Goal: Task Accomplishment & Management: Manage account settings

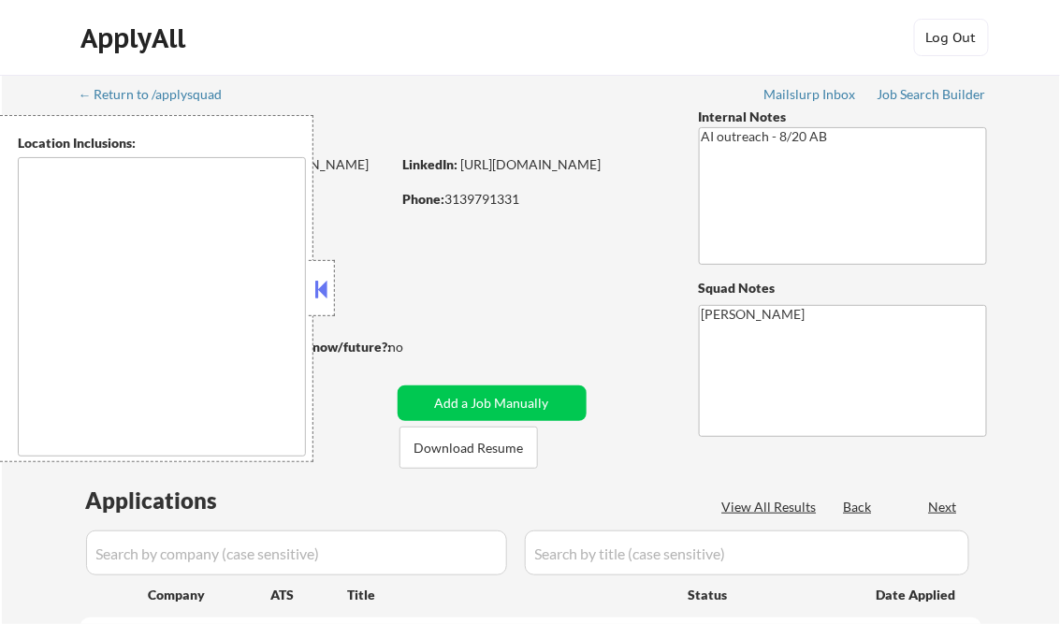
type textarea "remote"
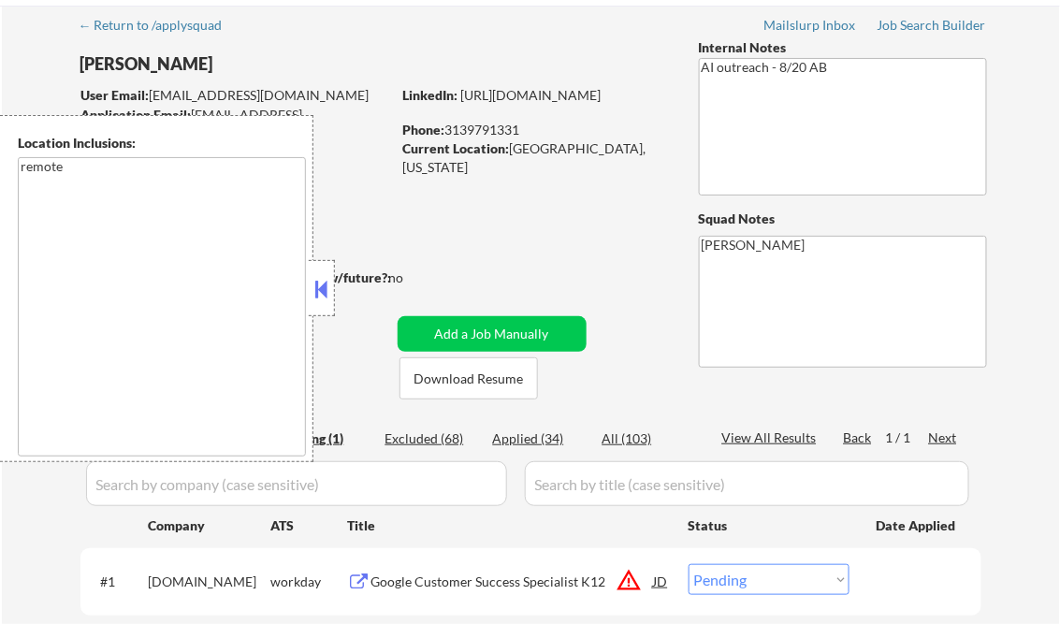
scroll to position [225, 0]
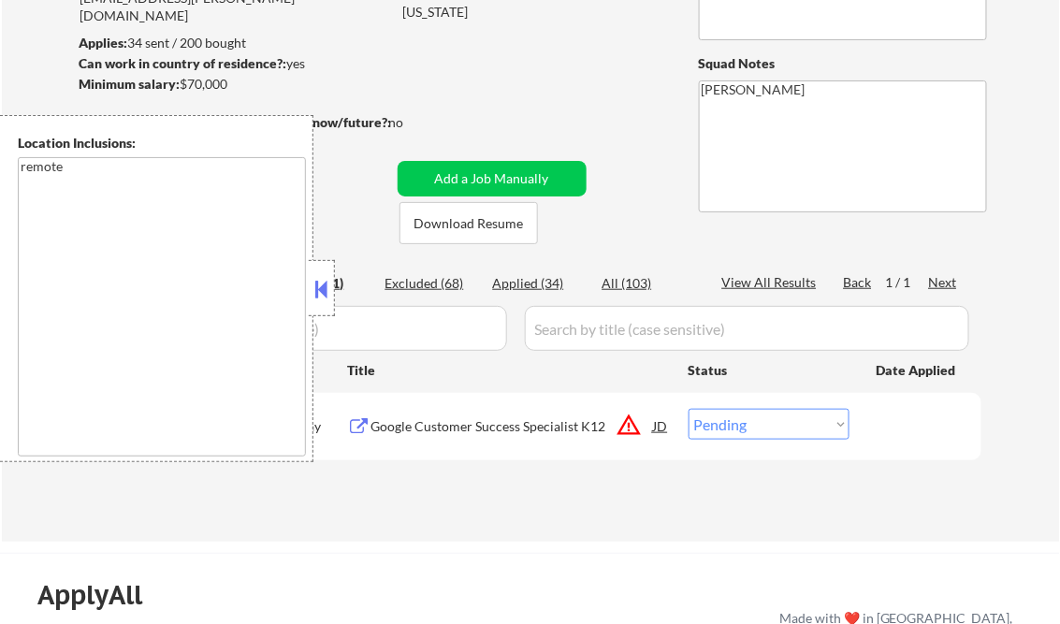
click at [320, 293] on button at bounding box center [322, 289] width 21 height 28
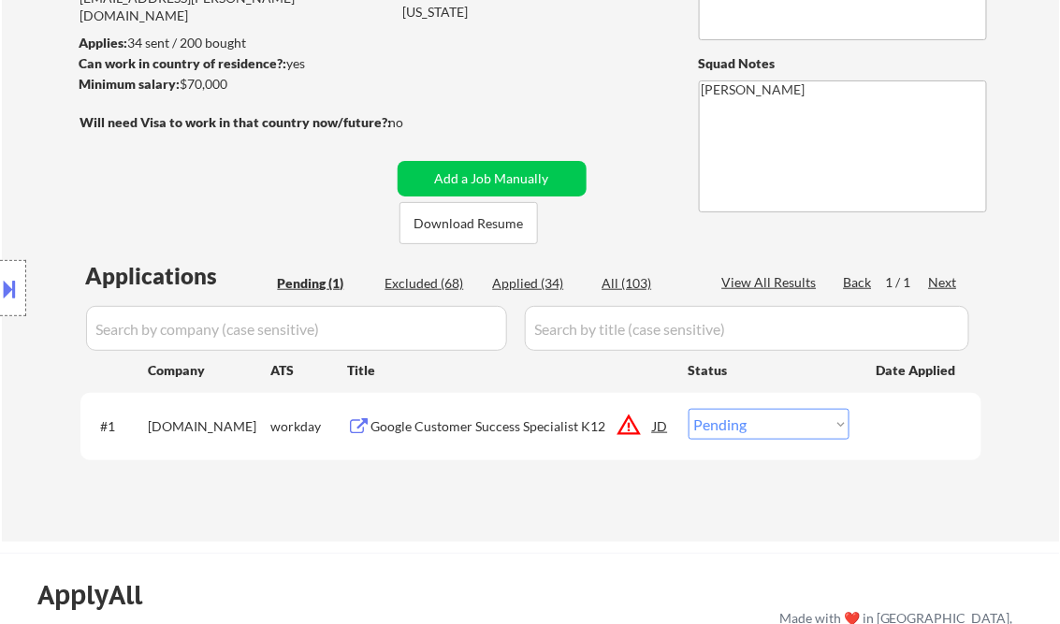
click at [498, 429] on div "Google Customer Success Specialist K12" at bounding box center [512, 426] width 283 height 19
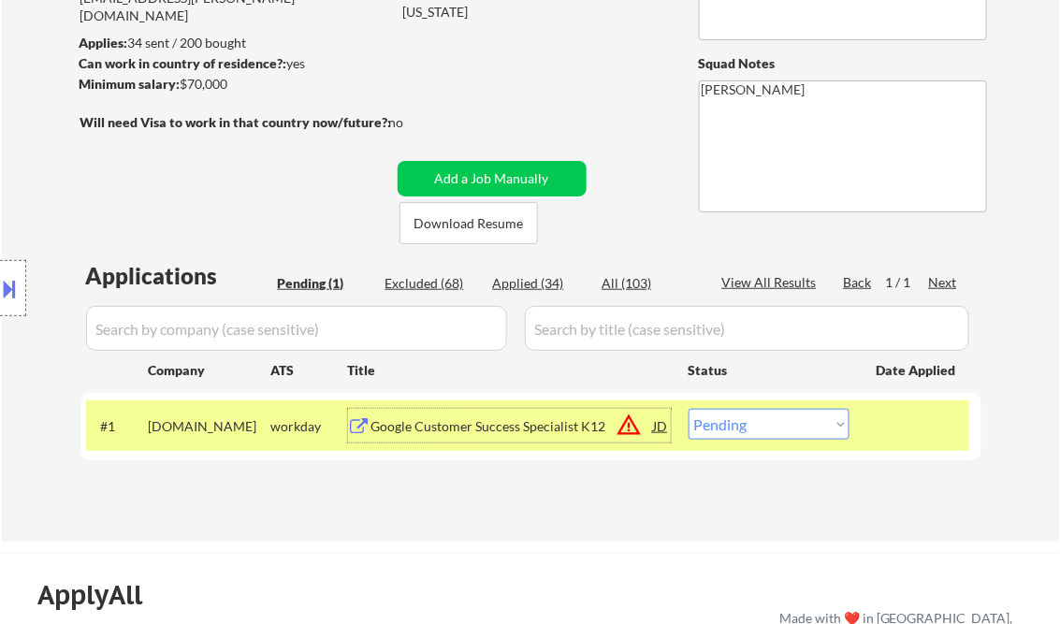
drag, startPoint x: 737, startPoint y: 424, endPoint x: 760, endPoint y: 418, distance: 23.1
click at [737, 424] on select "Choose an option... Pending Applied Excluded (Questions) Excluded (Expired) Exc…" at bounding box center [769, 424] width 161 height 31
select select ""excluded__bad_match_""
click at [689, 409] on select "Choose an option... Pending Applied Excluded (Questions) Excluded (Expired) Exc…" at bounding box center [769, 424] width 161 height 31
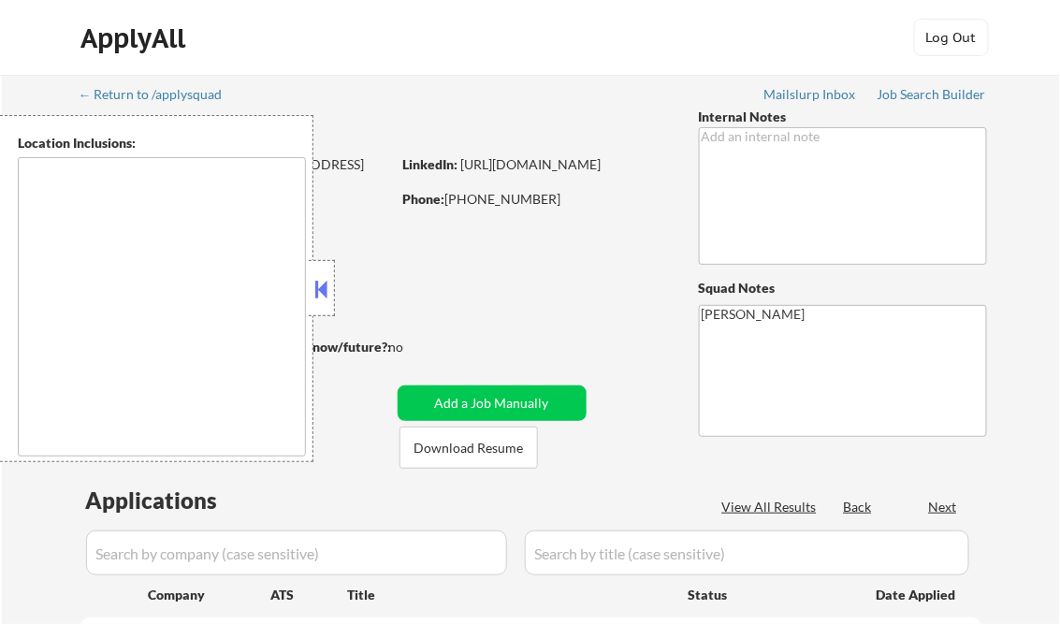
type textarea "Austin, TX West Lake Hills, TX Rollingwood, TX Sunset Valley, TX Cedar Park, TX…"
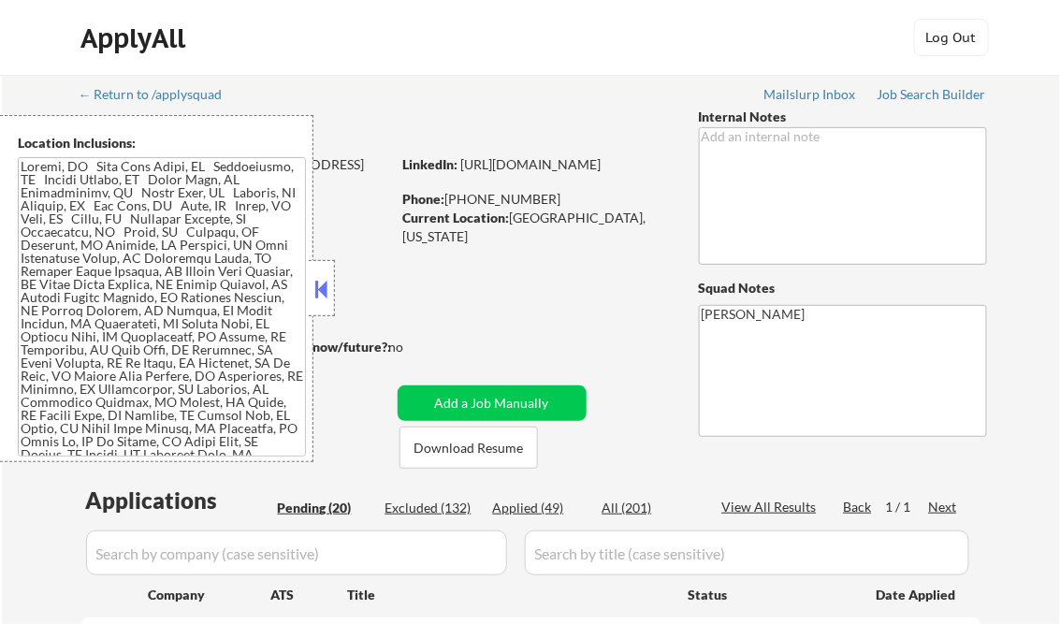
select select ""pending""
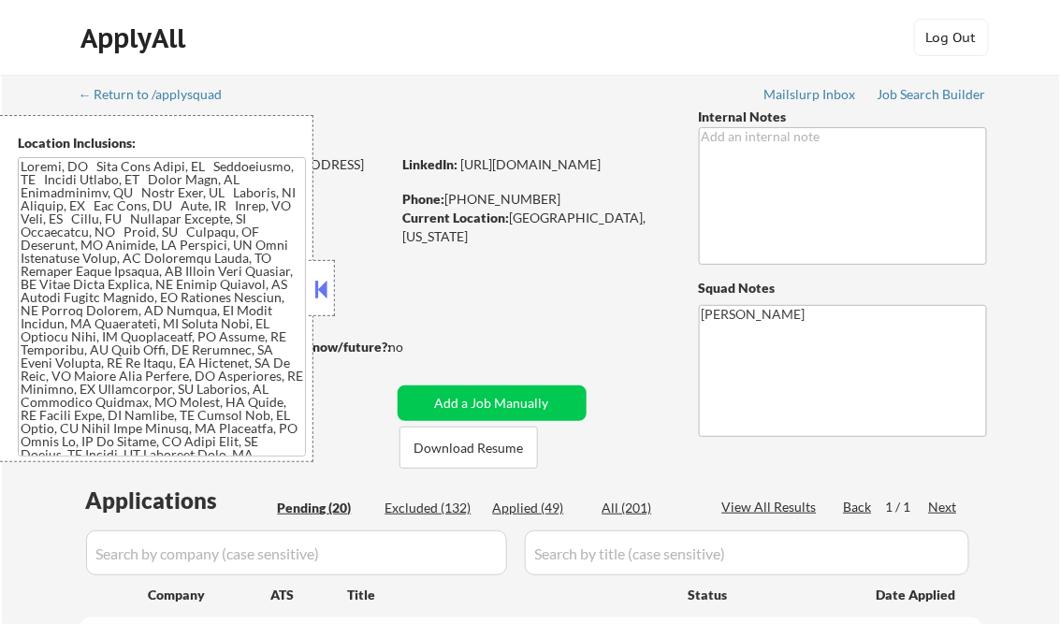
select select ""pending""
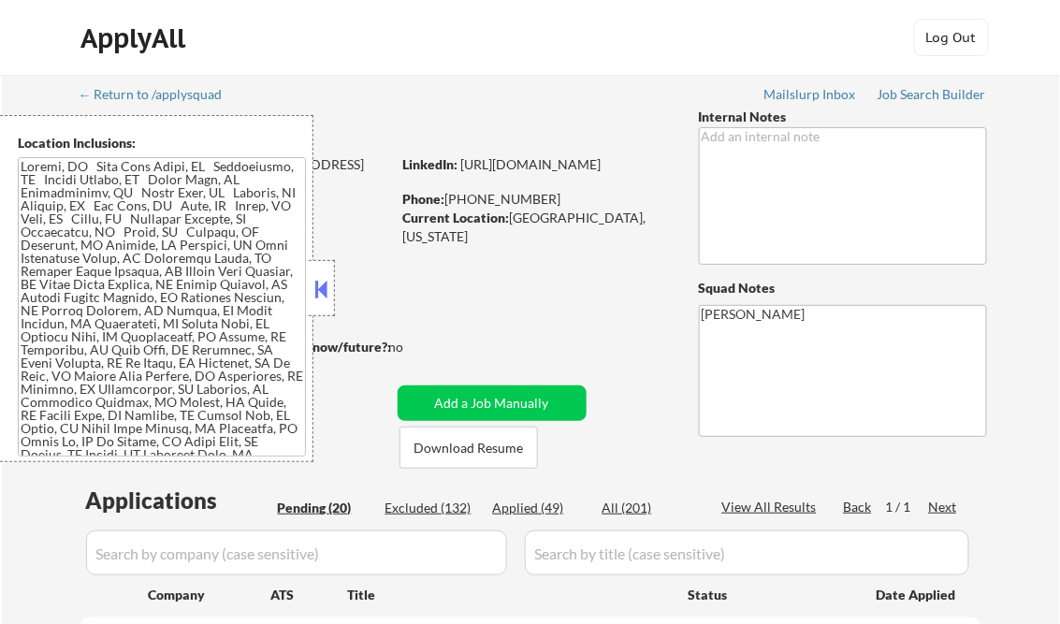
select select ""pending""
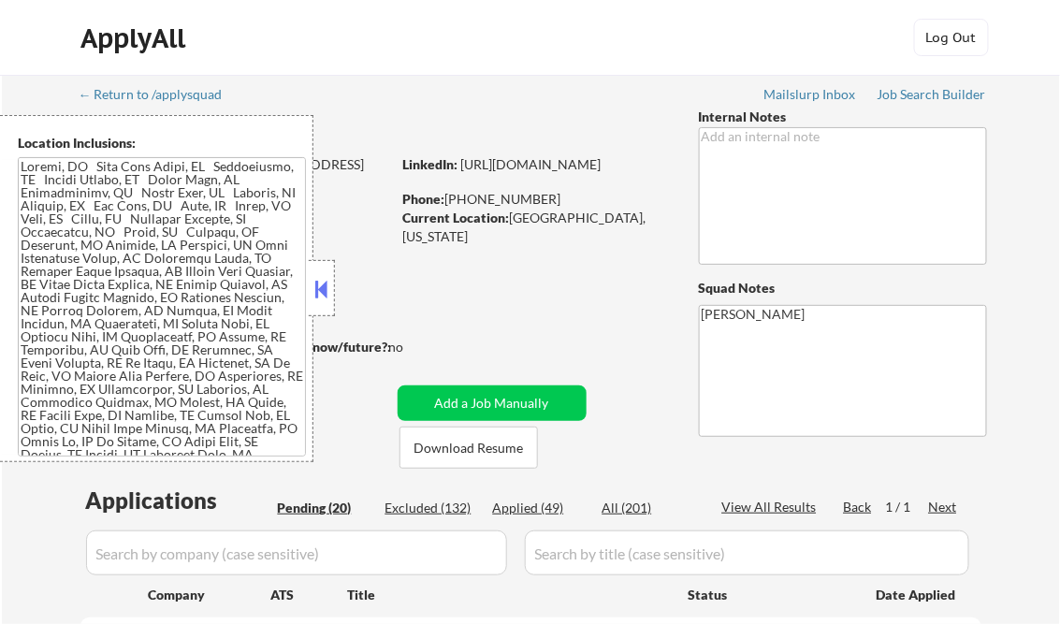
select select ""pending""
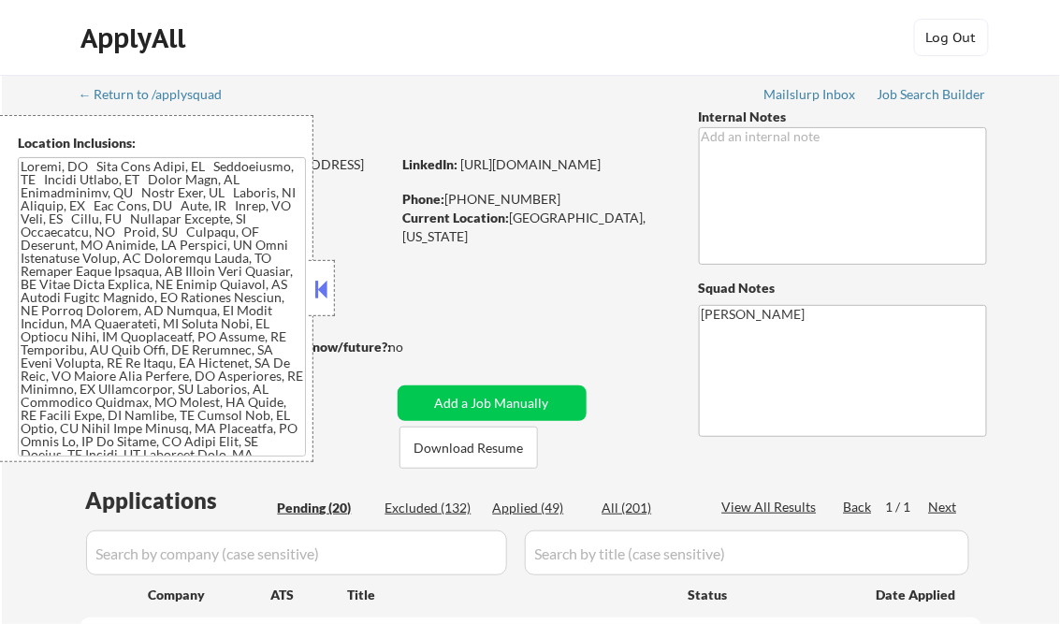
click at [318, 295] on button at bounding box center [322, 289] width 21 height 28
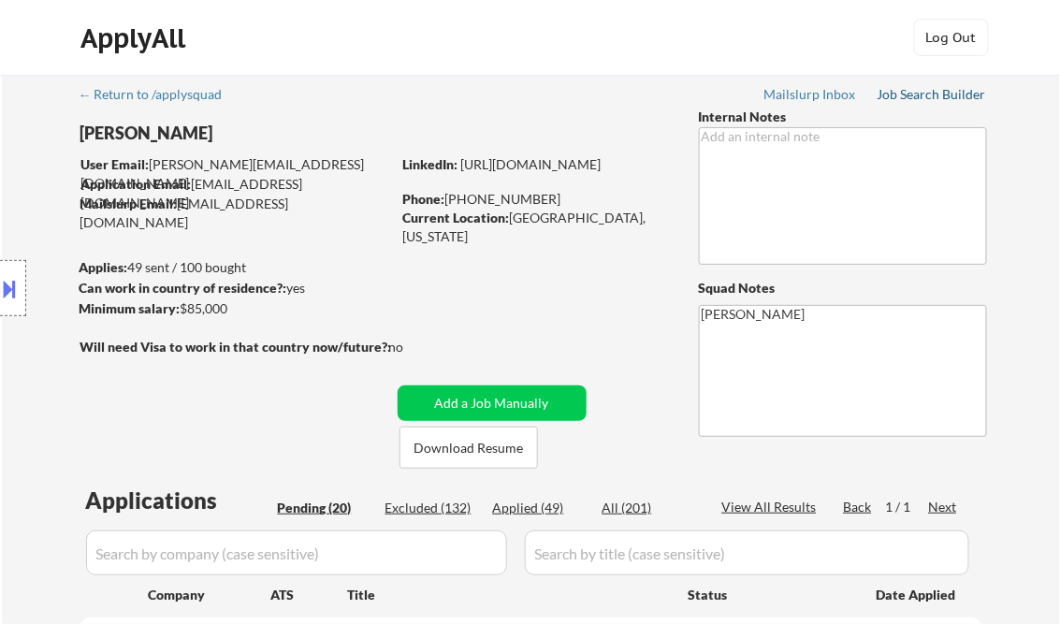
click at [929, 95] on div "Job Search Builder" at bounding box center [932, 94] width 109 height 13
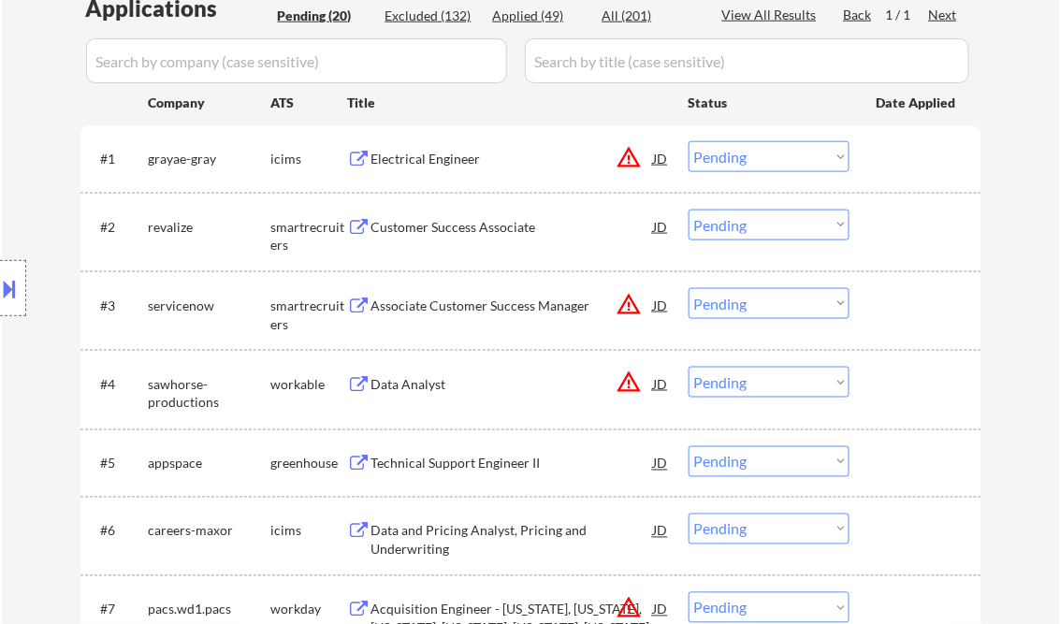
scroll to position [524, 0]
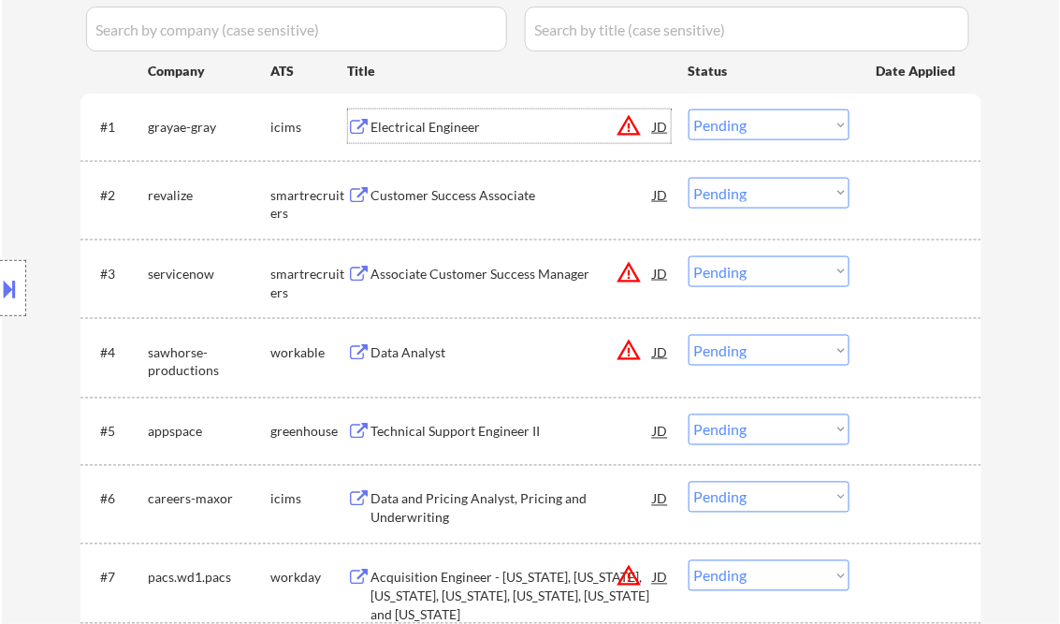
click at [432, 130] on div "Electrical Engineer" at bounding box center [512, 127] width 283 height 19
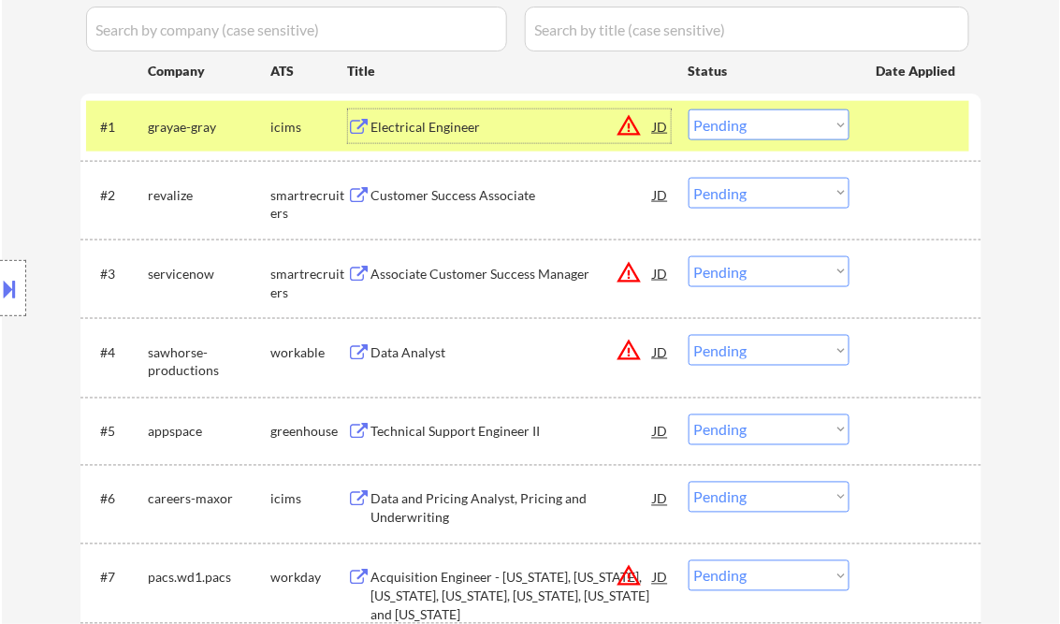
drag, startPoint x: 740, startPoint y: 130, endPoint x: 745, endPoint y: 140, distance: 11.3
click at [740, 130] on select "Choose an option... Pending Applied Excluded (Questions) Excluded (Expired) Exc…" at bounding box center [769, 124] width 161 height 31
click at [689, 109] on select "Choose an option... Pending Applied Excluded (Questions) Excluded (Expired) Exc…" at bounding box center [769, 124] width 161 height 31
click at [483, 199] on div "Customer Success Associate" at bounding box center [512, 195] width 283 height 19
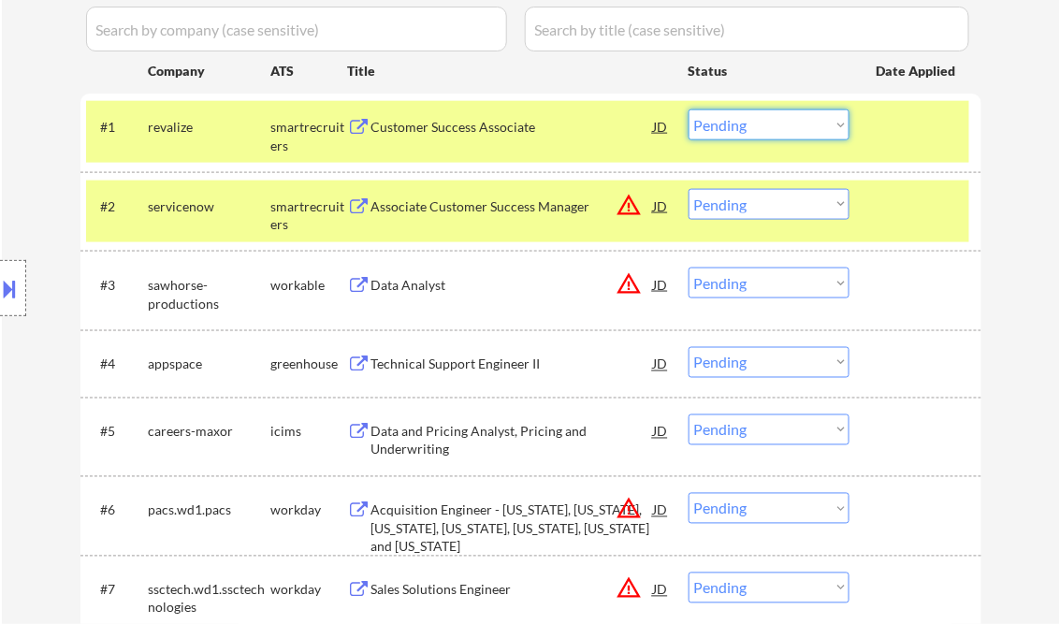
drag, startPoint x: 793, startPoint y: 113, endPoint x: 816, endPoint y: 141, distance: 35.9
click at [793, 113] on select "Choose an option... Pending Applied Excluded (Questions) Excluded (Expired) Exc…" at bounding box center [769, 124] width 161 height 31
click at [689, 109] on select "Choose an option... Pending Applied Excluded (Questions) Excluded (Expired) Exc…" at bounding box center [769, 124] width 161 height 31
click at [495, 217] on div "Associate Customer Success Manager" at bounding box center [512, 206] width 283 height 34
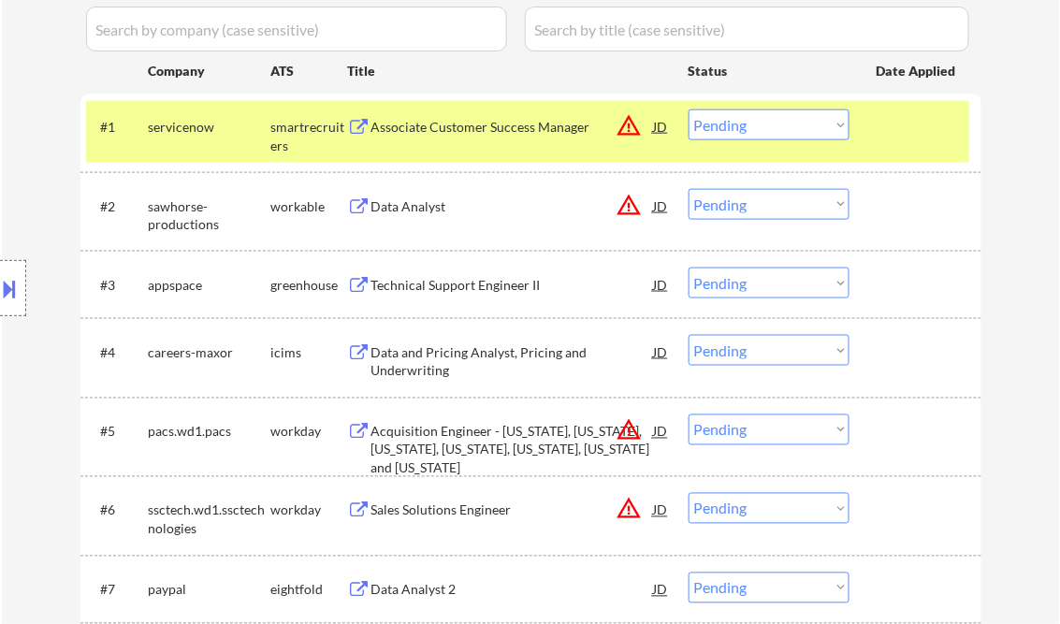
click at [11, 286] on button at bounding box center [10, 288] width 21 height 31
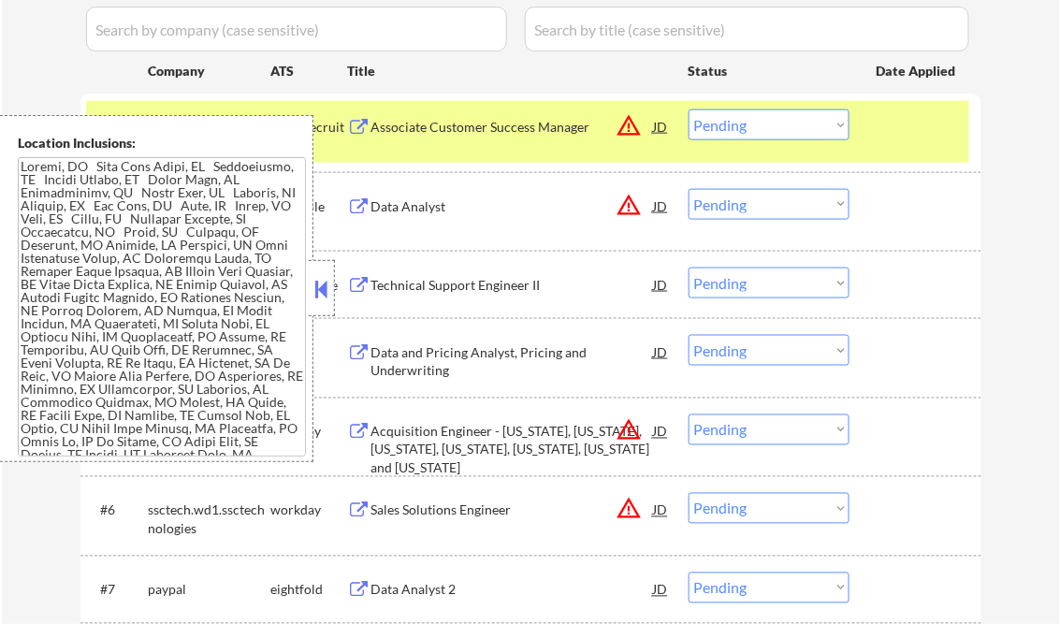
scroll to position [426, 0]
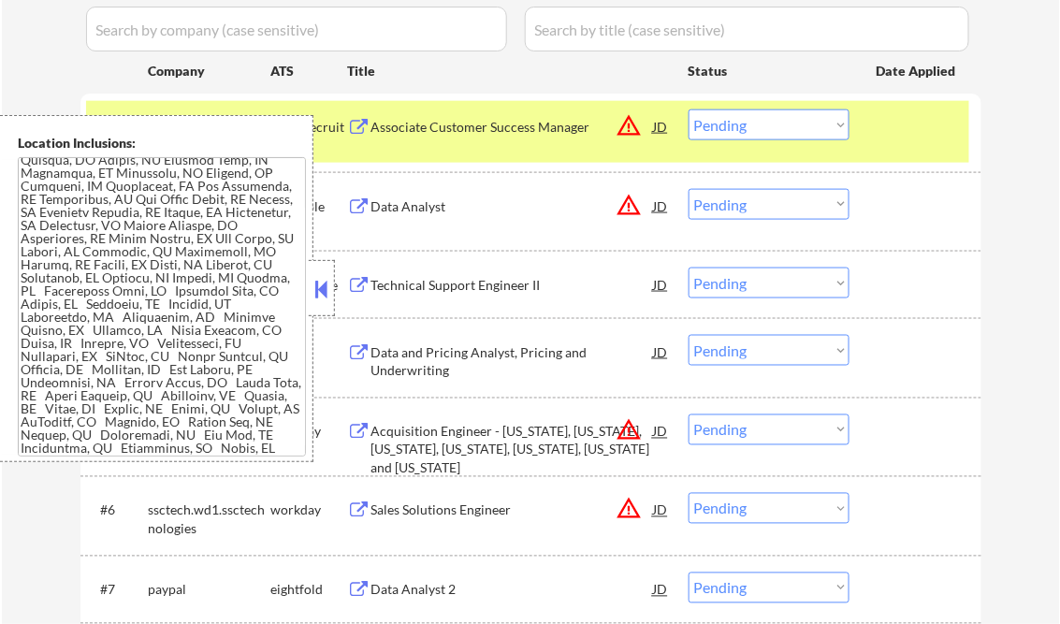
click at [313, 288] on button at bounding box center [322, 289] width 21 height 28
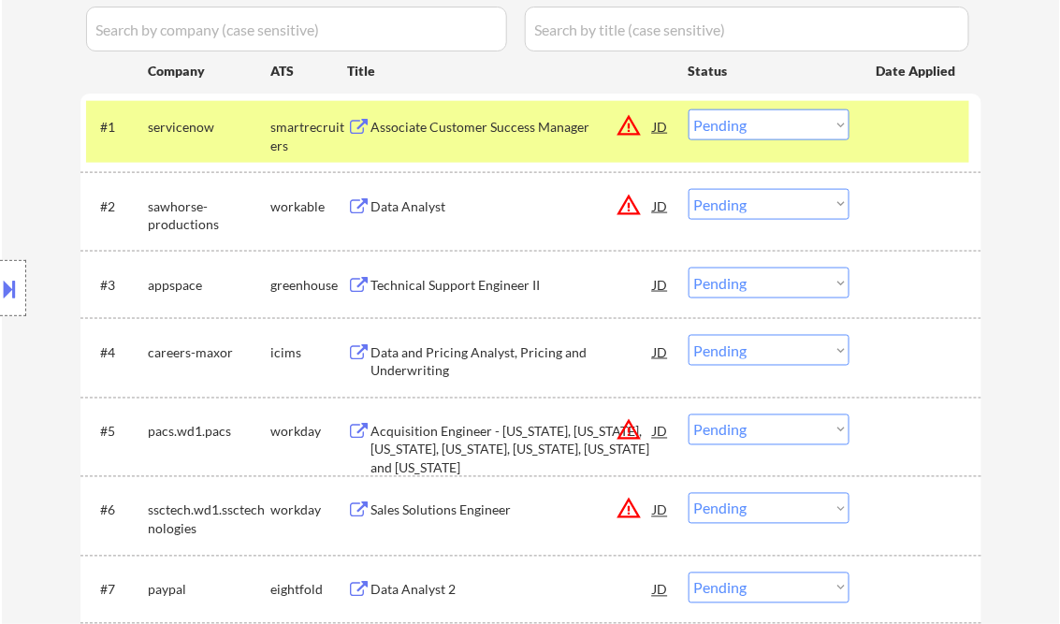
click at [728, 125] on select "Choose an option... Pending Applied Excluded (Questions) Excluded (Expired) Exc…" at bounding box center [769, 124] width 161 height 31
click at [689, 109] on select "Choose an option... Pending Applied Excluded (Questions) Excluded (Expired) Exc…" at bounding box center [769, 124] width 161 height 31
click at [432, 208] on div "Data Analyst" at bounding box center [512, 206] width 283 height 19
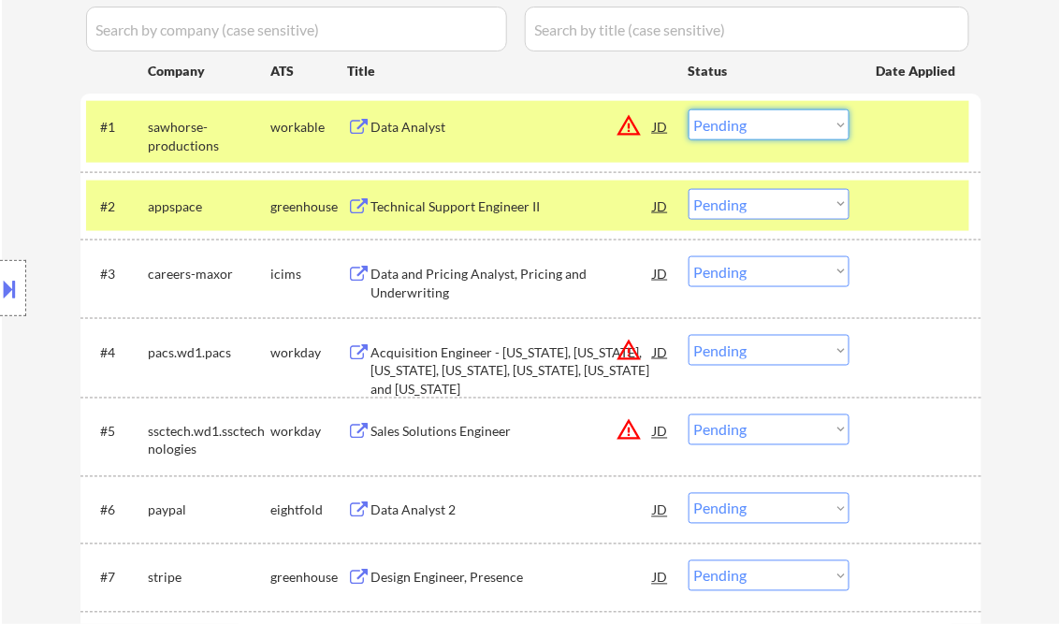
drag, startPoint x: 780, startPoint y: 130, endPoint x: 787, endPoint y: 141, distance: 13.0
click at [779, 130] on select "Choose an option... Pending Applied Excluded (Questions) Excluded (Expired) Exc…" at bounding box center [769, 124] width 161 height 31
click at [689, 109] on select "Choose an option... Pending Applied Excluded (Questions) Excluded (Expired) Exc…" at bounding box center [769, 124] width 161 height 31
click at [484, 218] on div "Technical Support Engineer II" at bounding box center [512, 206] width 283 height 34
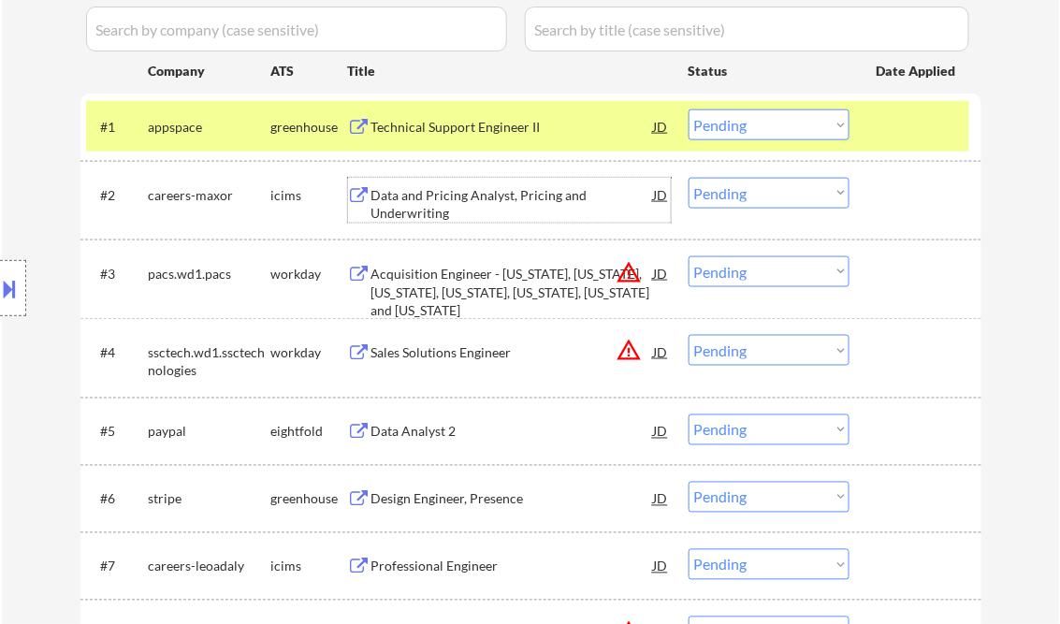
click at [720, 129] on select "Choose an option... Pending Applied Excluded (Questions) Excluded (Expired) Exc…" at bounding box center [769, 124] width 161 height 31
click at [689, 109] on select "Choose an option... Pending Applied Excluded (Questions) Excluded (Expired) Exc…" at bounding box center [769, 124] width 161 height 31
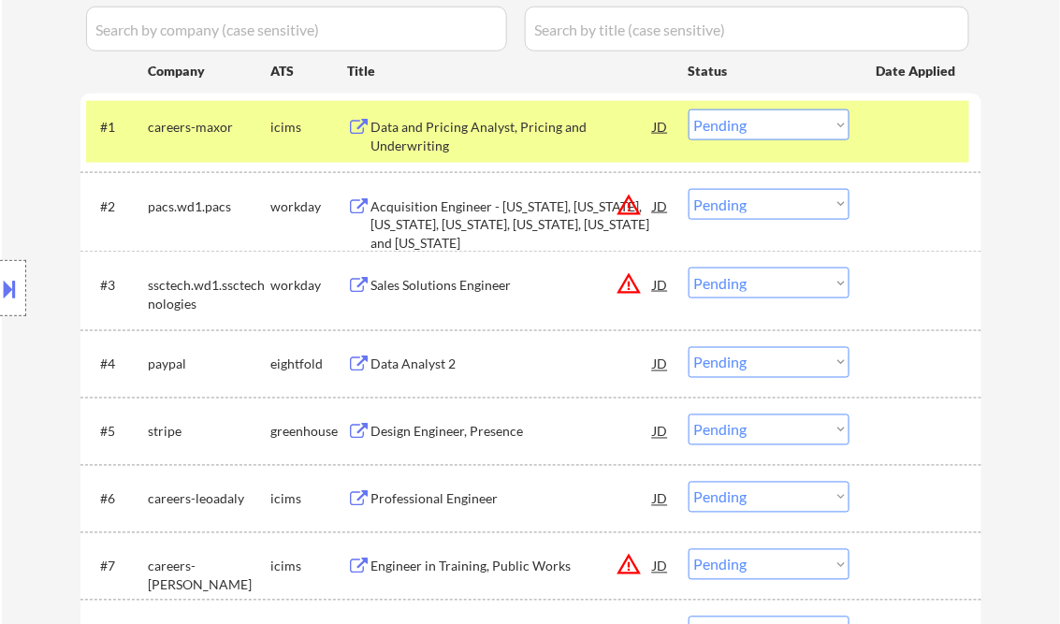
click at [436, 136] on div "Data and Pricing Analyst, Pricing and Underwriting" at bounding box center [512, 136] width 283 height 36
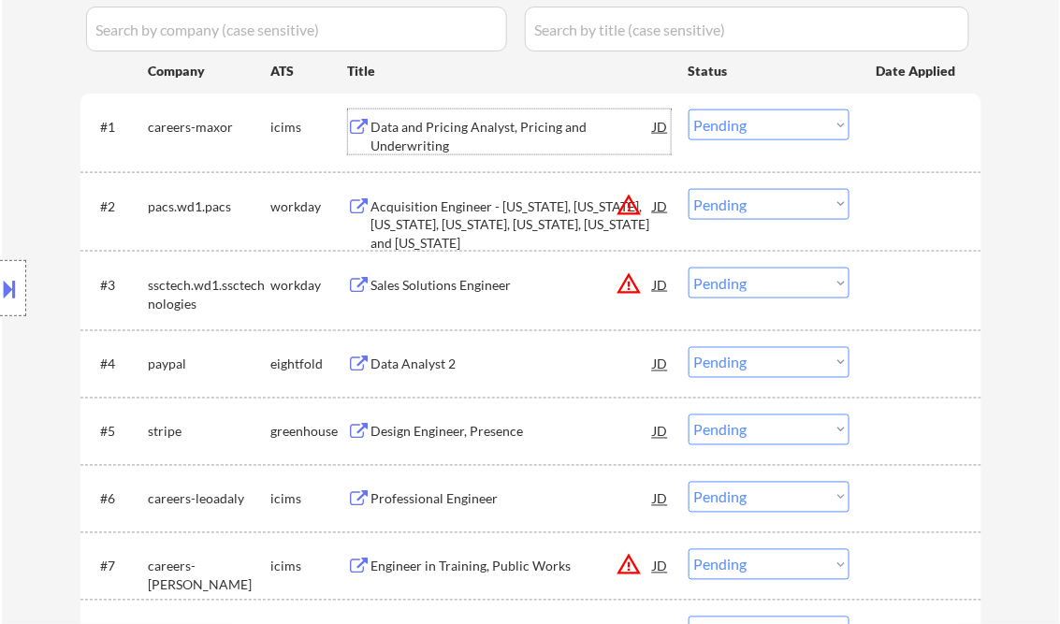
click at [755, 123] on select "Choose an option... Pending Applied Excluded (Questions) Excluded (Expired) Exc…" at bounding box center [769, 124] width 161 height 31
click at [689, 109] on select "Choose an option... Pending Applied Excluded (Questions) Excluded (Expired) Exc…" at bounding box center [769, 124] width 161 height 31
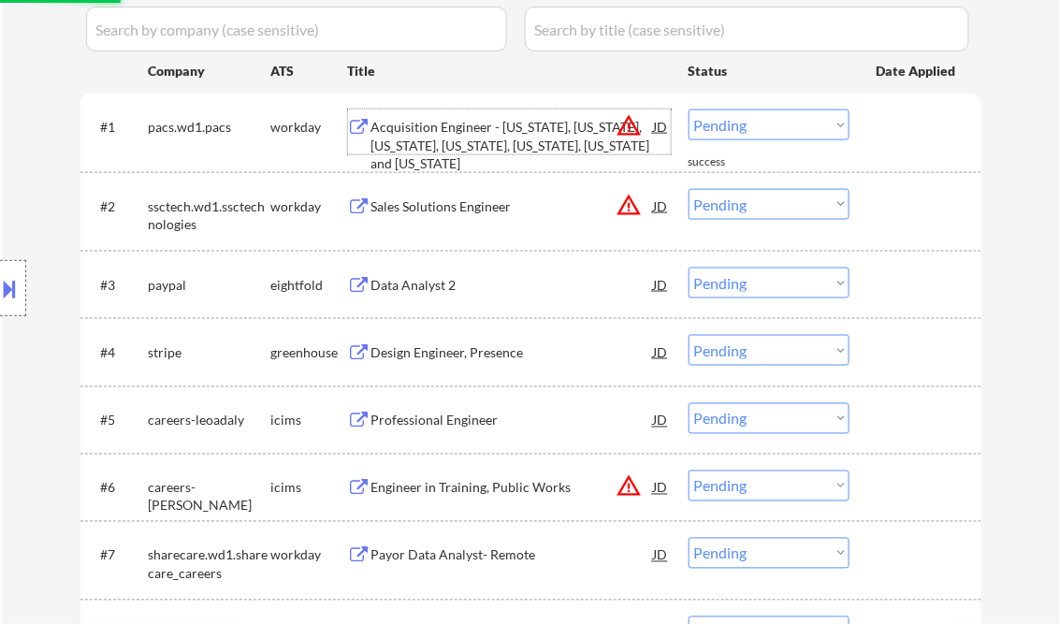
click at [486, 133] on div "Acquisition Engineer - California, Washington, Colorado, Arizona, Nevada, Illin…" at bounding box center [512, 145] width 283 height 55
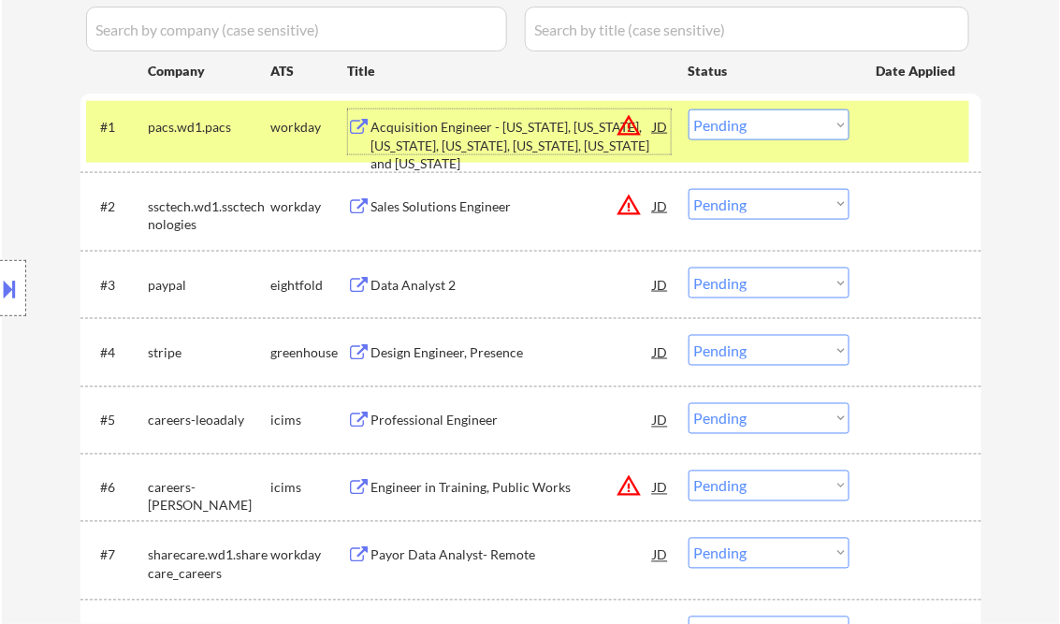
drag, startPoint x: 779, startPoint y: 127, endPoint x: 797, endPoint y: 142, distance: 23.2
click at [779, 127] on select "Choose an option... Pending Applied Excluded (Questions) Excluded (Expired) Exc…" at bounding box center [769, 124] width 161 height 31
click at [689, 109] on select "Choose an option... Pending Applied Excluded (Questions) Excluded (Expired) Exc…" at bounding box center [769, 124] width 161 height 31
click at [462, 214] on div "Sales Solutions Engineer" at bounding box center [512, 206] width 283 height 19
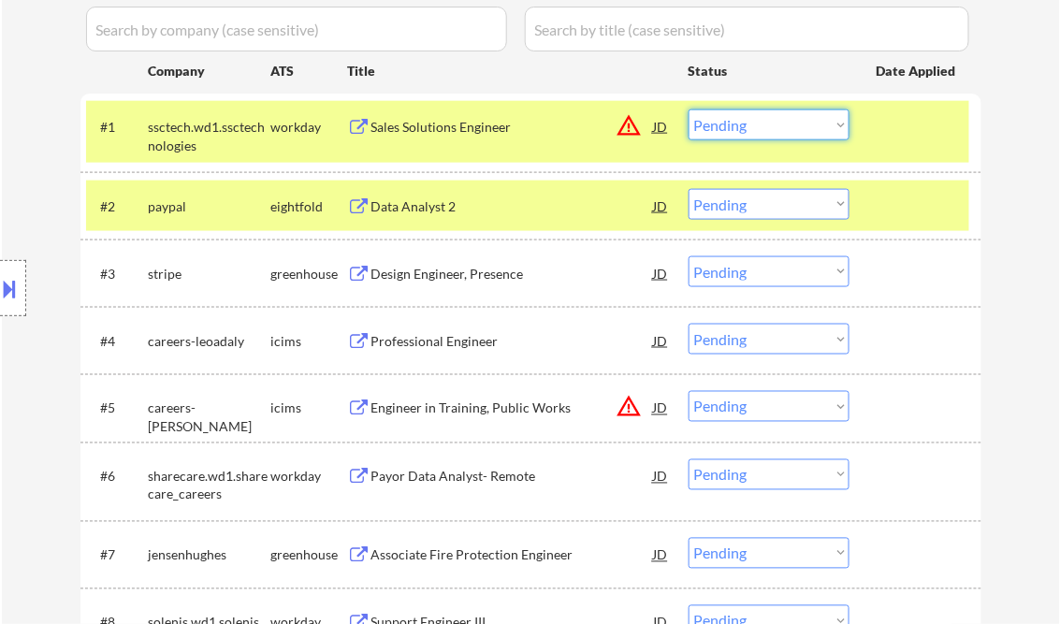
drag, startPoint x: 797, startPoint y: 124, endPoint x: 807, endPoint y: 137, distance: 15.3
click at [797, 124] on select "Choose an option... Pending Applied Excluded (Questions) Excluded (Expired) Exc…" at bounding box center [769, 124] width 161 height 31
click at [689, 109] on select "Choose an option... Pending Applied Excluded (Questions) Excluded (Expired) Exc…" at bounding box center [769, 124] width 161 height 31
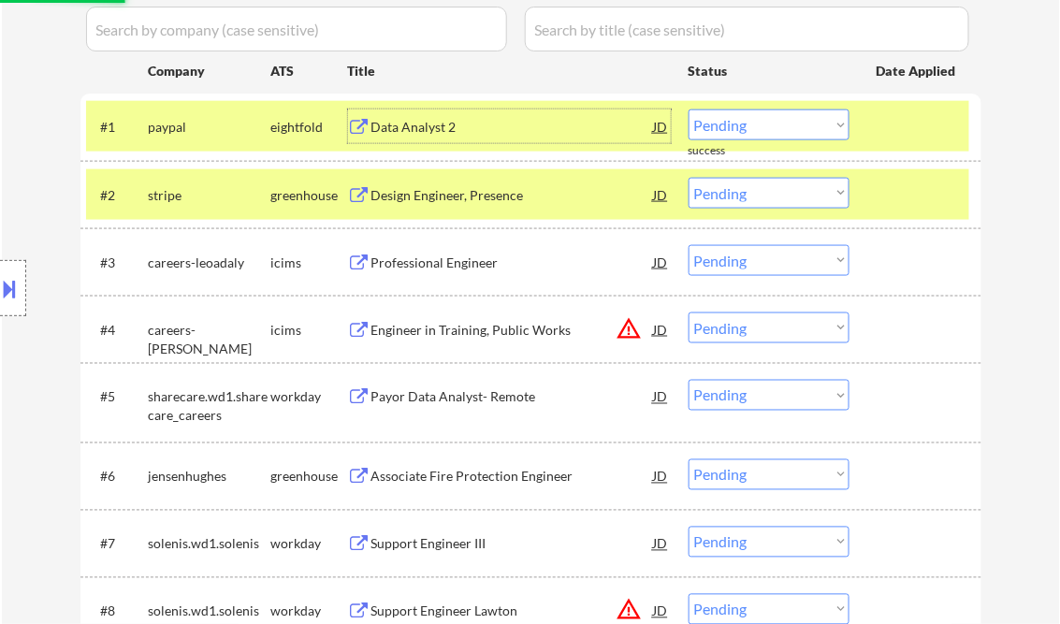
click at [460, 140] on div "Data Analyst 2" at bounding box center [512, 126] width 283 height 34
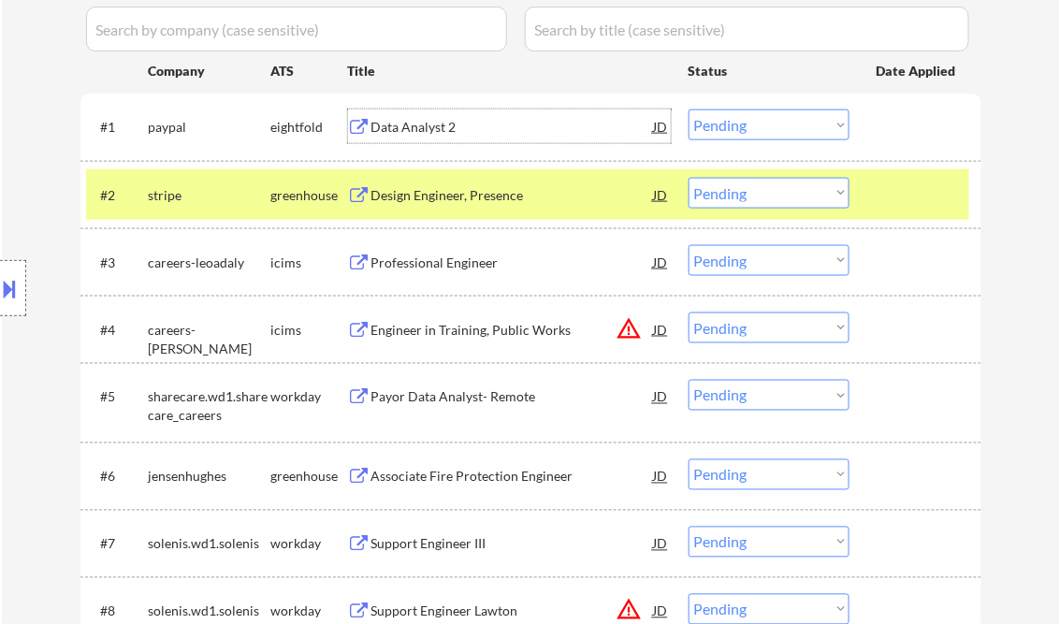
drag, startPoint x: 764, startPoint y: 124, endPoint x: 784, endPoint y: 141, distance: 26.6
click at [764, 124] on select "Choose an option... Pending Applied Excluded (Questions) Excluded (Expired) Exc…" at bounding box center [769, 124] width 161 height 31
click at [689, 109] on select "Choose an option... Pending Applied Excluded (Questions) Excluded (Expired) Exc…" at bounding box center [769, 124] width 161 height 31
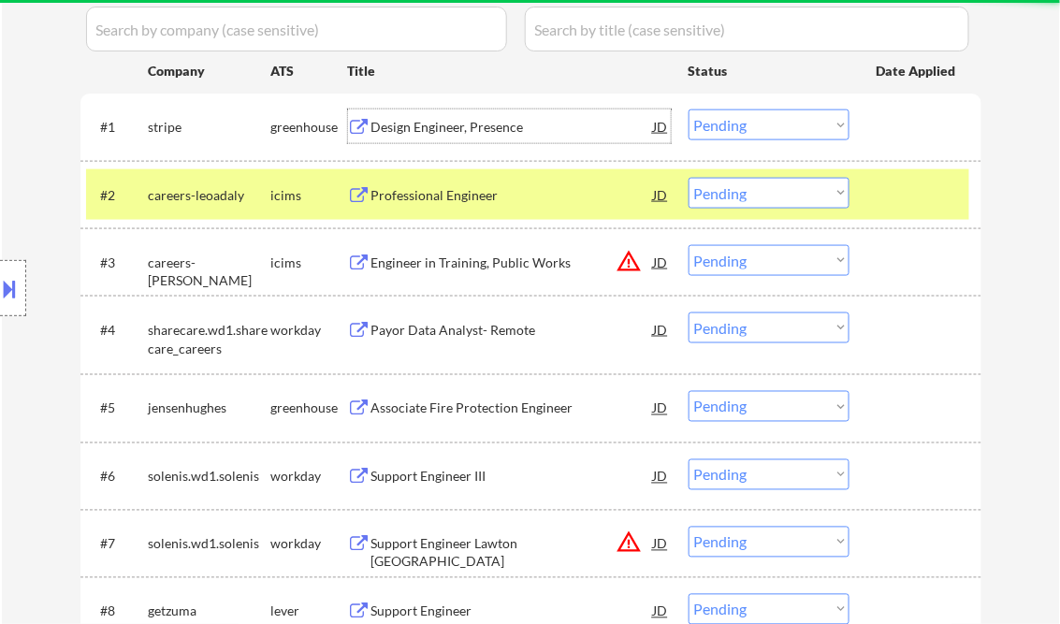
click at [444, 142] on div "Design Engineer, Presence" at bounding box center [512, 126] width 283 height 34
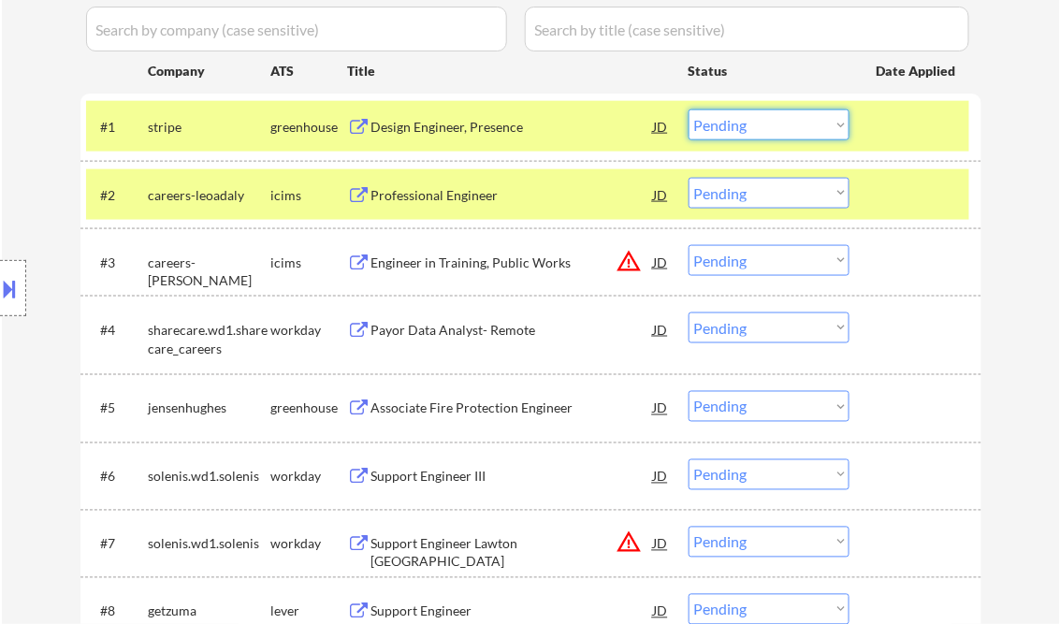
drag, startPoint x: 780, startPoint y: 125, endPoint x: 793, endPoint y: 138, distance: 17.2
click at [780, 125] on select "Choose an option... Pending Applied Excluded (Questions) Excluded (Expired) Exc…" at bounding box center [769, 124] width 161 height 31
click at [689, 109] on select "Choose an option... Pending Applied Excluded (Questions) Excluded (Expired) Exc…" at bounding box center [769, 124] width 161 height 31
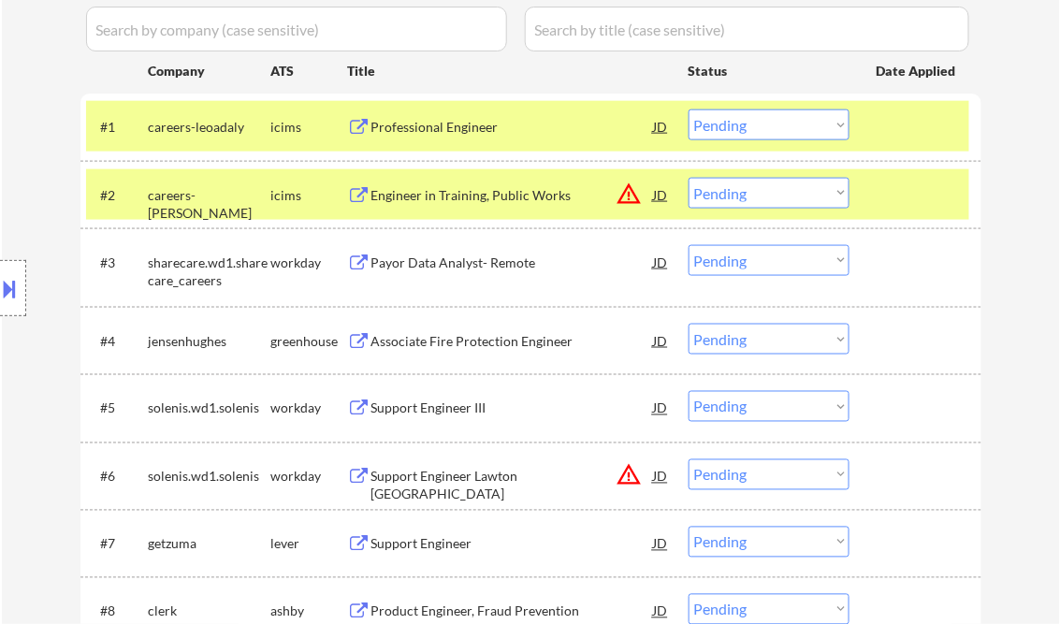
click at [491, 136] on div "Professional Engineer" at bounding box center [512, 127] width 283 height 19
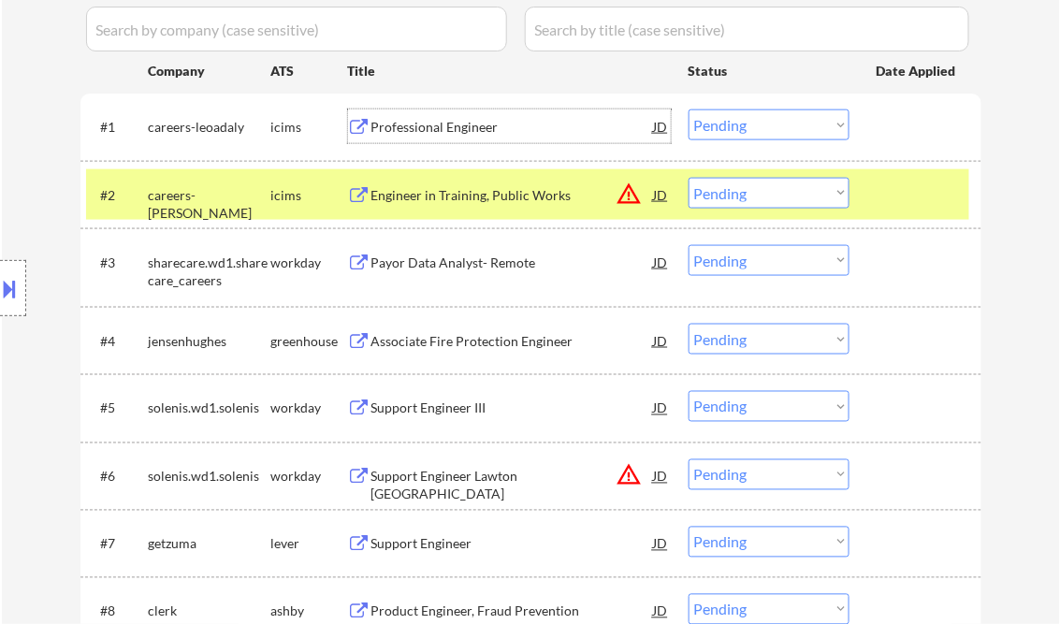
drag, startPoint x: 732, startPoint y: 130, endPoint x: 749, endPoint y: 130, distance: 16.8
click at [734, 130] on select "Choose an option... Pending Applied Excluded (Questions) Excluded (Expired) Exc…" at bounding box center [769, 124] width 161 height 31
click at [689, 109] on select "Choose an option... Pending Applied Excluded (Questions) Excluded (Expired) Exc…" at bounding box center [769, 124] width 161 height 31
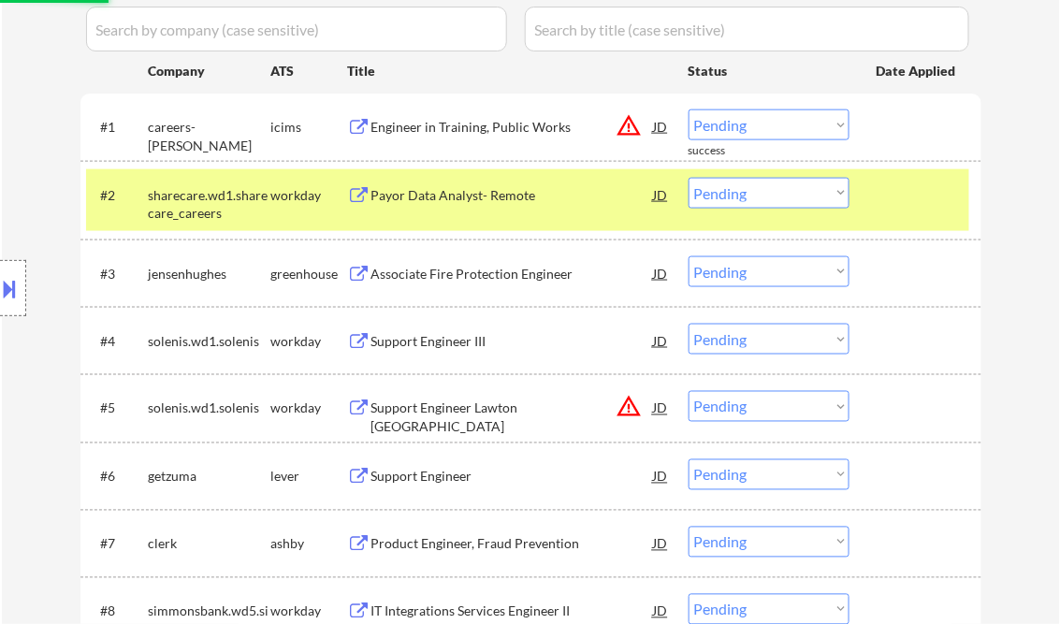
click at [436, 126] on div "Engineer in Training, Public Works" at bounding box center [512, 127] width 283 height 19
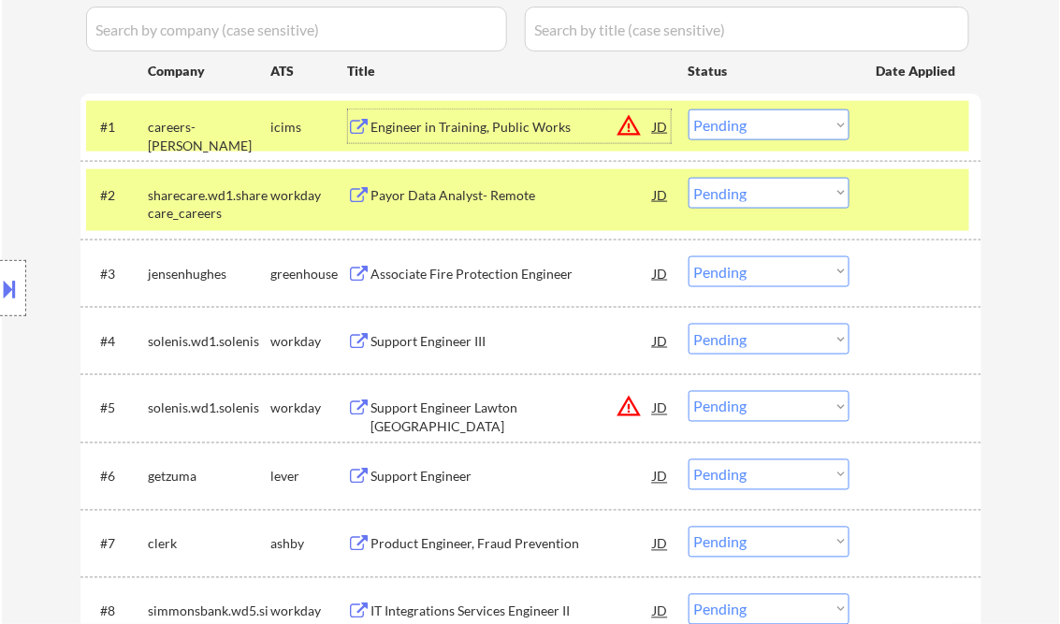
click at [790, 124] on select "Choose an option... Pending Applied Excluded (Questions) Excluded (Expired) Exc…" at bounding box center [769, 124] width 161 height 31
click at [689, 109] on select "Choose an option... Pending Applied Excluded (Questions) Excluded (Expired) Exc…" at bounding box center [769, 124] width 161 height 31
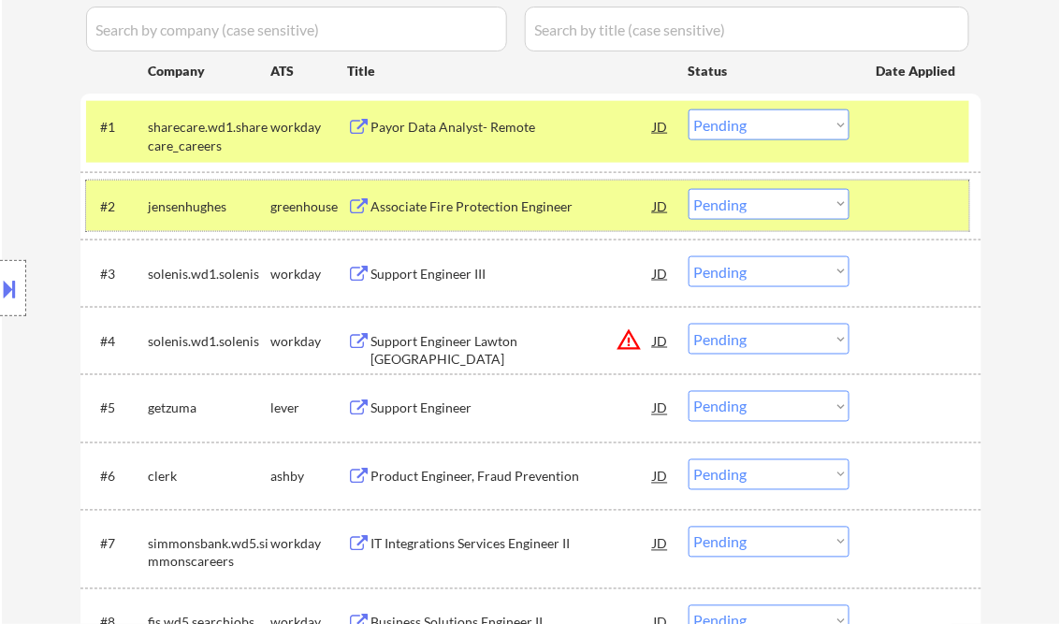
click at [919, 196] on div at bounding box center [918, 206] width 82 height 34
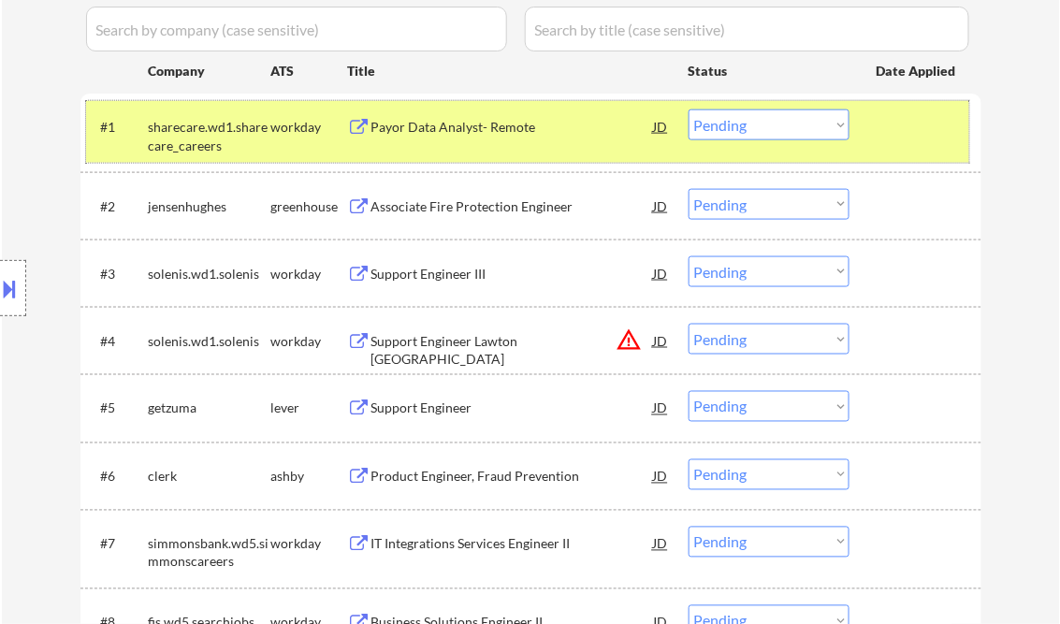
click at [910, 137] on div at bounding box center [918, 126] width 82 height 34
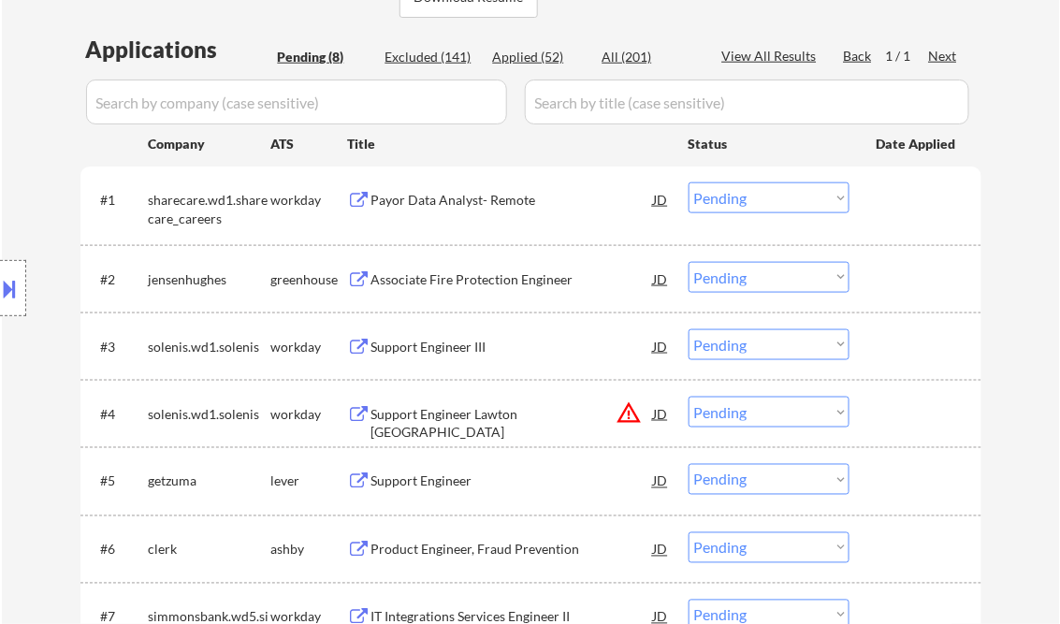
scroll to position [449, 0]
click at [30, 152] on div "Location Inclusions:" at bounding box center [167, 288] width 335 height 347
click at [437, 202] on div "Payor Data Analyst- Remote" at bounding box center [512, 202] width 283 height 19
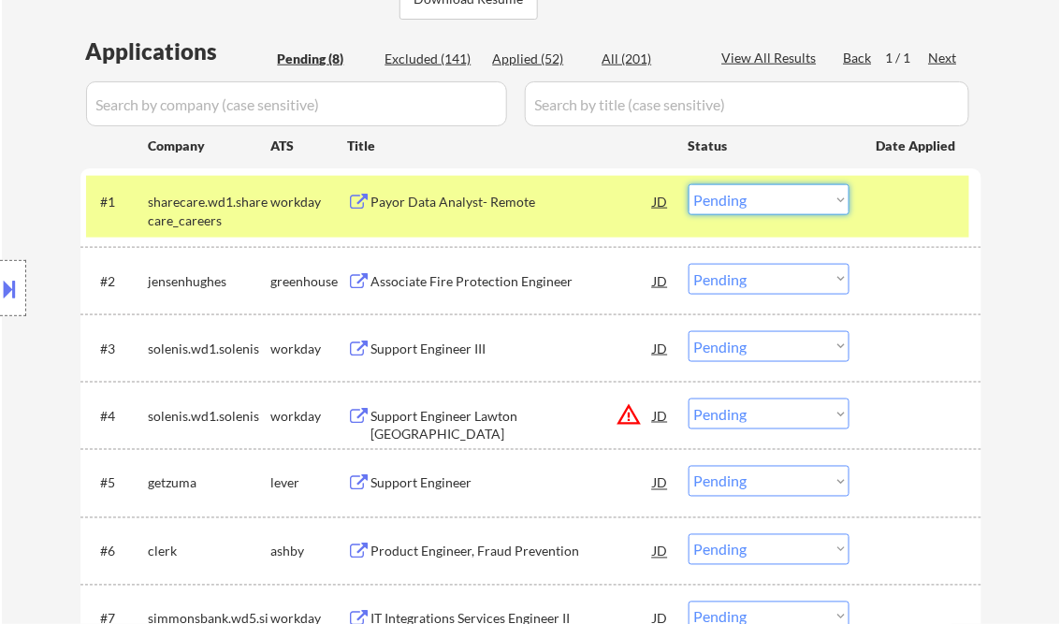
drag, startPoint x: 737, startPoint y: 191, endPoint x: 754, endPoint y: 196, distance: 17.8
click at [738, 191] on select "Choose an option... Pending Applied Excluded (Questions) Excluded (Expired) Exc…" at bounding box center [769, 199] width 161 height 31
click at [689, 184] on select "Choose an option... Pending Applied Excluded (Questions) Excluded (Expired) Exc…" at bounding box center [769, 199] width 161 height 31
click at [458, 284] on div "Associate Fire Protection Engineer" at bounding box center [512, 281] width 283 height 19
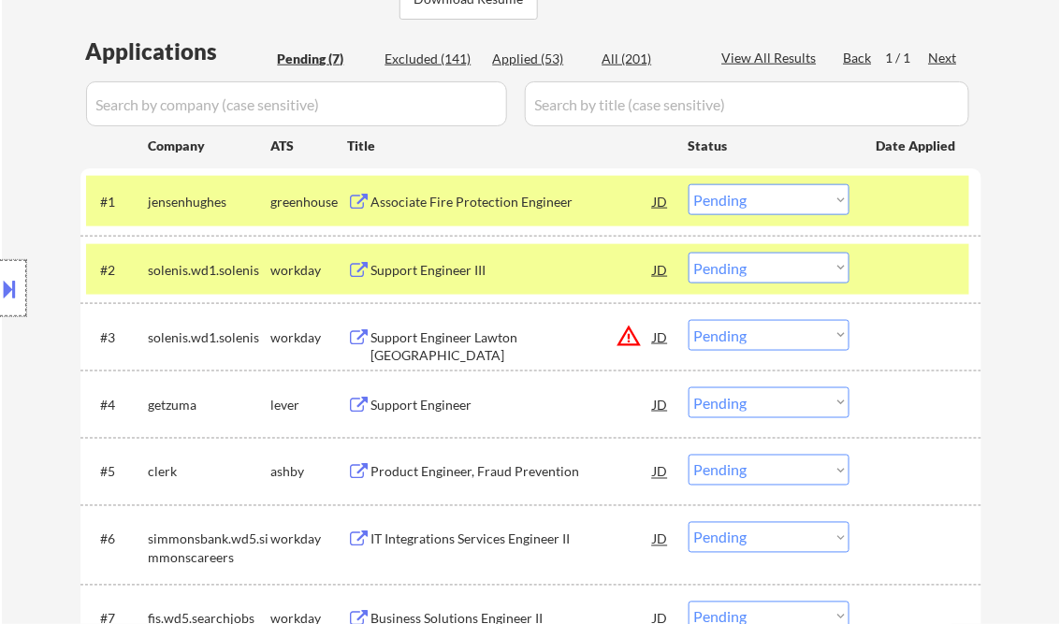
click at [21, 280] on div at bounding box center [13, 288] width 26 height 56
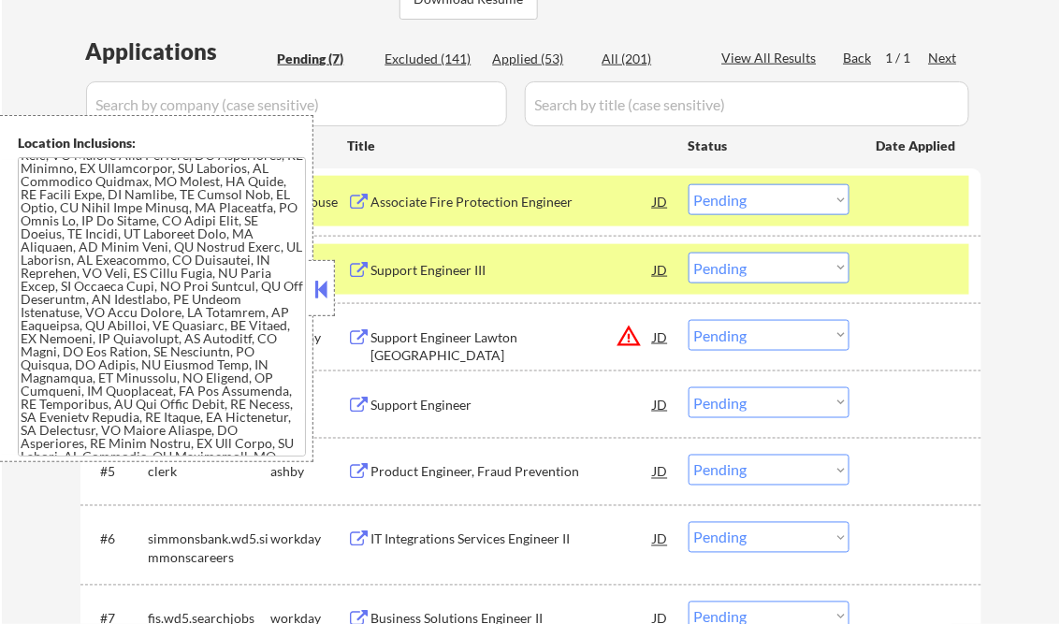
scroll to position [201, 0]
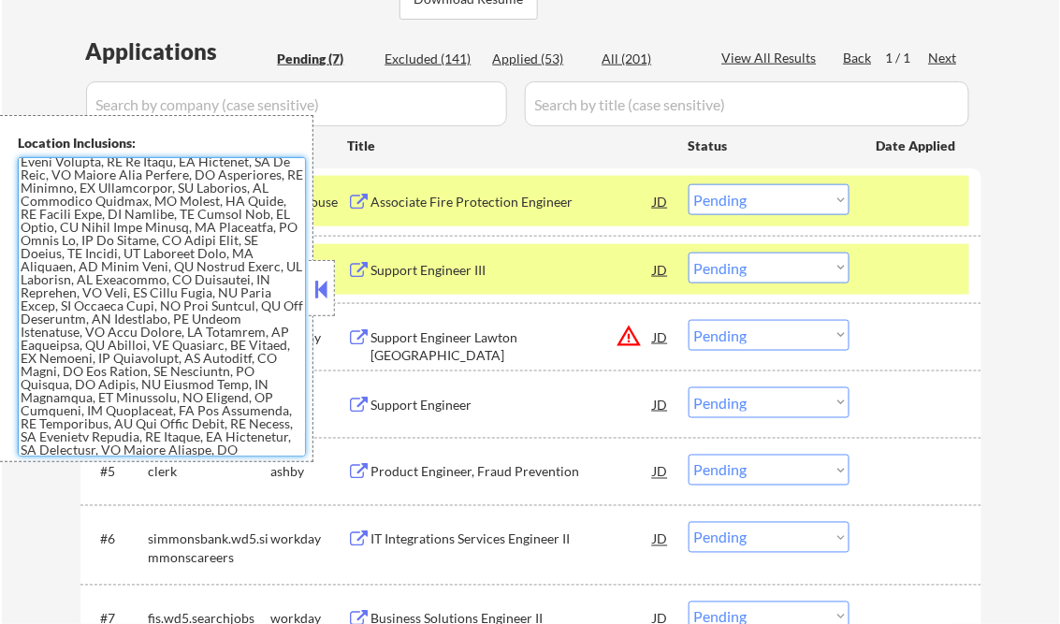
click at [187, 298] on textarea at bounding box center [162, 306] width 288 height 299
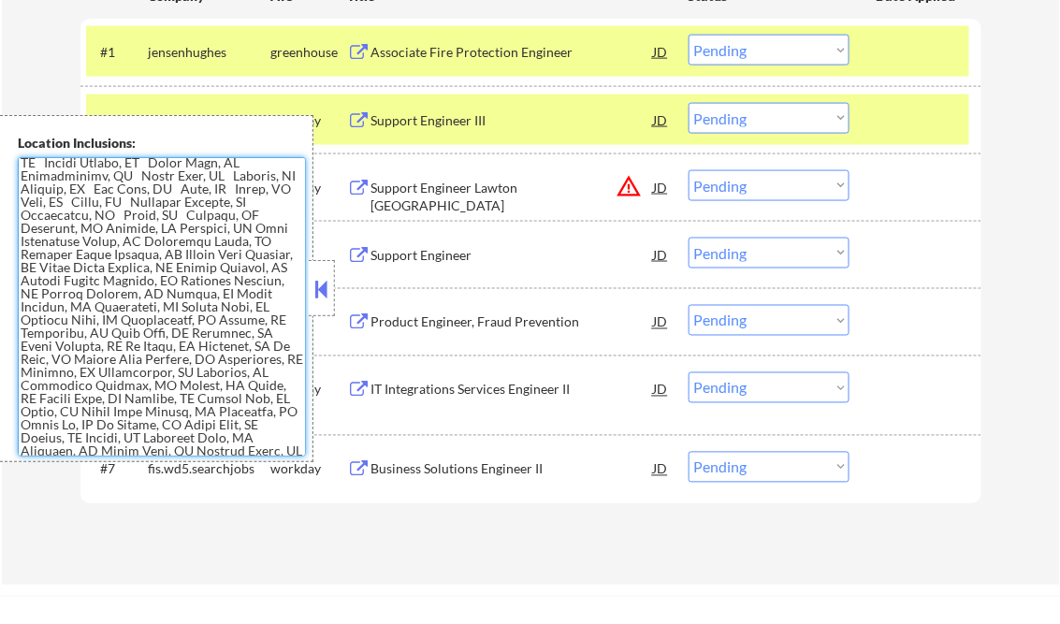
scroll to position [0, 0]
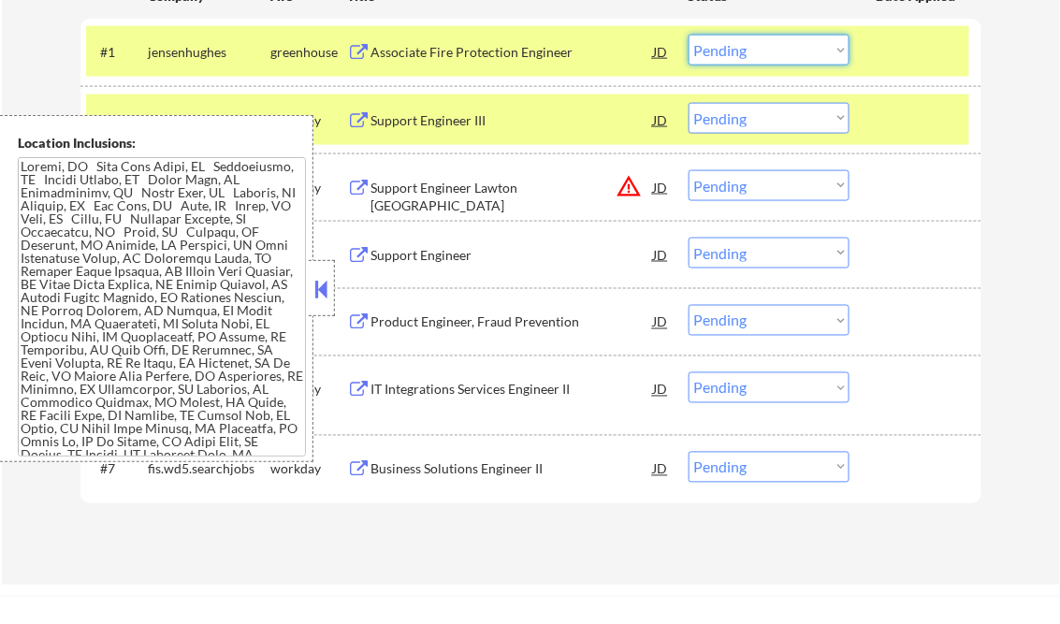
drag, startPoint x: 779, startPoint y: 48, endPoint x: 773, endPoint y: 64, distance: 17.2
click at [779, 48] on select "Choose an option... Pending Applied Excluded (Questions) Excluded (Expired) Exc…" at bounding box center [769, 50] width 161 height 31
click at [689, 35] on select "Choose an option... Pending Applied Excluded (Questions) Excluded (Expired) Exc…" at bounding box center [769, 50] width 161 height 31
click at [1018, 187] on div "← Return to /applysquad Mailslurp Inbox Job Search Builder Hisham Haq User Emai…" at bounding box center [531, 30] width 1058 height 1109
click at [328, 278] on button at bounding box center [322, 289] width 21 height 28
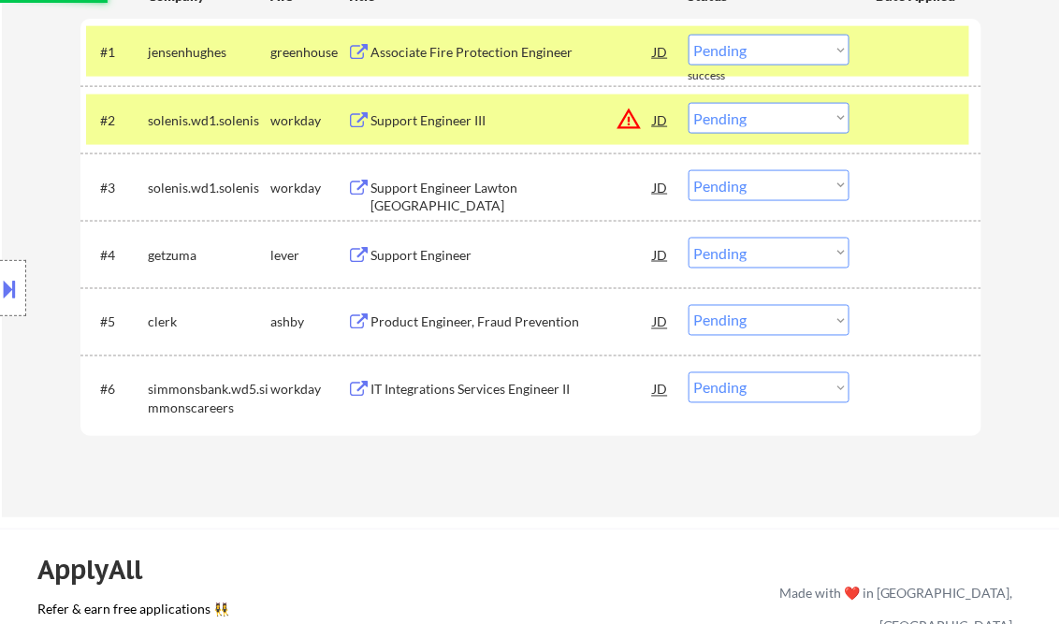
scroll to position [449, 0]
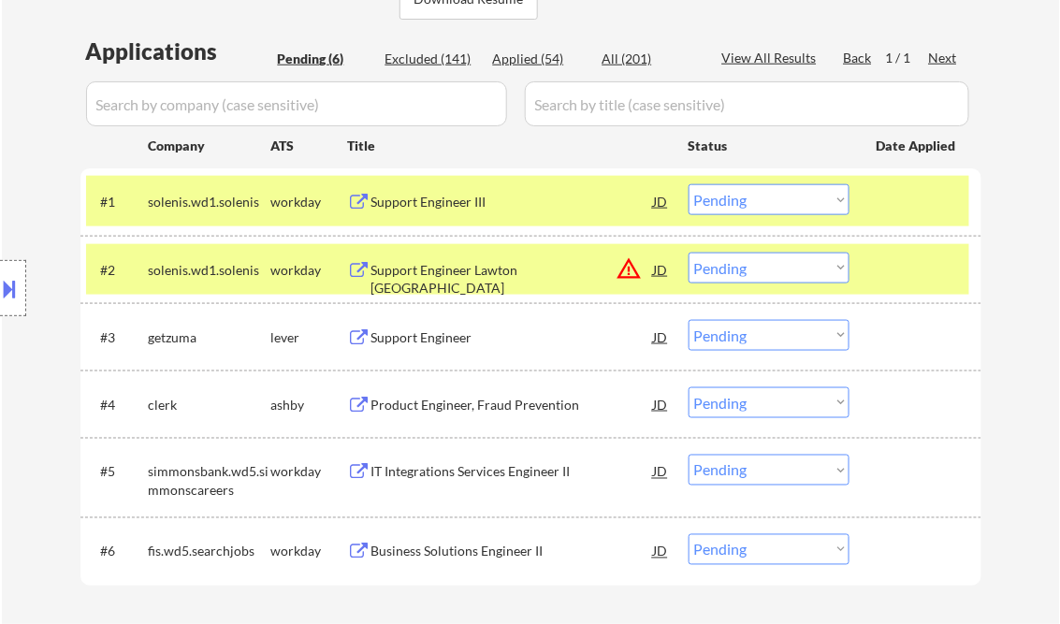
click at [462, 203] on div "Support Engineer III" at bounding box center [512, 202] width 283 height 19
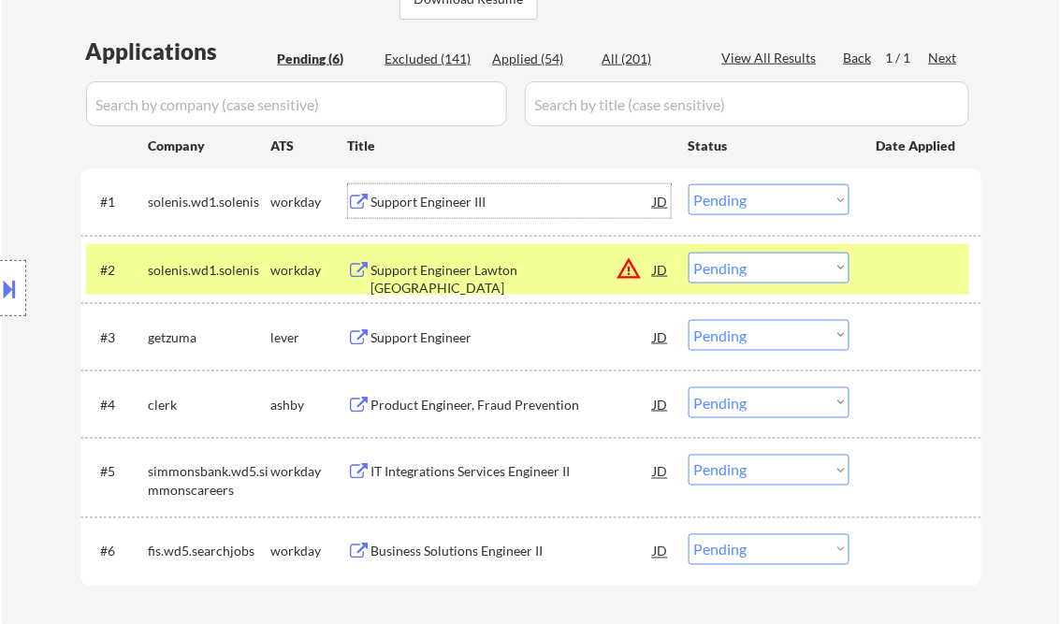
click at [777, 206] on select "Choose an option... Pending Applied Excluded (Questions) Excluded (Expired) Exc…" at bounding box center [769, 199] width 161 height 31
click at [689, 184] on select "Choose an option... Pending Applied Excluded (Questions) Excluded (Expired) Exc…" at bounding box center [769, 199] width 161 height 31
click at [908, 245] on div "#2 solenis.wd1.solenis workday Support Engineer Lawton OK JD warning_amber Choo…" at bounding box center [527, 269] width 883 height 51
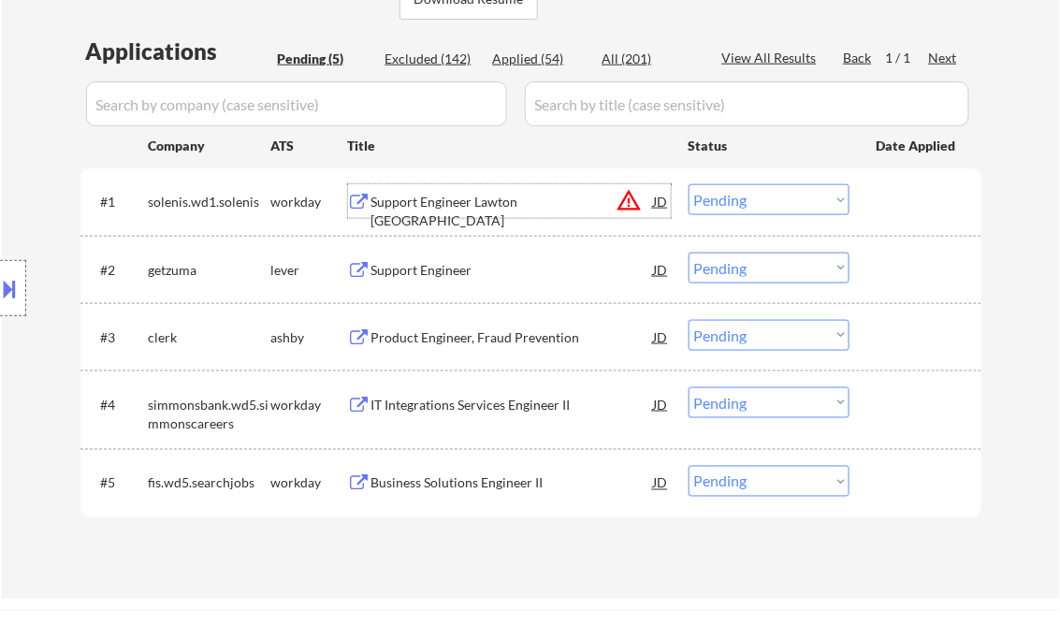
click at [451, 206] on div "Support Engineer Lawton OK" at bounding box center [512, 211] width 283 height 36
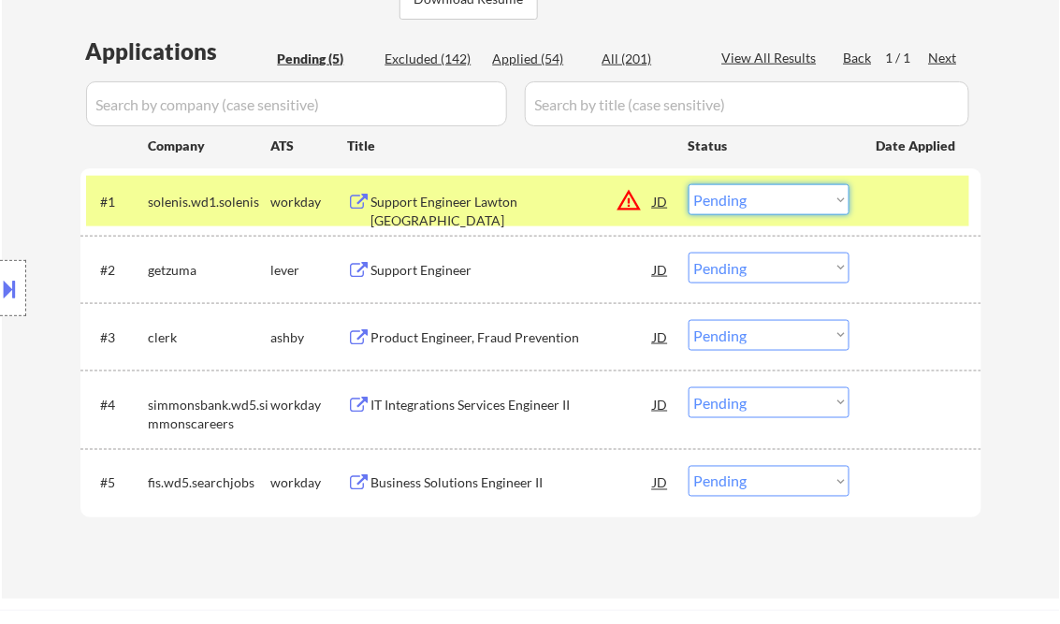
drag, startPoint x: 777, startPoint y: 200, endPoint x: 788, endPoint y: 211, distance: 15.9
click at [777, 200] on select "Choose an option... Pending Applied Excluded (Questions) Excluded (Expired) Exc…" at bounding box center [769, 199] width 161 height 31
click at [689, 184] on select "Choose an option... Pending Applied Excluded (Questions) Excluded (Expired) Exc…" at bounding box center [769, 199] width 161 height 31
click at [441, 262] on div "Support Engineer" at bounding box center [512, 270] width 283 height 19
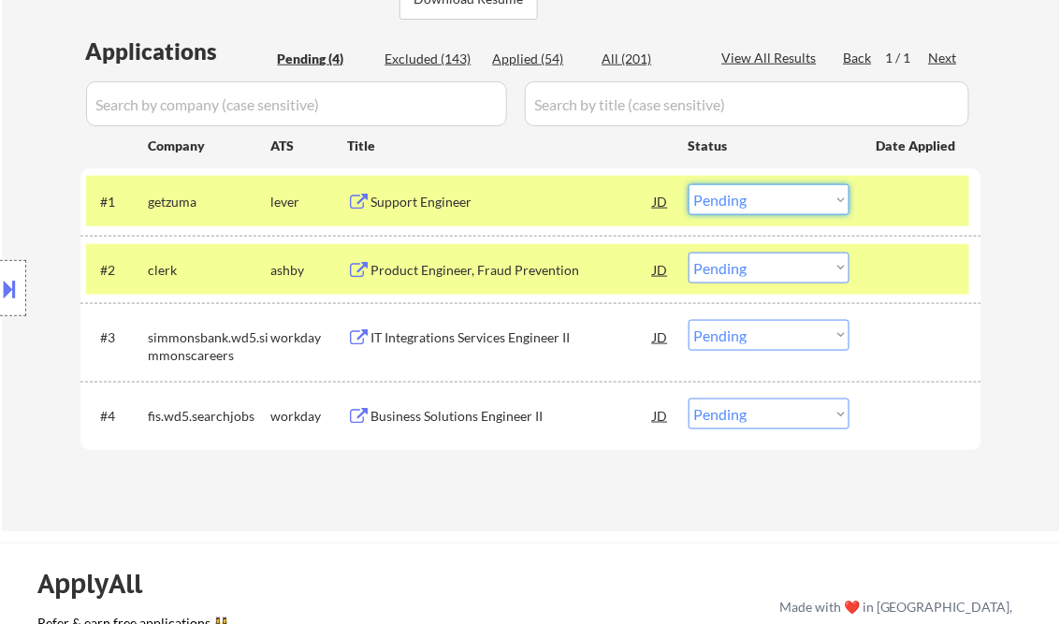
drag, startPoint x: 788, startPoint y: 206, endPoint x: 809, endPoint y: 215, distance: 23.5
click at [788, 206] on select "Choose an option... Pending Applied Excluded (Questions) Excluded (Expired) Exc…" at bounding box center [769, 199] width 161 height 31
click at [689, 184] on select "Choose an option... Pending Applied Excluded (Questions) Excluded (Expired) Exc…" at bounding box center [769, 199] width 161 height 31
click at [503, 270] on div "Product Engineer, Fraud Prevention" at bounding box center [512, 270] width 283 height 19
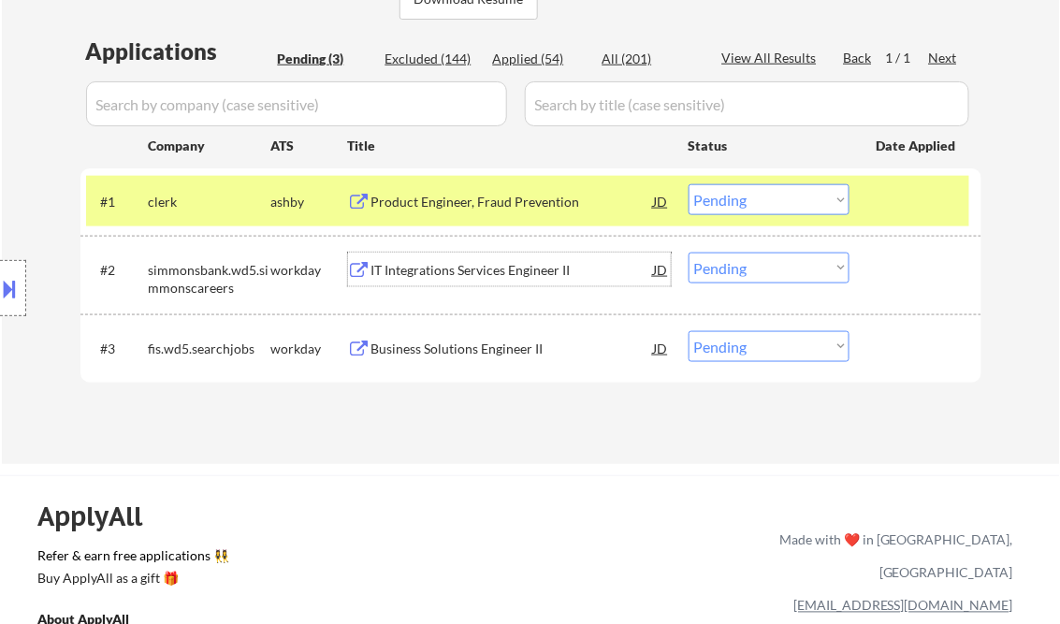
drag, startPoint x: 762, startPoint y: 203, endPoint x: 776, endPoint y: 208, distance: 14.8
click at [762, 203] on select "Choose an option... Pending Applied Excluded (Questions) Excluded (Expired) Exc…" at bounding box center [769, 199] width 161 height 31
click at [689, 184] on select "Choose an option... Pending Applied Excluded (Questions) Excluded (Expired) Exc…" at bounding box center [769, 199] width 161 height 31
click at [463, 266] on div "IT Integrations Services Engineer II" at bounding box center [512, 270] width 283 height 19
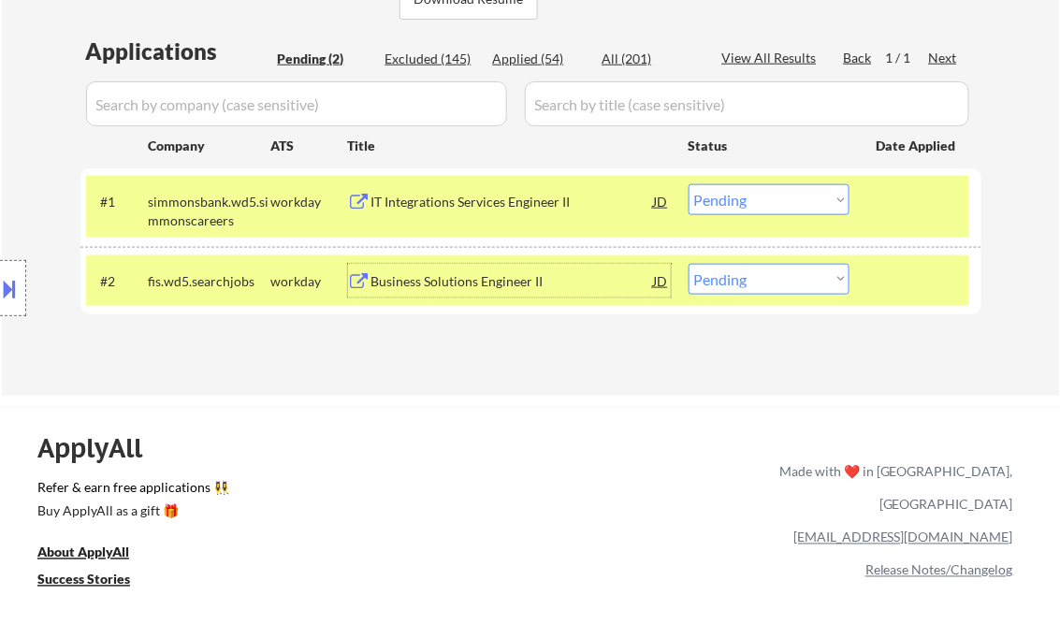
click at [730, 196] on select "Choose an option... Pending Applied Excluded (Questions) Excluded (Expired) Exc…" at bounding box center [769, 199] width 161 height 31
click at [689, 184] on select "Choose an option... Pending Applied Excluded (Questions) Excluded (Expired) Exc…" at bounding box center [769, 199] width 161 height 31
click at [485, 287] on div "Business Solutions Engineer II" at bounding box center [512, 281] width 283 height 19
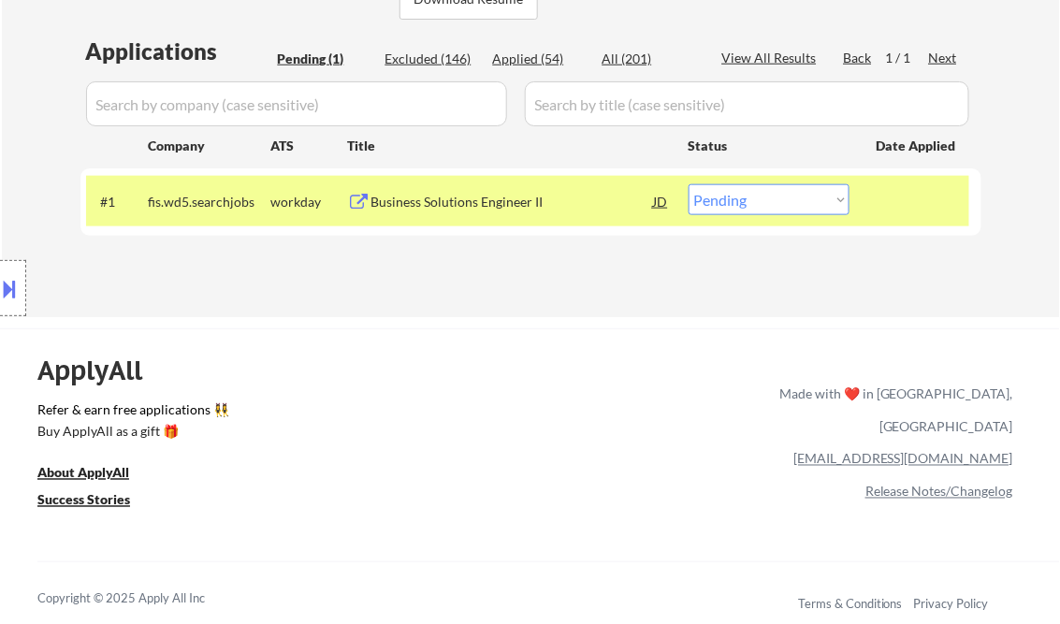
click at [736, 209] on select "Choose an option... Pending Applied Excluded (Questions) Excluded (Expired) Exc…" at bounding box center [769, 199] width 161 height 31
select select ""excluded__bad_match_""
click at [689, 184] on select "Choose an option... Pending Applied Excluded (Questions) Excluded (Expired) Exc…" at bounding box center [769, 199] width 161 height 31
click at [519, 350] on div "ApplyAll Refer & earn free applications 👯‍♀️ Buy ApplyAll as a gift 🎁 About App…" at bounding box center [530, 490] width 1060 height 297
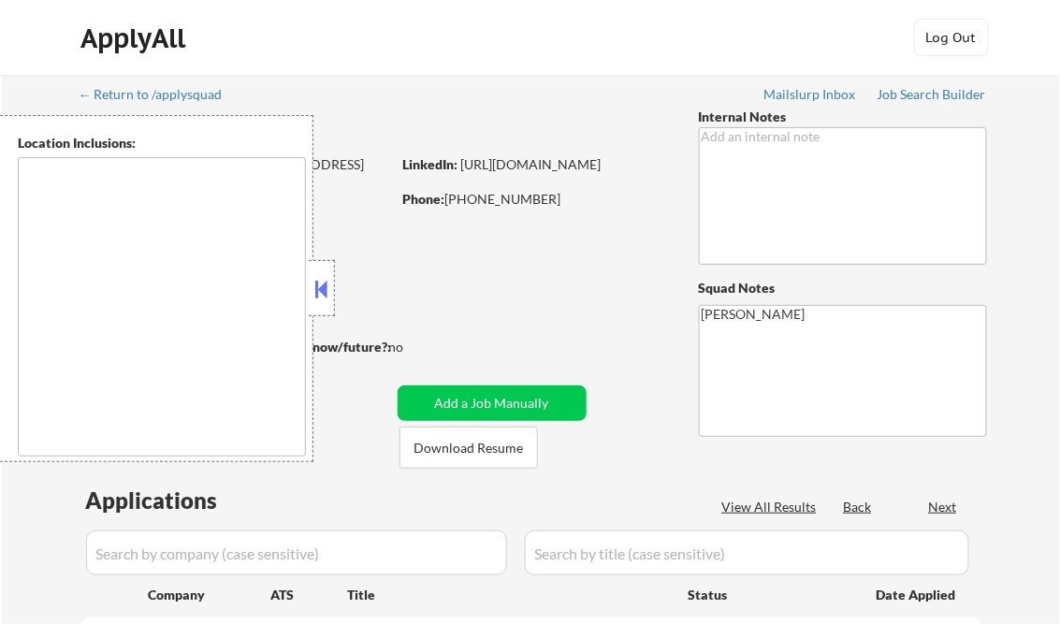
type textarea "Austin, TX West Lake Hills, TX Rollingwood, TX Sunset Valley, TX Cedar Park, TX…"
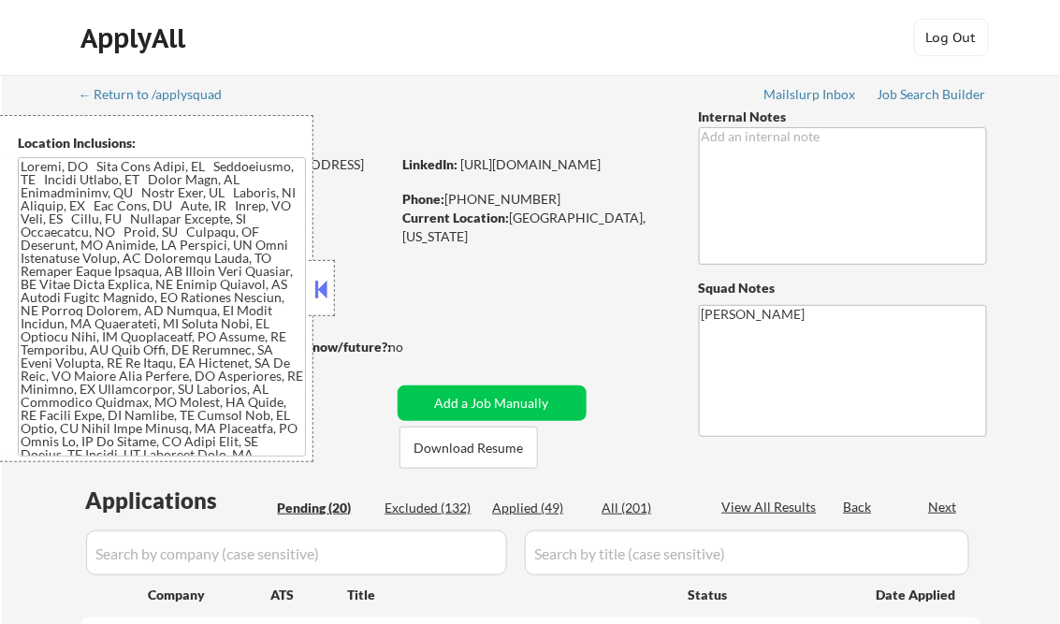
select select ""pending""
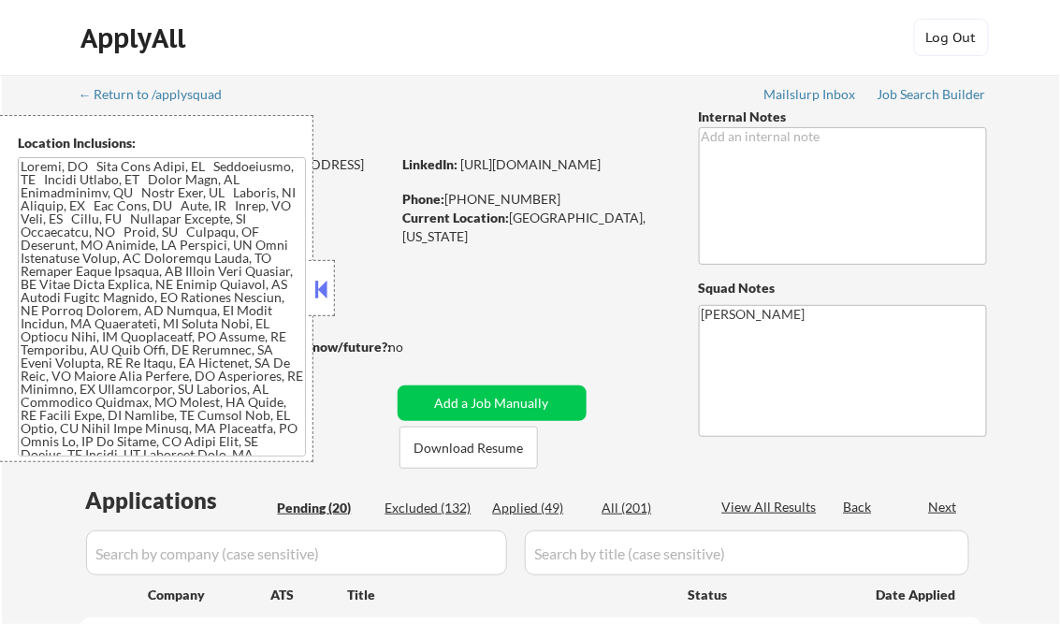
select select ""pending""
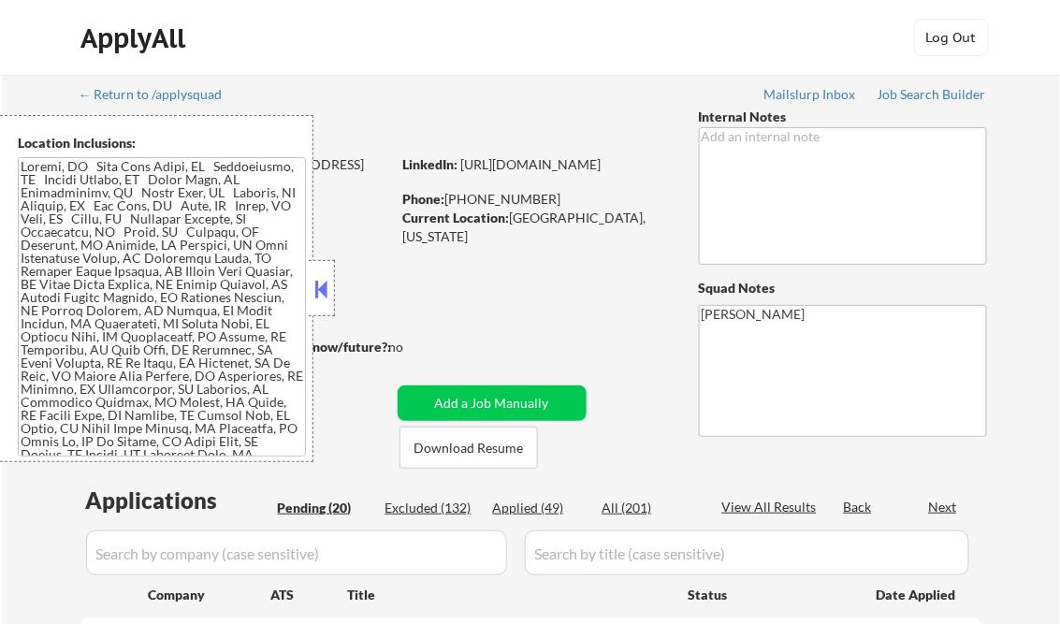
select select ""pending""
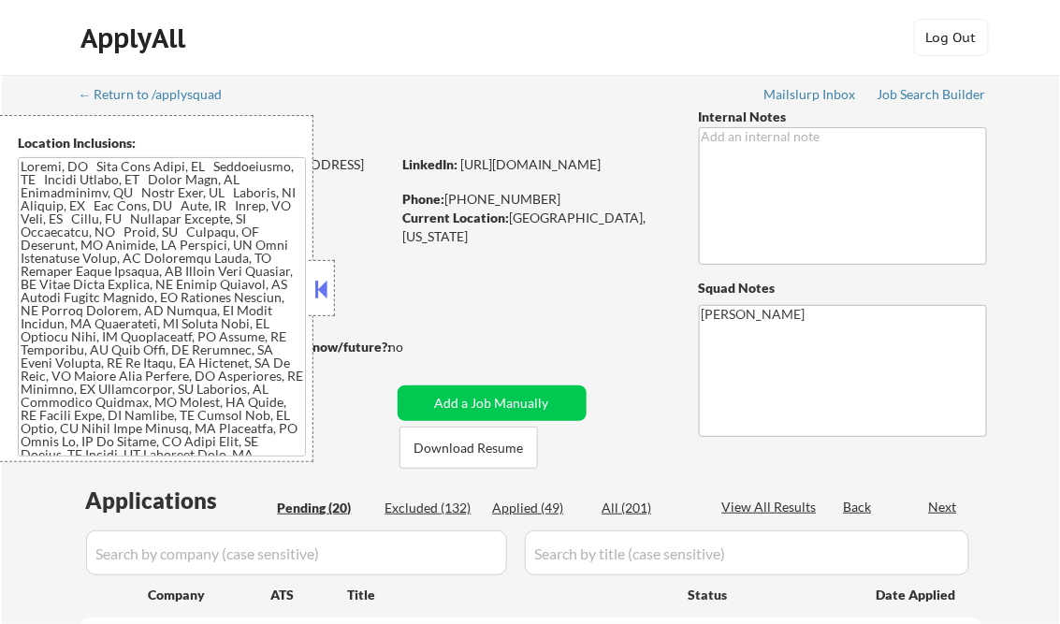
select select ""pending""
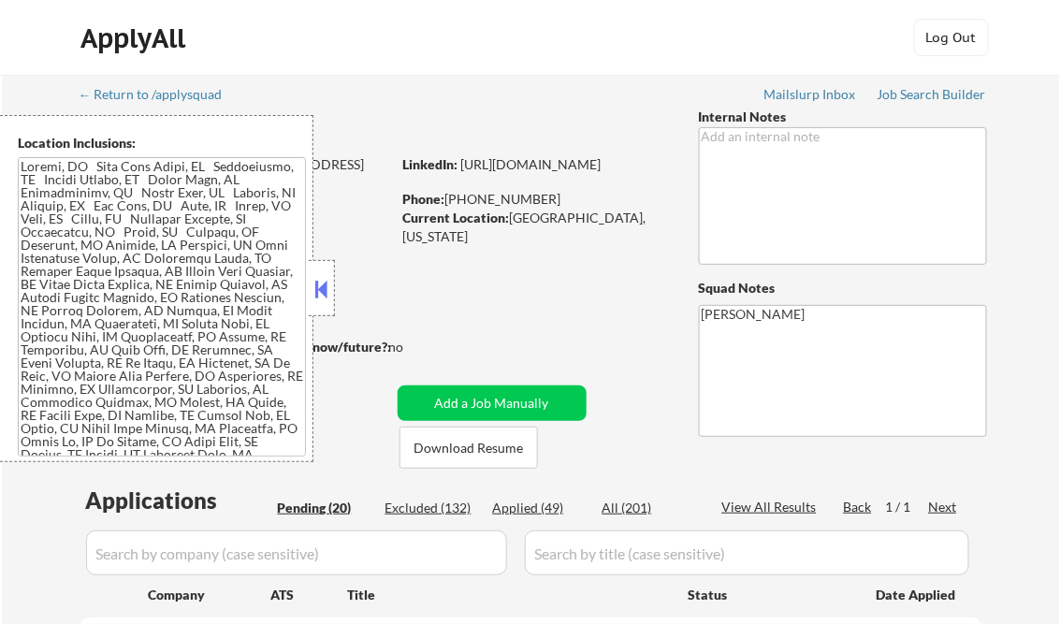
click at [321, 290] on button at bounding box center [322, 289] width 21 height 28
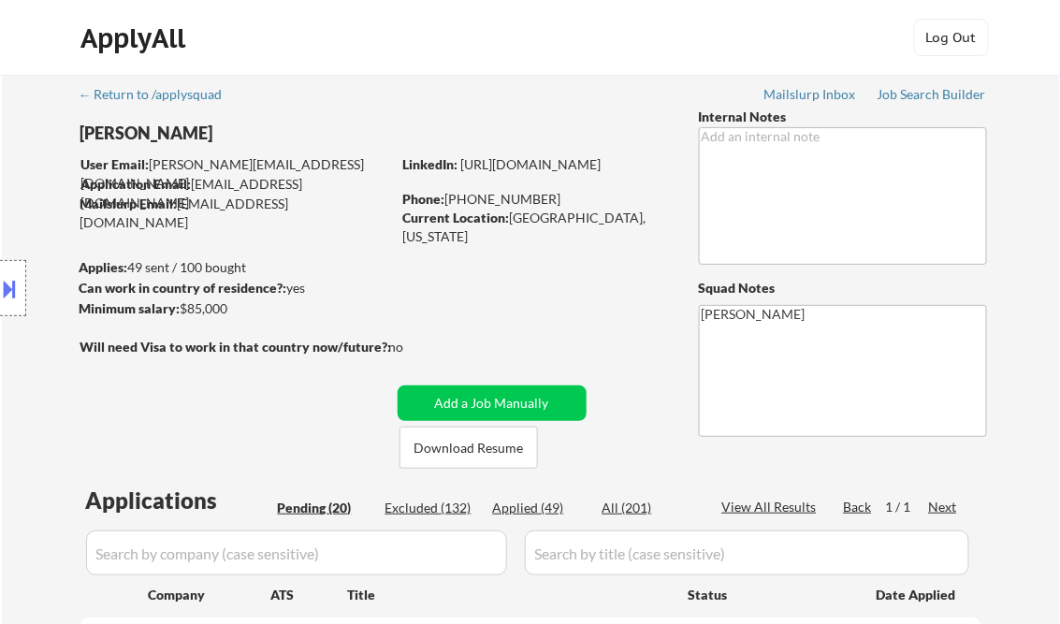
click at [529, 508] on div "Applied (49)" at bounding box center [540, 508] width 94 height 19
select select ""applied""
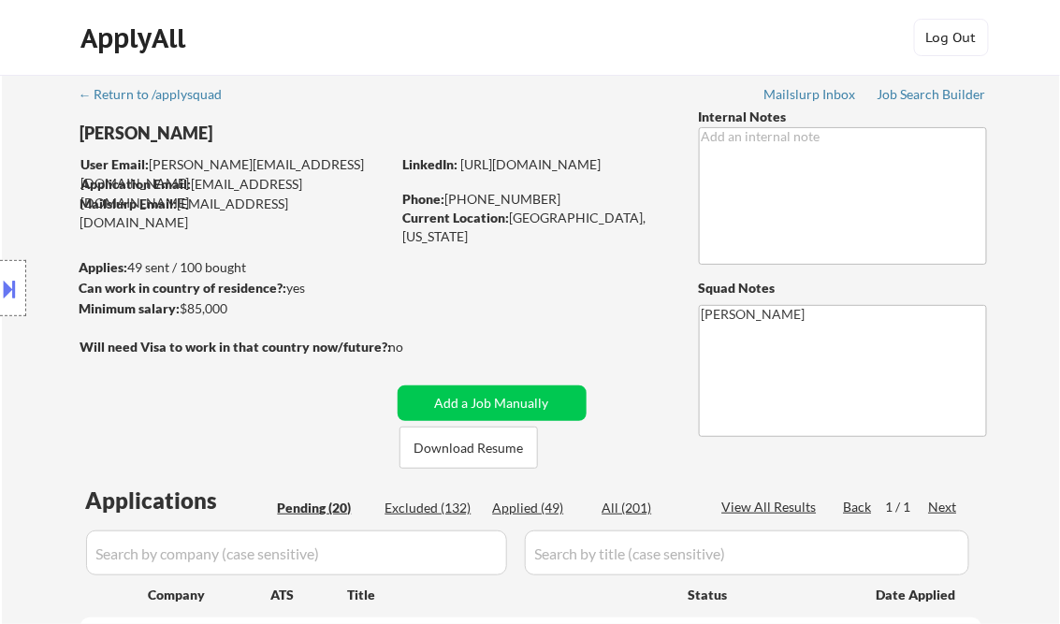
select select ""applied""
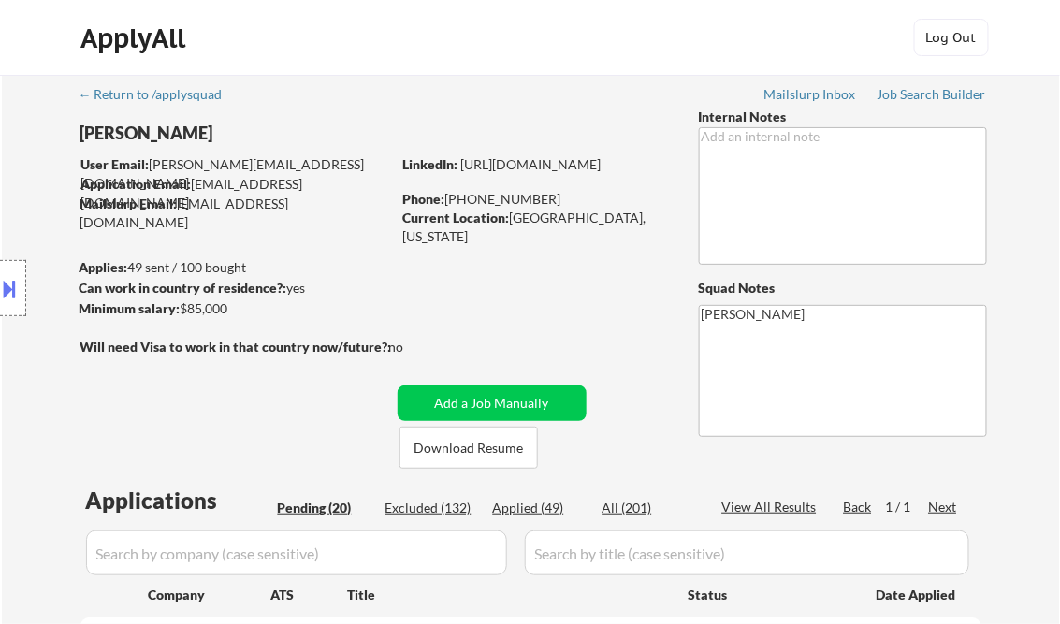
select select ""applied""
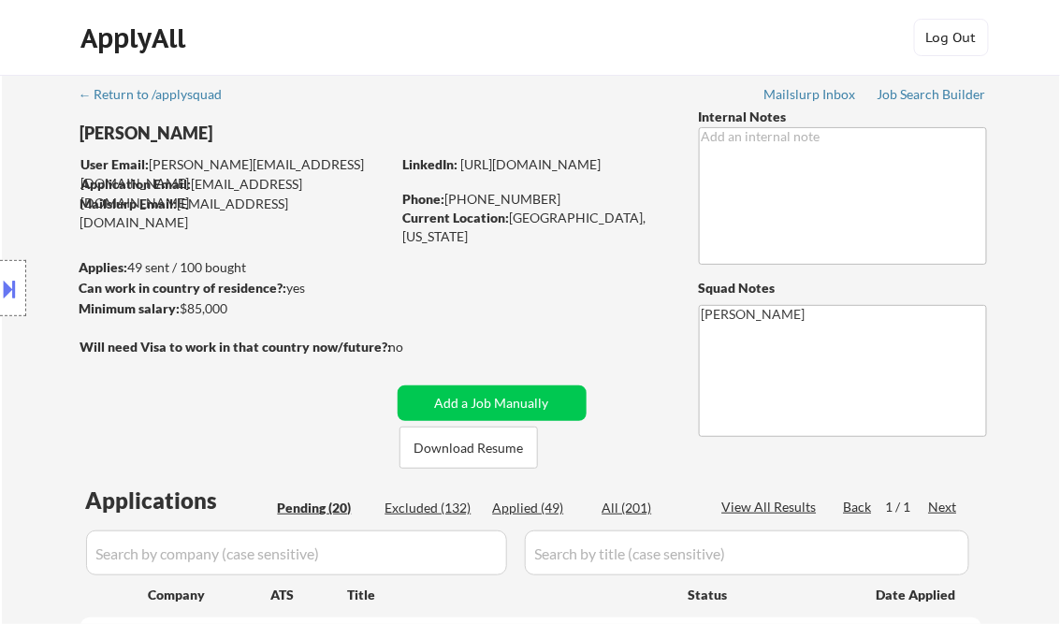
select select ""applied""
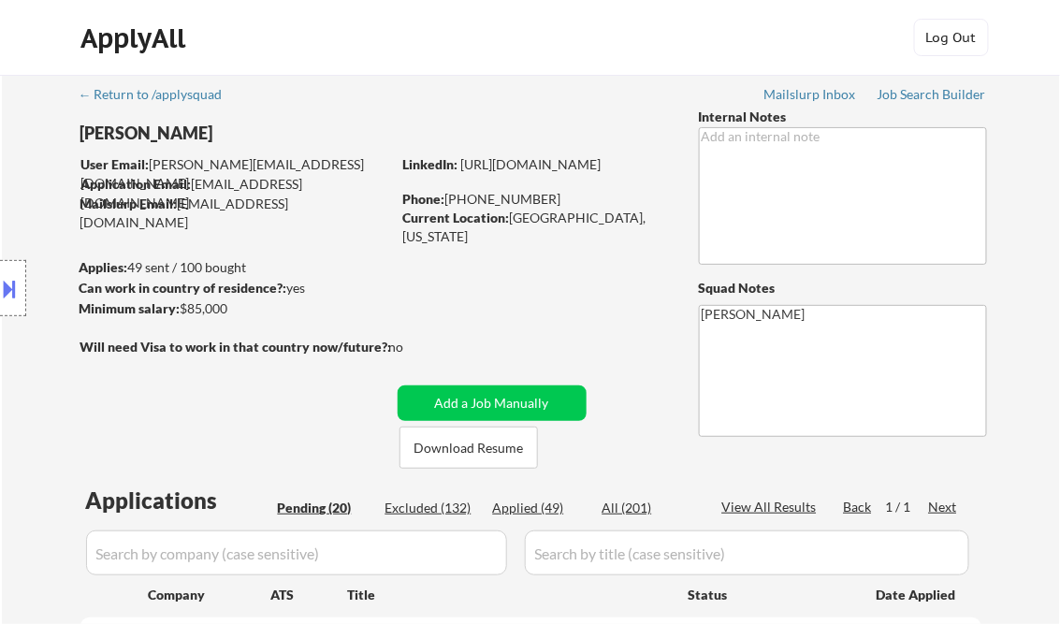
select select ""applied""
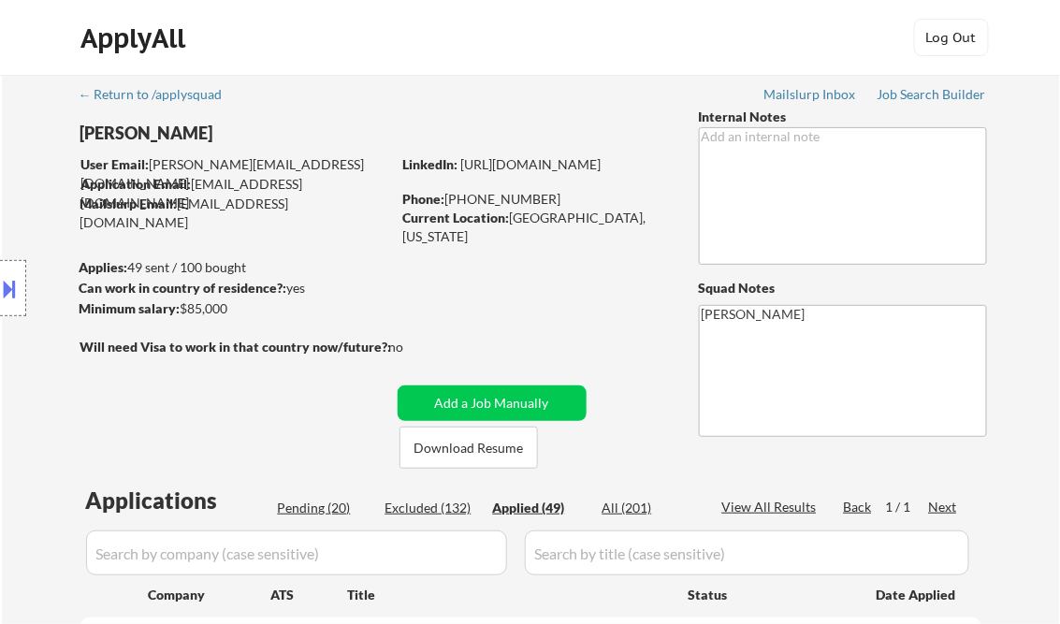
select select ""applied""
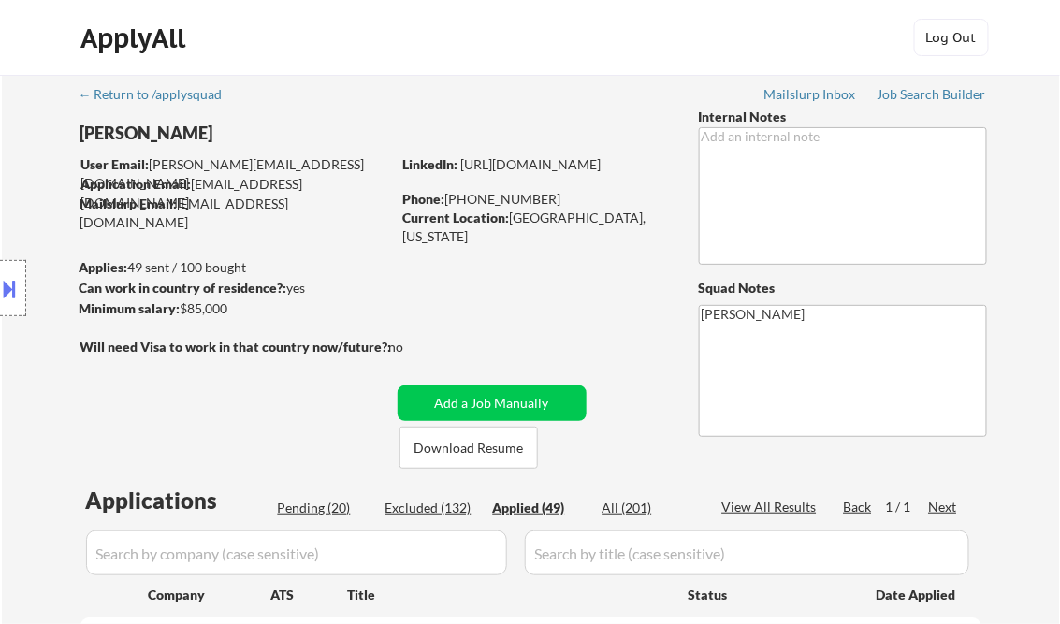
select select ""applied""
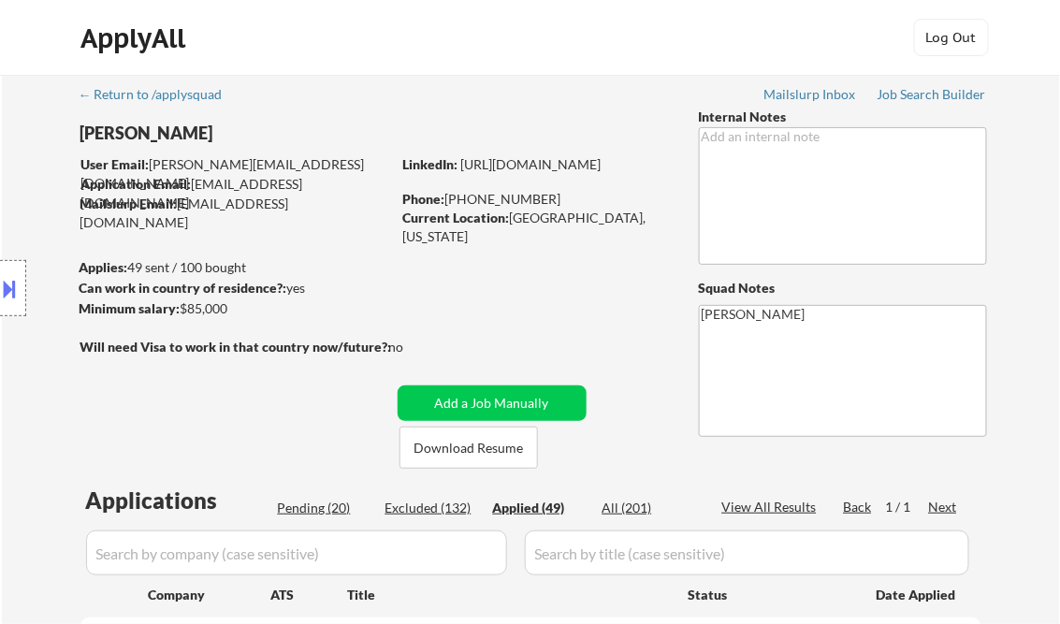
select select ""applied""
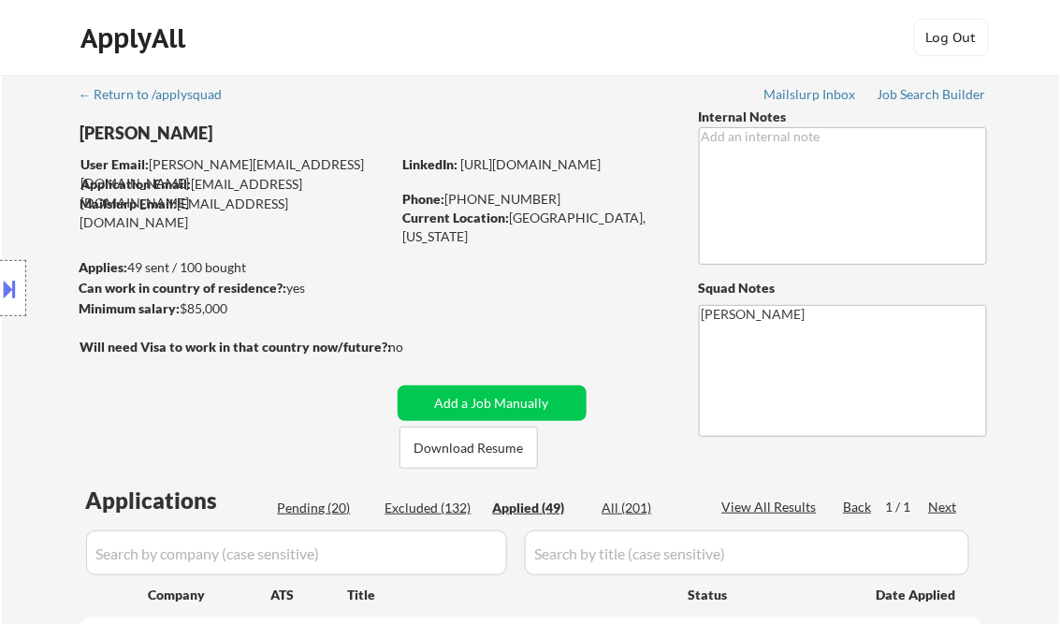
select select ""applied""
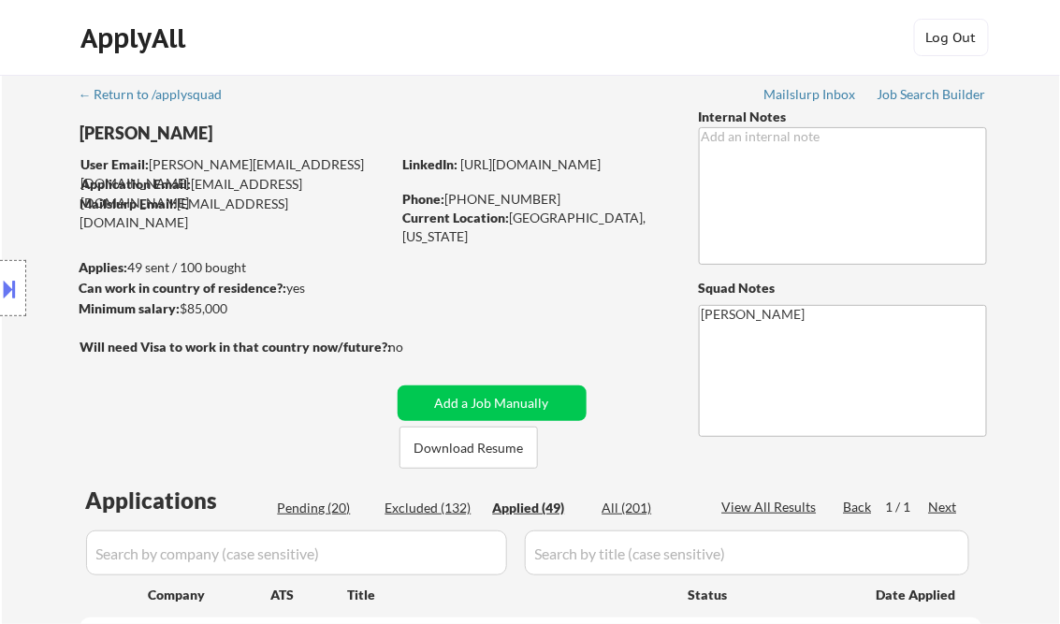
select select ""applied""
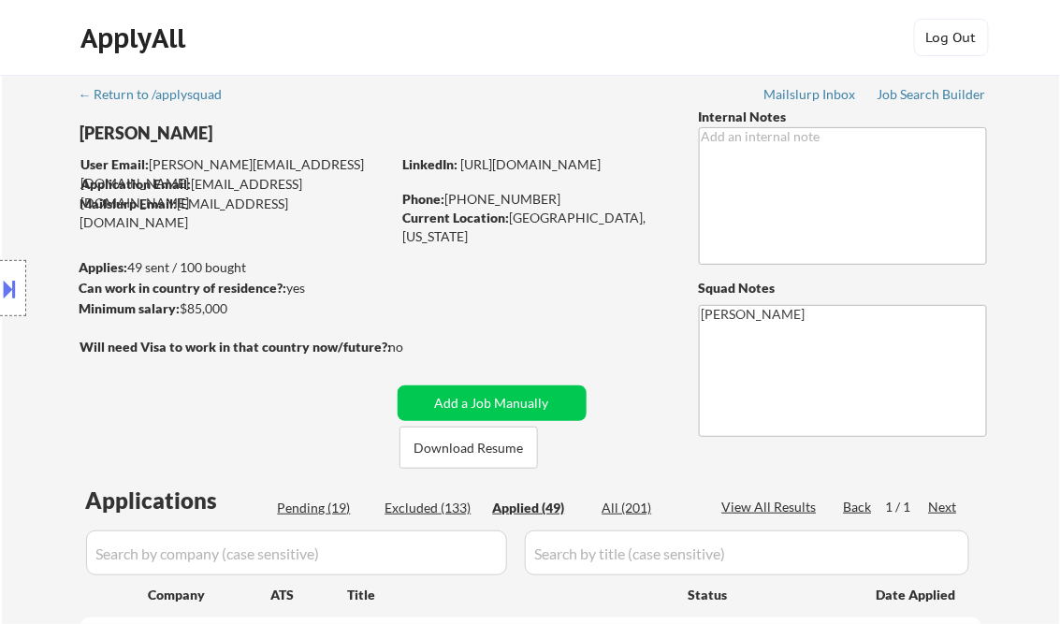
select select ""applied""
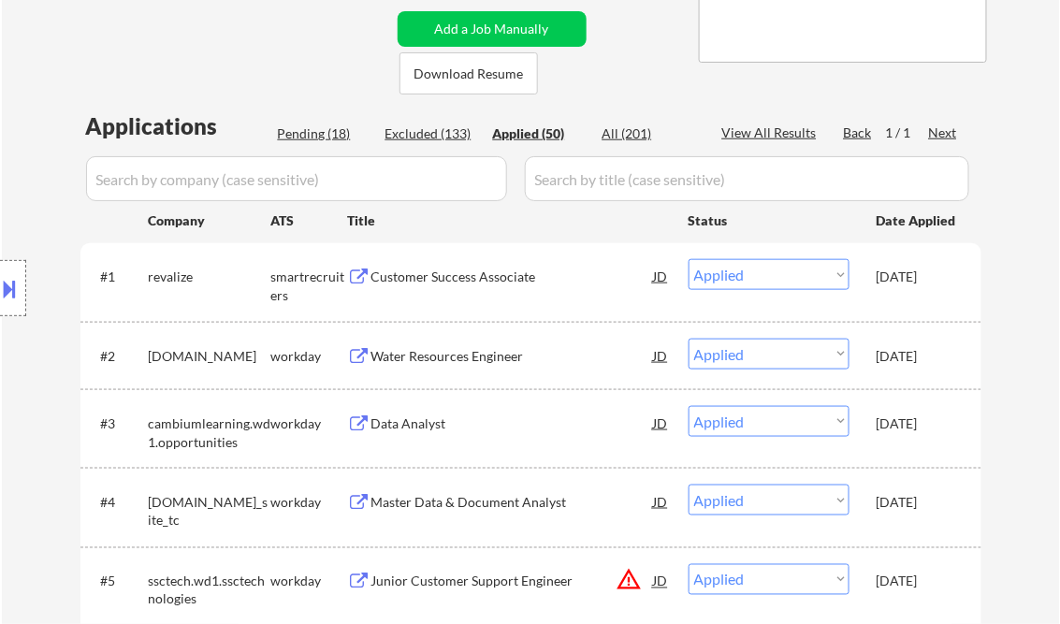
scroll to position [1413, 0]
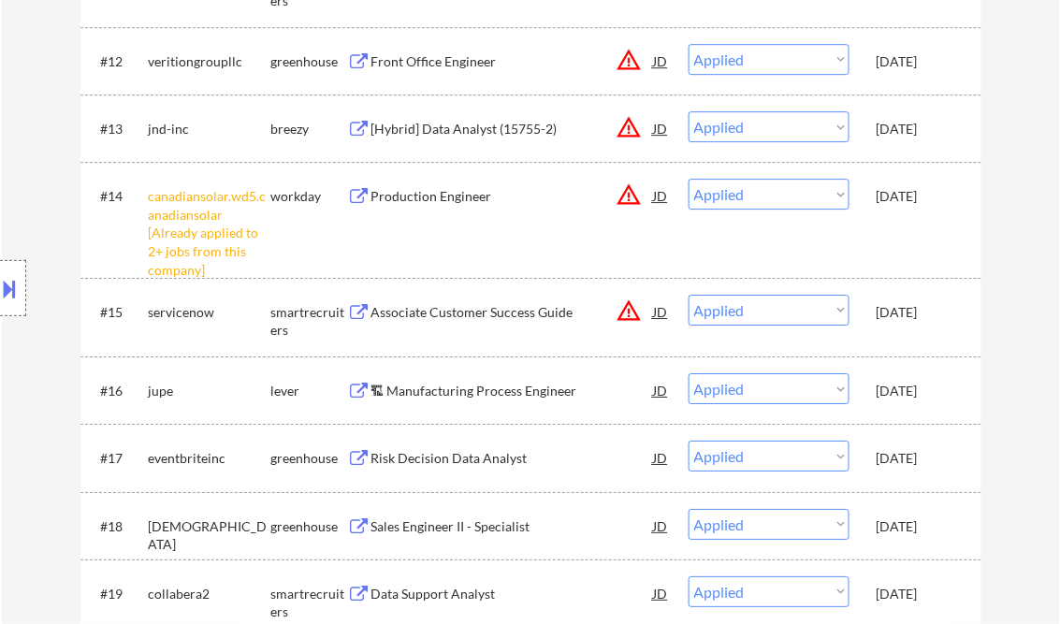
select select ""applied""
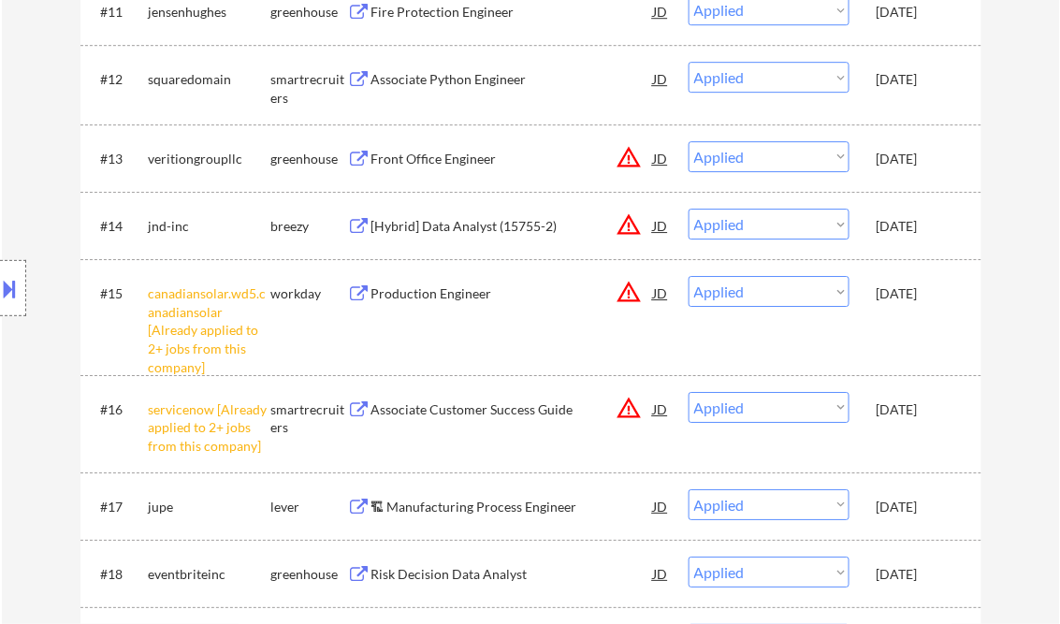
select select ""applied""
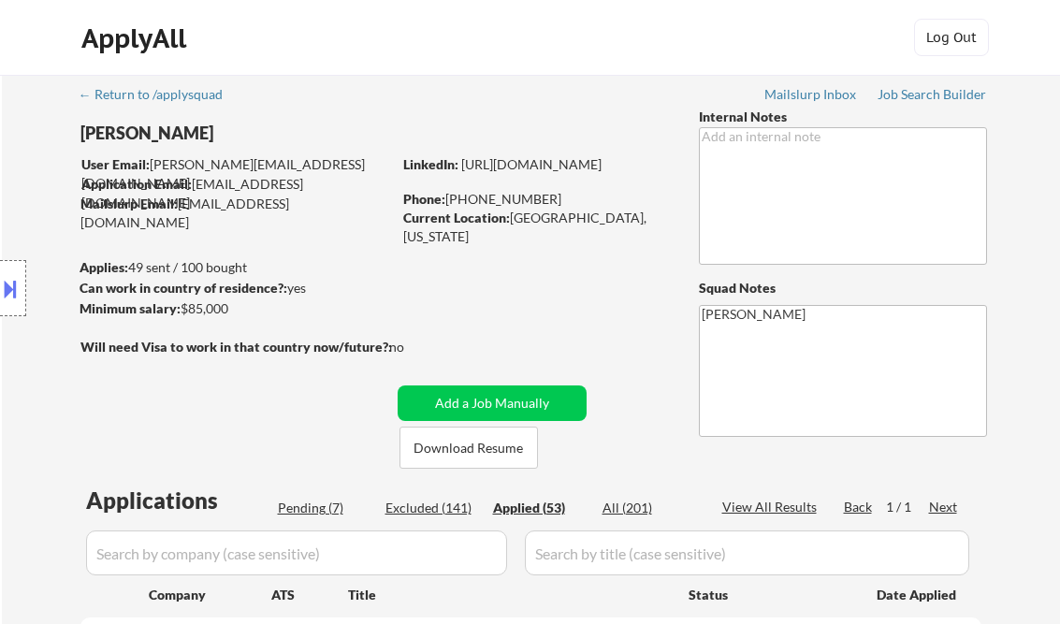
select select ""applied""
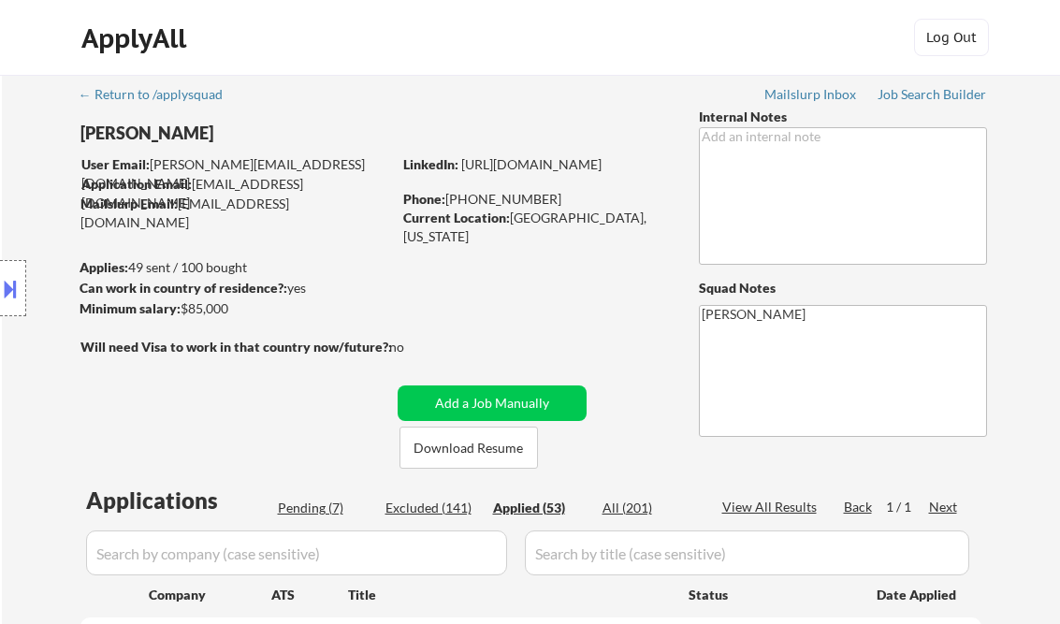
select select ""applied""
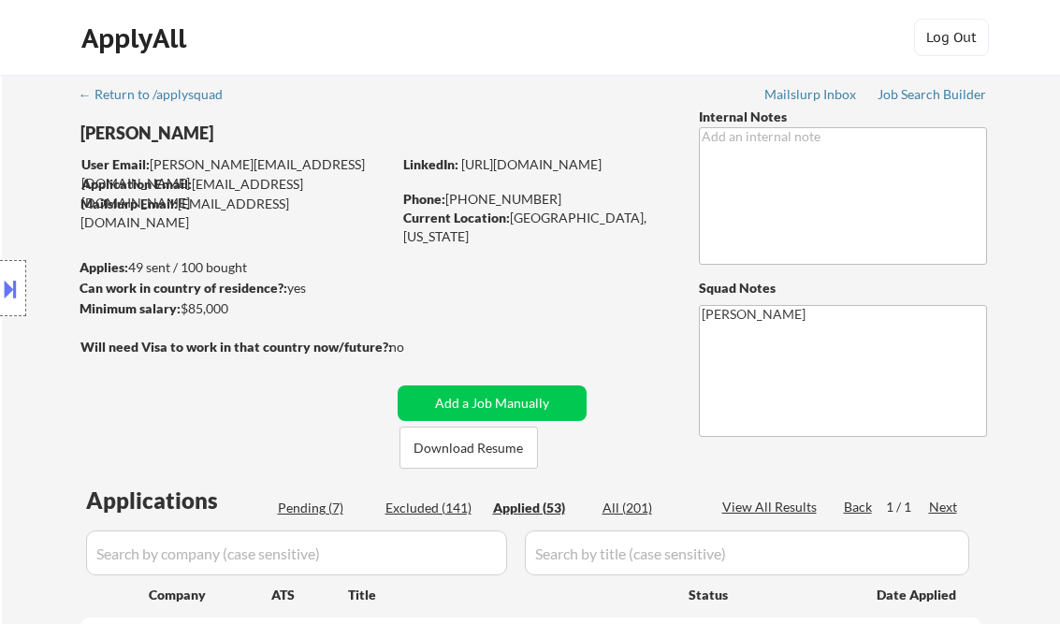
select select ""applied""
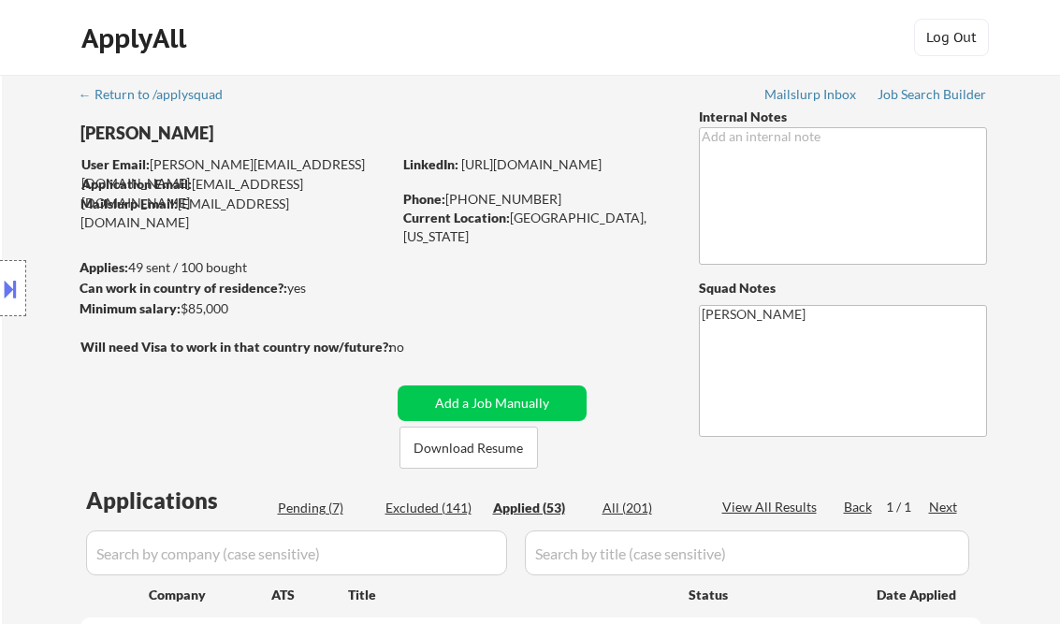
select select ""applied""
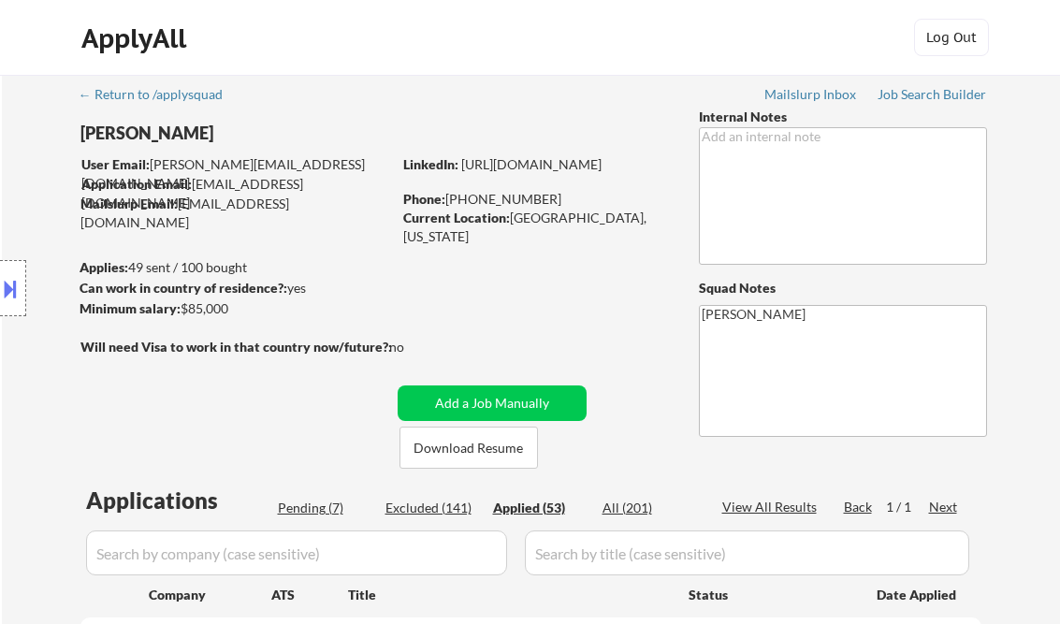
select select ""applied""
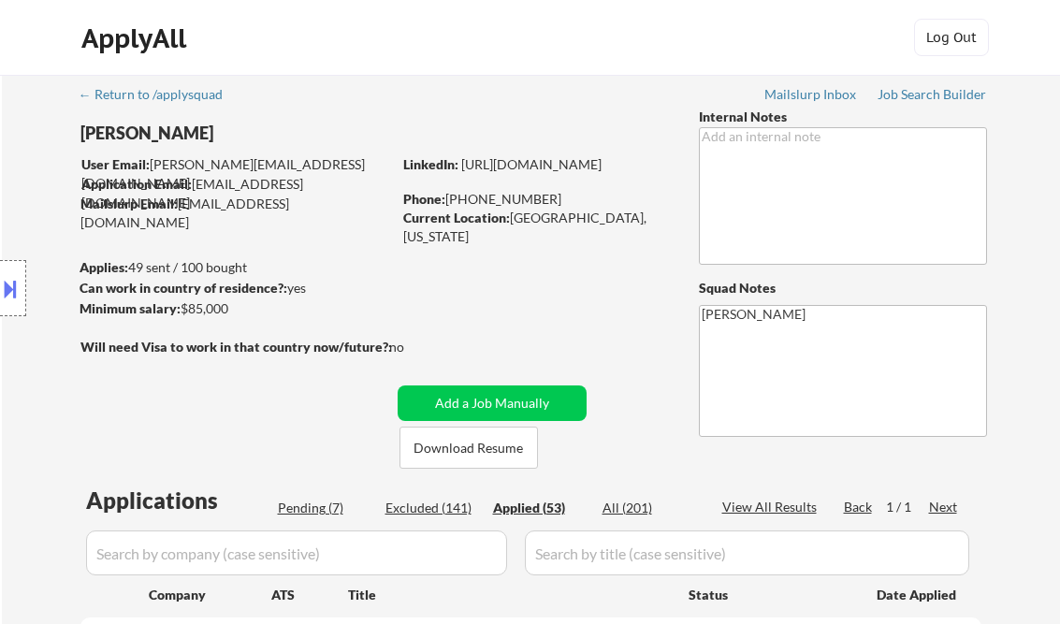
select select ""applied""
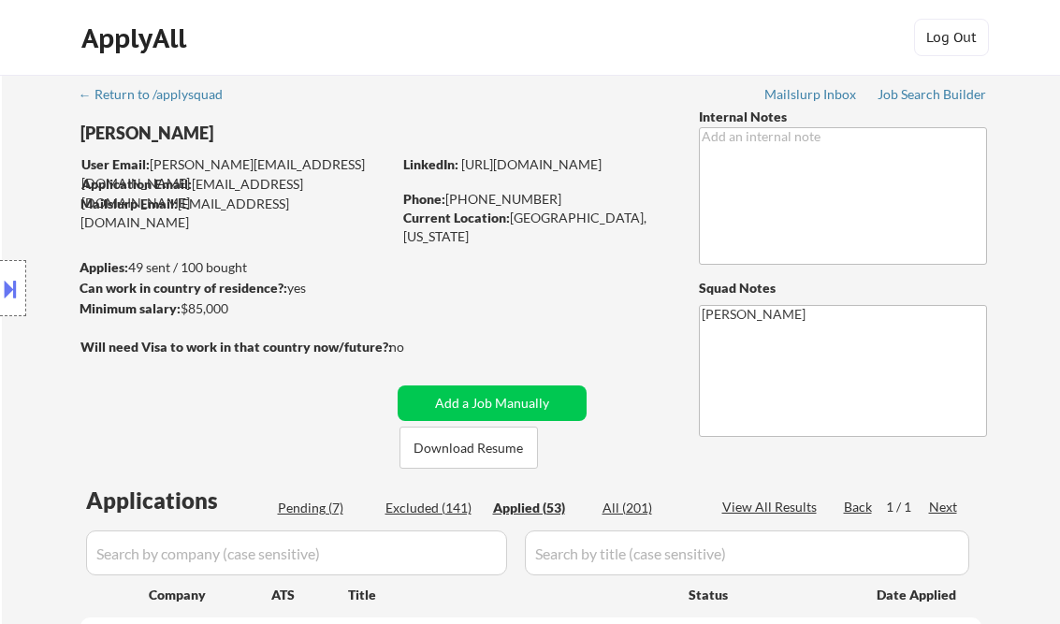
select select ""applied""
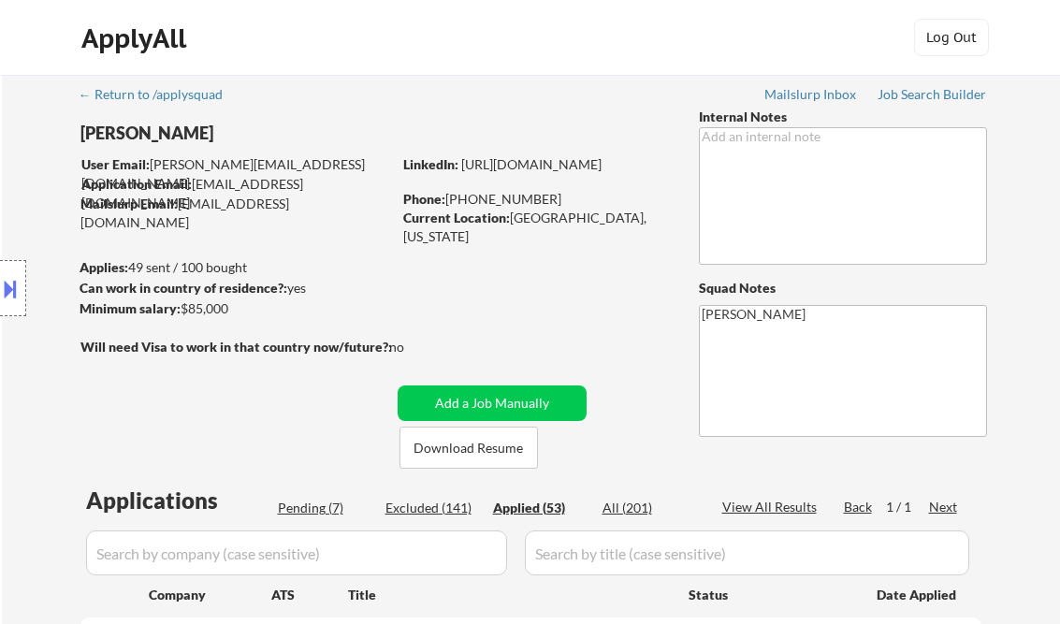
select select ""applied""
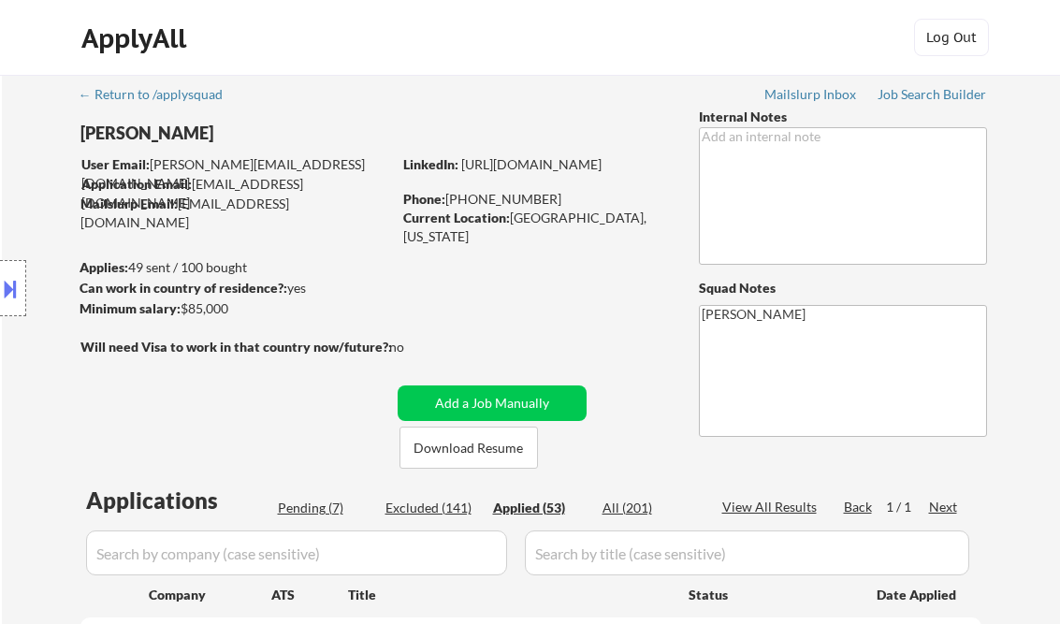
select select ""applied""
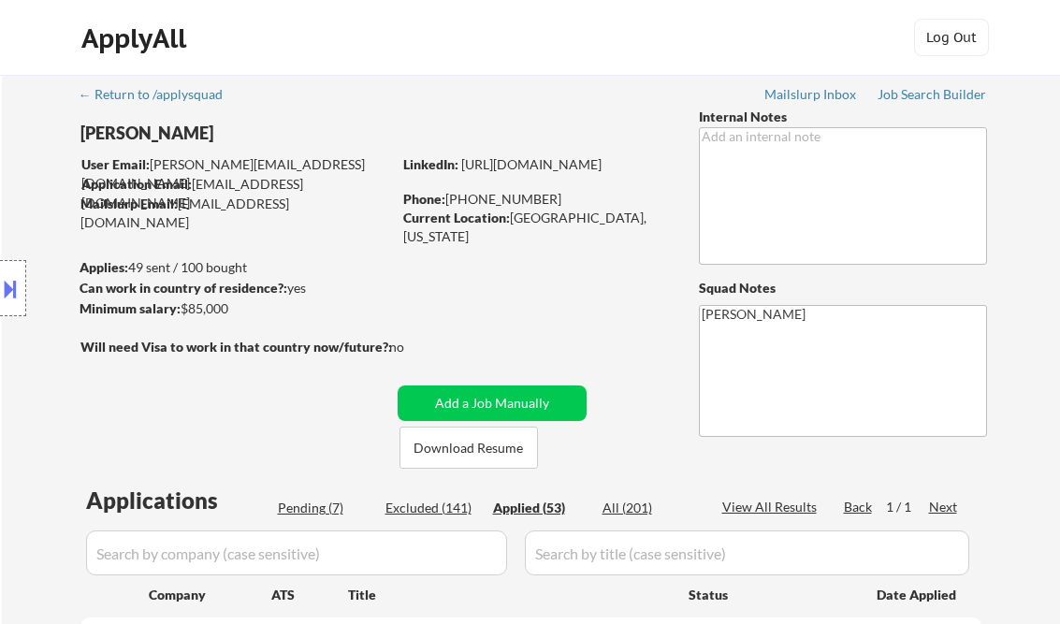
select select ""applied""
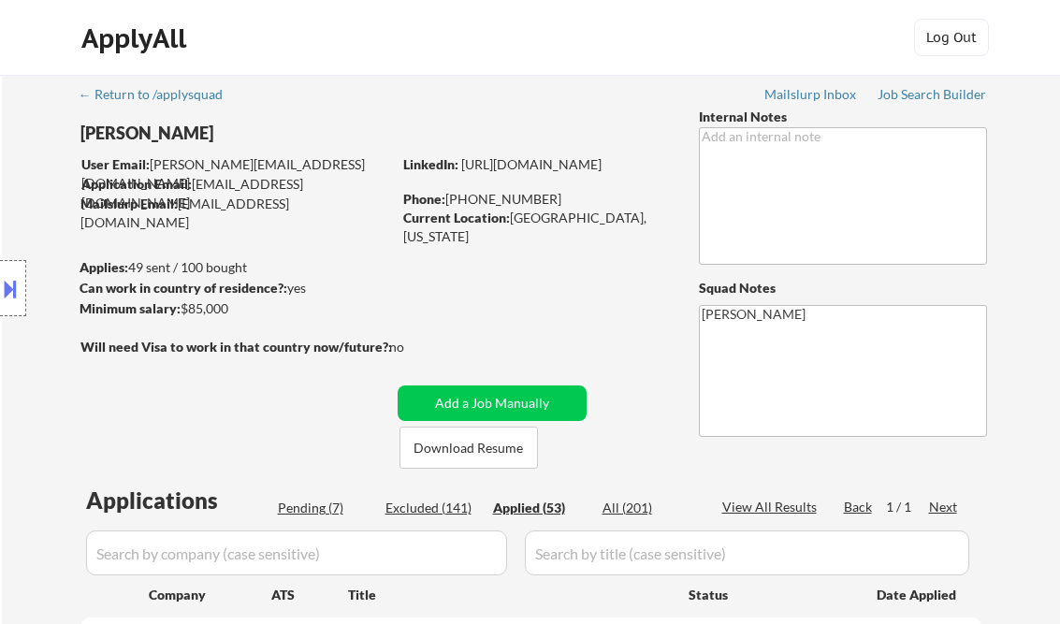
select select ""applied""
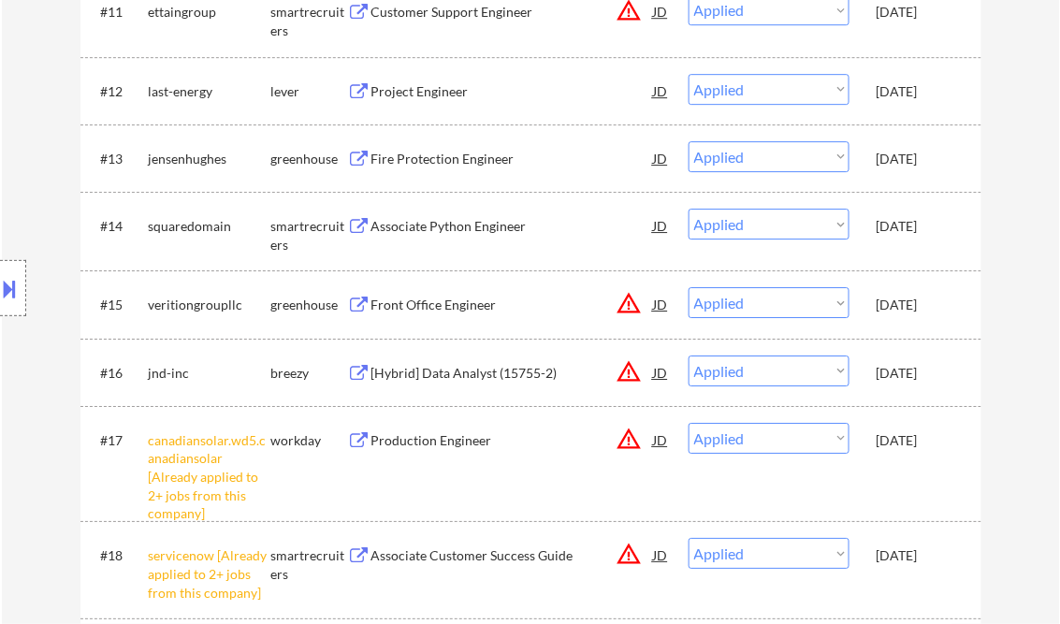
select select ""applied""
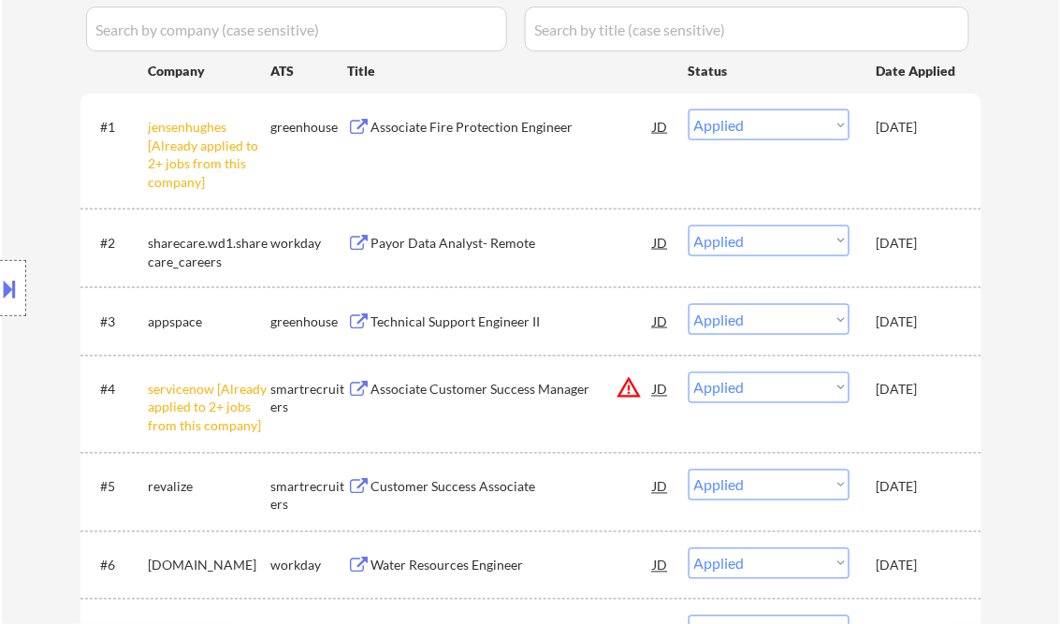
scroll to position [674, 0]
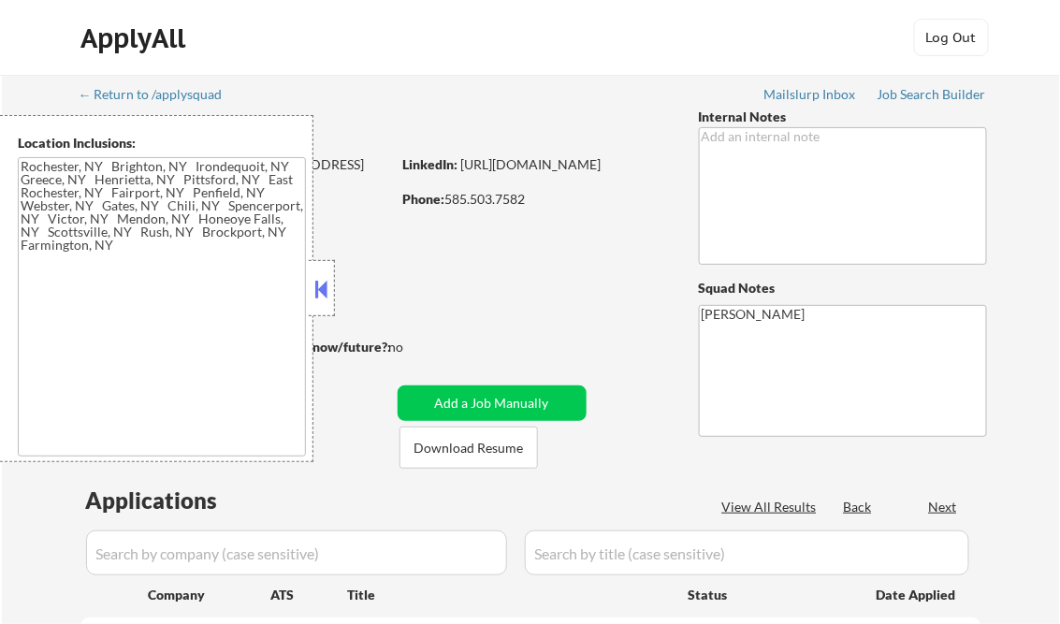
type textarea "[GEOGRAPHIC_DATA], [GEOGRAPHIC_DATA] [GEOGRAPHIC_DATA], [GEOGRAPHIC_DATA] [GEOG…"
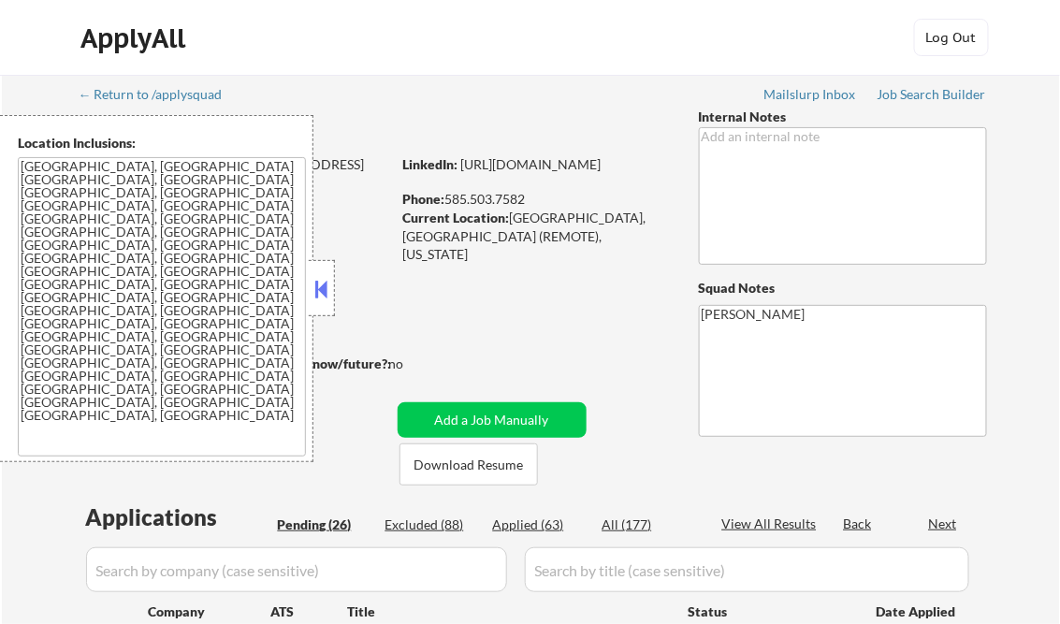
click at [324, 296] on button at bounding box center [322, 289] width 21 height 28
select select ""pending""
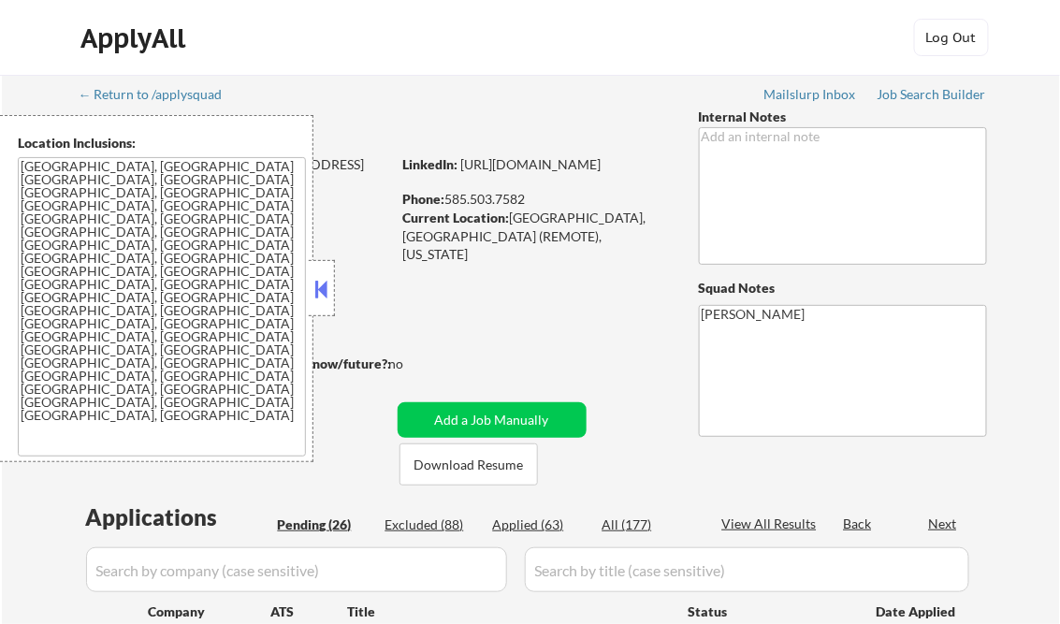
select select ""pending""
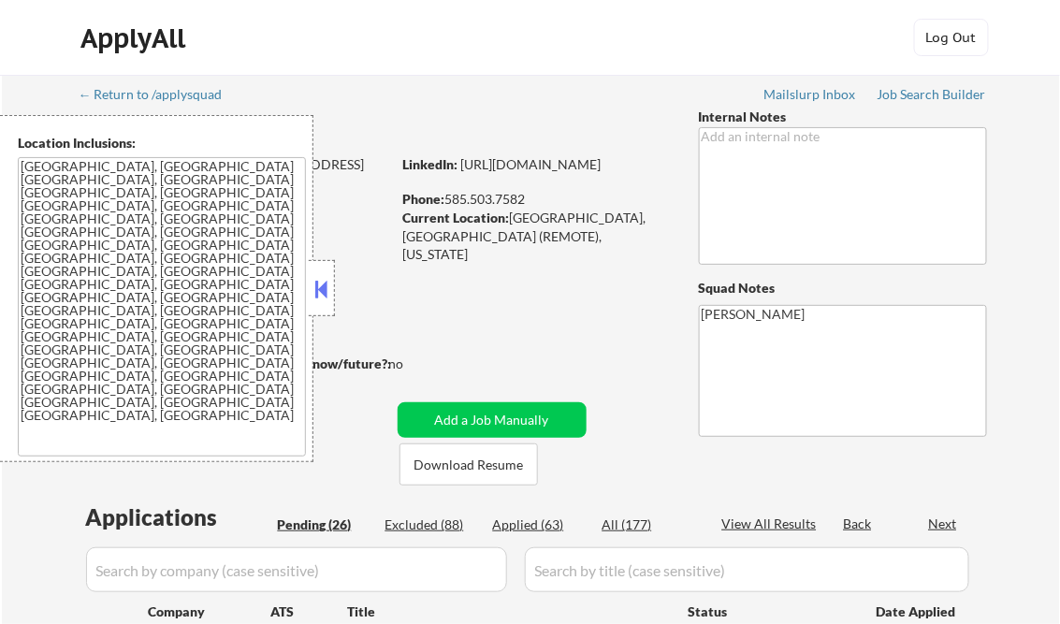
select select ""pending""
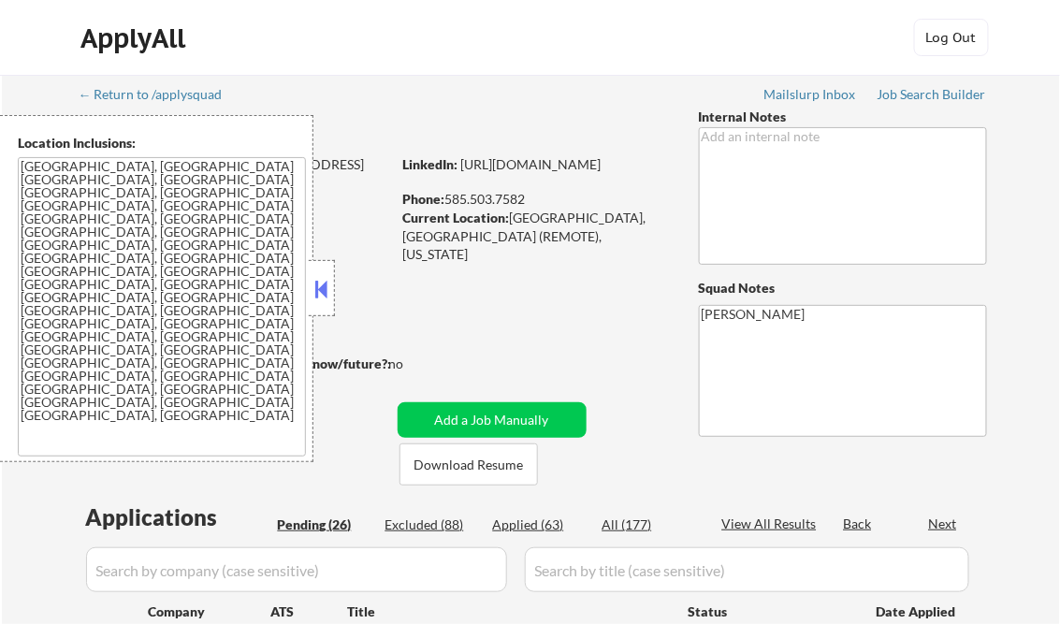
select select ""pending""
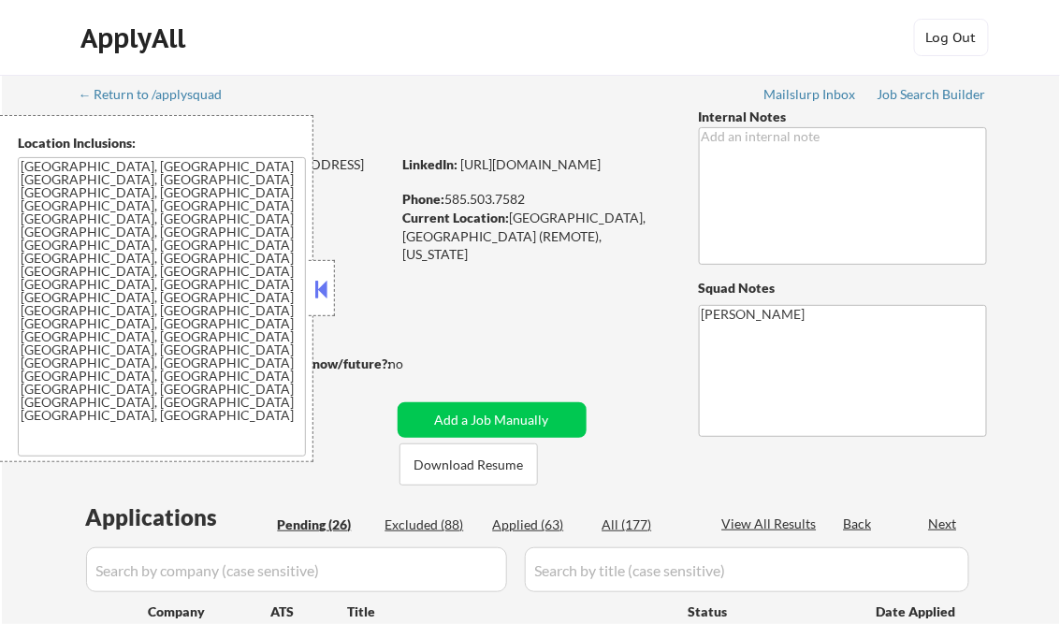
select select ""pending""
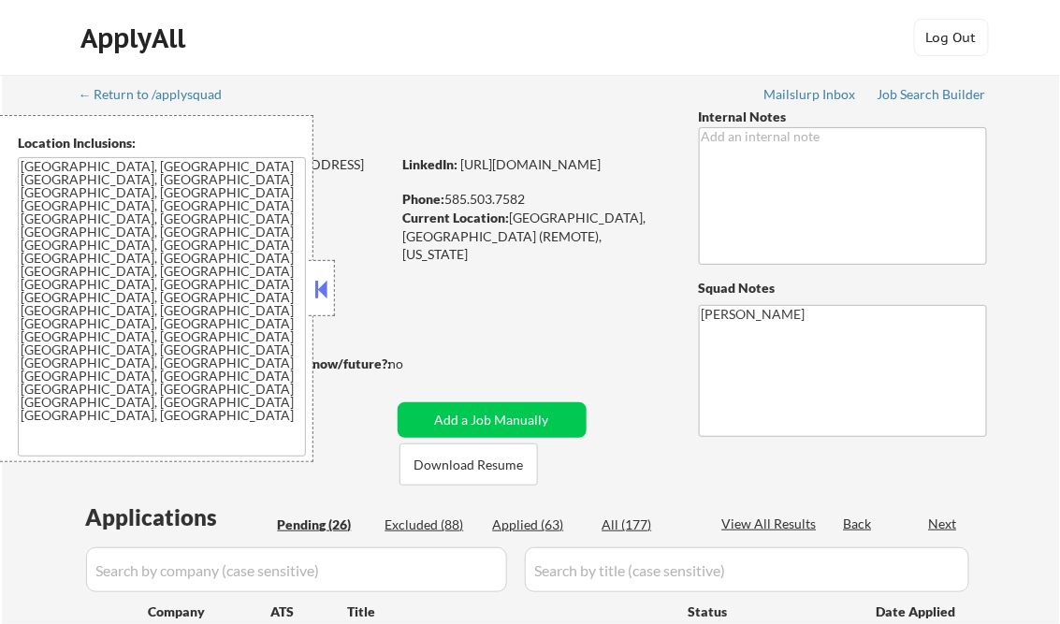
select select ""pending""
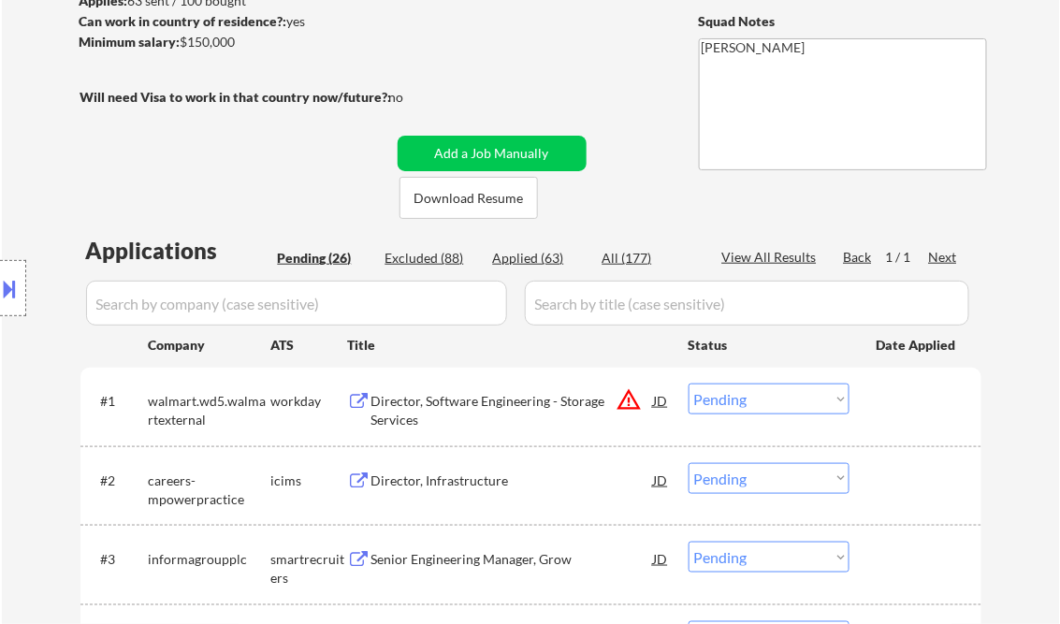
scroll to position [225, 0]
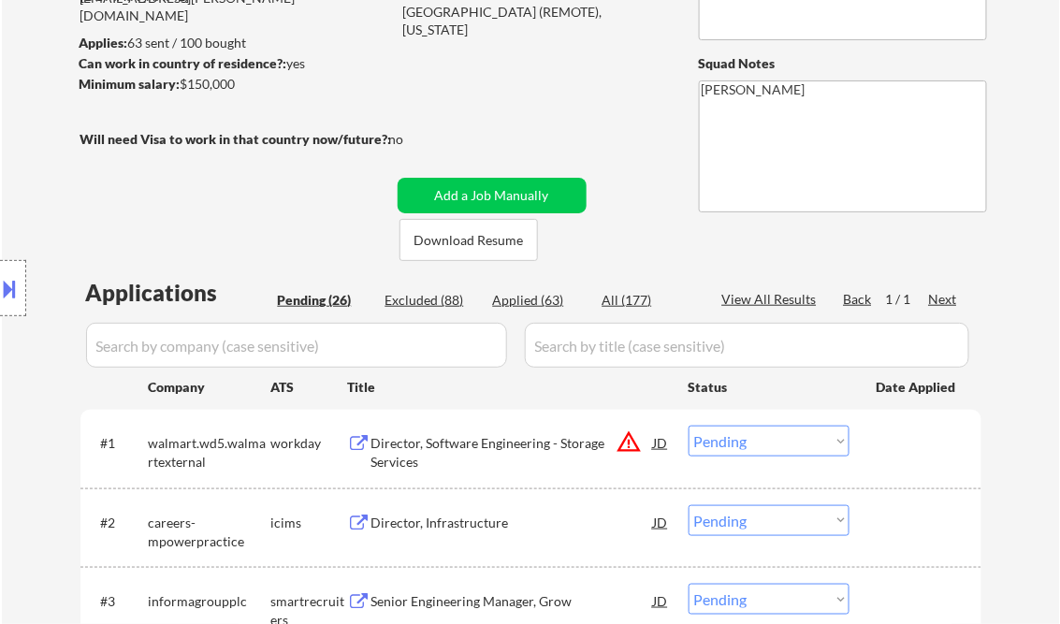
click at [948, 103] on textarea "[PERSON_NAME]" at bounding box center [843, 146] width 288 height 132
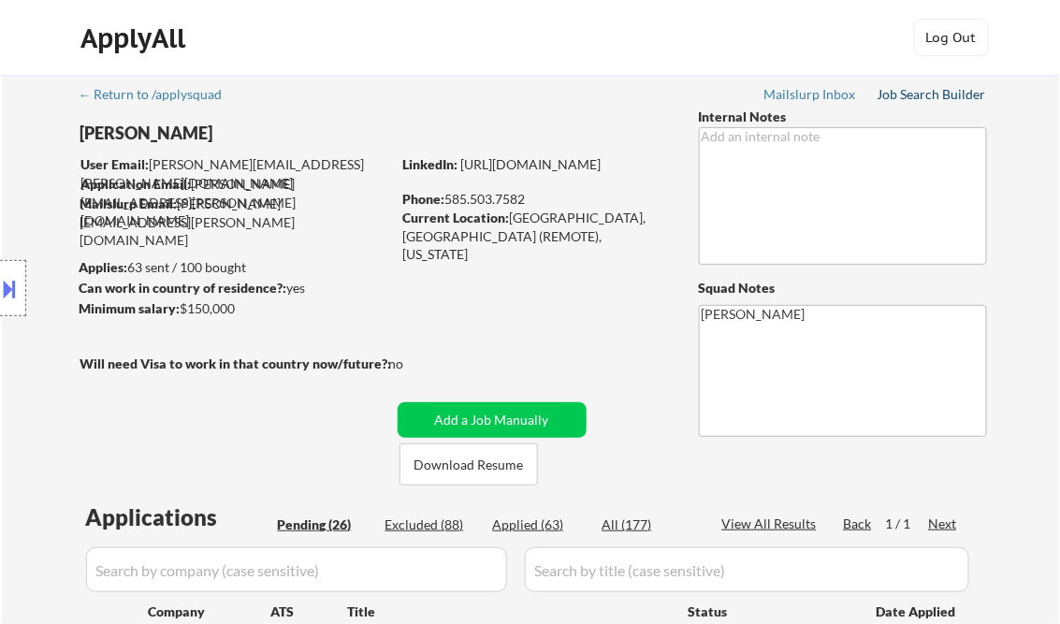
click at [923, 95] on div "Job Search Builder" at bounding box center [932, 94] width 109 height 13
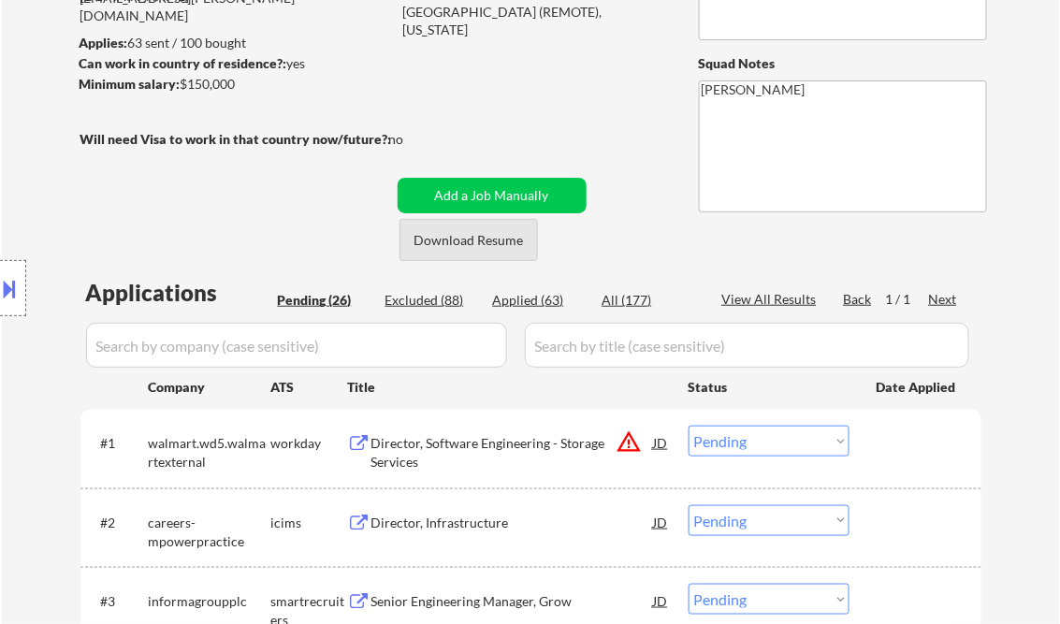
scroll to position [374, 0]
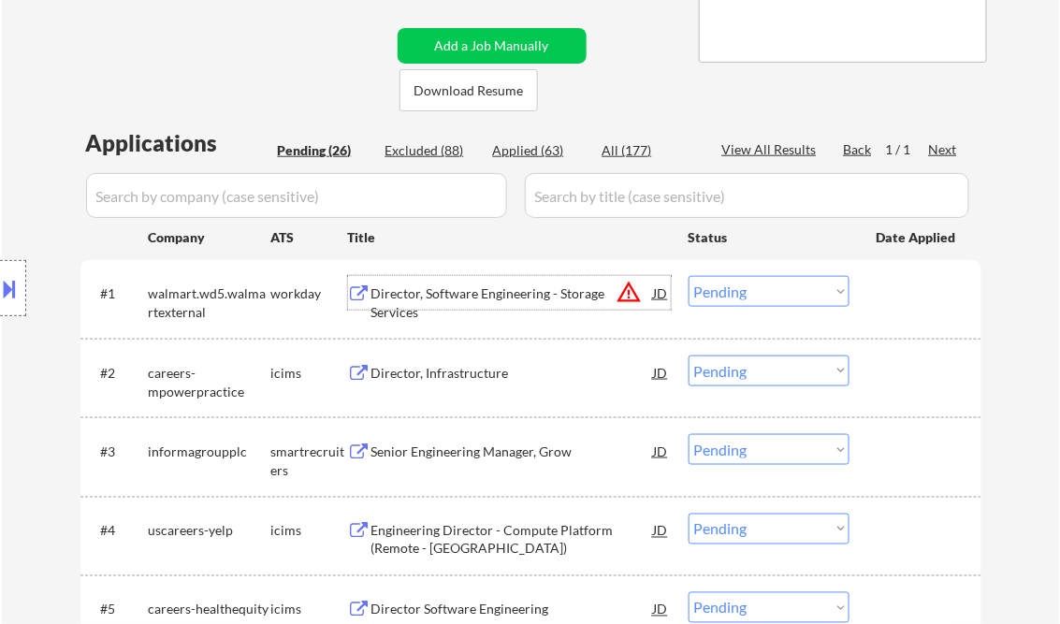
click at [442, 287] on div "Director, Software Engineering - Storage Services" at bounding box center [512, 302] width 283 height 36
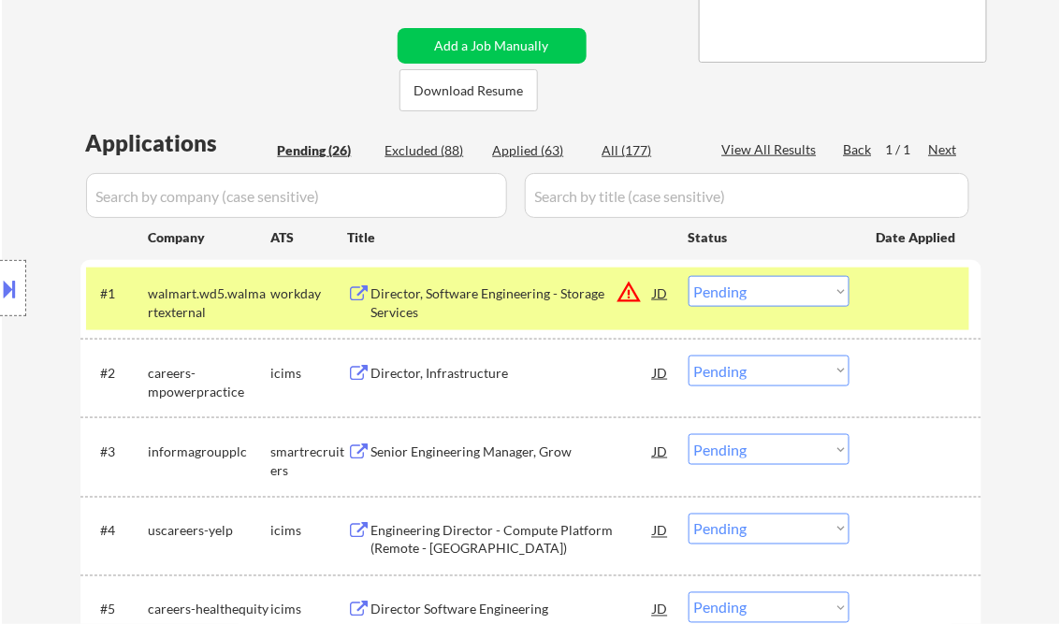
click at [11, 275] on button at bounding box center [10, 288] width 21 height 31
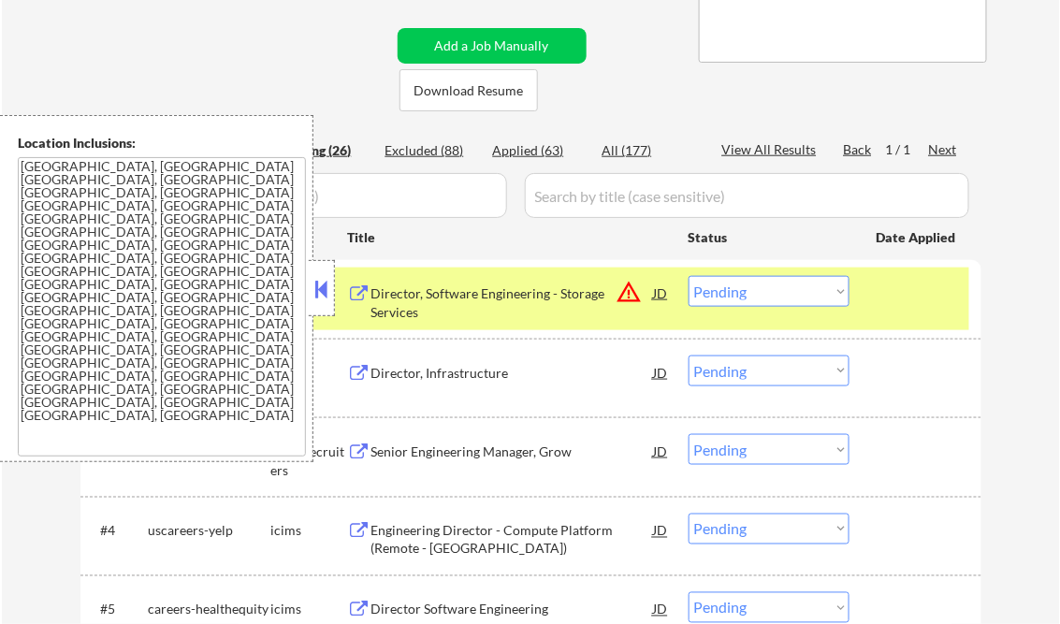
click at [327, 290] on button at bounding box center [322, 289] width 21 height 28
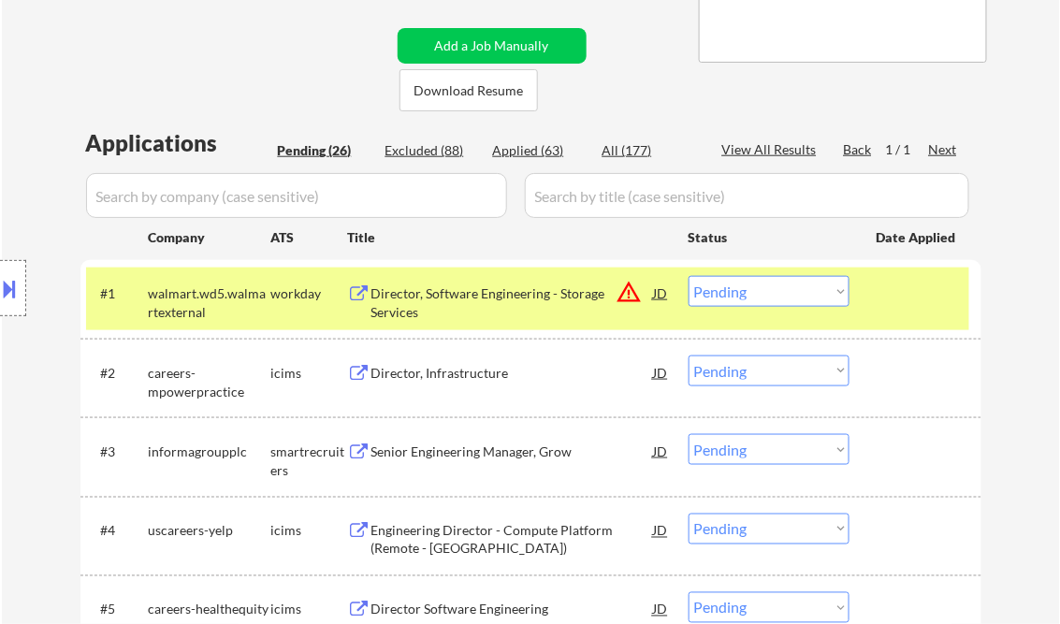
click at [795, 299] on select "Choose an option... Pending Applied Excluded (Questions) Excluded (Expired) Exc…" at bounding box center [769, 291] width 161 height 31
click at [689, 276] on select "Choose an option... Pending Applied Excluded (Questions) Excluded (Expired) Exc…" at bounding box center [769, 291] width 161 height 31
click at [416, 371] on div "Director, Infrastructure" at bounding box center [512, 373] width 283 height 19
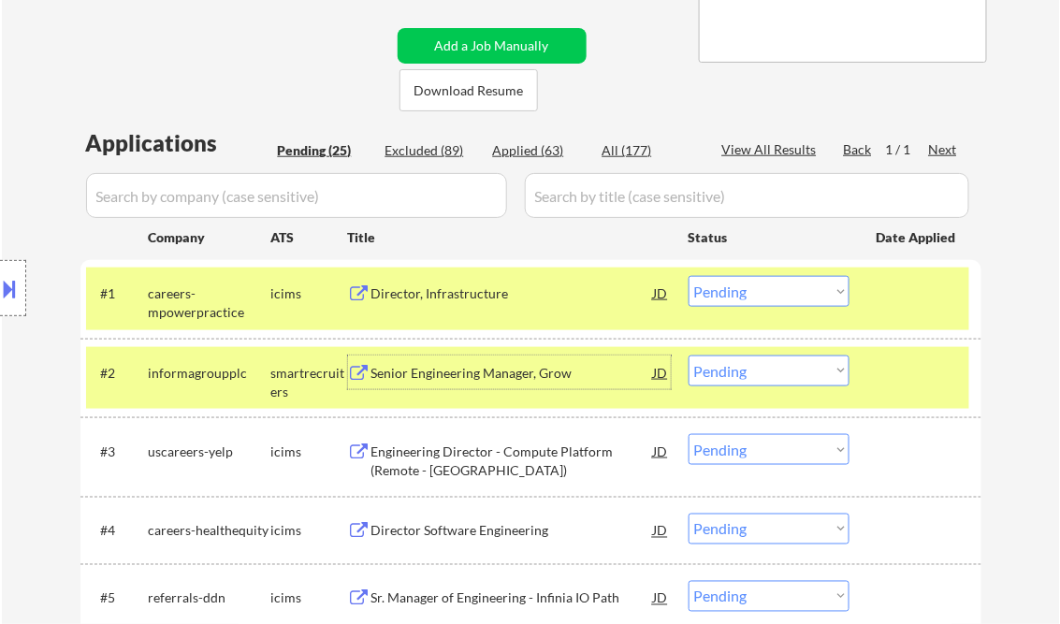
drag, startPoint x: 752, startPoint y: 298, endPoint x: 777, endPoint y: 301, distance: 24.6
click at [752, 297] on select "Choose an option... Pending Applied Excluded (Questions) Excluded (Expired) Exc…" at bounding box center [769, 291] width 161 height 31
click at [689, 276] on select "Choose an option... Pending Applied Excluded (Questions) Excluded (Expired) Exc…" at bounding box center [769, 291] width 161 height 31
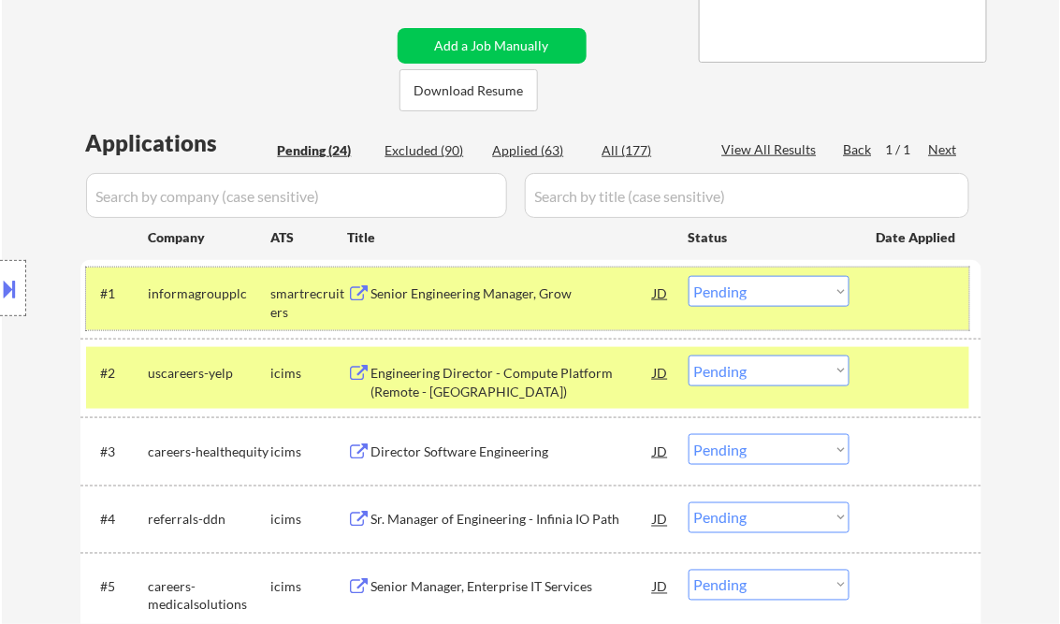
click at [509, 316] on div "#1 informagroupplc smartrecruiters Senior Engineering Manager, Grow JD warning_…" at bounding box center [527, 299] width 883 height 62
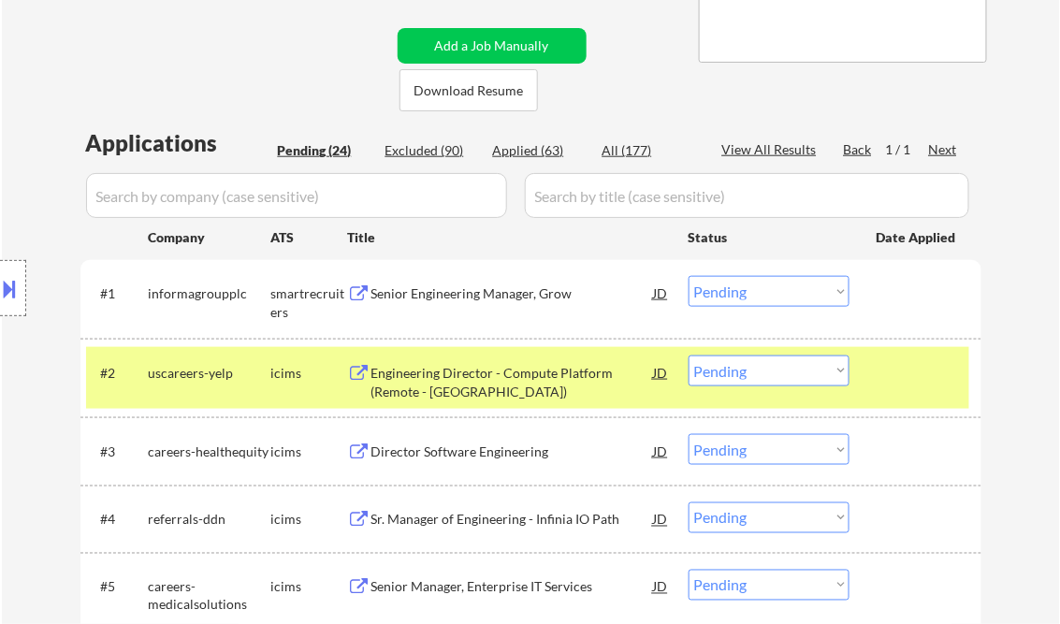
click at [887, 378] on div at bounding box center [918, 373] width 82 height 34
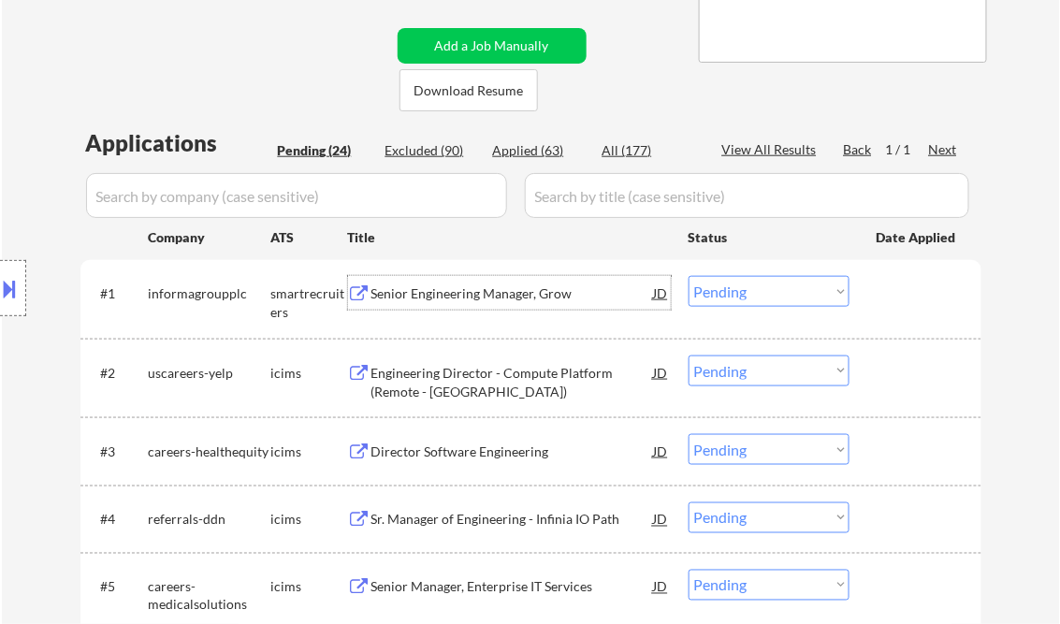
click at [489, 300] on div "Senior Engineering Manager, Grow" at bounding box center [512, 293] width 283 height 19
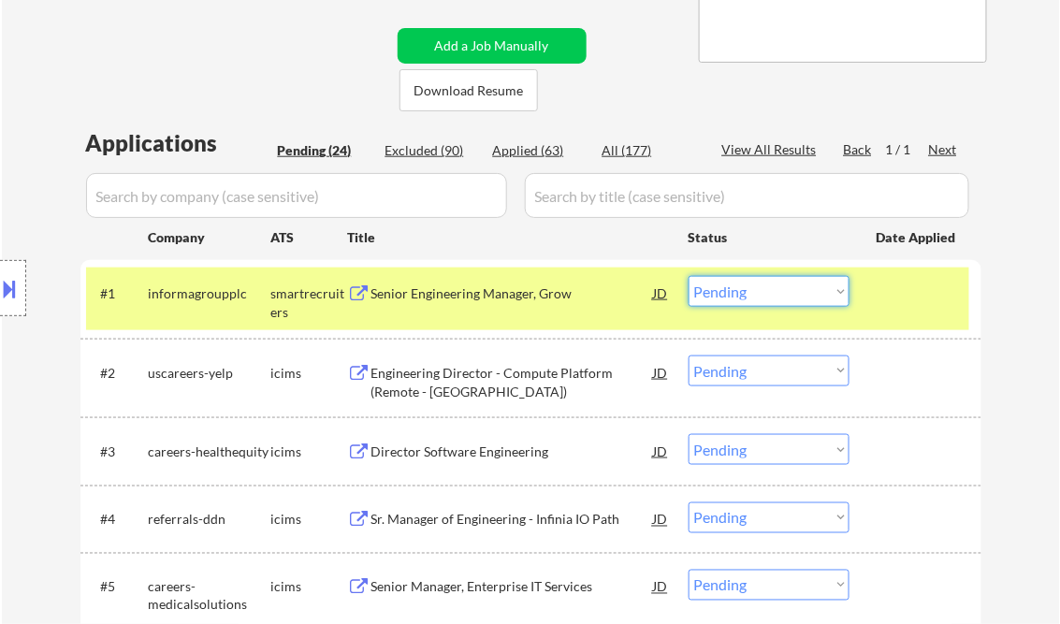
drag, startPoint x: 747, startPoint y: 297, endPoint x: 771, endPoint y: 307, distance: 26.4
click at [747, 297] on select "Choose an option... Pending Applied Excluded (Questions) Excluded (Expired) Exc…" at bounding box center [769, 291] width 161 height 31
click at [689, 276] on select "Choose an option... Pending Applied Excluded (Questions) Excluded (Expired) Exc…" at bounding box center [769, 291] width 161 height 31
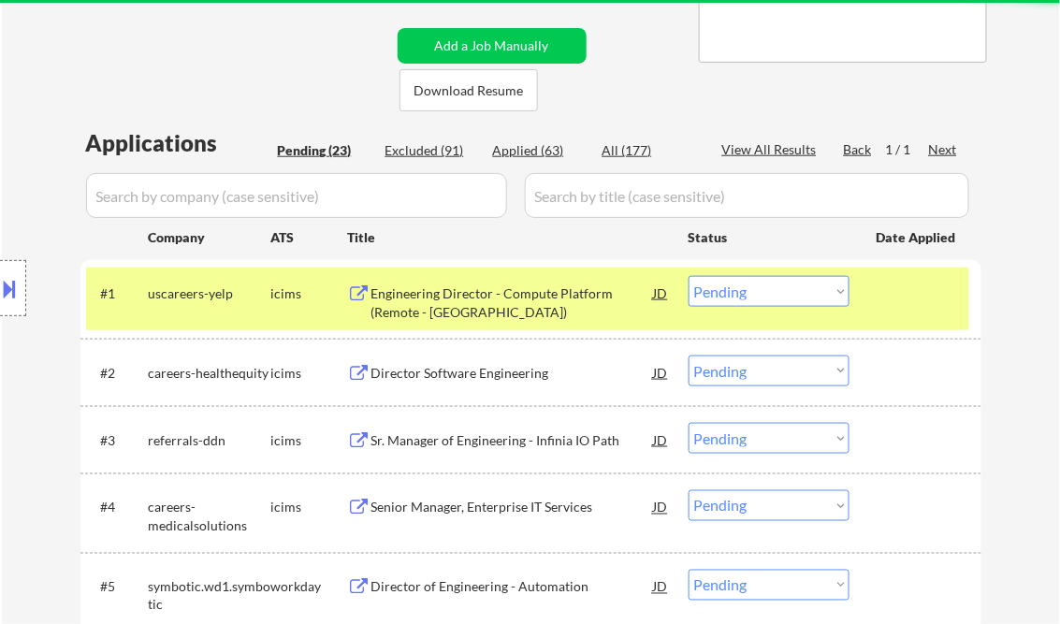
click at [464, 302] on div "Engineering Director - Compute Platform (Remote - United States)" at bounding box center [512, 302] width 283 height 36
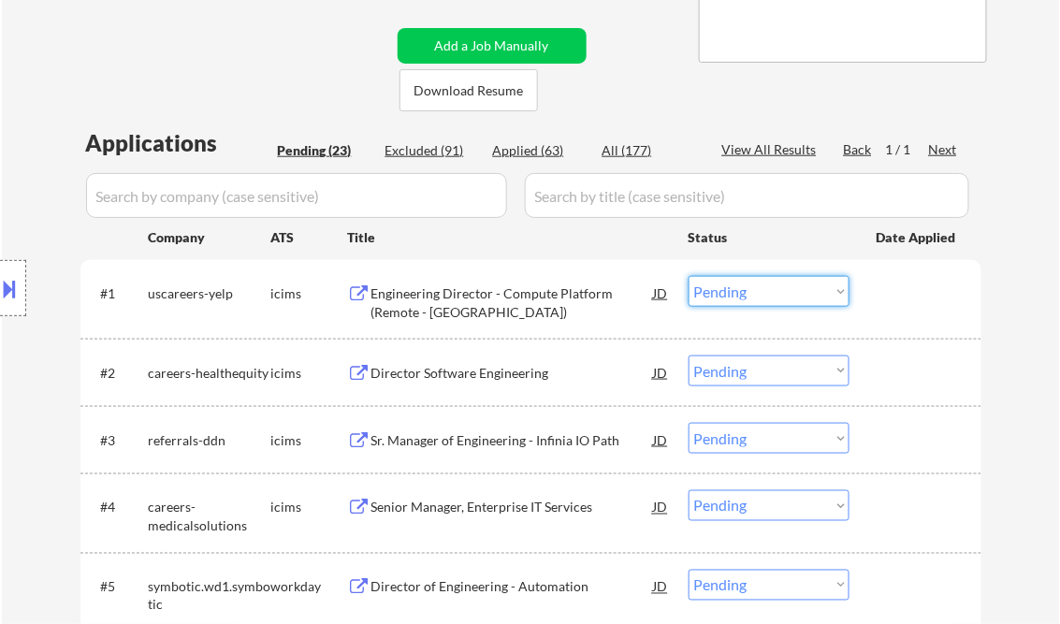
drag, startPoint x: 768, startPoint y: 298, endPoint x: 774, endPoint y: 308, distance: 11.7
click at [767, 298] on select "Choose an option... Pending Applied Excluded (Questions) Excluded (Expired) Exc…" at bounding box center [769, 291] width 161 height 31
click at [689, 276] on select "Choose an option... Pending Applied Excluded (Questions) Excluded (Expired) Exc…" at bounding box center [769, 291] width 161 height 31
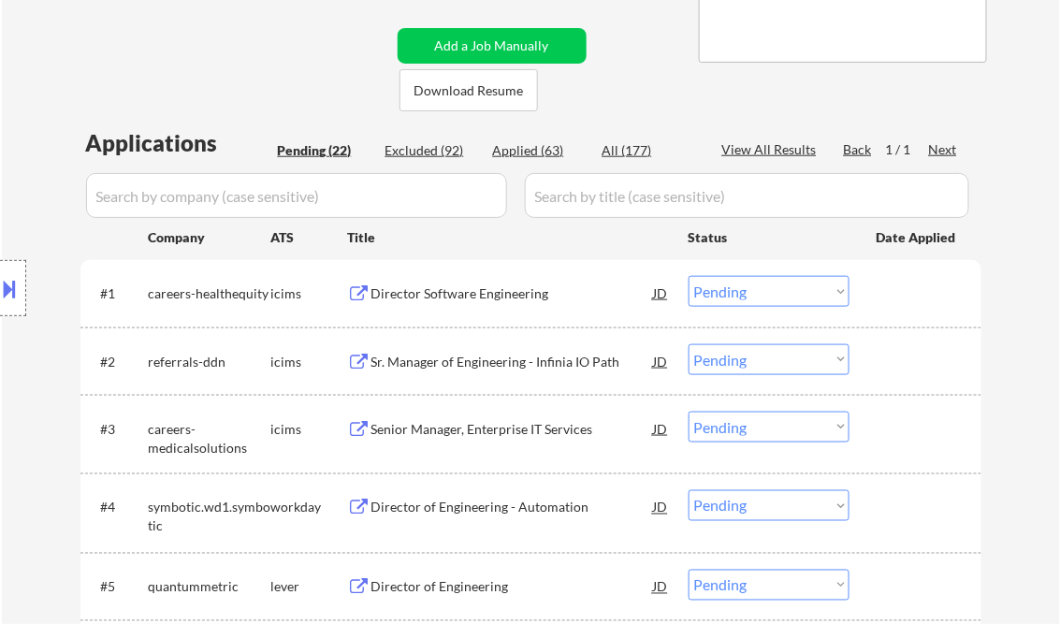
click at [458, 295] on div "Director Software Engineering" at bounding box center [512, 293] width 283 height 19
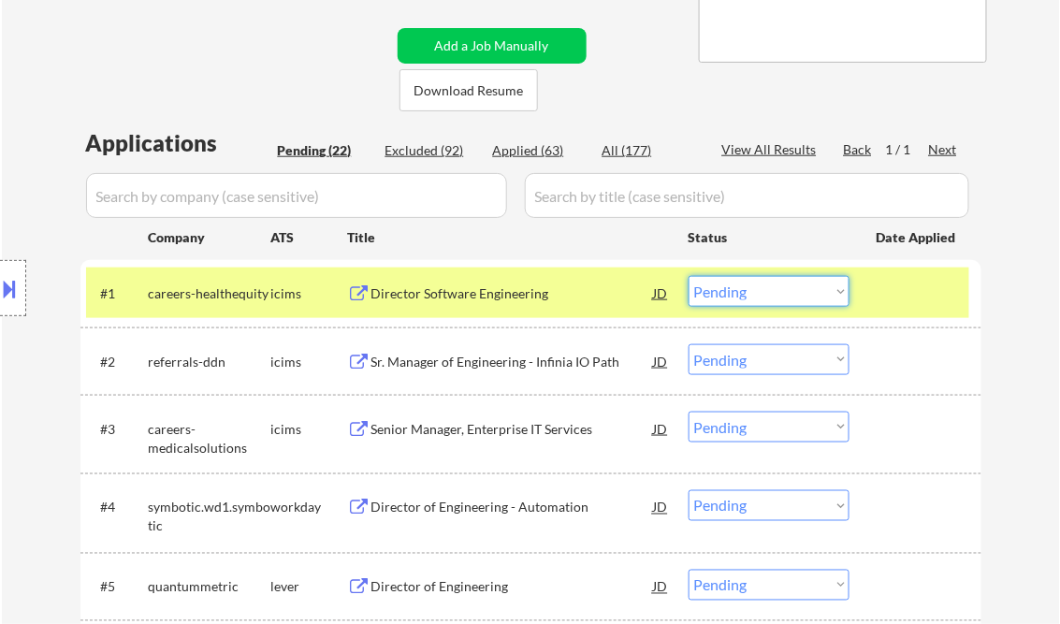
click at [768, 297] on select "Choose an option... Pending Applied Excluded (Questions) Excluded (Expired) Exc…" at bounding box center [769, 291] width 161 height 31
click at [689, 276] on select "Choose an option... Pending Applied Excluded (Questions) Excluded (Expired) Exc…" at bounding box center [769, 291] width 161 height 31
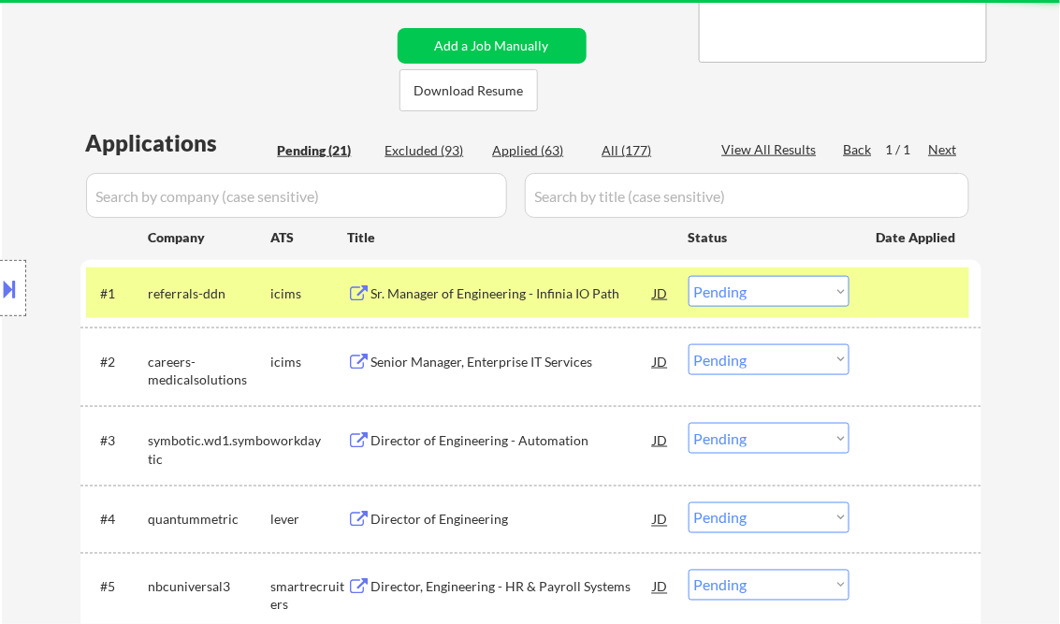
click at [471, 304] on div "Sr. Manager of Engineering - Infinia IO Path" at bounding box center [512, 293] width 283 height 34
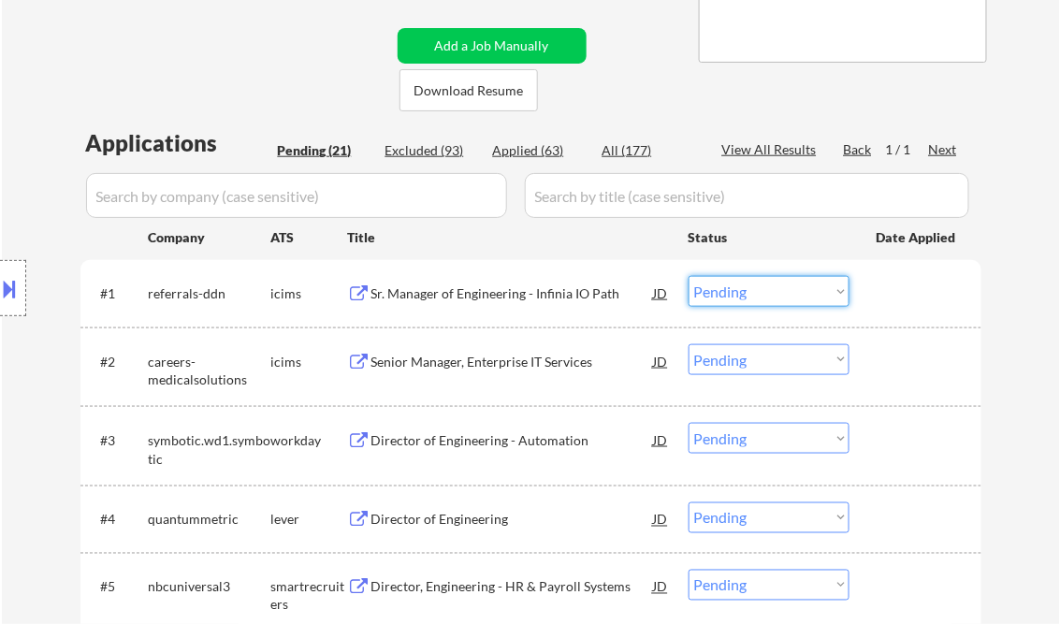
drag, startPoint x: 735, startPoint y: 296, endPoint x: 746, endPoint y: 298, distance: 10.5
click at [738, 297] on select "Choose an option... Pending Applied Excluded (Questions) Excluded (Expired) Exc…" at bounding box center [769, 291] width 161 height 31
click at [689, 276] on select "Choose an option... Pending Applied Excluded (Questions) Excluded (Expired) Exc…" at bounding box center [769, 291] width 161 height 31
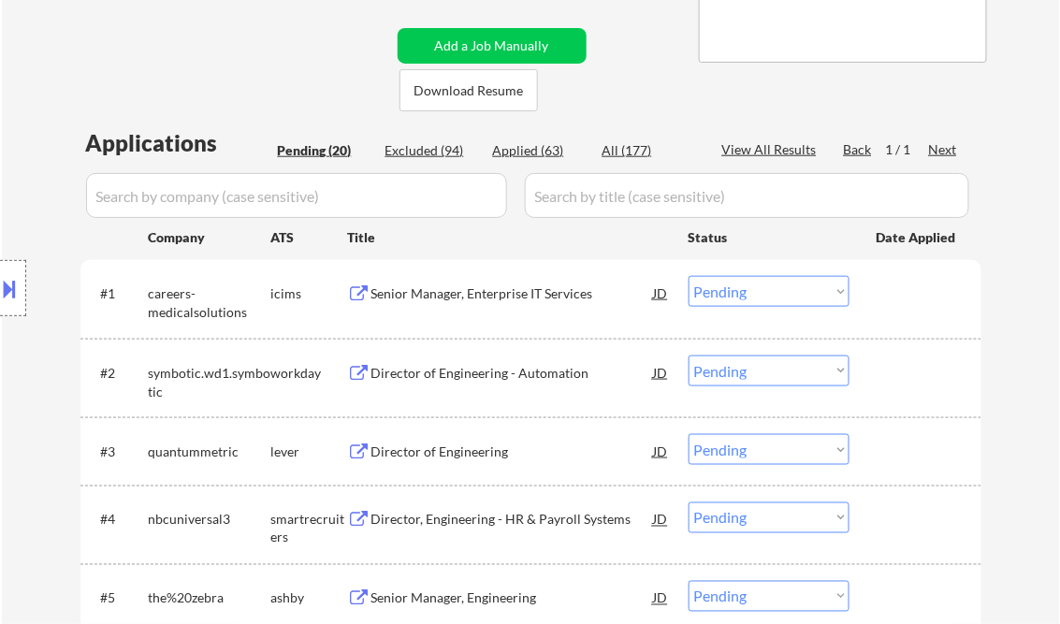
click at [485, 288] on div "Senior Manager, Enterprise IT Services" at bounding box center [512, 293] width 283 height 19
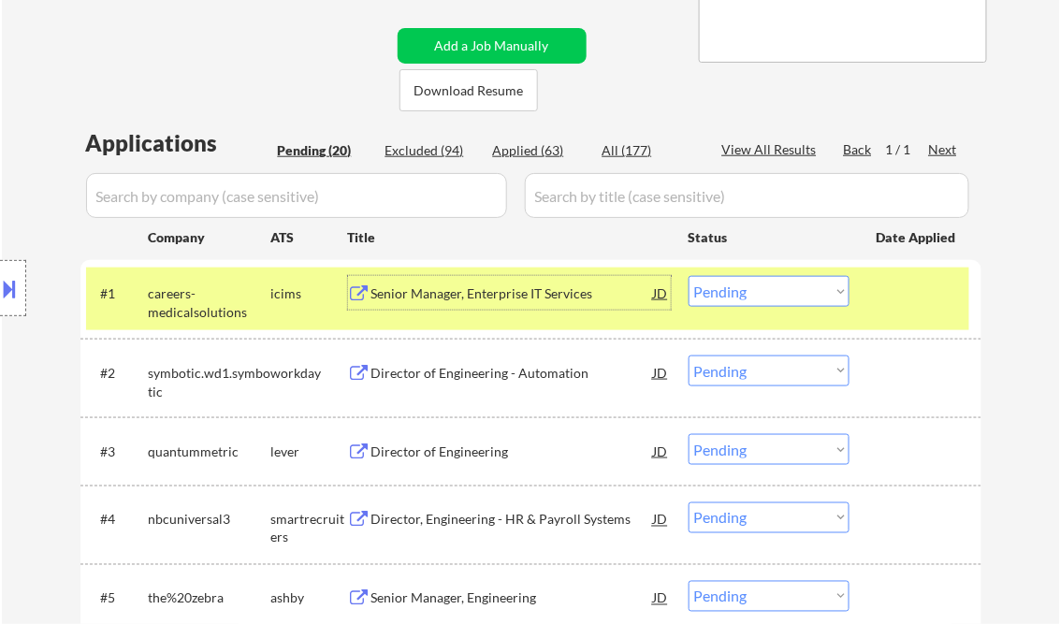
click at [754, 294] on select "Choose an option... Pending Applied Excluded (Questions) Excluded (Expired) Exc…" at bounding box center [769, 291] width 161 height 31
click at [689, 276] on select "Choose an option... Pending Applied Excluded (Questions) Excluded (Expired) Exc…" at bounding box center [769, 291] width 161 height 31
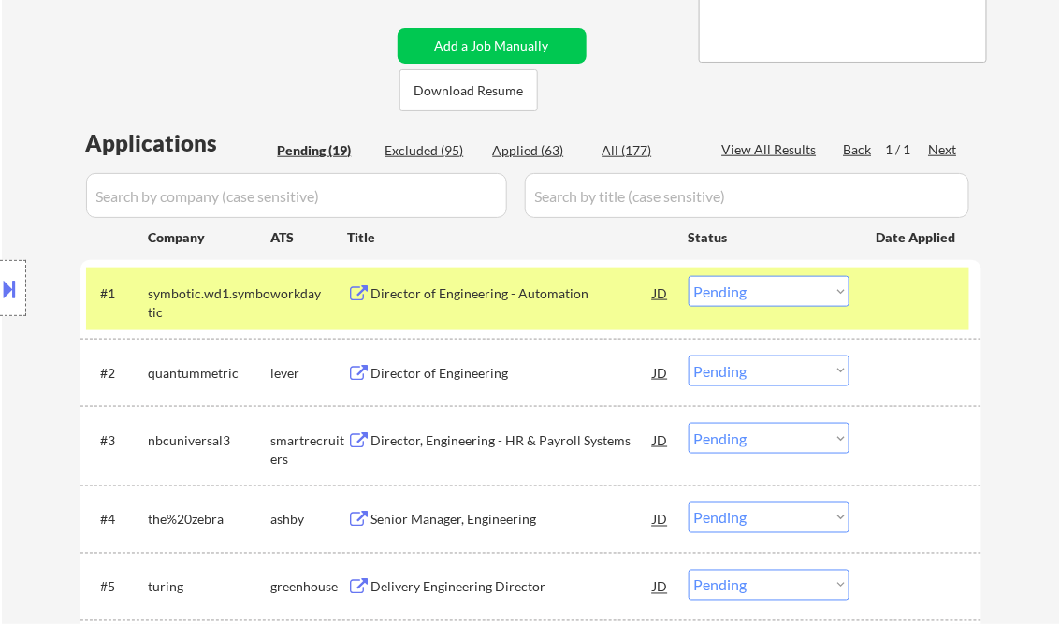
click at [513, 309] on div "Director of Engineering - Automation" at bounding box center [512, 293] width 283 height 34
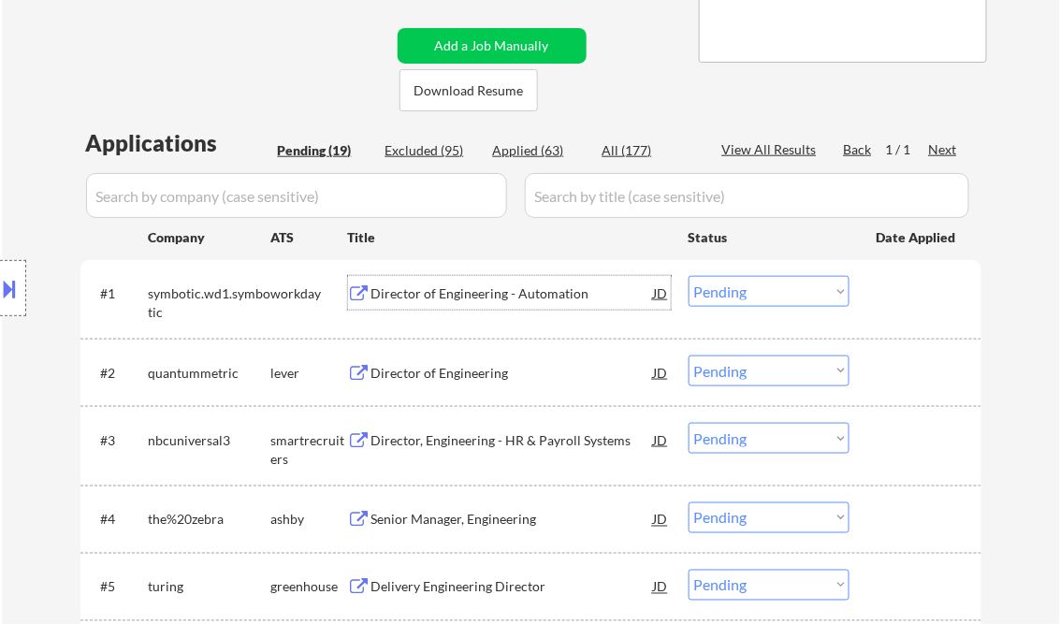
click at [728, 301] on select "Choose an option... Pending Applied Excluded (Questions) Excluded (Expired) Exc…" at bounding box center [769, 291] width 161 height 31
click at [689, 276] on select "Choose an option... Pending Applied Excluded (Questions) Excluded (Expired) Exc…" at bounding box center [769, 291] width 161 height 31
click at [458, 379] on div "Director of Engineering" at bounding box center [512, 373] width 283 height 19
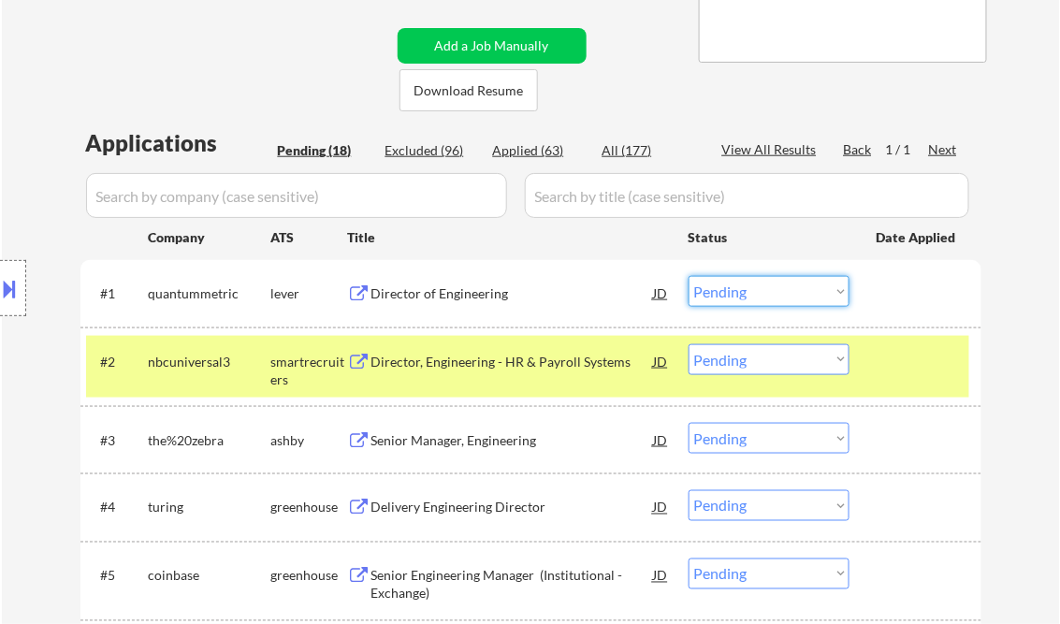
drag, startPoint x: 793, startPoint y: 289, endPoint x: 811, endPoint y: 309, distance: 27.1
click at [793, 289] on select "Choose an option... Pending Applied Excluded (Questions) Excluded (Expired) Exc…" at bounding box center [769, 291] width 161 height 31
click at [689, 276] on select "Choose an option... Pending Applied Excluded (Questions) Excluded (Expired) Exc…" at bounding box center [769, 291] width 161 height 31
click at [505, 363] on div "Director, Engineering - HR & Payroll Systems" at bounding box center [512, 362] width 283 height 19
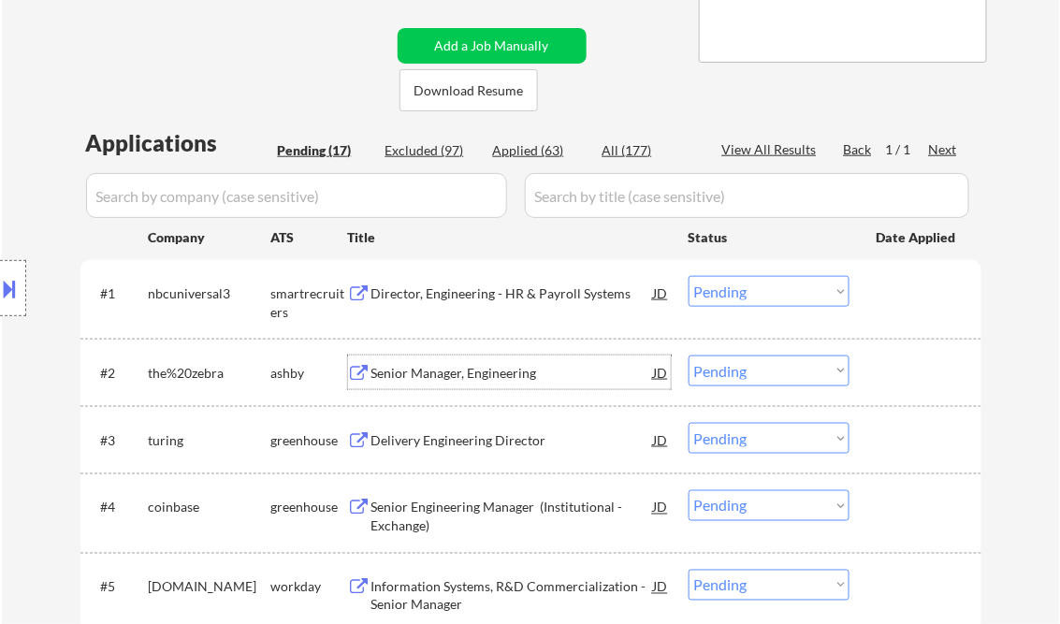
drag, startPoint x: 742, startPoint y: 293, endPoint x: 756, endPoint y: 298, distance: 14.8
click at [742, 293] on select "Choose an option... Pending Applied Excluded (Questions) Excluded (Expired) Exc…" at bounding box center [769, 291] width 161 height 31
click at [689, 276] on select "Choose an option... Pending Applied Excluded (Questions) Excluded (Expired) Exc…" at bounding box center [769, 291] width 161 height 31
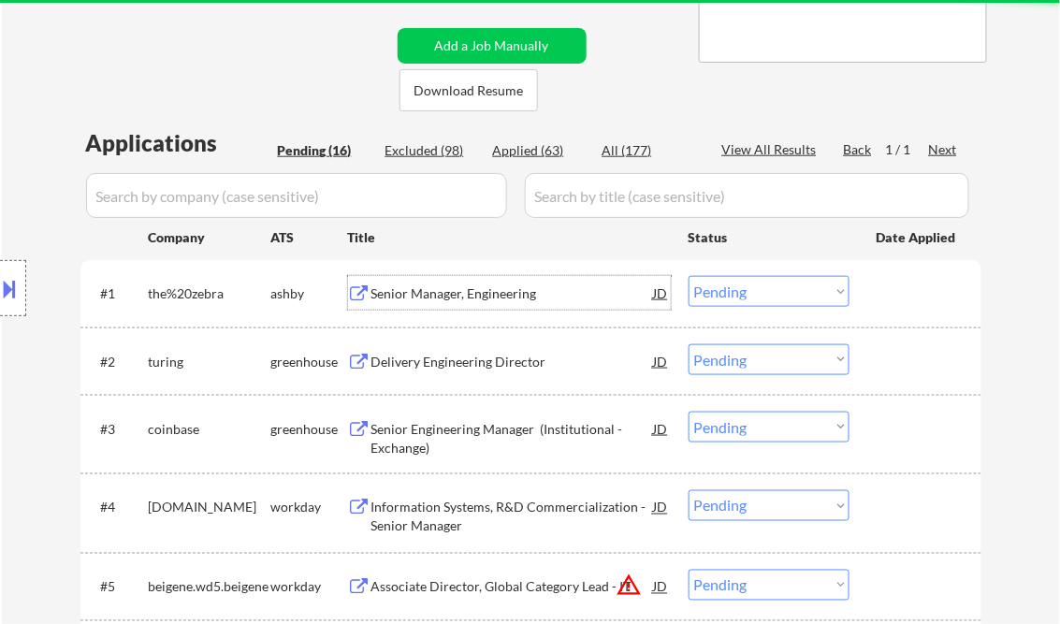
click at [466, 290] on div "Senior Manager, Engineering" at bounding box center [512, 293] width 283 height 19
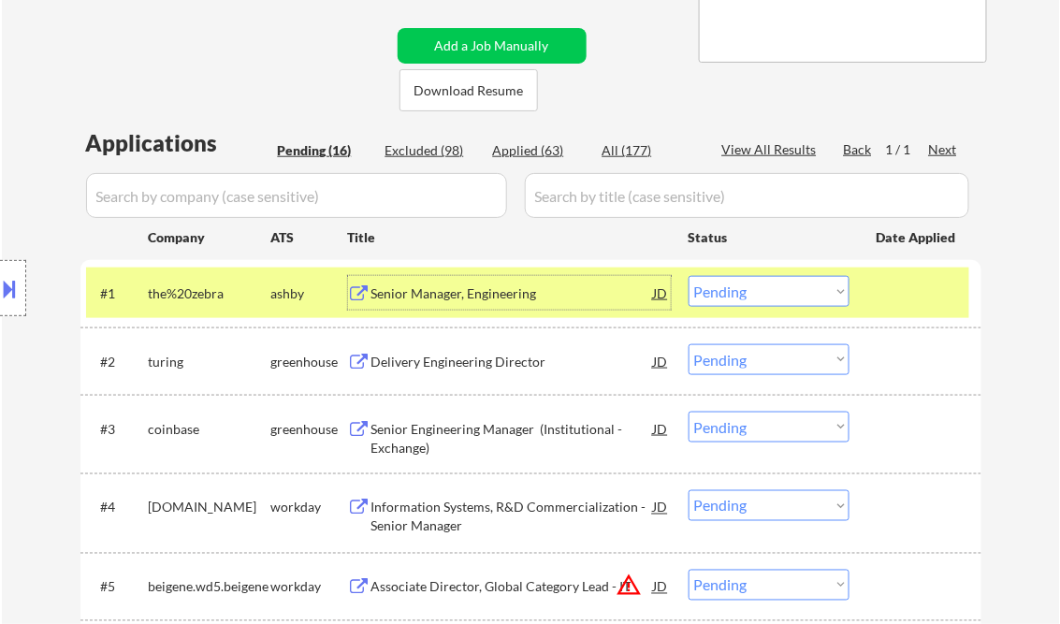
click at [763, 295] on select "Choose an option... Pending Applied Excluded (Questions) Excluded (Expired) Exc…" at bounding box center [769, 291] width 161 height 31
click at [689, 276] on select "Choose an option... Pending Applied Excluded (Questions) Excluded (Expired) Exc…" at bounding box center [769, 291] width 161 height 31
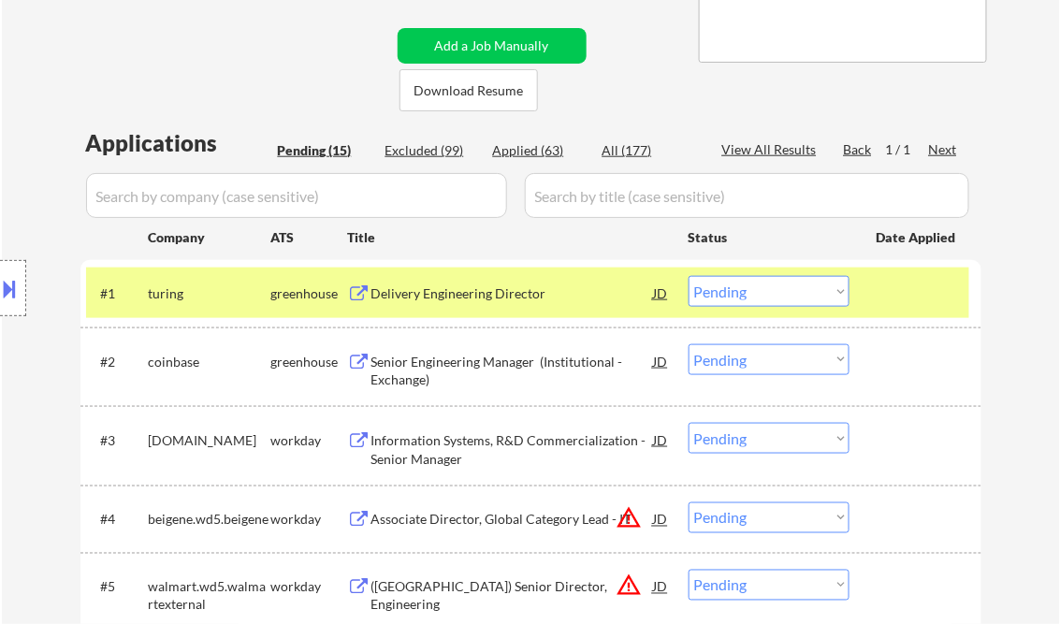
click at [441, 295] on div "Delivery Engineering Director" at bounding box center [512, 293] width 283 height 19
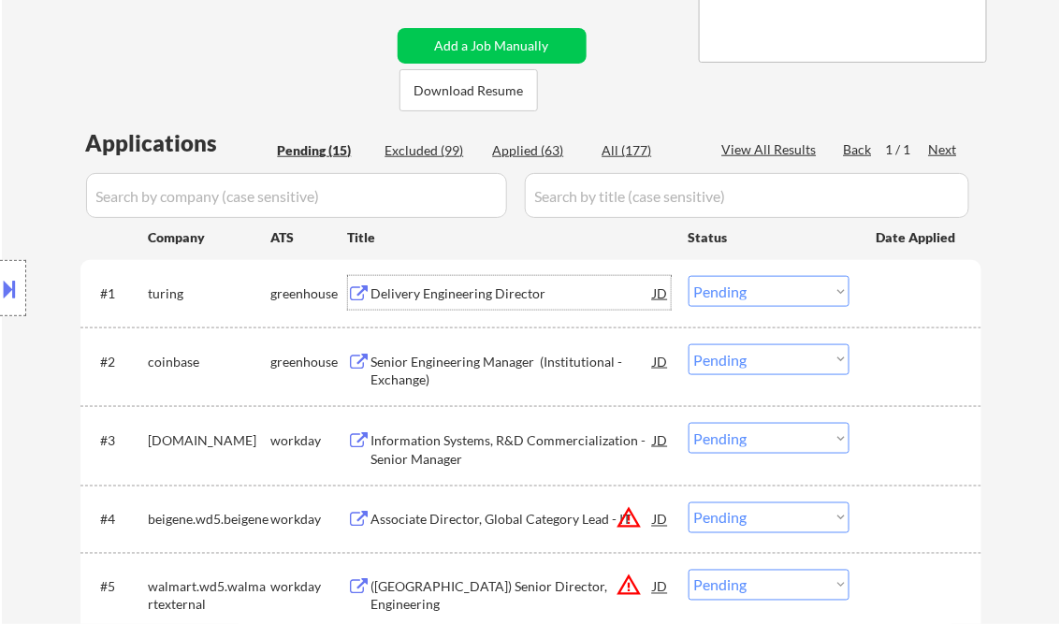
drag, startPoint x: 715, startPoint y: 284, endPoint x: 727, endPoint y: 300, distance: 20.8
click at [715, 284] on select "Choose an option... Pending Applied Excluded (Questions) Excluded (Expired) Exc…" at bounding box center [769, 291] width 161 height 31
click at [689, 276] on select "Choose an option... Pending Applied Excluded (Questions) Excluded (Expired) Exc…" at bounding box center [769, 291] width 161 height 31
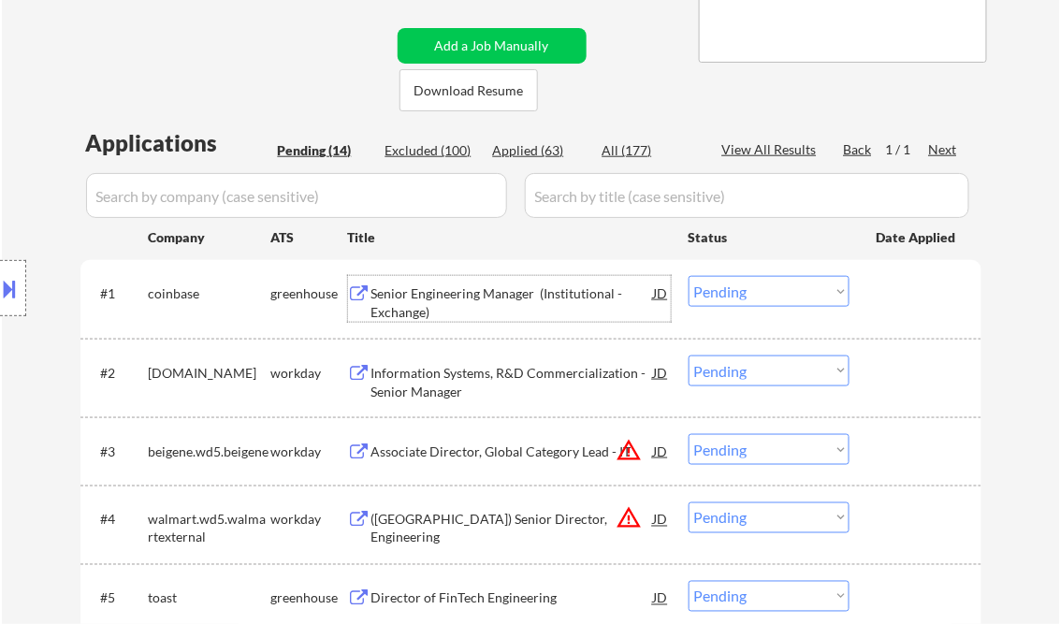
click at [472, 303] on div "Senior Engineering Manager (Institutional - Exchange)" at bounding box center [512, 302] width 283 height 36
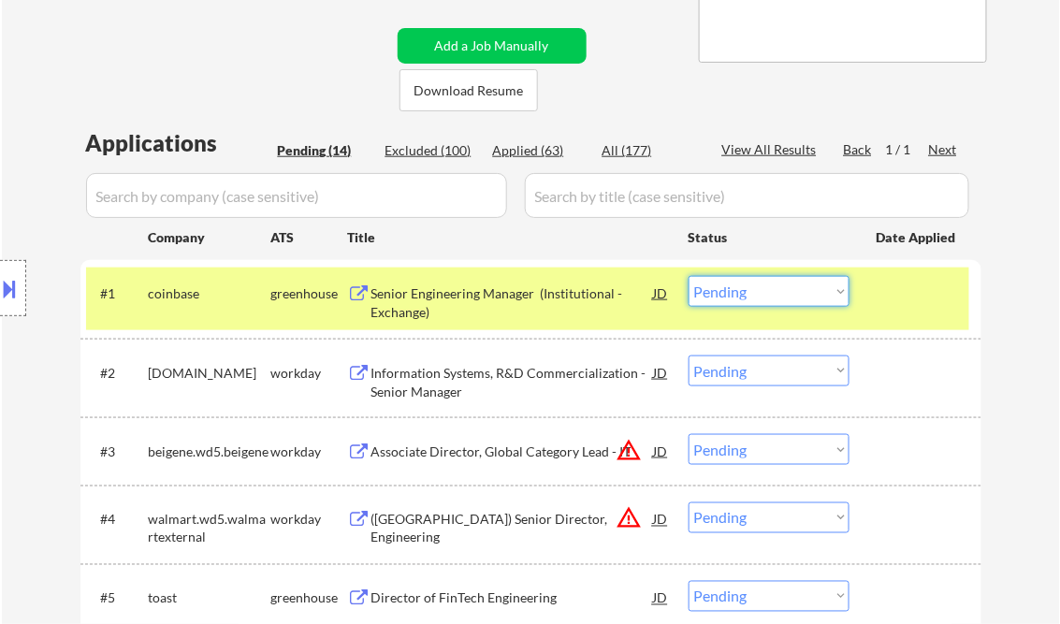
drag, startPoint x: 763, startPoint y: 292, endPoint x: 849, endPoint y: 349, distance: 103.3
click at [763, 292] on select "Choose an option... Pending Applied Excluded (Questions) Excluded (Expired) Exc…" at bounding box center [769, 291] width 161 height 31
click at [689, 276] on select "Choose an option... Pending Applied Excluded (Questions) Excluded (Expired) Exc…" at bounding box center [769, 291] width 161 height 31
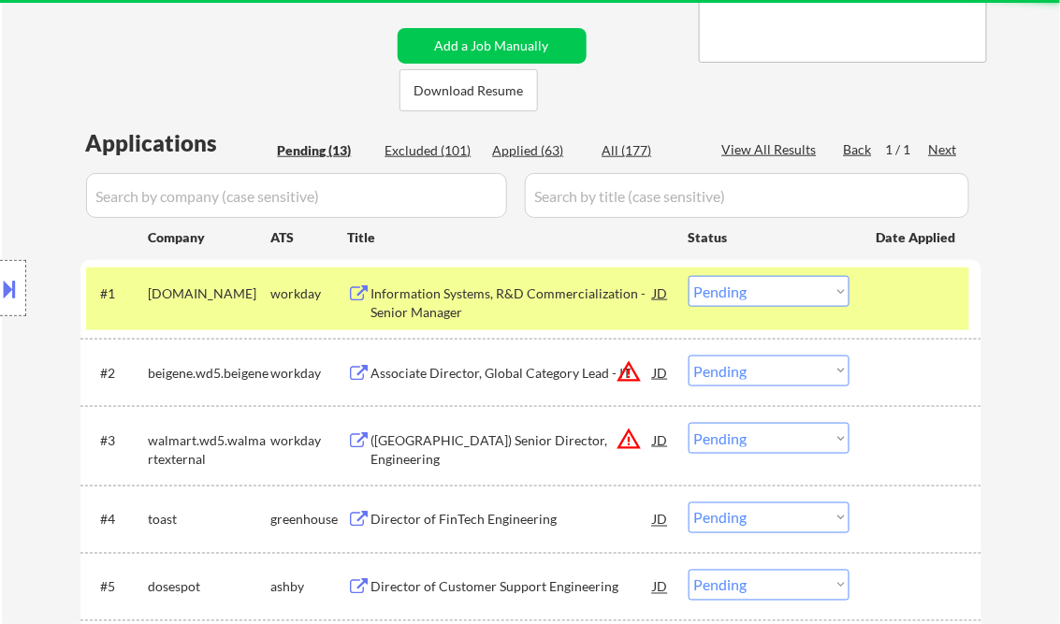
click at [430, 307] on div "Information Systems, R&D Commercialization - Senior Manager" at bounding box center [512, 302] width 283 height 36
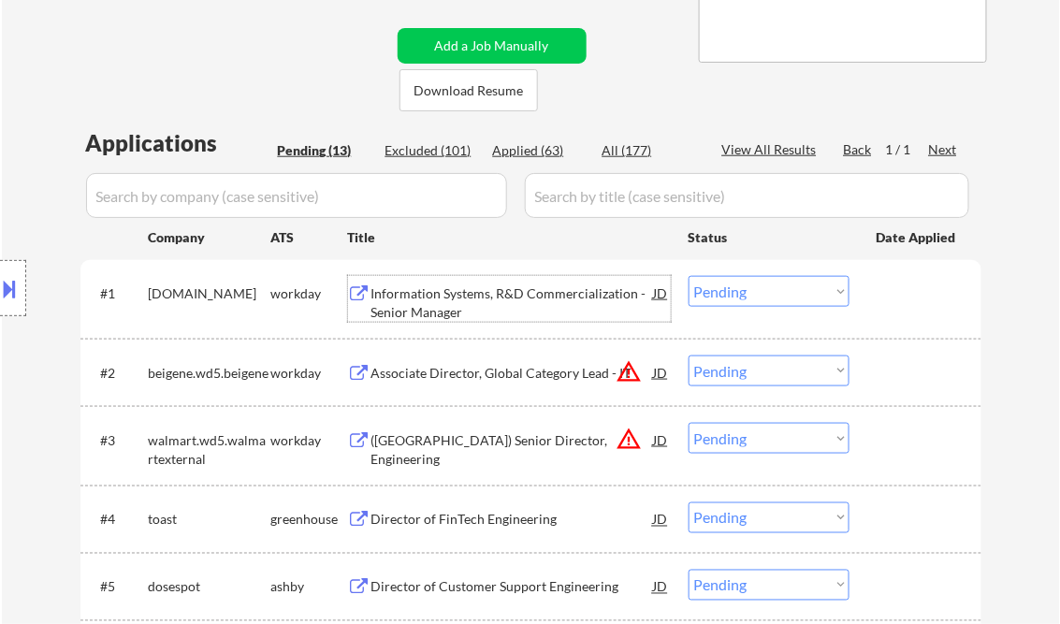
drag, startPoint x: 754, startPoint y: 295, endPoint x: 763, endPoint y: 308, distance: 15.6
click at [754, 295] on select "Choose an option... Pending Applied Excluded (Questions) Excluded (Expired) Exc…" at bounding box center [769, 291] width 161 height 31
click at [689, 276] on select "Choose an option... Pending Applied Excluded (Questions) Excluded (Expired) Exc…" at bounding box center [769, 291] width 161 height 31
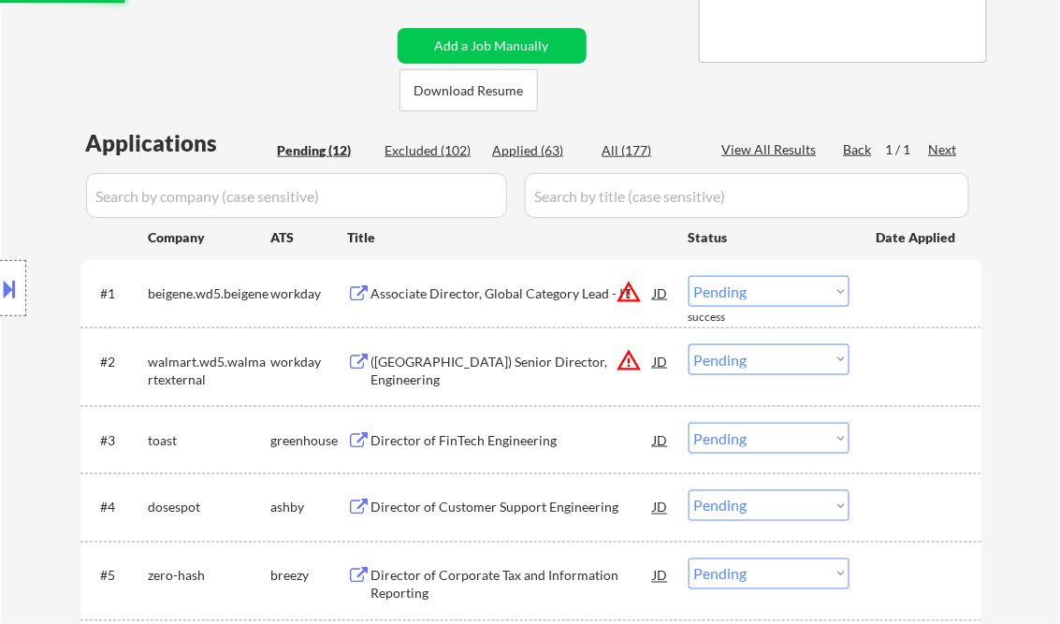
click at [494, 289] on div "Associate Director, Global Category Lead - IT" at bounding box center [512, 293] width 283 height 19
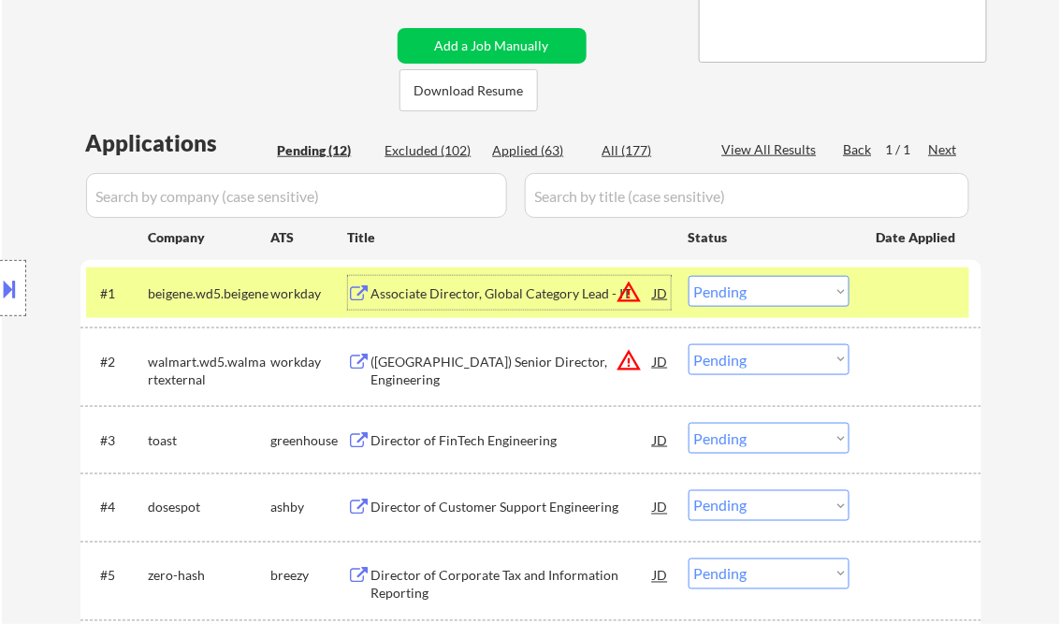
drag, startPoint x: 732, startPoint y: 292, endPoint x: 745, endPoint y: 292, distance: 13.1
click at [732, 292] on select "Choose an option... Pending Applied Excluded (Questions) Excluded (Expired) Exc…" at bounding box center [769, 291] width 161 height 31
click at [689, 276] on select "Choose an option... Pending Applied Excluded (Questions) Excluded (Expired) Exc…" at bounding box center [769, 291] width 161 height 31
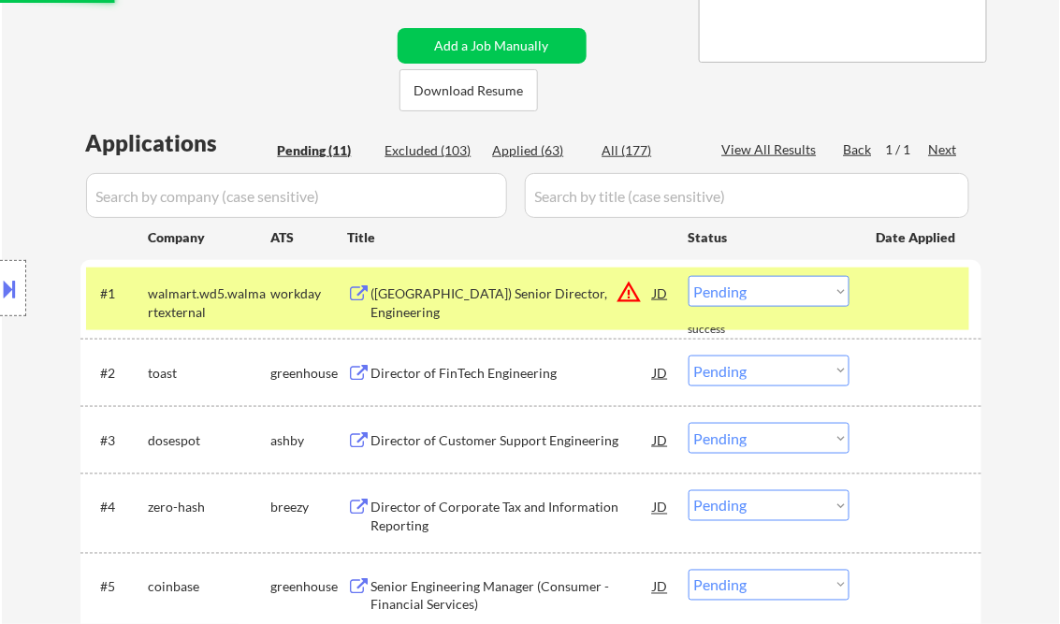
click at [460, 299] on div "(USA) Senior Director, Engineering" at bounding box center [512, 302] width 283 height 36
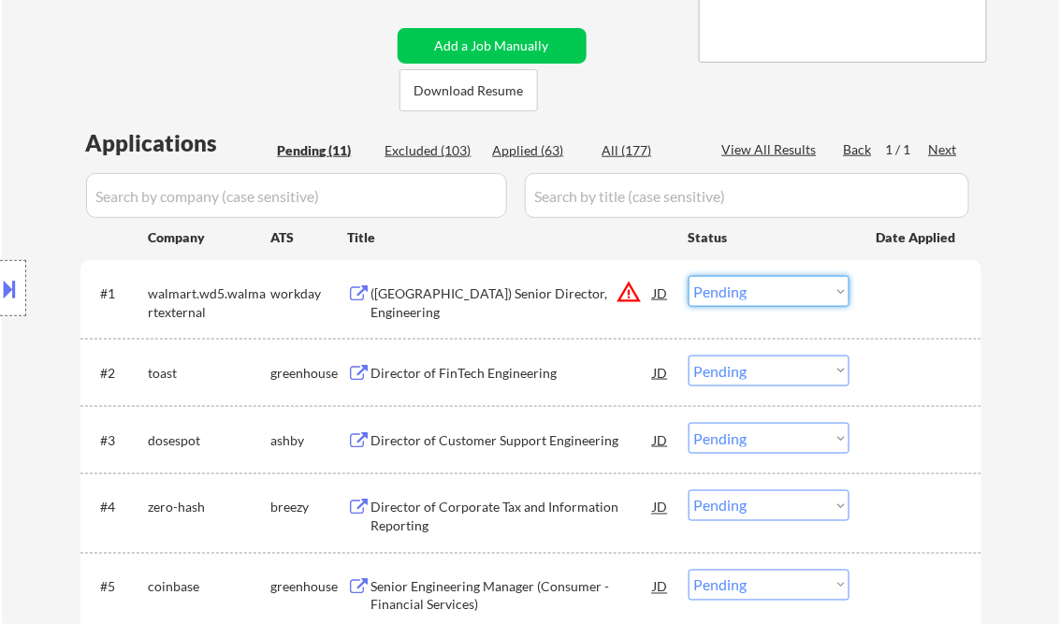
drag, startPoint x: 766, startPoint y: 290, endPoint x: 775, endPoint y: 309, distance: 20.5
click at [766, 290] on select "Choose an option... Pending Applied Excluded (Questions) Excluded (Expired) Exc…" at bounding box center [769, 291] width 161 height 31
click at [689, 276] on select "Choose an option... Pending Applied Excluded (Questions) Excluded (Expired) Exc…" at bounding box center [769, 291] width 161 height 31
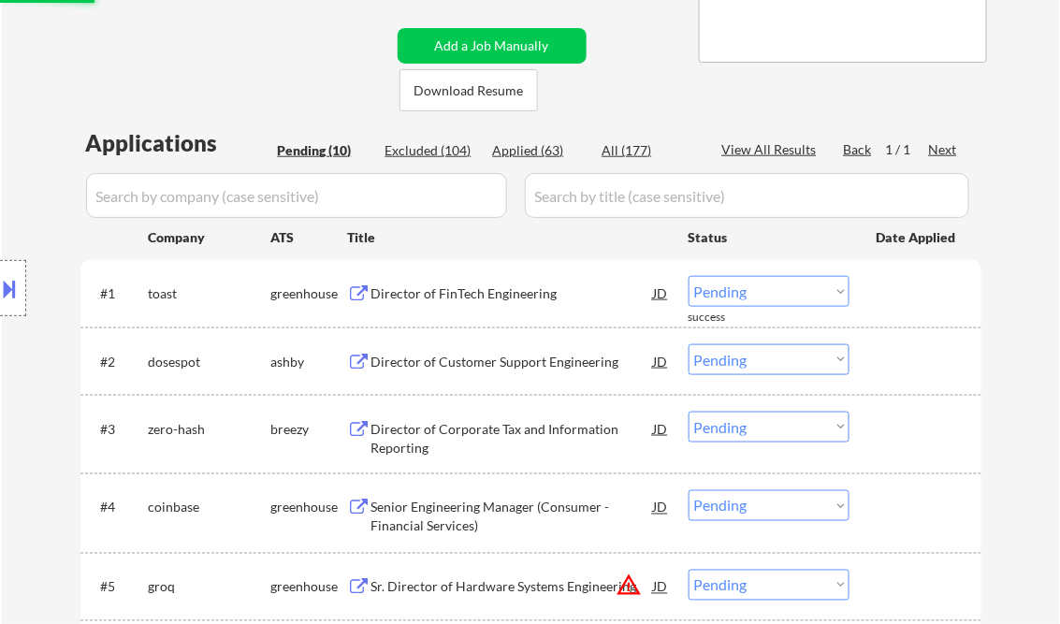
click at [448, 275] on div "#1 toast greenhouse Director of FinTech Engineering JD warning_amber Choose an …" at bounding box center [527, 293] width 883 height 51
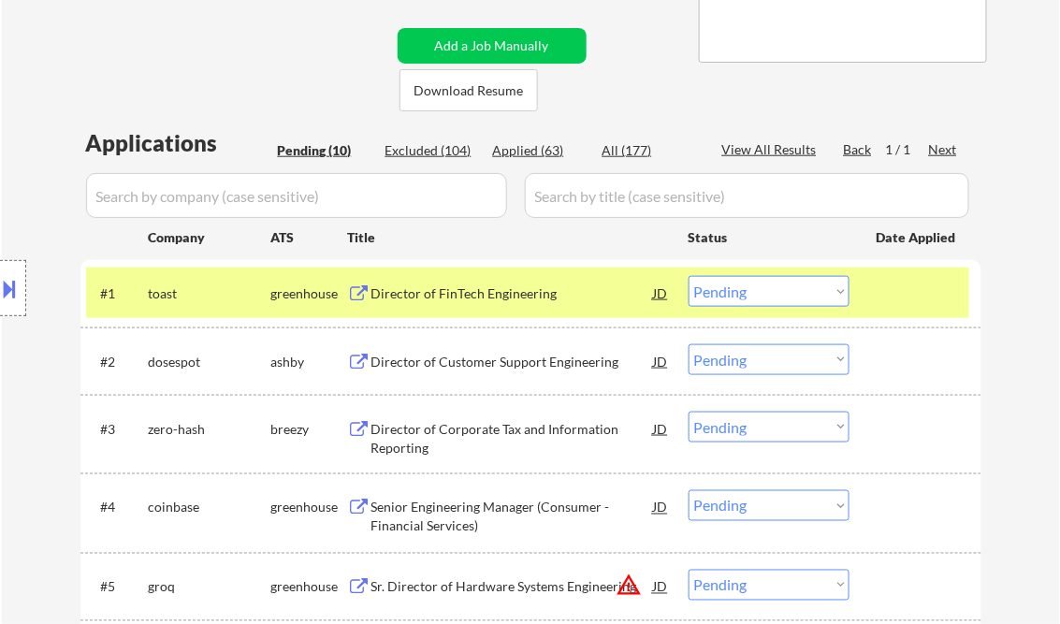
click at [460, 297] on div "Director of FinTech Engineering" at bounding box center [512, 293] width 283 height 19
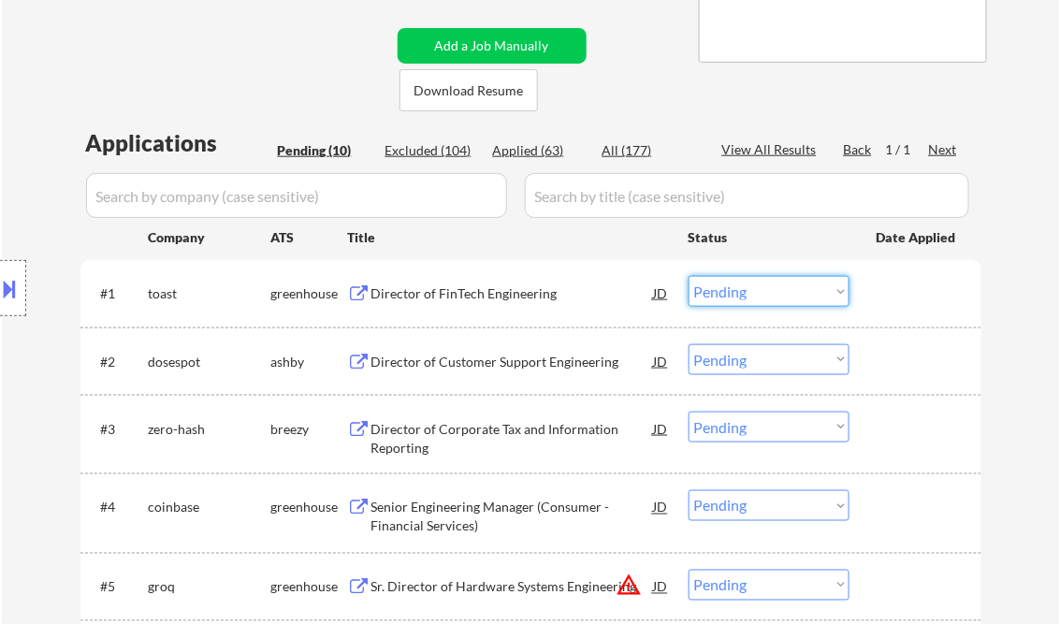
click at [709, 296] on select "Choose an option... Pending Applied Excluded (Questions) Excluded (Expired) Exc…" at bounding box center [769, 291] width 161 height 31
click at [689, 276] on select "Choose an option... Pending Applied Excluded (Questions) Excluded (Expired) Exc…" at bounding box center [769, 291] width 161 height 31
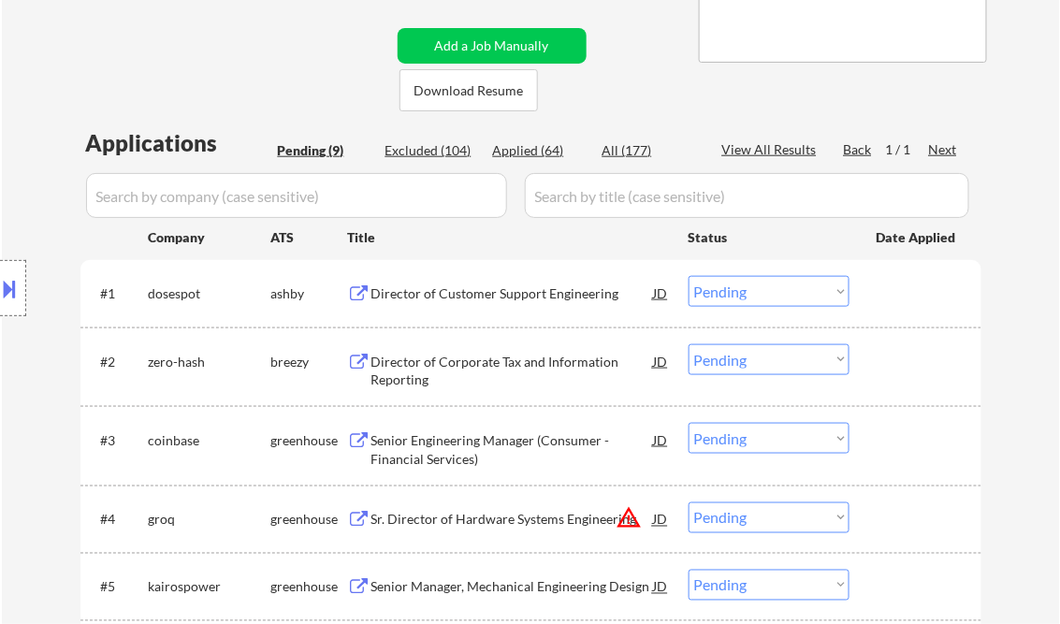
click at [466, 297] on div "Director of Customer Support Engineering" at bounding box center [512, 293] width 283 height 19
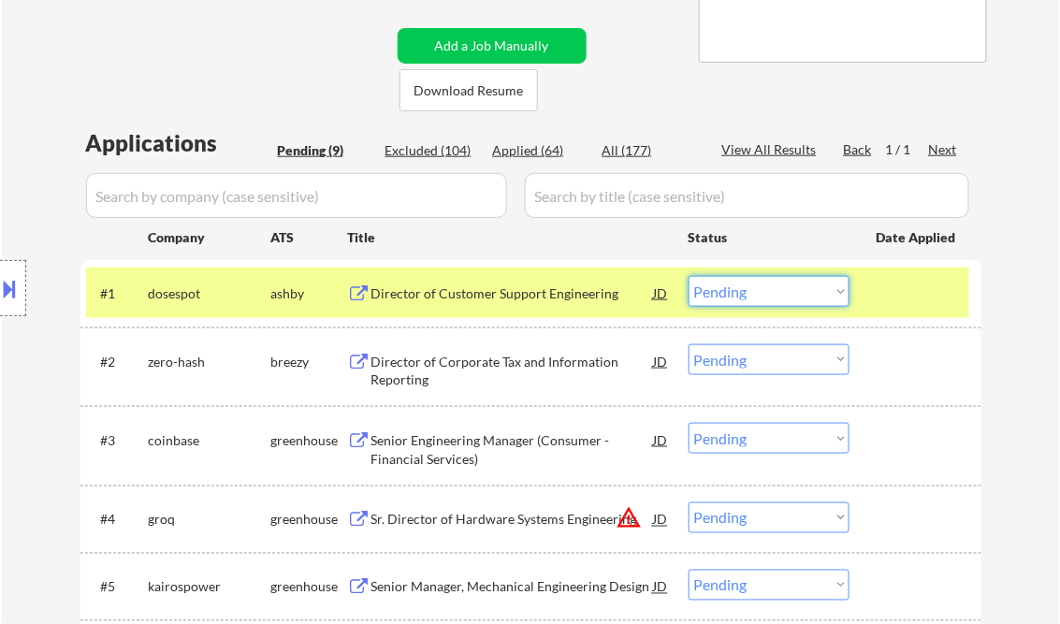
drag, startPoint x: 755, startPoint y: 293, endPoint x: 786, endPoint y: 309, distance: 34.7
click at [755, 293] on select "Choose an option... Pending Applied Excluded (Questions) Excluded (Expired) Exc…" at bounding box center [769, 291] width 161 height 31
click at [689, 276] on select "Choose an option... Pending Applied Excluded (Questions) Excluded (Expired) Exc…" at bounding box center [769, 291] width 161 height 31
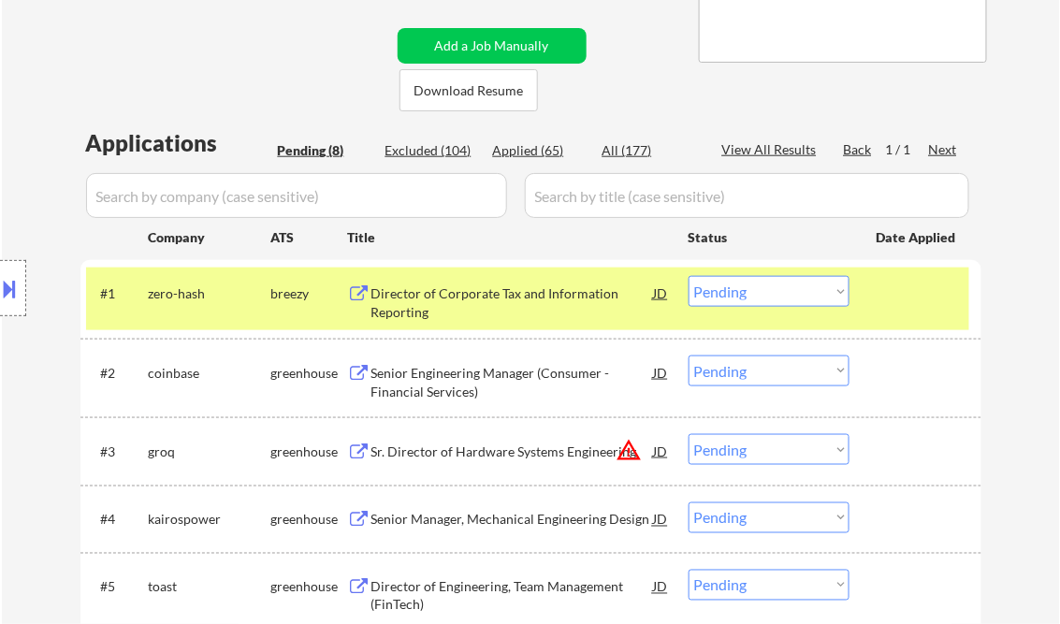
click at [457, 294] on div "Director of Corporate Tax and Information Reporting" at bounding box center [512, 302] width 283 height 36
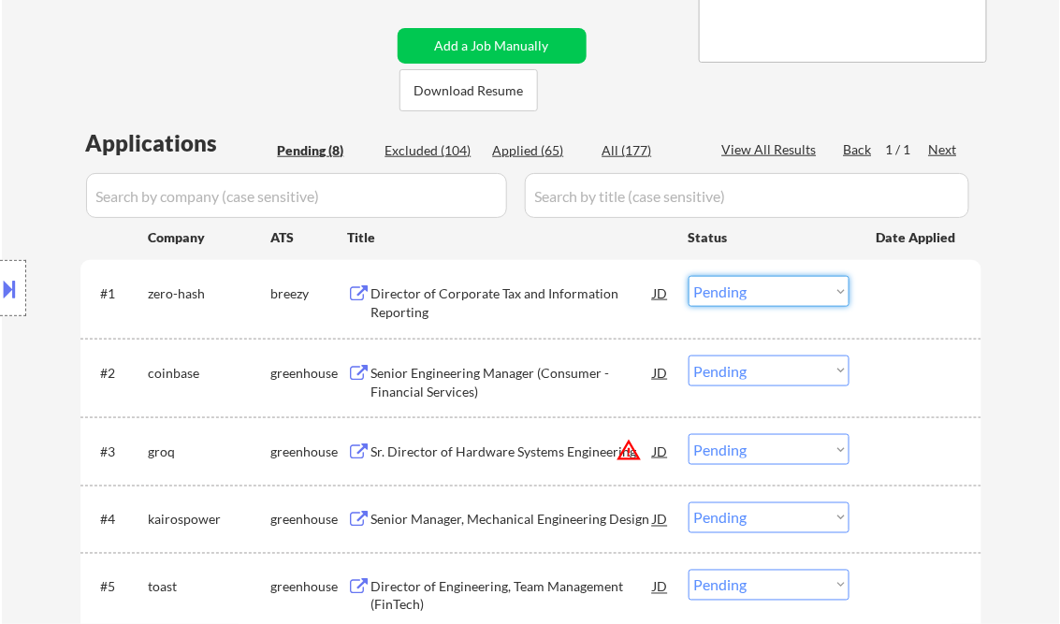
drag, startPoint x: 728, startPoint y: 286, endPoint x: 766, endPoint y: 308, distance: 44.0
click at [729, 286] on select "Choose an option... Pending Applied Excluded (Questions) Excluded (Expired) Exc…" at bounding box center [769, 291] width 161 height 31
click at [689, 276] on select "Choose an option... Pending Applied Excluded (Questions) Excluded (Expired) Exc…" at bounding box center [769, 291] width 161 height 31
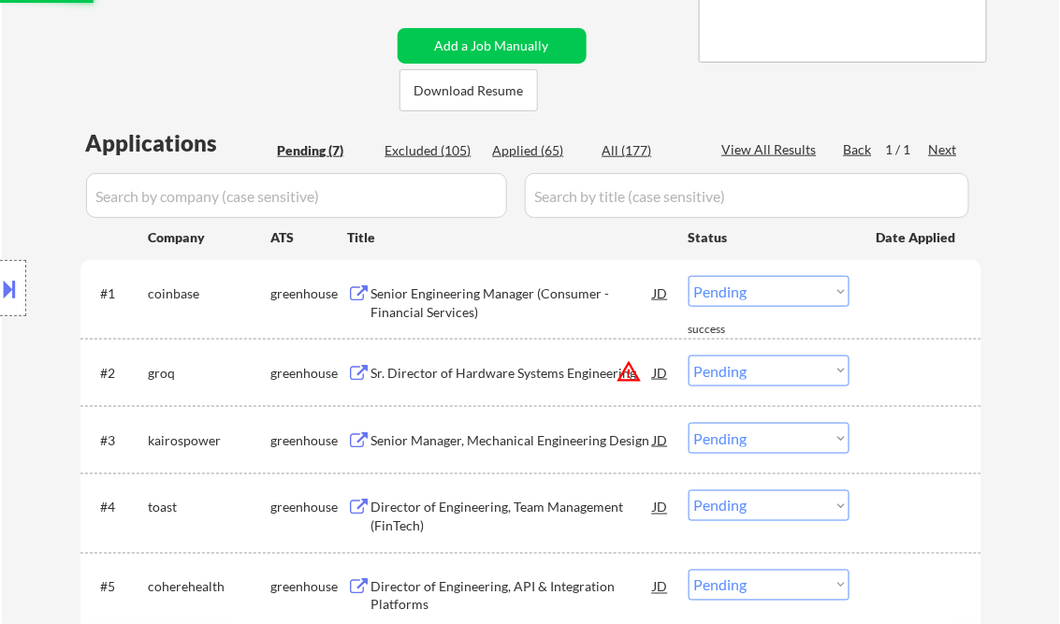
click at [461, 315] on div "Senior Engineering Manager (Consumer - Financial Services)" at bounding box center [512, 302] width 283 height 36
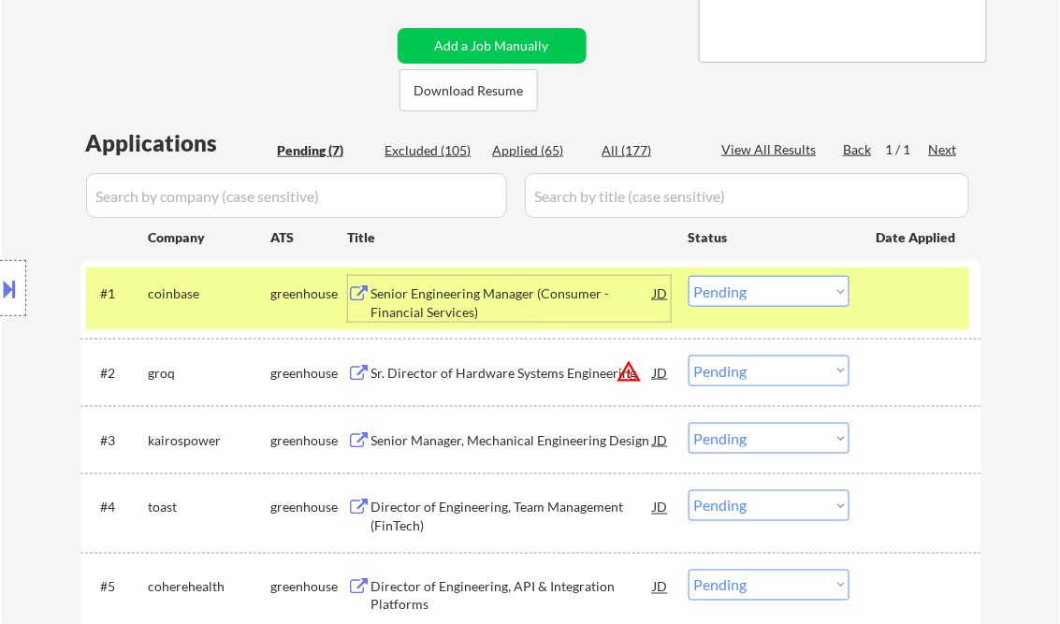
drag, startPoint x: 749, startPoint y: 295, endPoint x: 769, endPoint y: 308, distance: 24.4
click at [749, 295] on select "Choose an option... Pending Applied Excluded (Questions) Excluded (Expired) Exc…" at bounding box center [769, 291] width 161 height 31
click at [689, 276] on select "Choose an option... Pending Applied Excluded (Questions) Excluded (Expired) Exc…" at bounding box center [769, 291] width 161 height 31
click at [510, 380] on div "Sr. Director of Hardware Systems Engineering" at bounding box center [512, 373] width 283 height 19
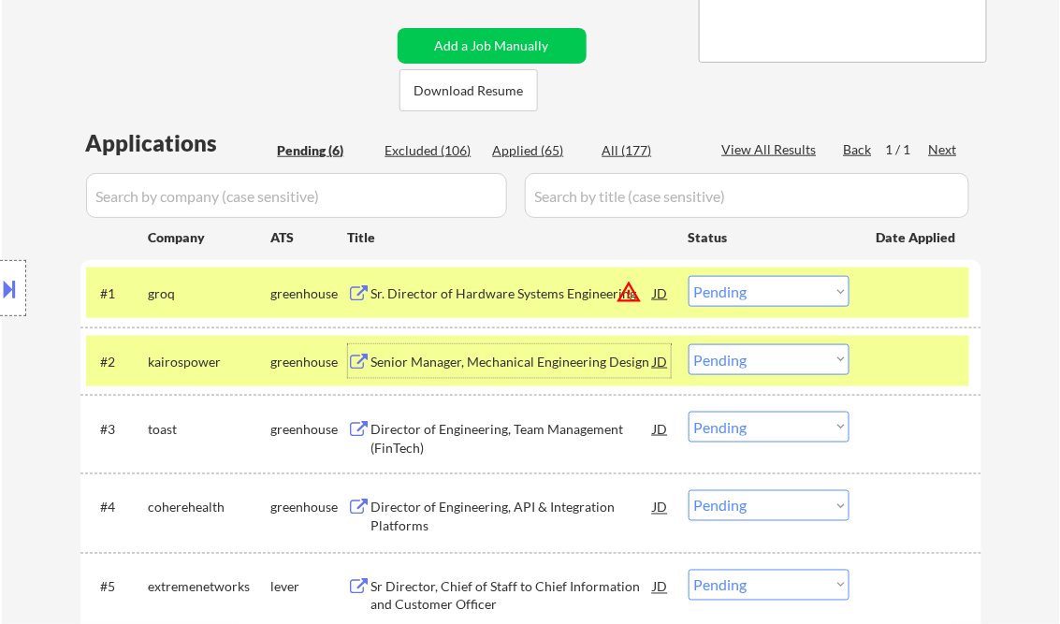
click at [773, 294] on select "Choose an option... Pending Applied Excluded (Questions) Excluded (Expired) Exc…" at bounding box center [769, 291] width 161 height 31
click at [689, 276] on select "Choose an option... Pending Applied Excluded (Questions) Excluded (Expired) Exc…" at bounding box center [769, 291] width 161 height 31
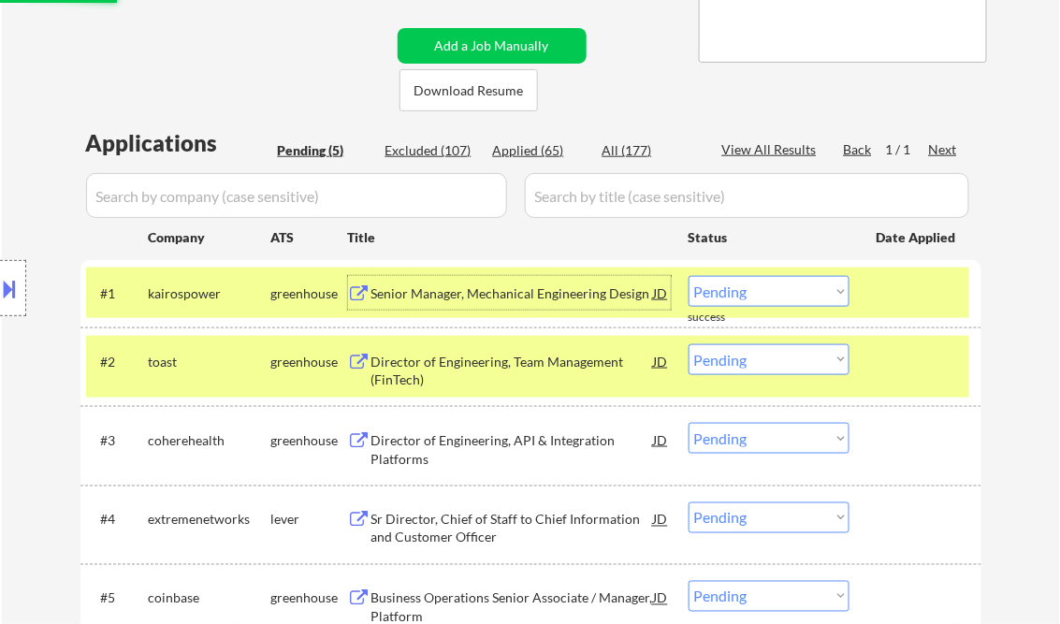
click at [505, 292] on div "Senior Manager, Mechanical Engineering Design" at bounding box center [512, 293] width 283 height 19
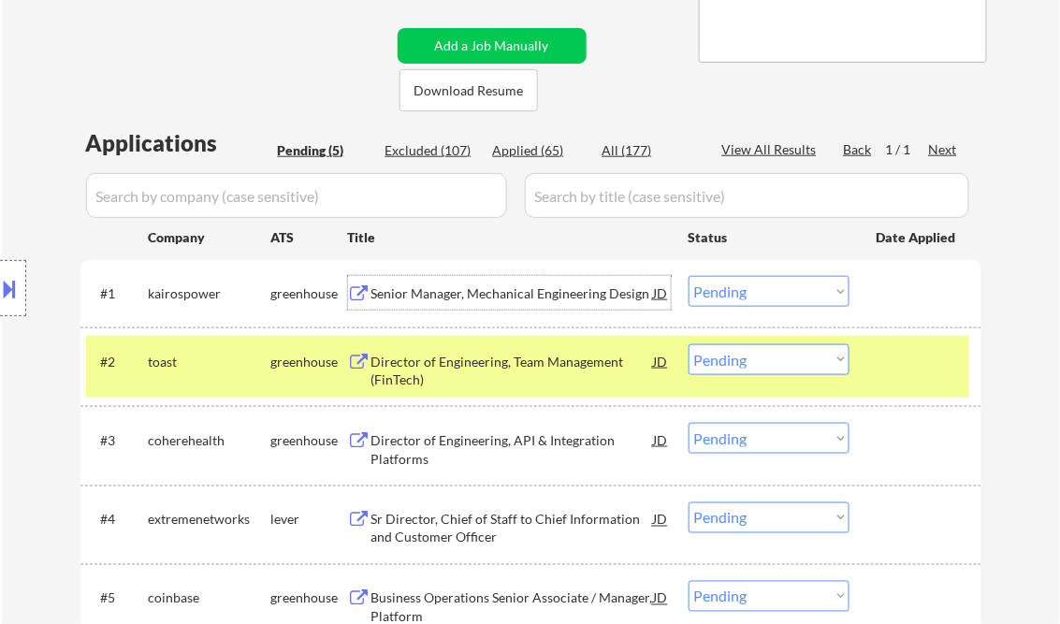
click at [762, 293] on select "Choose an option... Pending Applied Excluded (Questions) Excluded (Expired) Exc…" at bounding box center [769, 291] width 161 height 31
click at [689, 276] on select "Choose an option... Pending Applied Excluded (Questions) Excluded (Expired) Exc…" at bounding box center [769, 291] width 161 height 31
click at [498, 363] on div "Director of Engineering, Team Management (FinTech)" at bounding box center [512, 371] width 283 height 36
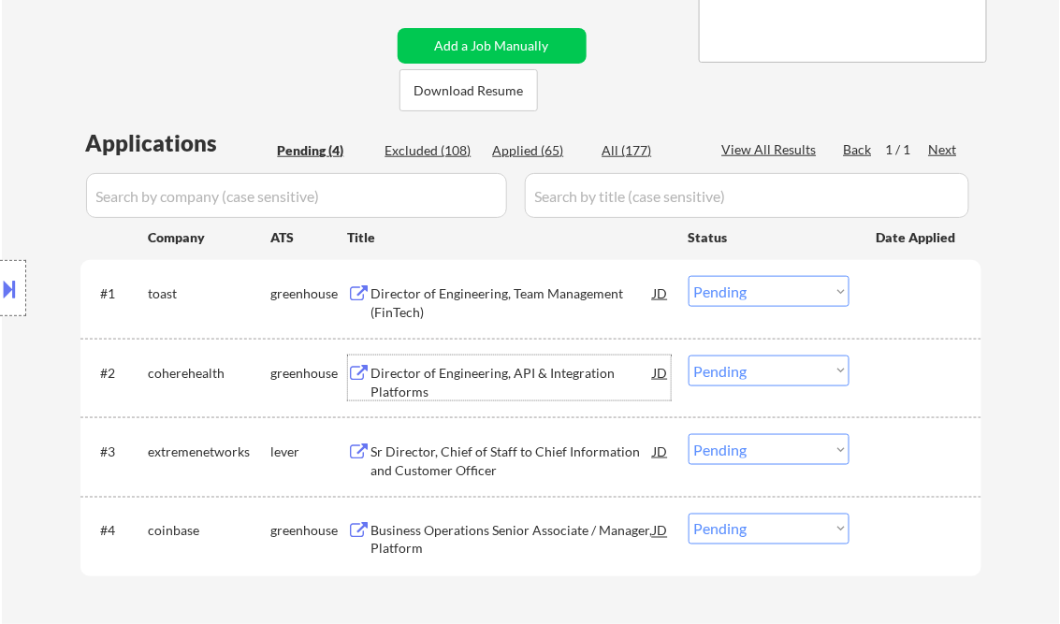
click at [772, 295] on select "Choose an option... Pending Applied Excluded (Questions) Excluded (Expired) Exc…" at bounding box center [769, 291] width 161 height 31
click at [689, 276] on select "Choose an option... Pending Applied Excluded (Questions) Excluded (Expired) Exc…" at bounding box center [769, 291] width 161 height 31
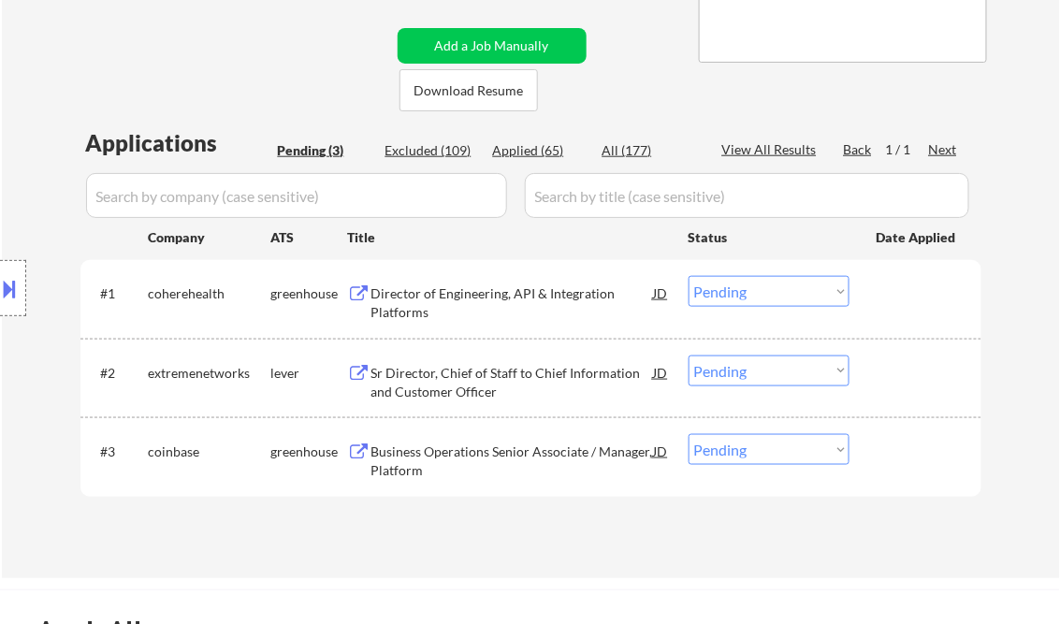
click at [488, 302] on div "Director of Engineering, API & Integration Platforms" at bounding box center [512, 302] width 283 height 36
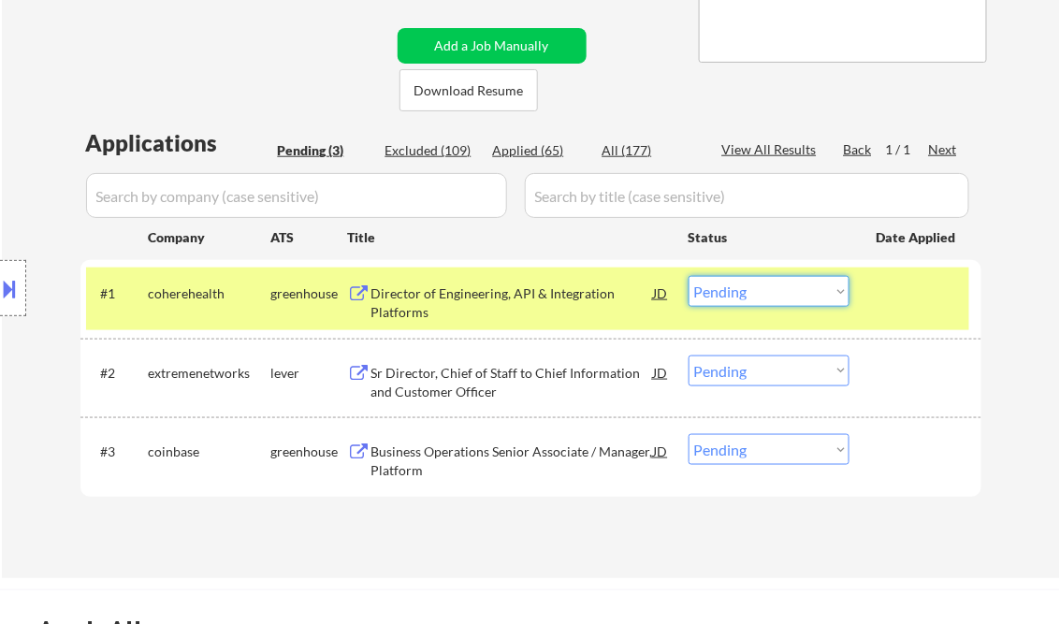
drag, startPoint x: 754, startPoint y: 301, endPoint x: 767, endPoint y: 300, distance: 13.1
click at [754, 300] on select "Choose an option... Pending Applied Excluded (Questions) Excluded (Expired) Exc…" at bounding box center [769, 291] width 161 height 31
click at [689, 276] on select "Choose an option... Pending Applied Excluded (Questions) Excluded (Expired) Exc…" at bounding box center [769, 291] width 161 height 31
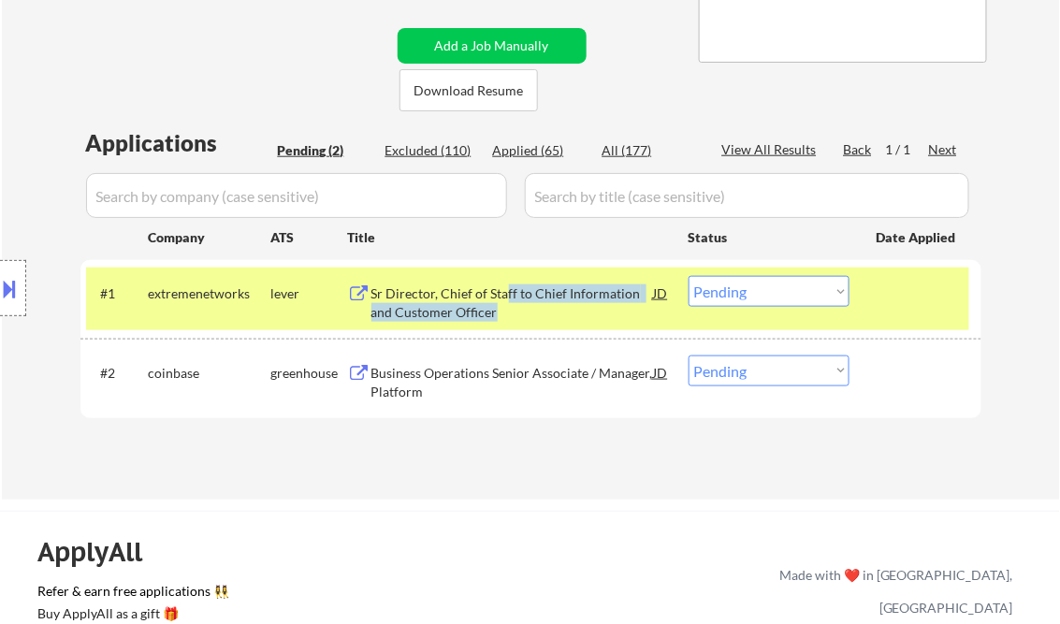
click at [506, 302] on div "Sr Director, Chief of Staff to Chief Information and Customer Officer" at bounding box center [512, 302] width 283 height 36
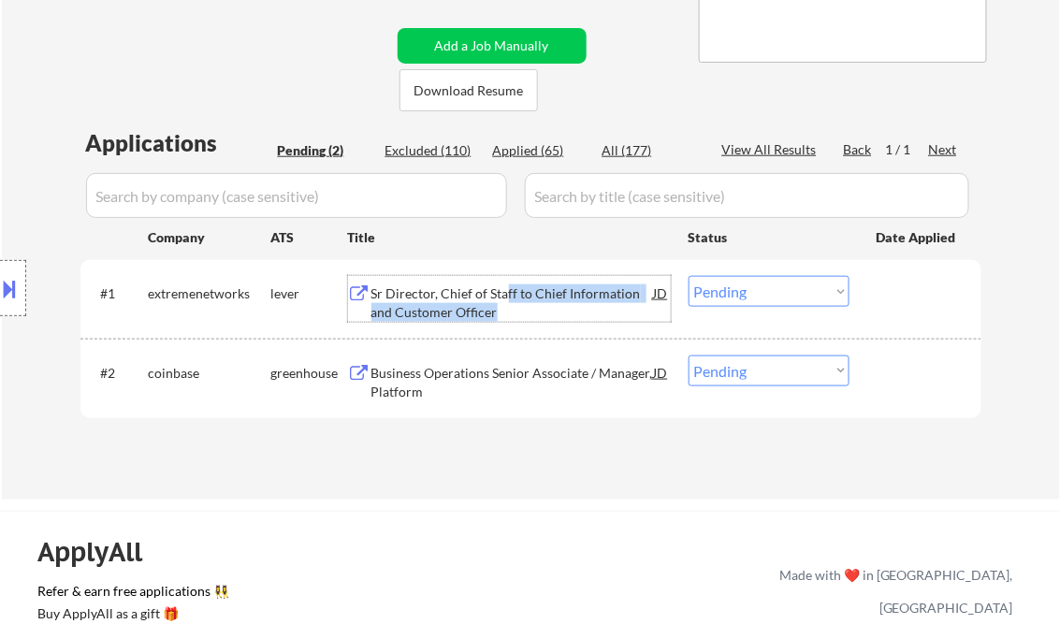
click at [740, 293] on select "Choose an option... Pending Applied Excluded (Questions) Excluded (Expired) Exc…" at bounding box center [769, 291] width 161 height 31
click at [689, 276] on select "Choose an option... Pending Applied Excluded (Questions) Excluded (Expired) Exc…" at bounding box center [769, 291] width 161 height 31
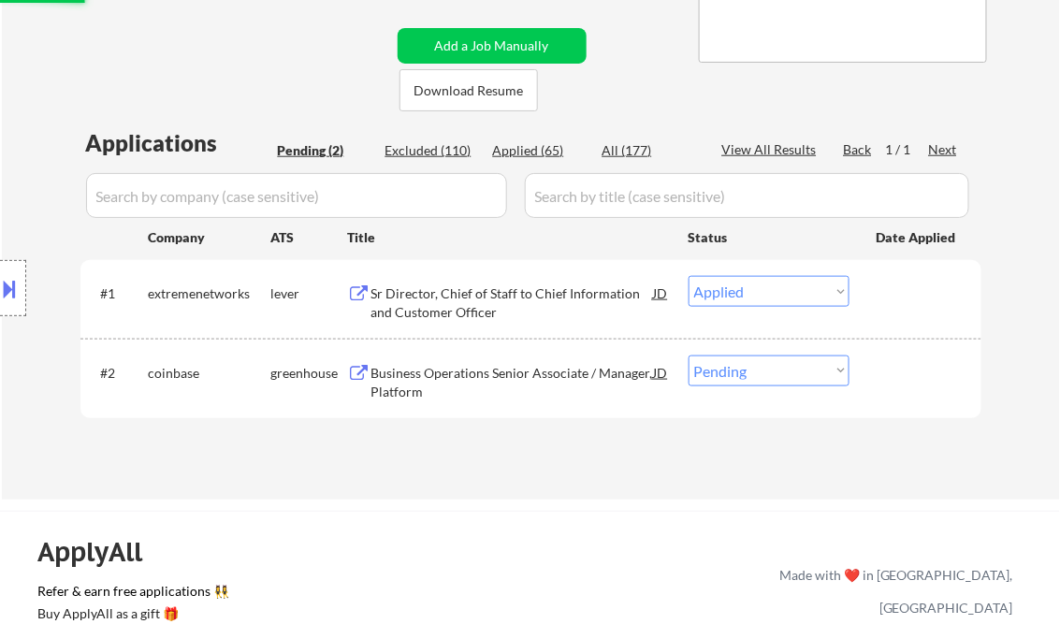
click at [496, 374] on div "Business Operations Senior Associate / Manager, Platform" at bounding box center [512, 382] width 283 height 36
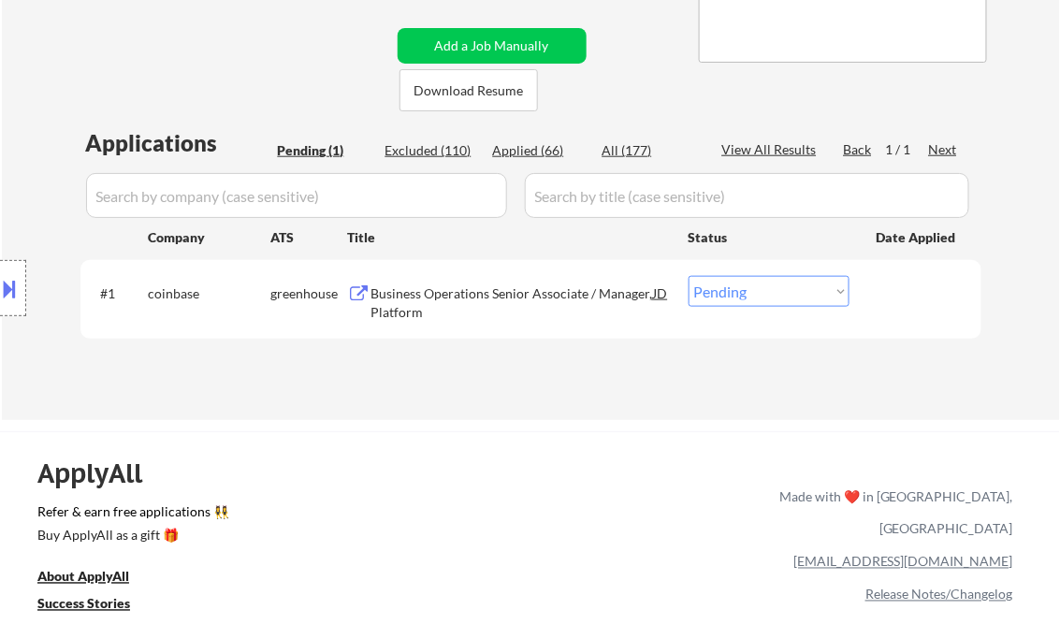
click at [735, 290] on select "Choose an option... Pending Applied Excluded (Questions) Excluded (Expired) Exc…" at bounding box center [769, 291] width 161 height 31
select select ""excluded__bad_match_""
click at [689, 276] on select "Choose an option... Pending Applied Excluded (Questions) Excluded (Expired) Exc…" at bounding box center [769, 291] width 161 height 31
click at [421, 368] on div "Applications Pending (1) Excluded (110) Applied (66) All (177) View All Results…" at bounding box center [530, 255] width 901 height 257
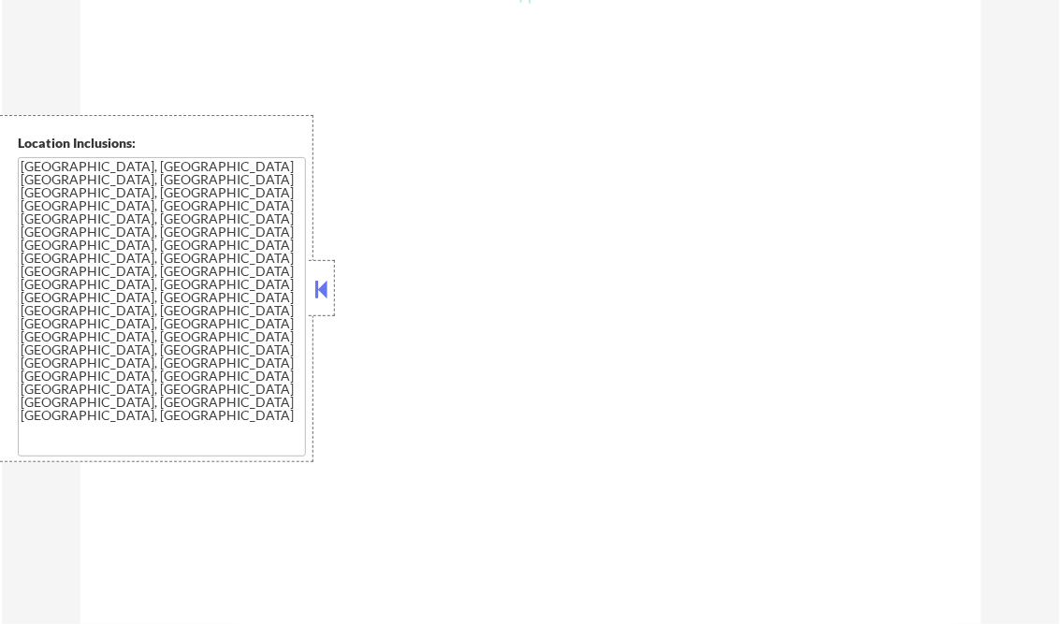
scroll to position [674, 0]
select select ""pending""
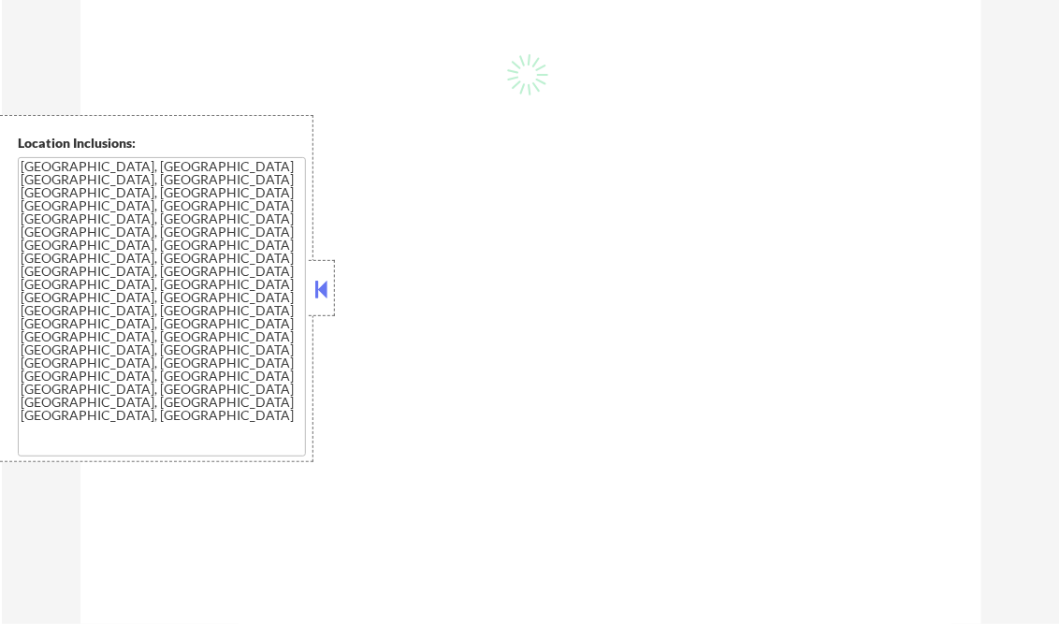
select select ""pending""
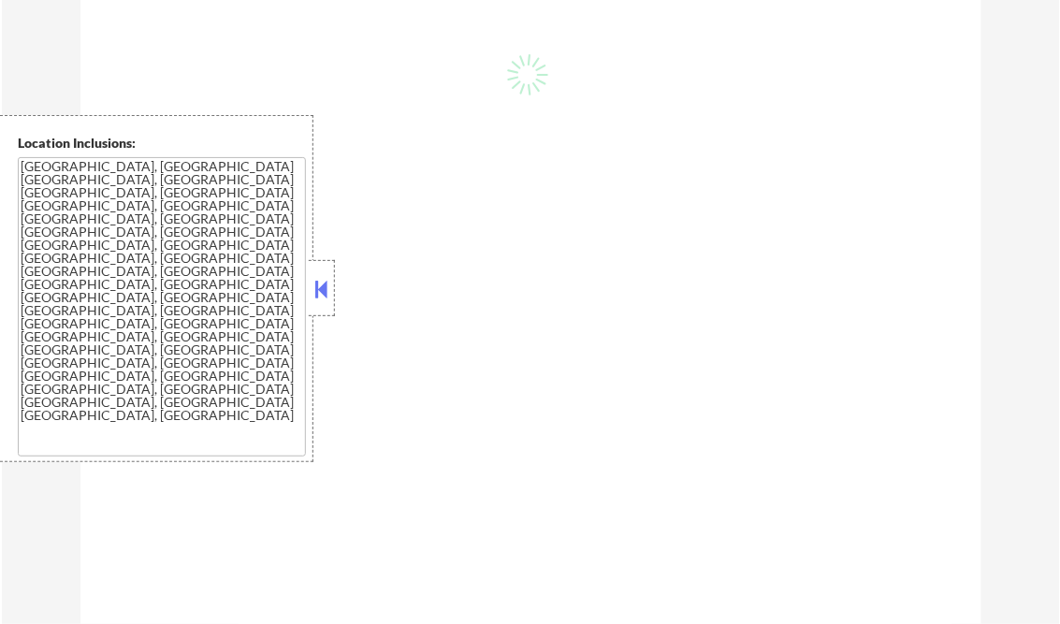
select select ""pending""
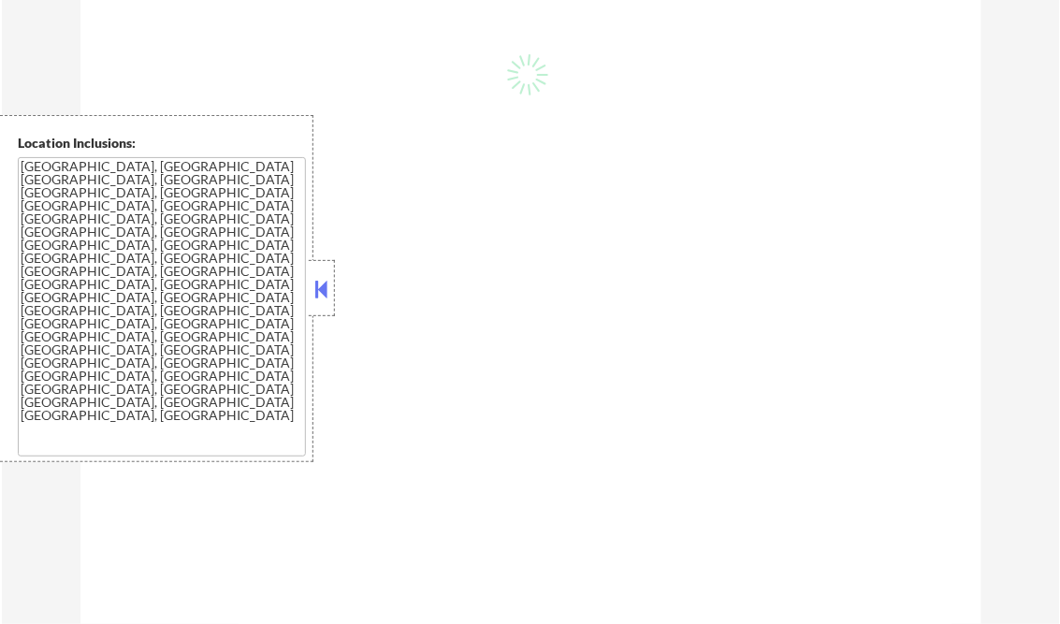
select select ""pending""
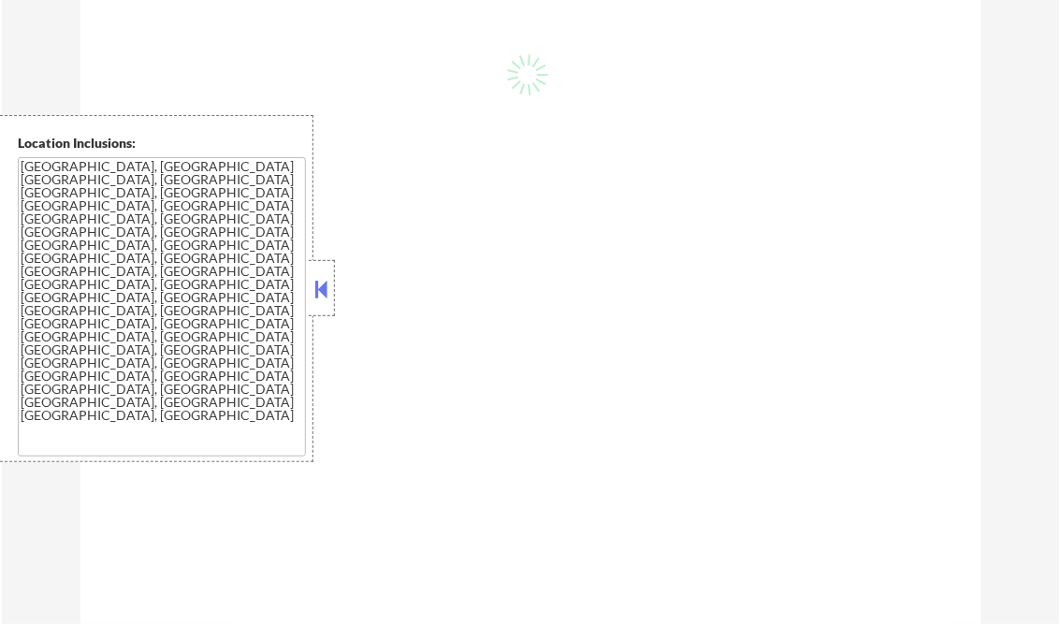
select select ""pending""
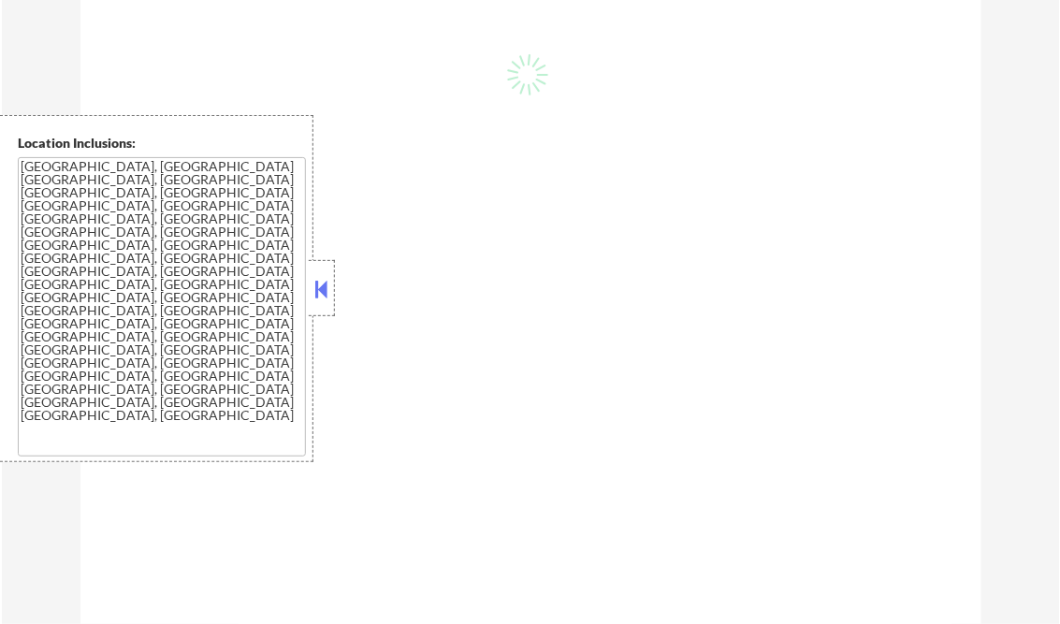
select select ""pending""
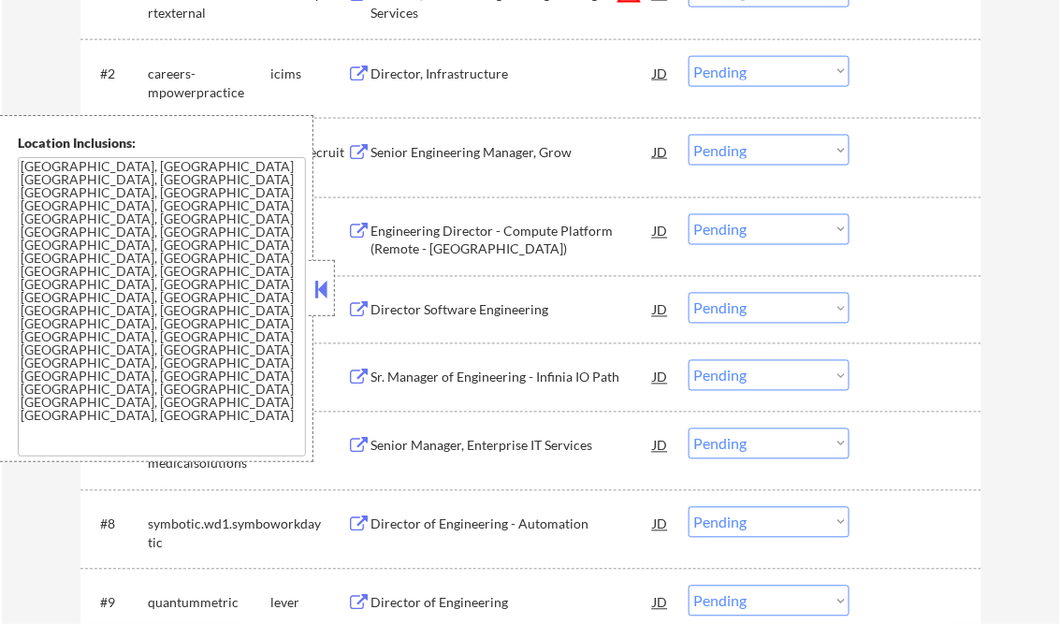
drag, startPoint x: 324, startPoint y: 291, endPoint x: 438, endPoint y: 187, distance: 154.3
click at [324, 290] on button at bounding box center [322, 289] width 21 height 28
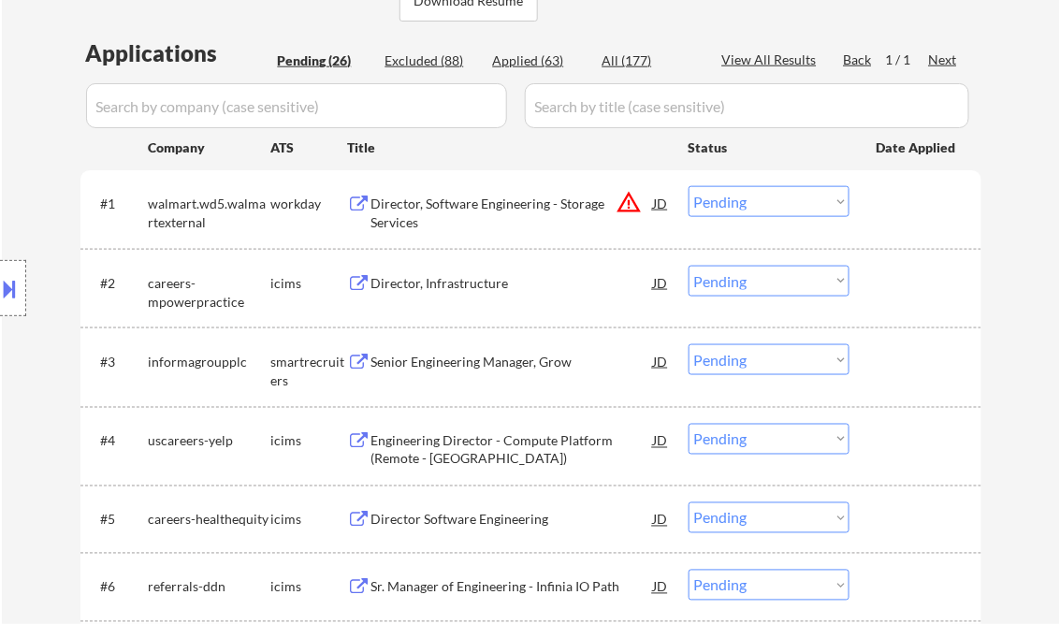
scroll to position [449, 0]
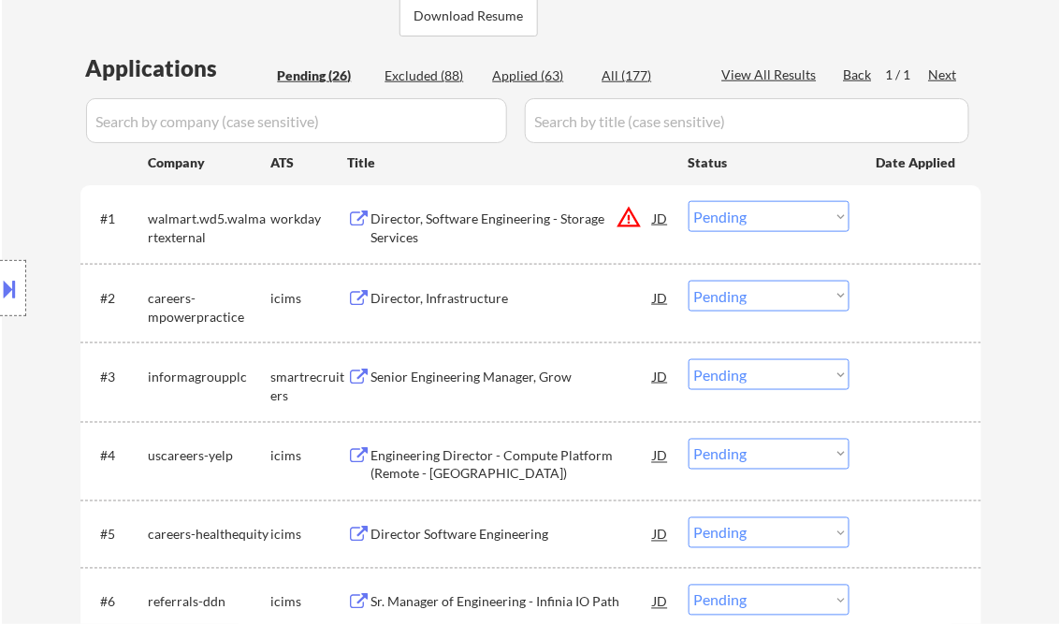
click at [546, 79] on div "Applied (63)" at bounding box center [540, 75] width 94 height 19
select select ""applied""
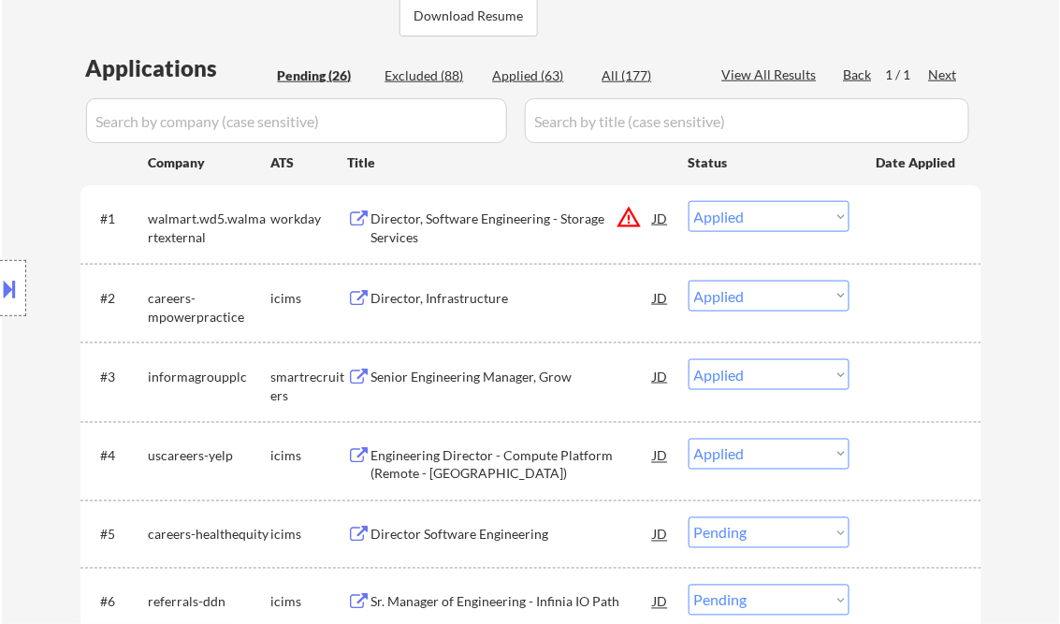
select select ""applied""
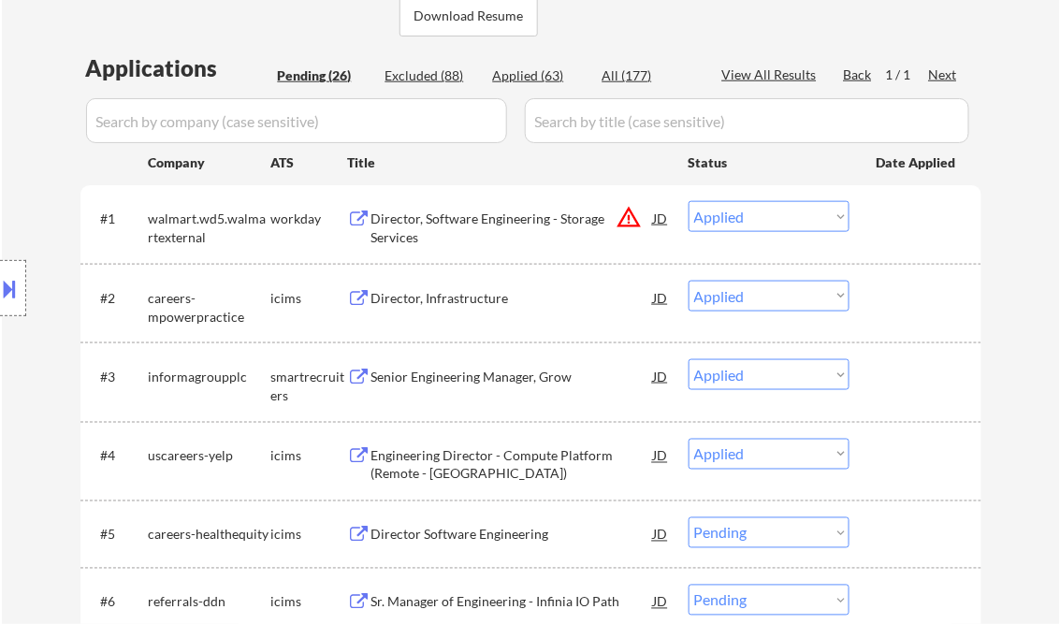
select select ""applied""
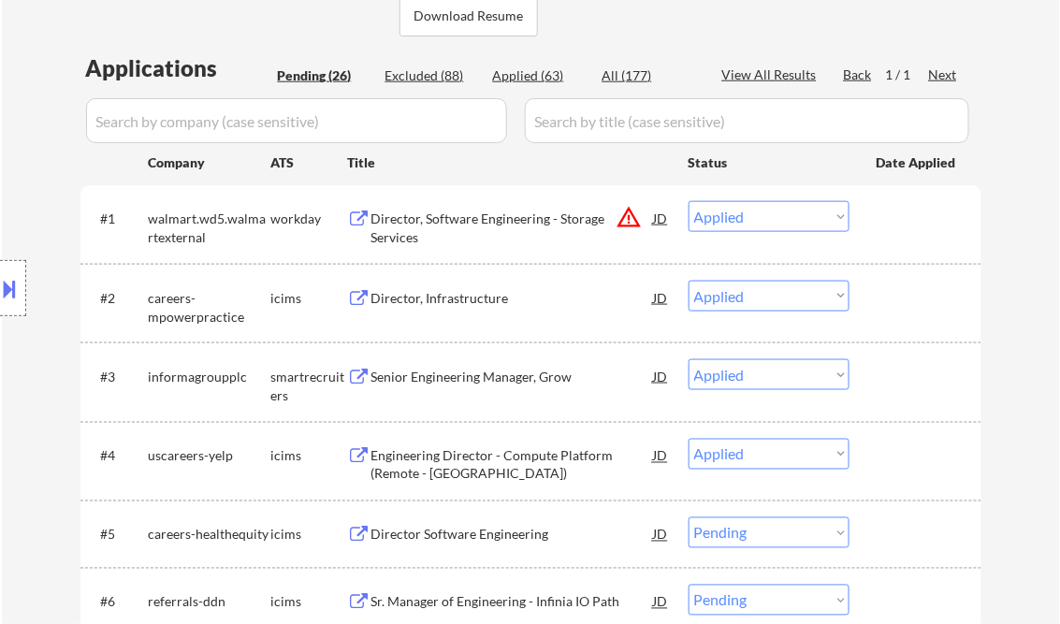
select select ""applied""
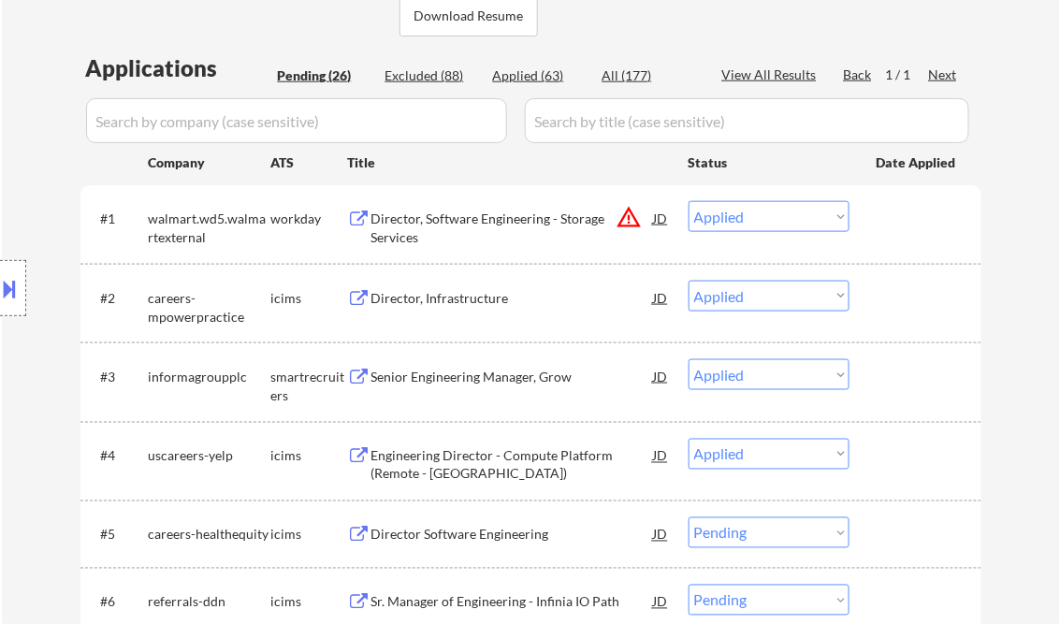
select select ""applied""
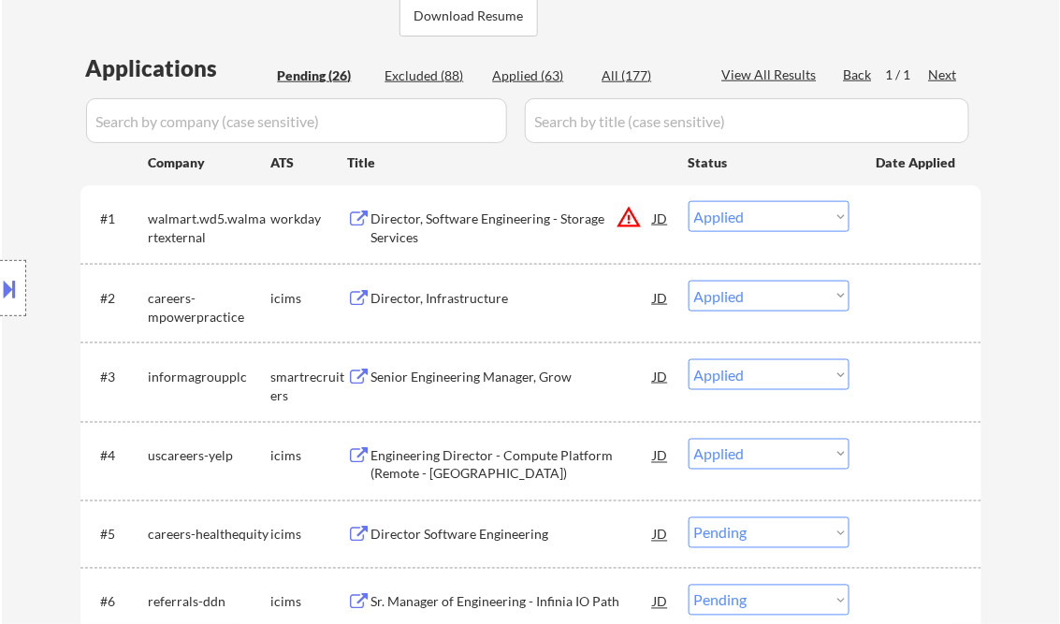
select select ""applied""
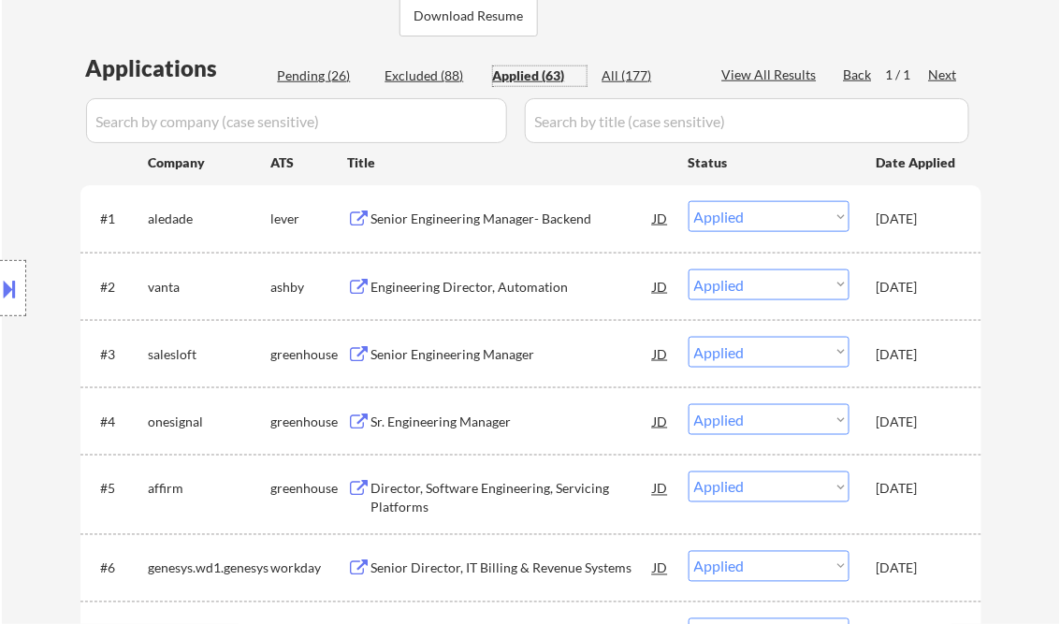
select select ""applied""
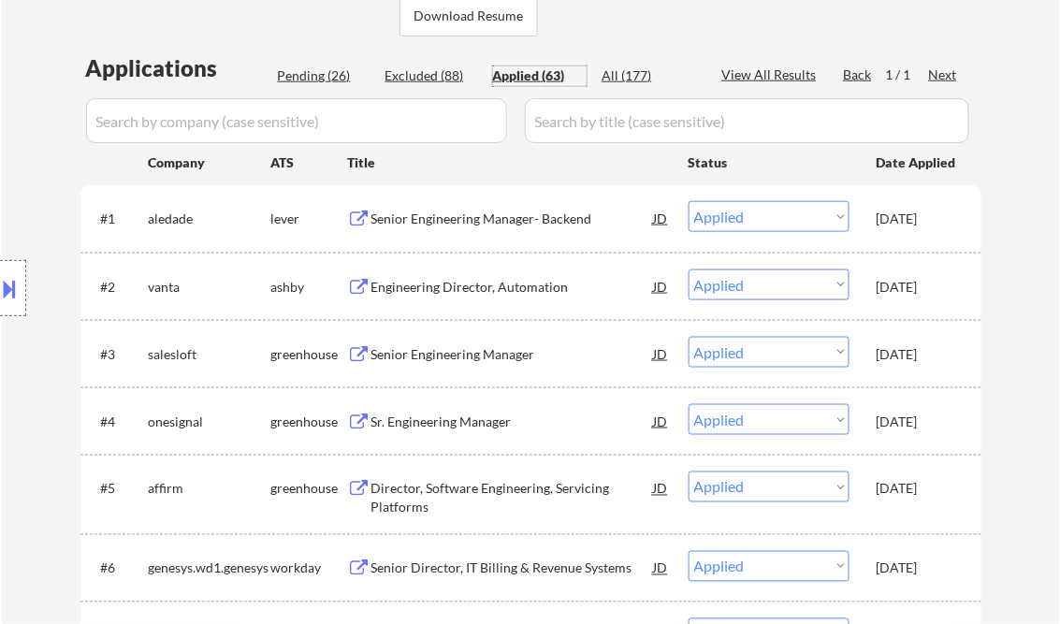
select select ""applied""
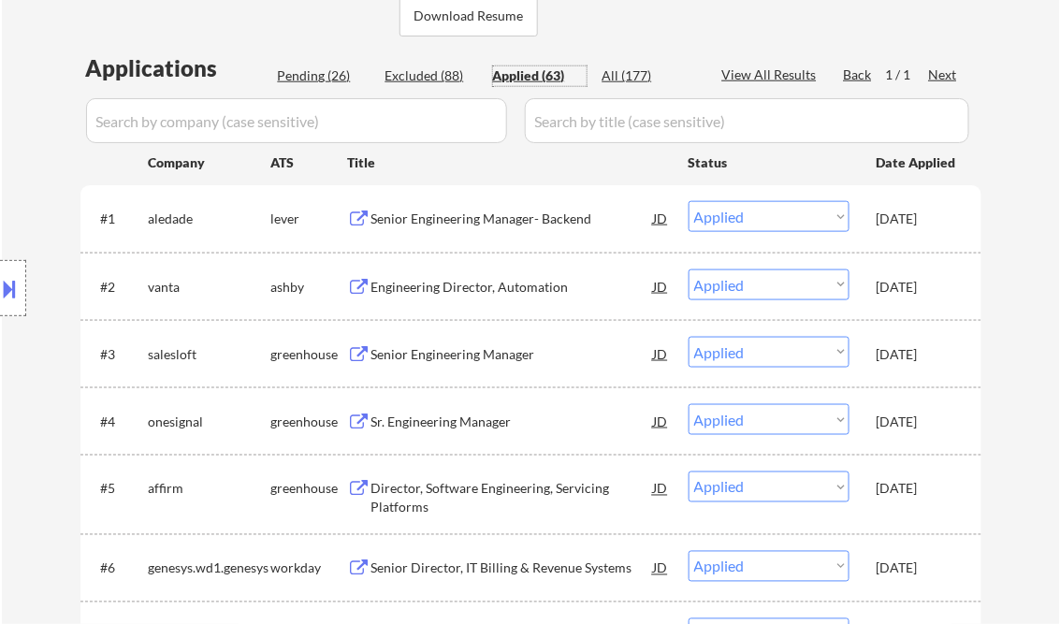
select select ""applied""
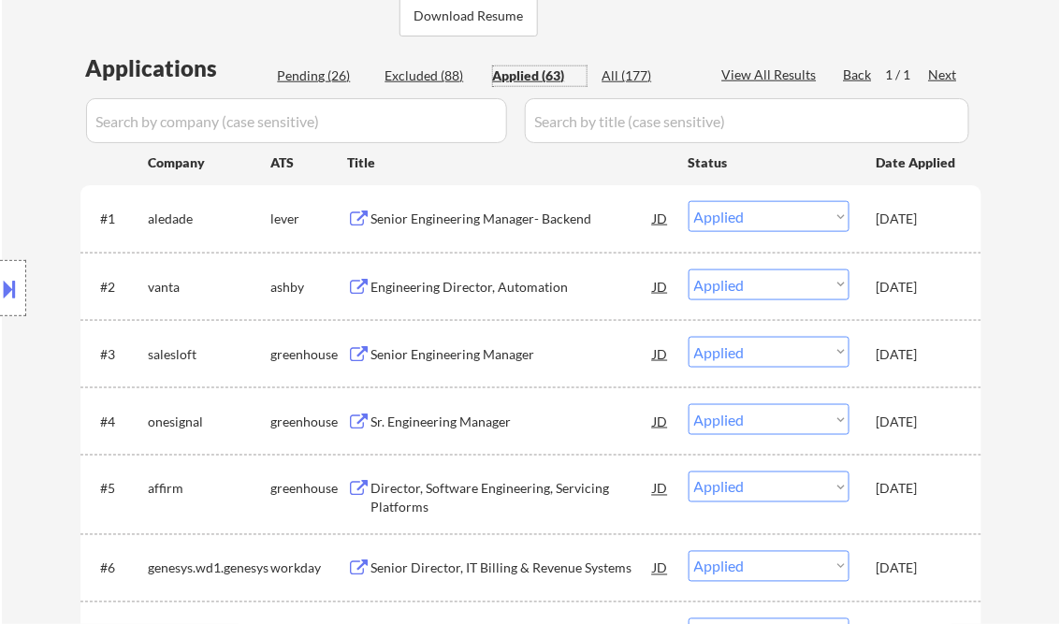
select select ""applied""
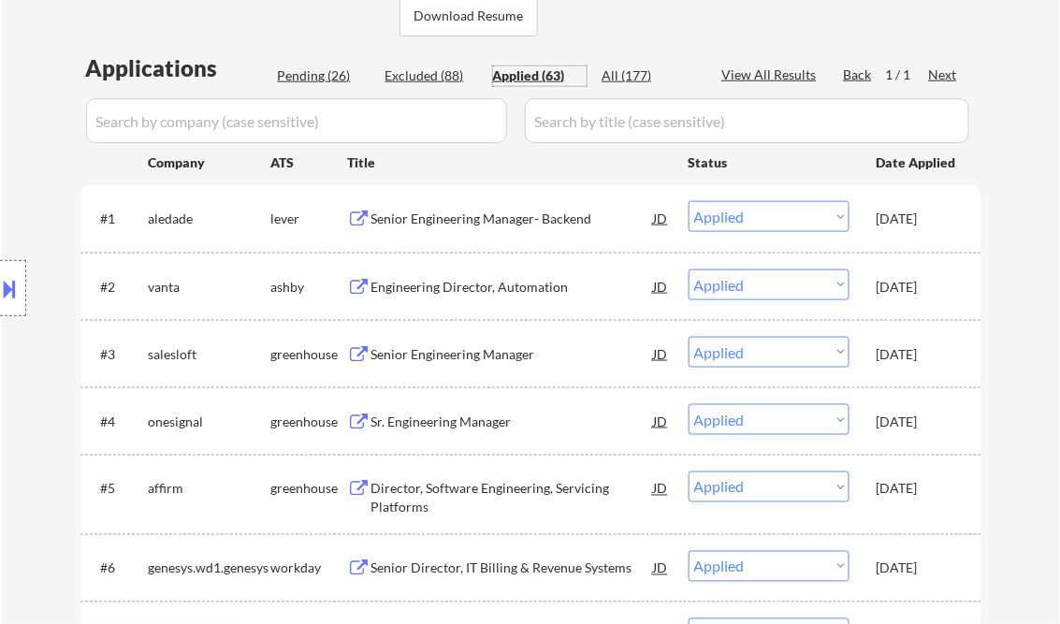
select select ""applied""
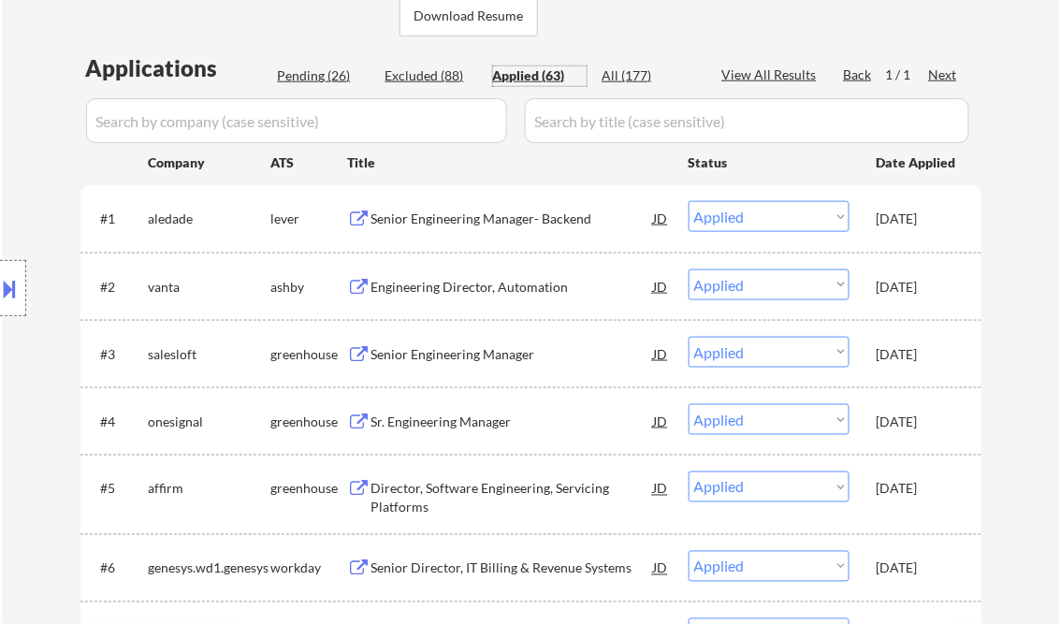
select select ""applied""
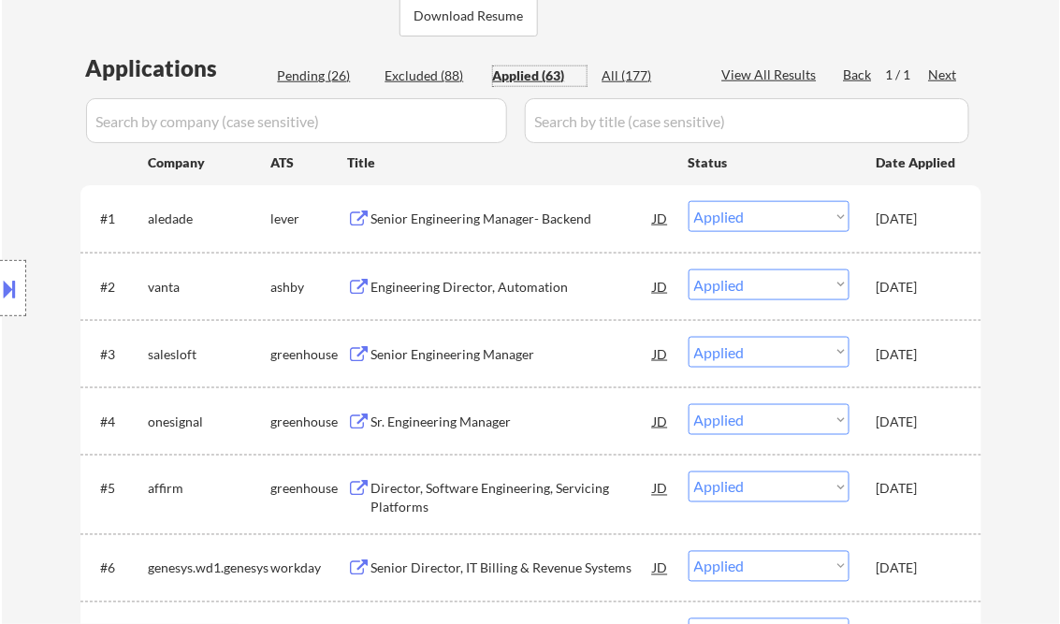
select select ""applied""
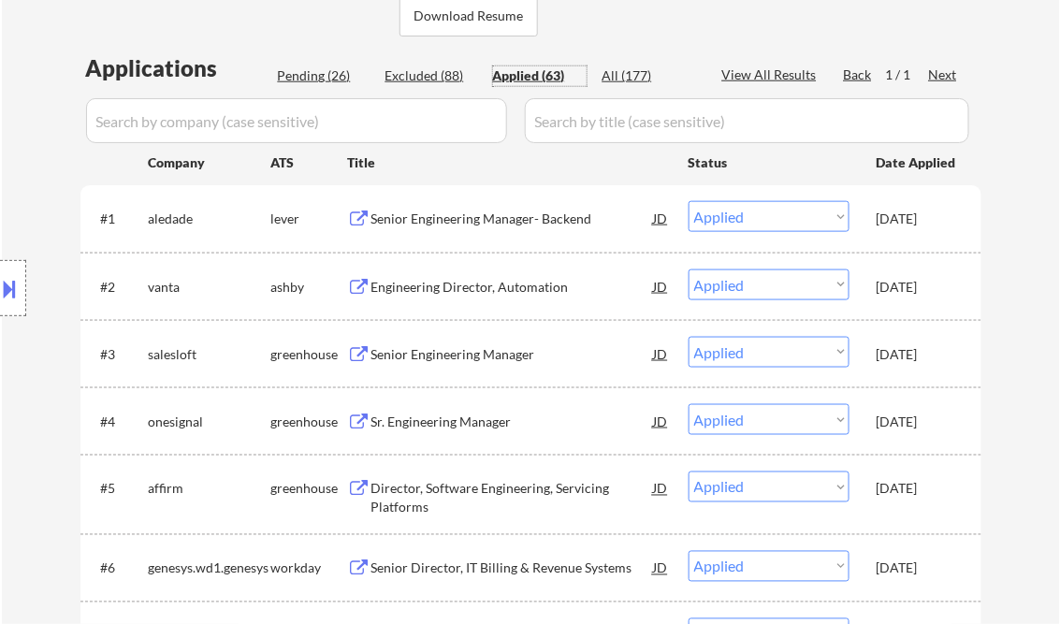
select select ""applied""
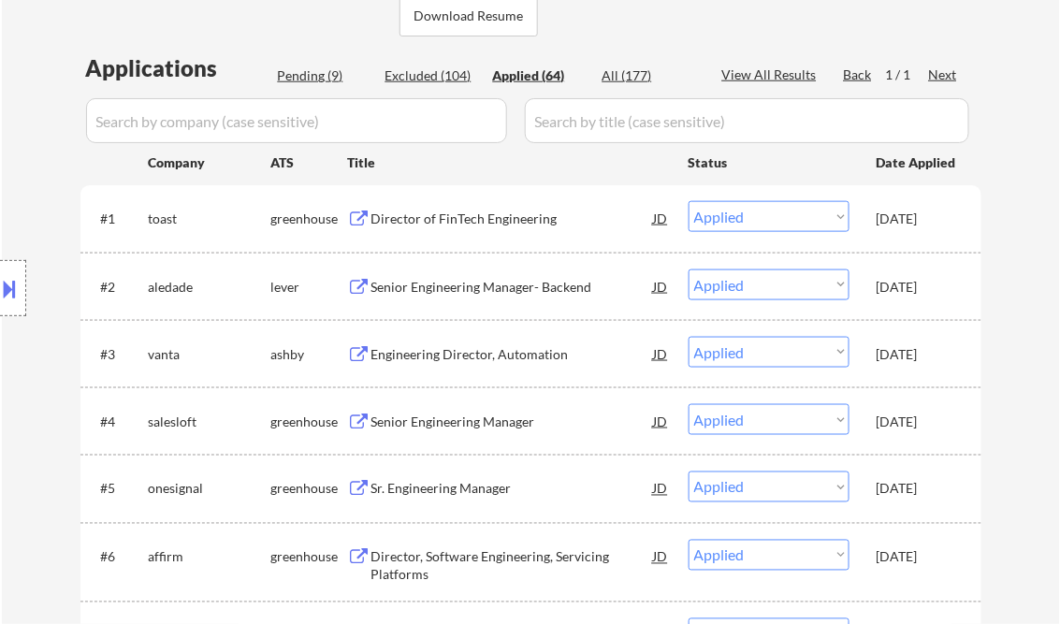
select select ""applied""
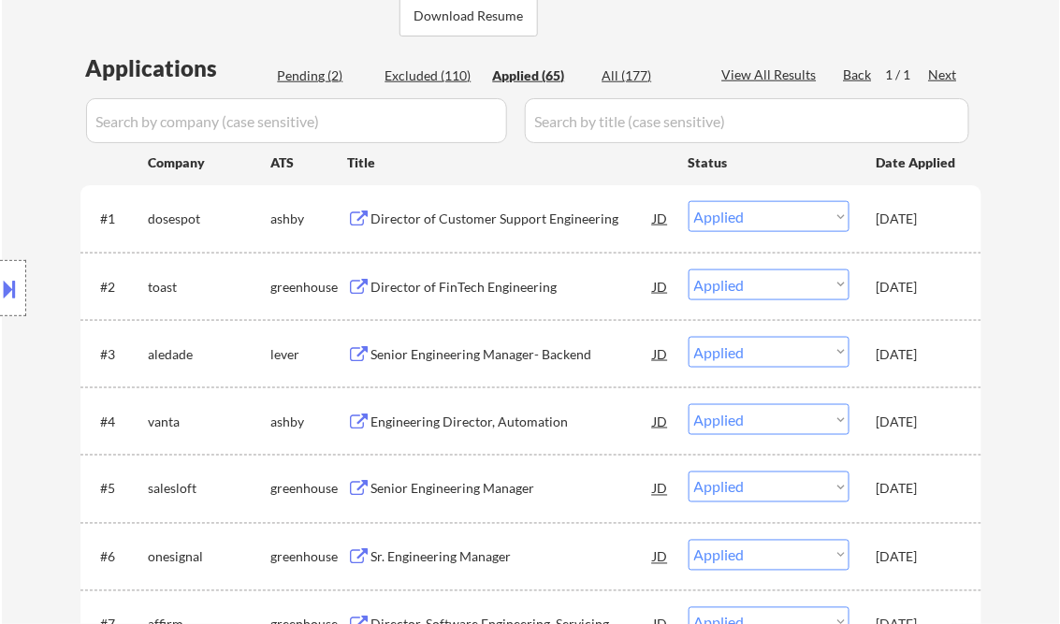
select select ""applied""
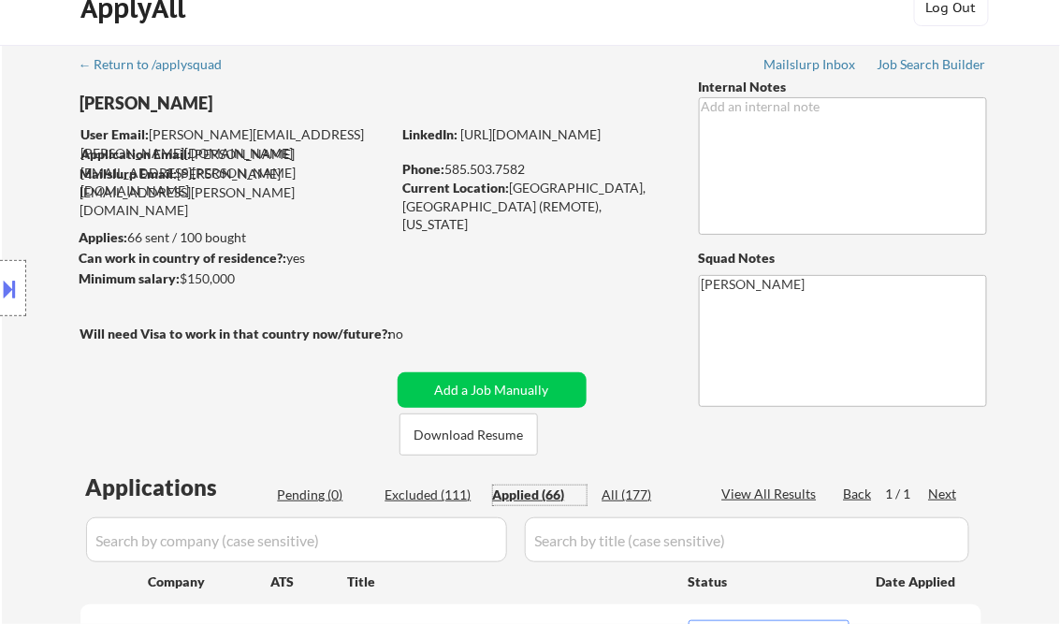
scroll to position [0, 0]
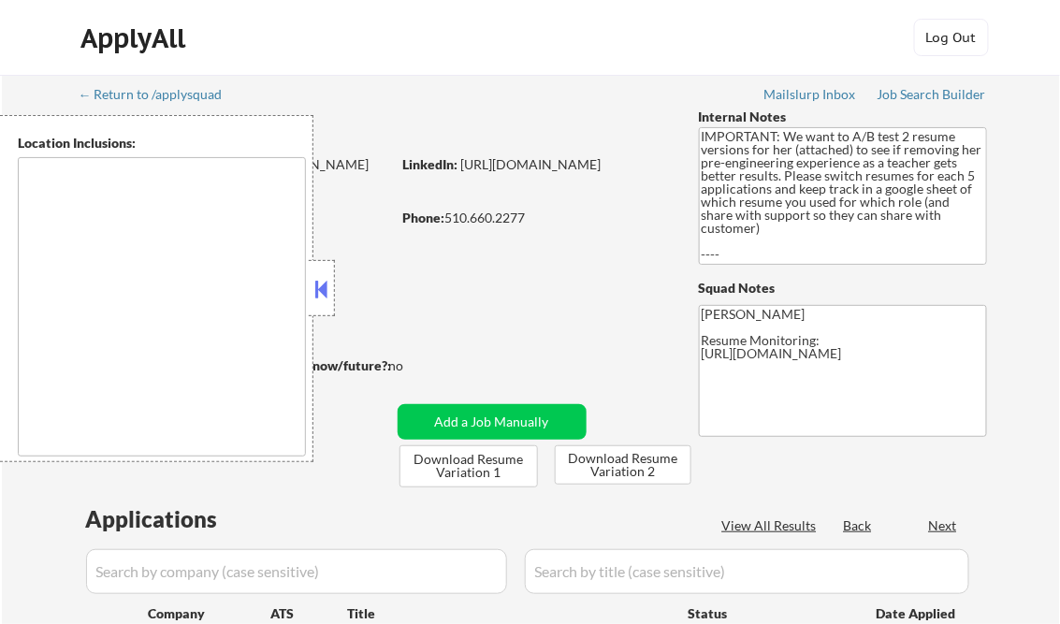
type textarea "[GEOGRAPHIC_DATA], [GEOGRAPHIC_DATA] [GEOGRAPHIC_DATA], [GEOGRAPHIC_DATA] [GEOG…"
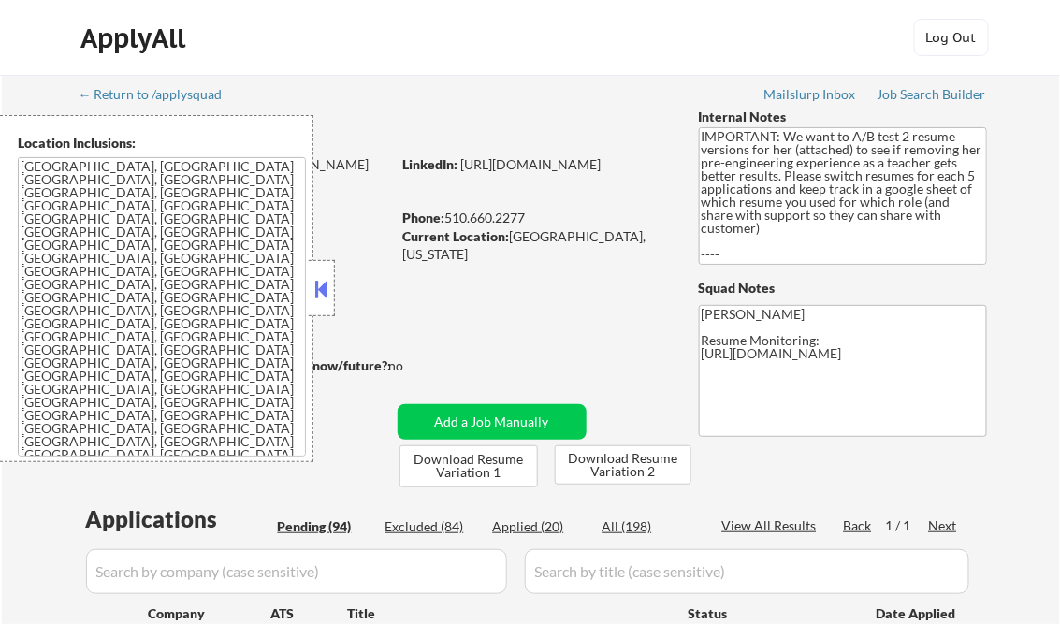
select select ""pending""
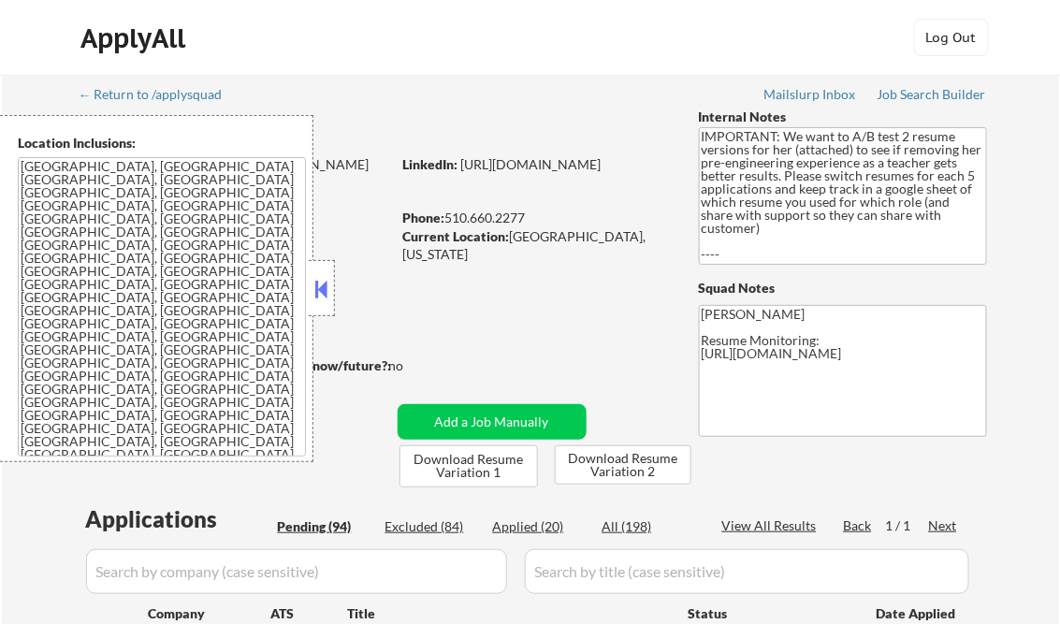
select select ""pending""
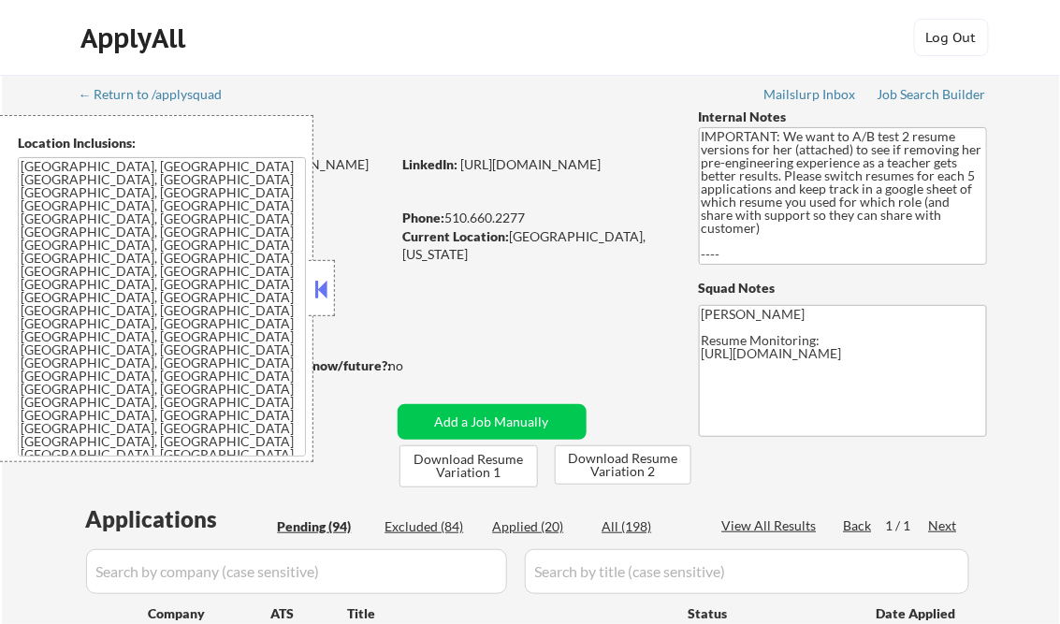
select select ""pending""
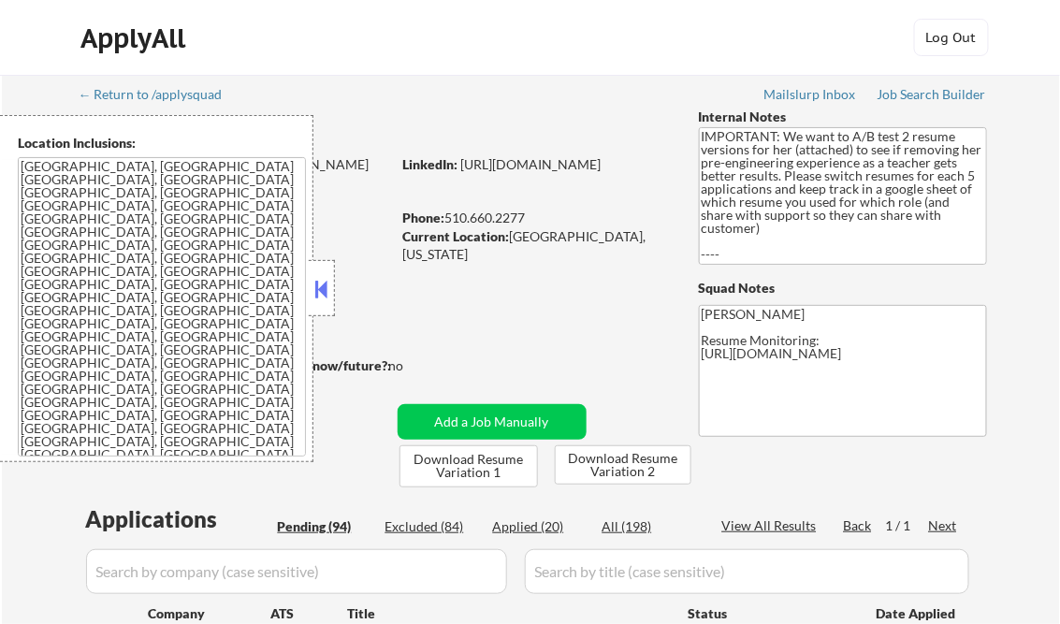
select select ""pending""
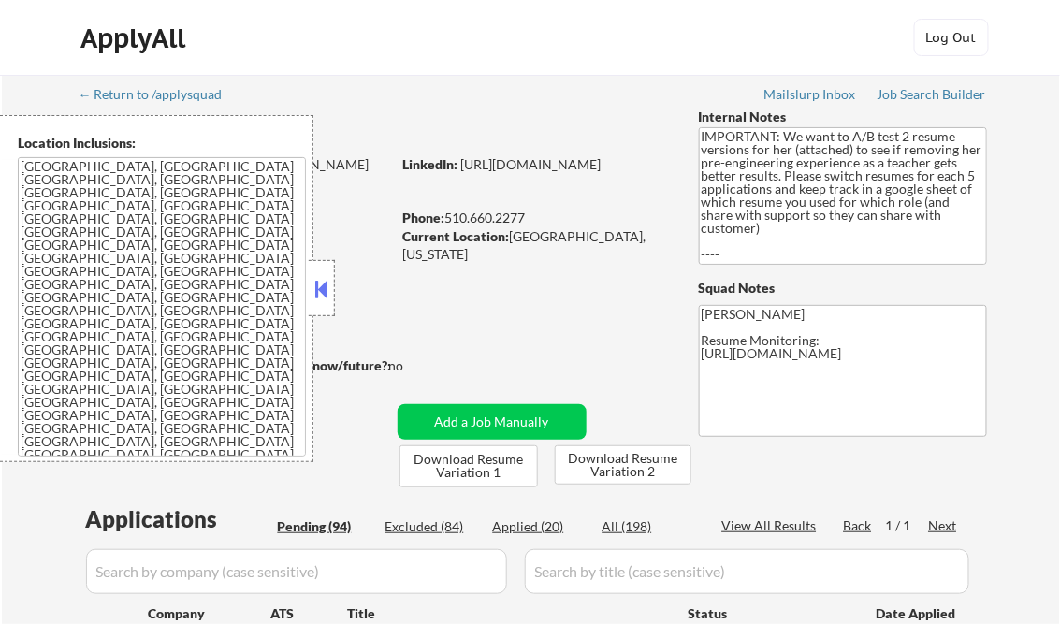
select select ""pending""
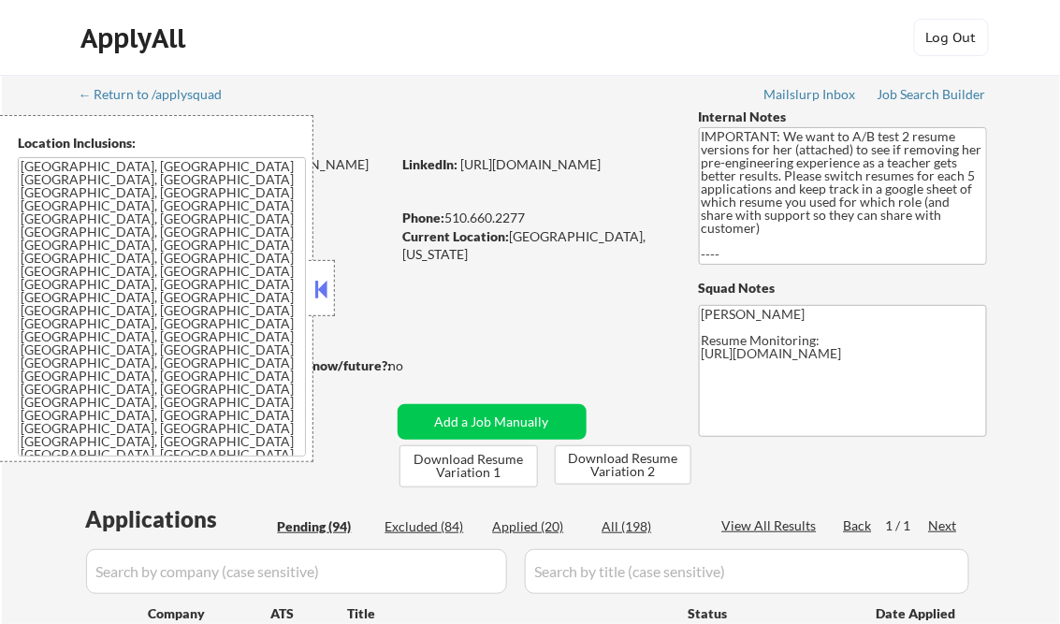
select select ""pending""
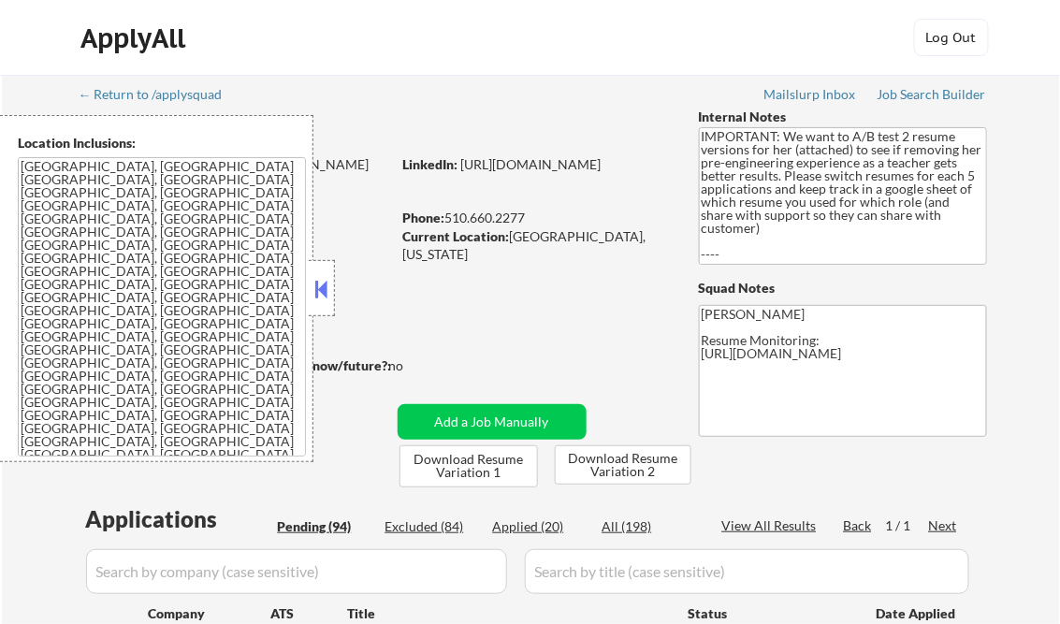
select select ""pending""
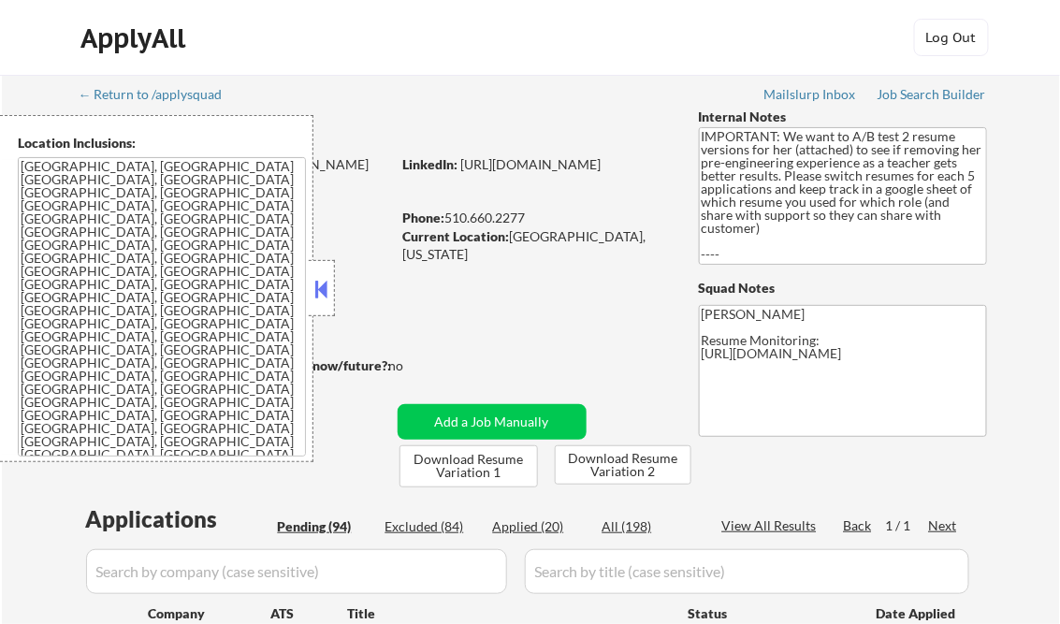
select select ""pending""
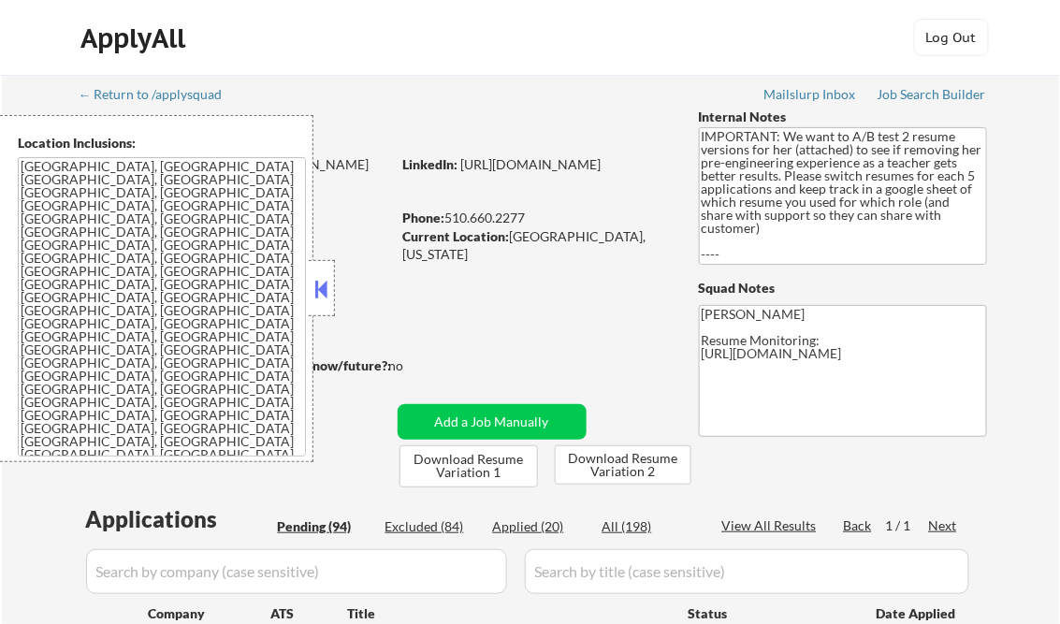
select select ""pending""
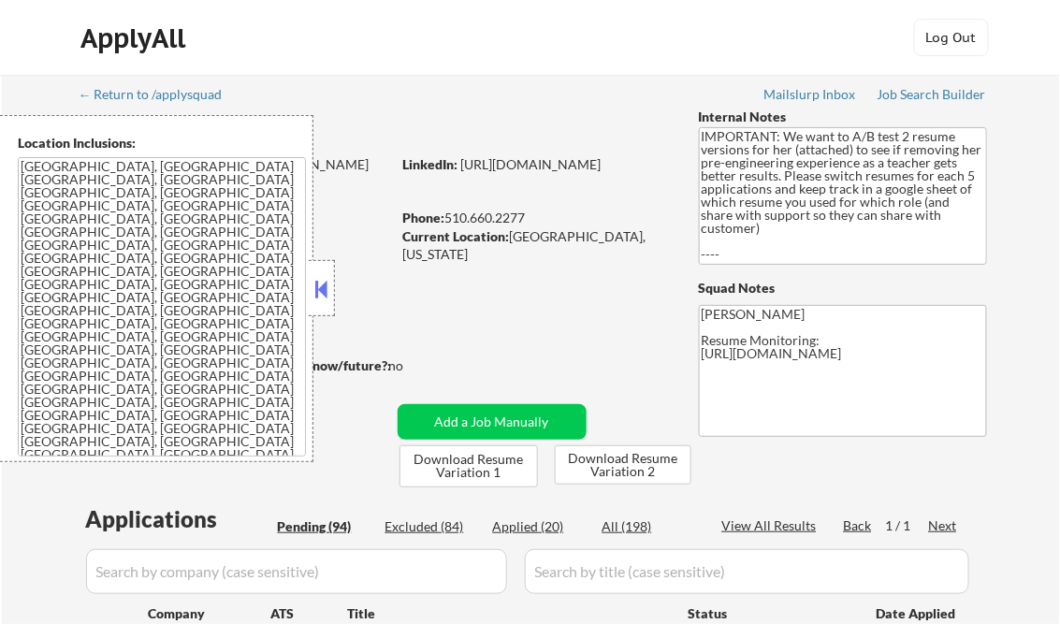
select select ""pending""
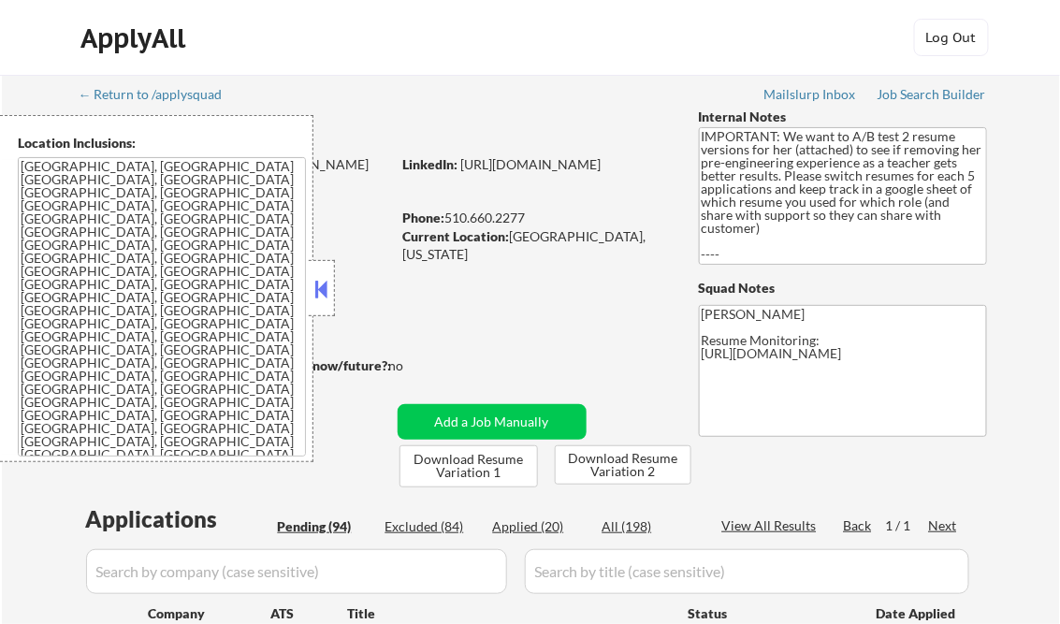
select select ""pending""
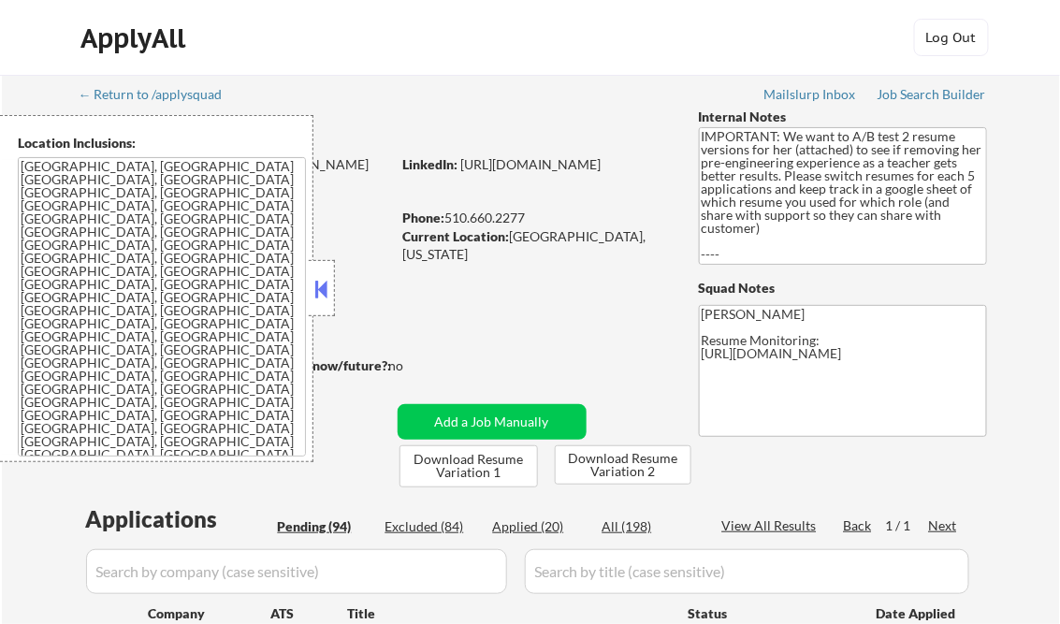
select select ""pending""
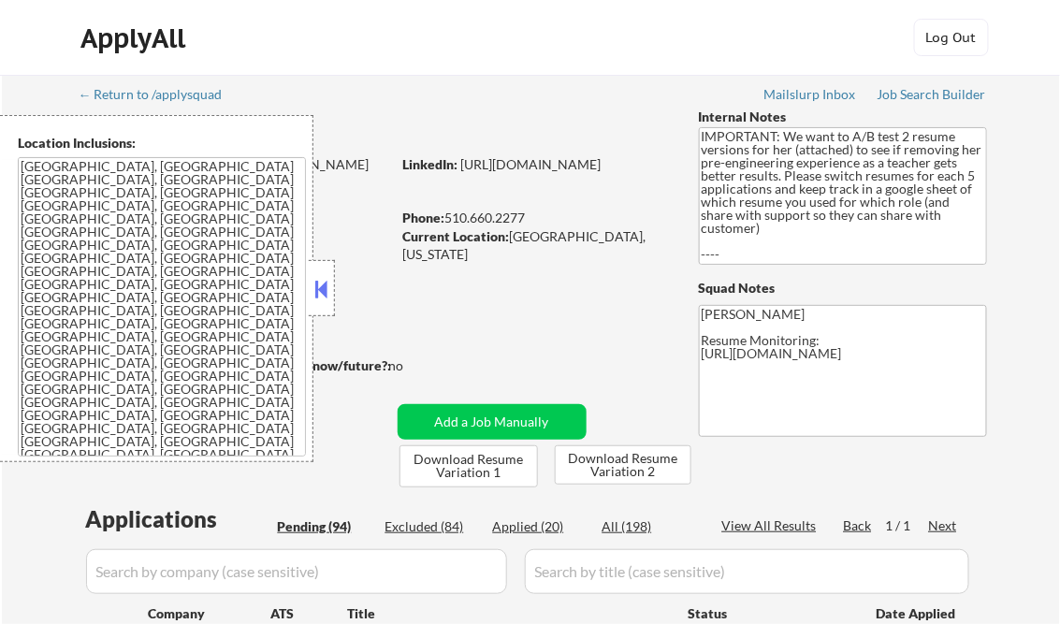
select select ""pending""
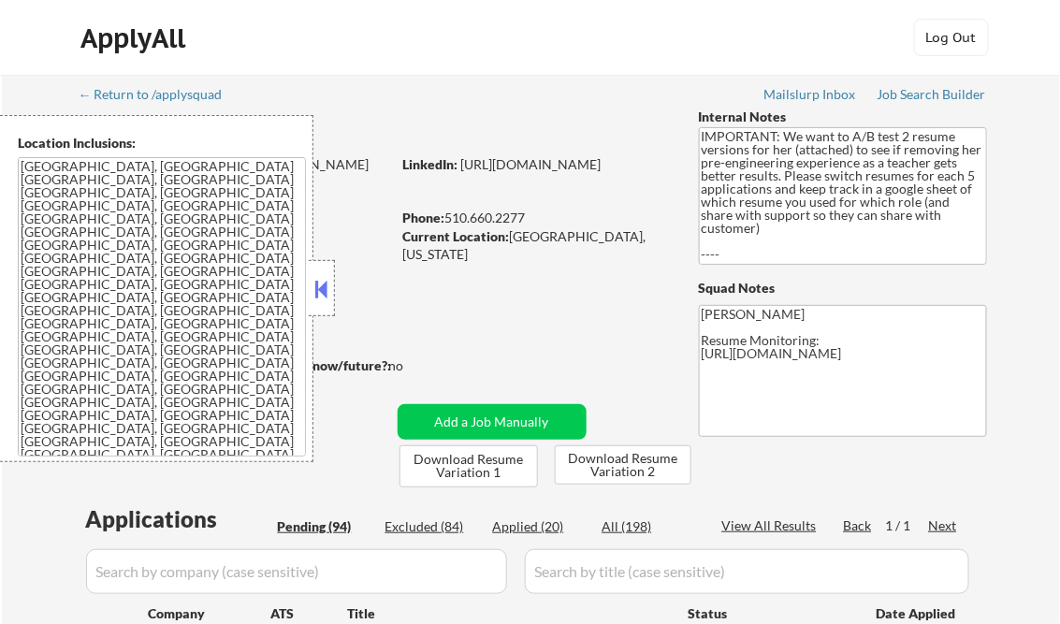
select select ""pending""
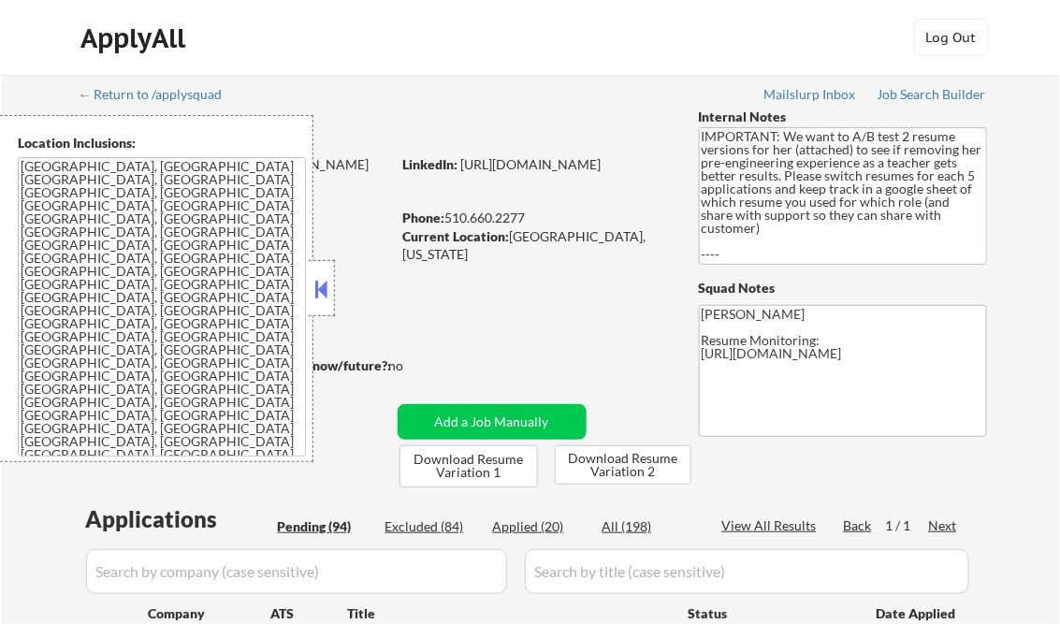
select select ""pending""
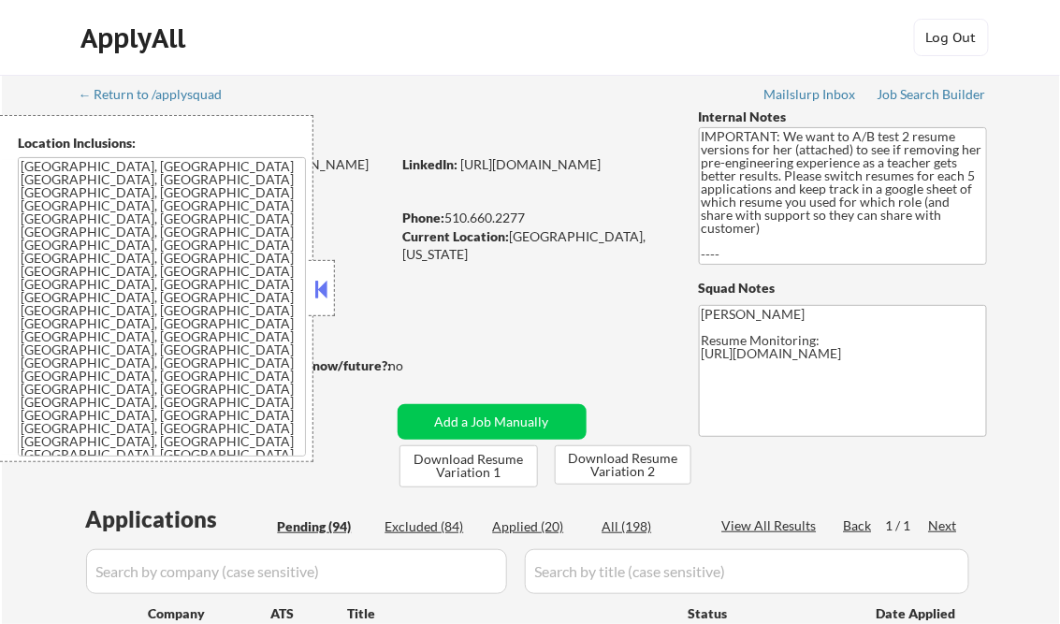
select select ""pending""
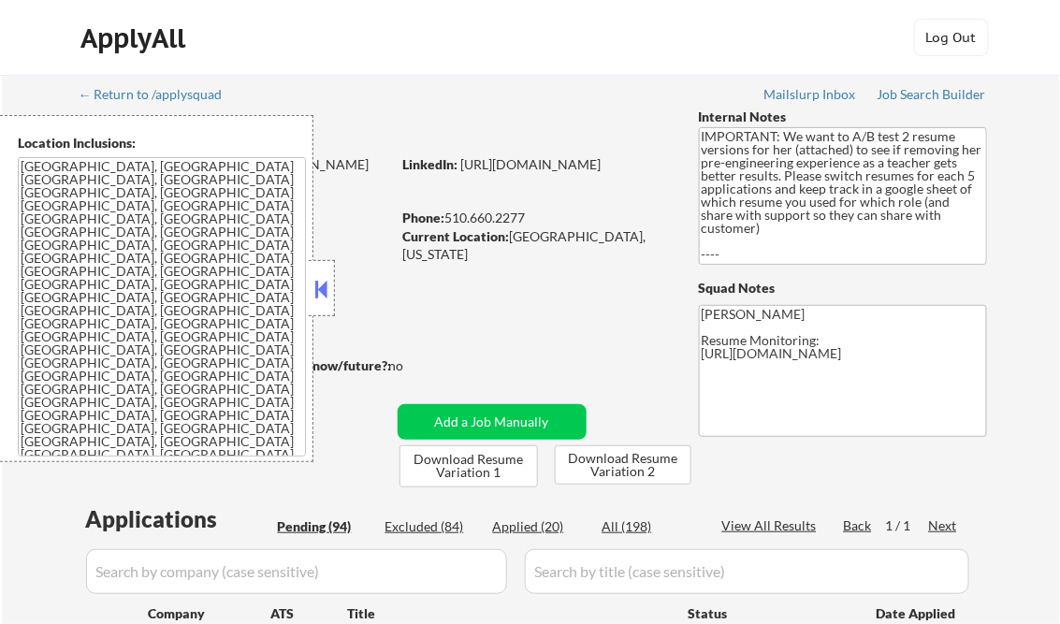
select select ""pending""
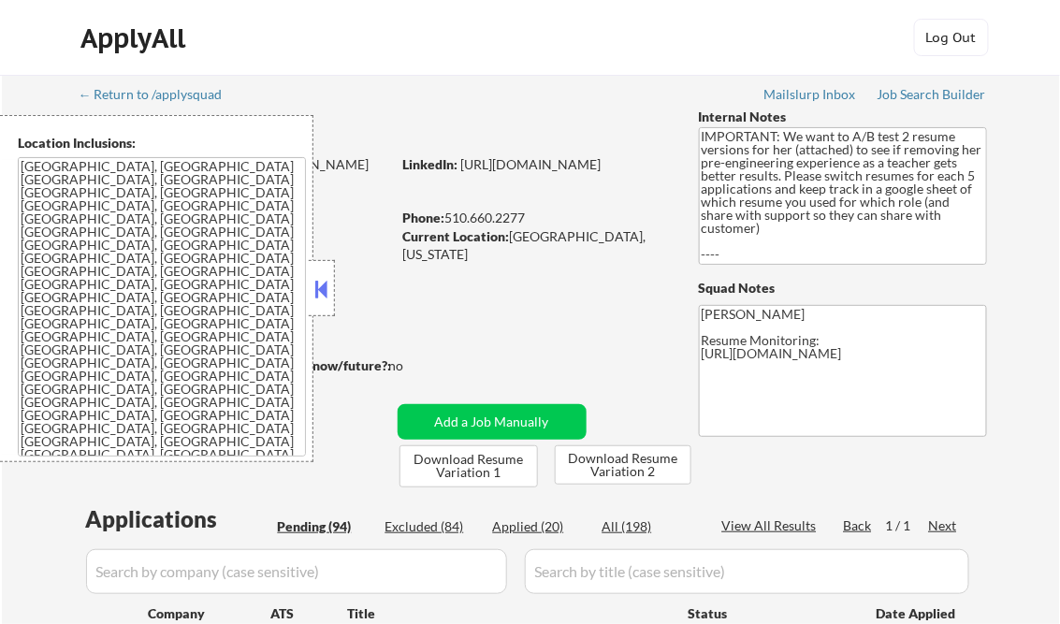
select select ""pending""
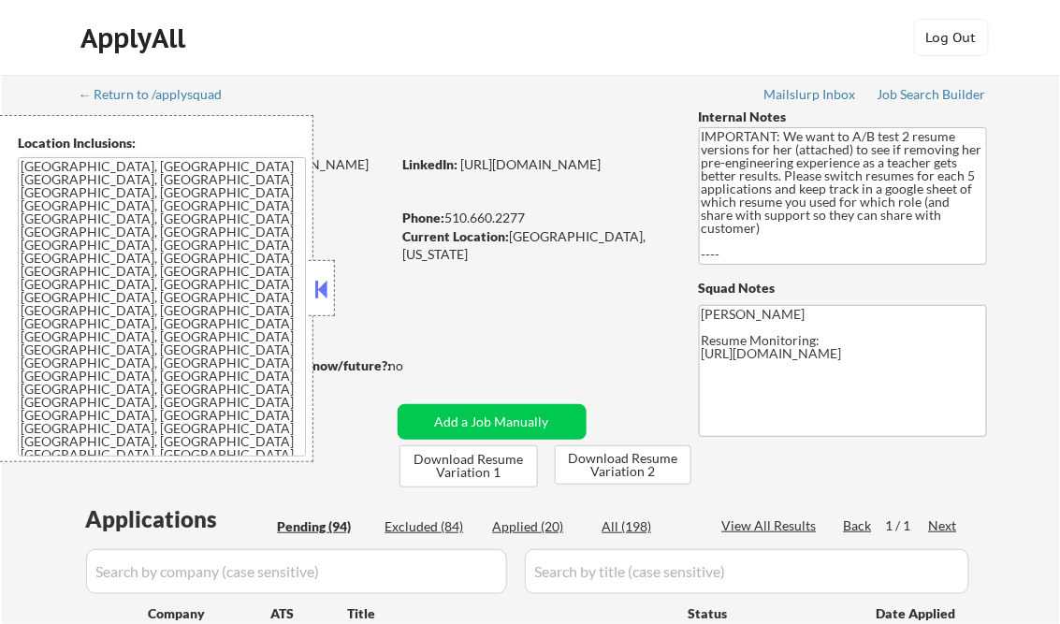
select select ""pending""
click at [932, 96] on div "Job Search Builder" at bounding box center [932, 94] width 109 height 13
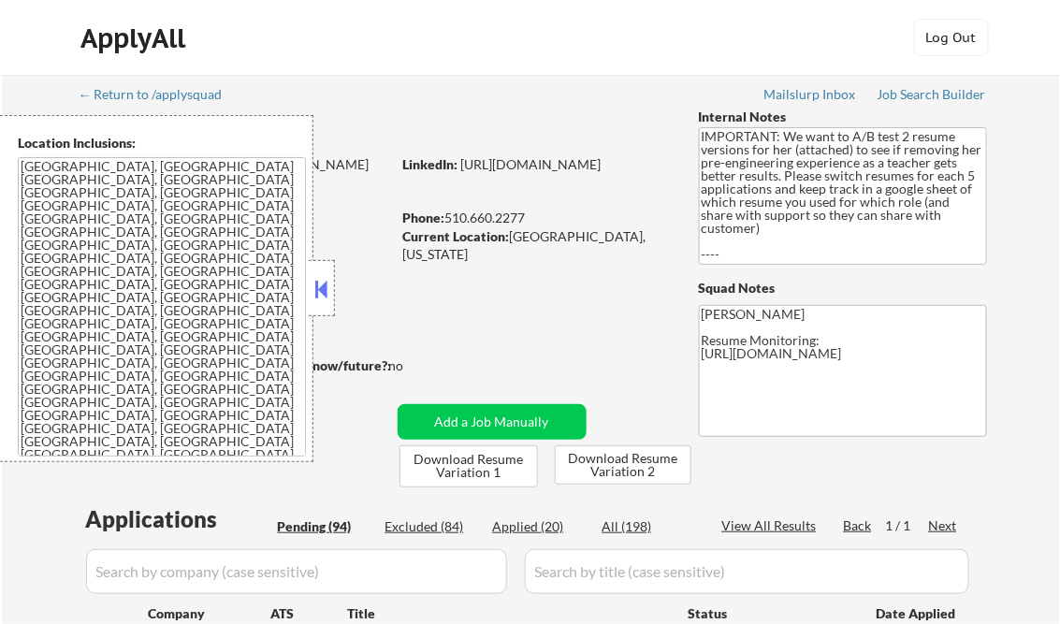
click at [326, 281] on button at bounding box center [322, 289] width 21 height 28
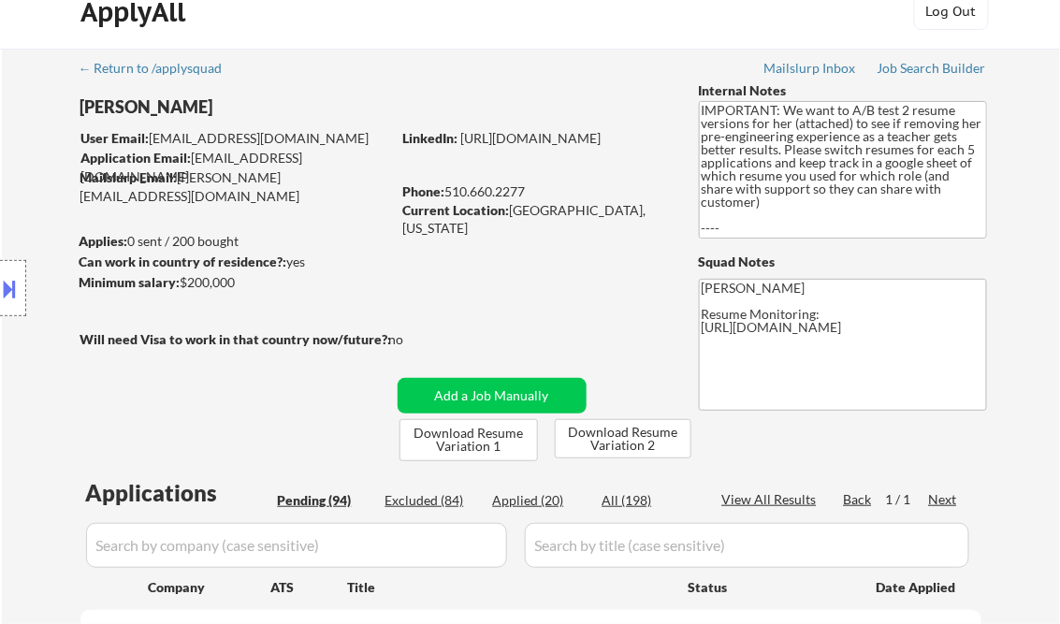
scroll to position [299, 0]
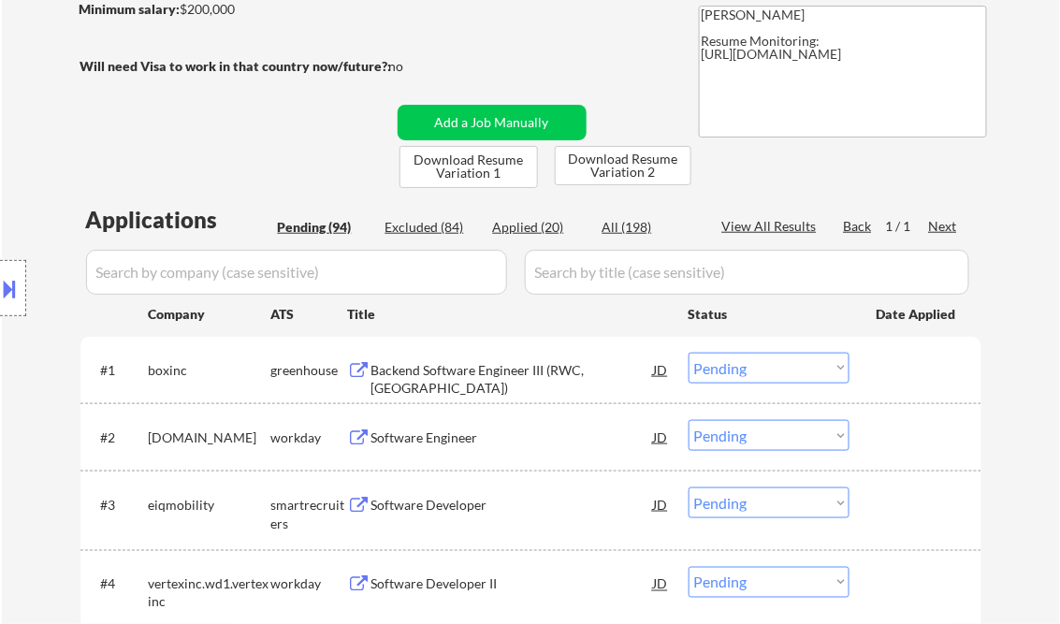
click at [451, 375] on div "Backend Software Engineer III (RWC, [GEOGRAPHIC_DATA])" at bounding box center [512, 379] width 283 height 36
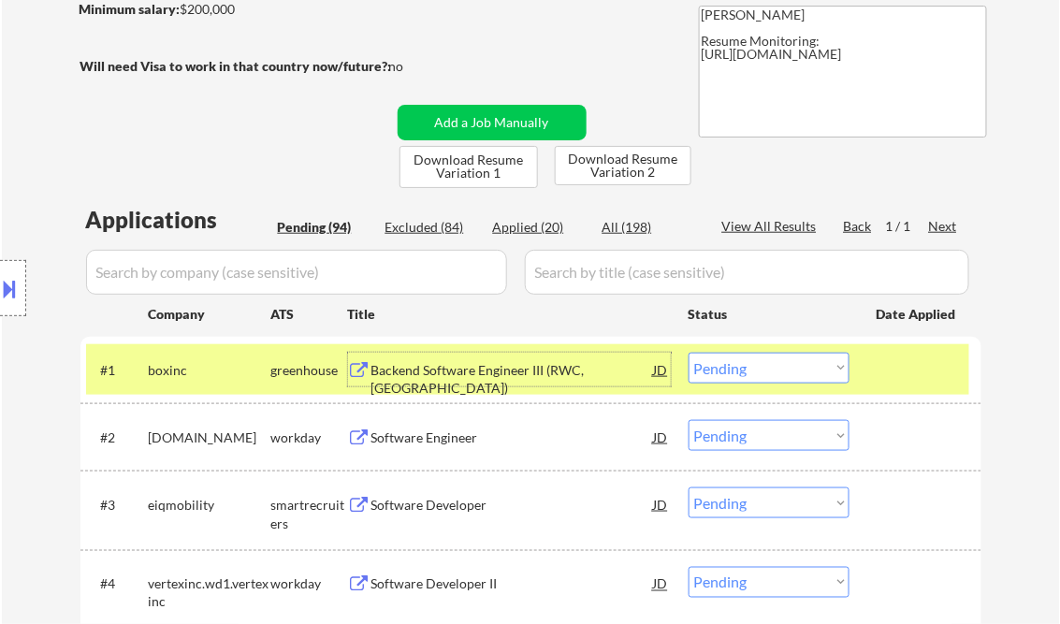
click at [736, 365] on select "Choose an option... Pending Applied Excluded (Questions) Excluded (Expired) Exc…" at bounding box center [769, 368] width 161 height 31
click at [689, 353] on select "Choose an option... Pending Applied Excluded (Questions) Excluded (Expired) Exc…" at bounding box center [769, 368] width 161 height 31
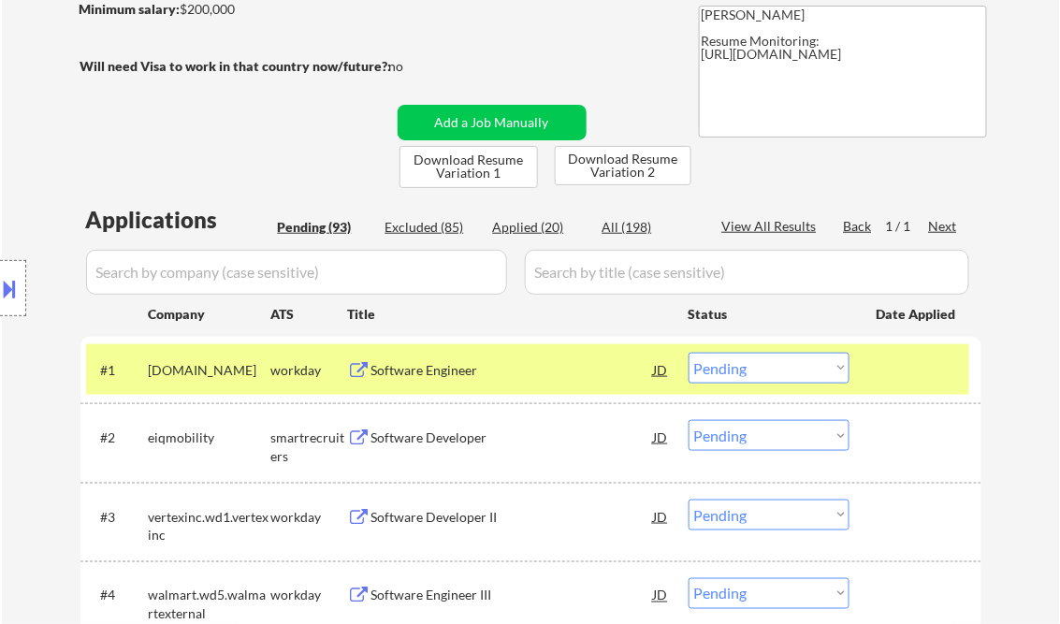
click at [414, 368] on div "Software Engineer" at bounding box center [512, 370] width 283 height 19
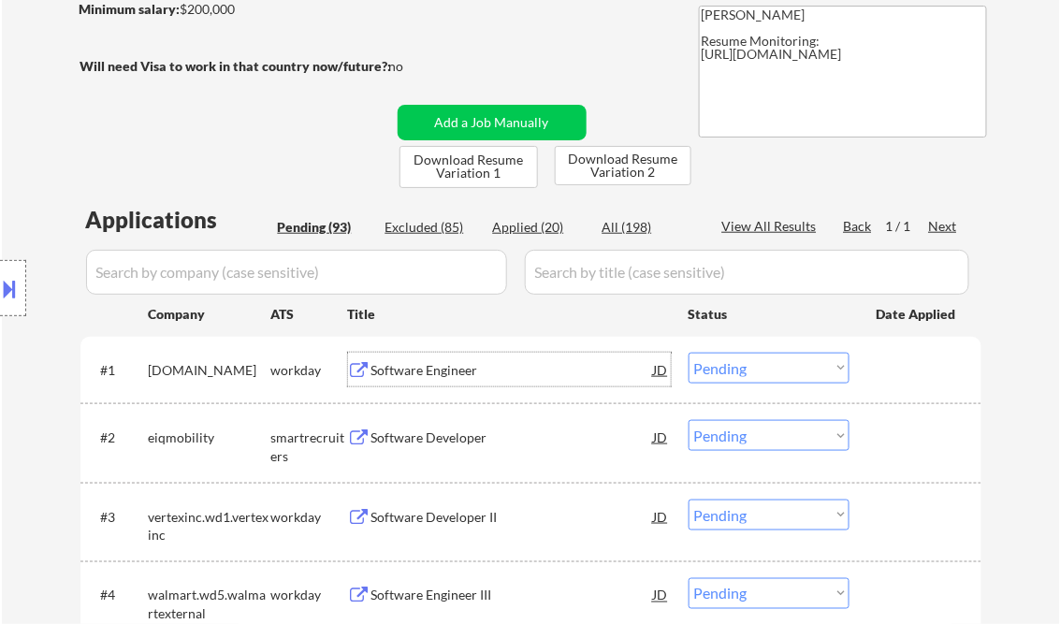
click at [744, 361] on select "Choose an option... Pending Applied Excluded (Questions) Excluded (Expired) Exc…" at bounding box center [769, 368] width 161 height 31
click at [689, 353] on select "Choose an option... Pending Applied Excluded (Questions) Excluded (Expired) Exc…" at bounding box center [769, 368] width 161 height 31
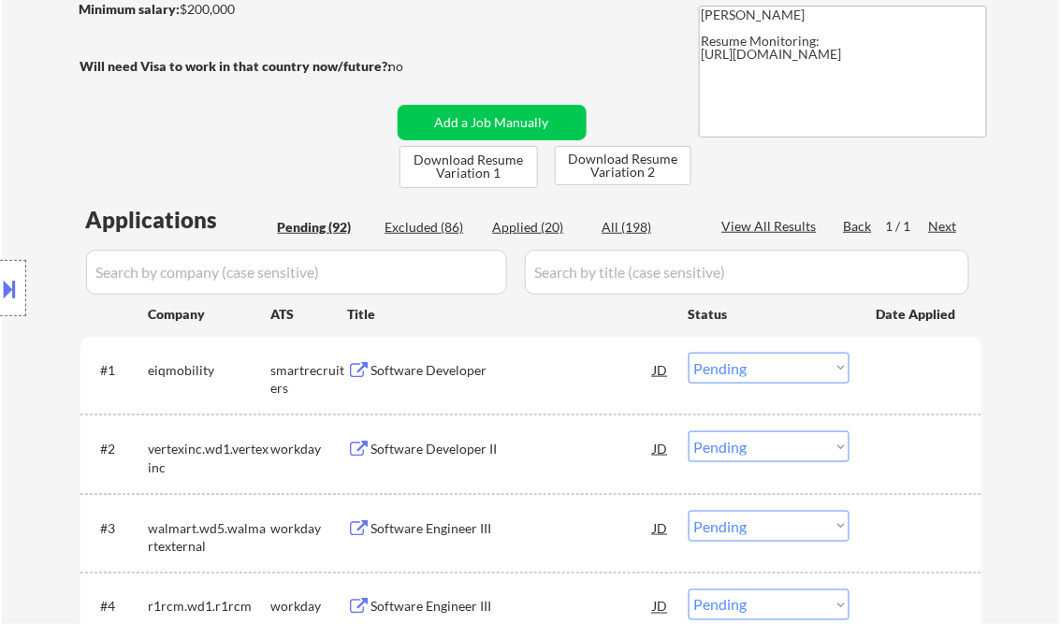
click at [466, 372] on div "Software Developer" at bounding box center [512, 370] width 283 height 19
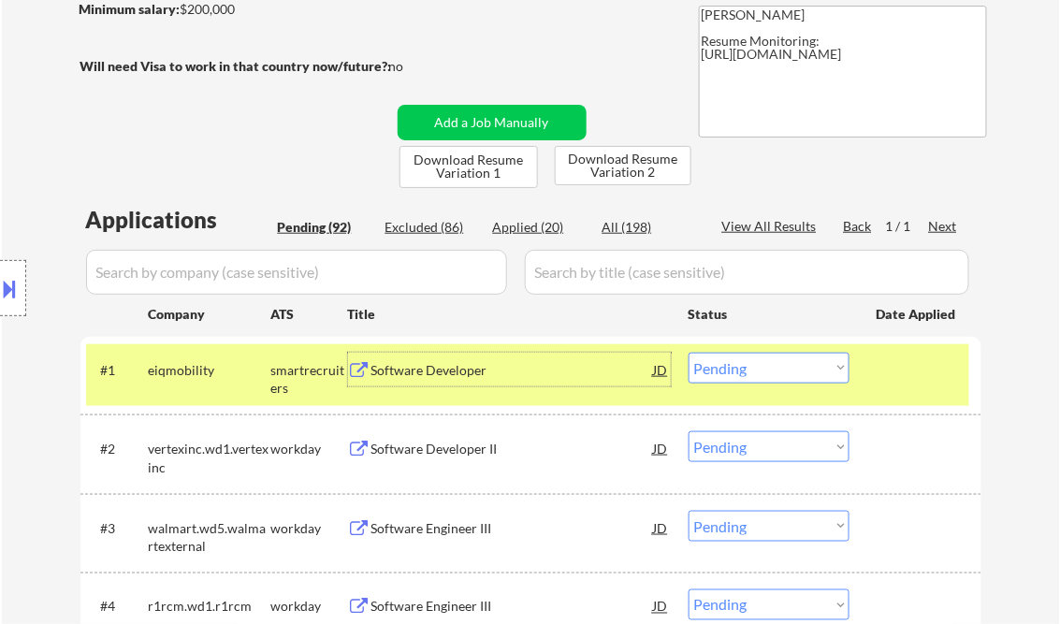
click at [446, 380] on div "Software Developer" at bounding box center [512, 370] width 283 height 34
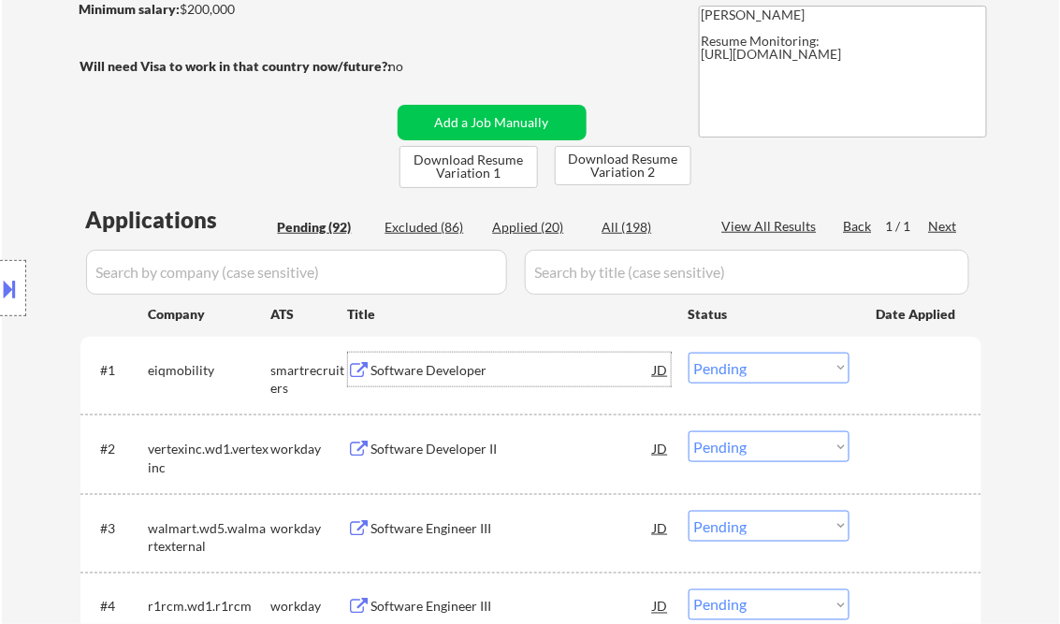
drag, startPoint x: 749, startPoint y: 372, endPoint x: 758, endPoint y: 384, distance: 14.0
click at [749, 371] on select "Choose an option... Pending Applied Excluded (Questions) Excluded (Expired) Exc…" at bounding box center [769, 368] width 161 height 31
click at [689, 353] on select "Choose an option... Pending Applied Excluded (Questions) Excluded (Expired) Exc…" at bounding box center [769, 368] width 161 height 31
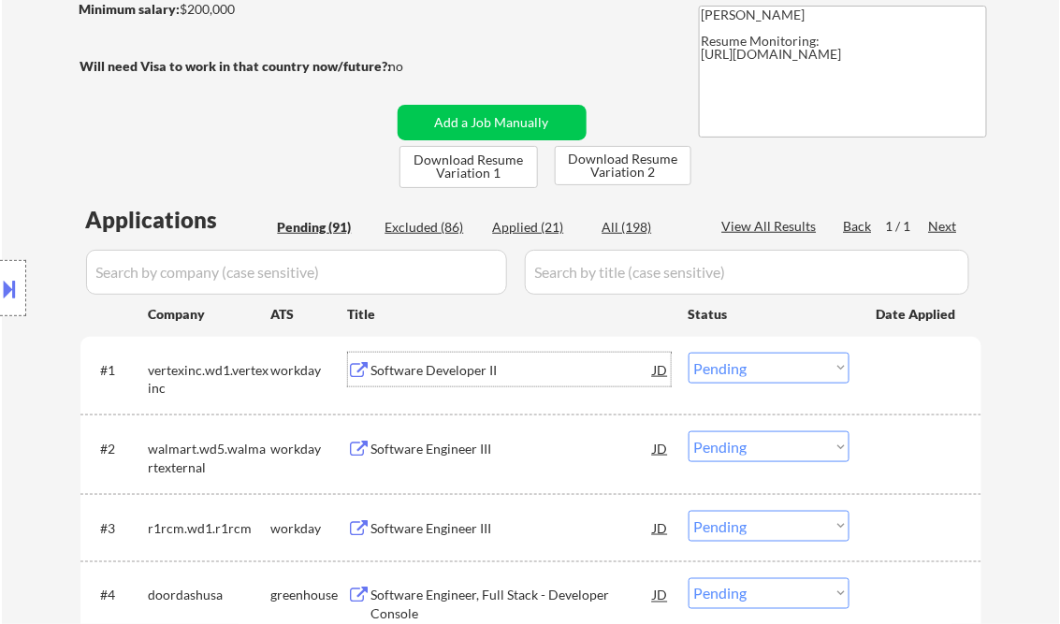
click at [468, 380] on div "Software Developer II" at bounding box center [512, 370] width 283 height 34
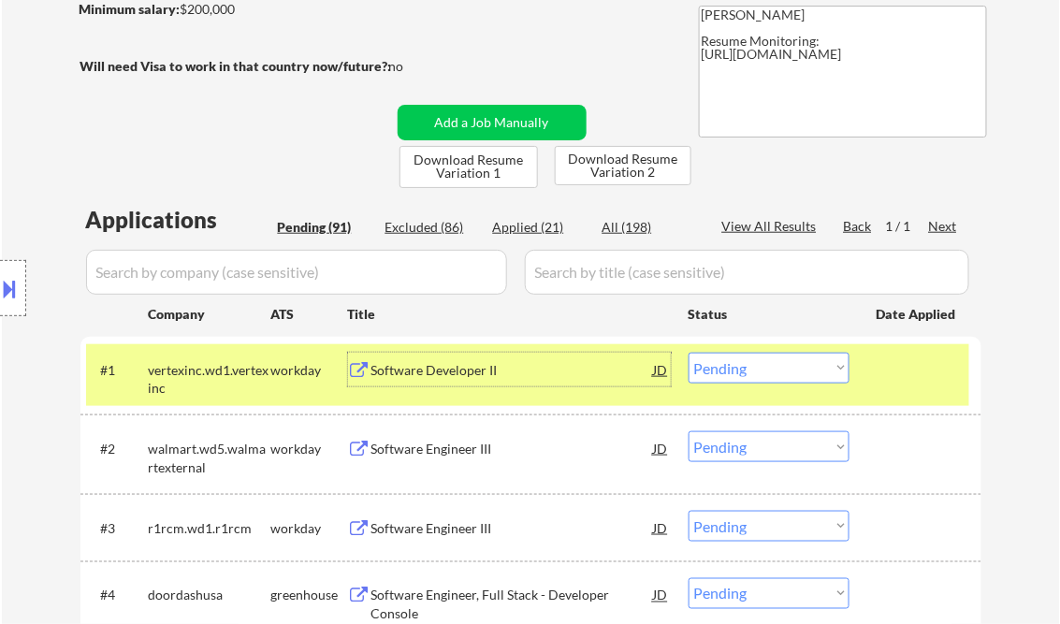
click at [754, 371] on select "Choose an option... Pending Applied Excluded (Questions) Excluded (Expired) Exc…" at bounding box center [769, 368] width 161 height 31
click at [689, 353] on select "Choose an option... Pending Applied Excluded (Questions) Excluded (Expired) Exc…" at bounding box center [769, 368] width 161 height 31
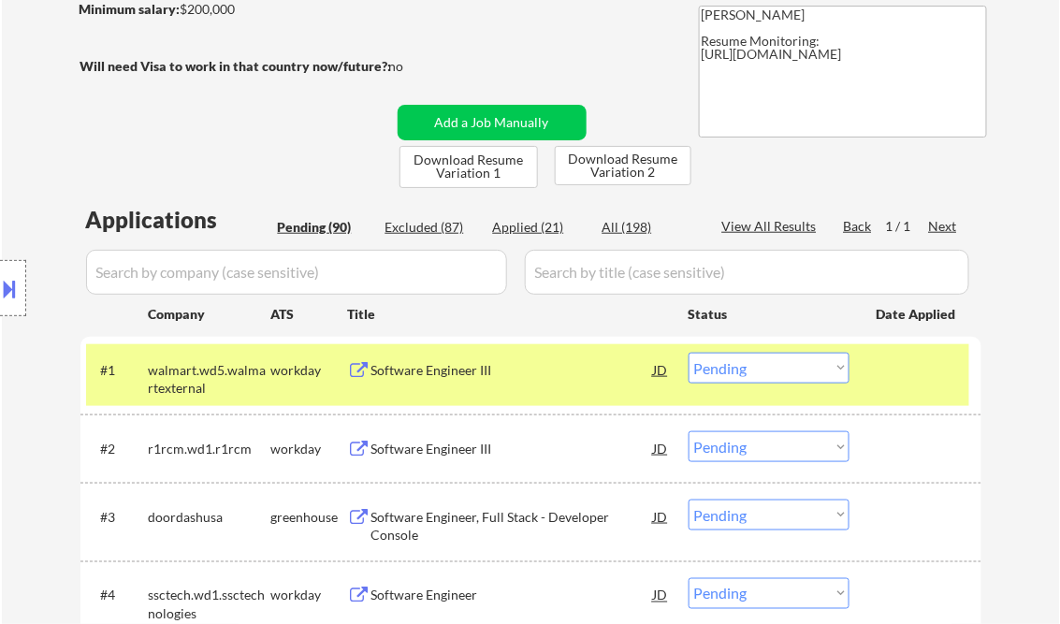
click at [437, 369] on div "Software Engineer III" at bounding box center [512, 370] width 283 height 19
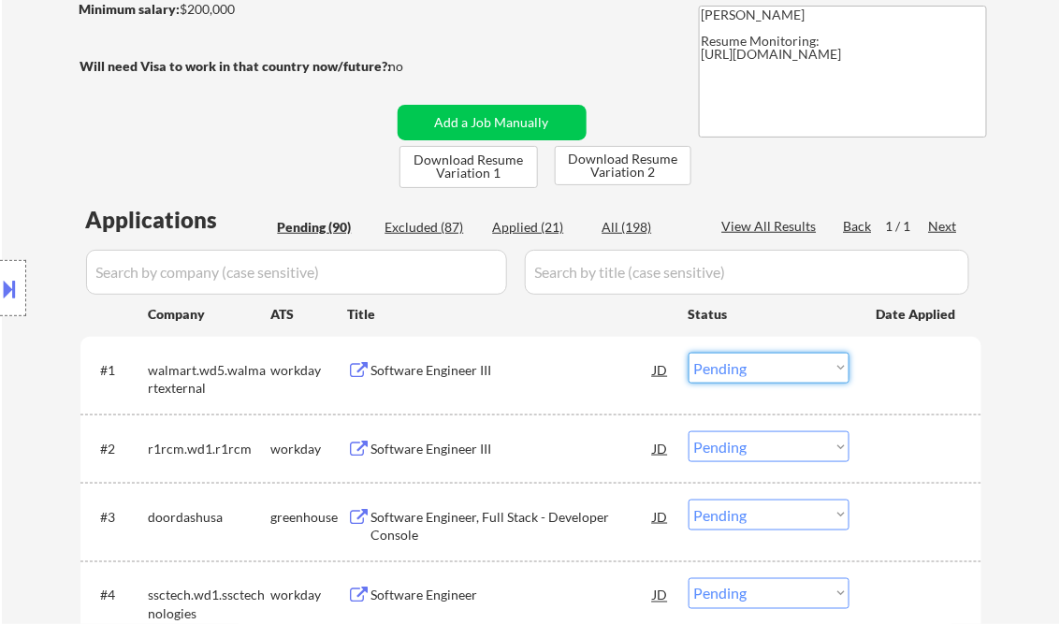
drag, startPoint x: 738, startPoint y: 367, endPoint x: 749, endPoint y: 381, distance: 17.4
click at [739, 367] on select "Choose an option... Pending Applied Excluded (Questions) Excluded (Expired) Exc…" at bounding box center [769, 368] width 161 height 31
click at [689, 353] on select "Choose an option... Pending Applied Excluded (Questions) Excluded (Expired) Exc…" at bounding box center [769, 368] width 161 height 31
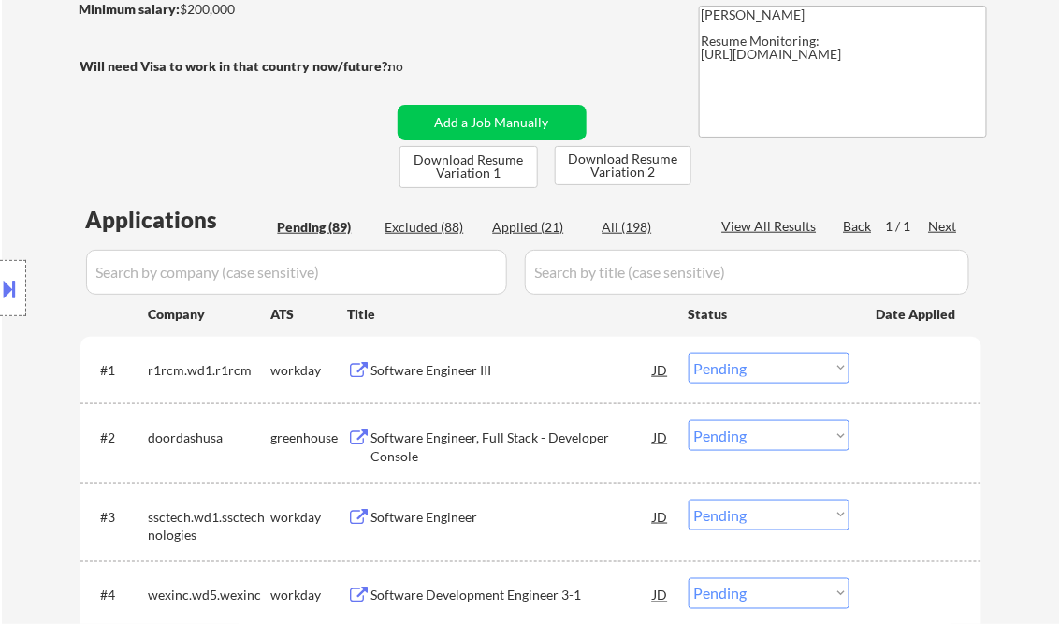
click at [427, 369] on div "Software Engineer III" at bounding box center [512, 370] width 283 height 19
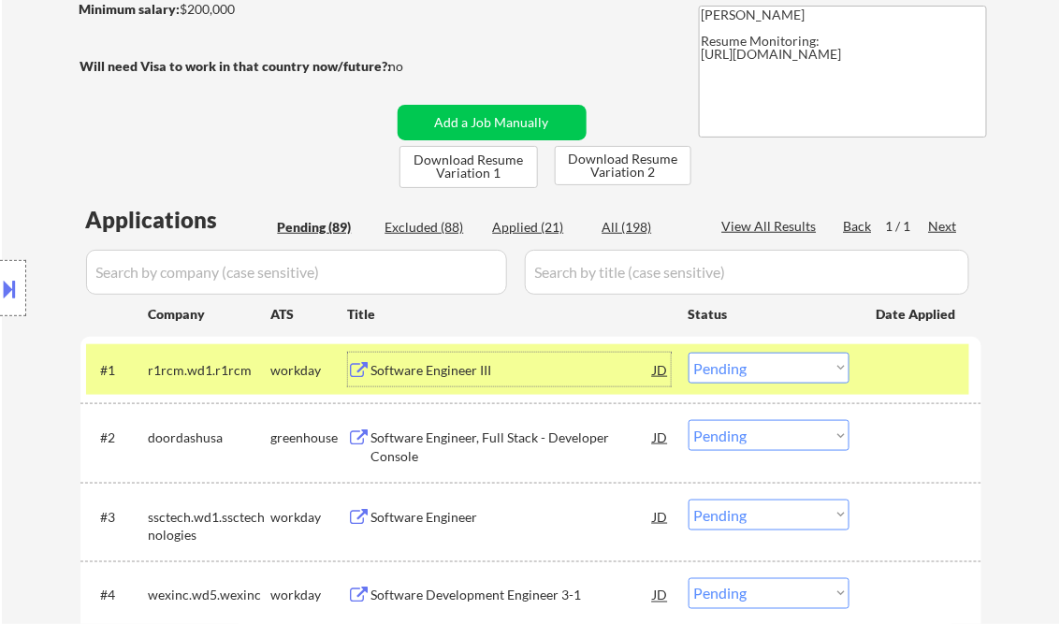
drag, startPoint x: 730, startPoint y: 371, endPoint x: 741, endPoint y: 382, distance: 15.9
click at [730, 371] on select "Choose an option... Pending Applied Excluded (Questions) Excluded (Expired) Exc…" at bounding box center [769, 368] width 161 height 31
click at [689, 353] on select "Choose an option... Pending Applied Excluded (Questions) Excluded (Expired) Exc…" at bounding box center [769, 368] width 161 height 31
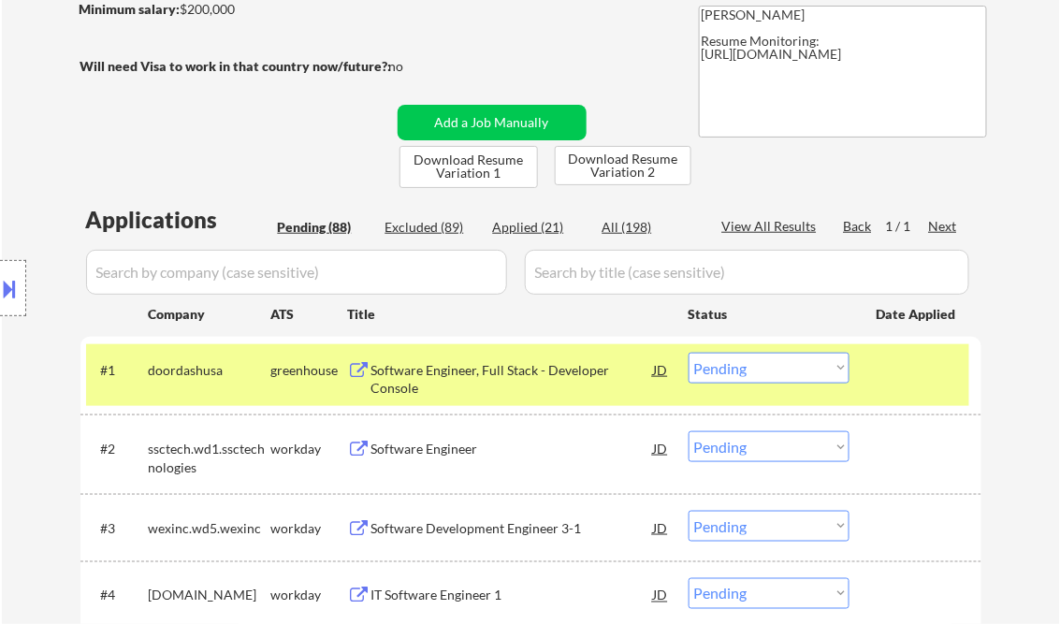
click at [463, 378] on div "Software Engineer, Full Stack - Developer Console" at bounding box center [512, 379] width 283 height 36
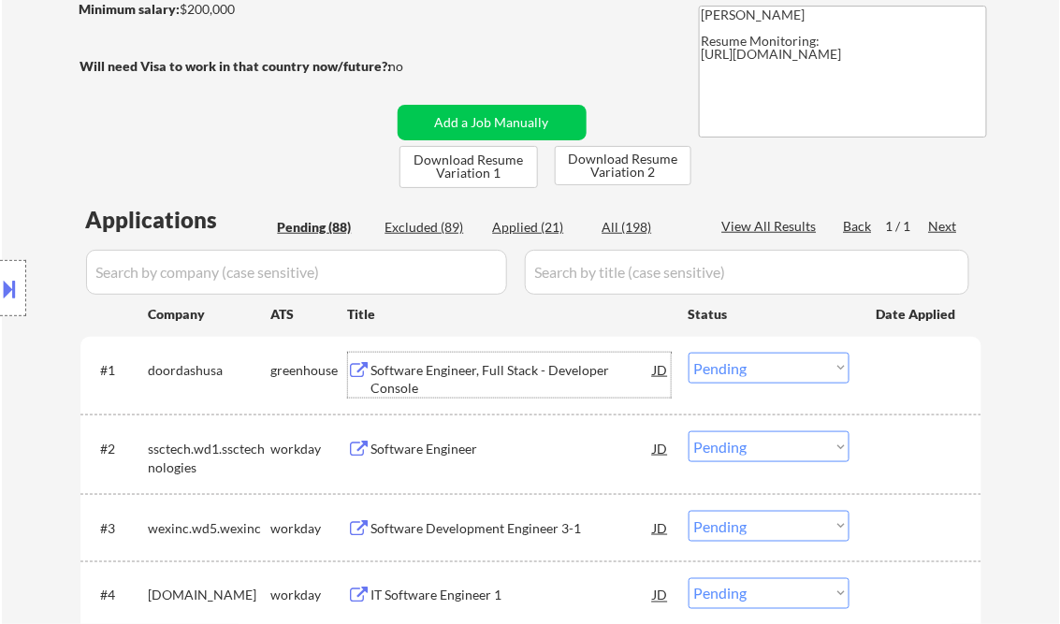
click at [750, 368] on select "Choose an option... Pending Applied Excluded (Questions) Excluded (Expired) Exc…" at bounding box center [769, 368] width 161 height 31
click at [689, 353] on select "Choose an option... Pending Applied Excluded (Questions) Excluded (Expired) Exc…" at bounding box center [769, 368] width 161 height 31
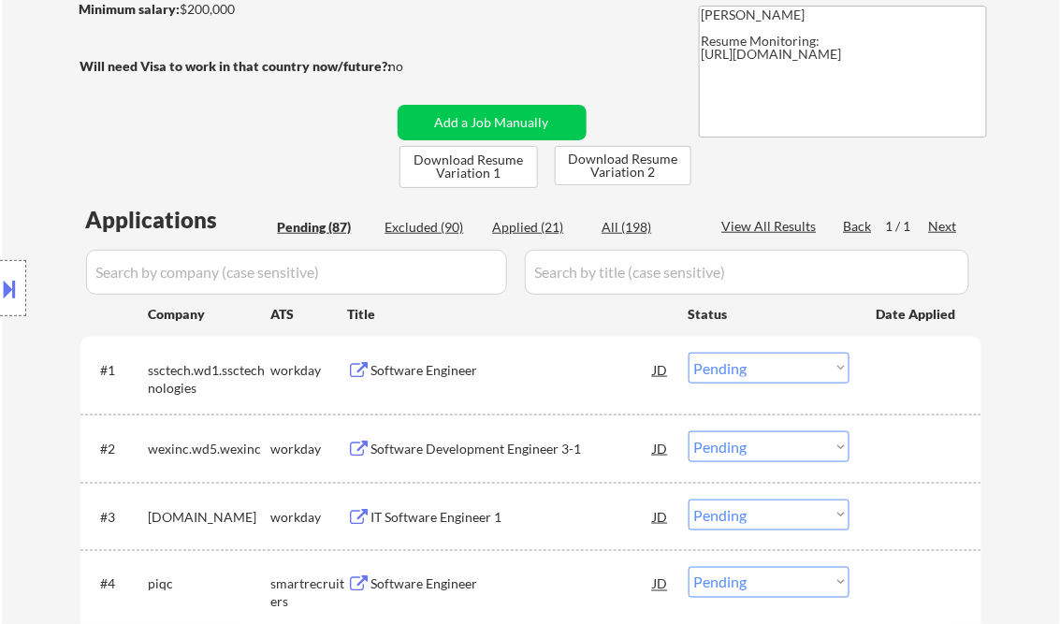
click at [447, 371] on div "Software Engineer" at bounding box center [512, 370] width 283 height 19
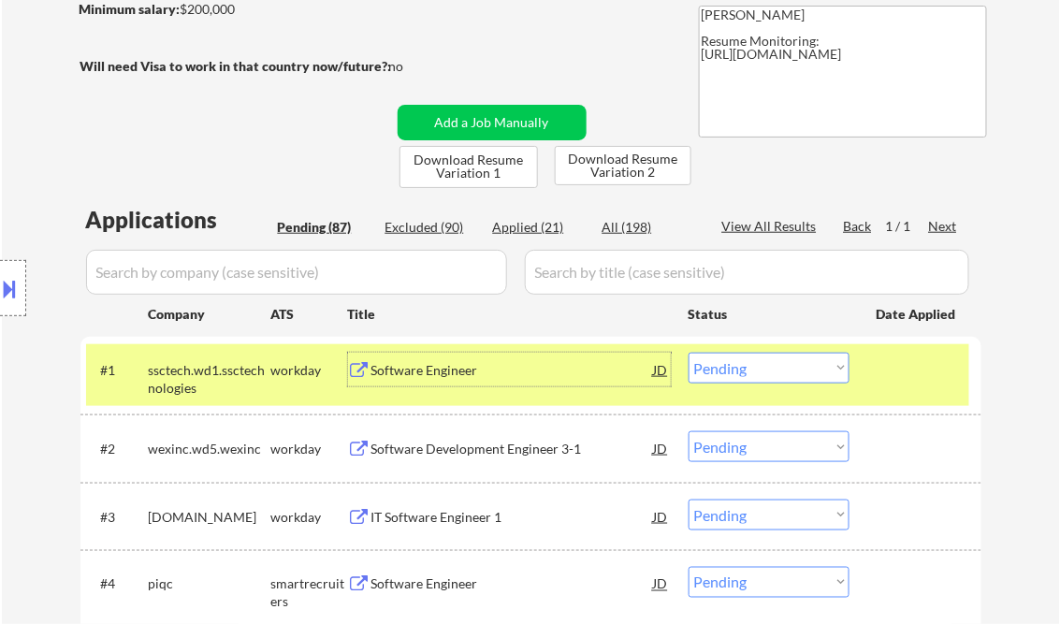
click at [778, 381] on select "Choose an option... Pending Applied Excluded (Questions) Excluded (Expired) Exc…" at bounding box center [769, 368] width 161 height 31
click at [689, 353] on select "Choose an option... Pending Applied Excluded (Questions) Excluded (Expired) Exc…" at bounding box center [769, 368] width 161 height 31
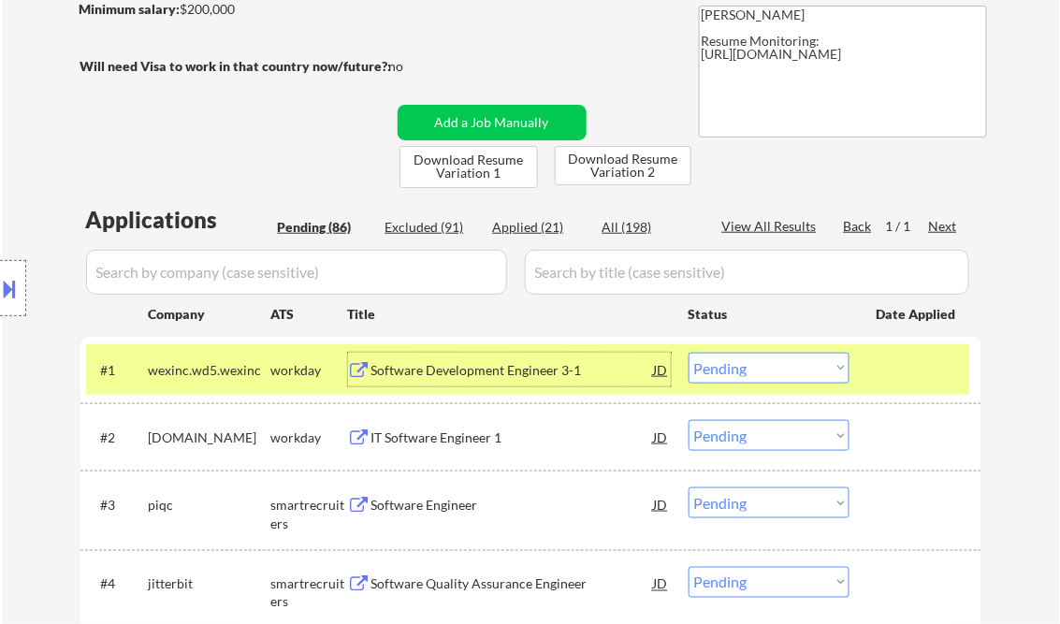
click at [479, 376] on div "Software Development Engineer 3-1" at bounding box center [512, 370] width 283 height 19
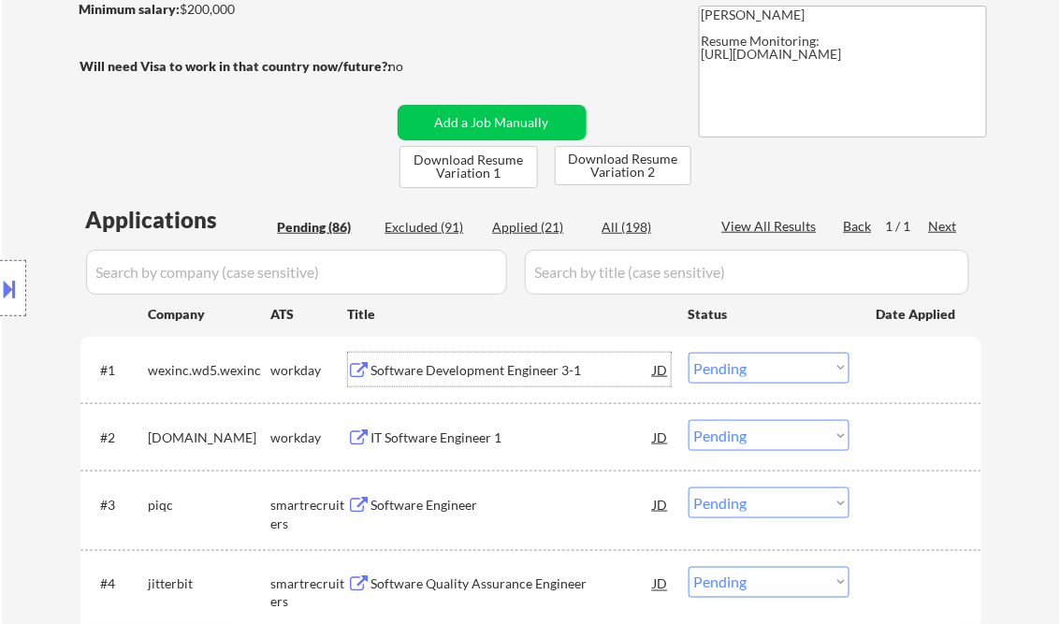
click at [737, 368] on select "Choose an option... Pending Applied Excluded (Questions) Excluded (Expired) Exc…" at bounding box center [769, 368] width 161 height 31
click at [689, 353] on select "Choose an option... Pending Applied Excluded (Questions) Excluded (Expired) Exc…" at bounding box center [769, 368] width 161 height 31
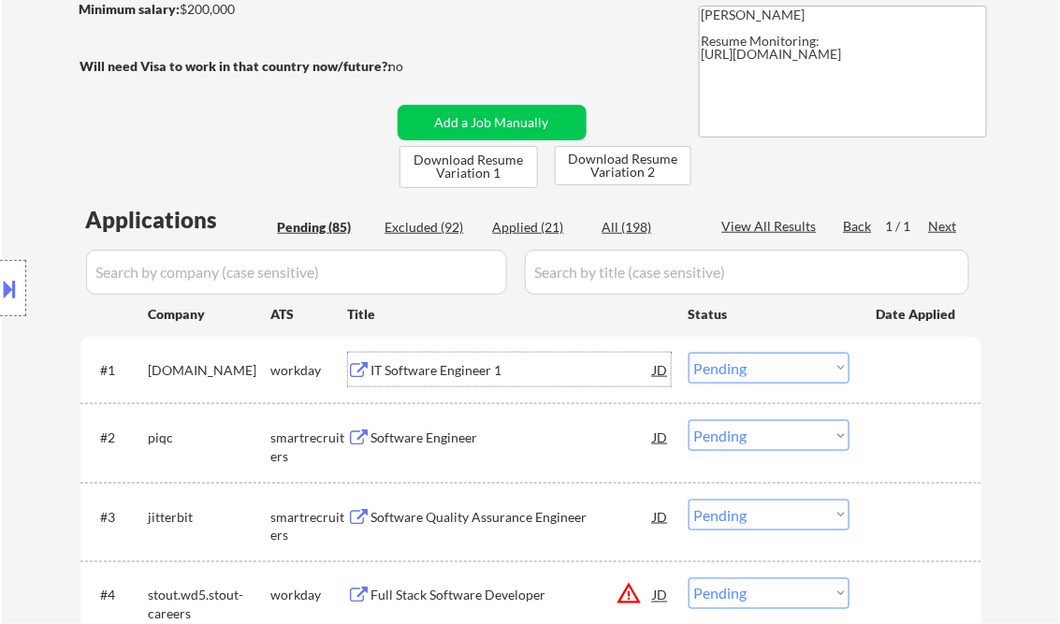
click at [462, 372] on div "IT Software Engineer 1" at bounding box center [512, 370] width 283 height 19
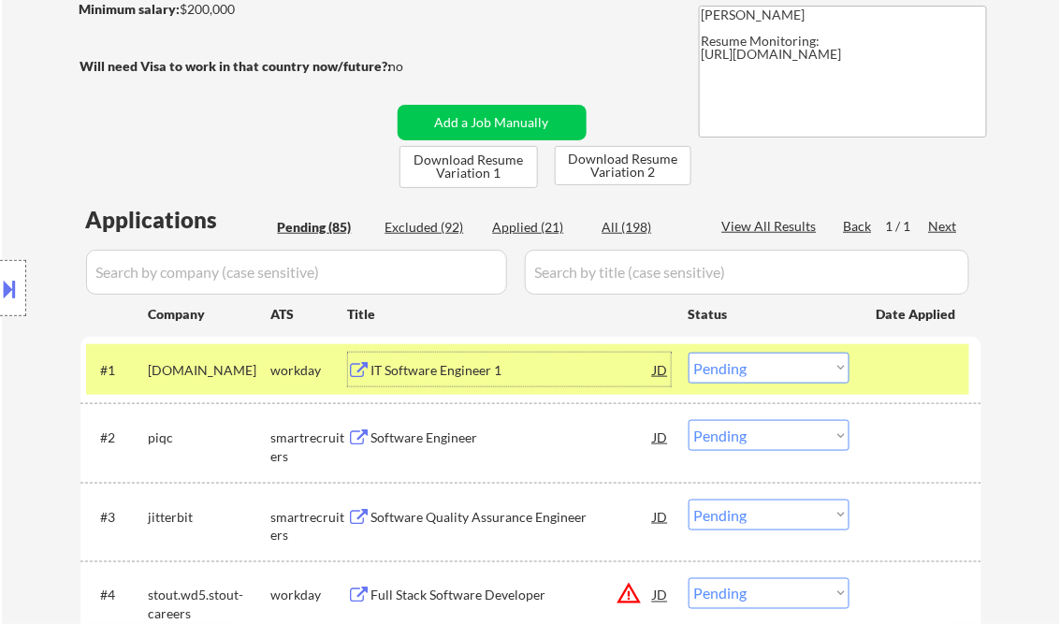
click at [790, 373] on select "Choose an option... Pending Applied Excluded (Questions) Excluded (Expired) Exc…" at bounding box center [769, 368] width 161 height 31
click at [689, 353] on select "Choose an option... Pending Applied Excluded (Questions) Excluded (Expired) Exc…" at bounding box center [769, 368] width 161 height 31
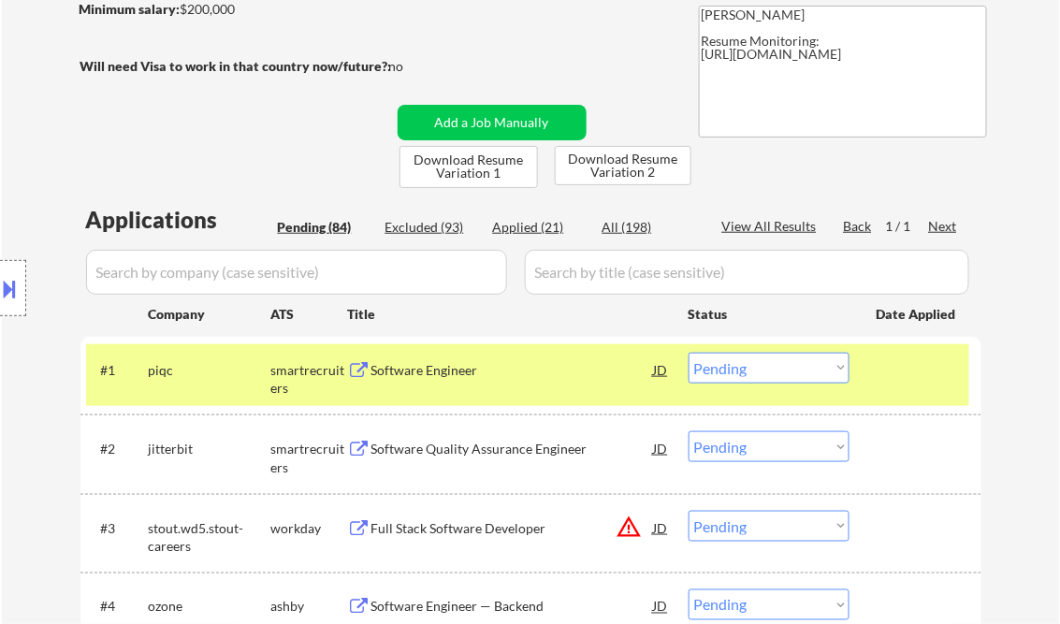
click at [440, 371] on div "Software Engineer" at bounding box center [512, 370] width 283 height 19
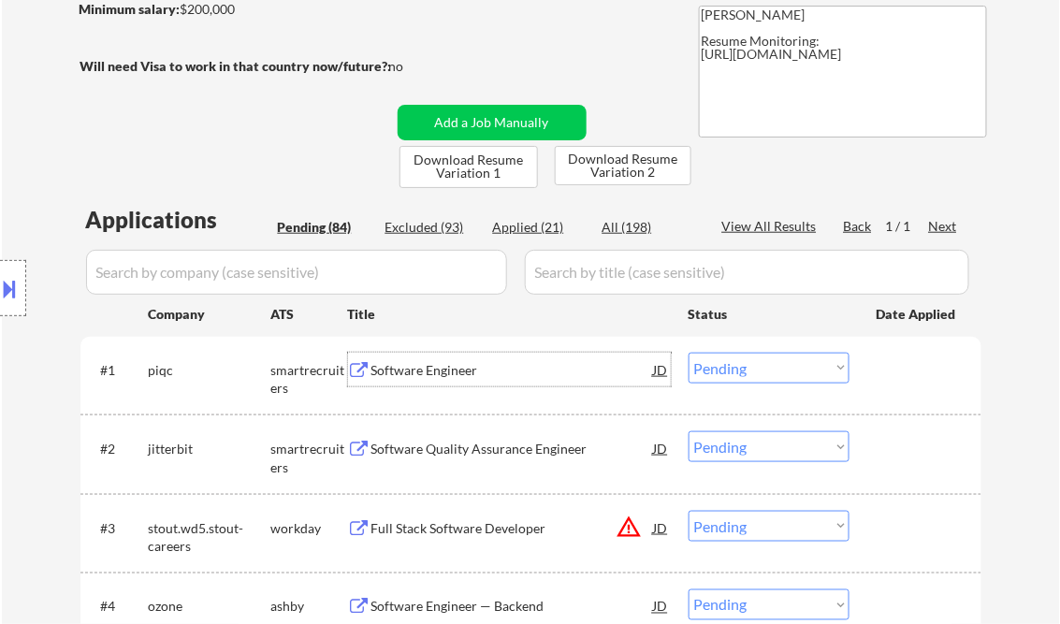
click at [746, 369] on select "Choose an option... Pending Applied Excluded (Questions) Excluded (Expired) Exc…" at bounding box center [769, 368] width 161 height 31
click at [434, 376] on div "Software Engineer" at bounding box center [512, 370] width 283 height 19
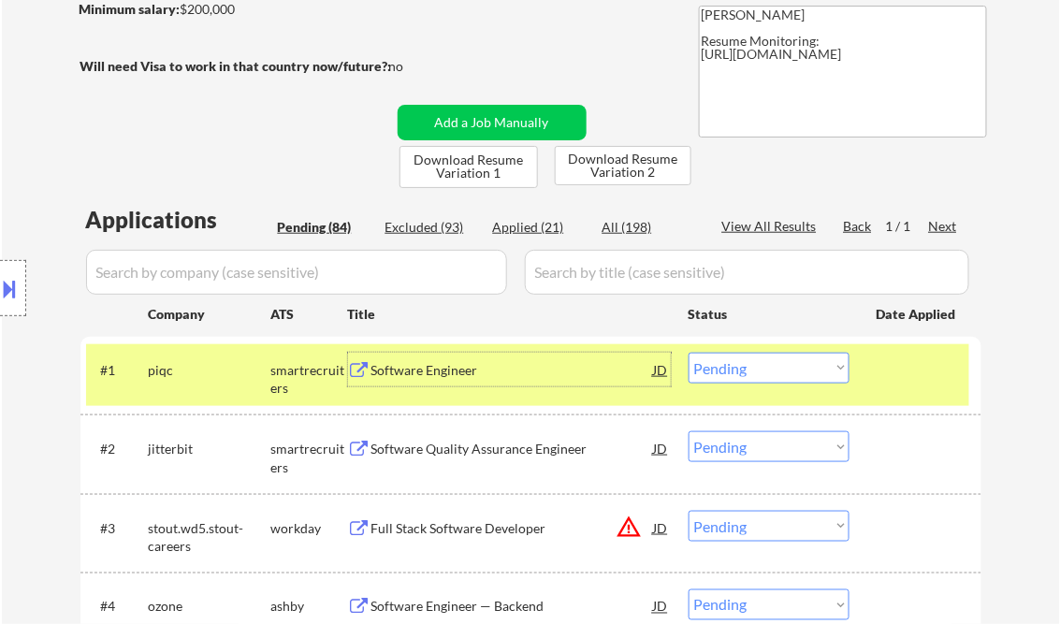
click at [747, 369] on select "Choose an option... Pending Applied Excluded (Questions) Excluded (Expired) Exc…" at bounding box center [769, 368] width 161 height 31
click at [689, 353] on select "Choose an option... Pending Applied Excluded (Questions) Excluded (Expired) Exc…" at bounding box center [769, 368] width 161 height 31
click at [478, 452] on div "Software Quality Assurance Engineer" at bounding box center [512, 449] width 283 height 19
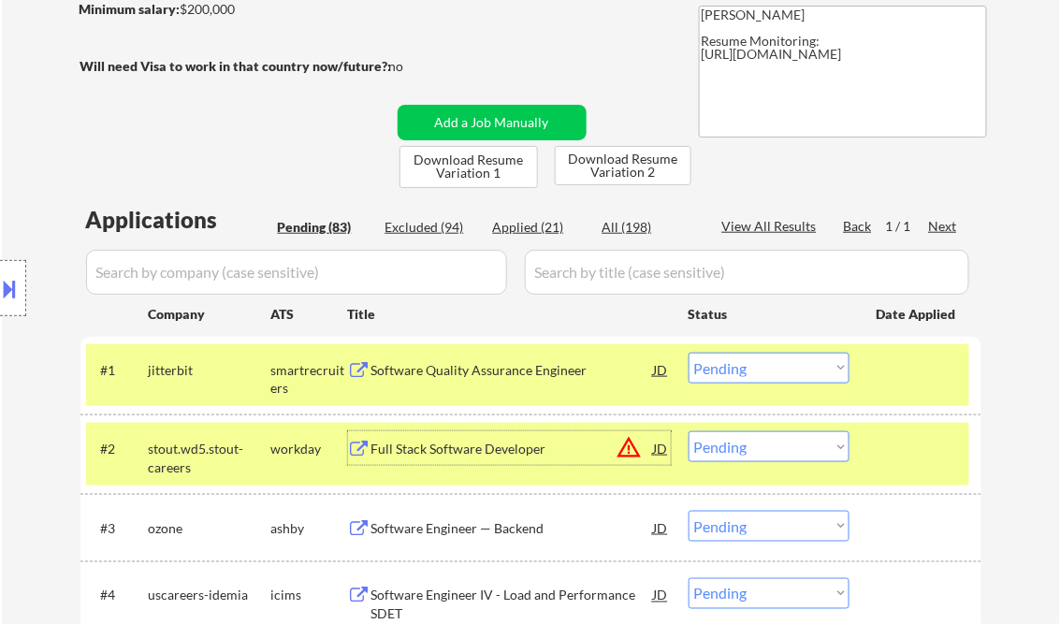
drag, startPoint x: 915, startPoint y: 446, endPoint x: 929, endPoint y: 428, distance: 23.4
click at [916, 445] on div at bounding box center [918, 448] width 82 height 34
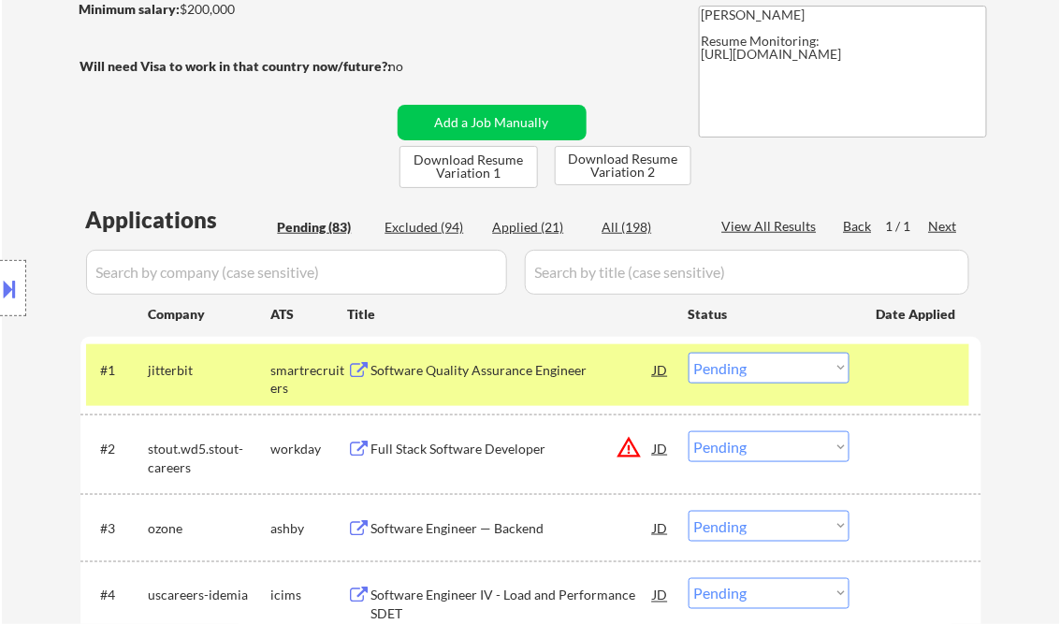
click at [916, 369] on div at bounding box center [918, 370] width 82 height 34
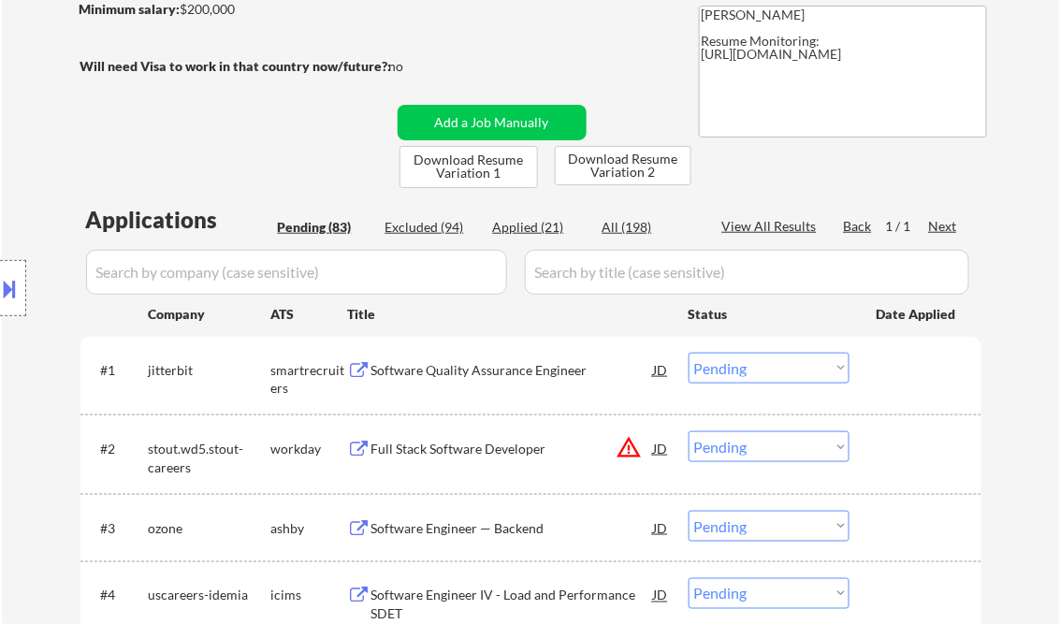
drag, startPoint x: 774, startPoint y: 377, endPoint x: 791, endPoint y: 382, distance: 17.5
click at [774, 377] on select "Choose an option... Pending Applied Excluded (Questions) Excluded (Expired) Exc…" at bounding box center [769, 368] width 161 height 31
drag, startPoint x: 747, startPoint y: 359, endPoint x: 769, endPoint y: 379, distance: 29.8
click at [747, 359] on select "Choose an option... Pending Applied Excluded (Questions) Excluded (Expired) Exc…" at bounding box center [769, 368] width 161 height 31
click at [689, 353] on select "Choose an option... Pending Applied Excluded (Questions) Excluded (Expired) Exc…" at bounding box center [769, 368] width 161 height 31
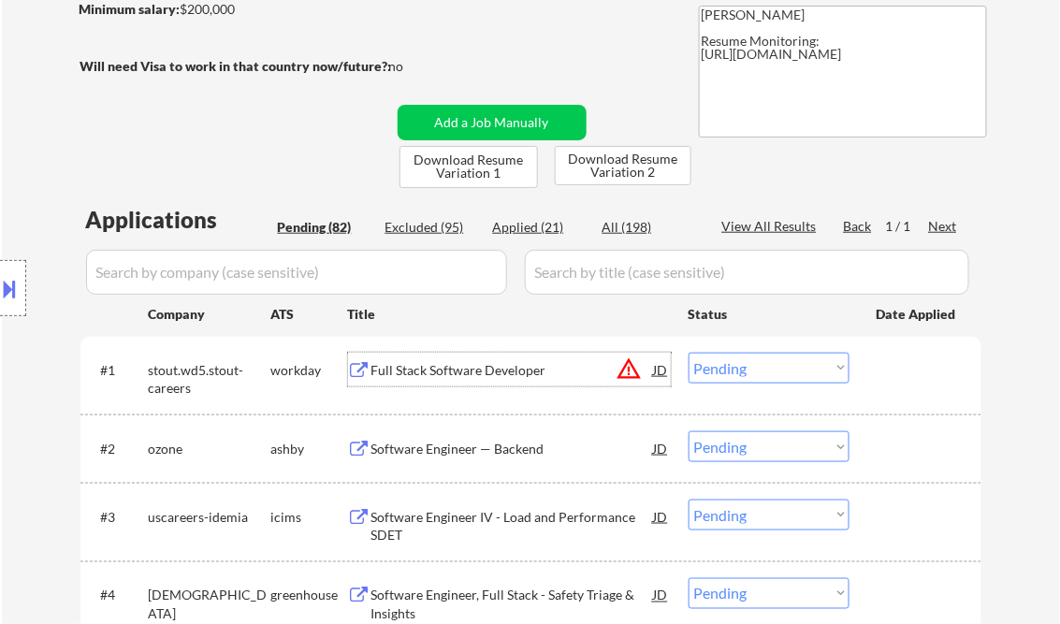
click at [470, 366] on div "Full Stack Software Developer" at bounding box center [512, 370] width 283 height 19
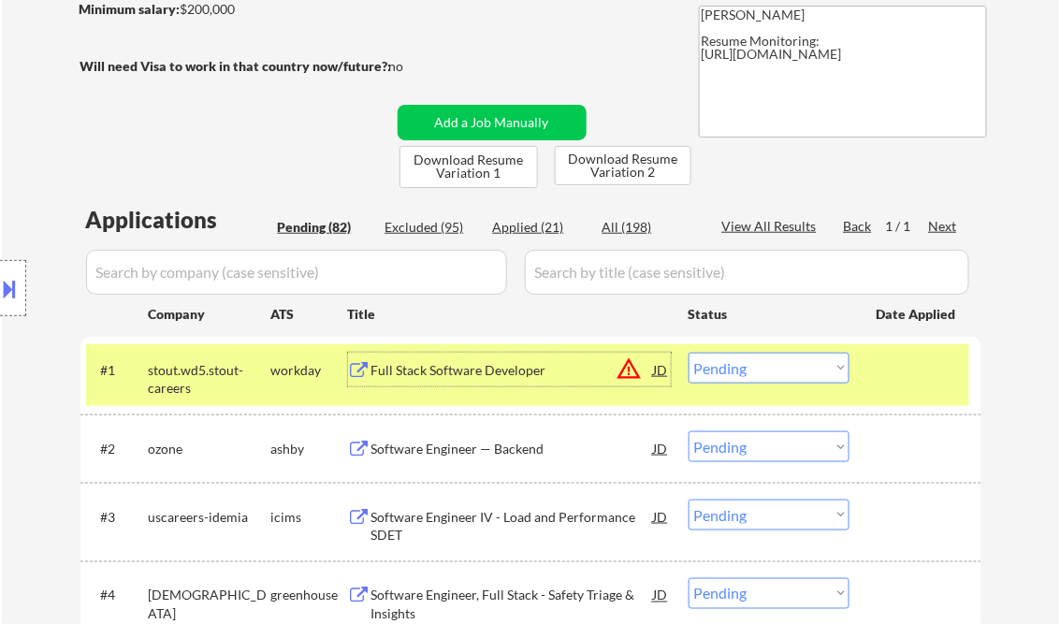
click at [758, 373] on select "Choose an option... Pending Applied Excluded (Questions) Excluded (Expired) Exc…" at bounding box center [769, 368] width 161 height 31
click at [689, 353] on select "Choose an option... Pending Applied Excluded (Questions) Excluded (Expired) Exc…" at bounding box center [769, 368] width 161 height 31
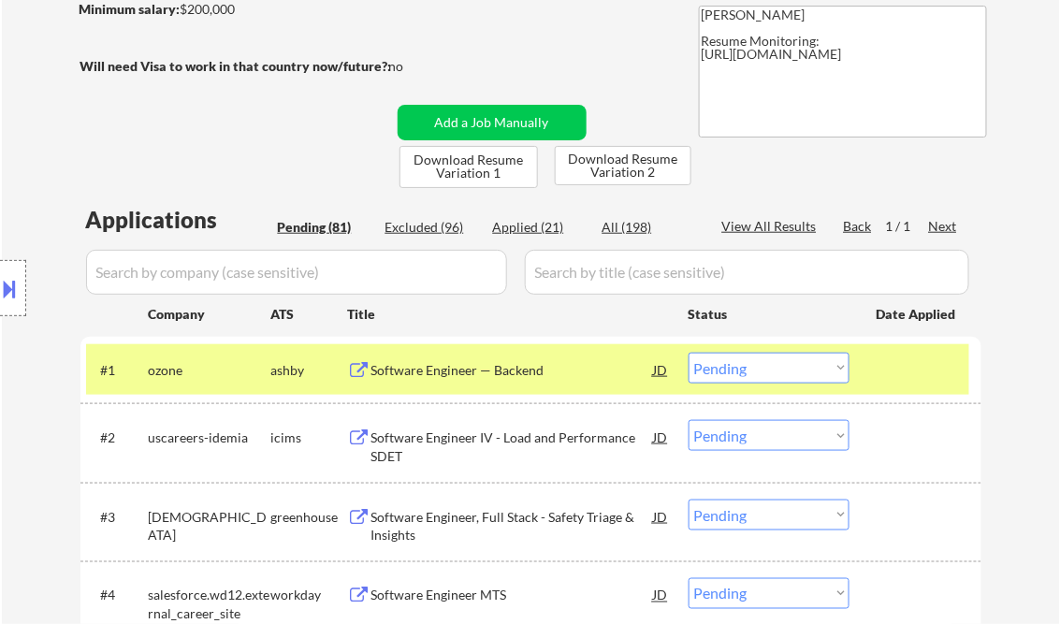
click at [449, 370] on div "Software Engineer — Backend" at bounding box center [512, 370] width 283 height 19
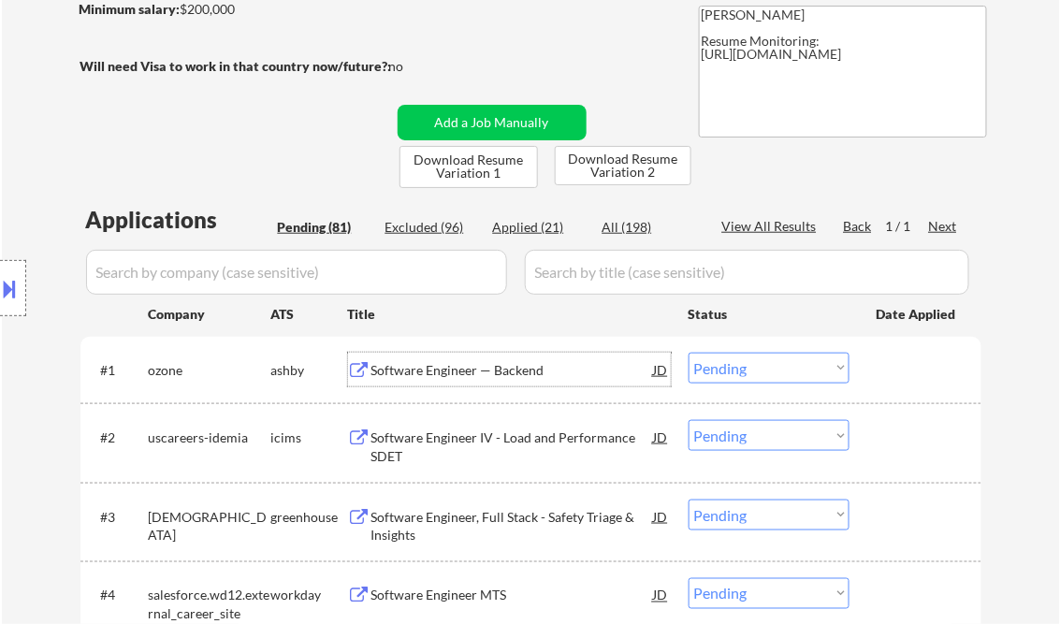
scroll to position [449, 0]
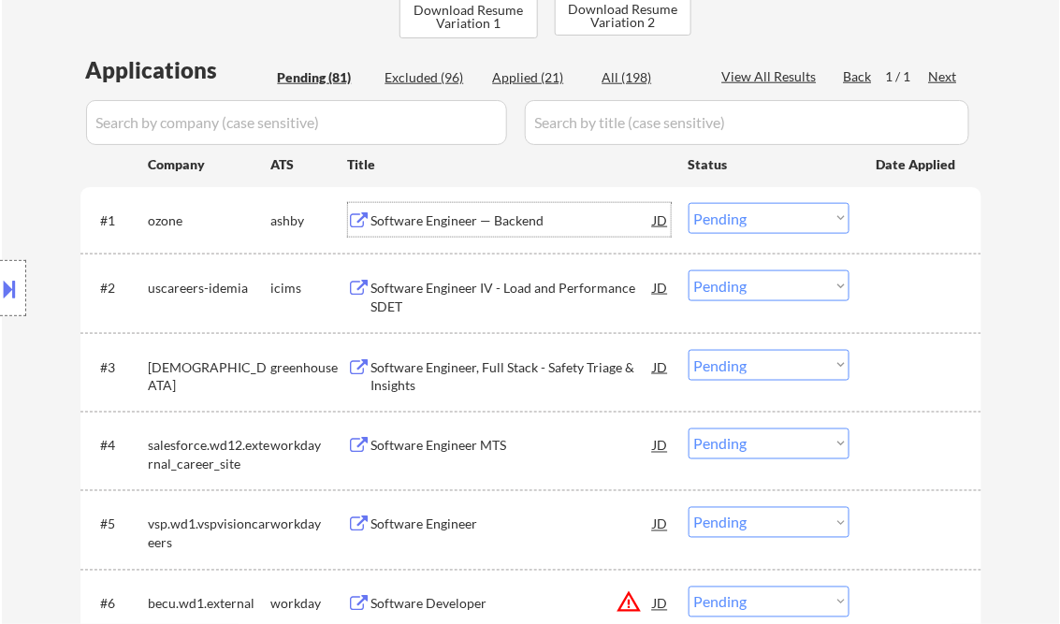
click at [463, 224] on div "Software Engineer — Backend" at bounding box center [512, 220] width 283 height 19
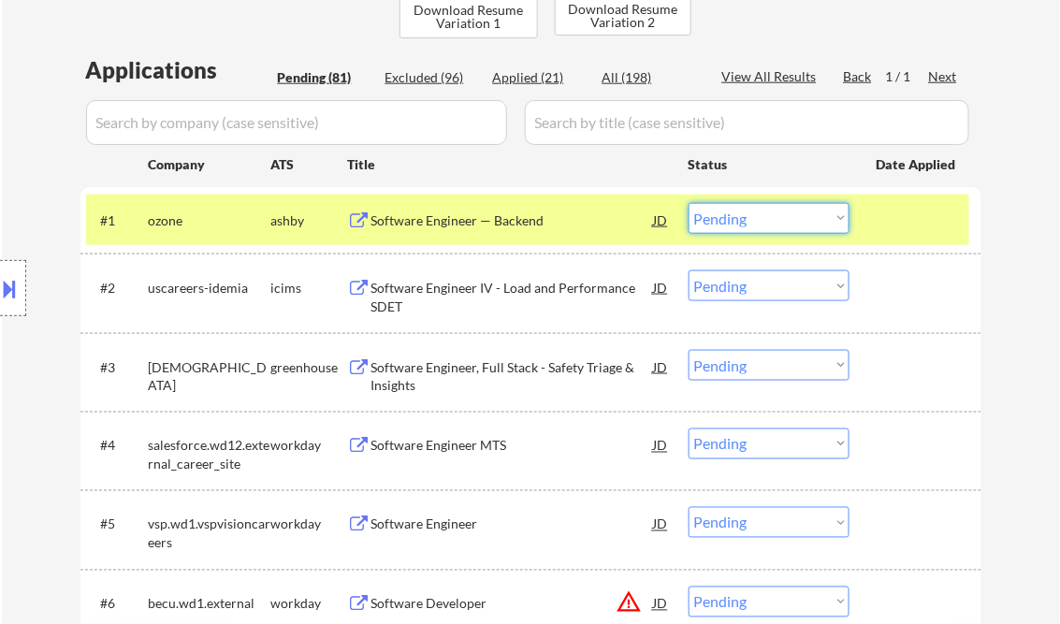
click at [738, 218] on select "Choose an option... Pending Applied Excluded (Questions) Excluded (Expired) Exc…" at bounding box center [769, 218] width 161 height 31
click at [727, 220] on select "Choose an option... Pending Applied Excluded (Questions) Excluded (Expired) Exc…" at bounding box center [769, 218] width 161 height 31
click at [689, 203] on select "Choose an option... Pending Applied Excluded (Questions) Excluded (Expired) Exc…" at bounding box center [769, 218] width 161 height 31
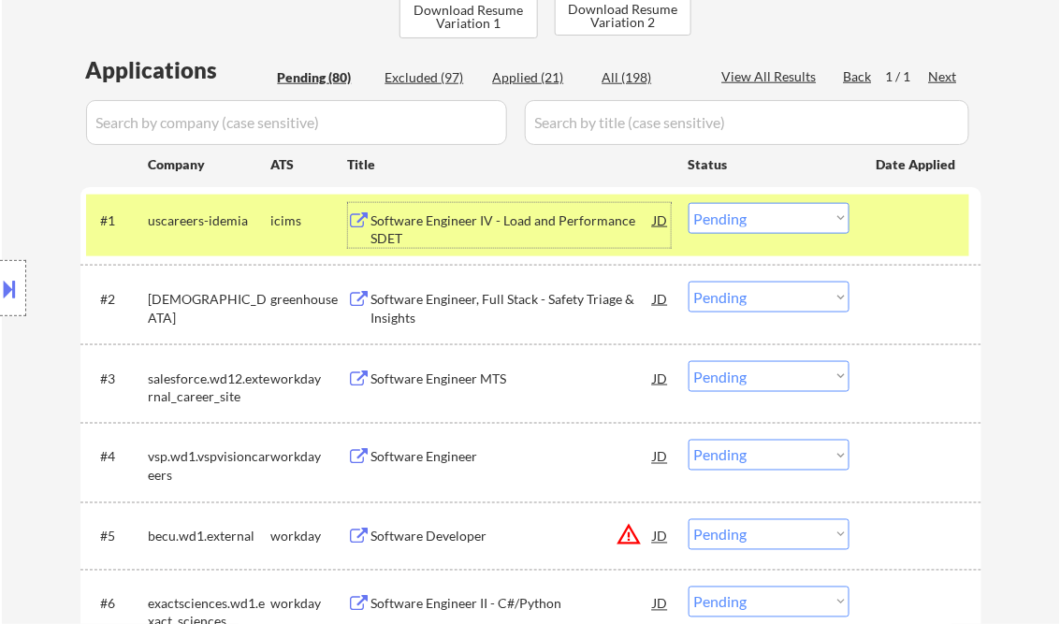
click at [473, 229] on div "Software Engineer IV - Load and Performance SDET" at bounding box center [512, 229] width 283 height 36
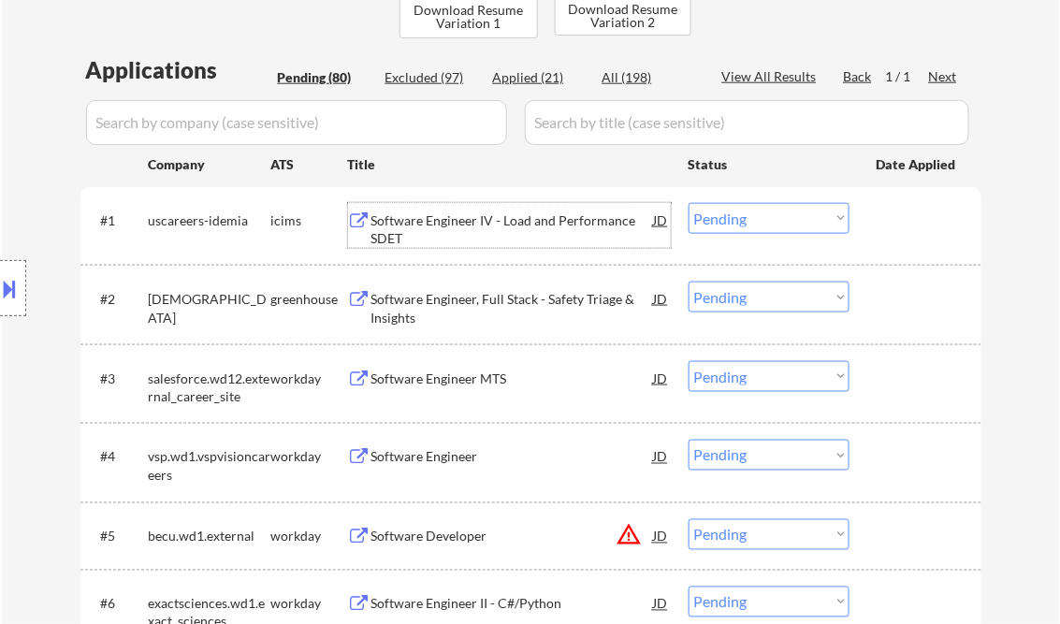
drag, startPoint x: 746, startPoint y: 211, endPoint x: 753, endPoint y: 230, distance: 20.2
click at [746, 211] on select "Choose an option... Pending Applied Excluded (Questions) Excluded (Expired) Exc…" at bounding box center [769, 218] width 161 height 31
click at [689, 203] on select "Choose an option... Pending Applied Excluded (Questions) Excluded (Expired) Exc…" at bounding box center [769, 218] width 161 height 31
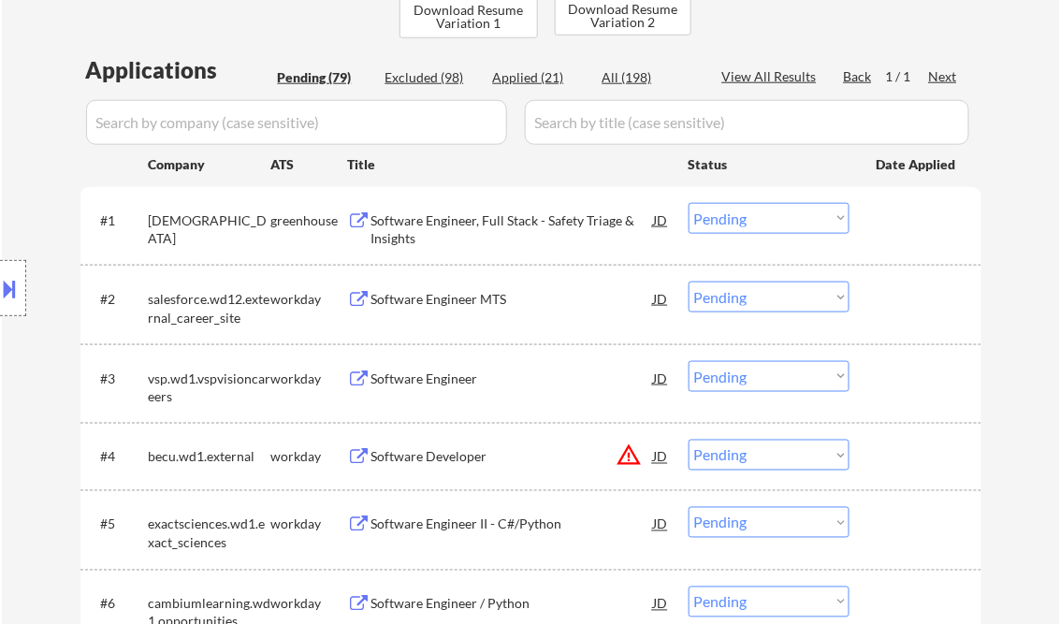
click at [458, 219] on div "Software Engineer, Full Stack - Safety Triage & Insights" at bounding box center [512, 229] width 283 height 36
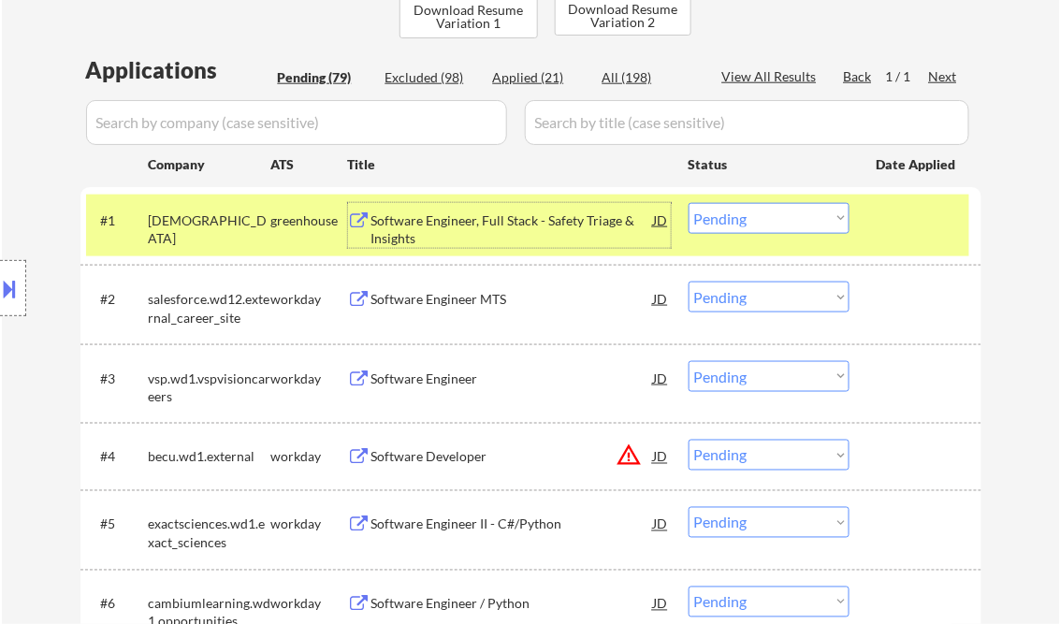
click at [760, 225] on select "Choose an option... Pending Applied Excluded (Questions) Excluded (Expired) Exc…" at bounding box center [769, 218] width 161 height 31
click at [689, 203] on select "Choose an option... Pending Applied Excluded (Questions) Excluded (Expired) Exc…" at bounding box center [769, 218] width 161 height 31
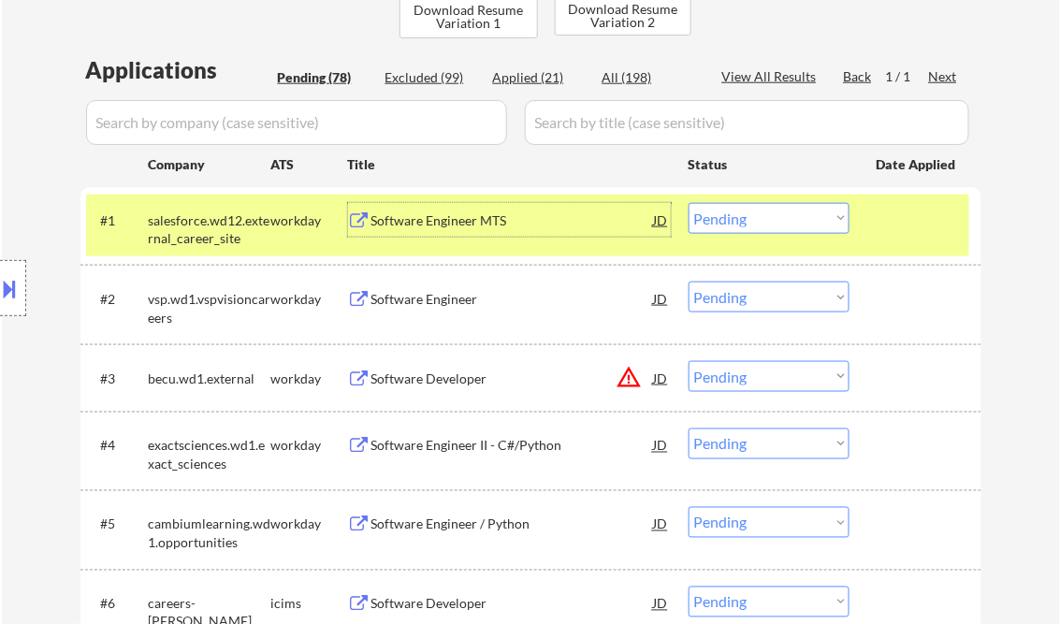
click at [465, 221] on div "Software Engineer MTS" at bounding box center [512, 220] width 283 height 19
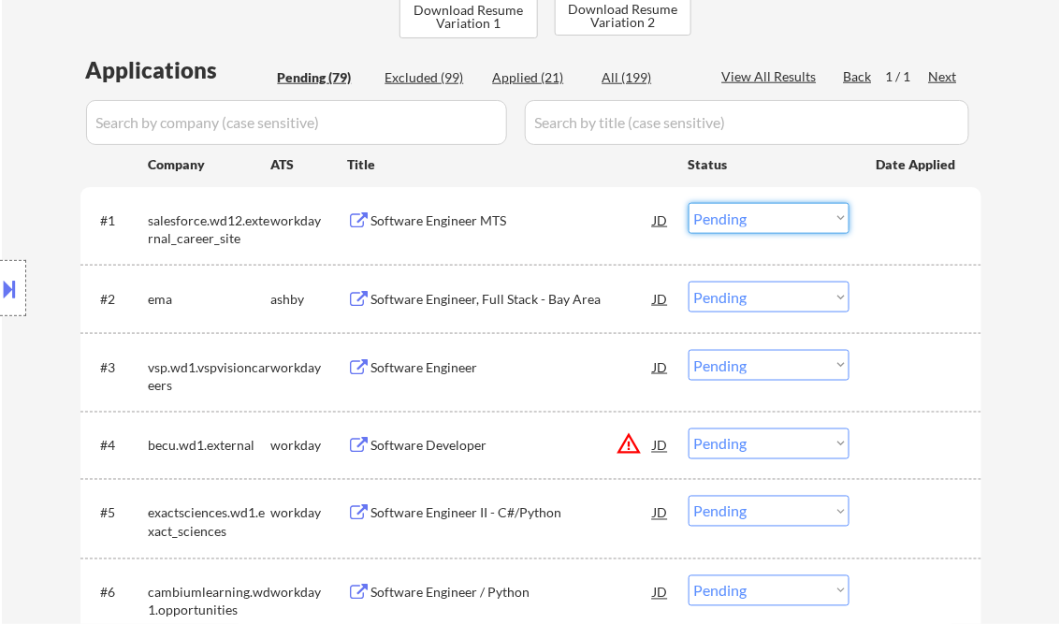
click at [765, 221] on select "Choose an option... Pending Applied Excluded (Questions) Excluded (Expired) Exc…" at bounding box center [769, 218] width 161 height 31
click at [689, 203] on select "Choose an option... Pending Applied Excluded (Questions) Excluded (Expired) Exc…" at bounding box center [769, 218] width 161 height 31
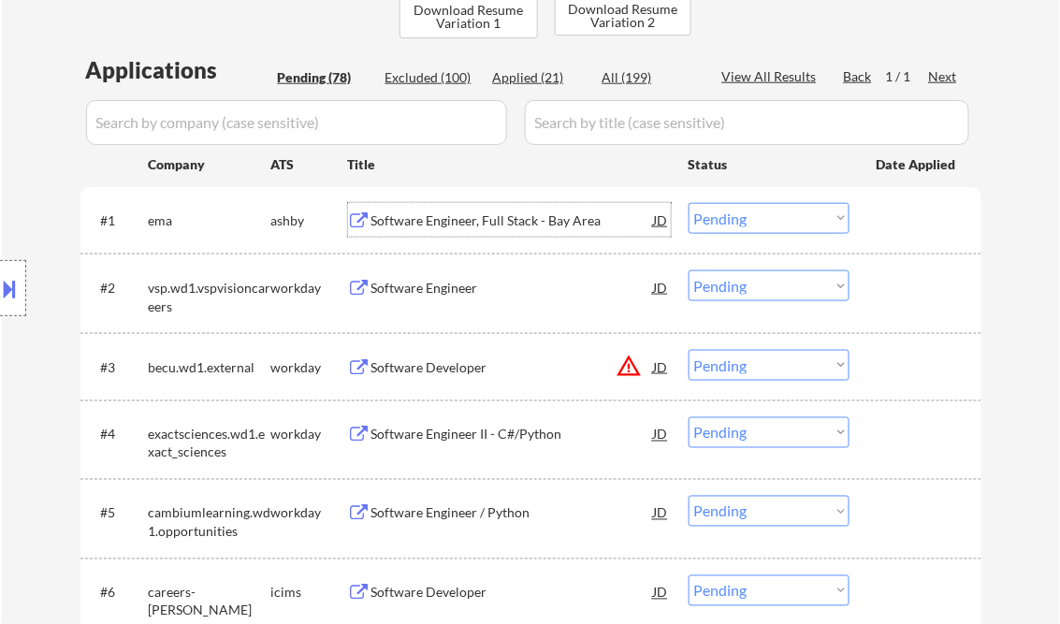
click at [458, 221] on div "Software Engineer, Full Stack - Bay Area" at bounding box center [512, 220] width 283 height 19
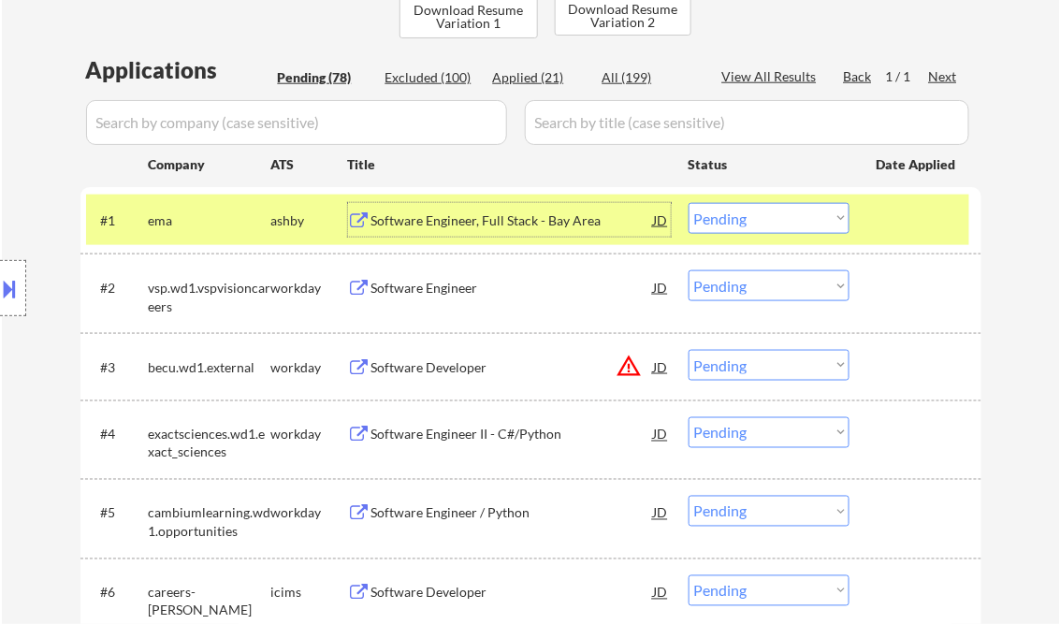
click at [794, 227] on select "Choose an option... Pending Applied Excluded (Questions) Excluded (Expired) Exc…" at bounding box center [769, 218] width 161 height 31
click at [689, 203] on select "Choose an option... Pending Applied Excluded (Questions) Excluded (Expired) Exc…" at bounding box center [769, 218] width 161 height 31
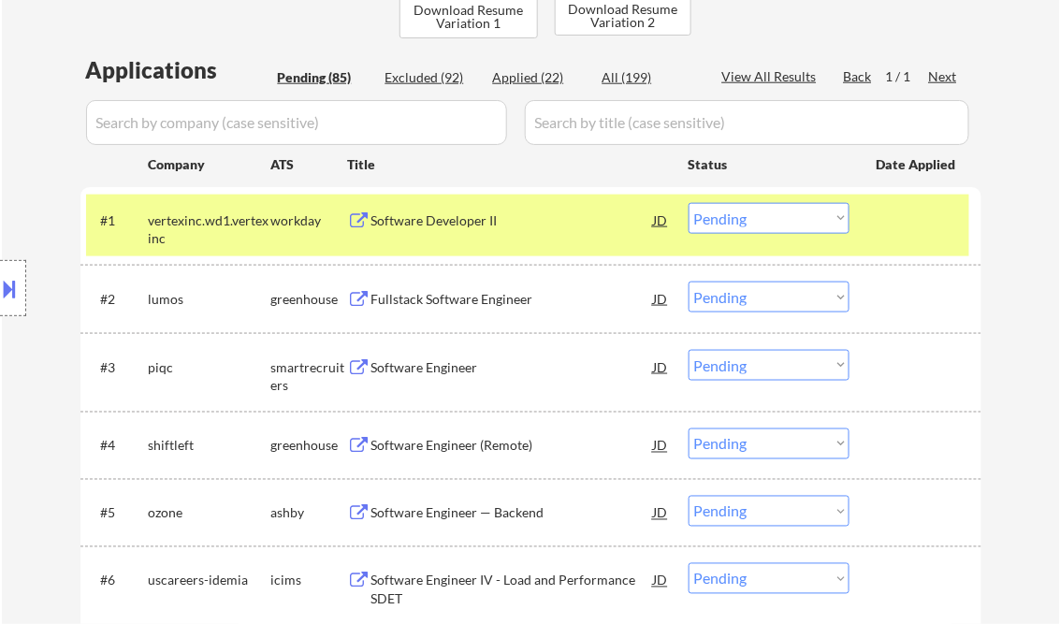
click at [426, 226] on div "Software Developer II" at bounding box center [512, 220] width 283 height 19
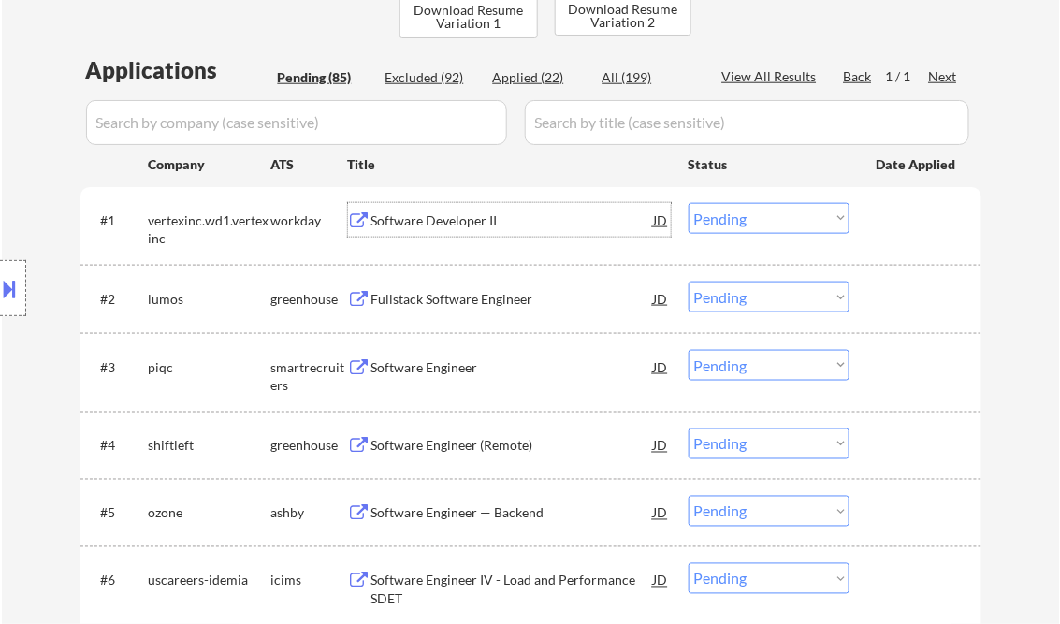
drag, startPoint x: 745, startPoint y: 218, endPoint x: 771, endPoint y: 229, distance: 28.5
click at [748, 219] on select "Choose an option... Pending Applied Excluded (Questions) Excluded (Expired) Exc…" at bounding box center [769, 218] width 161 height 31
click at [689, 203] on select "Choose an option... Pending Applied Excluded (Questions) Excluded (Expired) Exc…" at bounding box center [769, 218] width 161 height 31
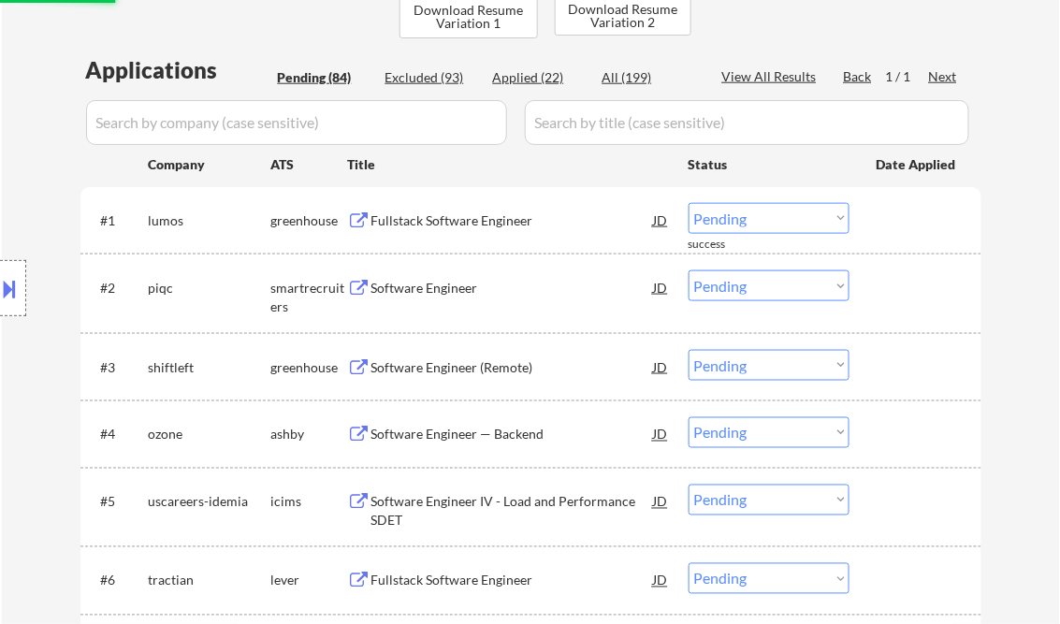
click at [427, 228] on div "Fullstack Software Engineer" at bounding box center [512, 220] width 283 height 19
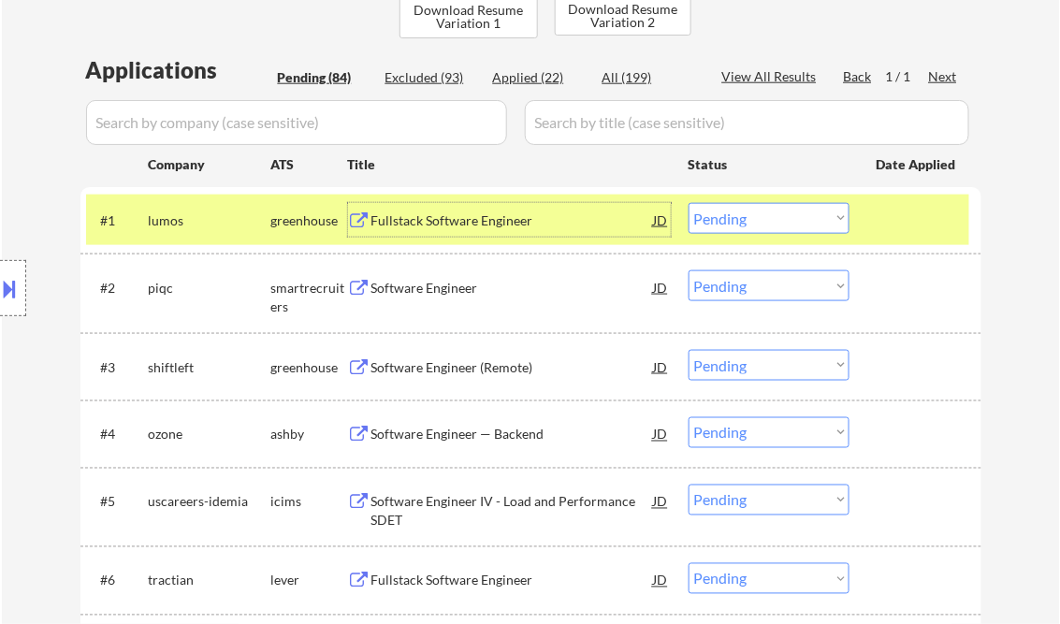
click at [764, 210] on select "Choose an option... Pending Applied Excluded (Questions) Excluded (Expired) Exc…" at bounding box center [769, 218] width 161 height 31
click at [689, 203] on select "Choose an option... Pending Applied Excluded (Questions) Excluded (Expired) Exc…" at bounding box center [769, 218] width 161 height 31
click at [450, 277] on div "Software Engineer" at bounding box center [512, 287] width 283 height 34
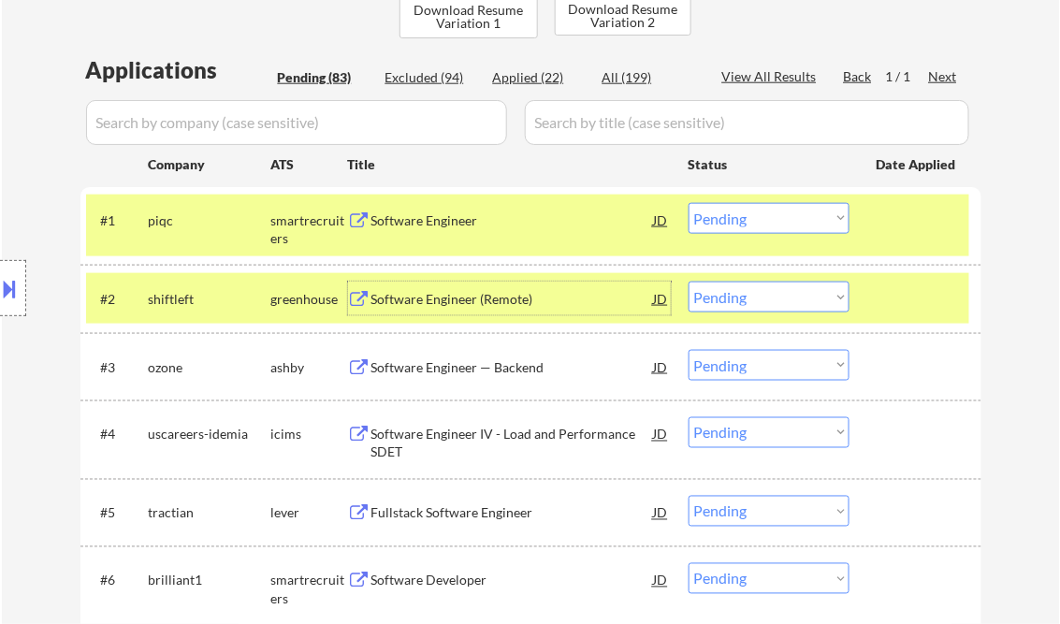
drag, startPoint x: 747, startPoint y: 221, endPoint x: 760, endPoint y: 232, distance: 17.3
click at [747, 221] on select "Choose an option... Pending Applied Excluded (Questions) Excluded (Expired) Exc…" at bounding box center [769, 218] width 161 height 31
click at [689, 203] on select "Choose an option... Pending Applied Excluded (Questions) Excluded (Expired) Exc…" at bounding box center [769, 218] width 161 height 31
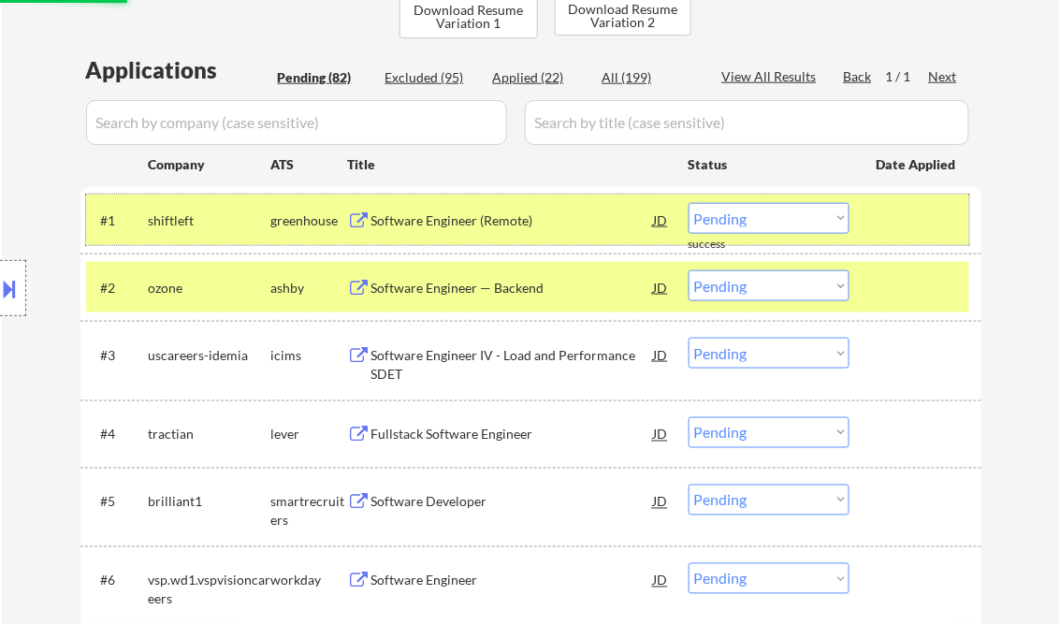
click at [898, 218] on div at bounding box center [918, 220] width 82 height 34
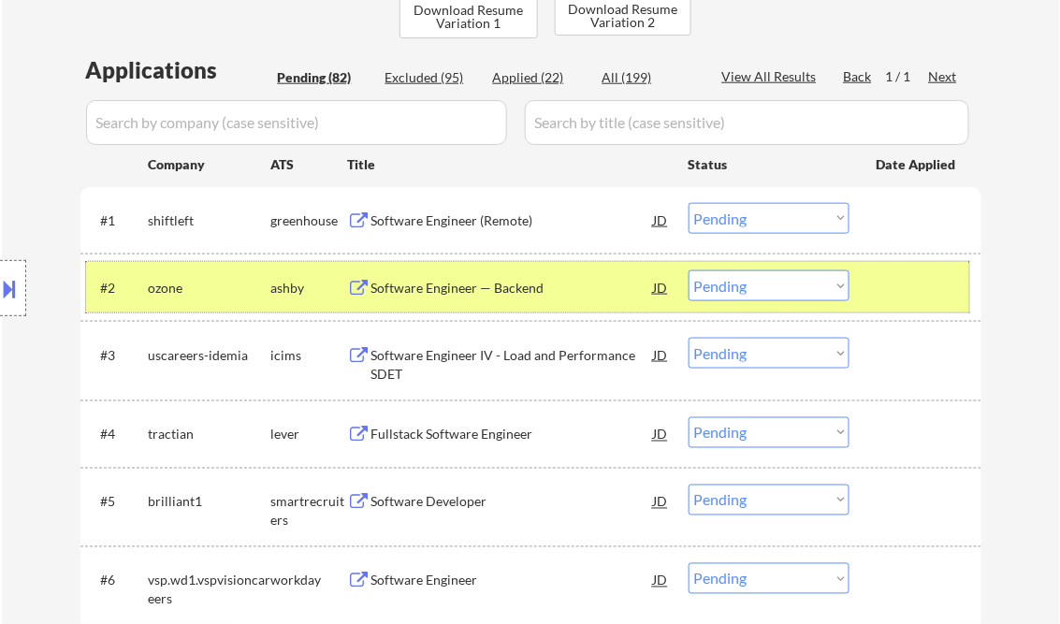
click at [916, 298] on div at bounding box center [918, 287] width 82 height 34
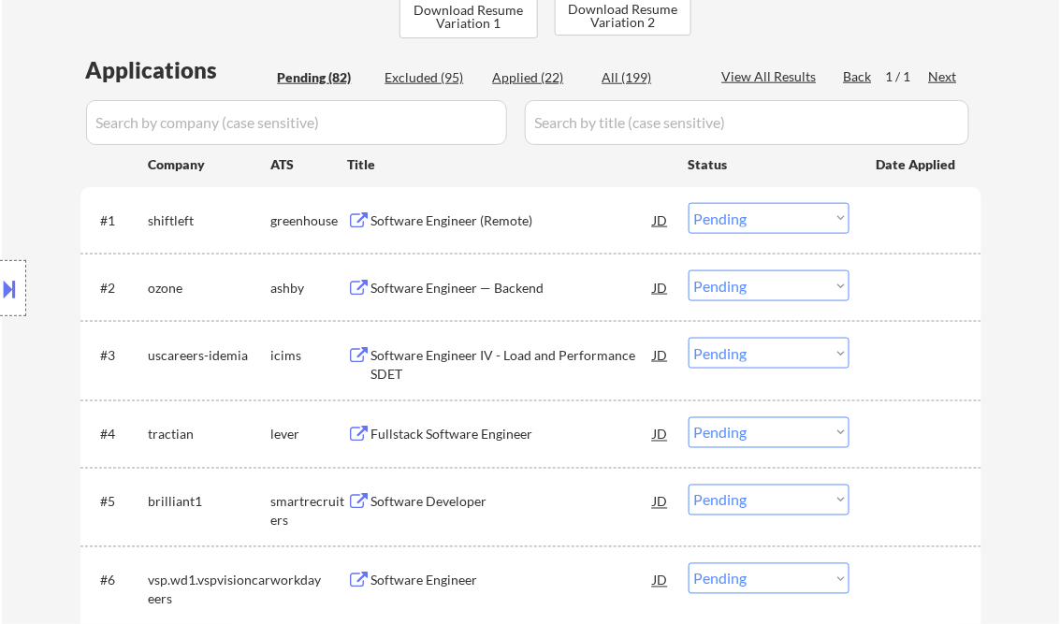
click at [493, 223] on div "Software Engineer (Remote)" at bounding box center [512, 220] width 283 height 19
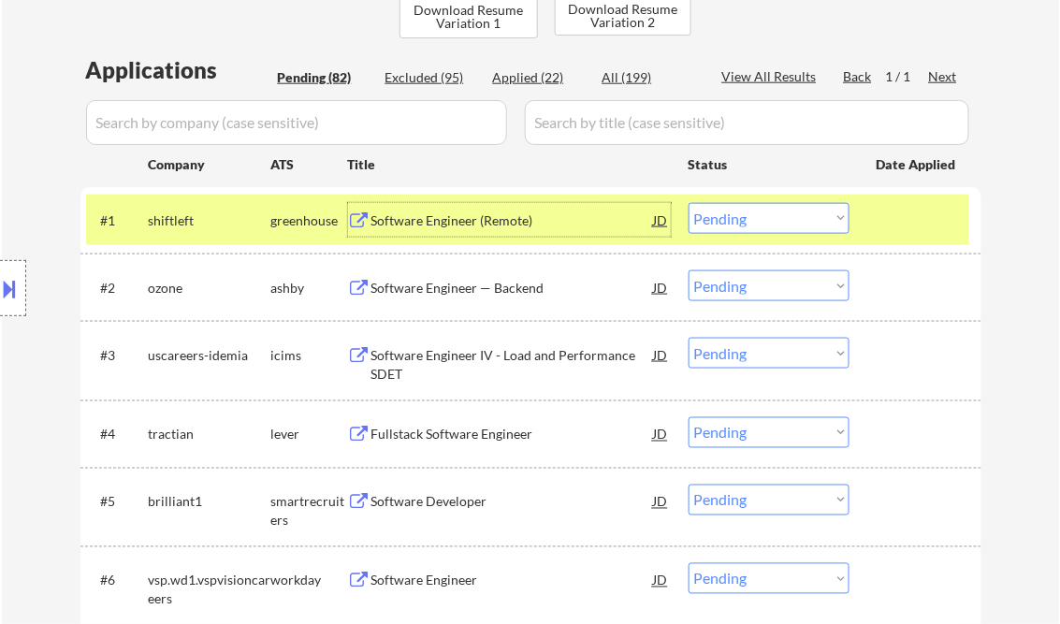
click at [657, 220] on div "JD" at bounding box center [661, 220] width 19 height 34
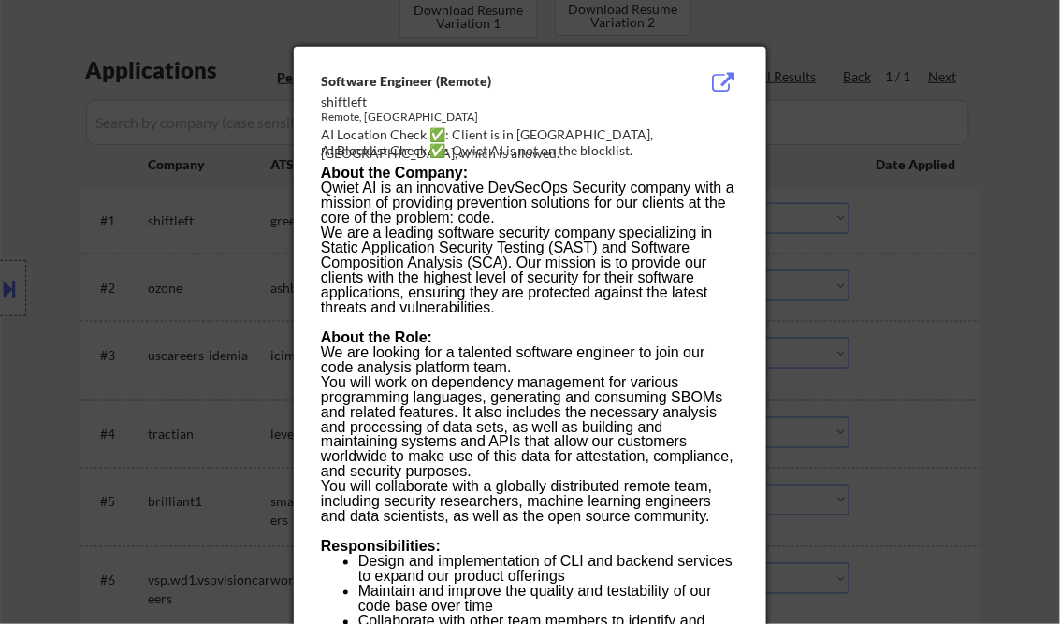
drag, startPoint x: 323, startPoint y: 80, endPoint x: 402, endPoint y: 154, distance: 108.6
click at [393, 143] on div "Software Engineer (Remote) shiftleft Remote, United States AI Location Check ✅:…" at bounding box center [534, 117] width 426 height 90
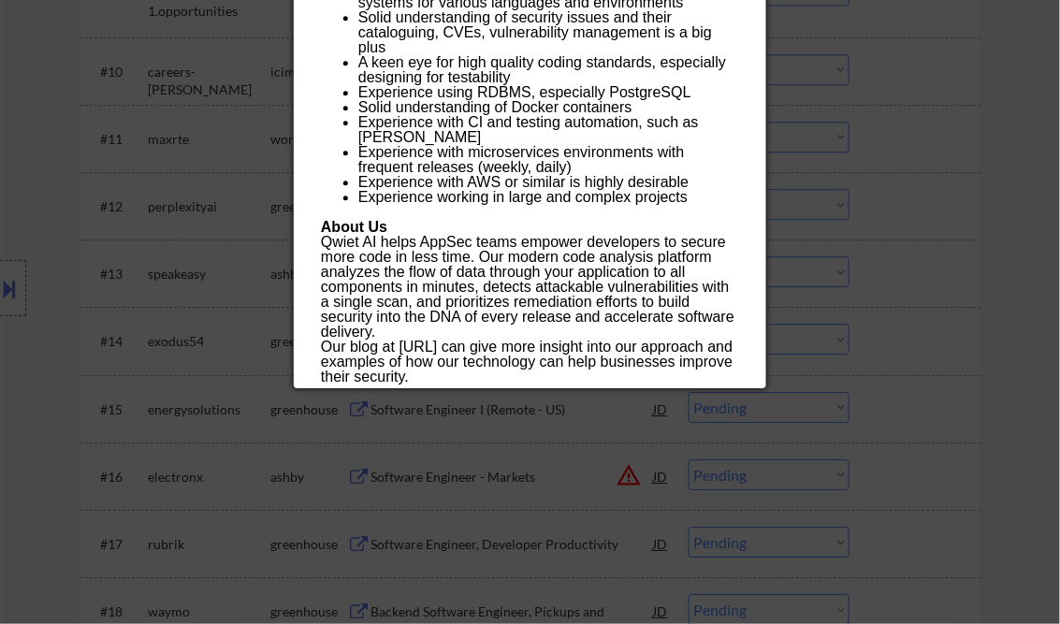
scroll to position [1347, 0]
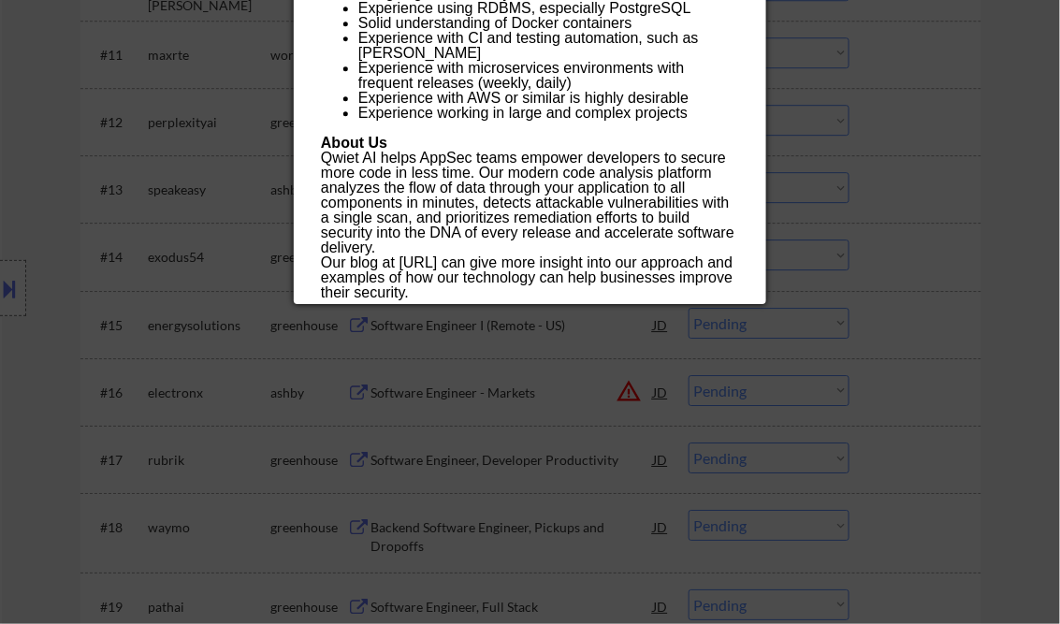
click at [582, 298] on p "Our blog at https://qwiet.ai/blogs/ can give more insight into our approach and…" at bounding box center [529, 277] width 417 height 45
copy div "Software Engineer (Remote) shiftleft Remote, United States AI Location Check ✅:…"
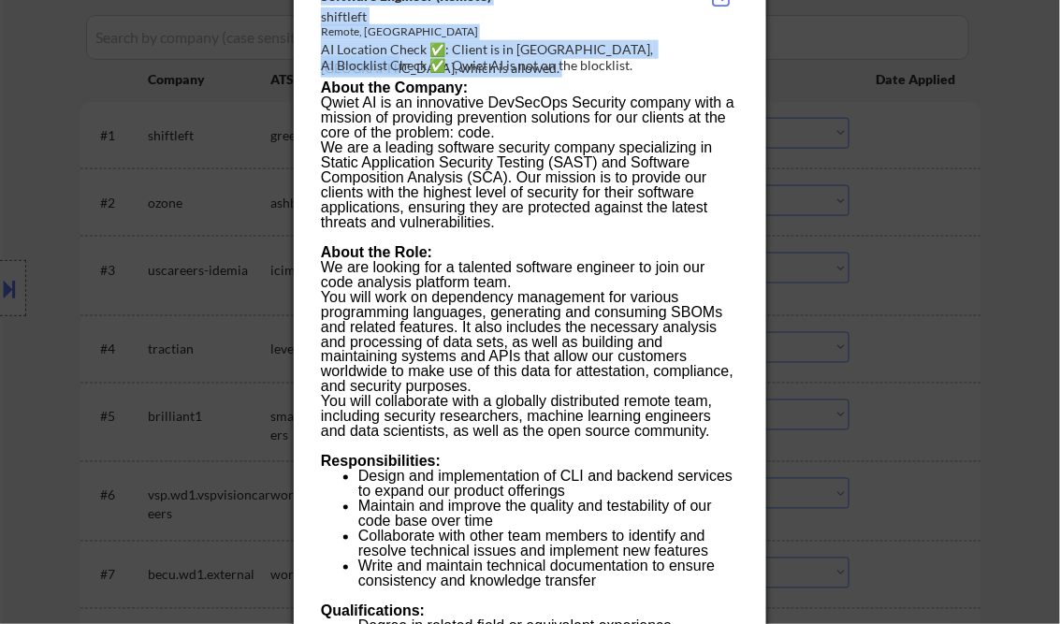
scroll to position [524, 0]
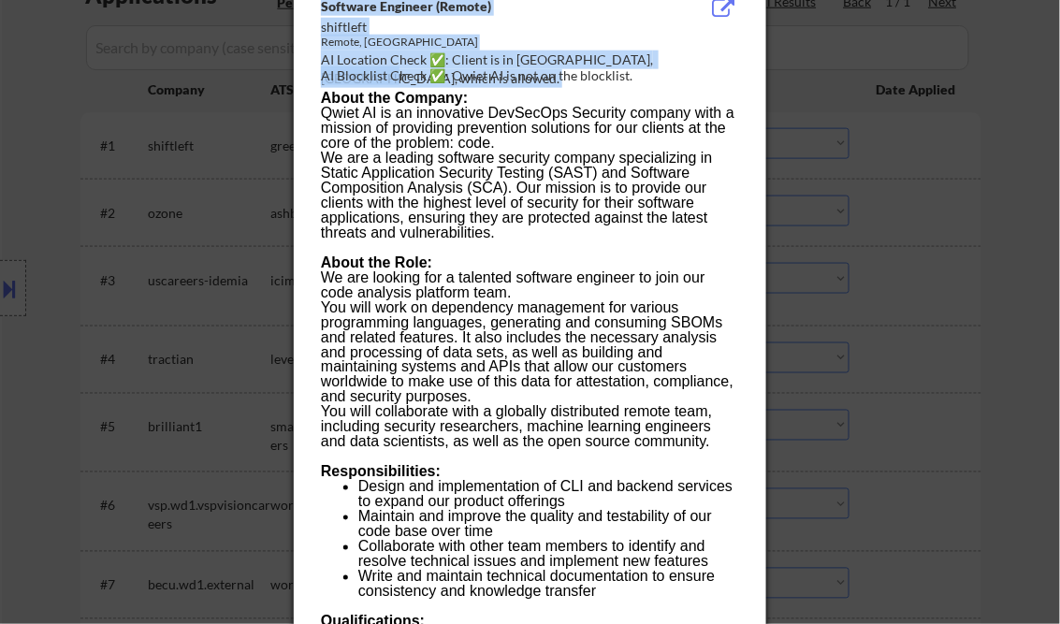
click at [609, 326] on p "You will work on dependency management for various programming languages, gener…" at bounding box center [529, 352] width 417 height 105
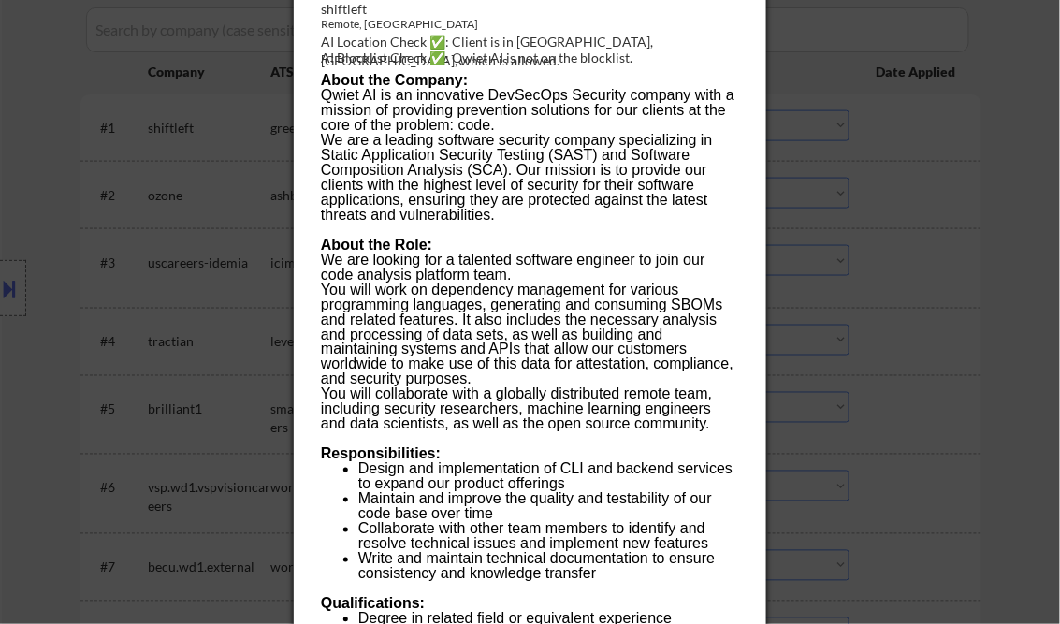
scroll to position [749, 0]
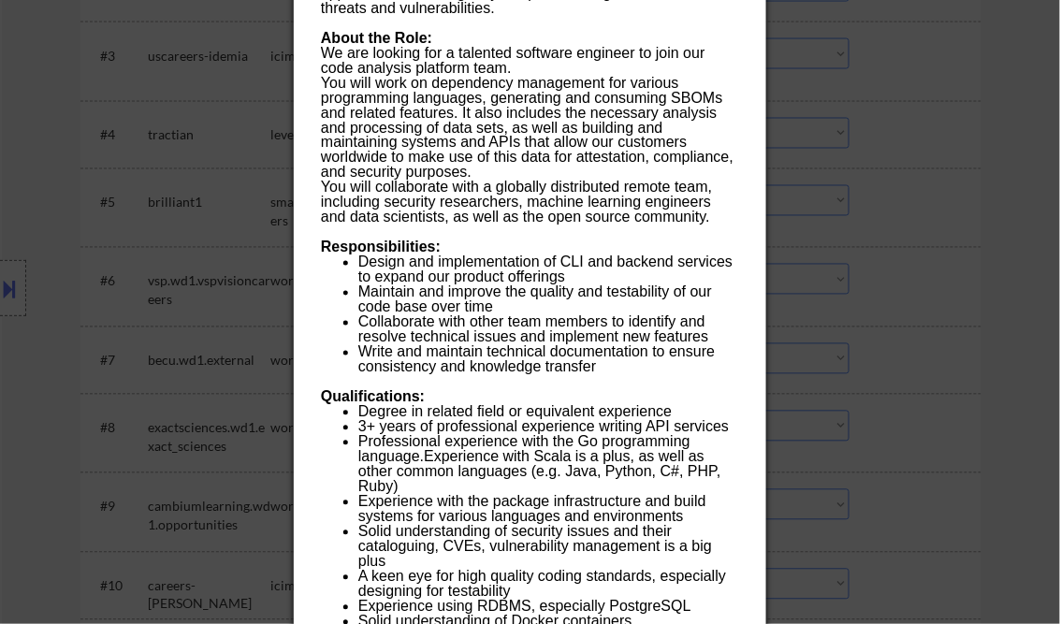
click at [1003, 153] on div at bounding box center [530, 312] width 1060 height 624
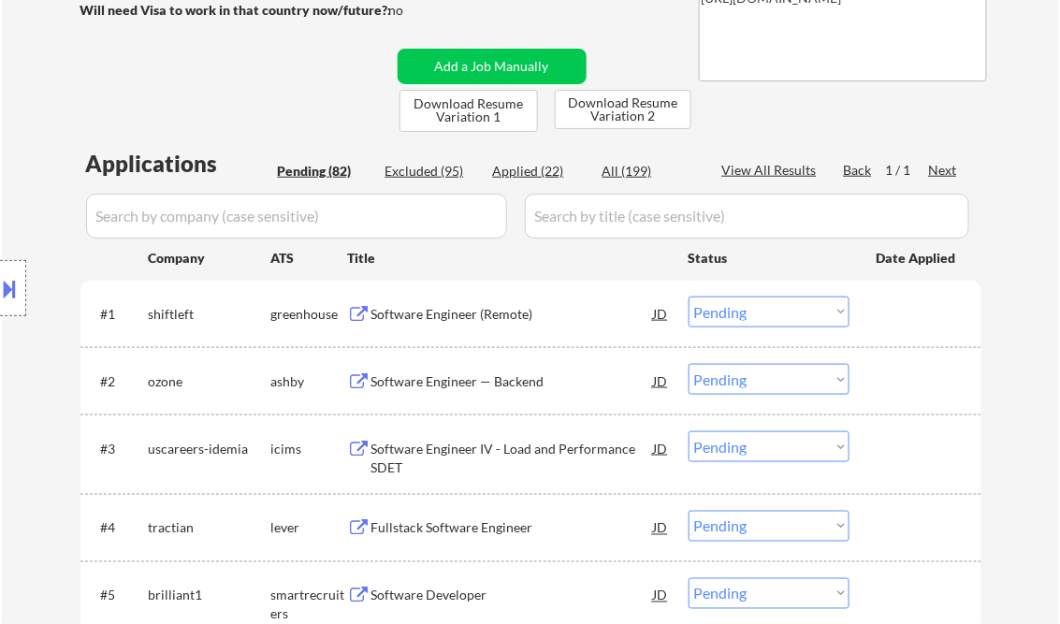
scroll to position [374, 0]
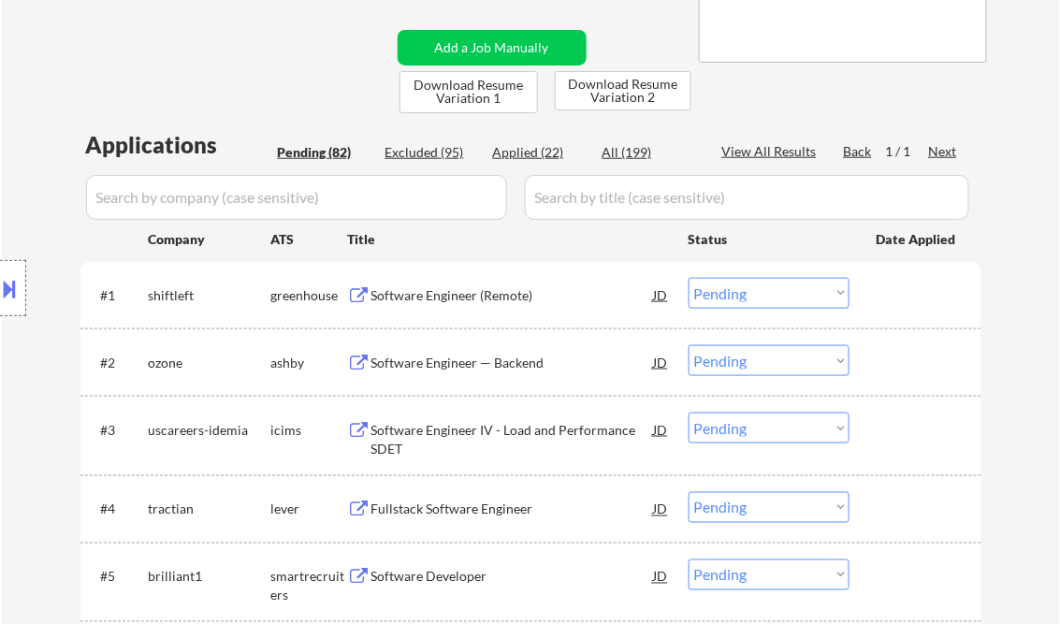
click at [806, 293] on select "Choose an option... Pending Applied Excluded (Questions) Excluded (Expired) Exc…" at bounding box center [769, 293] width 161 height 31
click at [689, 278] on select "Choose an option... Pending Applied Excluded (Questions) Excluded (Expired) Exc…" at bounding box center [769, 293] width 161 height 31
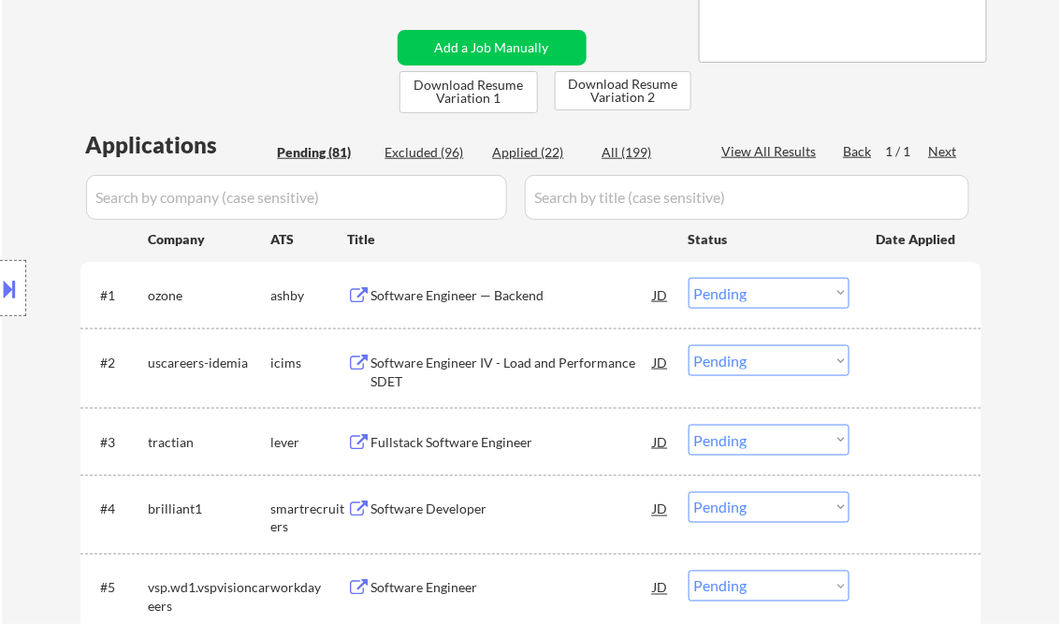
click at [451, 291] on div "Software Engineer — Backend" at bounding box center [512, 295] width 283 height 19
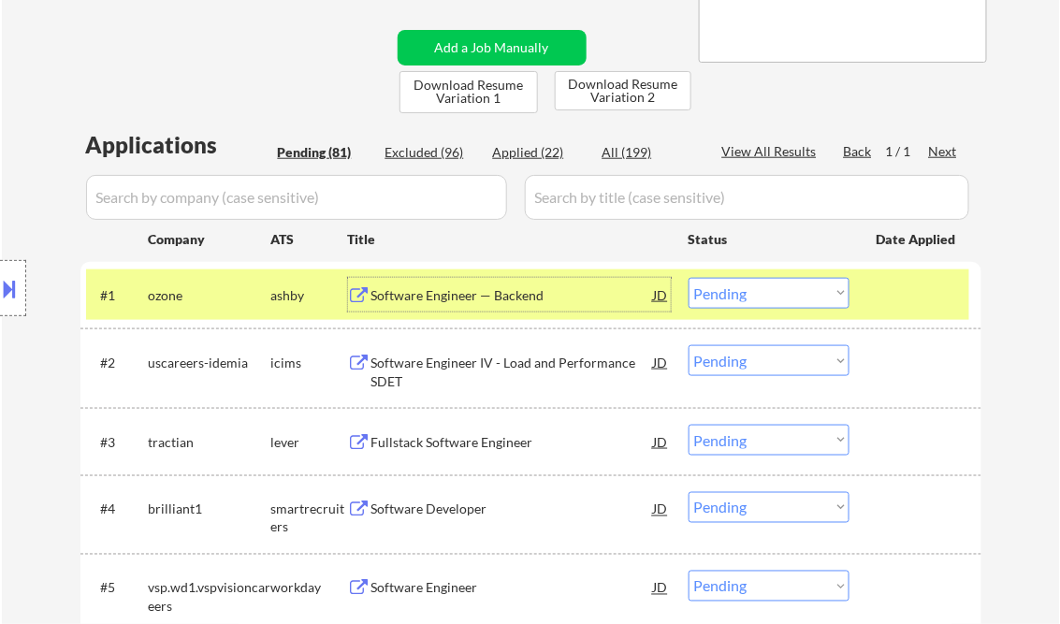
click at [739, 292] on select "Choose an option... Pending Applied Excluded (Questions) Excluded (Expired) Exc…" at bounding box center [769, 293] width 161 height 31
click at [689, 278] on select "Choose an option... Pending Applied Excluded (Questions) Excluded (Expired) Exc…" at bounding box center [769, 293] width 161 height 31
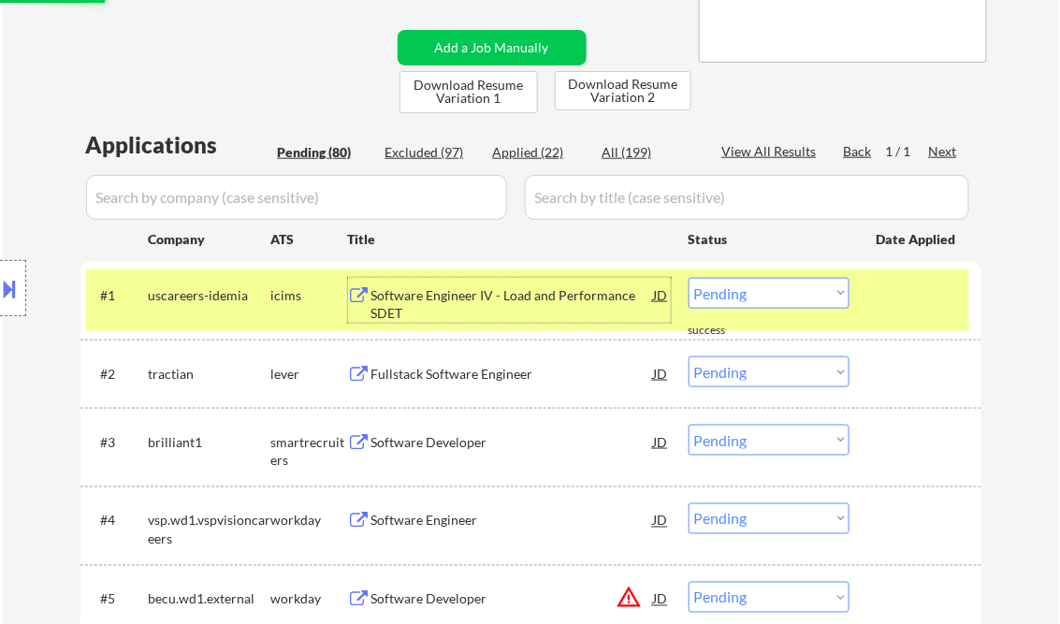
click at [473, 303] on div "Software Engineer IV - Load and Performance SDET" at bounding box center [512, 304] width 283 height 36
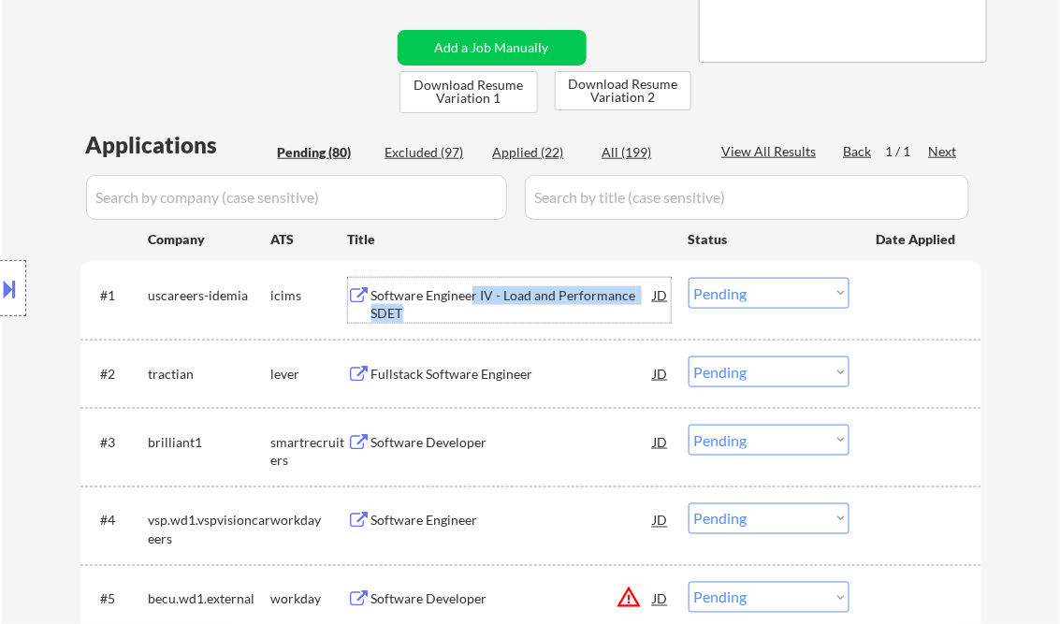
click at [750, 300] on select "Choose an option... Pending Applied Excluded (Questions) Excluded (Expired) Exc…" at bounding box center [769, 293] width 161 height 31
click at [689, 278] on select "Choose an option... Pending Applied Excluded (Questions) Excluded (Expired) Exc…" at bounding box center [769, 293] width 161 height 31
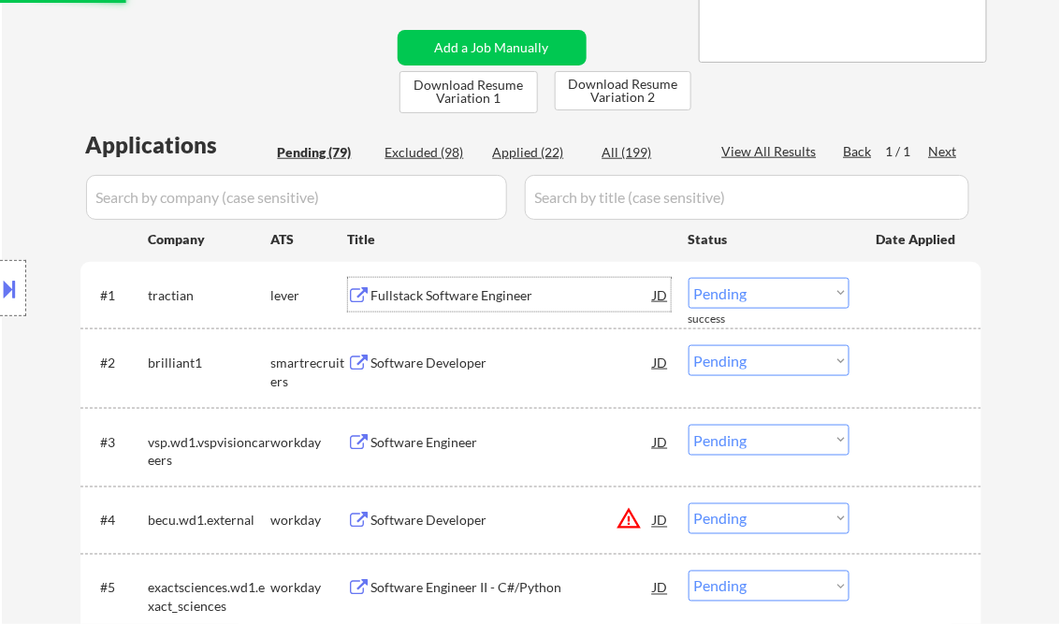
click at [451, 301] on div "Fullstack Software Engineer" at bounding box center [512, 295] width 283 height 19
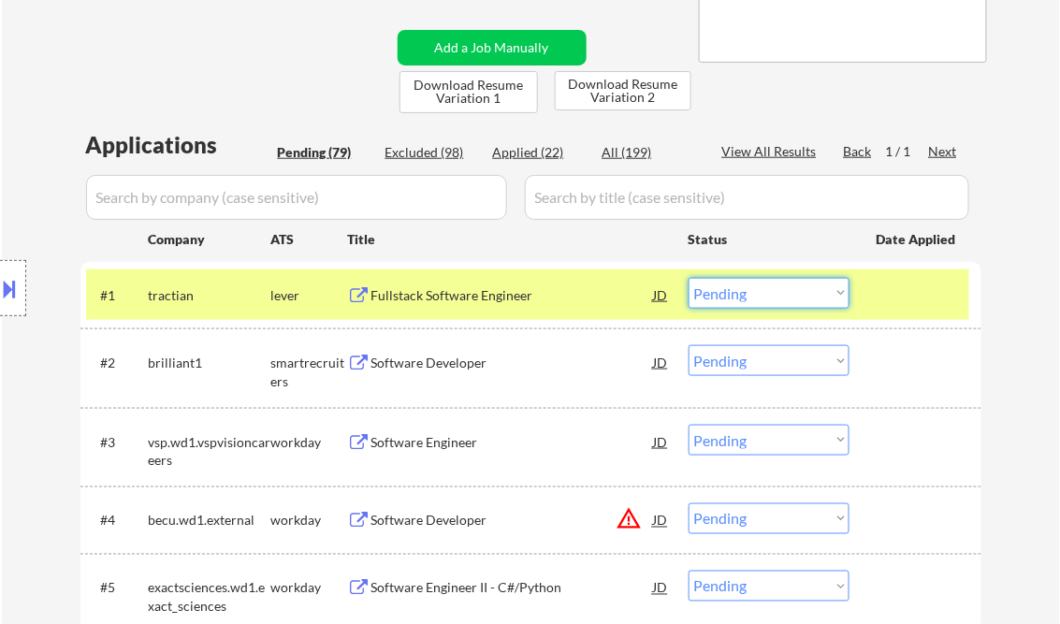
drag, startPoint x: 765, startPoint y: 298, endPoint x: 768, endPoint y: 308, distance: 10.7
click at [765, 298] on select "Choose an option... Pending Applied Excluded (Questions) Excluded (Expired) Exc…" at bounding box center [769, 293] width 161 height 31
click at [689, 278] on select "Choose an option... Pending Applied Excluded (Questions) Excluded (Expired) Exc…" at bounding box center [769, 293] width 161 height 31
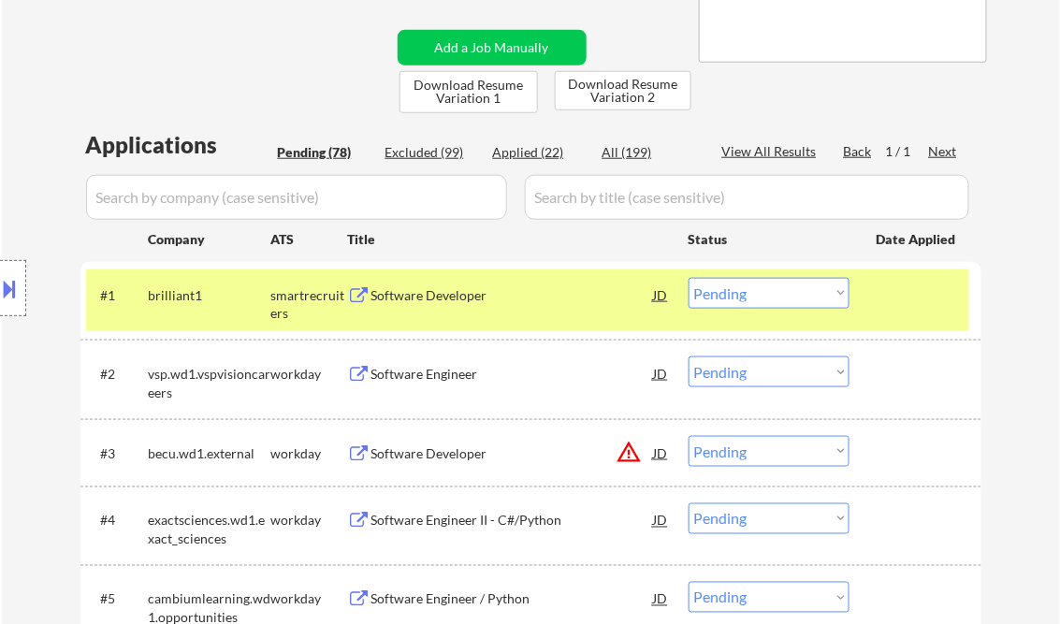
click at [437, 303] on div "Software Developer" at bounding box center [512, 295] width 283 height 19
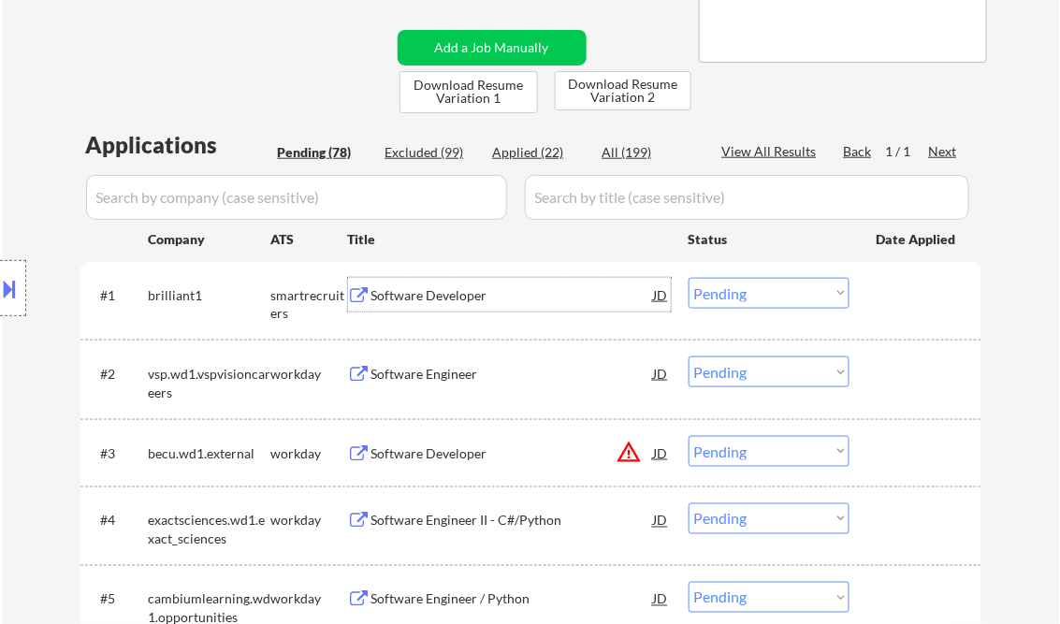
drag, startPoint x: 771, startPoint y: 291, endPoint x: 790, endPoint y: 310, distance: 26.5
click at [771, 291] on select "Choose an option... Pending Applied Excluded (Questions) Excluded (Expired) Exc…" at bounding box center [769, 293] width 161 height 31
click at [689, 278] on select "Choose an option... Pending Applied Excluded (Questions) Excluded (Expired) Exc…" at bounding box center [769, 293] width 161 height 31
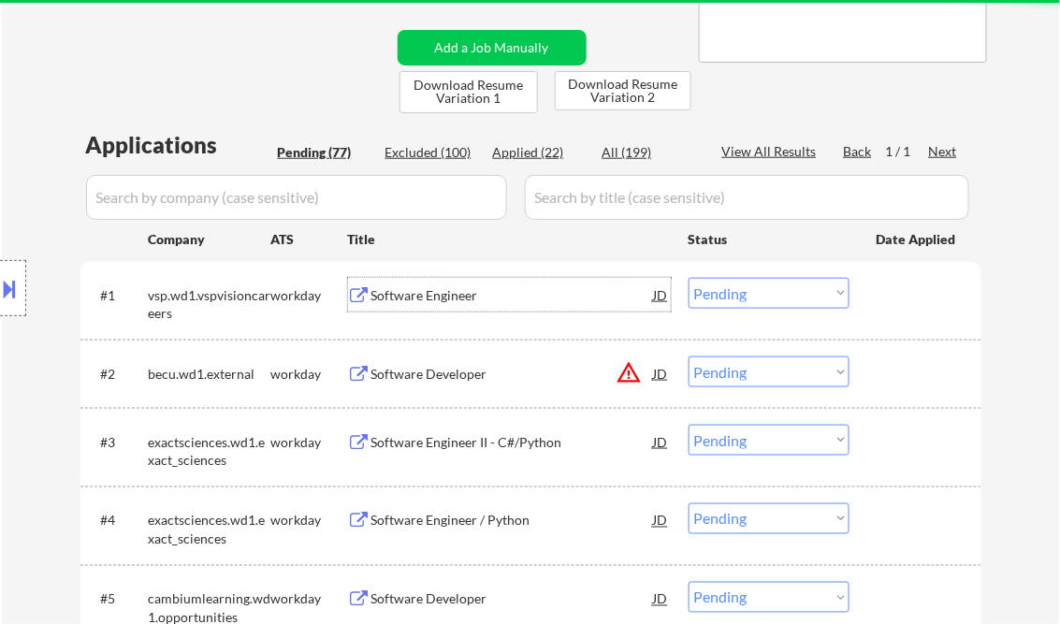
click at [416, 294] on div "Software Engineer" at bounding box center [512, 295] width 283 height 19
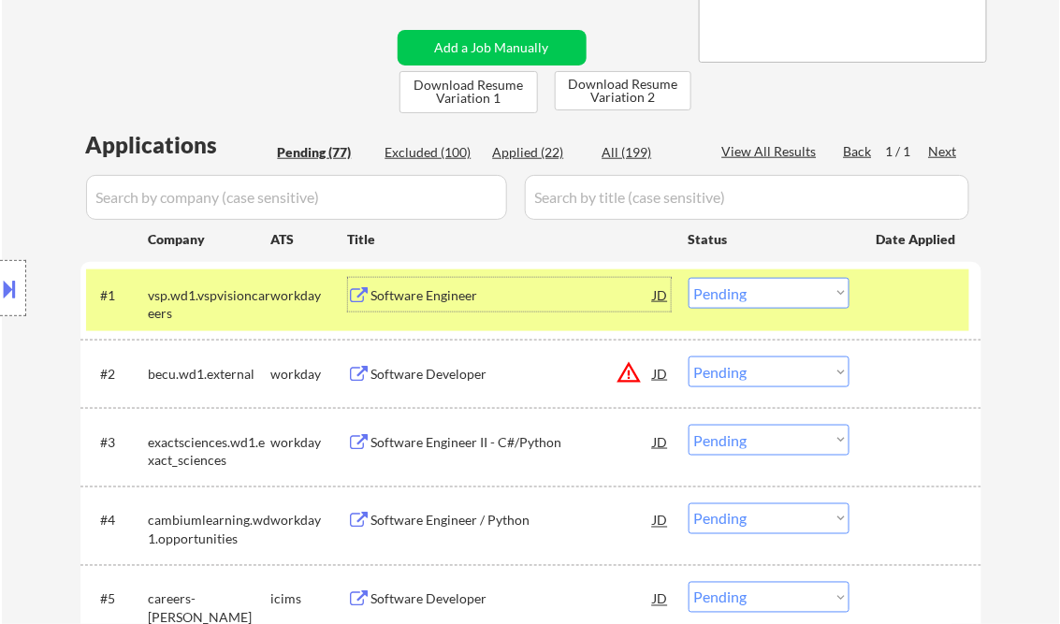
drag, startPoint x: 763, startPoint y: 293, endPoint x: 769, endPoint y: 303, distance: 12.2
click at [763, 293] on select "Choose an option... Pending Applied Excluded (Questions) Excluded (Expired) Exc…" at bounding box center [769, 293] width 161 height 31
click at [689, 278] on select "Choose an option... Pending Applied Excluded (Questions) Excluded (Expired) Exc…" at bounding box center [769, 293] width 161 height 31
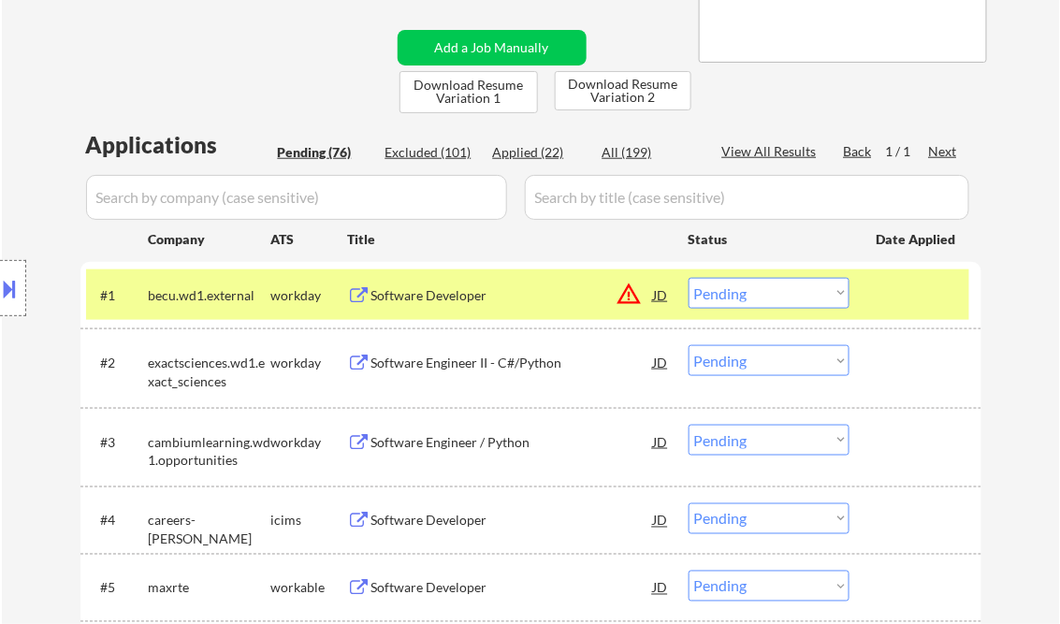
click at [451, 287] on div "Software Developer" at bounding box center [512, 295] width 283 height 19
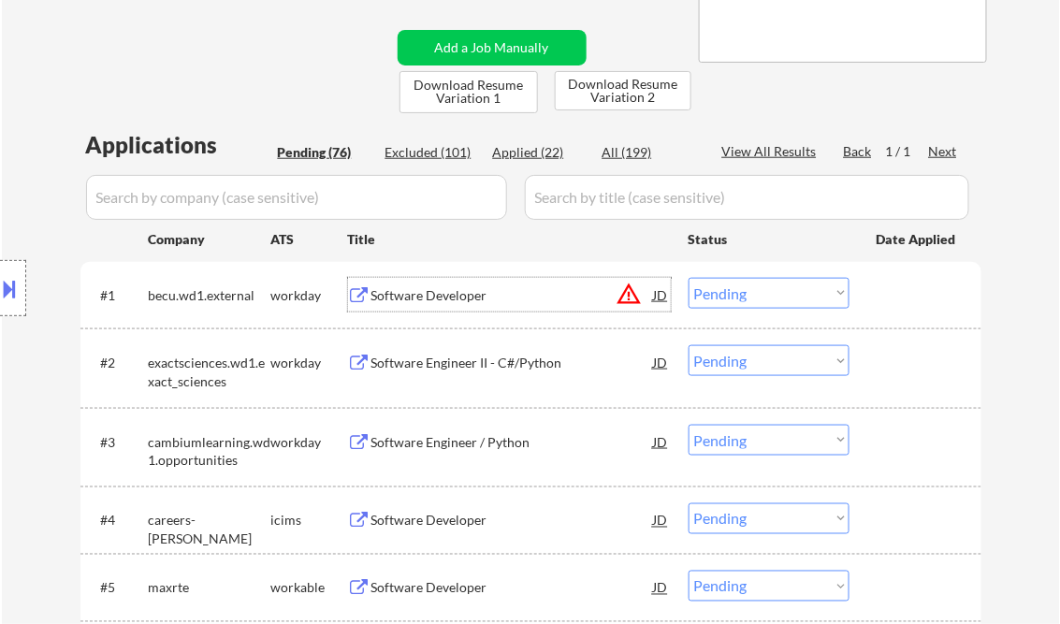
click at [766, 294] on select "Choose an option... Pending Applied Excluded (Questions) Excluded (Expired) Exc…" at bounding box center [769, 293] width 161 height 31
click at [689, 278] on select "Choose an option... Pending Applied Excluded (Questions) Excluded (Expired) Exc…" at bounding box center [769, 293] width 161 height 31
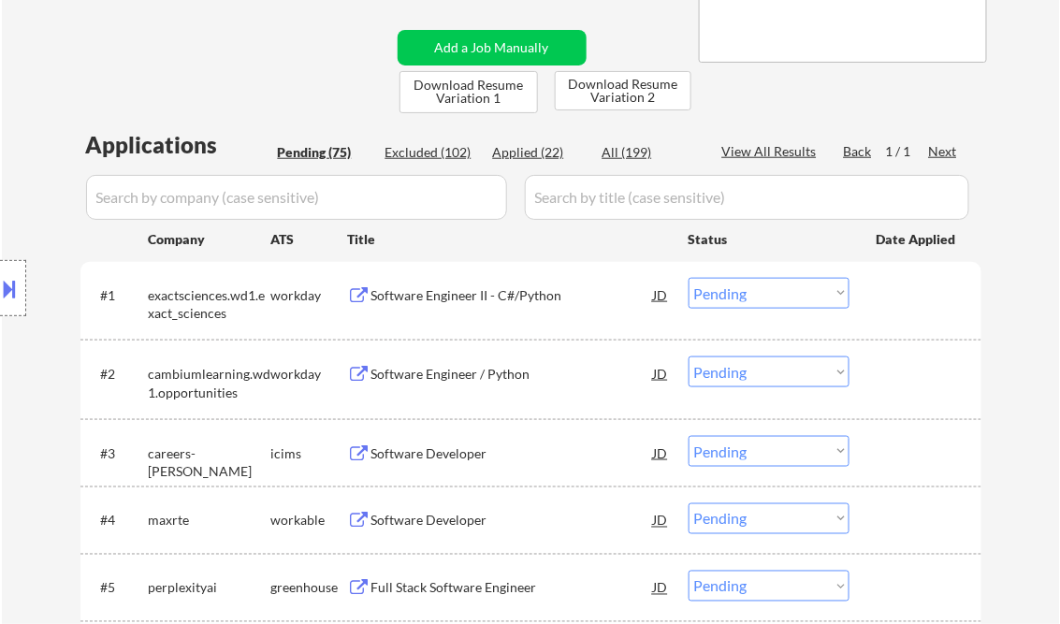
click at [504, 295] on div "Software Engineer II - C#/Python" at bounding box center [512, 295] width 283 height 19
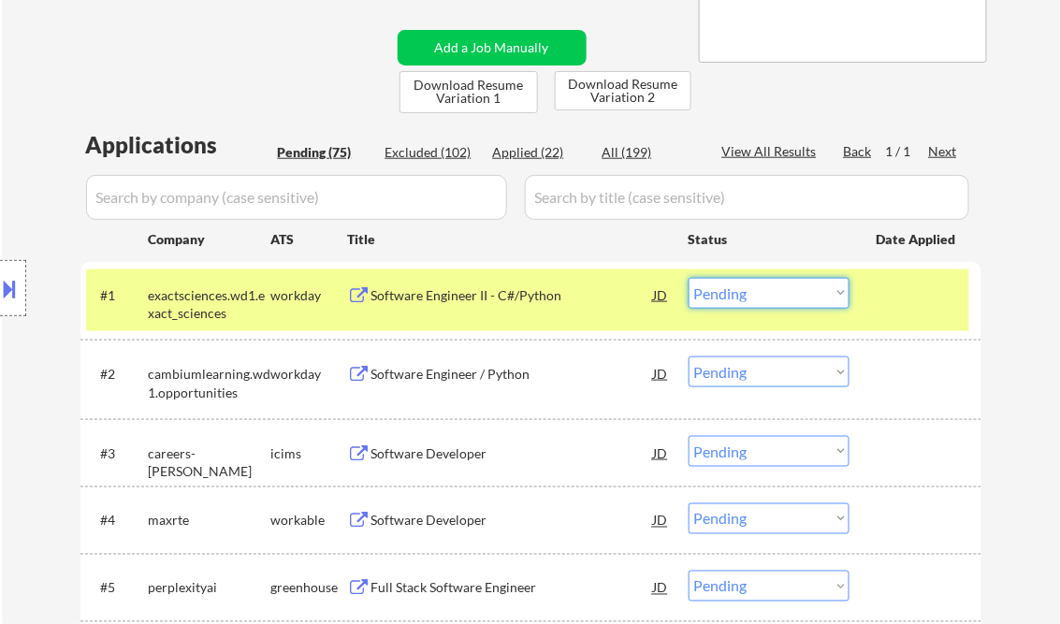
drag, startPoint x: 749, startPoint y: 292, endPoint x: 760, endPoint y: 296, distance: 11.0
click at [750, 293] on select "Choose an option... Pending Applied Excluded (Questions) Excluded (Expired) Exc…" at bounding box center [769, 293] width 161 height 31
click at [689, 278] on select "Choose an option... Pending Applied Excluded (Questions) Excluded (Expired) Exc…" at bounding box center [769, 293] width 161 height 31
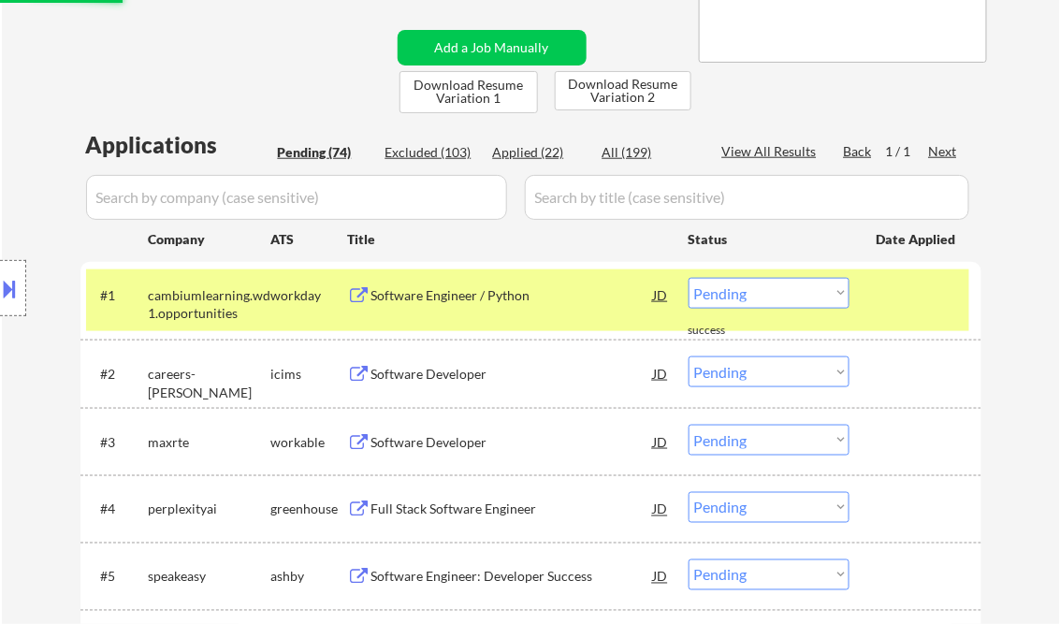
click at [457, 292] on div "Software Engineer / Python" at bounding box center [512, 295] width 283 height 19
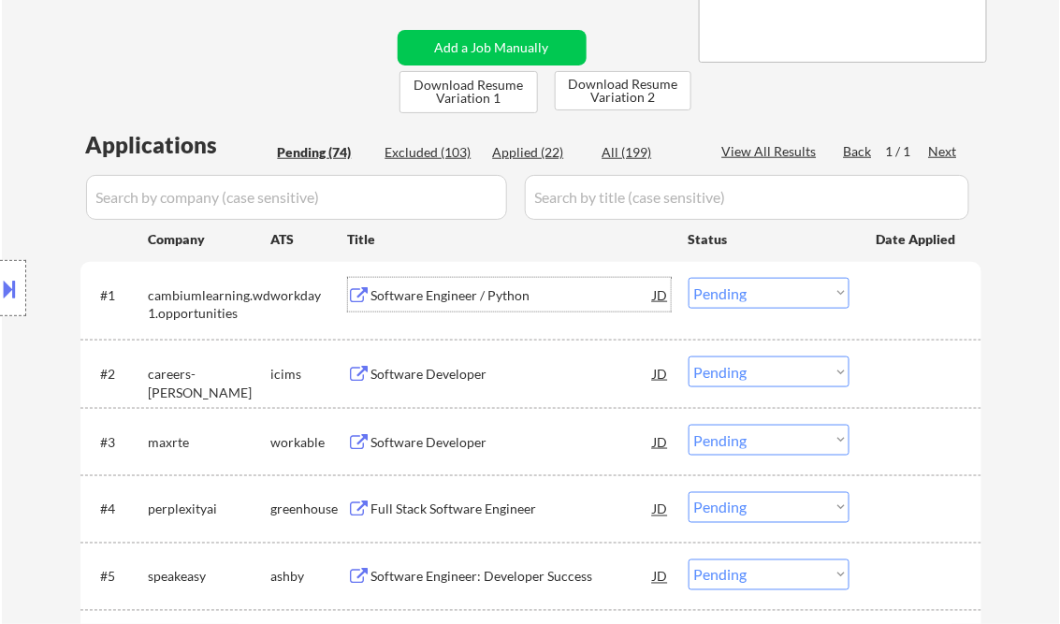
drag, startPoint x: 726, startPoint y: 287, endPoint x: 850, endPoint y: 362, distance: 144.4
click at [728, 287] on select "Choose an option... Pending Applied Excluded (Questions) Excluded (Expired) Exc…" at bounding box center [769, 293] width 161 height 31
click at [689, 278] on select "Choose an option... Pending Applied Excluded (Questions) Excluded (Expired) Exc…" at bounding box center [769, 293] width 161 height 31
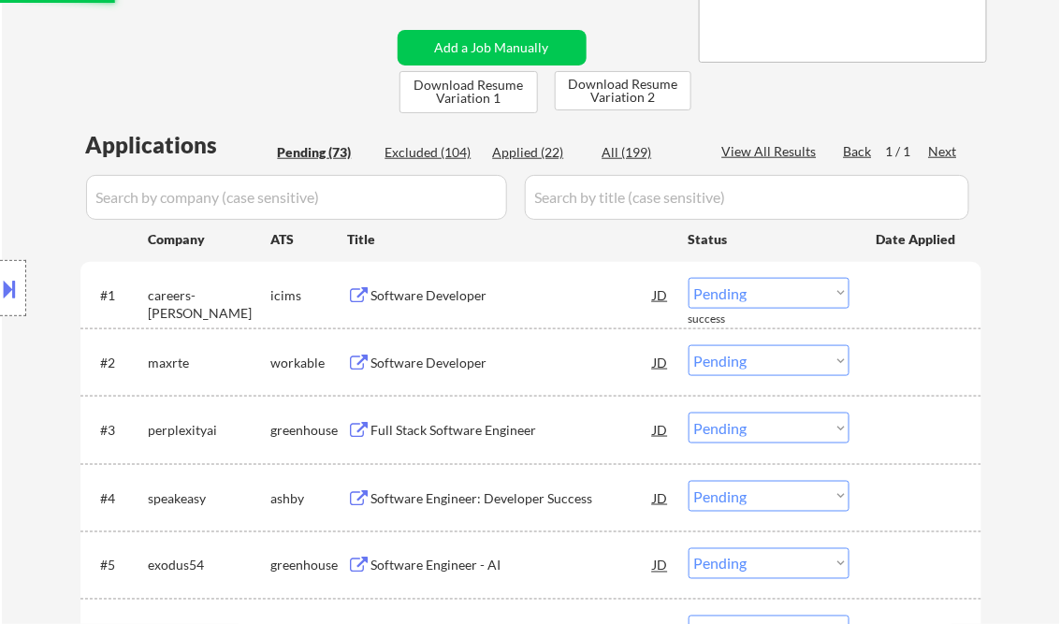
click at [455, 299] on div "Software Developer" at bounding box center [512, 295] width 283 height 19
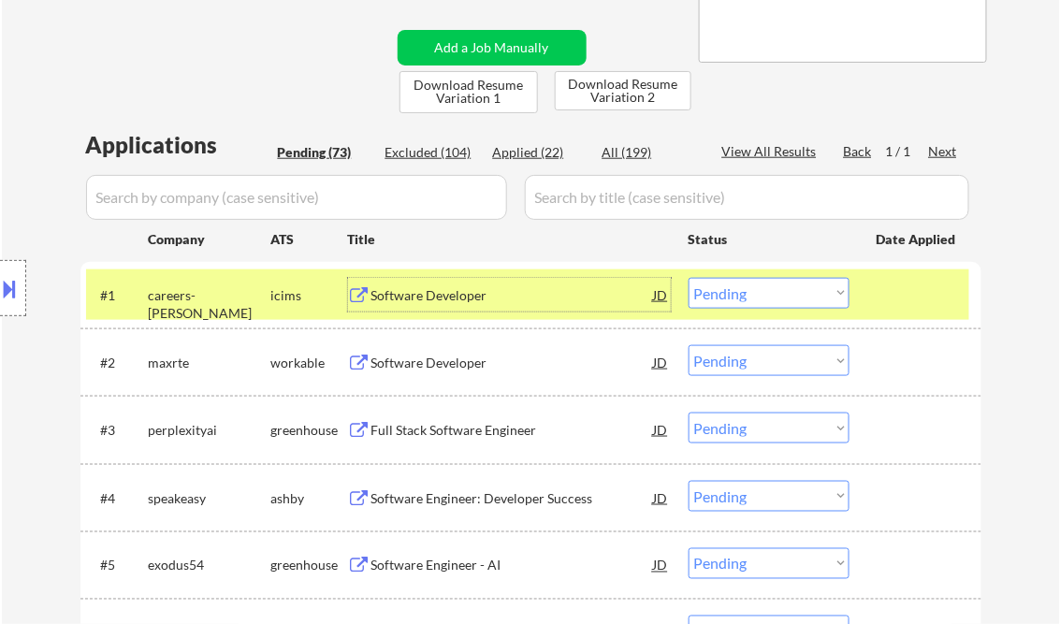
click at [770, 295] on select "Choose an option... Pending Applied Excluded (Questions) Excluded (Expired) Exc…" at bounding box center [769, 293] width 161 height 31
click at [689, 278] on select "Choose an option... Pending Applied Excluded (Questions) Excluded (Expired) Exc…" at bounding box center [769, 293] width 161 height 31
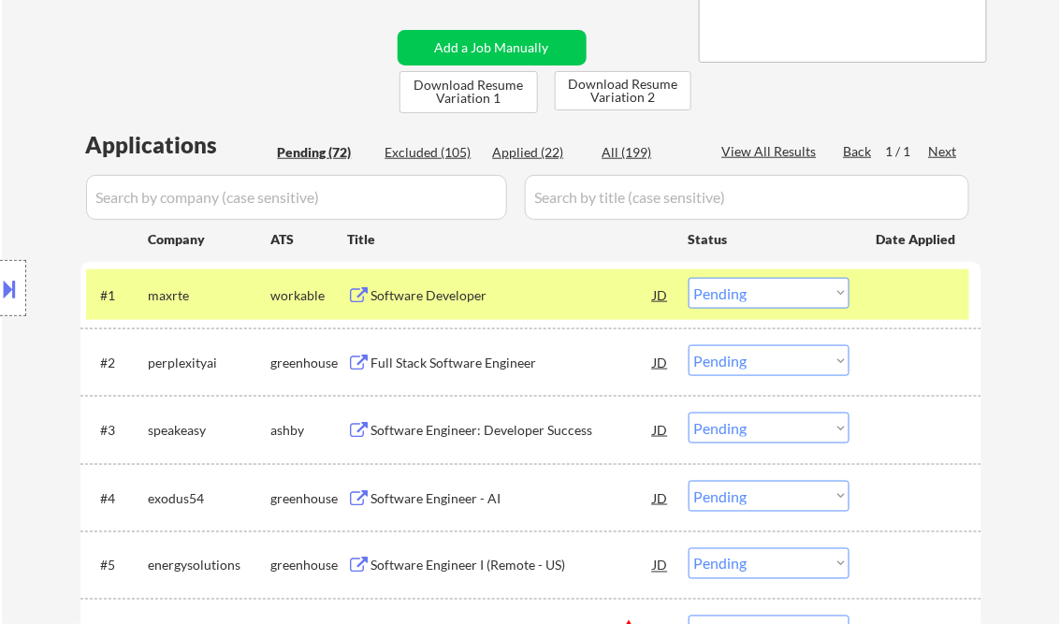
click at [441, 293] on div "Software Developer" at bounding box center [512, 295] width 283 height 19
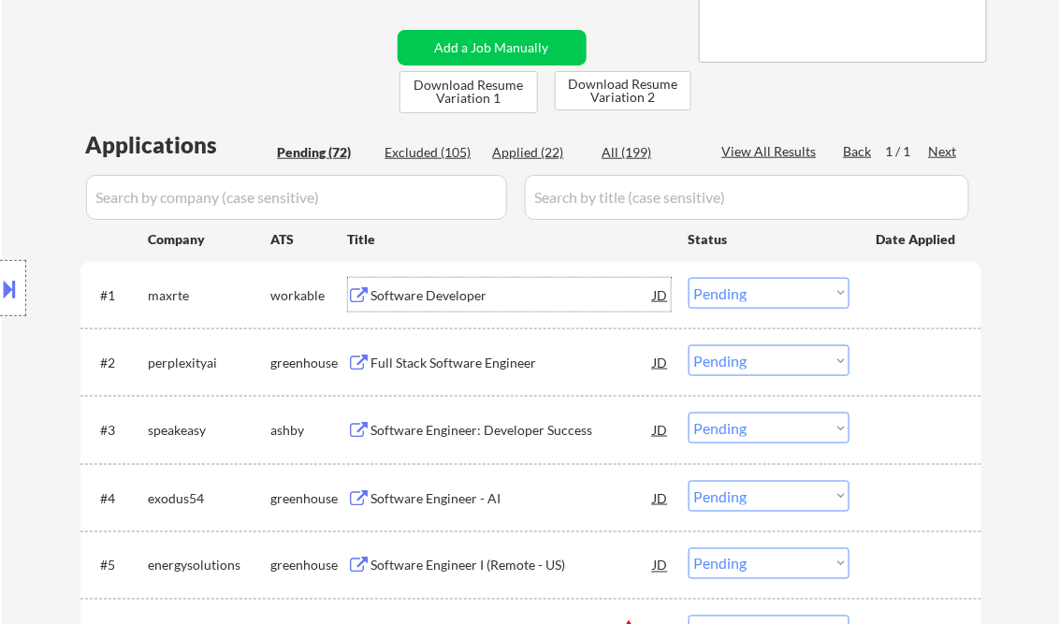
click at [779, 296] on select "Choose an option... Pending Applied Excluded (Questions) Excluded (Expired) Exc…" at bounding box center [769, 293] width 161 height 31
click at [689, 278] on select "Choose an option... Pending Applied Excluded (Questions) Excluded (Expired) Exc…" at bounding box center [769, 293] width 161 height 31
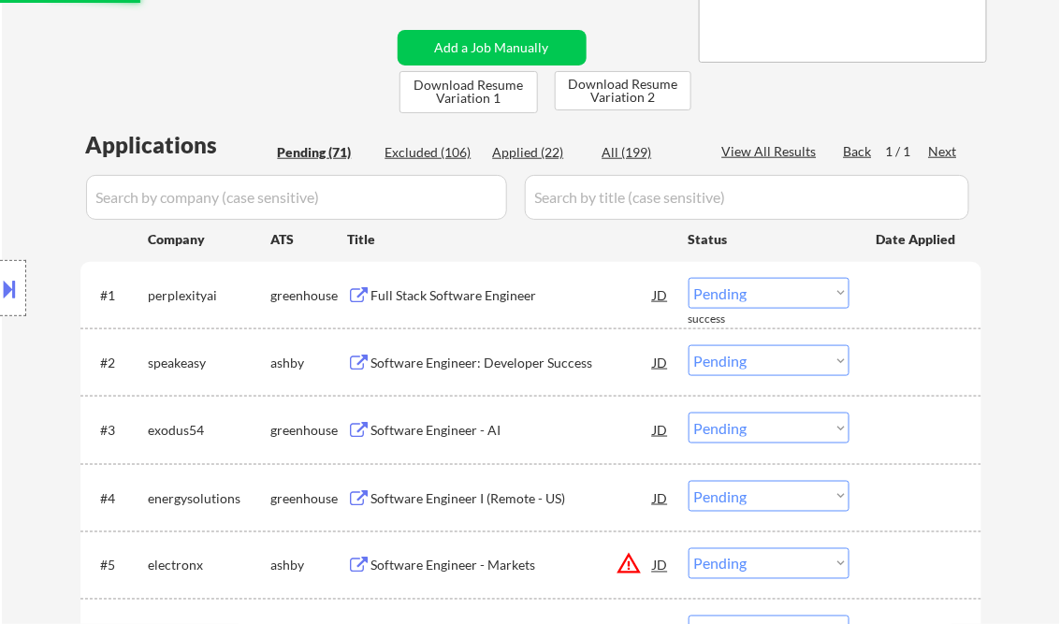
drag, startPoint x: 439, startPoint y: 293, endPoint x: 450, endPoint y: 290, distance: 11.6
click at [440, 294] on div "Full Stack Software Engineer" at bounding box center [512, 295] width 283 height 19
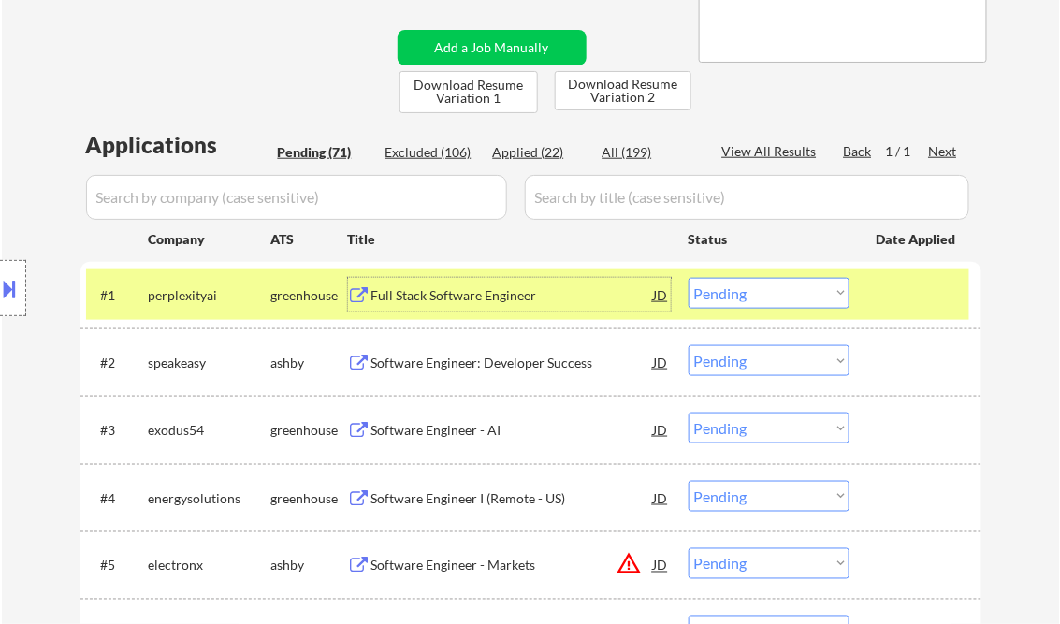
click at [11, 283] on button at bounding box center [10, 288] width 21 height 31
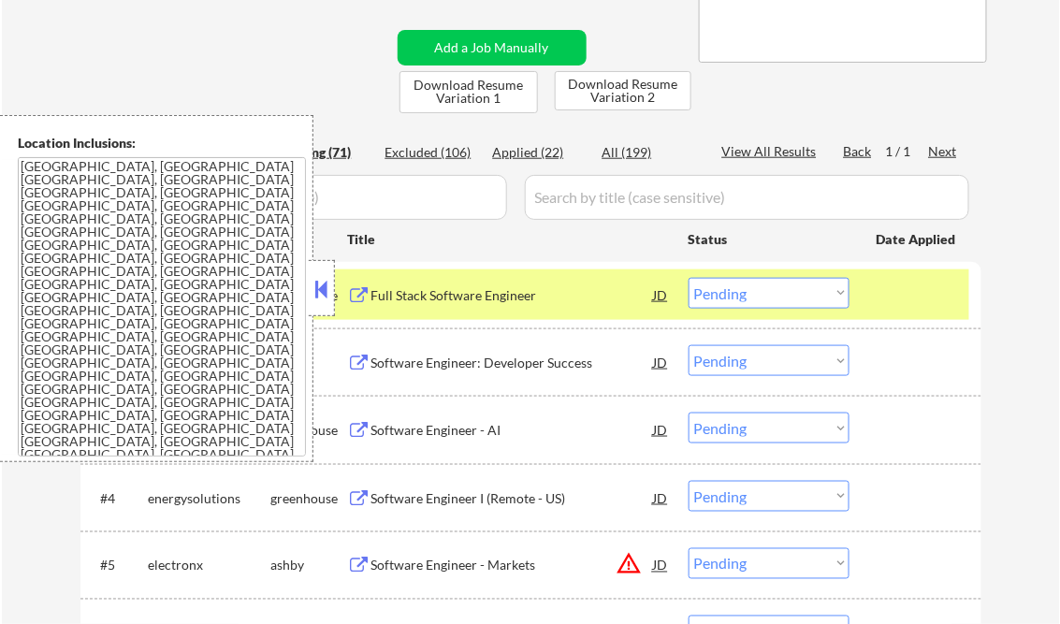
click at [314, 281] on button at bounding box center [322, 289] width 21 height 28
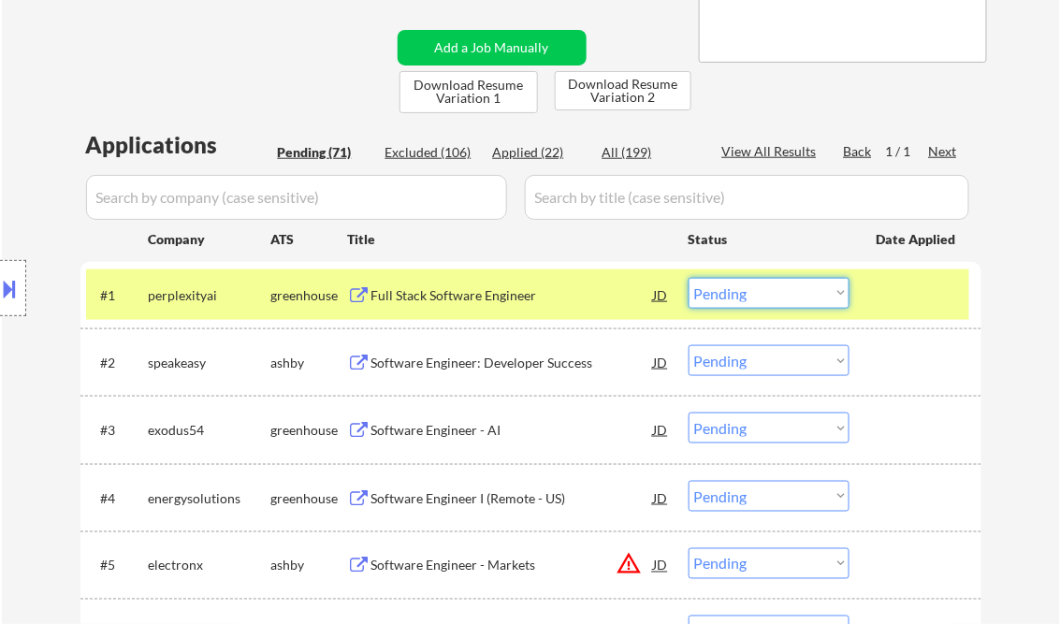
drag, startPoint x: 750, startPoint y: 296, endPoint x: 749, endPoint y: 309, distance: 13.1
click at [750, 296] on select "Choose an option... Pending Applied Excluded (Questions) Excluded (Expired) Exc…" at bounding box center [769, 293] width 161 height 31
click at [689, 278] on select "Choose an option... Pending Applied Excluded (Questions) Excluded (Expired) Exc…" at bounding box center [769, 293] width 161 height 31
click at [431, 361] on div "Software Engineer: Developer Success" at bounding box center [512, 363] width 283 height 19
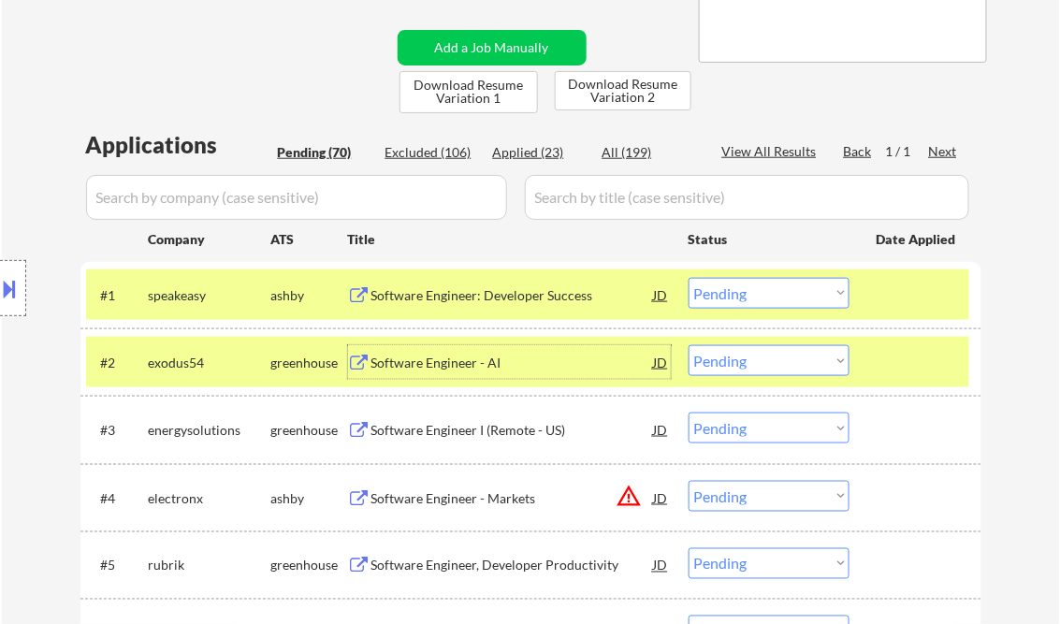
click at [749, 292] on select "Choose an option... Pending Applied Excluded (Questions) Excluded (Expired) Exc…" at bounding box center [769, 293] width 161 height 31
click at [689, 278] on select "Choose an option... Pending Applied Excluded (Questions) Excluded (Expired) Exc…" at bounding box center [769, 293] width 161 height 31
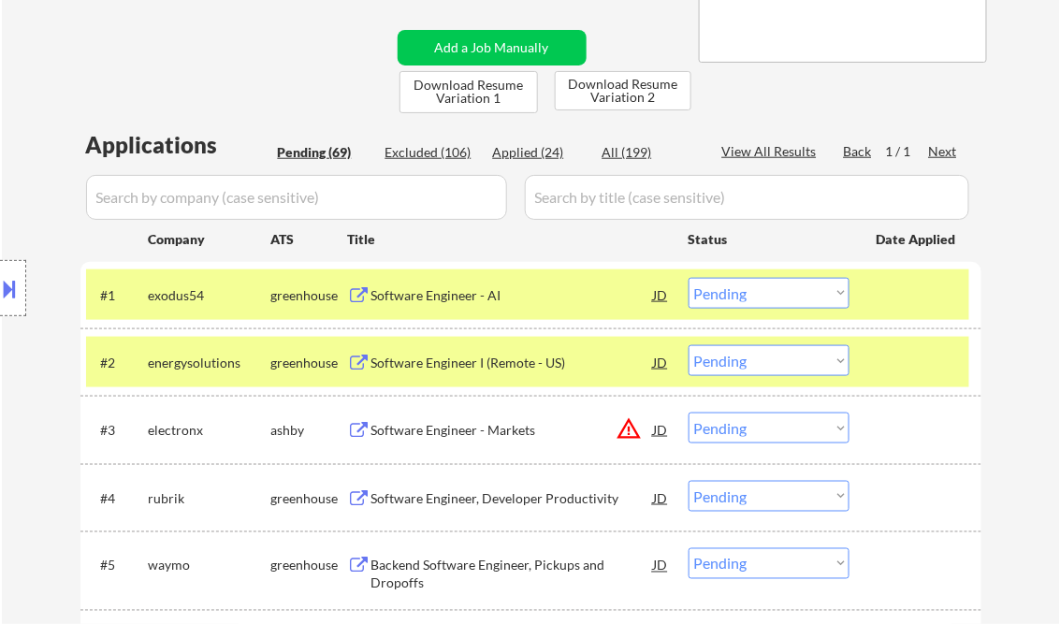
click at [896, 363] on div at bounding box center [918, 362] width 82 height 34
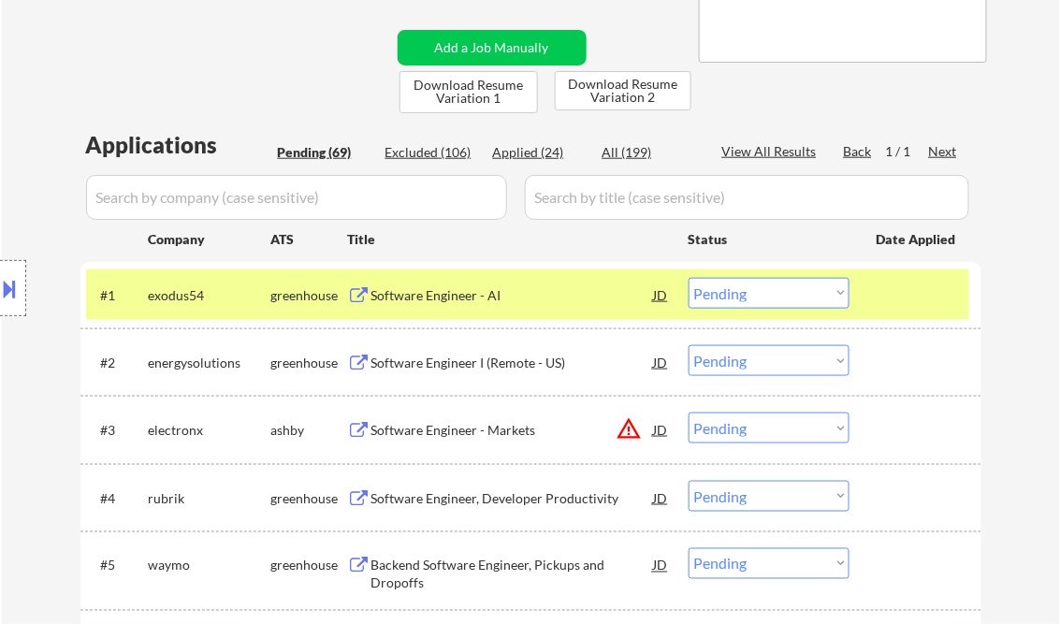
click at [453, 286] on div "Software Engineer - AI" at bounding box center [512, 295] width 283 height 19
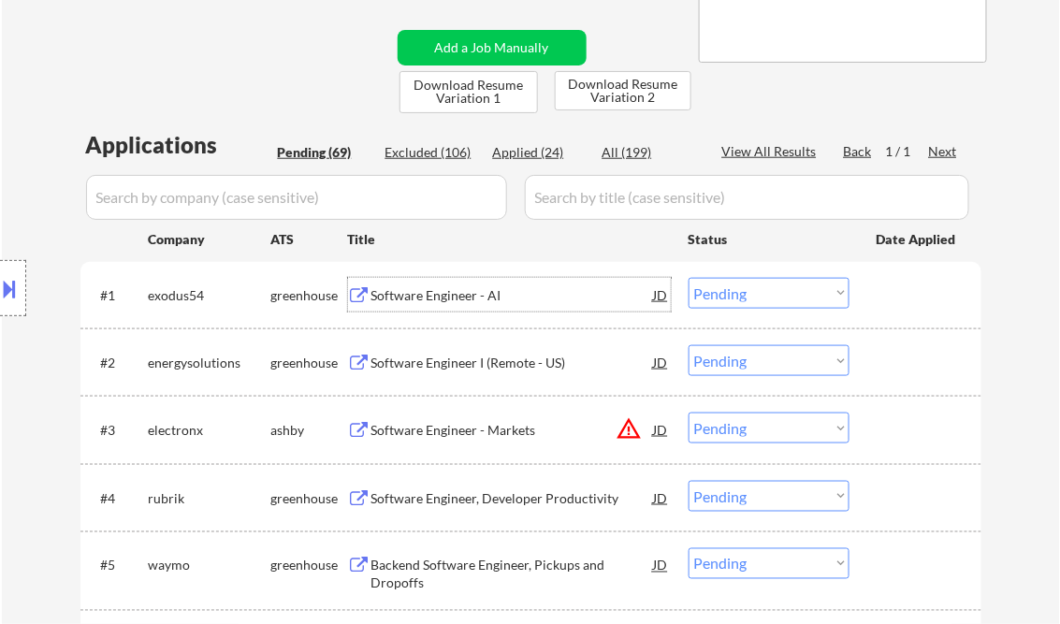
click at [752, 305] on select "Choose an option... Pending Applied Excluded (Questions) Excluded (Expired) Exc…" at bounding box center [769, 293] width 161 height 31
click at [689, 278] on select "Choose an option... Pending Applied Excluded (Questions) Excluded (Expired) Exc…" at bounding box center [769, 293] width 161 height 31
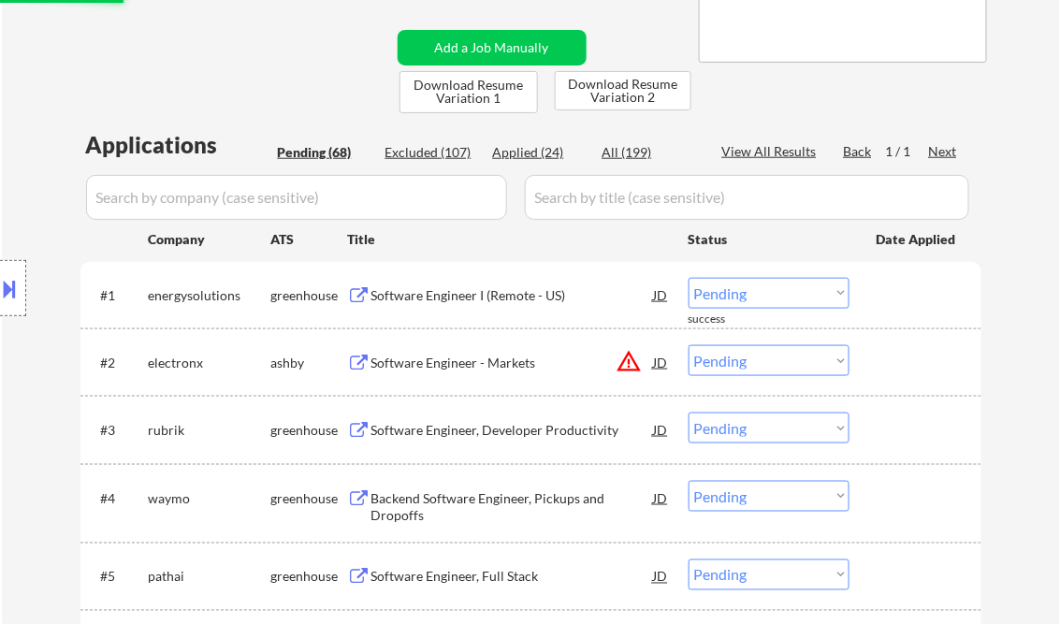
click at [443, 292] on div "Software Engineer I (Remote - US)" at bounding box center [512, 295] width 283 height 19
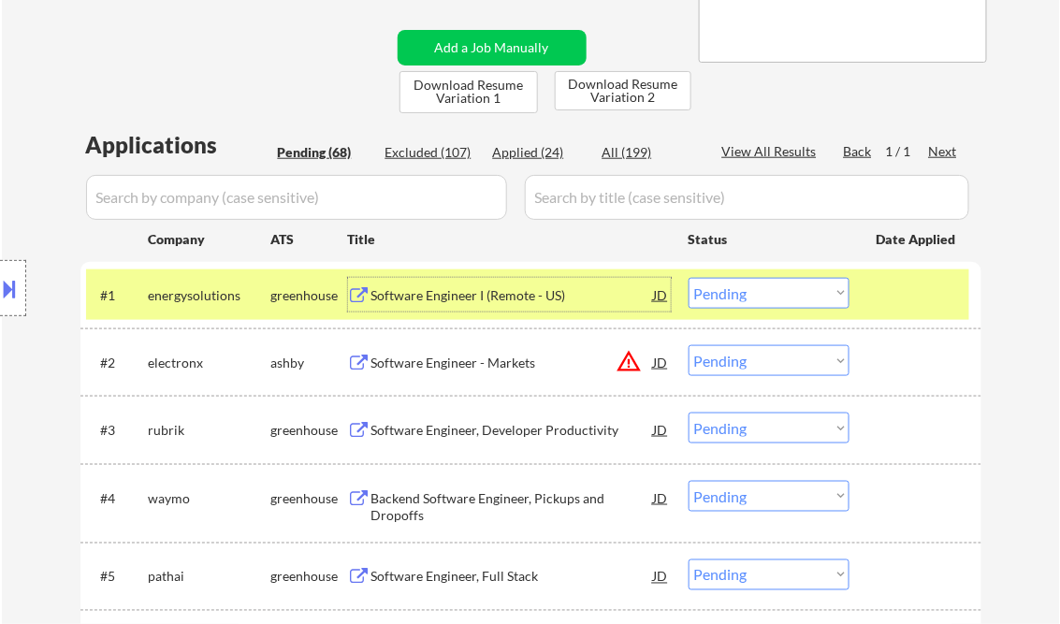
click at [748, 292] on select "Choose an option... Pending Applied Excluded (Questions) Excluded (Expired) Exc…" at bounding box center [769, 293] width 161 height 31
click at [689, 278] on select "Choose an option... Pending Applied Excluded (Questions) Excluded (Expired) Exc…" at bounding box center [769, 293] width 161 height 31
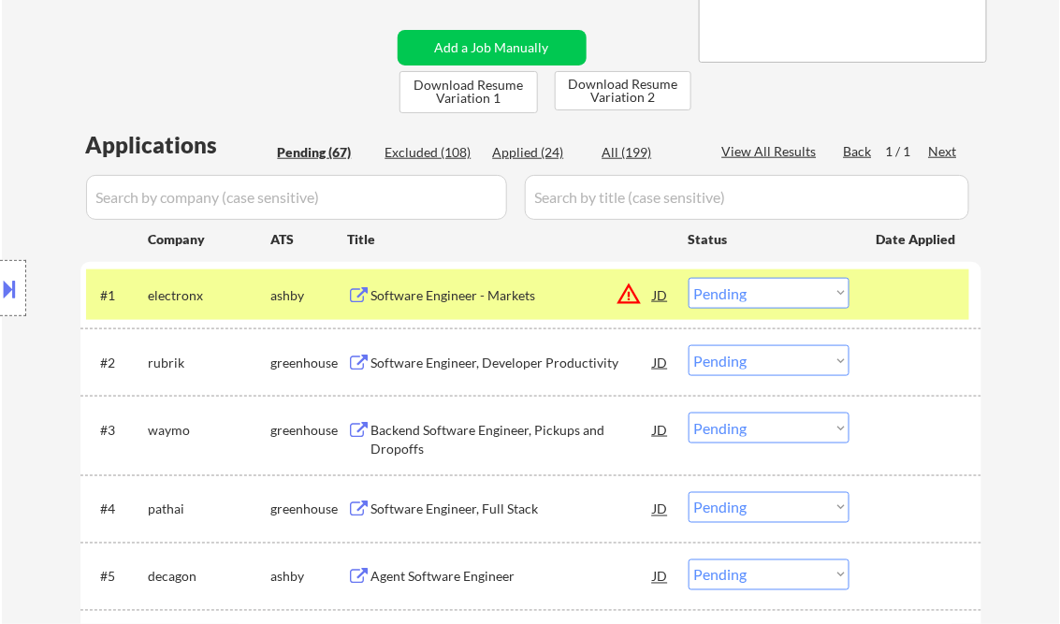
click at [483, 296] on div "Software Engineer - Markets" at bounding box center [512, 295] width 283 height 19
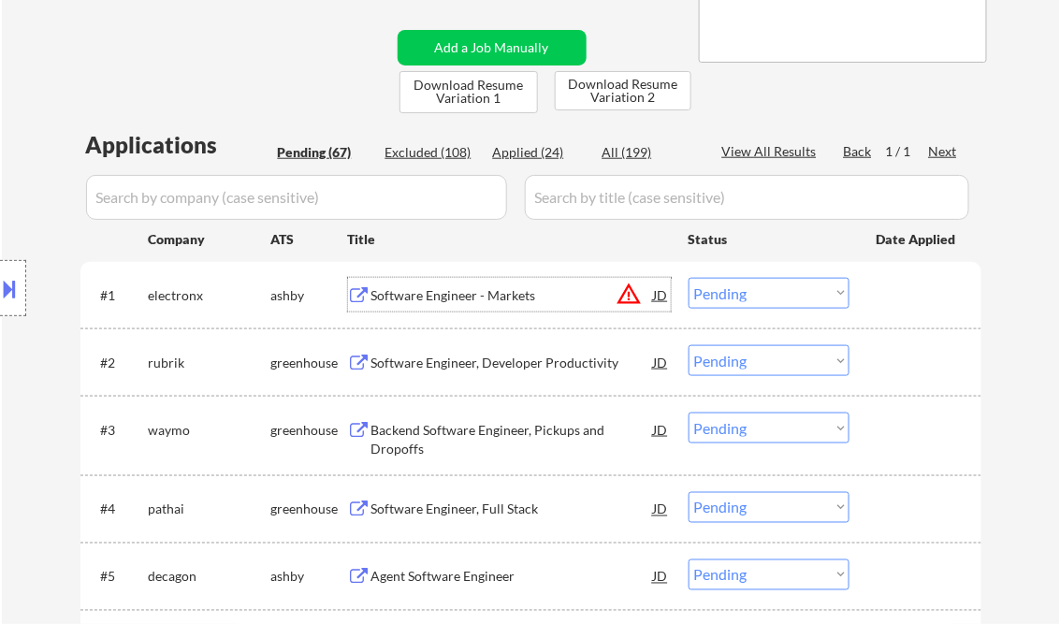
click at [813, 296] on select "Choose an option... Pending Applied Excluded (Questions) Excluded (Expired) Exc…" at bounding box center [769, 293] width 161 height 31
click at [689, 278] on select "Choose an option... Pending Applied Excluded (Questions) Excluded (Expired) Exc…" at bounding box center [769, 293] width 161 height 31
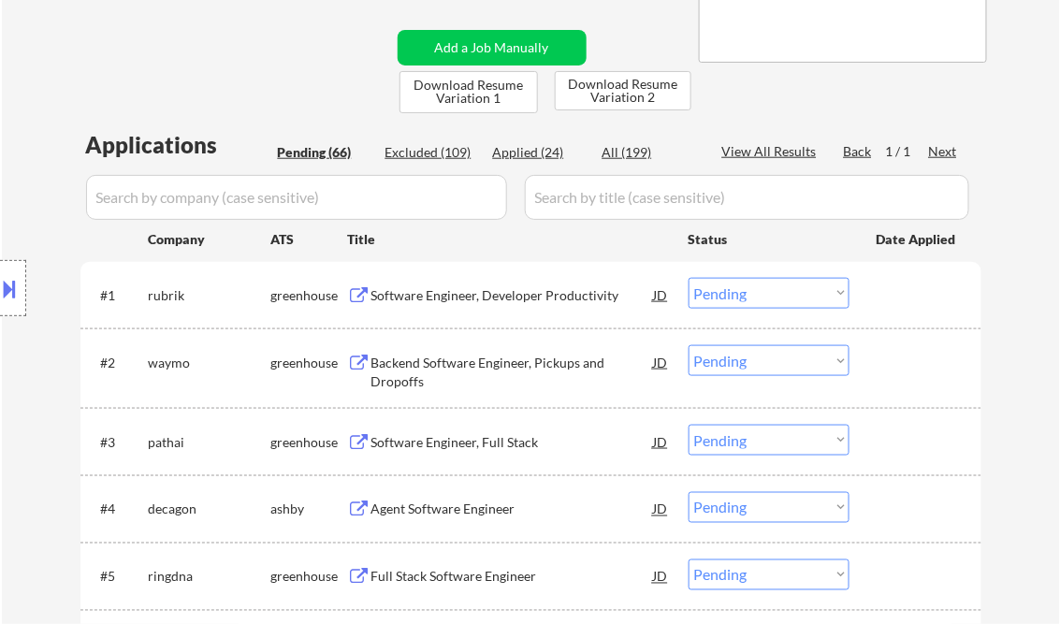
click at [466, 300] on div "Software Engineer, Developer Productivity" at bounding box center [512, 295] width 283 height 19
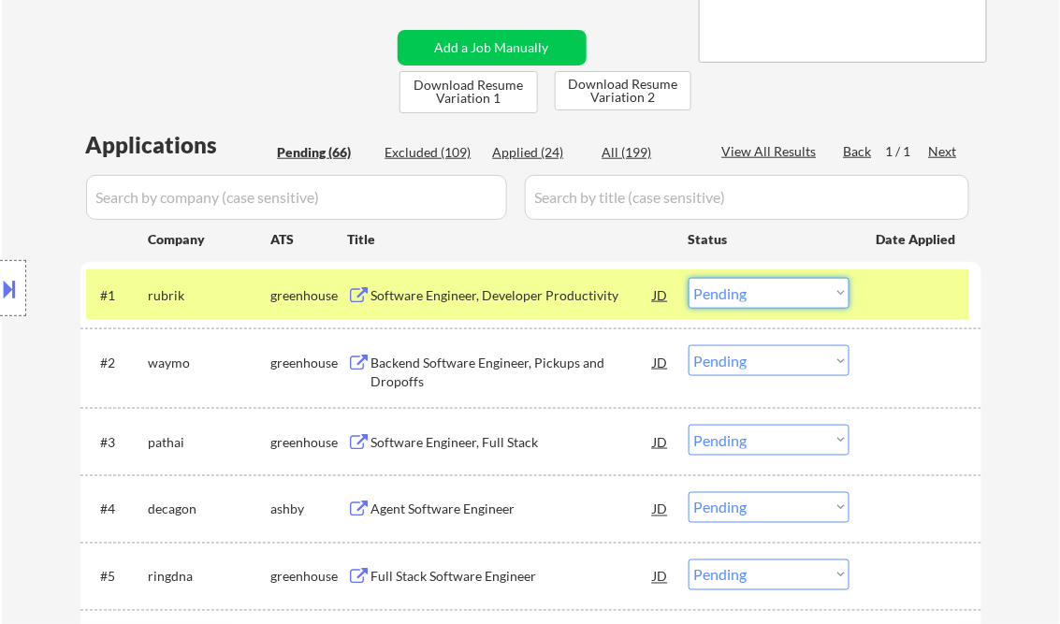
click at [779, 301] on select "Choose an option... Pending Applied Excluded (Questions) Excluded (Expired) Exc…" at bounding box center [769, 293] width 161 height 31
click at [689, 278] on select "Choose an option... Pending Applied Excluded (Questions) Excluded (Expired) Exc…" at bounding box center [769, 293] width 161 height 31
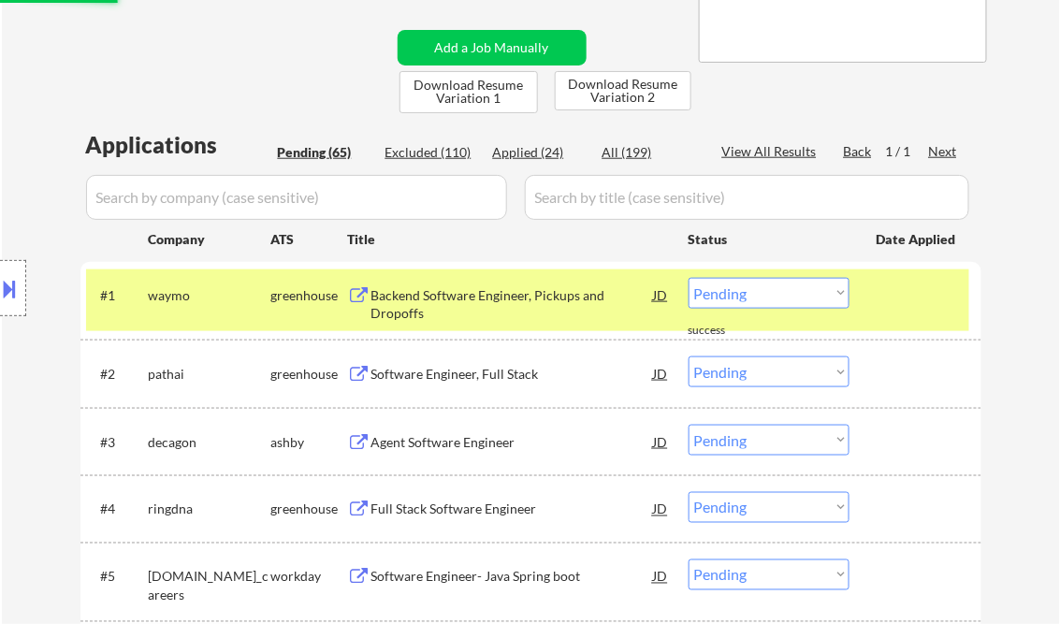
click at [454, 305] on div "Backend Software Engineer, Pickups and Dropoffs" at bounding box center [512, 304] width 283 height 36
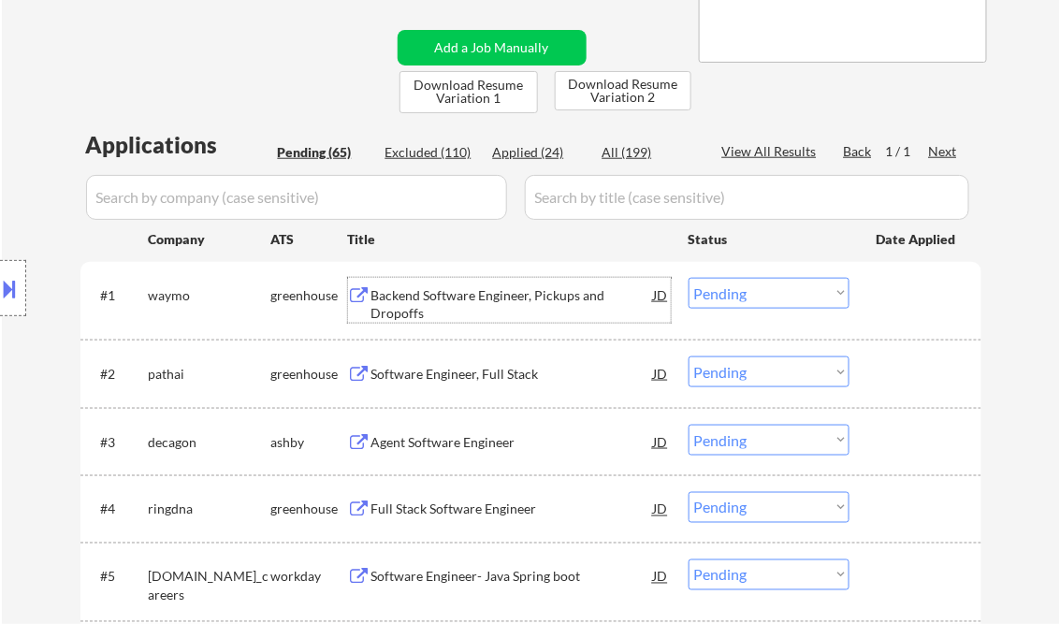
click at [482, 310] on div "Backend Software Engineer, Pickups and Dropoffs" at bounding box center [512, 304] width 283 height 36
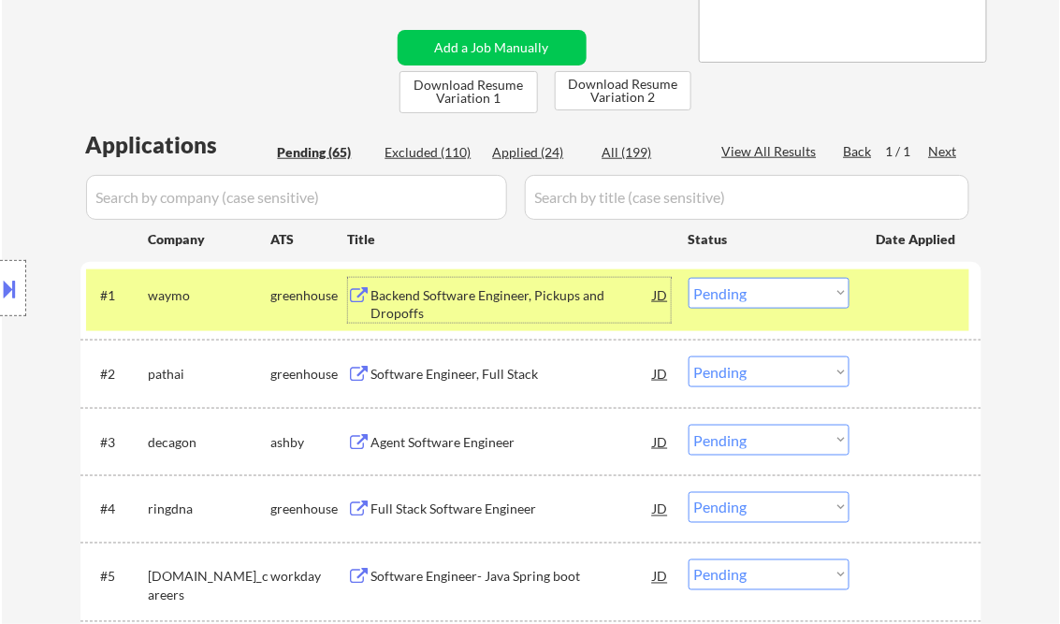
click at [760, 291] on select "Choose an option... Pending Applied Excluded (Questions) Excluded (Expired) Exc…" at bounding box center [769, 293] width 161 height 31
click at [689, 278] on select "Choose an option... Pending Applied Excluded (Questions) Excluded (Expired) Exc…" at bounding box center [769, 293] width 161 height 31
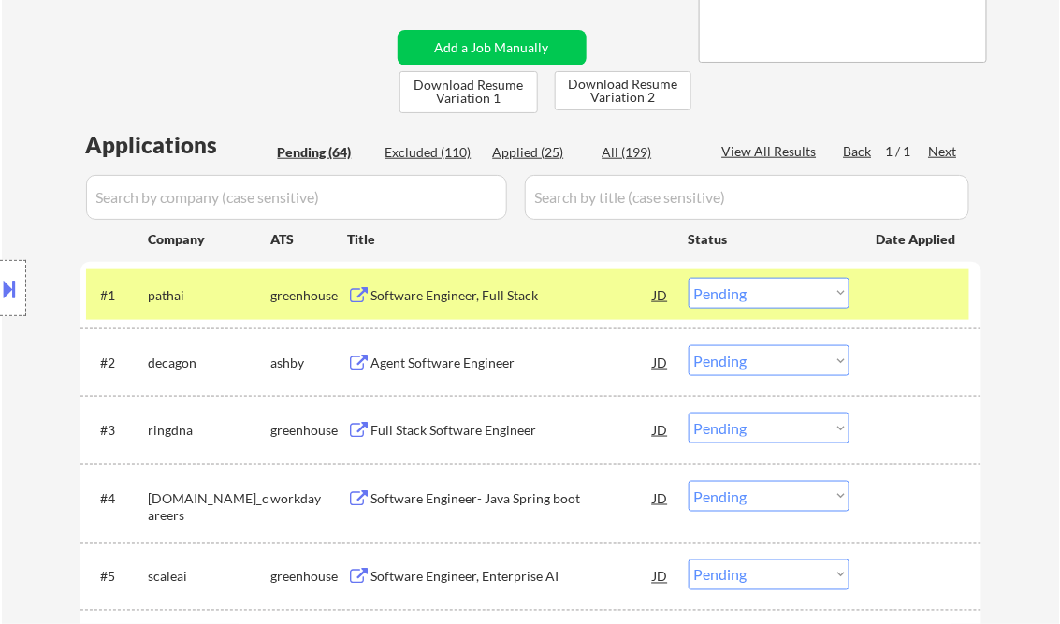
click at [453, 297] on div "Software Engineer, Full Stack" at bounding box center [512, 295] width 283 height 19
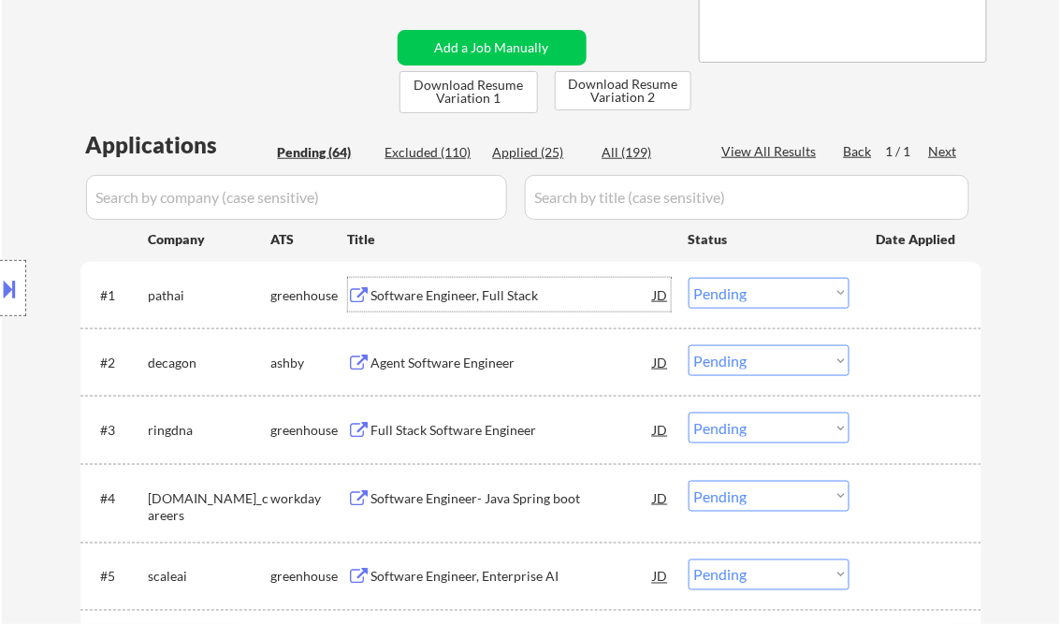
click at [472, 297] on div "Software Engineer, Full Stack" at bounding box center [512, 295] width 283 height 19
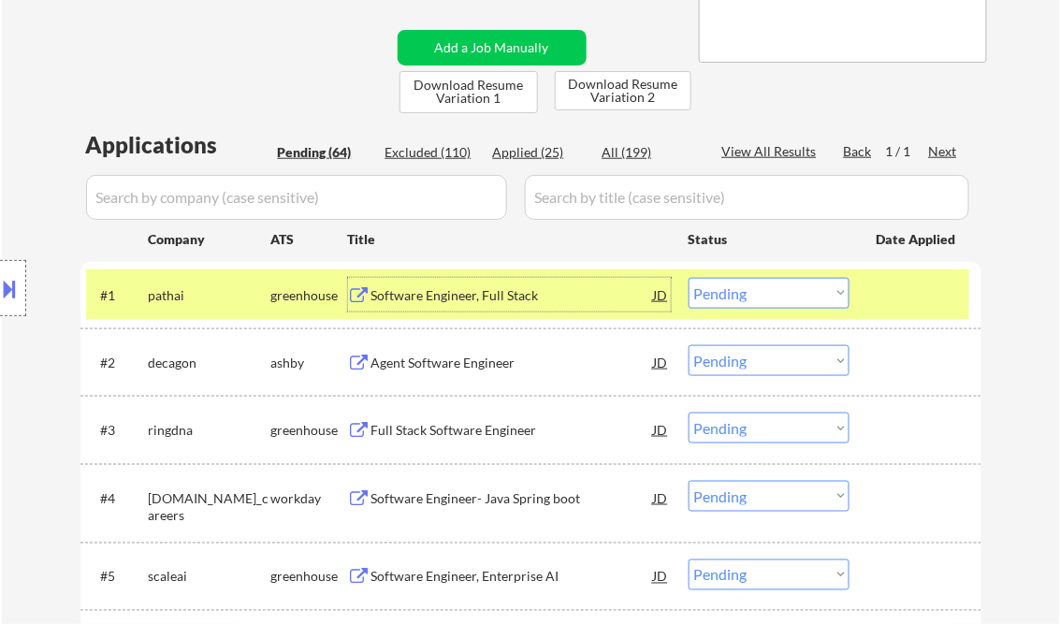
drag, startPoint x: 730, startPoint y: 305, endPoint x: 741, endPoint y: 311, distance: 12.6
click at [730, 305] on select "Choose an option... Pending Applied Excluded (Questions) Excluded (Expired) Exc…" at bounding box center [769, 293] width 161 height 31
click at [689, 278] on select "Choose an option... Pending Applied Excluded (Questions) Excluded (Expired) Exc…" at bounding box center [769, 293] width 161 height 31
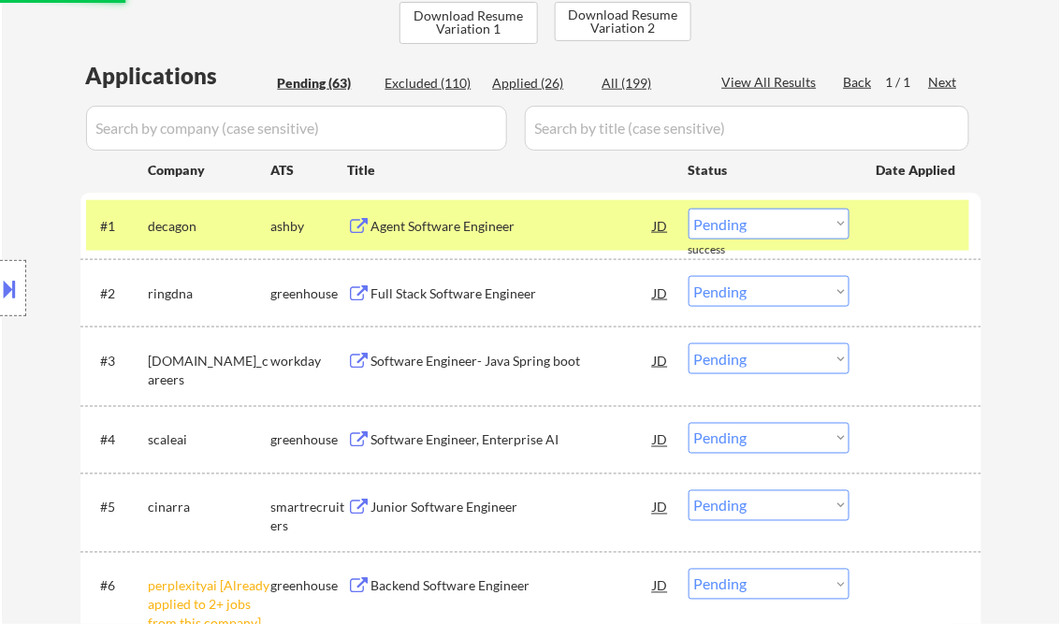
scroll to position [449, 0]
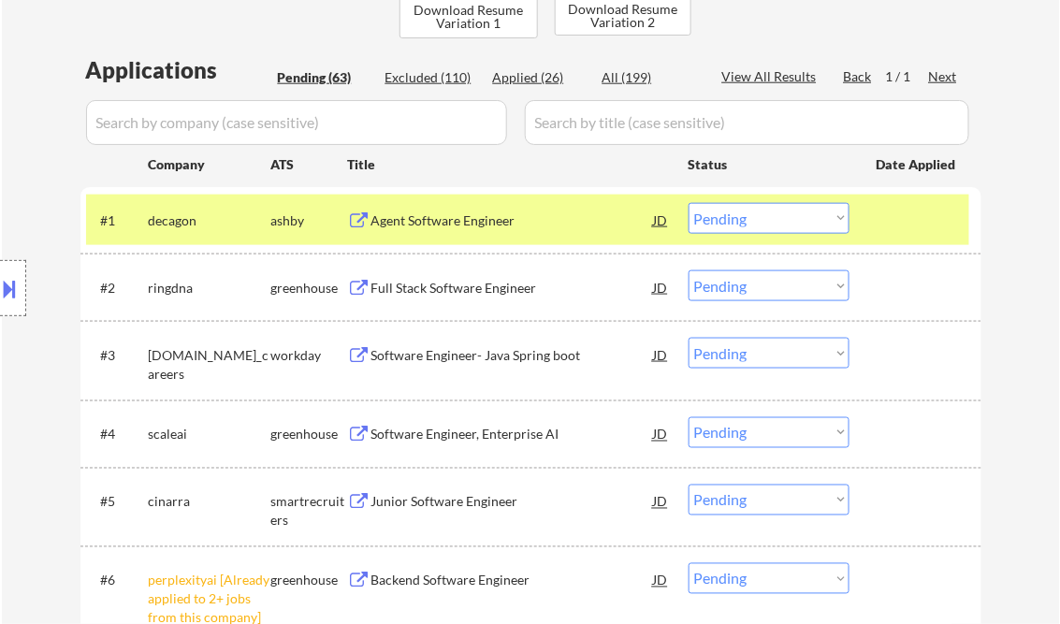
click at [457, 232] on div "Agent Software Engineer" at bounding box center [512, 220] width 283 height 34
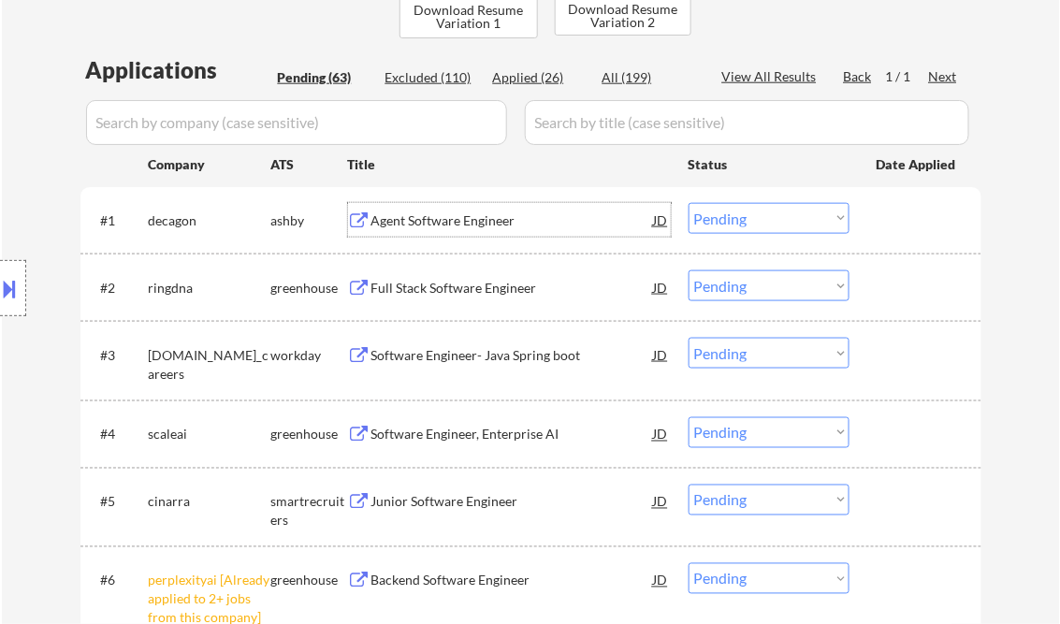
drag, startPoint x: 746, startPoint y: 217, endPoint x: 769, endPoint y: 235, distance: 29.4
click at [747, 217] on select "Choose an option... Pending Applied Excluded (Questions) Excluded (Expired) Exc…" at bounding box center [769, 218] width 161 height 31
click at [689, 203] on select "Choose an option... Pending Applied Excluded (Questions) Excluded (Expired) Exc…" at bounding box center [769, 218] width 161 height 31
click at [488, 290] on div "Full Stack Software Engineer" at bounding box center [512, 288] width 283 height 19
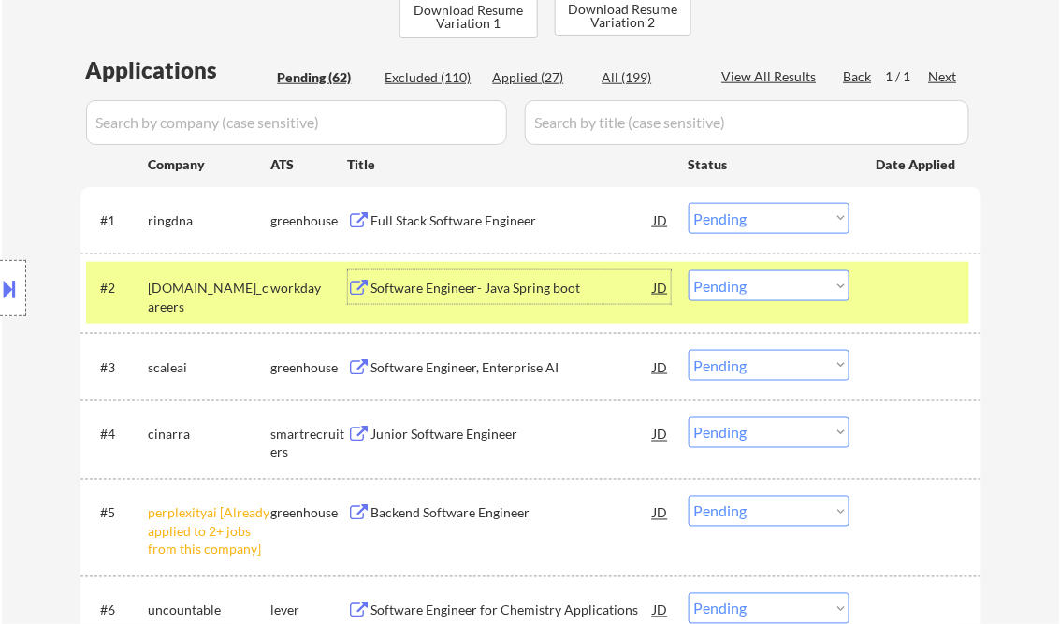
click at [737, 223] on select "Choose an option... Pending Applied Excluded (Questions) Excluded (Expired) Exc…" at bounding box center [769, 218] width 161 height 31
click at [689, 203] on select "Choose an option... Pending Applied Excluded (Questions) Excluded (Expired) Exc…" at bounding box center [769, 218] width 161 height 31
click at [920, 278] on div at bounding box center [918, 287] width 82 height 34
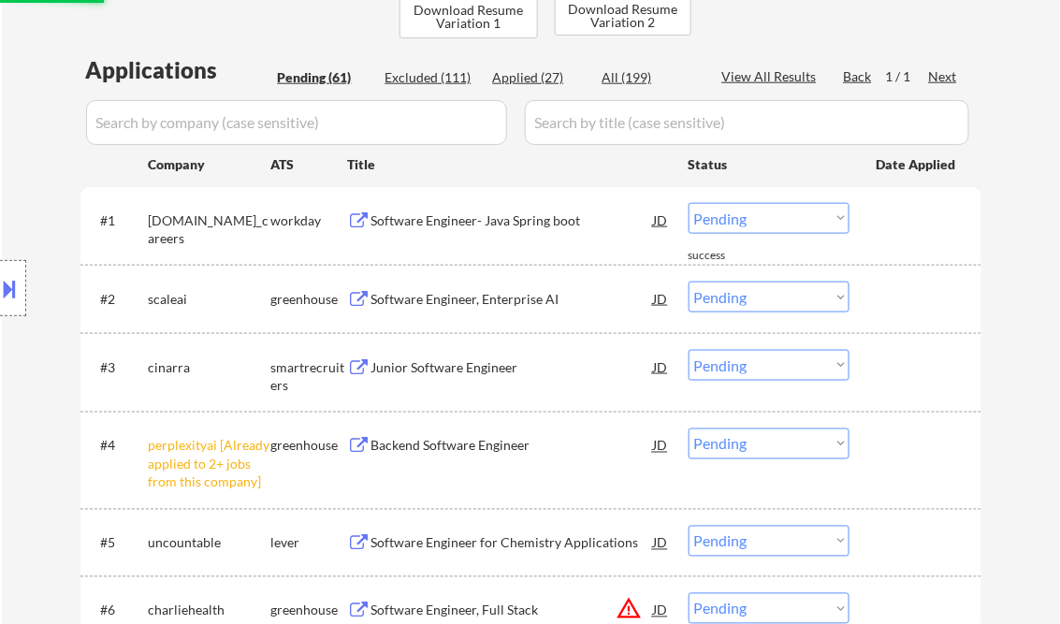
click at [455, 216] on div "Software Engineer- Java Spring boot" at bounding box center [512, 220] width 283 height 19
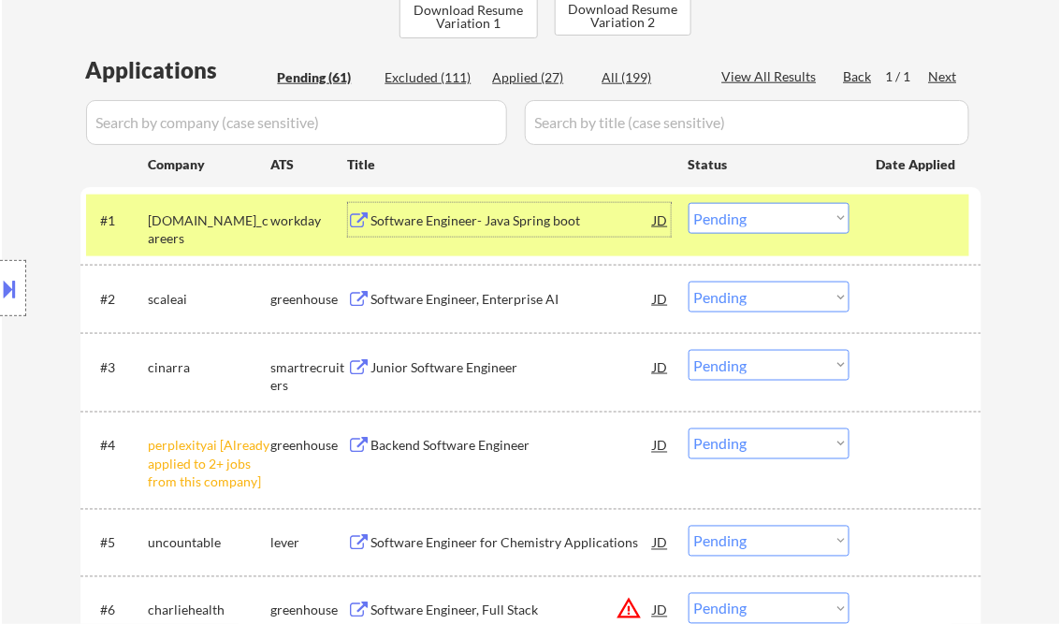
click at [770, 227] on select "Choose an option... Pending Applied Excluded (Questions) Excluded (Expired) Exc…" at bounding box center [769, 218] width 161 height 31
click at [689, 203] on select "Choose an option... Pending Applied Excluded (Questions) Excluded (Expired) Exc…" at bounding box center [769, 218] width 161 height 31
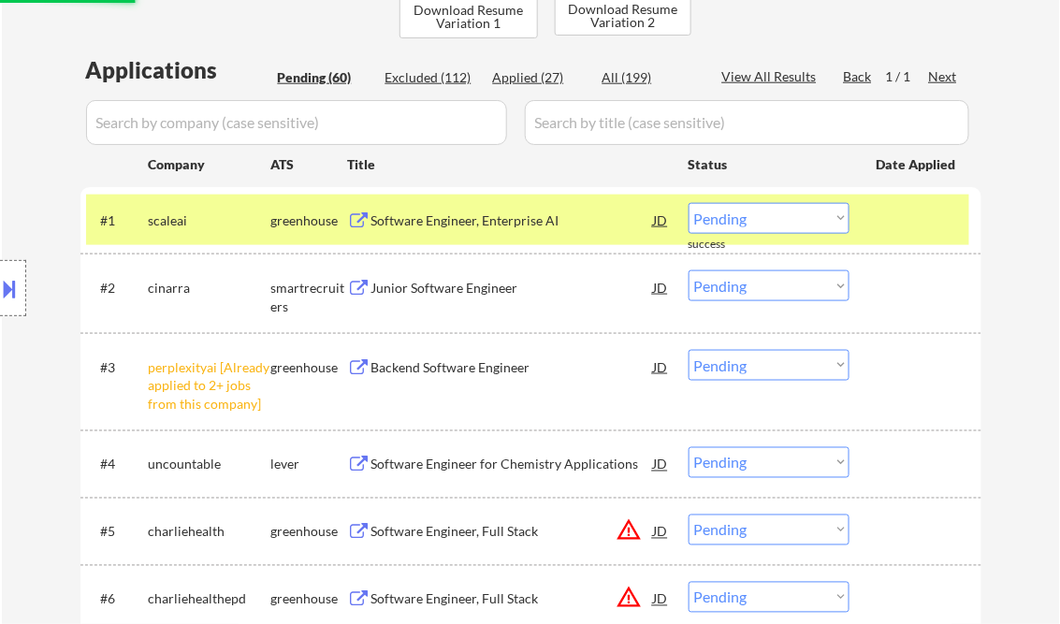
click at [493, 222] on div "Software Engineer, Enterprise AI" at bounding box center [512, 220] width 283 height 19
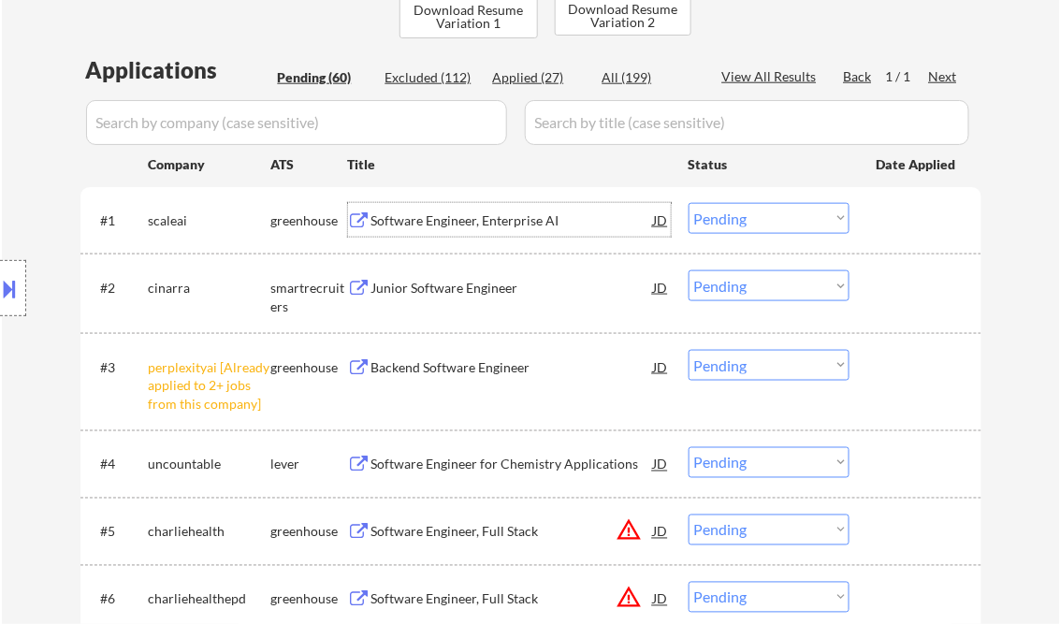
click at [772, 222] on select "Choose an option... Pending Applied Excluded (Questions) Excluded (Expired) Exc…" at bounding box center [769, 218] width 161 height 31
click at [689, 203] on select "Choose an option... Pending Applied Excluded (Questions) Excluded (Expired) Exc…" at bounding box center [769, 218] width 161 height 31
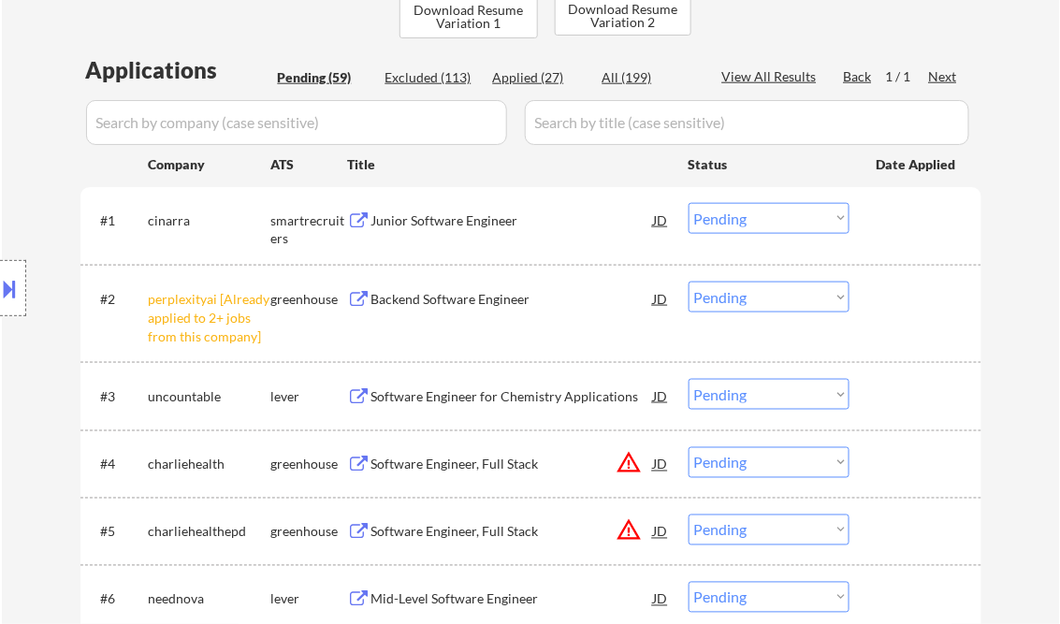
click at [441, 217] on div "Junior Software Engineer" at bounding box center [512, 220] width 283 height 19
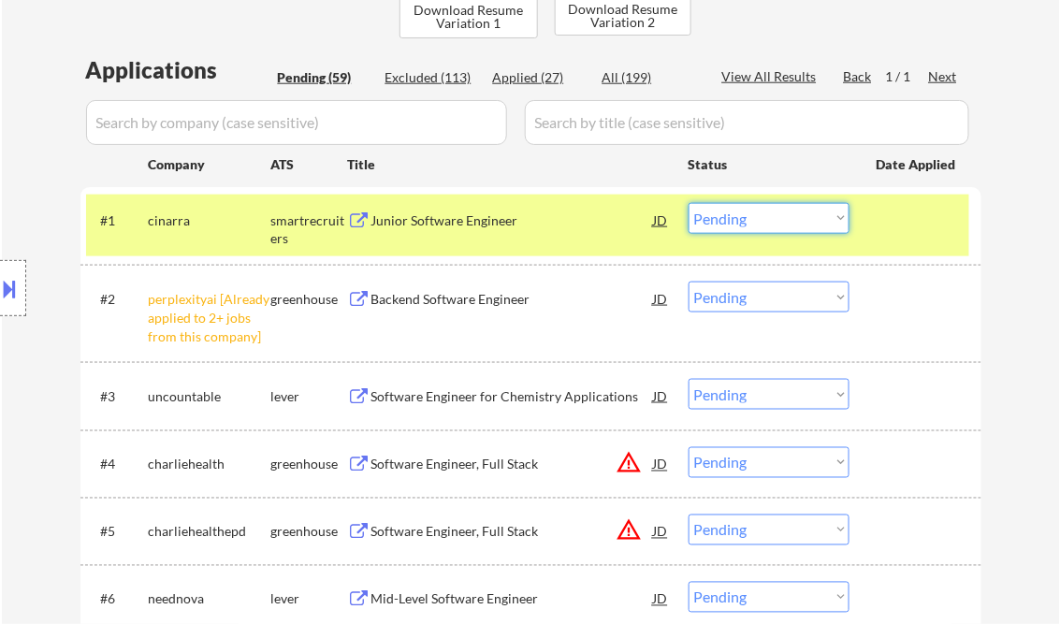
click at [749, 218] on select "Choose an option... Pending Applied Excluded (Questions) Excluded (Expired) Exc…" at bounding box center [769, 218] width 161 height 31
click at [689, 203] on select "Choose an option... Pending Applied Excluded (Questions) Excluded (Expired) Exc…" at bounding box center [769, 218] width 161 height 31
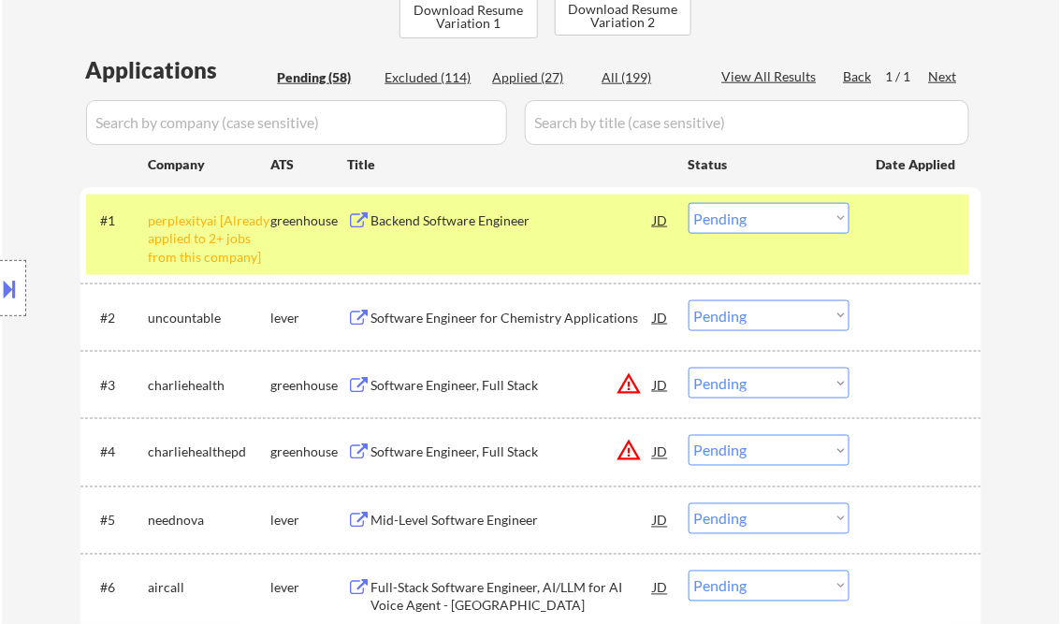
click at [751, 222] on select "Choose an option... Pending Applied Excluded (Questions) Excluded (Expired) Exc…" at bounding box center [769, 218] width 161 height 31
click at [689, 203] on select "Choose an option... Pending Applied Excluded (Questions) Excluded (Expired) Exc…" at bounding box center [769, 218] width 161 height 31
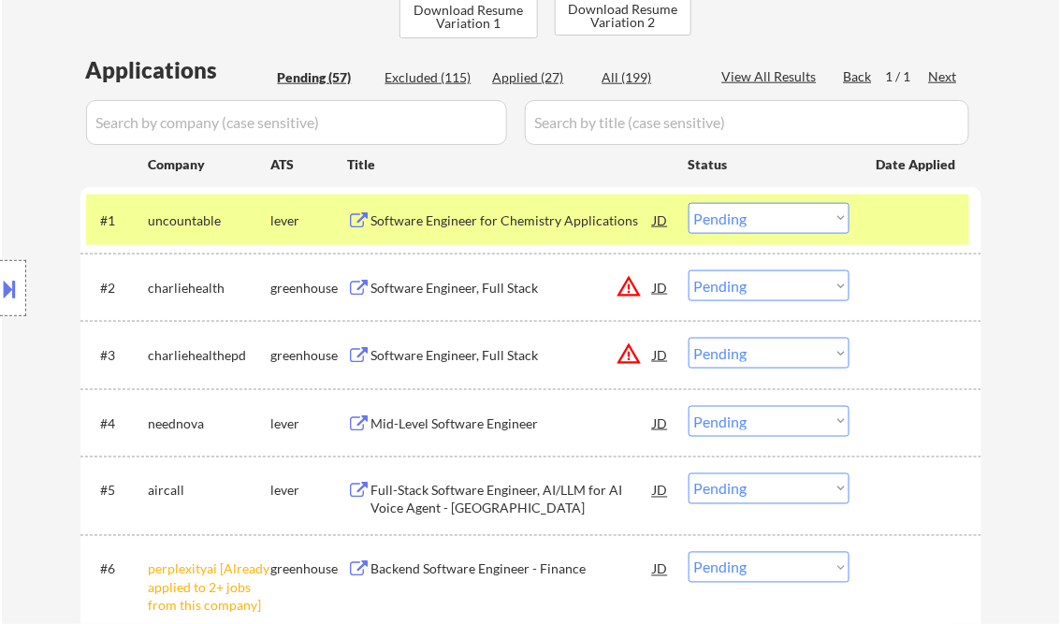
click at [502, 225] on div "Software Engineer for Chemistry Applications" at bounding box center [512, 220] width 283 height 19
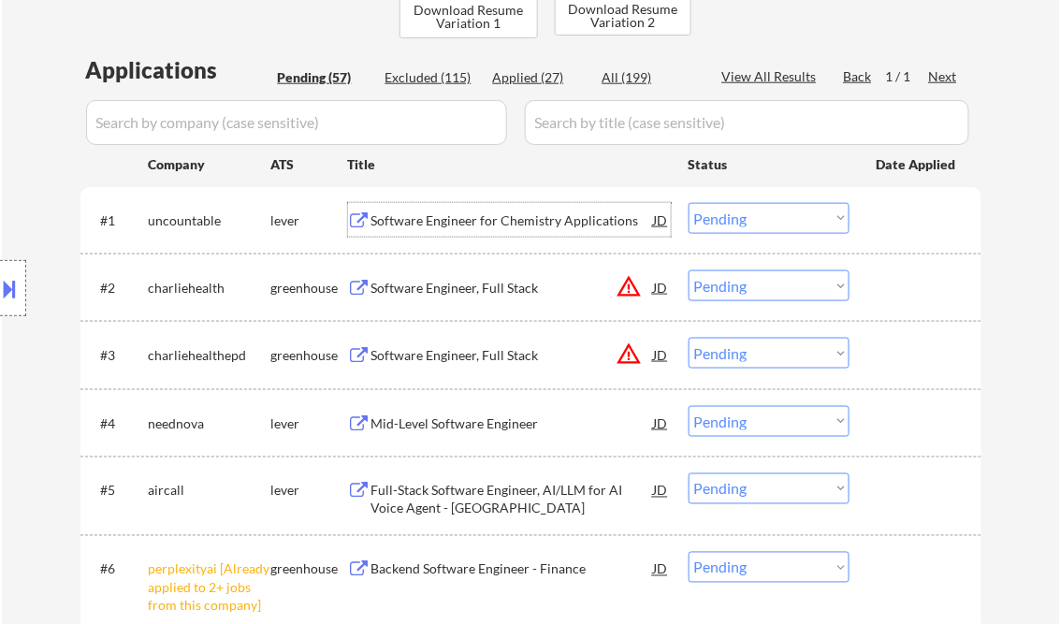
click at [776, 226] on select "Choose an option... Pending Applied Excluded (Questions) Excluded (Expired) Exc…" at bounding box center [769, 218] width 161 height 31
click at [689, 203] on select "Choose an option... Pending Applied Excluded (Questions) Excluded (Expired) Exc…" at bounding box center [769, 218] width 161 height 31
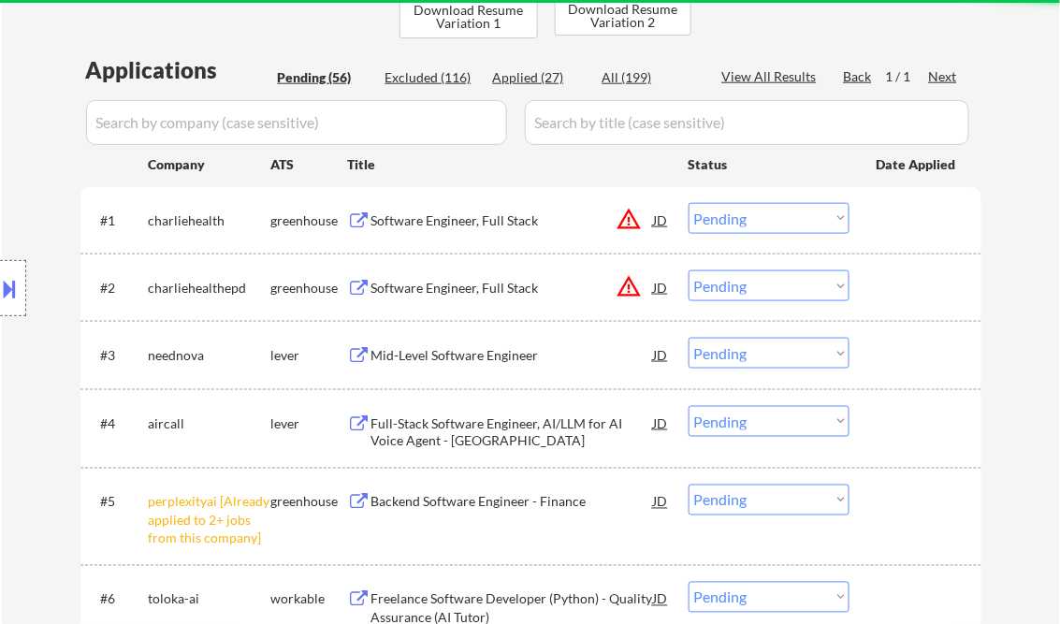
click at [425, 217] on div "Software Engineer, Full Stack" at bounding box center [512, 220] width 283 height 19
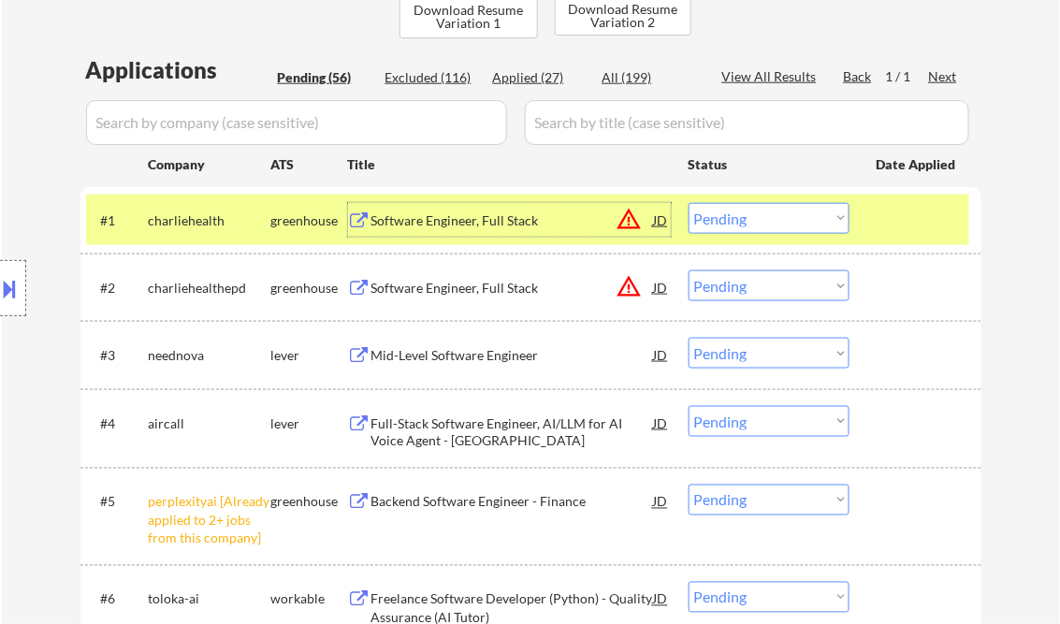
click at [744, 226] on select "Choose an option... Pending Applied Excluded (Questions) Excluded (Expired) Exc…" at bounding box center [769, 218] width 161 height 31
click at [689, 203] on select "Choose an option... Pending Applied Excluded (Questions) Excluded (Expired) Exc…" at bounding box center [769, 218] width 161 height 31
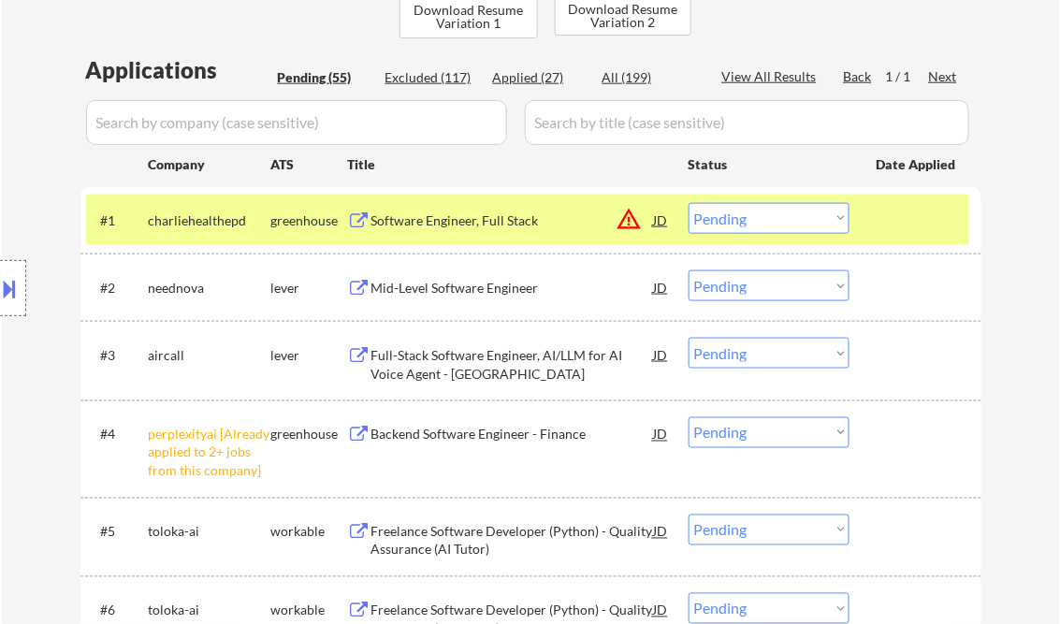
click at [464, 223] on div "Software Engineer, Full Stack" at bounding box center [512, 220] width 283 height 19
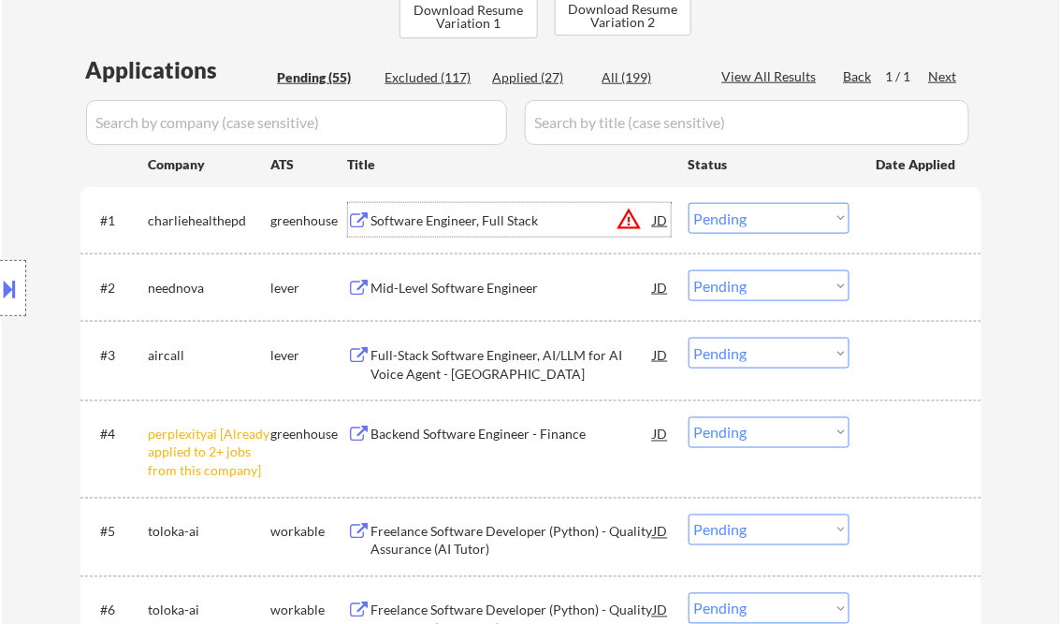
drag, startPoint x: 771, startPoint y: 215, endPoint x: 784, endPoint y: 236, distance: 24.4
click at [771, 215] on select "Choose an option... Pending Applied Excluded (Questions) Excluded (Expired) Exc…" at bounding box center [769, 218] width 161 height 31
click at [689, 203] on select "Choose an option... Pending Applied Excluded (Questions) Excluded (Expired) Exc…" at bounding box center [769, 218] width 161 height 31
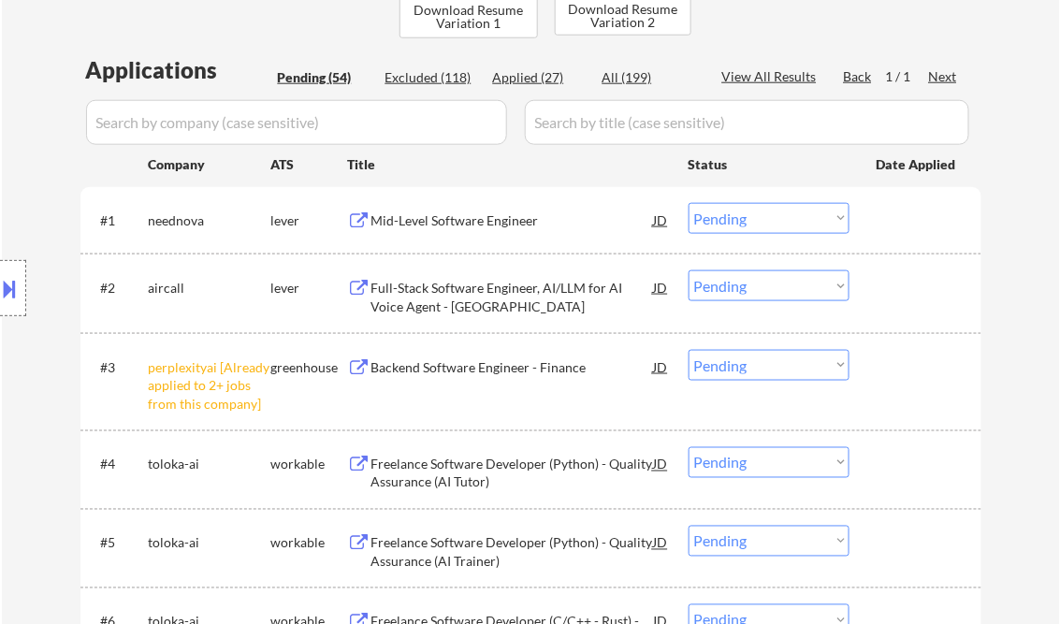
click at [483, 231] on div "Mid-Level Software Engineer" at bounding box center [512, 220] width 283 height 34
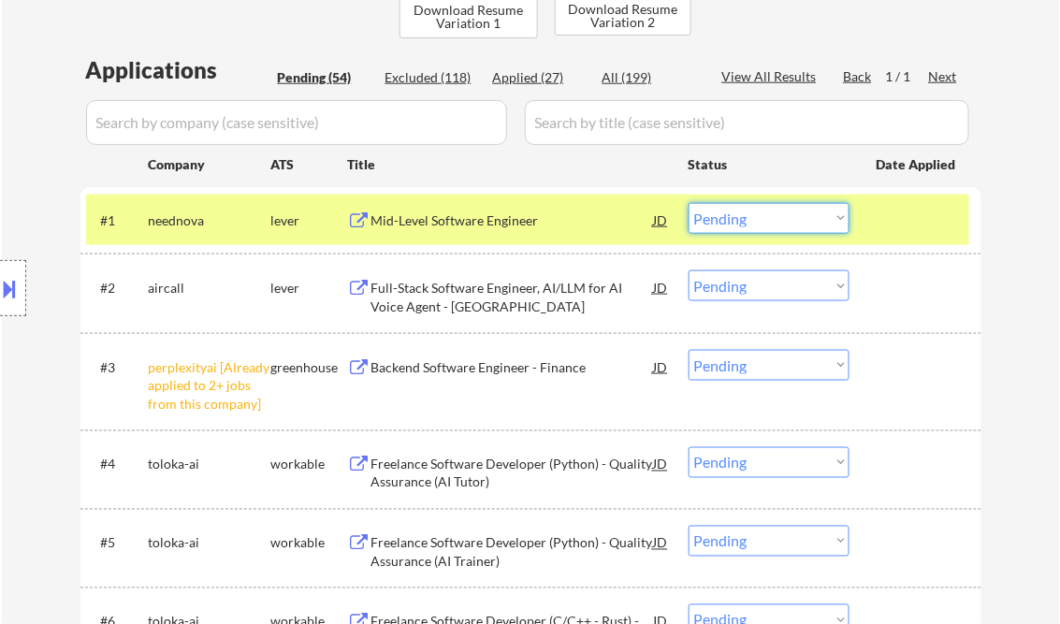
drag, startPoint x: 775, startPoint y: 215, endPoint x: 780, endPoint y: 230, distance: 16.0
click at [775, 215] on select "Choose an option... Pending Applied Excluded (Questions) Excluded (Expired) Exc…" at bounding box center [769, 218] width 161 height 31
click at [689, 203] on select "Choose an option... Pending Applied Excluded (Questions) Excluded (Expired) Exc…" at bounding box center [769, 218] width 161 height 31
select select ""pending""
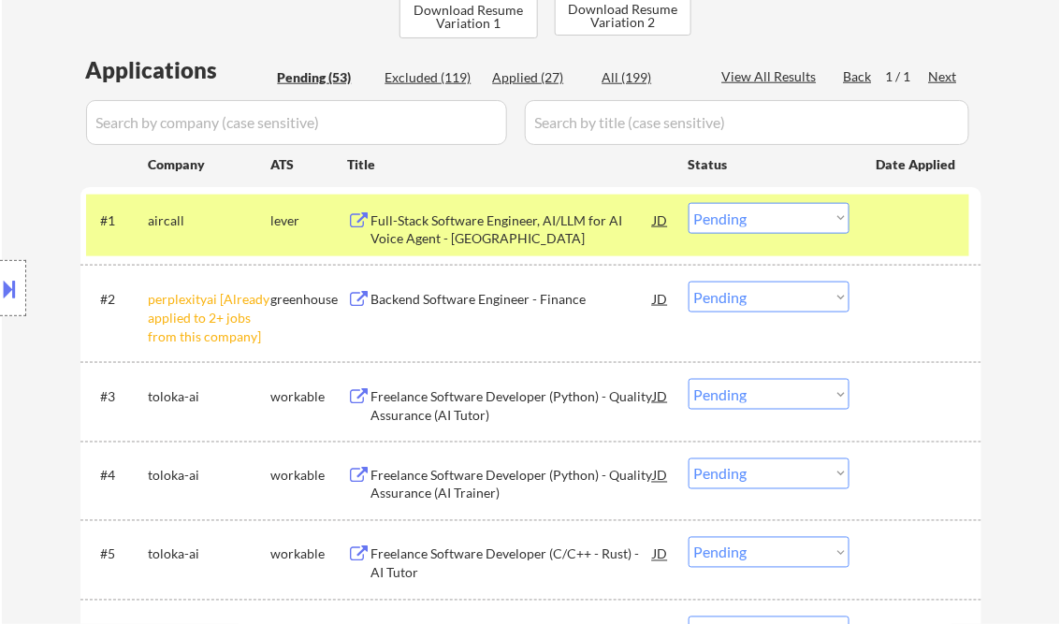
drag, startPoint x: 771, startPoint y: 295, endPoint x: 784, endPoint y: 299, distance: 13.9
click at [771, 295] on select "Choose an option... Pending Applied Excluded (Questions) Excluded (Expired) Exc…" at bounding box center [769, 297] width 161 height 31
click at [689, 282] on select "Choose an option... Pending Applied Excluded (Questions) Excluded (Expired) Exc…" at bounding box center [769, 297] width 161 height 31
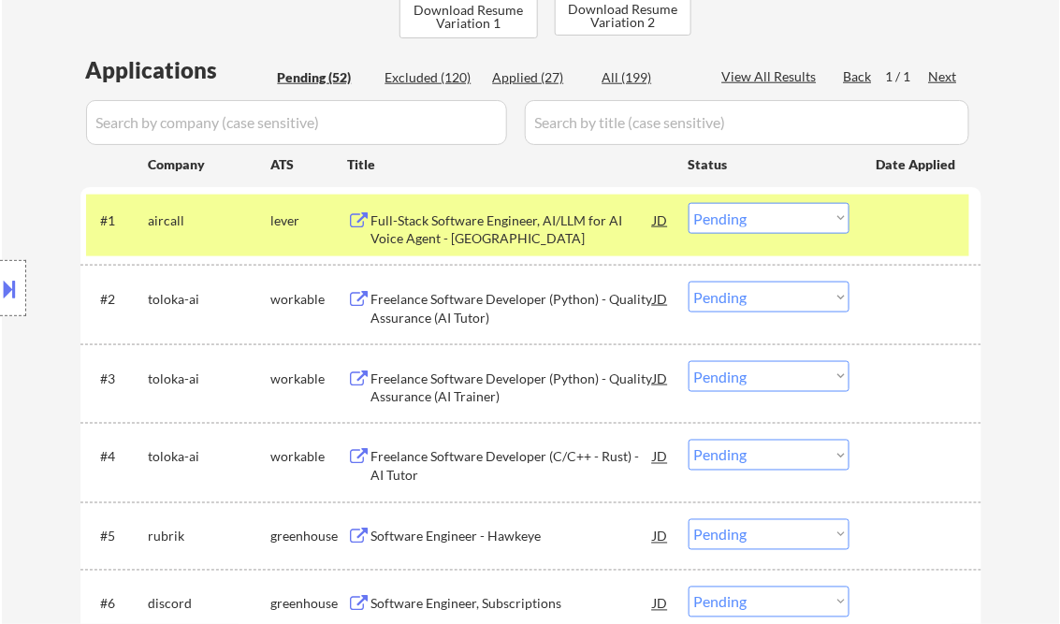
click at [749, 293] on select "Choose an option... Pending Applied Excluded (Questions) Excluded (Expired) Exc…" at bounding box center [769, 297] width 161 height 31
click at [689, 282] on select "Choose an option... Pending Applied Excluded (Questions) Excluded (Expired) Exc…" at bounding box center [769, 297] width 161 height 31
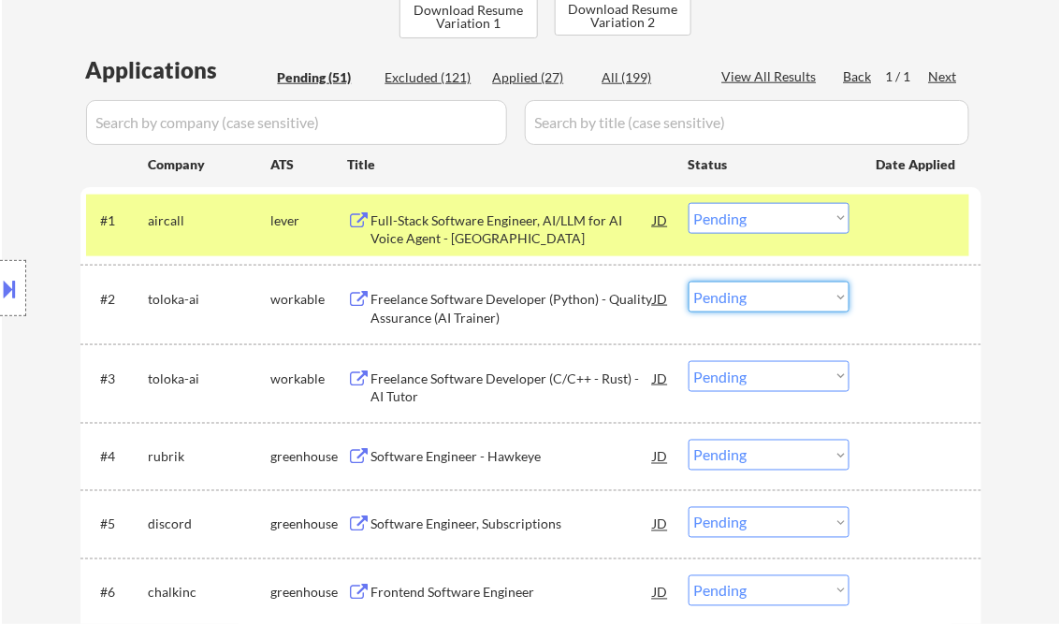
drag, startPoint x: 760, startPoint y: 306, endPoint x: 769, endPoint y: 305, distance: 9.4
click at [760, 306] on select "Choose an option... Pending Applied Excluded (Questions) Excluded (Expired) Exc…" at bounding box center [769, 297] width 161 height 31
click at [689, 282] on select "Choose an option... Pending Applied Excluded (Questions) Excluded (Expired) Exc…" at bounding box center [769, 297] width 161 height 31
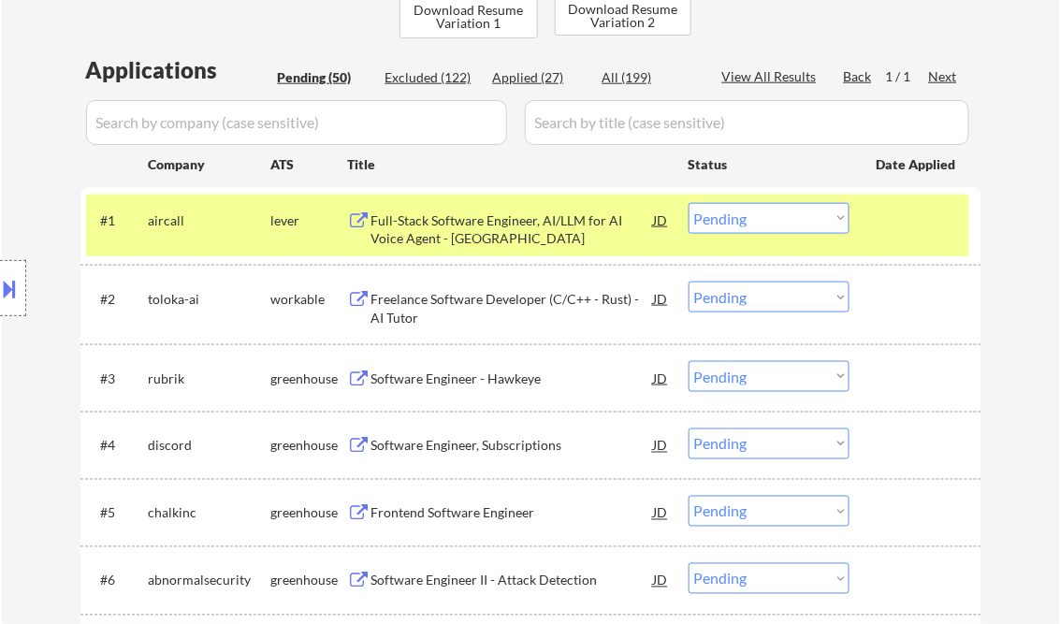
click at [756, 299] on select "Choose an option... Pending Applied Excluded (Questions) Excluded (Expired) Exc…" at bounding box center [769, 297] width 161 height 31
click at [689, 282] on select "Choose an option... Pending Applied Excluded (Questions) Excluded (Expired) Exc…" at bounding box center [769, 297] width 161 height 31
select select ""pending""
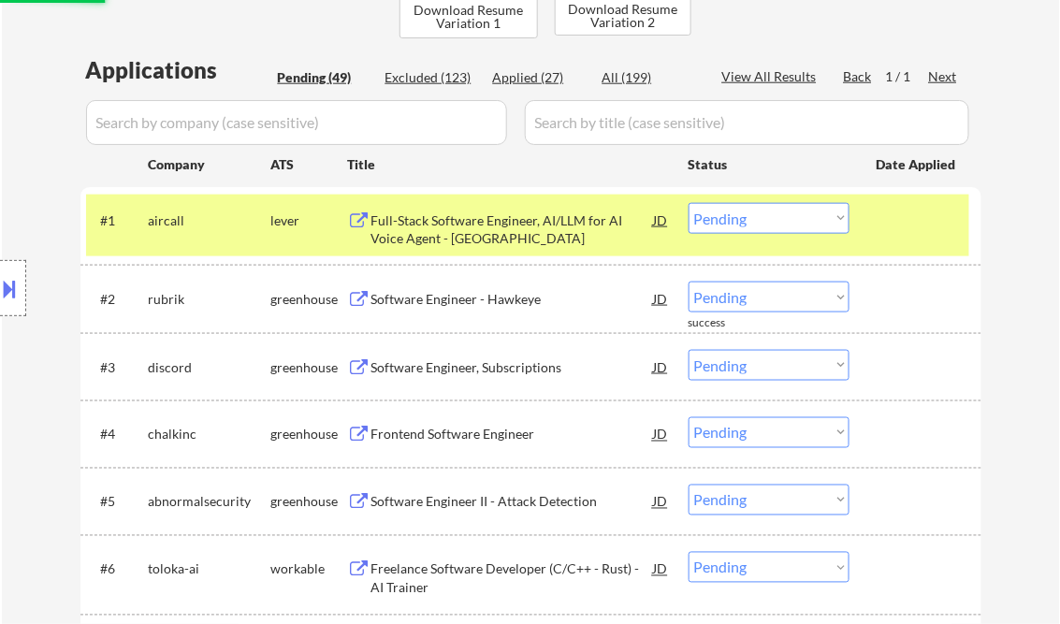
click at [494, 221] on div "Full-Stack Software Engineer, AI/LLM for AI Voice Agent - San Francisco" at bounding box center [512, 229] width 283 height 36
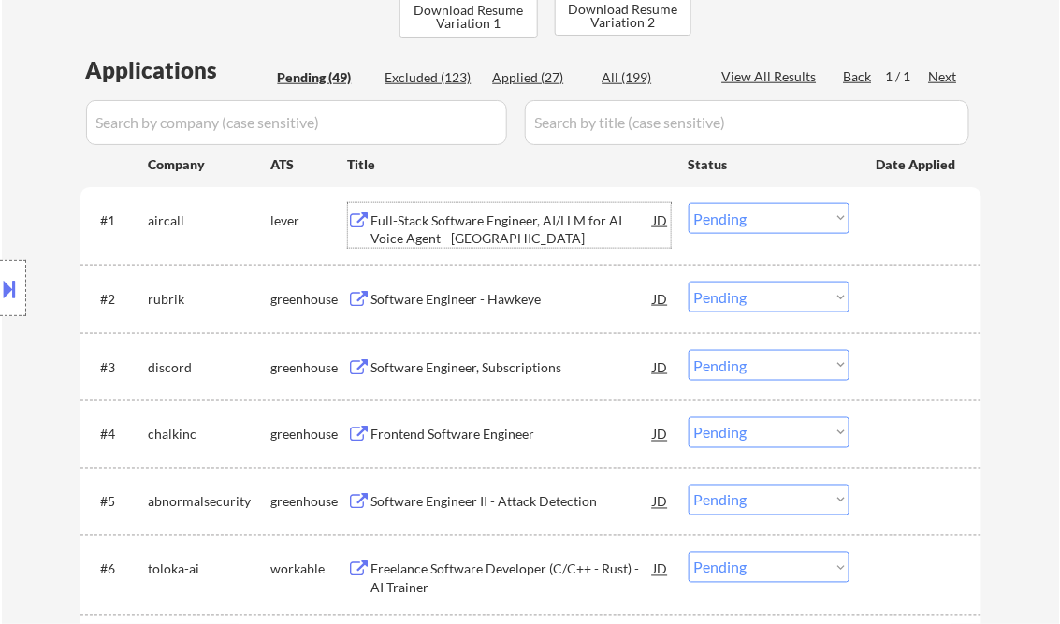
click at [752, 217] on select "Choose an option... Pending Applied Excluded (Questions) Excluded (Expired) Exc…" at bounding box center [769, 218] width 161 height 31
click at [689, 203] on select "Choose an option... Pending Applied Excluded (Questions) Excluded (Expired) Exc…" at bounding box center [769, 218] width 161 height 31
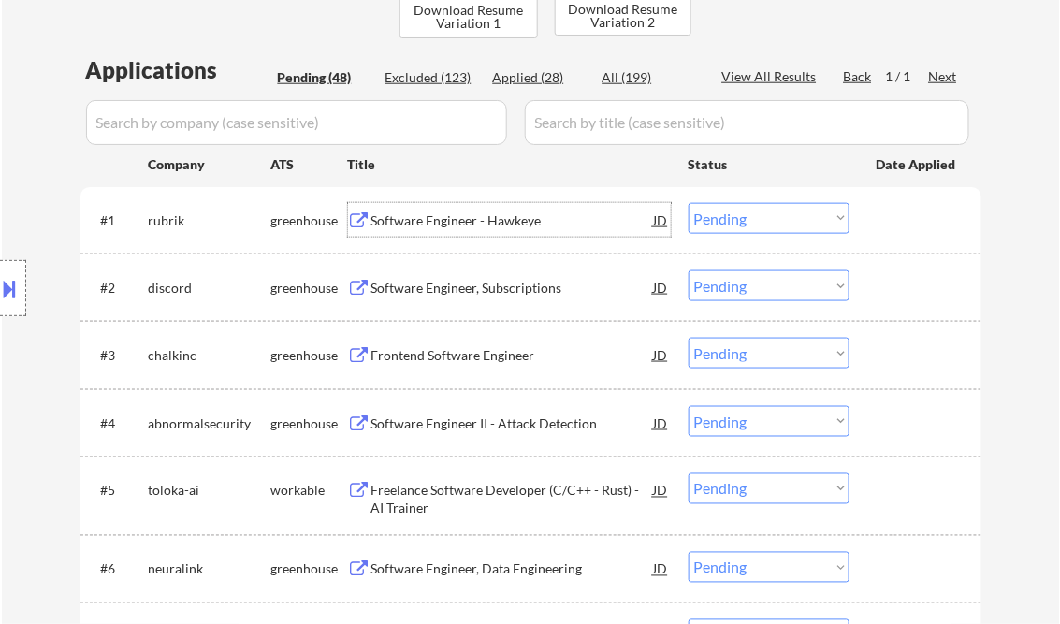
click at [426, 223] on div "Software Engineer - Hawkeye" at bounding box center [512, 220] width 283 height 19
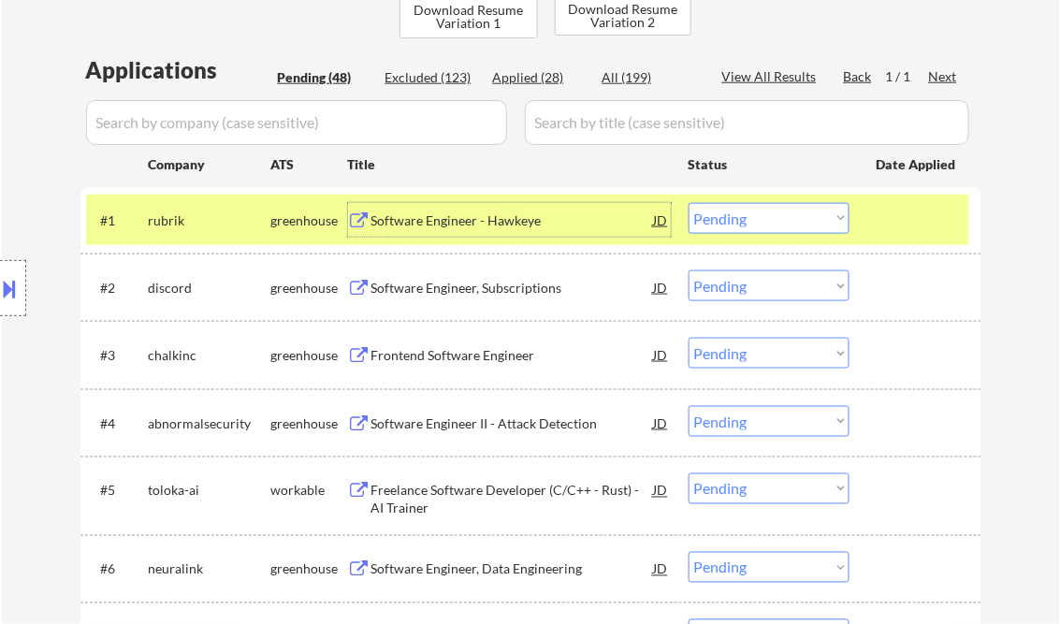
drag, startPoint x: 752, startPoint y: 217, endPoint x: 756, endPoint y: 233, distance: 16.3
click at [752, 217] on select "Choose an option... Pending Applied Excluded (Questions) Excluded (Expired) Exc…" at bounding box center [769, 218] width 161 height 31
click at [689, 203] on select "Choose an option... Pending Applied Excluded (Questions) Excluded (Expired) Exc…" at bounding box center [769, 218] width 161 height 31
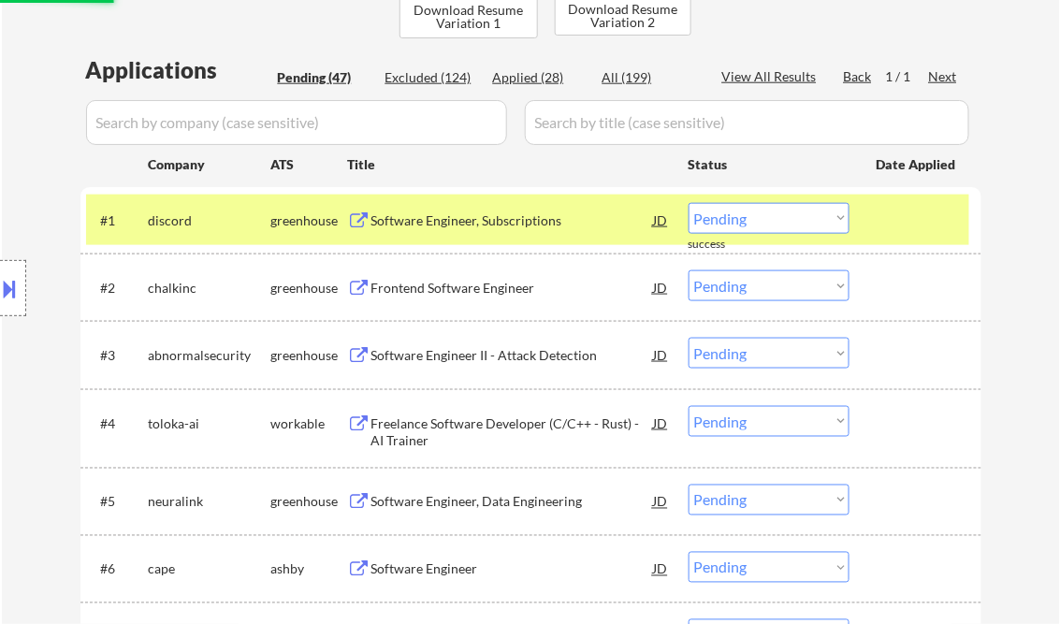
click at [471, 220] on div "Software Engineer, Subscriptions" at bounding box center [512, 220] width 283 height 19
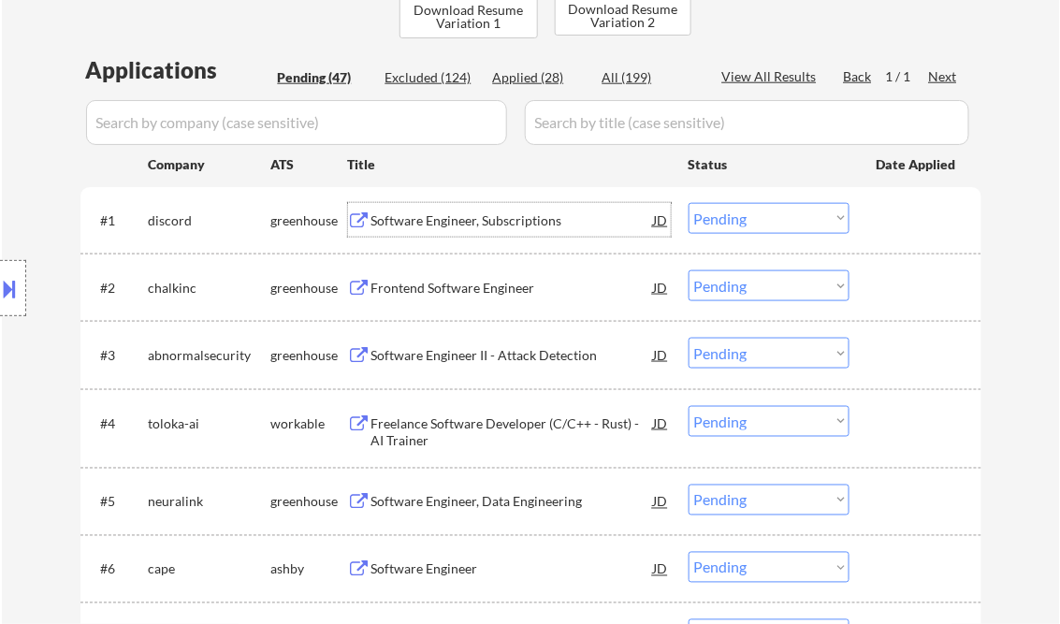
click at [724, 221] on select "Choose an option... Pending Applied Excluded (Questions) Excluded (Expired) Exc…" at bounding box center [769, 218] width 161 height 31
click at [689, 203] on select "Choose an option... Pending Applied Excluded (Questions) Excluded (Expired) Exc…" at bounding box center [769, 218] width 161 height 31
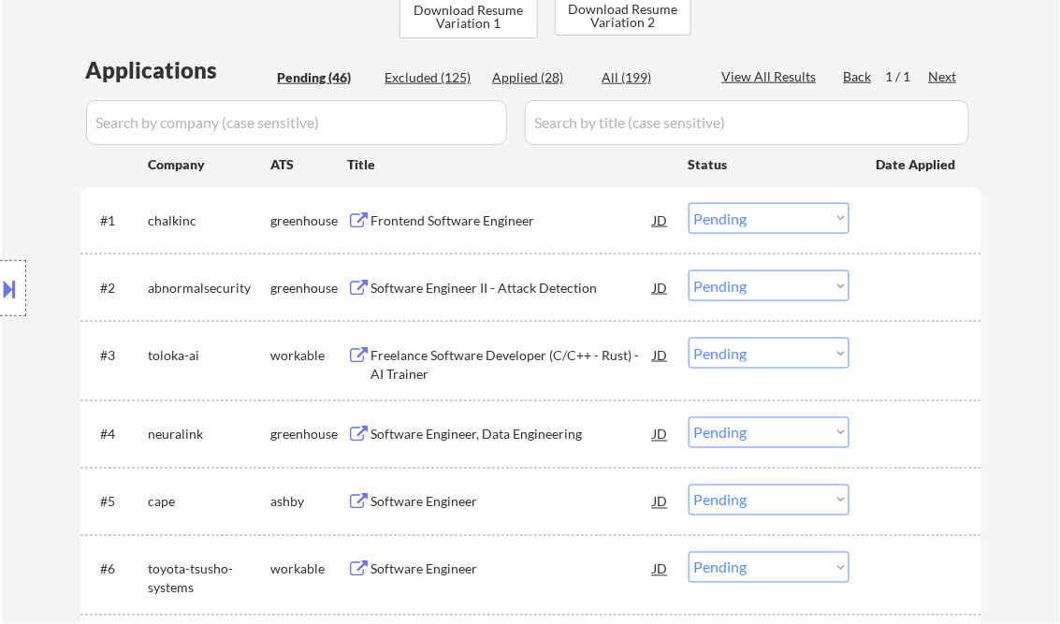
click at [483, 225] on div "Frontend Software Engineer" at bounding box center [512, 220] width 283 height 19
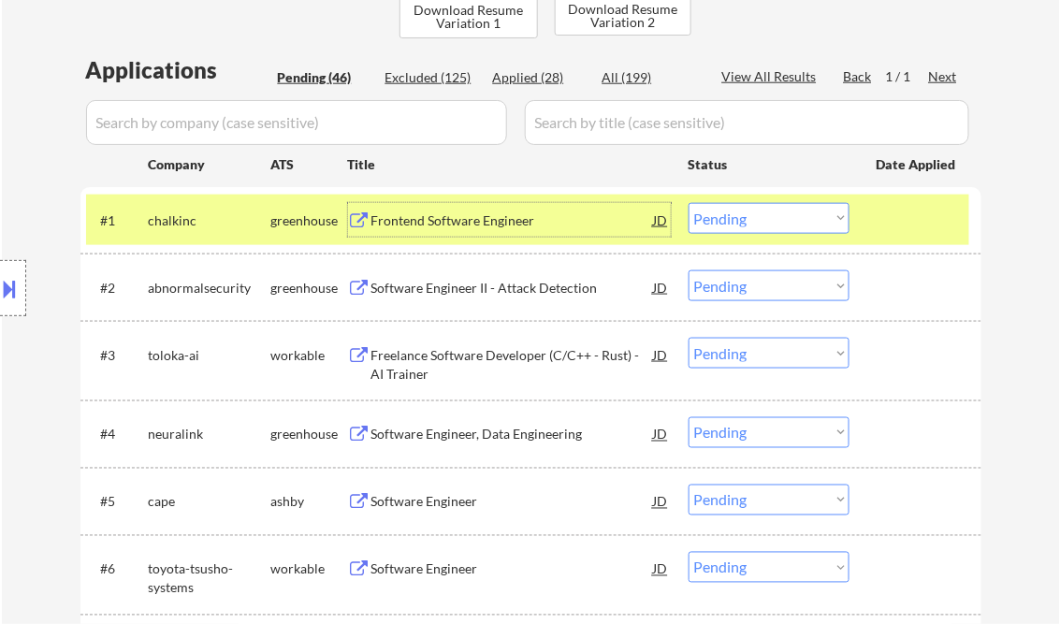
drag, startPoint x: 755, startPoint y: 224, endPoint x: 786, endPoint y: 230, distance: 31.6
click at [758, 224] on select "Choose an option... Pending Applied Excluded (Questions) Excluded (Expired) Exc…" at bounding box center [769, 218] width 161 height 31
click at [689, 203] on select "Choose an option... Pending Applied Excluded (Questions) Excluded (Expired) Exc…" at bounding box center [769, 218] width 161 height 31
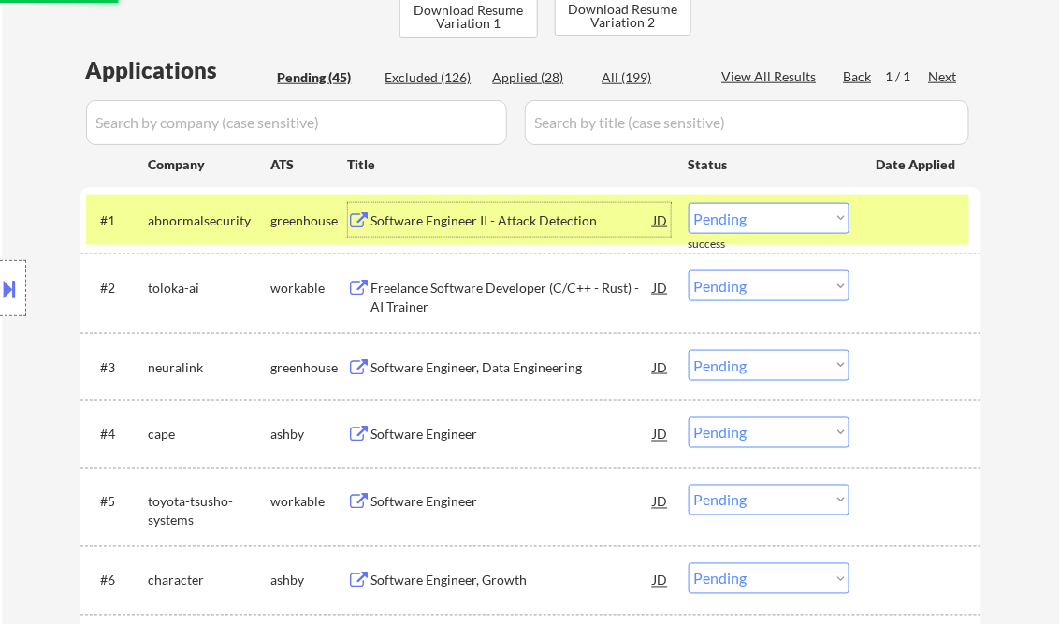
click at [475, 218] on div "Software Engineer II - Attack Detection" at bounding box center [512, 220] width 283 height 19
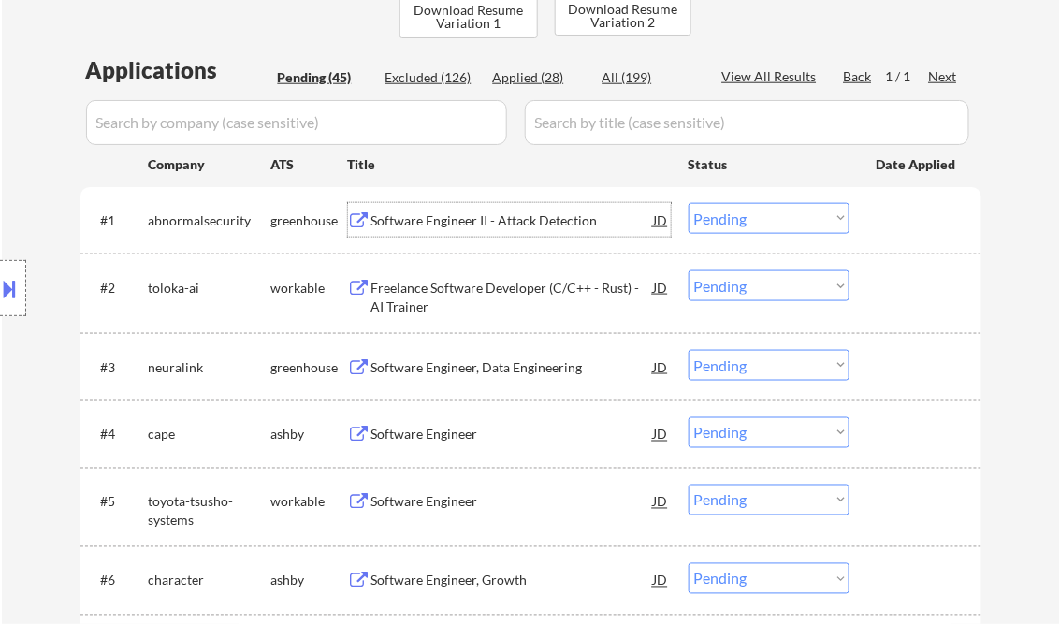
drag, startPoint x: 780, startPoint y: 225, endPoint x: 791, endPoint y: 233, distance: 13.3
click at [780, 225] on select "Choose an option... Pending Applied Excluded (Questions) Excluded (Expired) Exc…" at bounding box center [769, 218] width 161 height 31
click at [689, 203] on select "Choose an option... Pending Applied Excluded (Questions) Excluded (Expired) Exc…" at bounding box center [769, 218] width 161 height 31
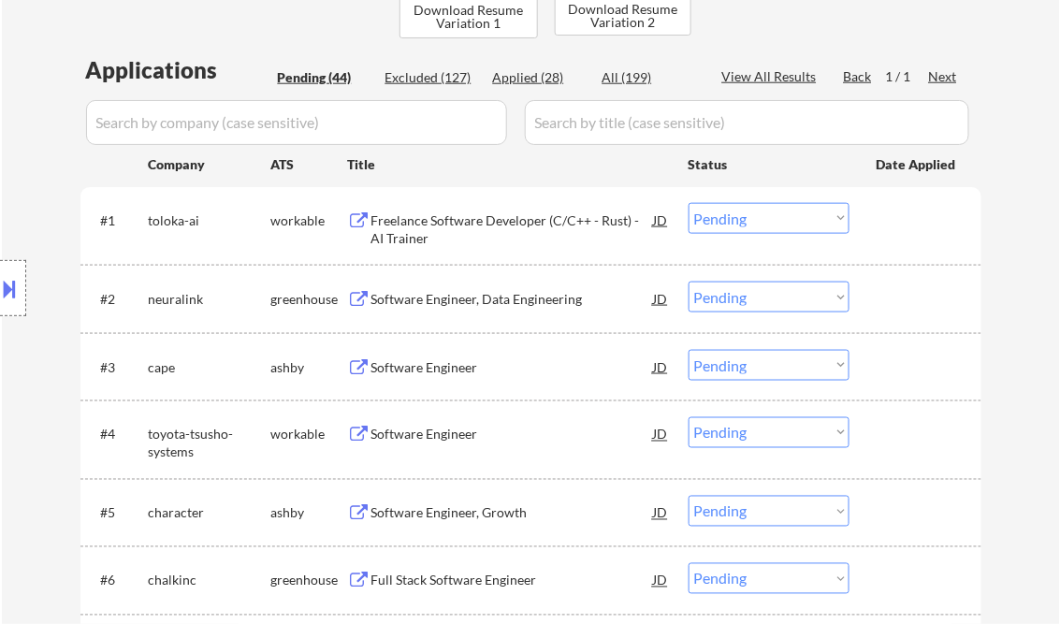
click at [749, 219] on select "Choose an option... Pending Applied Excluded (Questions) Excluded (Expired) Exc…" at bounding box center [769, 218] width 161 height 31
click at [689, 203] on select "Choose an option... Pending Applied Excluded (Questions) Excluded (Expired) Exc…" at bounding box center [769, 218] width 161 height 31
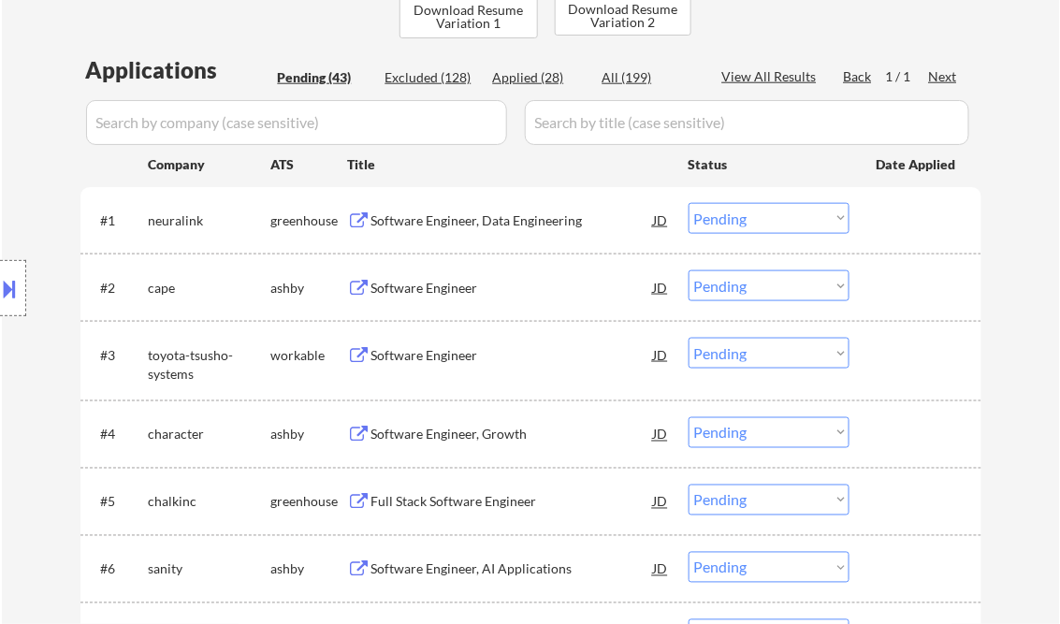
click at [467, 215] on div "Software Engineer, Data Engineering" at bounding box center [512, 220] width 283 height 19
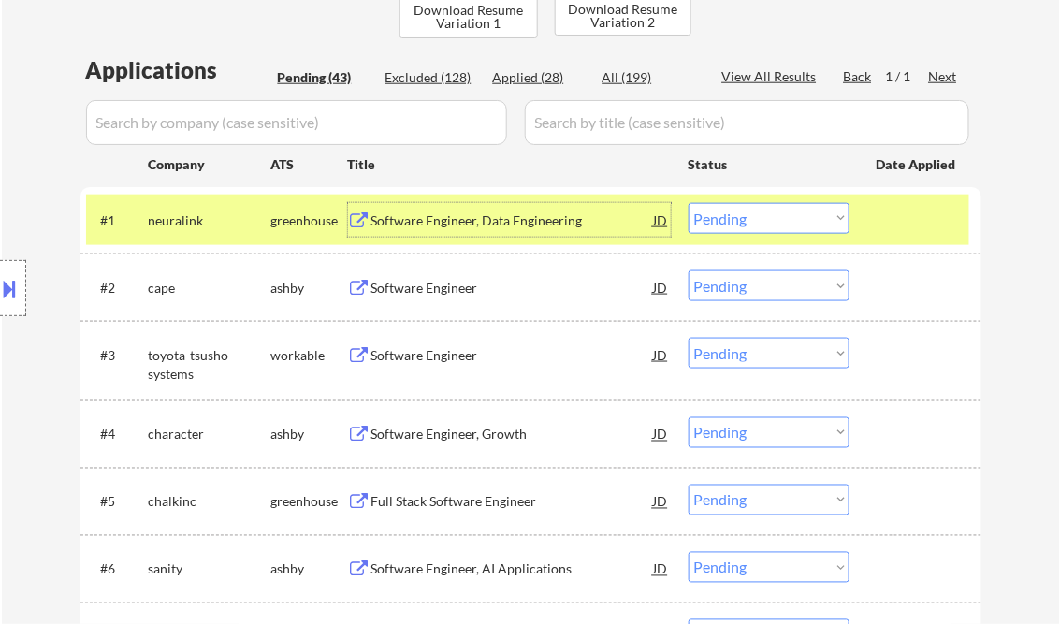
click at [778, 227] on select "Choose an option... Pending Applied Excluded (Questions) Excluded (Expired) Exc…" at bounding box center [769, 218] width 161 height 31
click at [689, 203] on select "Choose an option... Pending Applied Excluded (Questions) Excluded (Expired) Exc…" at bounding box center [769, 218] width 161 height 31
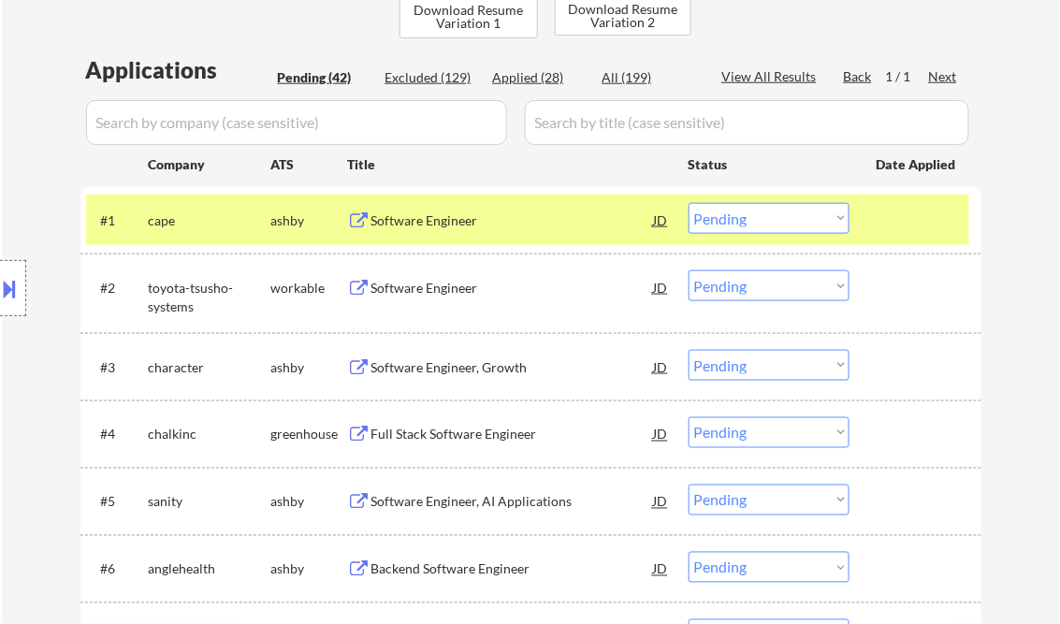
click at [435, 222] on div "Software Engineer" at bounding box center [512, 220] width 283 height 19
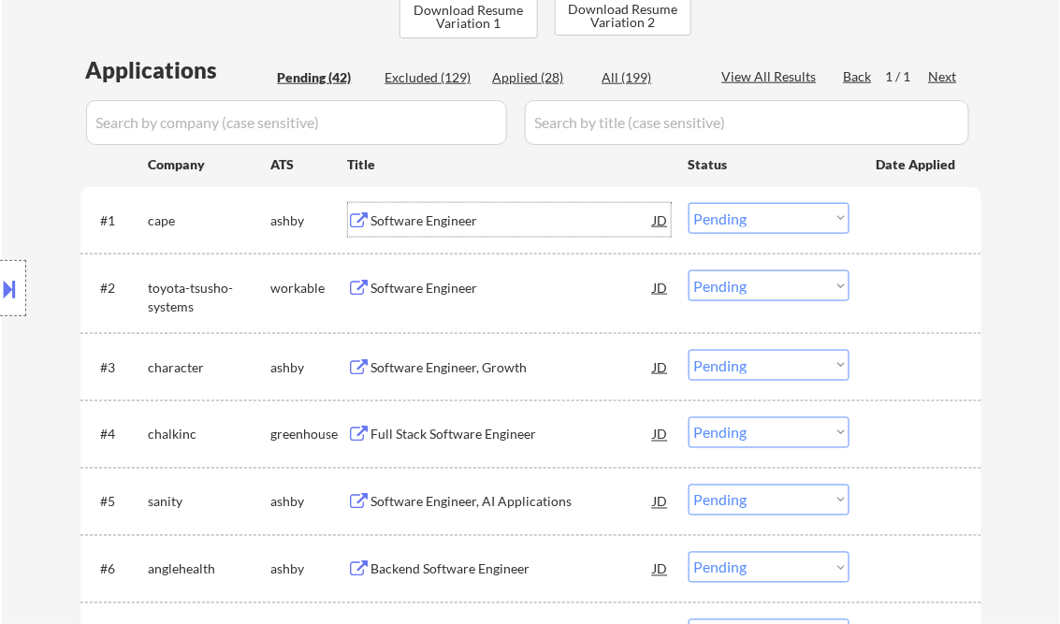
drag, startPoint x: 781, startPoint y: 218, endPoint x: 791, endPoint y: 235, distance: 19.3
click at [781, 218] on select "Choose an option... Pending Applied Excluded (Questions) Excluded (Expired) Exc…" at bounding box center [769, 218] width 161 height 31
click at [689, 203] on select "Choose an option... Pending Applied Excluded (Questions) Excluded (Expired) Exc…" at bounding box center [769, 218] width 161 height 31
select select ""pending""
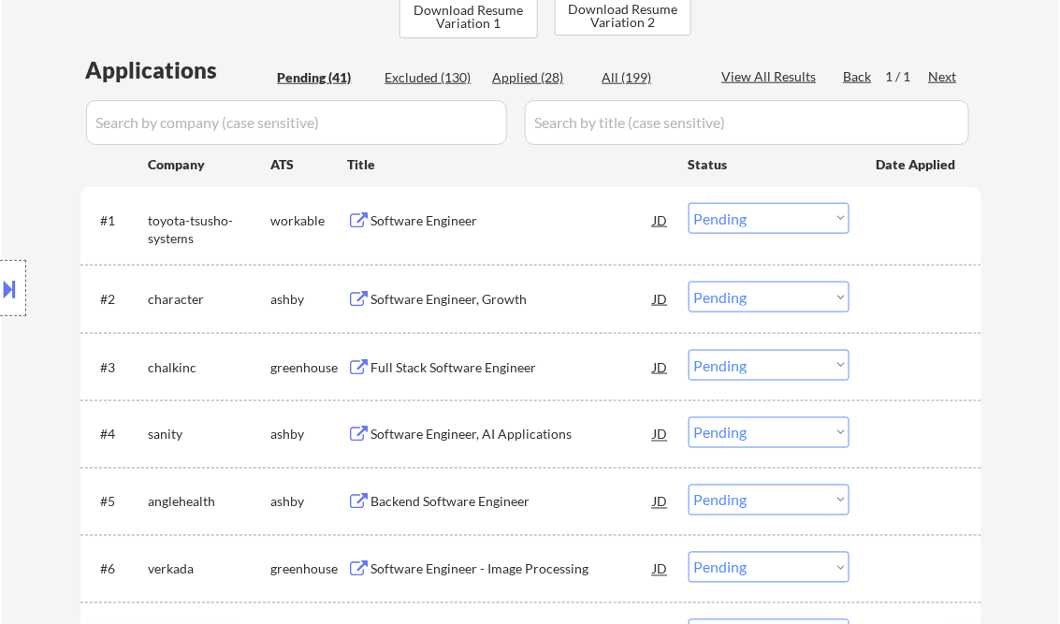
click at [443, 299] on div "Software Engineer, Growth" at bounding box center [512, 299] width 283 height 19
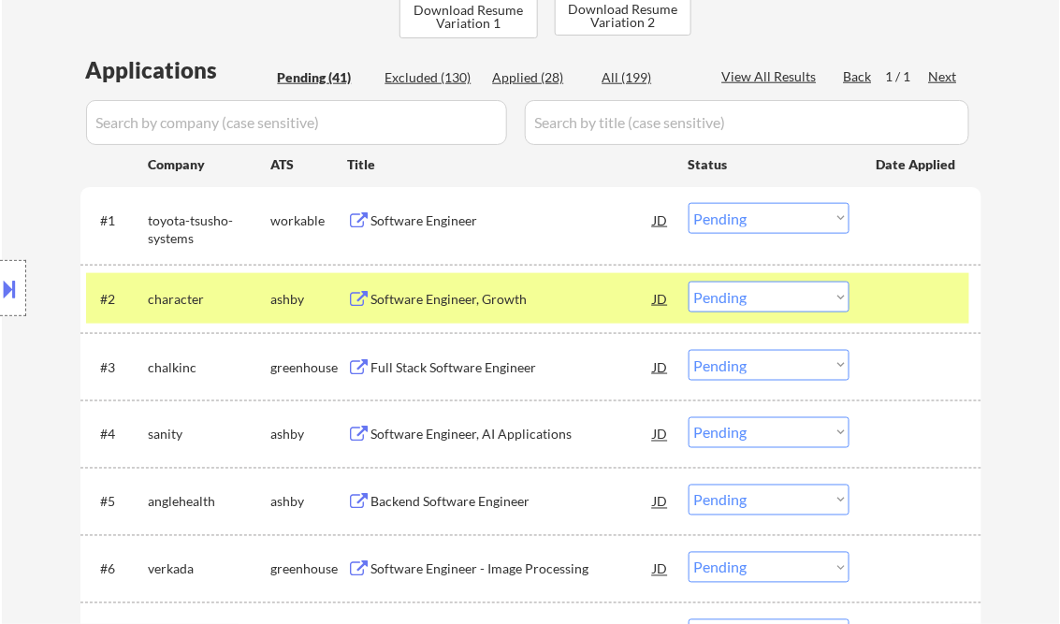
click at [13, 284] on button at bounding box center [10, 288] width 21 height 31
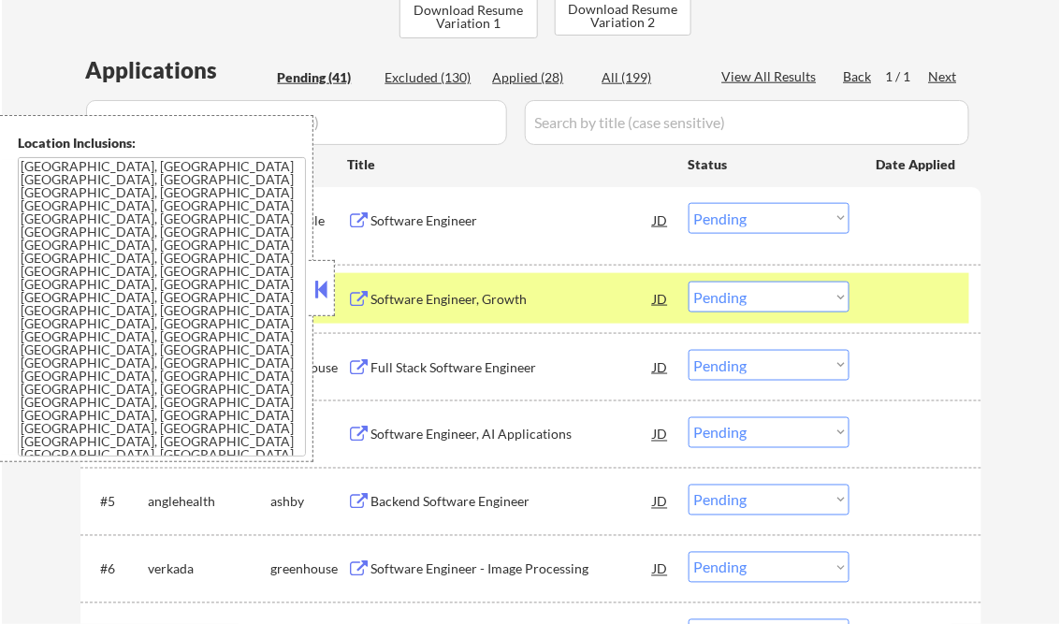
click at [313, 286] on button at bounding box center [322, 289] width 21 height 28
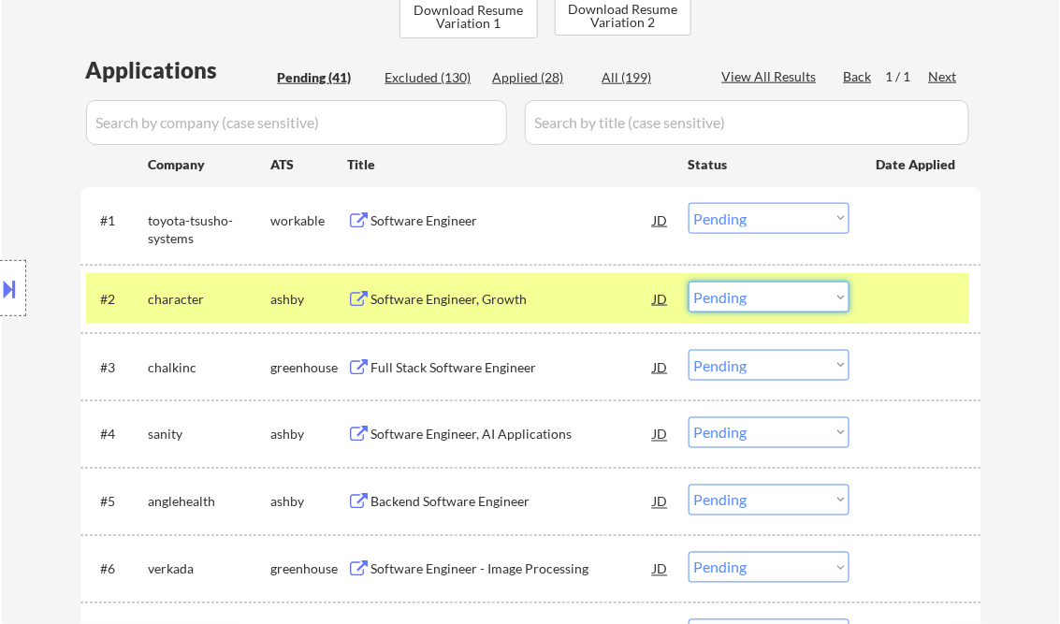
drag, startPoint x: 748, startPoint y: 298, endPoint x: 759, endPoint y: 312, distance: 18.0
click at [749, 299] on select "Choose an option... Pending Applied Excluded (Questions) Excluded (Expired) Exc…" at bounding box center [769, 297] width 161 height 31
click at [689, 282] on select "Choose an option... Pending Applied Excluded (Questions) Excluded (Expired) Exc…" at bounding box center [769, 297] width 161 height 31
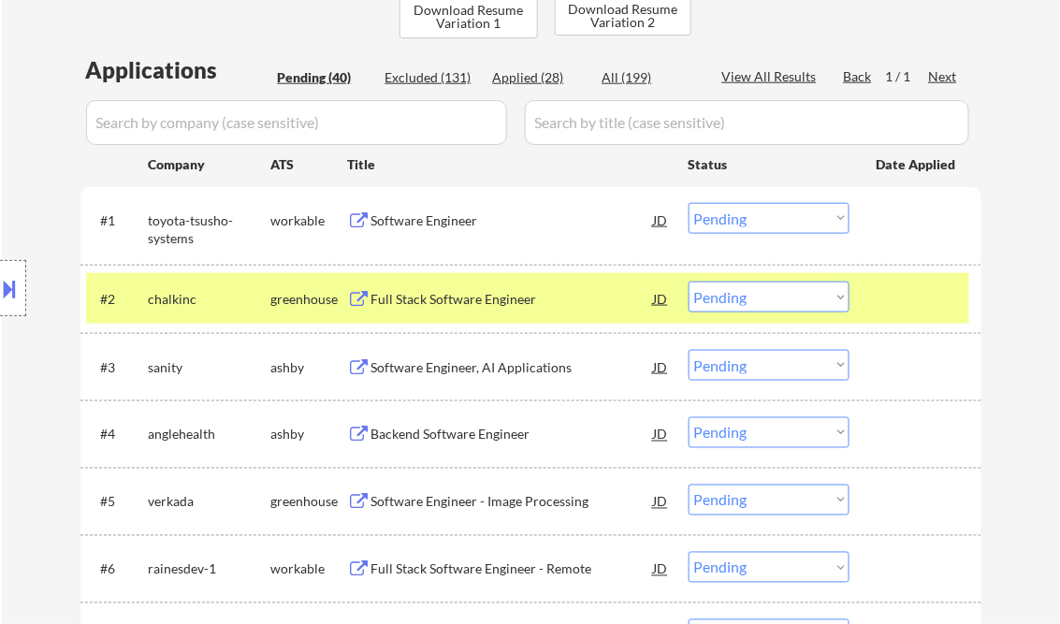
click at [415, 305] on div "Full Stack Software Engineer" at bounding box center [512, 299] width 283 height 19
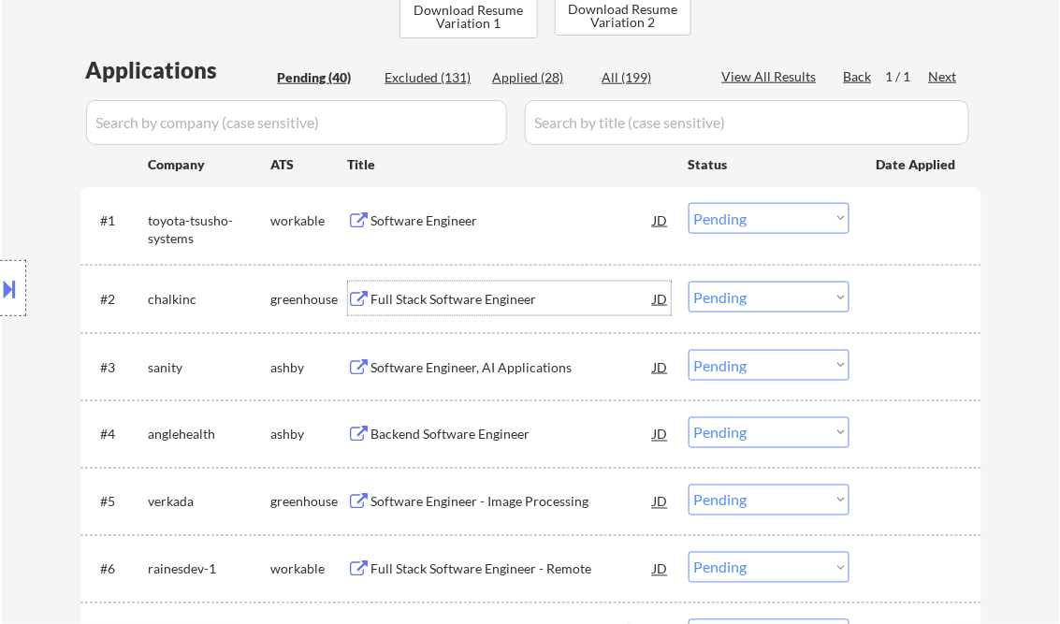
click at [749, 297] on select "Choose an option... Pending Applied Excluded (Questions) Excluded (Expired) Exc…" at bounding box center [769, 297] width 161 height 31
click at [511, 294] on div "Full Stack Software Engineer" at bounding box center [512, 299] width 283 height 19
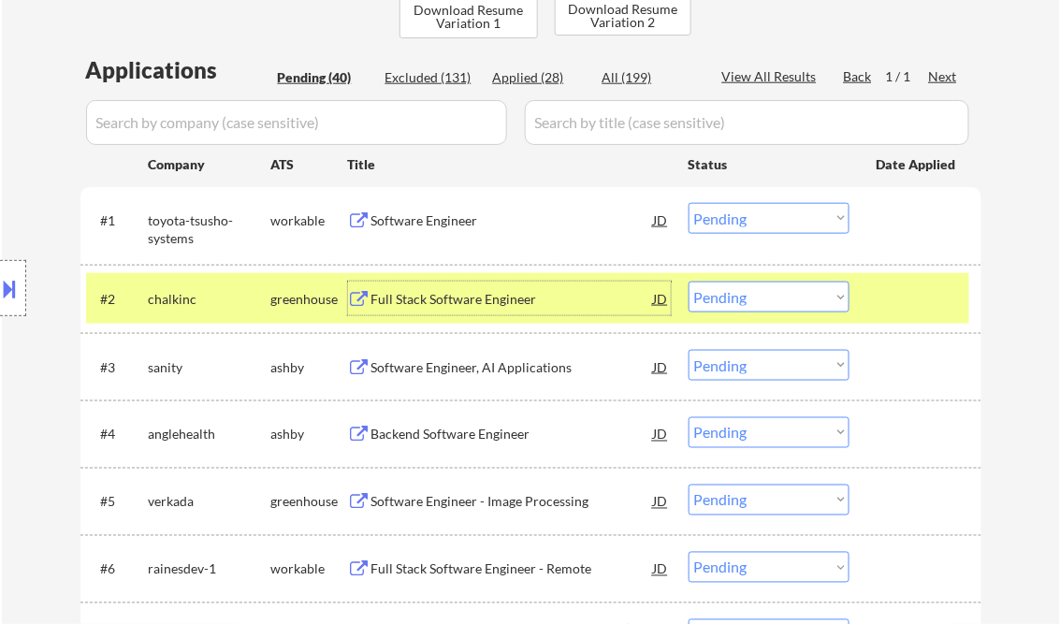
drag, startPoint x: 801, startPoint y: 294, endPoint x: 816, endPoint y: 312, distance: 23.2
click at [801, 294] on select "Choose an option... Pending Applied Excluded (Questions) Excluded (Expired) Exc…" at bounding box center [769, 297] width 161 height 31
click at [689, 282] on select "Choose an option... Pending Applied Excluded (Questions) Excluded (Expired) Exc…" at bounding box center [769, 297] width 161 height 31
click at [453, 376] on div "Software Engineer, AI Applications" at bounding box center [512, 367] width 283 height 34
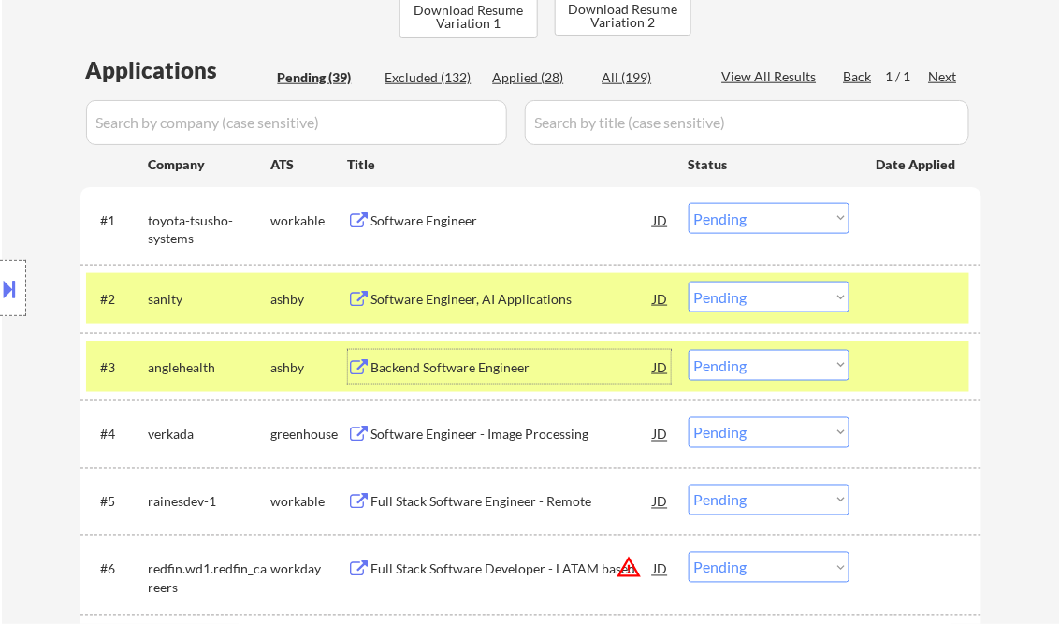
click at [893, 371] on div at bounding box center [918, 367] width 82 height 34
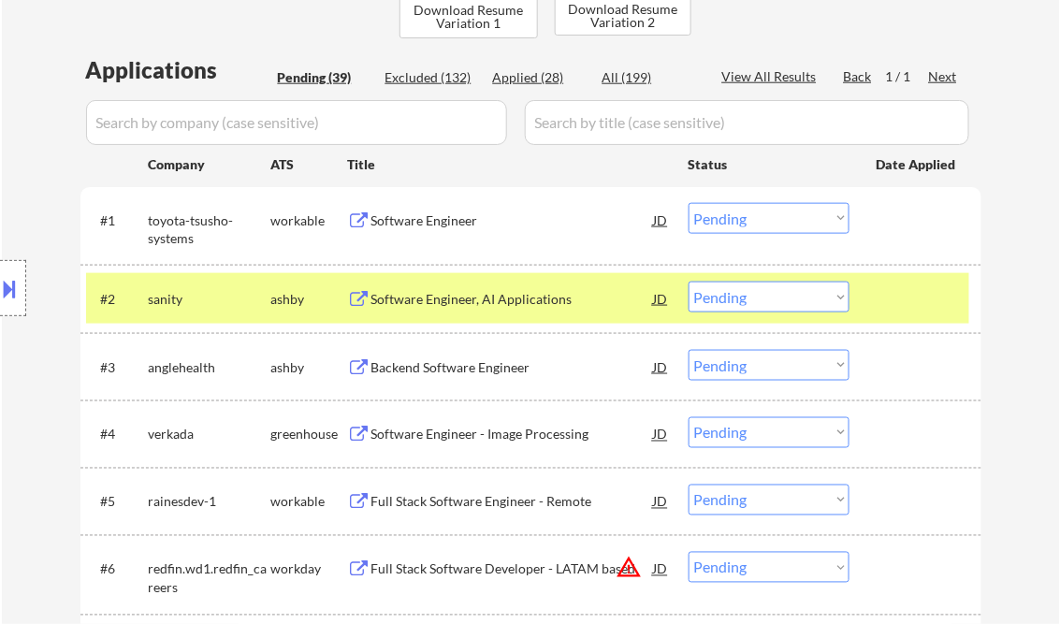
drag, startPoint x: 837, startPoint y: 298, endPoint x: 837, endPoint y: 312, distance: 13.1
click at [837, 298] on select "Choose an option... Pending Applied Excluded (Questions) Excluded (Expired) Exc…" at bounding box center [769, 297] width 161 height 31
click at [689, 282] on select "Choose an option... Pending Applied Excluded (Questions) Excluded (Expired) Exc…" at bounding box center [769, 297] width 161 height 31
click at [895, 303] on div at bounding box center [918, 299] width 82 height 34
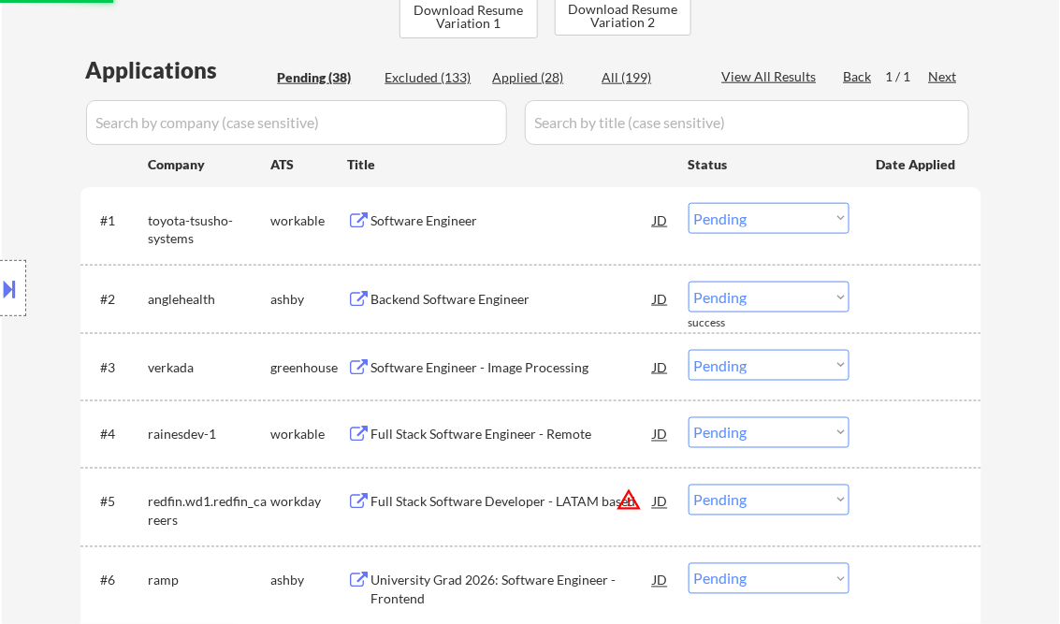
click at [403, 282] on div "Backend Software Engineer" at bounding box center [512, 299] width 283 height 34
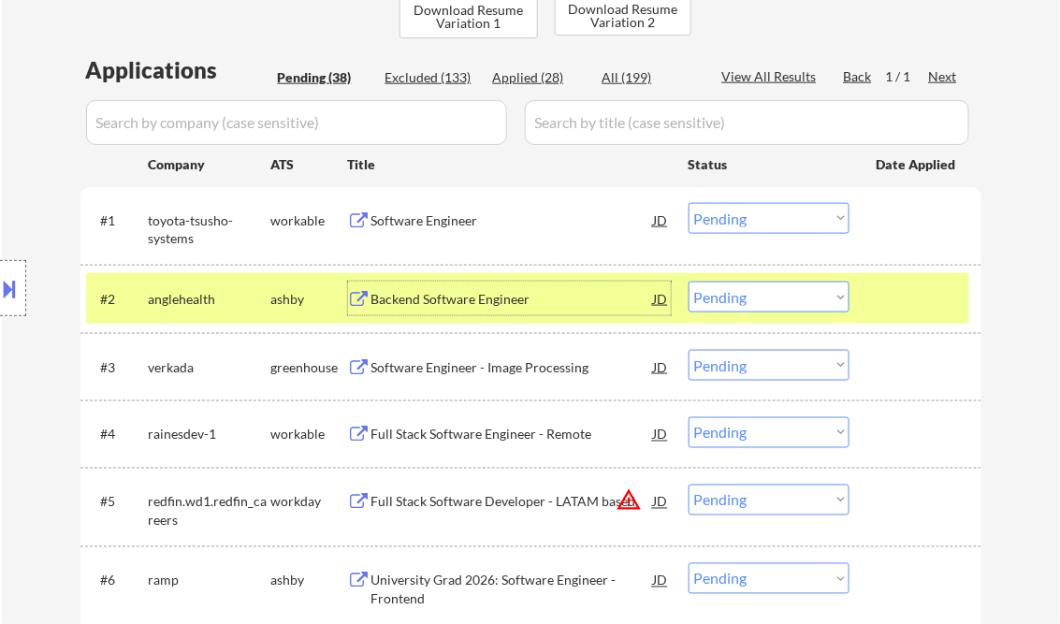
drag, startPoint x: 785, startPoint y: 301, endPoint x: 777, endPoint y: 313, distance: 14.8
click at [785, 301] on select "Choose an option... Pending Applied Excluded (Questions) Excluded (Expired) Exc…" at bounding box center [769, 297] width 161 height 31
click at [689, 282] on select "Choose an option... Pending Applied Excluded (Questions) Excluded (Expired) Exc…" at bounding box center [769, 297] width 161 height 31
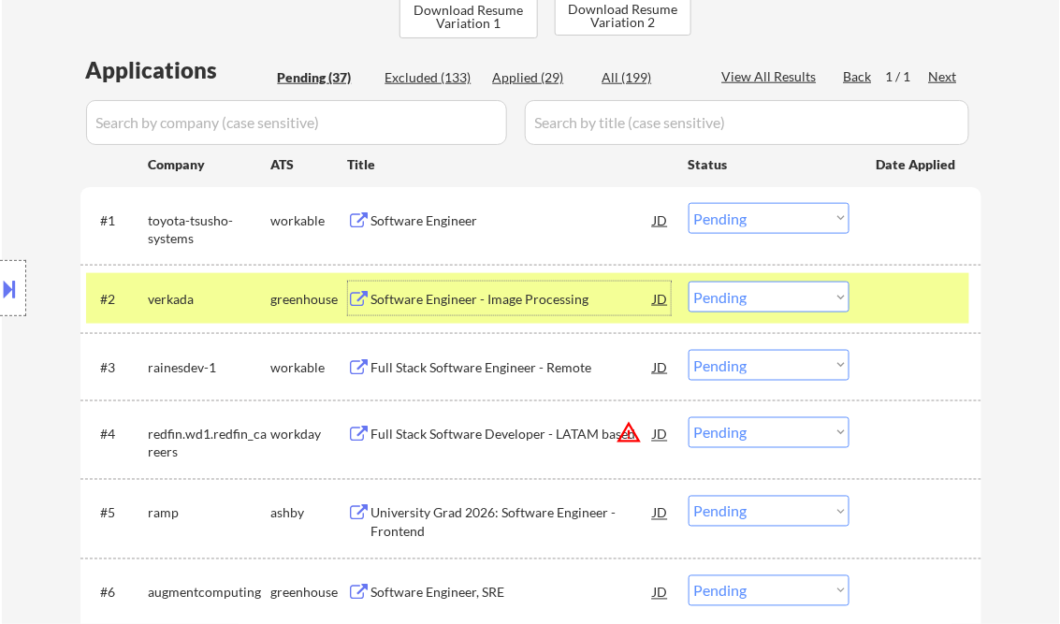
click at [501, 309] on div "Software Engineer - Image Processing" at bounding box center [512, 299] width 283 height 34
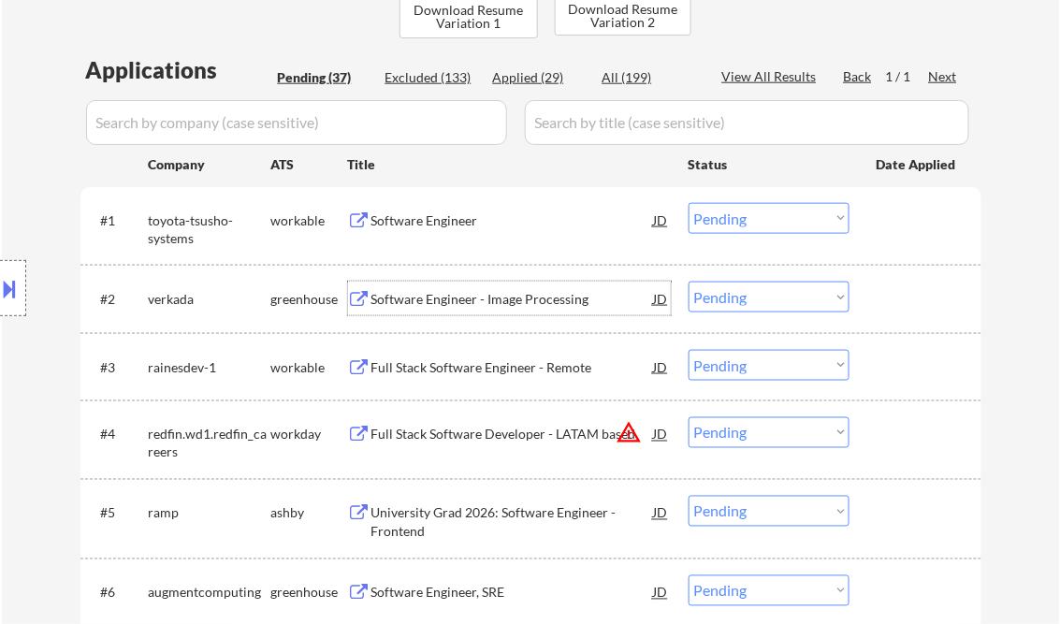
drag, startPoint x: 784, startPoint y: 295, endPoint x: 795, endPoint y: 306, distance: 15.9
click at [784, 295] on select "Choose an option... Pending Applied Excluded (Questions) Excluded (Expired) Exc…" at bounding box center [769, 297] width 161 height 31
click at [689, 282] on select "Choose an option... Pending Applied Excluded (Questions) Excluded (Expired) Exc…" at bounding box center [769, 297] width 161 height 31
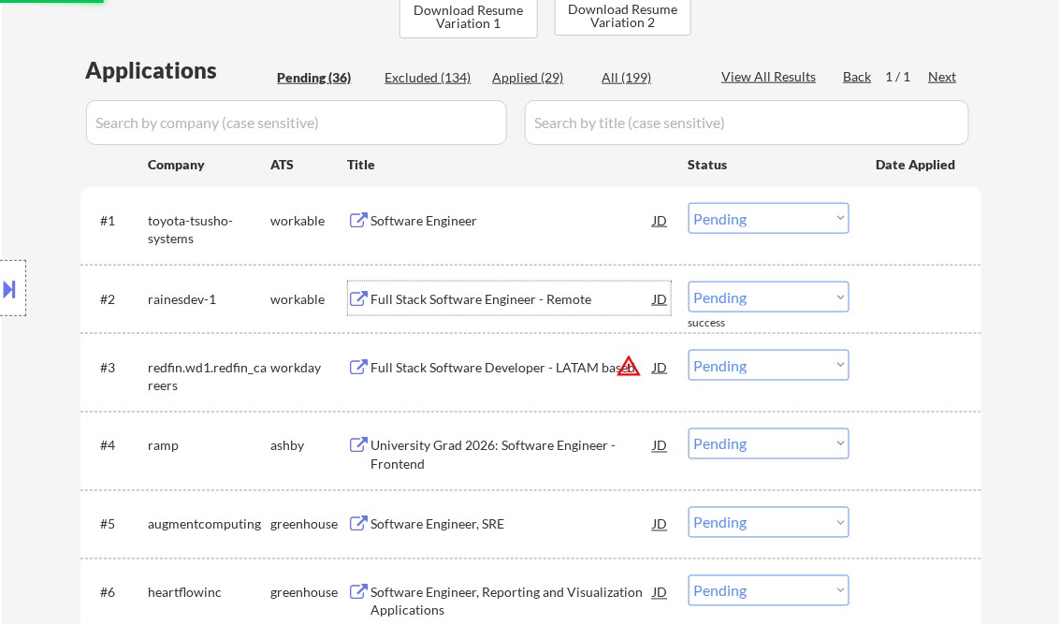
click at [496, 300] on div "Full Stack Software Engineer - Remote" at bounding box center [512, 299] width 283 height 19
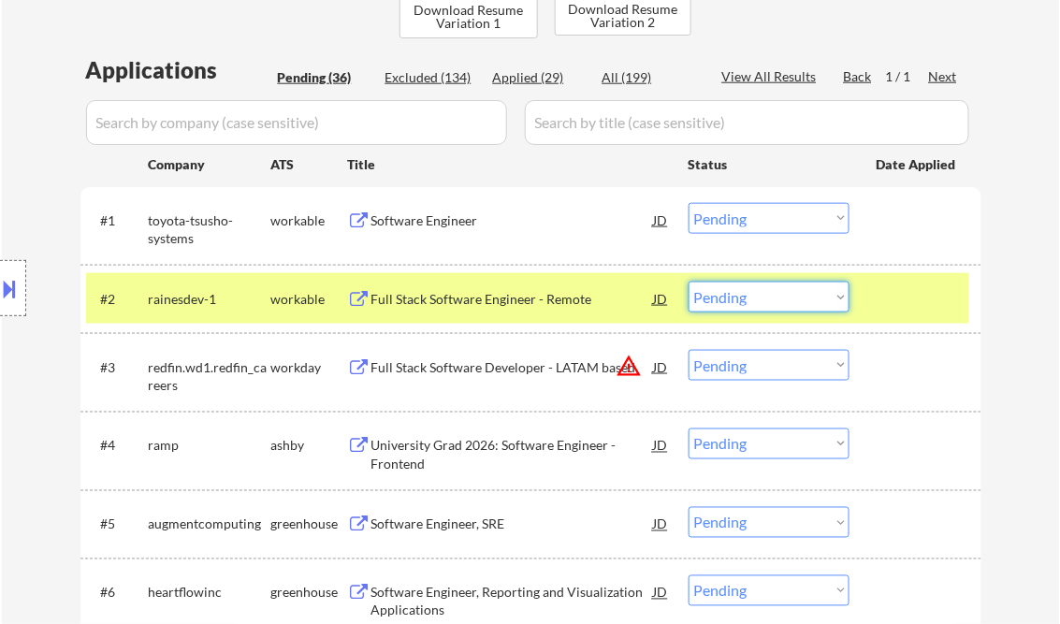
drag, startPoint x: 752, startPoint y: 301, endPoint x: 756, endPoint y: 313, distance: 11.8
click at [752, 301] on select "Choose an option... Pending Applied Excluded (Questions) Excluded (Expired) Exc…" at bounding box center [769, 297] width 161 height 31
click at [689, 282] on select "Choose an option... Pending Applied Excluded (Questions) Excluded (Expired) Exc…" at bounding box center [769, 297] width 161 height 31
select select ""pending""
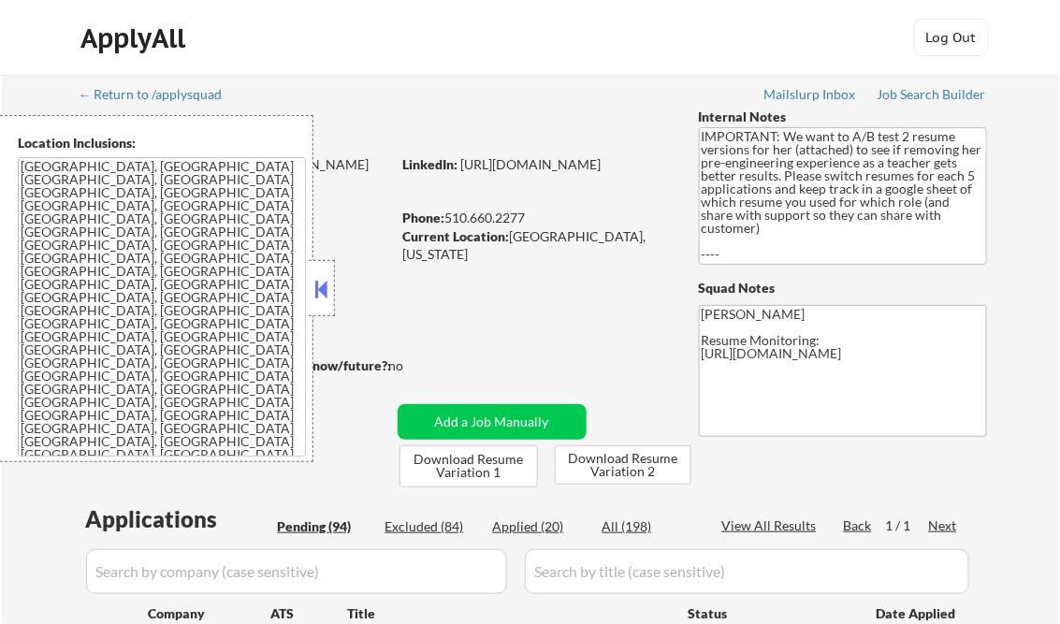
select select ""pending""
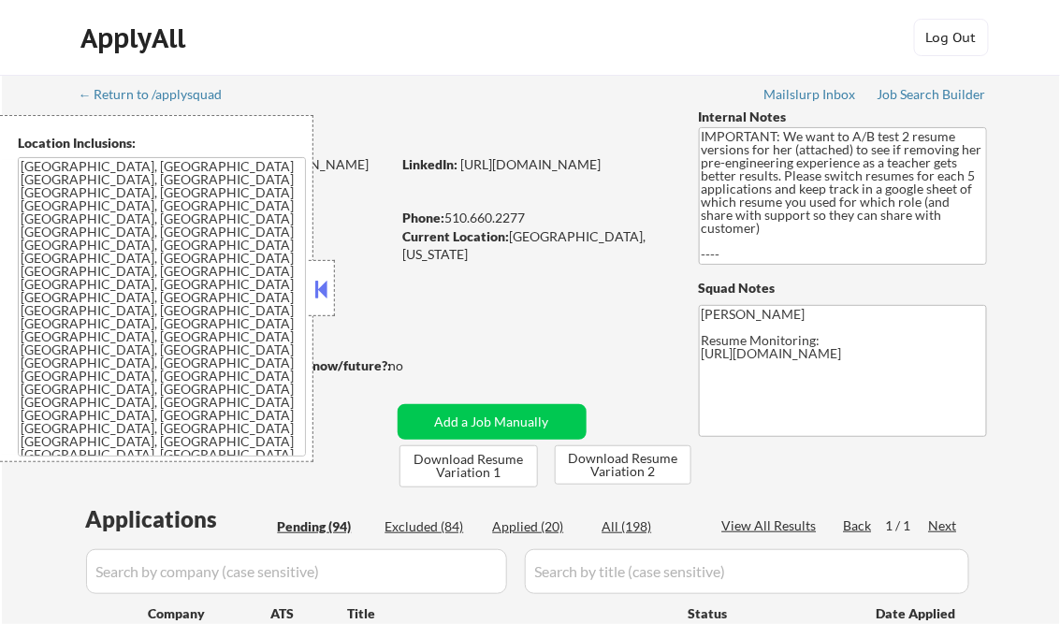
select select ""pending""
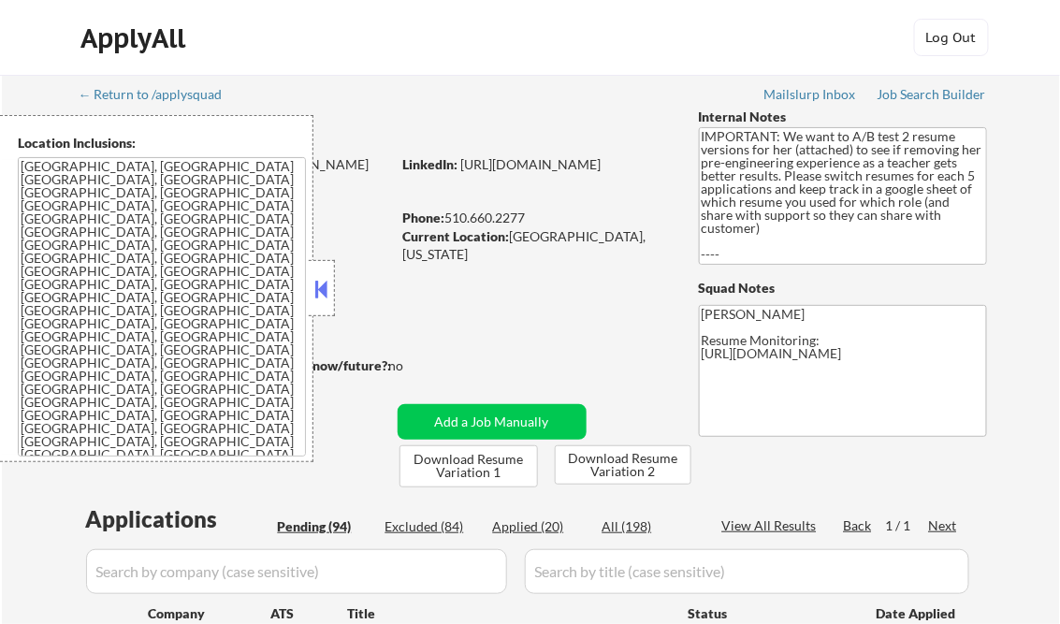
select select ""pending""
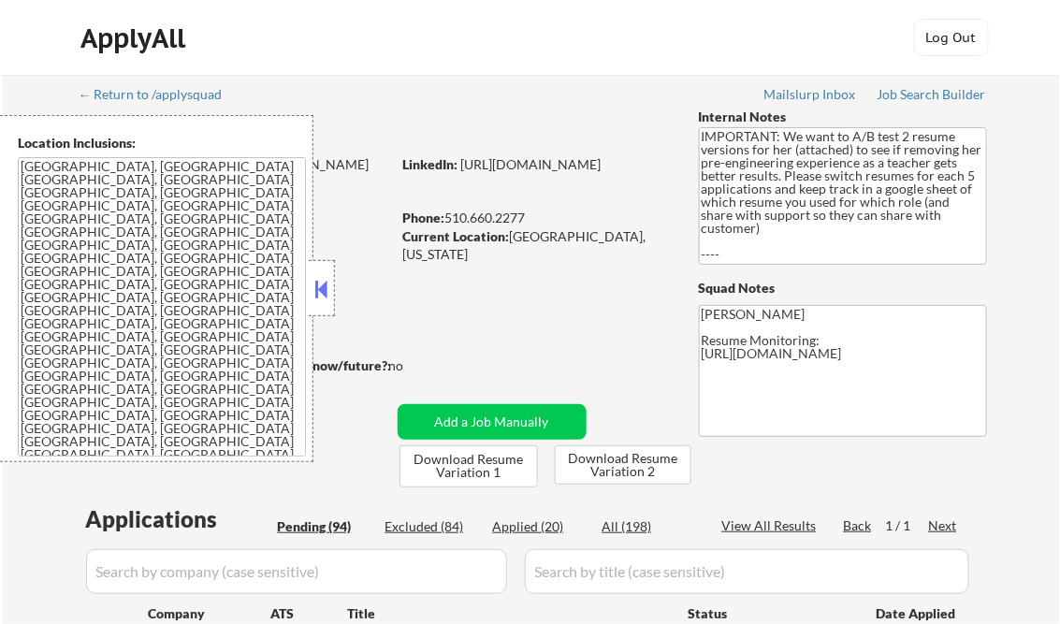
select select ""pending""
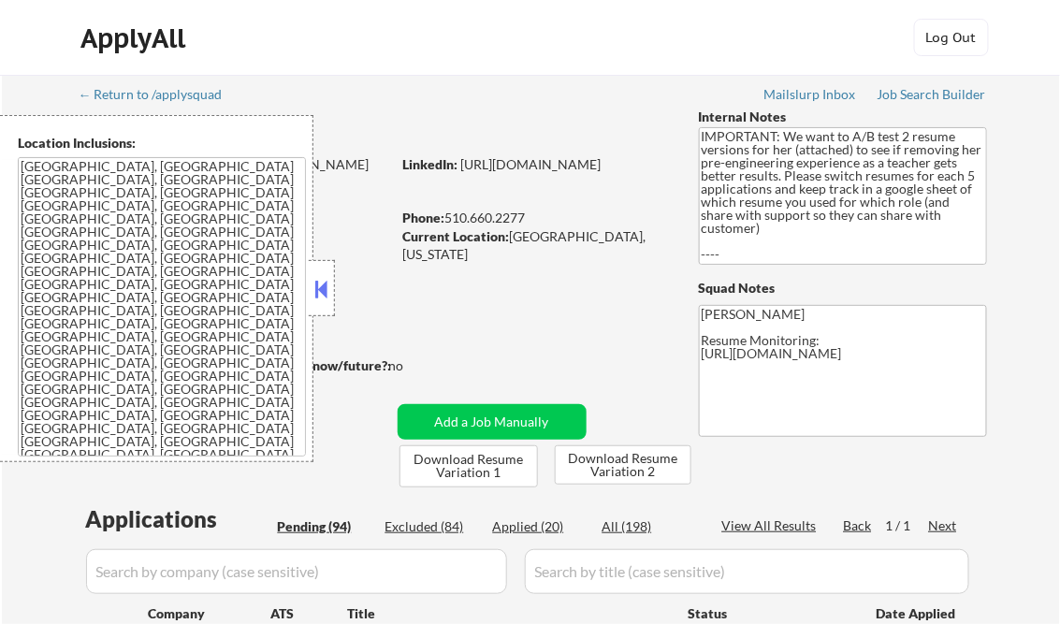
select select ""pending""
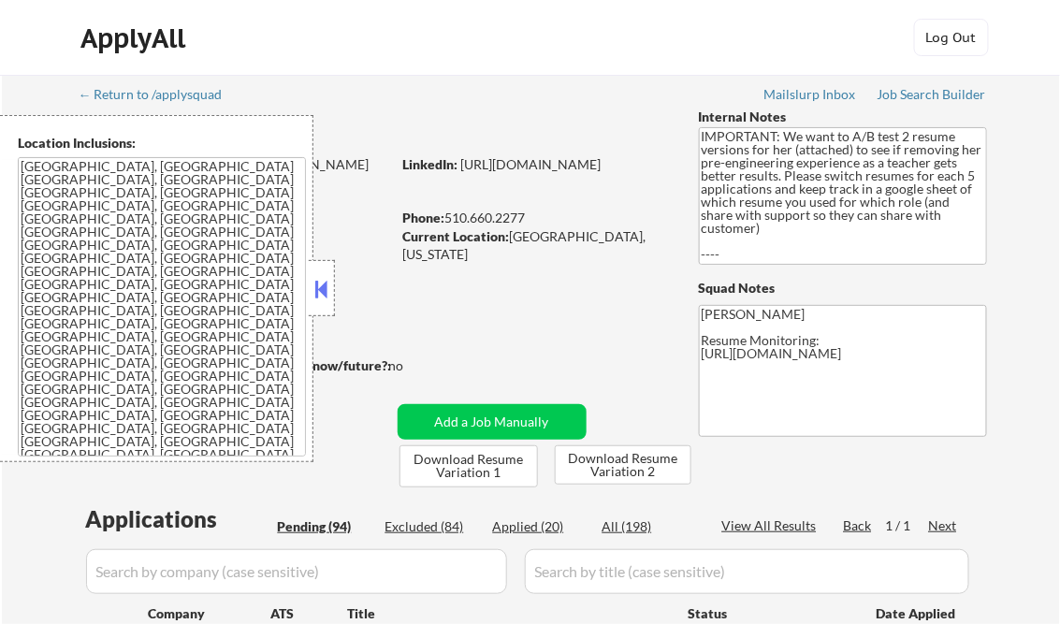
select select ""pending""
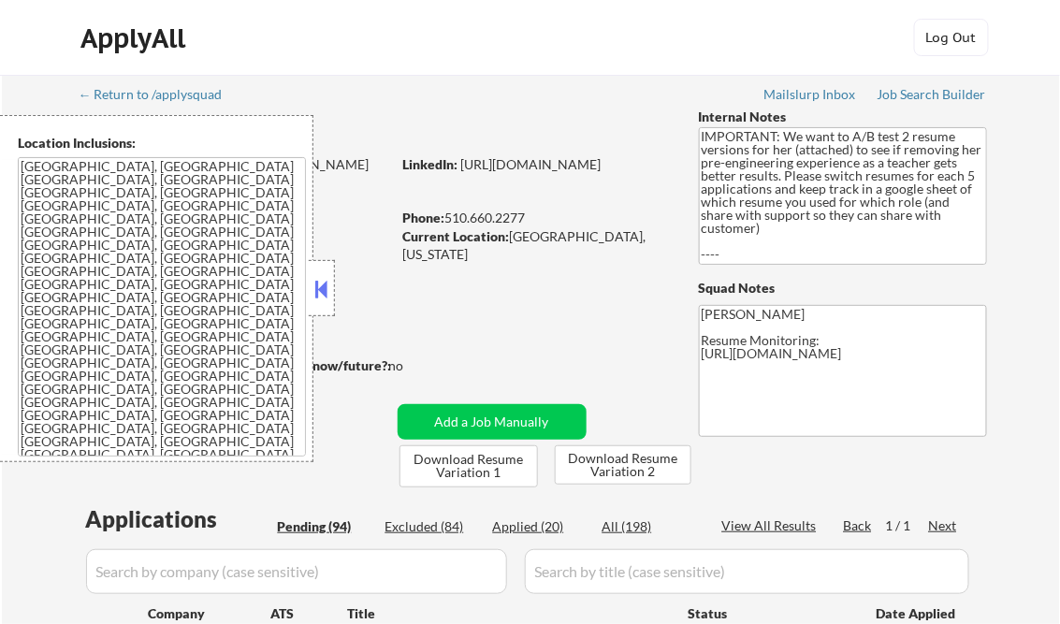
select select ""pending""
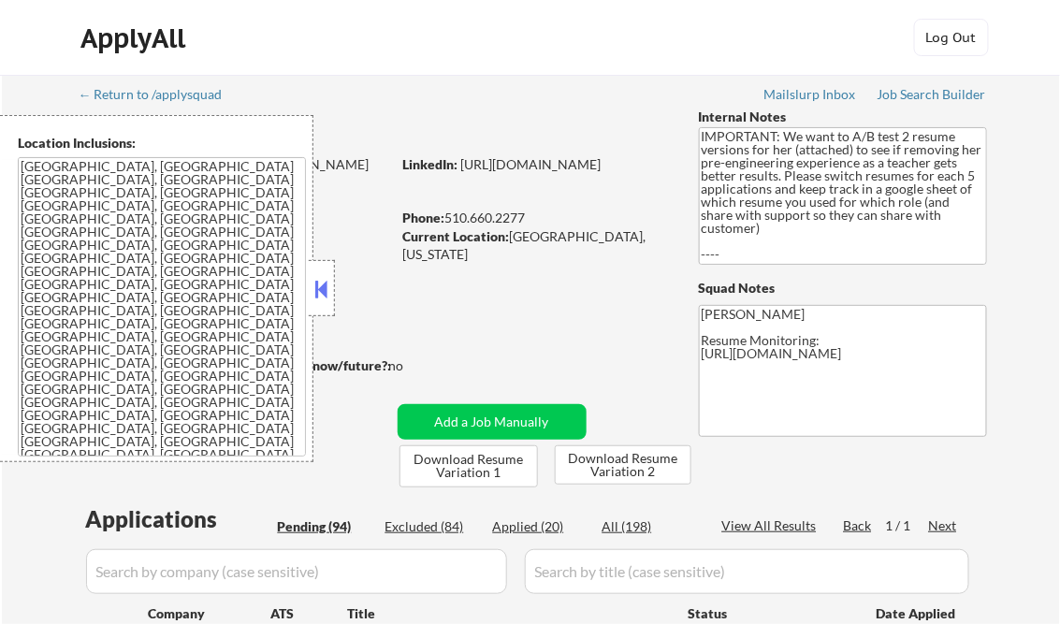
select select ""pending""
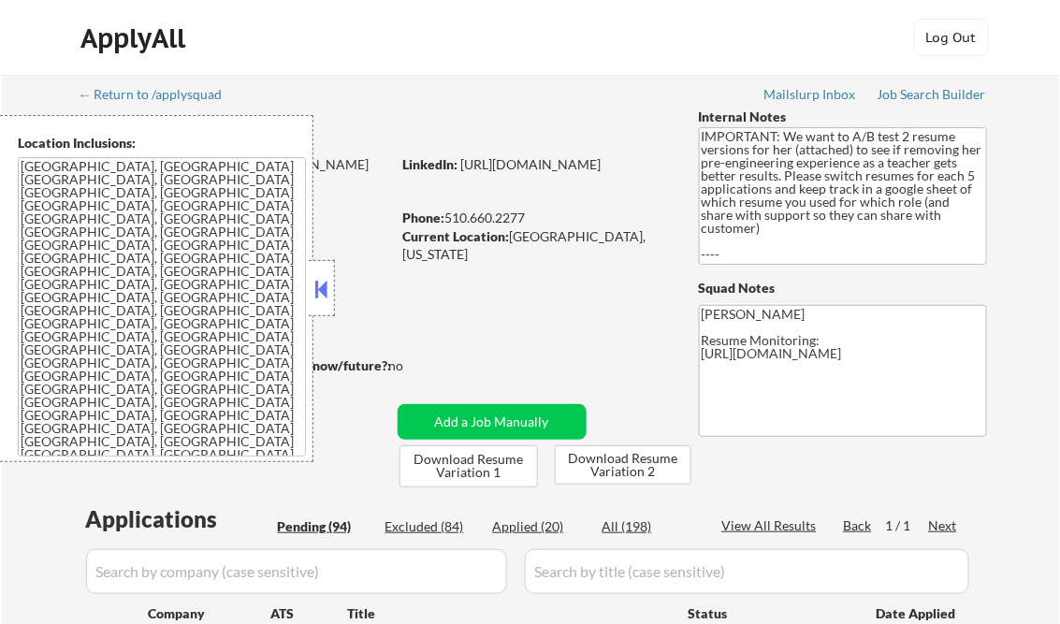
select select ""pending""
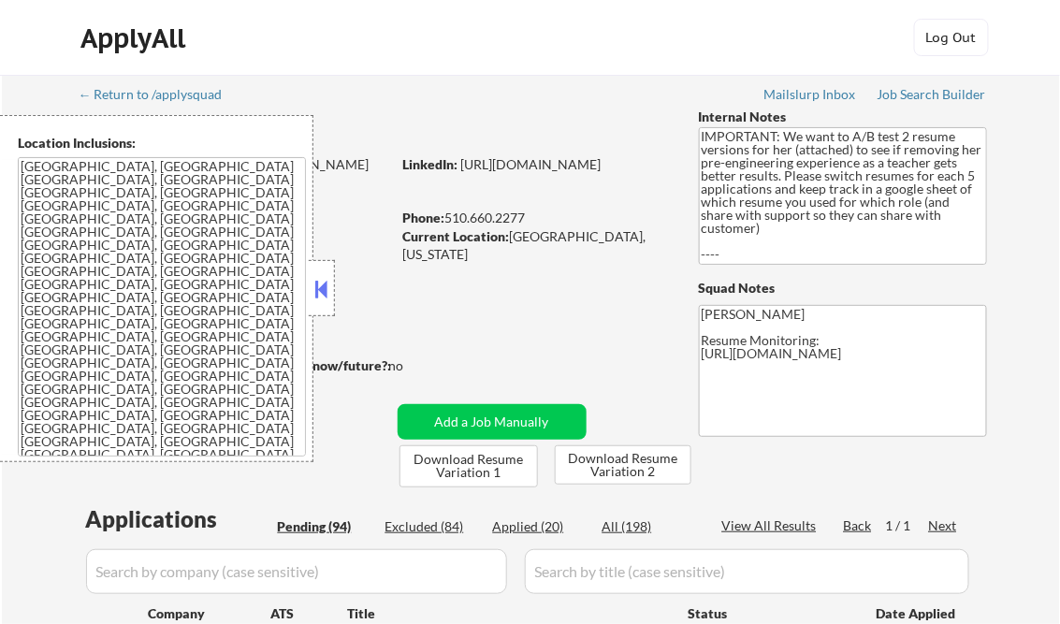
select select ""pending""
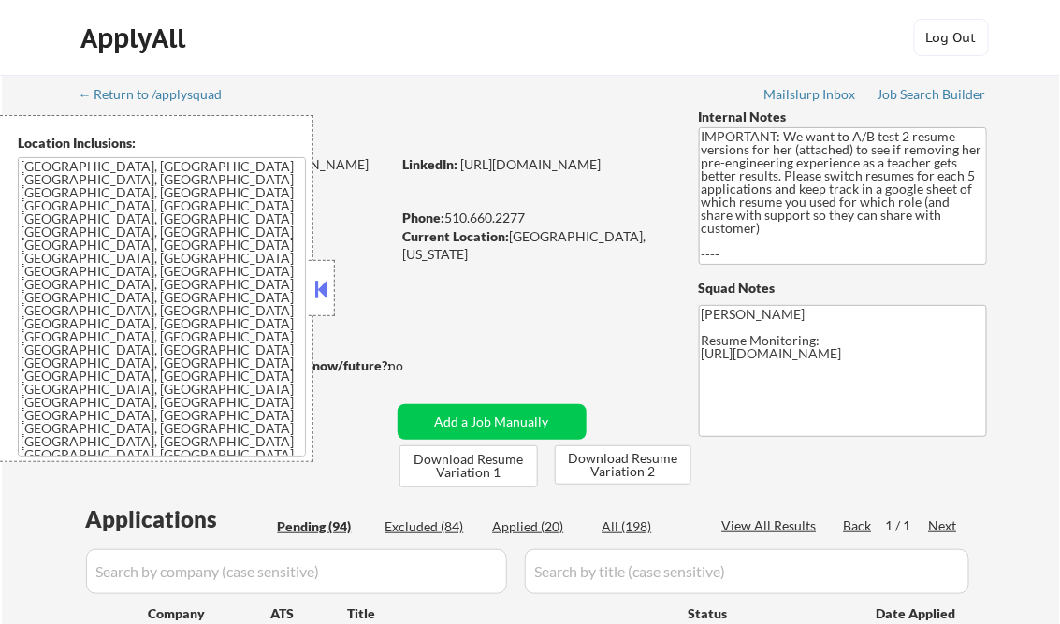
select select ""pending""
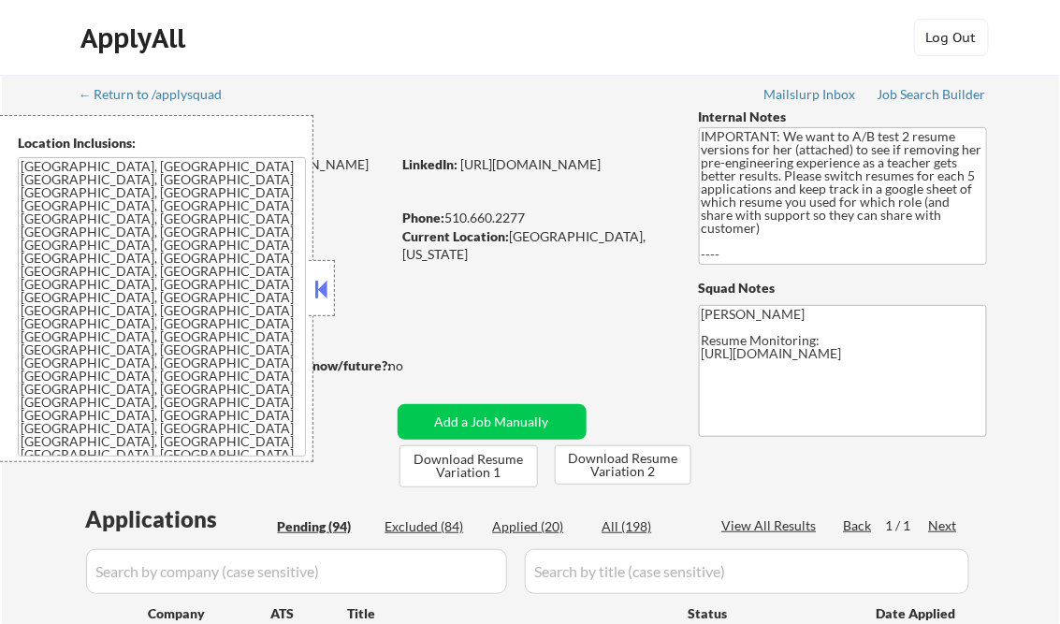
select select ""pending""
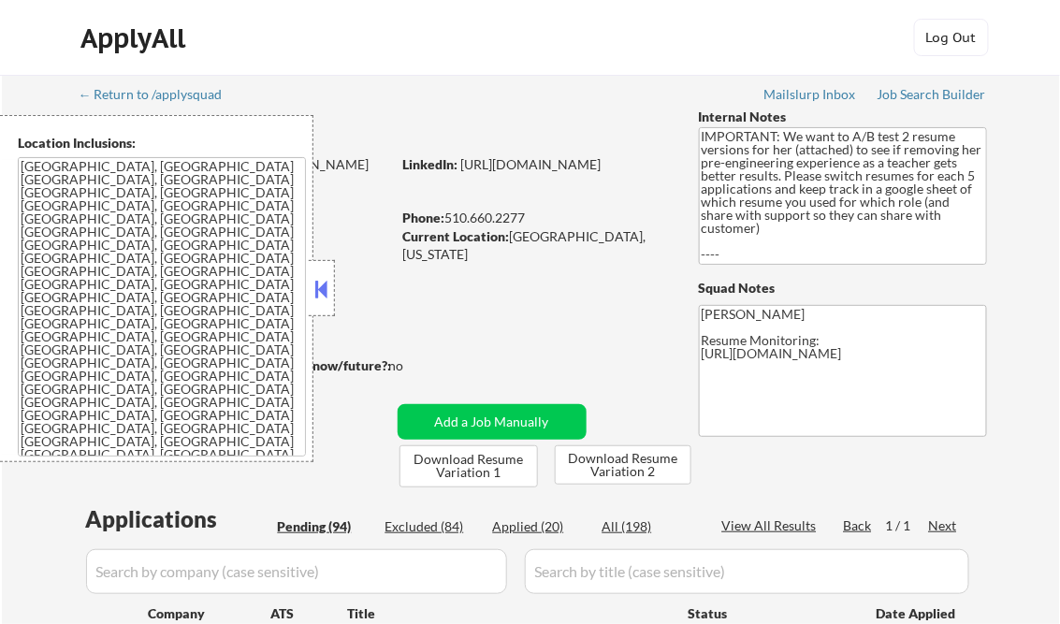
select select ""pending""
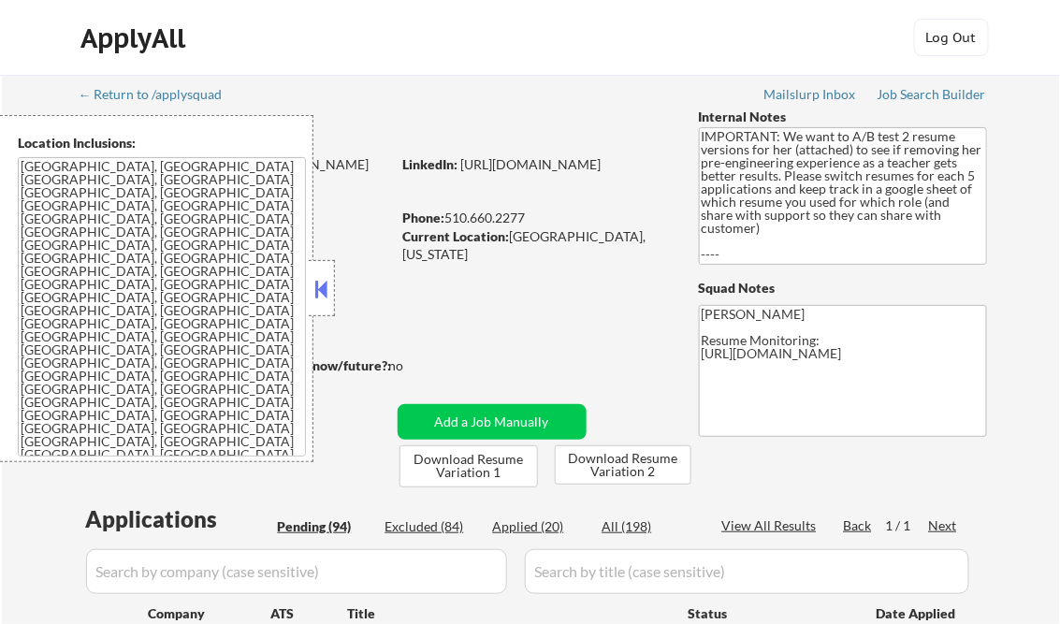
select select ""pending""
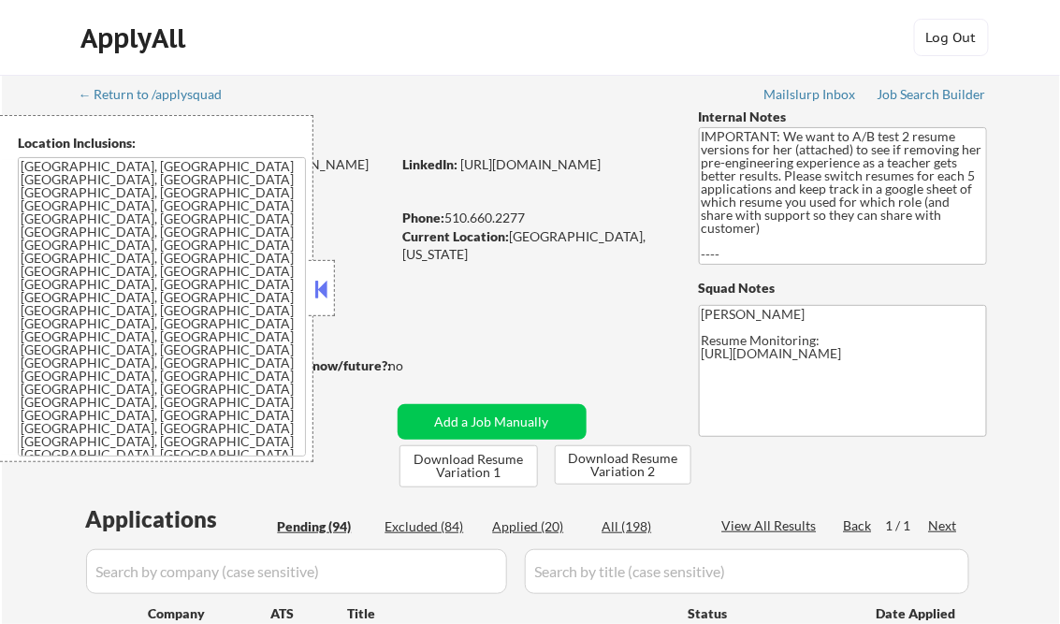
select select ""pending""
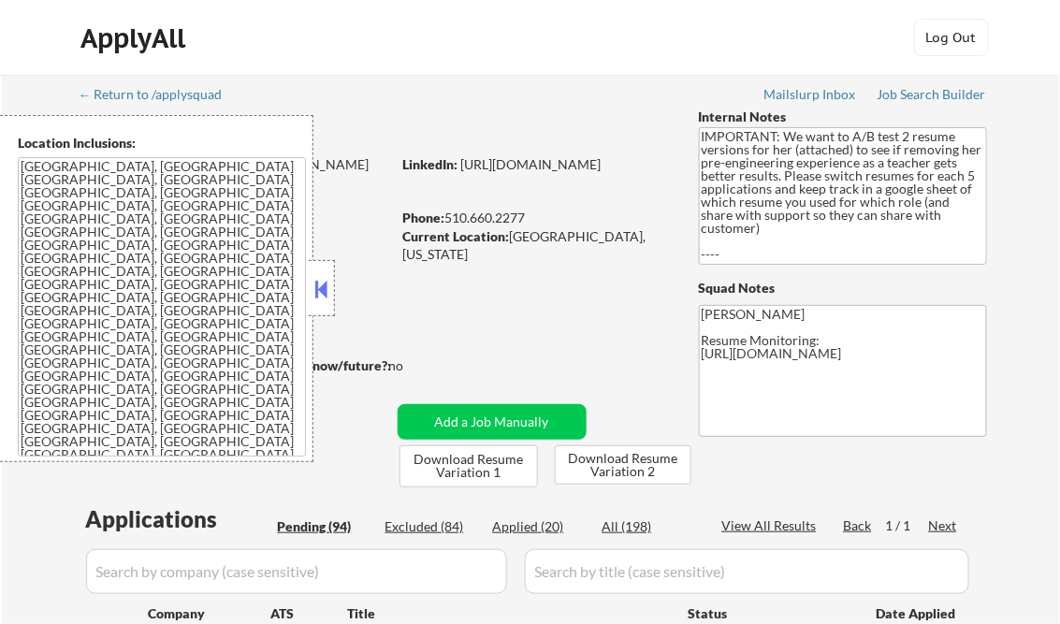
select select ""pending""
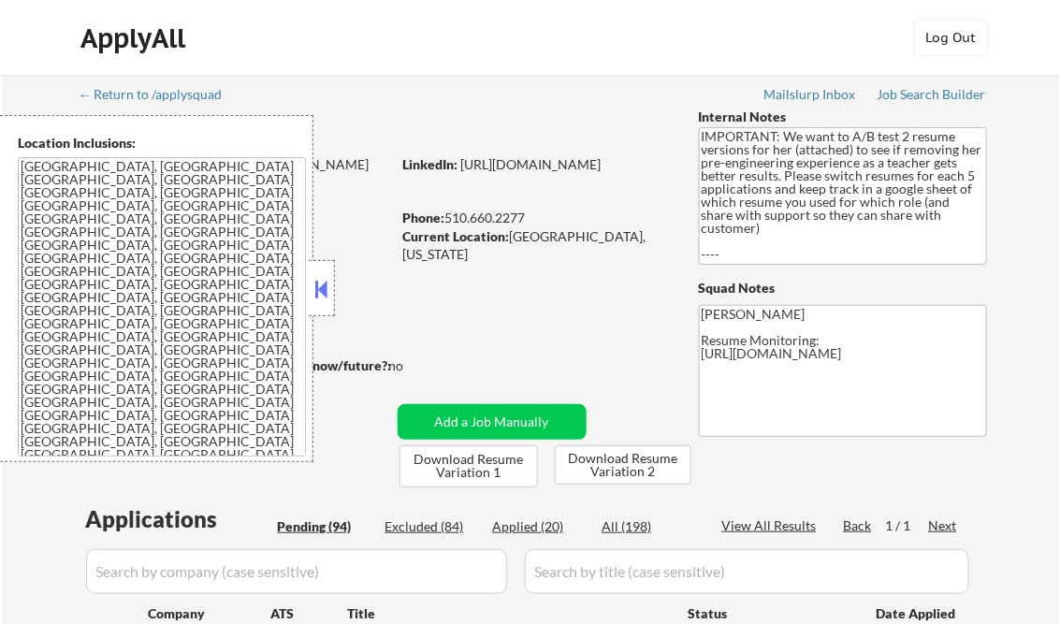
select select ""pending""
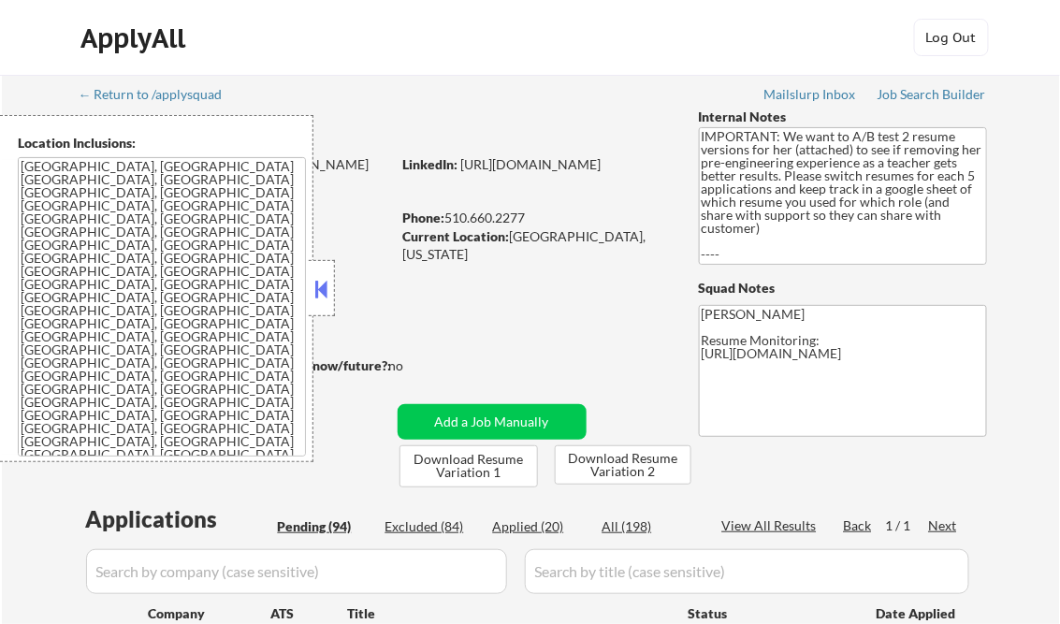
select select ""pending""
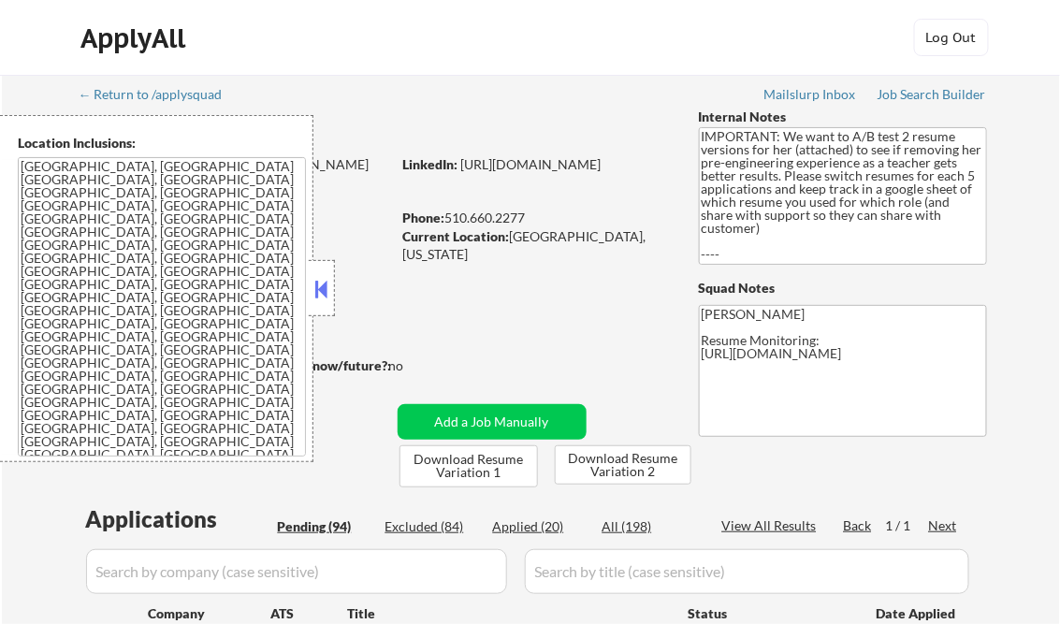
select select ""pending""
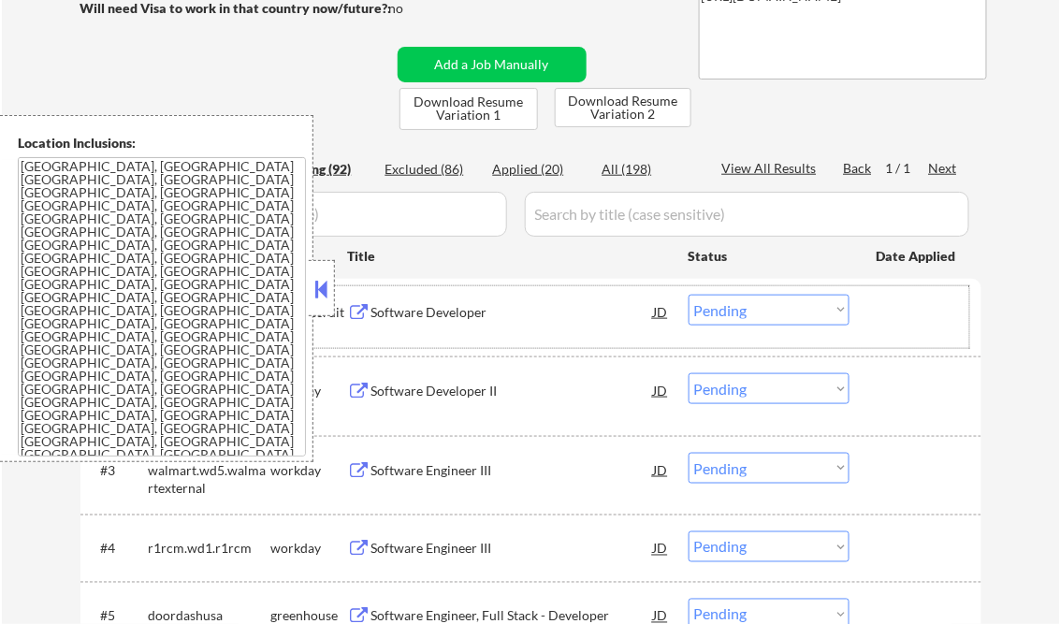
click at [336, 289] on div "#1 eiqmobility smartrecruiters Software Developer JD Choose an option... Pendin…" at bounding box center [527, 317] width 883 height 62
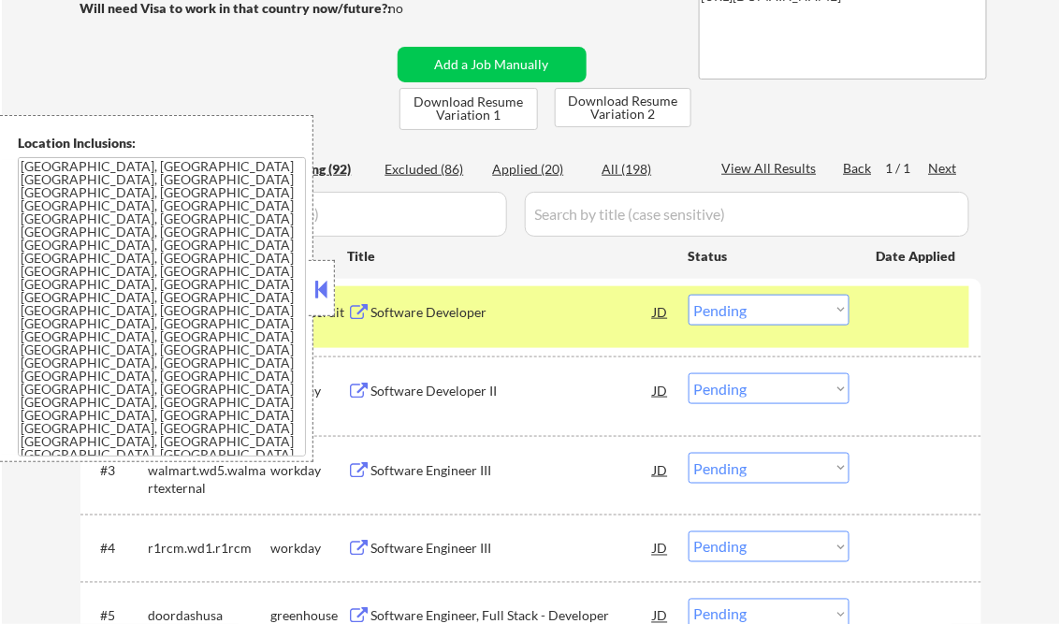
click at [321, 286] on button at bounding box center [322, 289] width 21 height 28
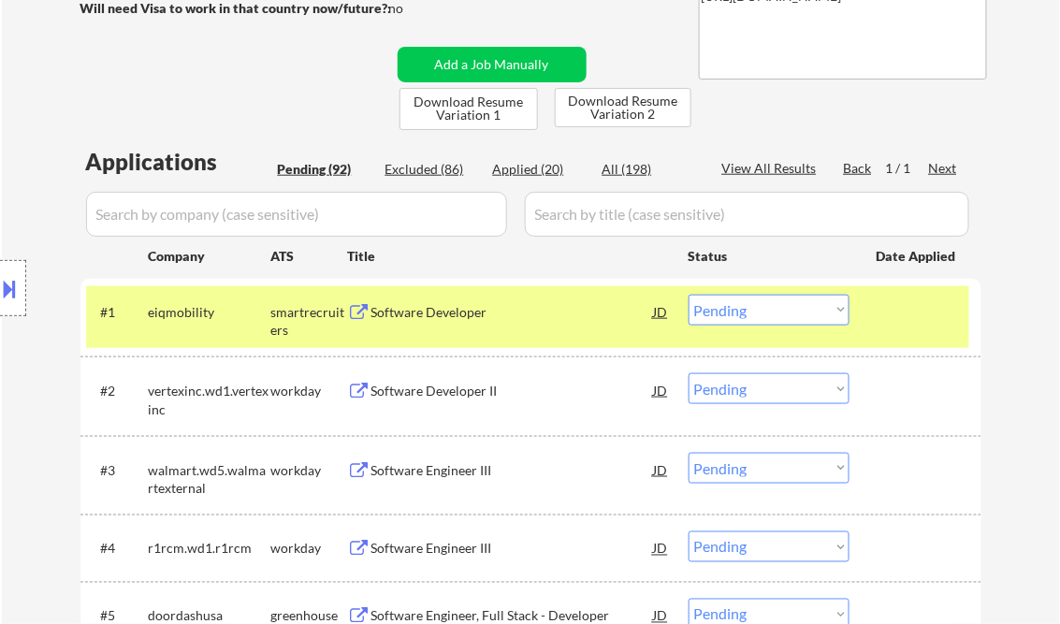
click at [531, 173] on div "Applied (20)" at bounding box center [540, 169] width 94 height 19
select select ""applied""
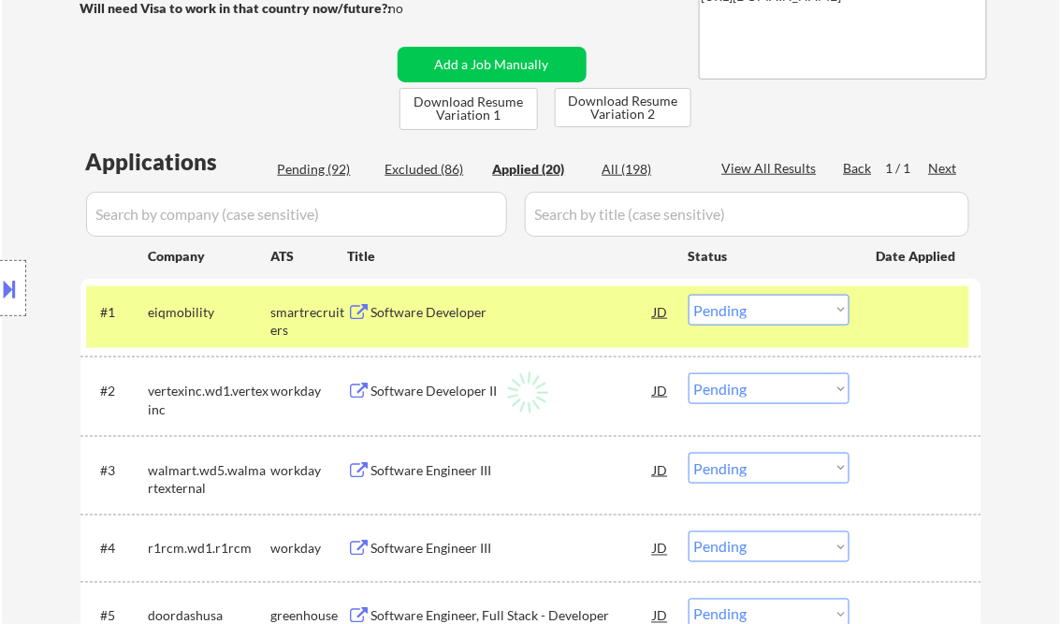
select select ""applied""
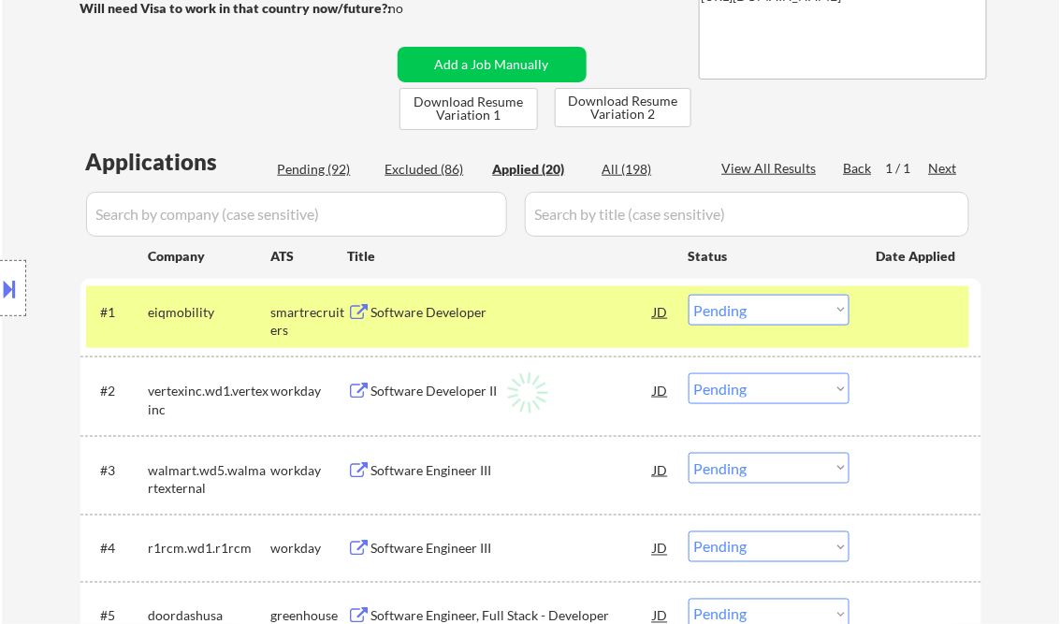
select select ""applied""
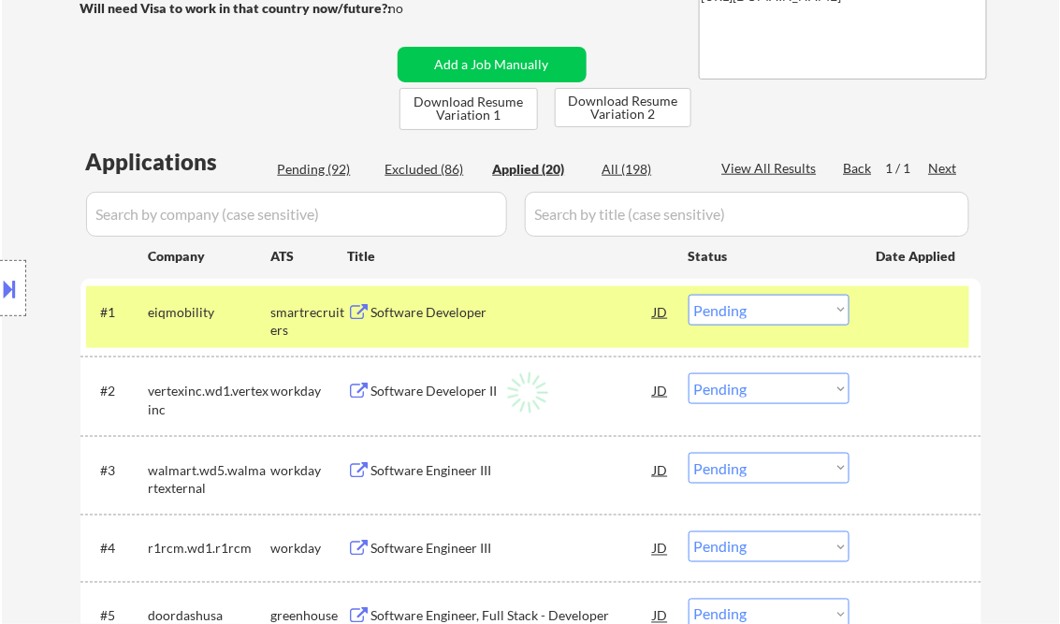
select select ""applied""
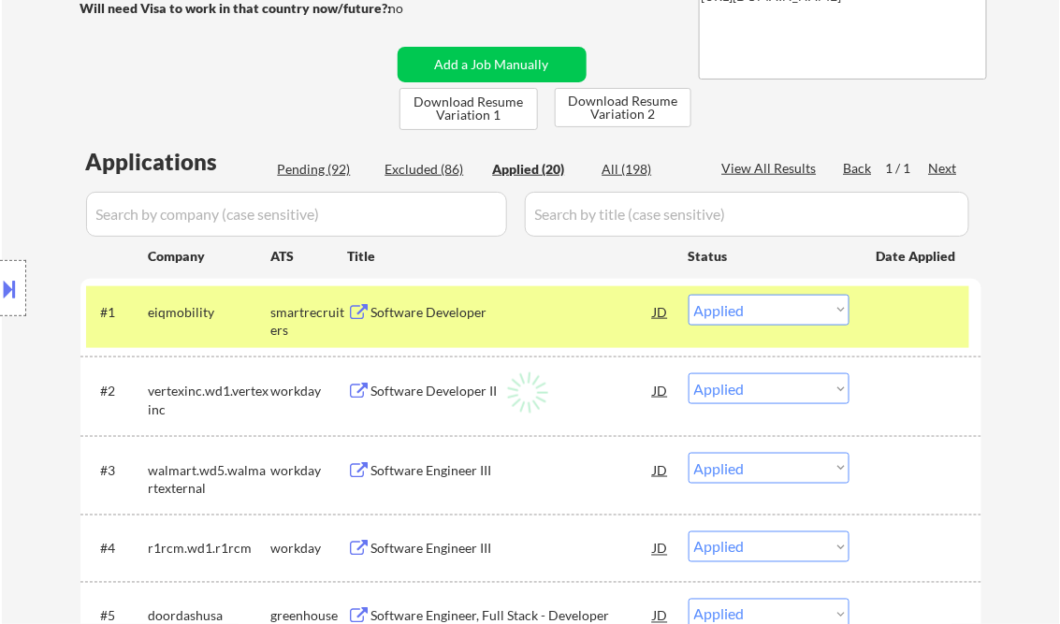
select select ""applied""
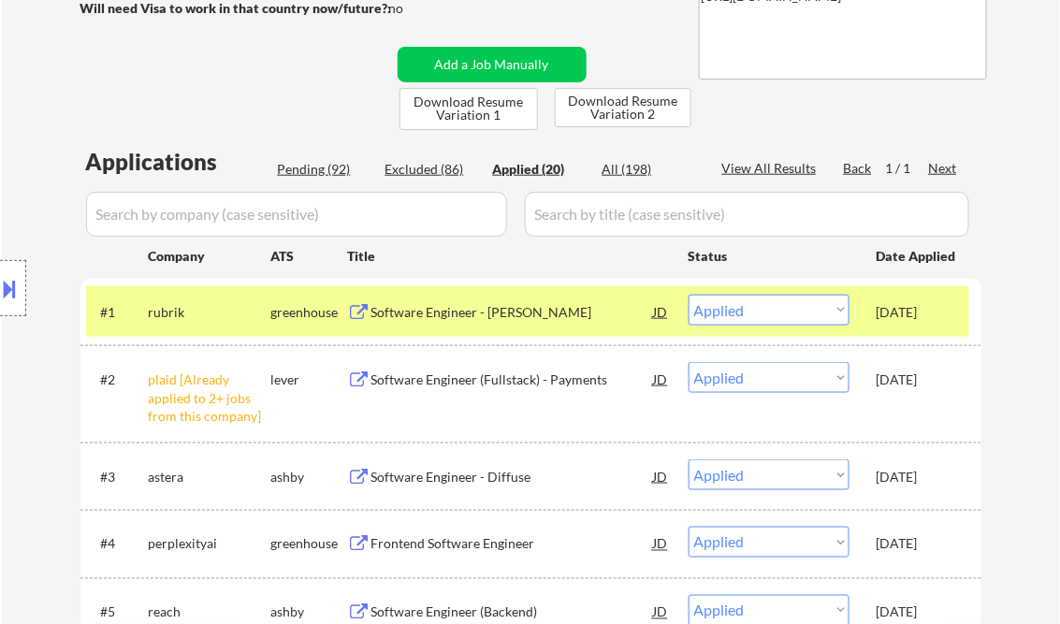
select select ""applied""
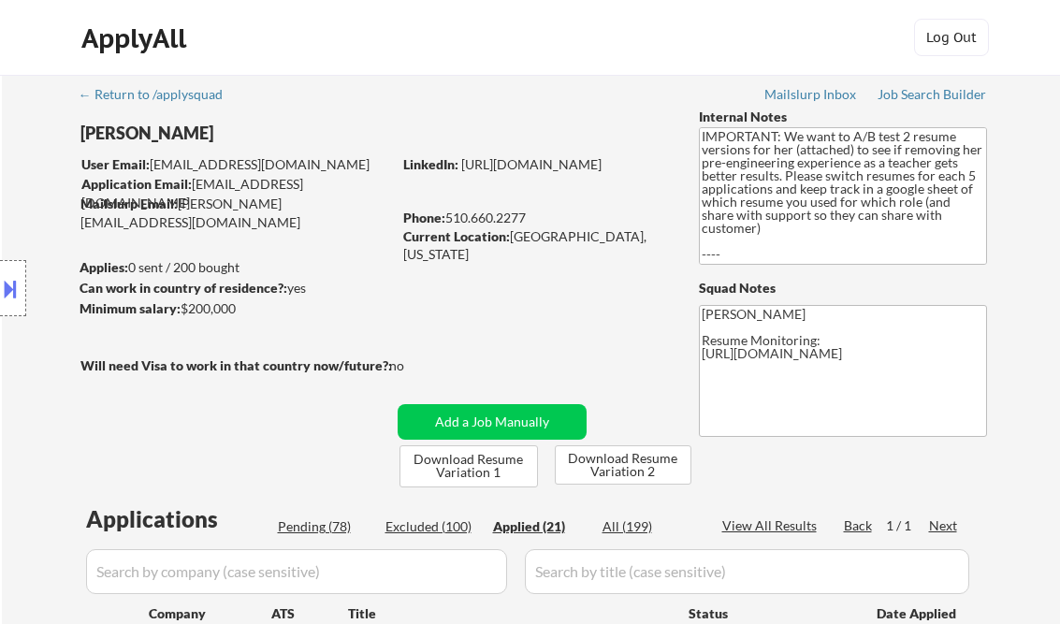
select select ""applied""
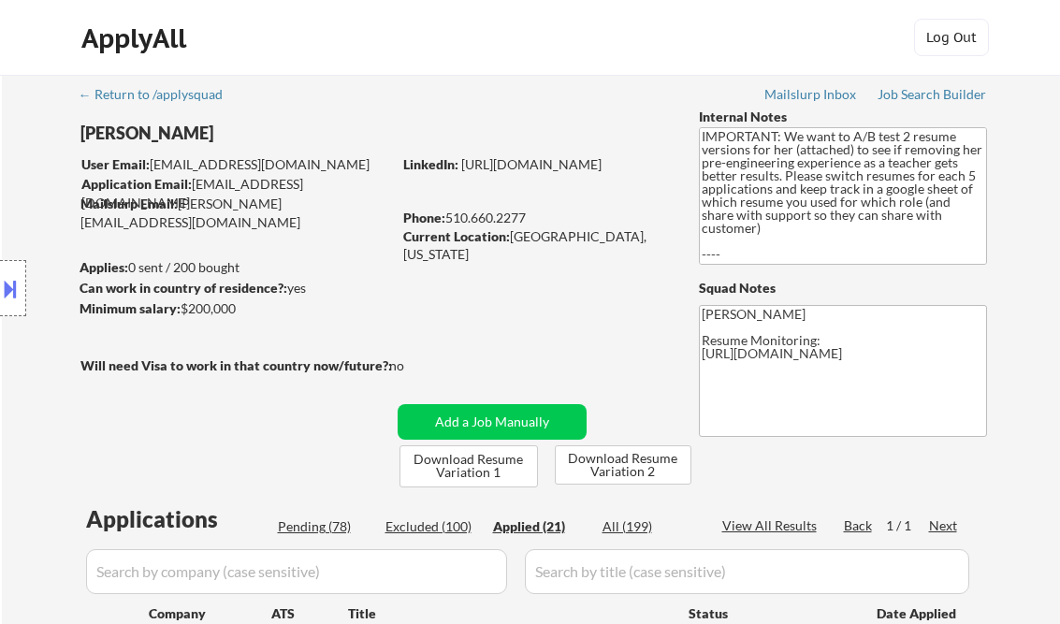
select select ""applied""
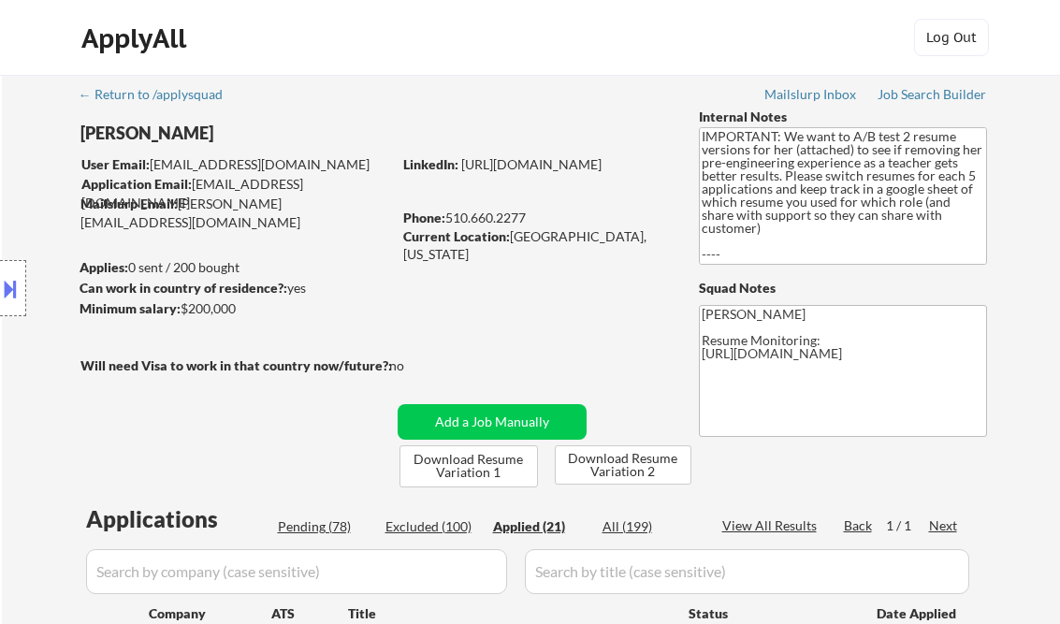
select select ""applied""
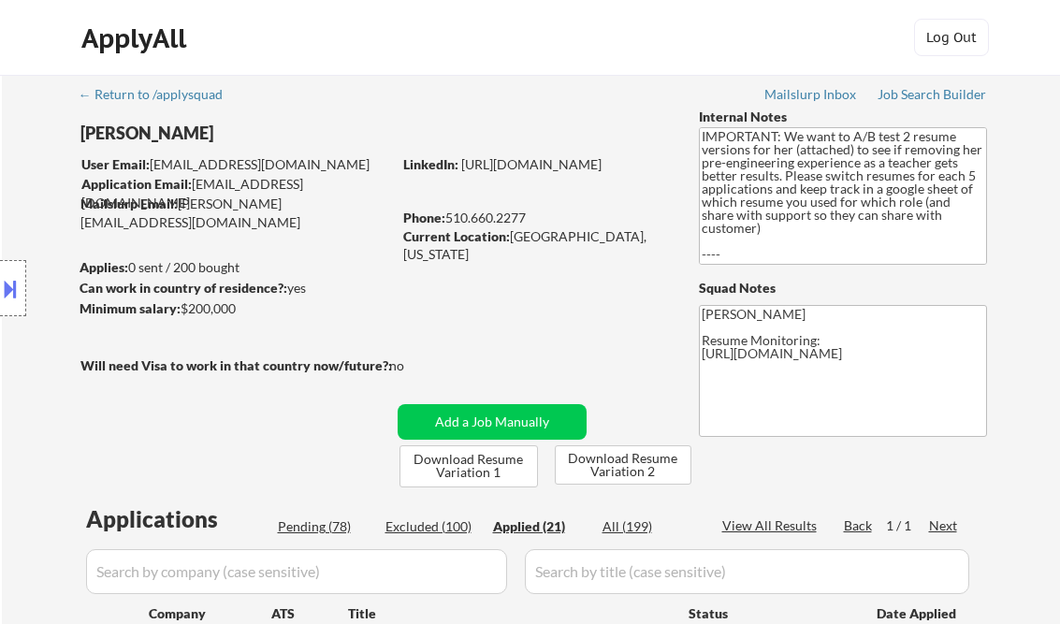
select select ""applied""
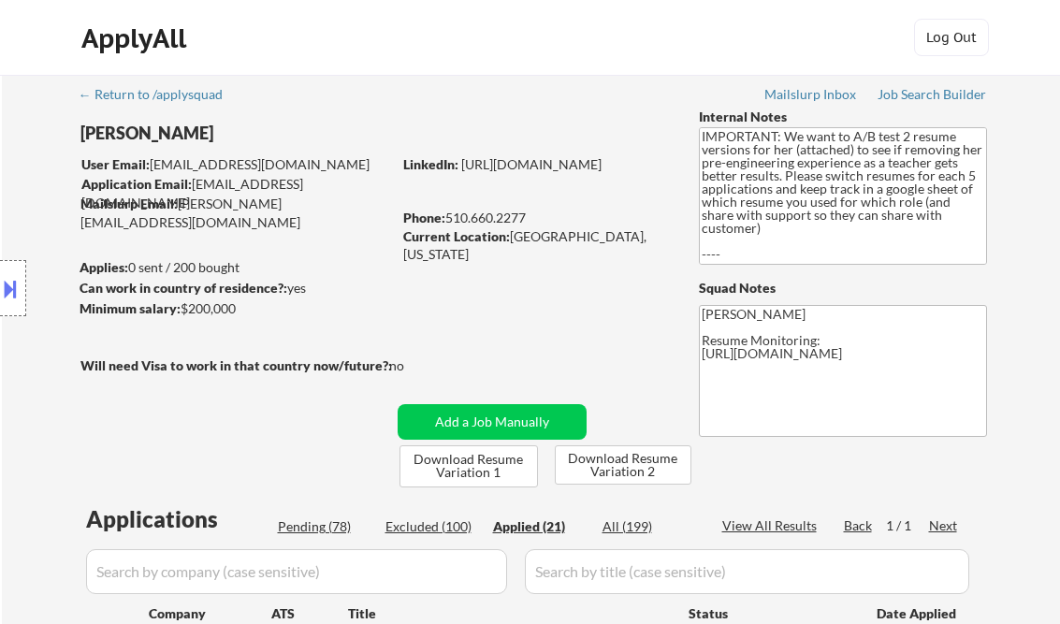
select select ""applied""
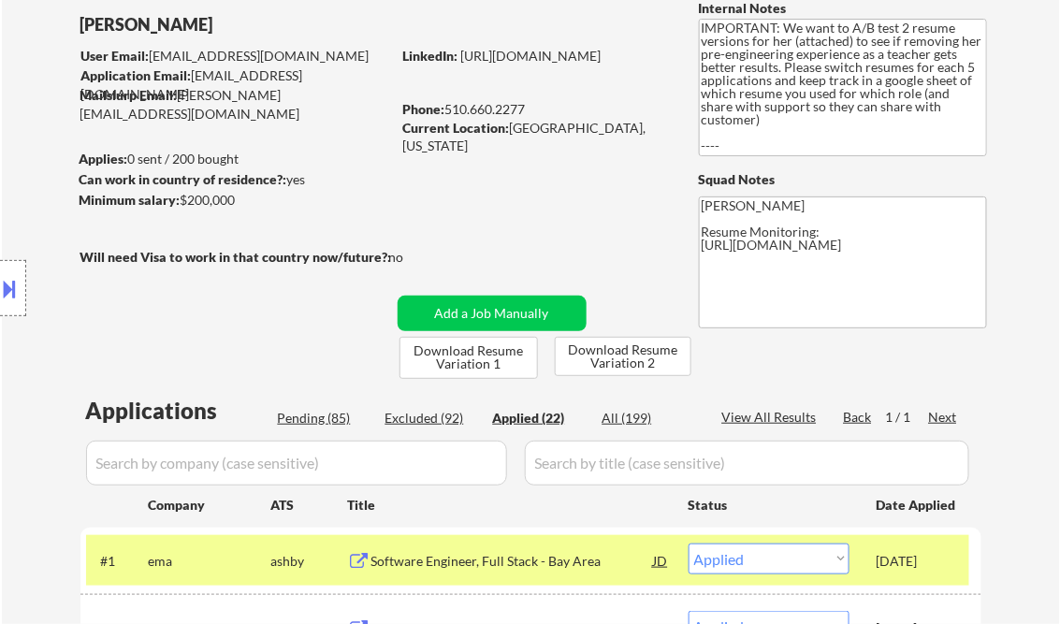
scroll to position [299, 0]
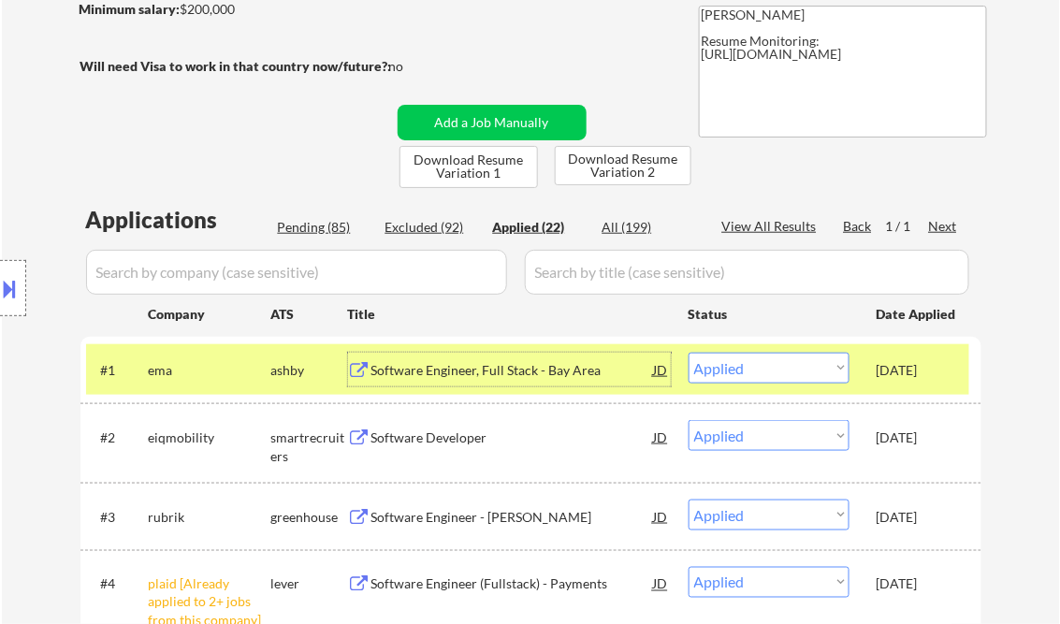
click at [509, 365] on div "Software Engineer, Full Stack - Bay Area" at bounding box center [512, 370] width 283 height 19
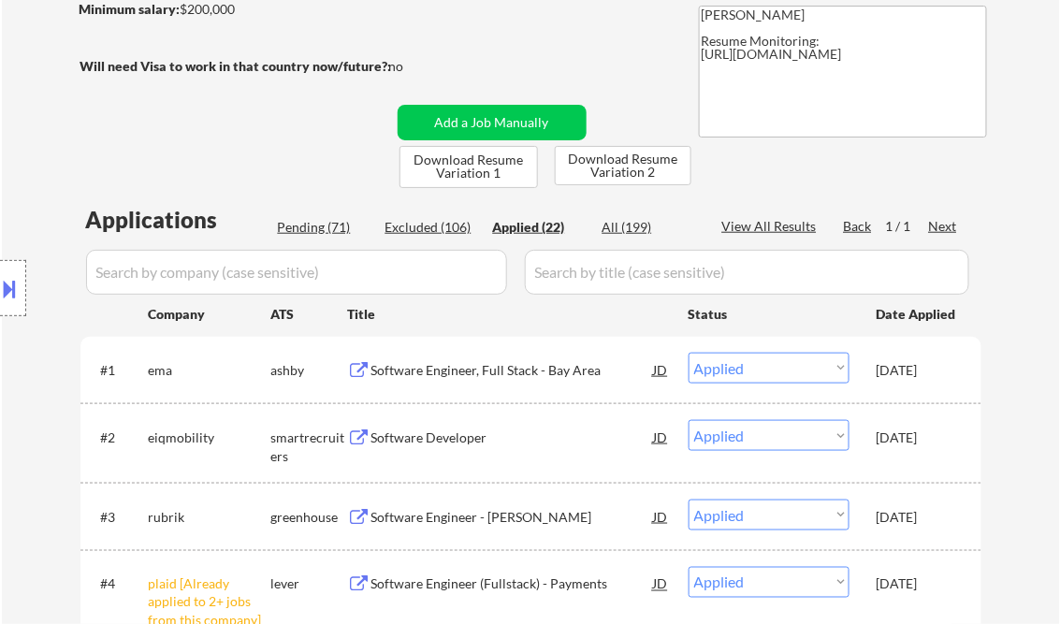
scroll to position [735, 0]
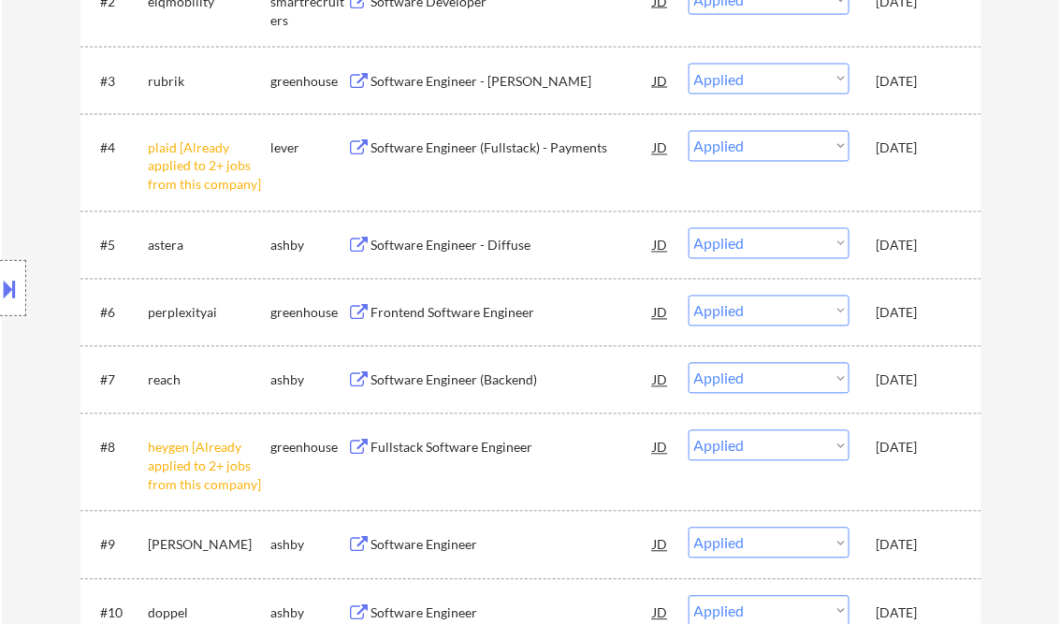
select select ""applied""
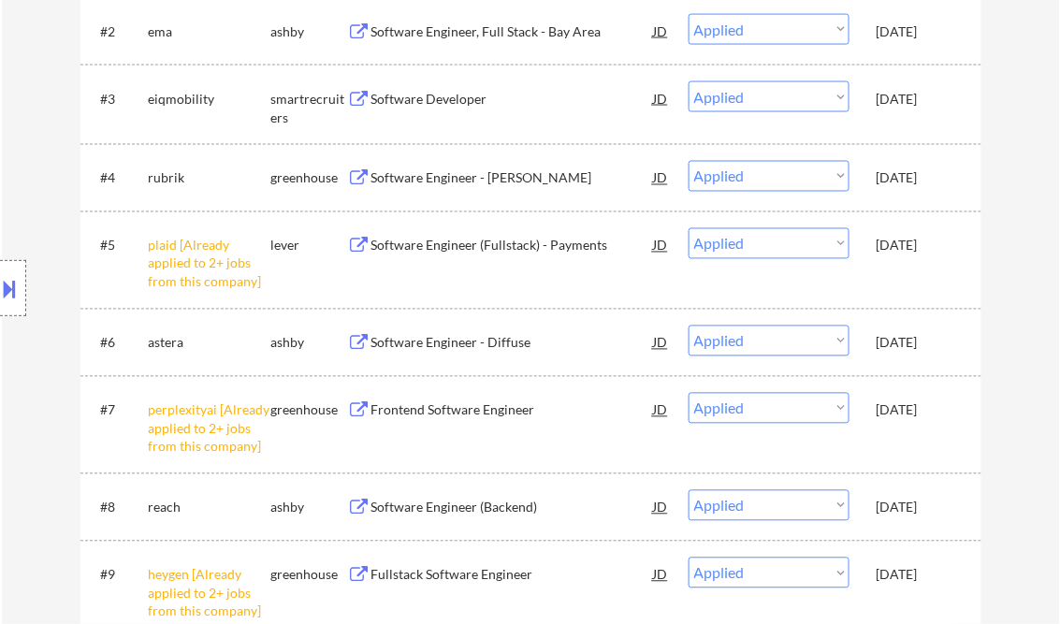
select select ""applied""
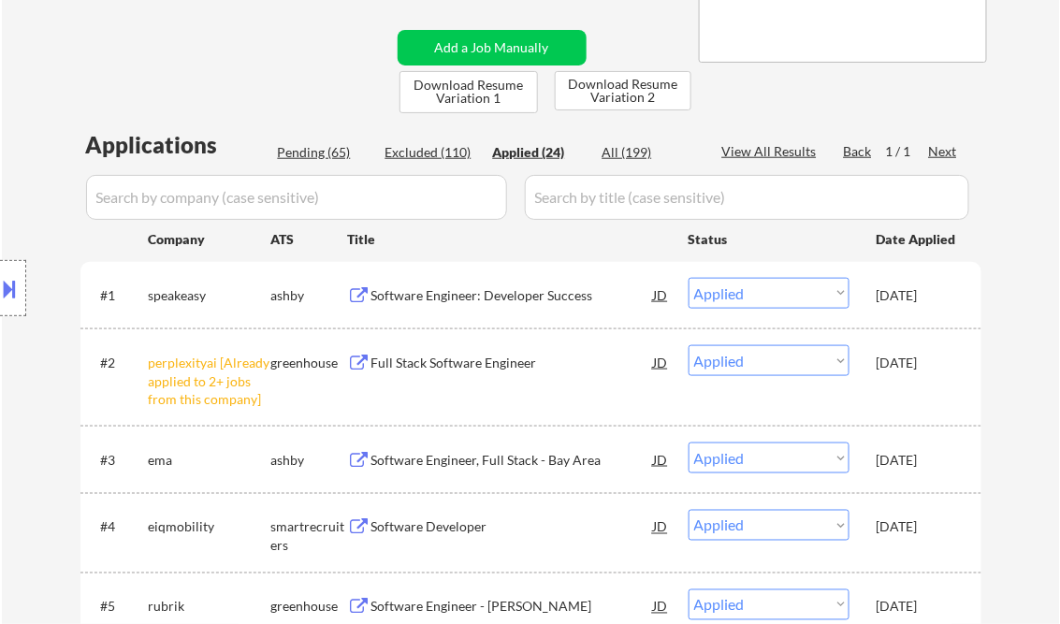
scroll to position [436, 0]
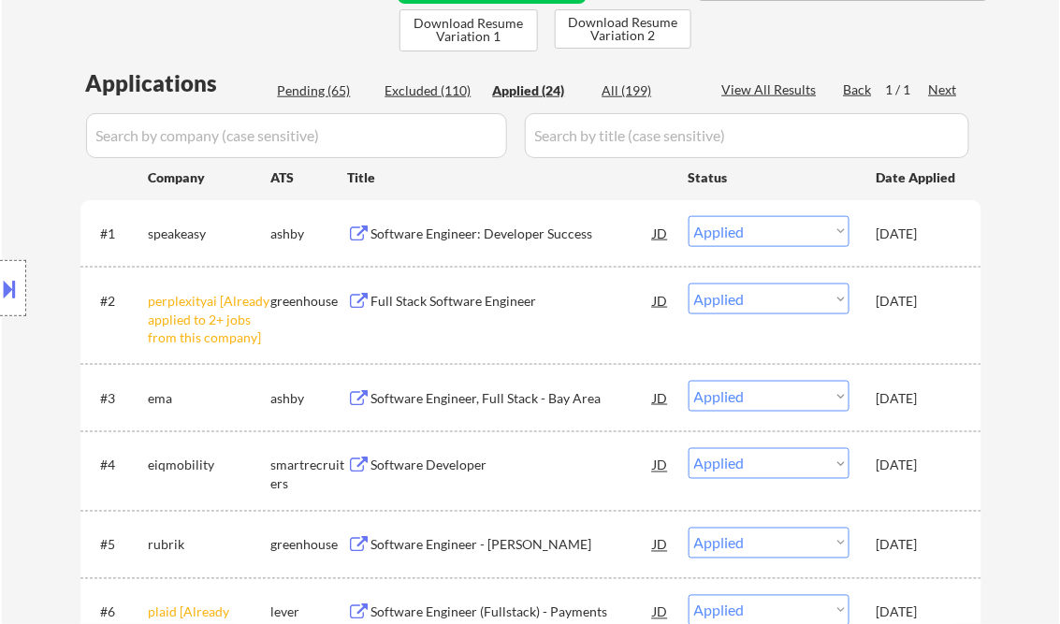
click at [505, 309] on div "Full Stack Software Engineer" at bounding box center [512, 301] width 283 height 34
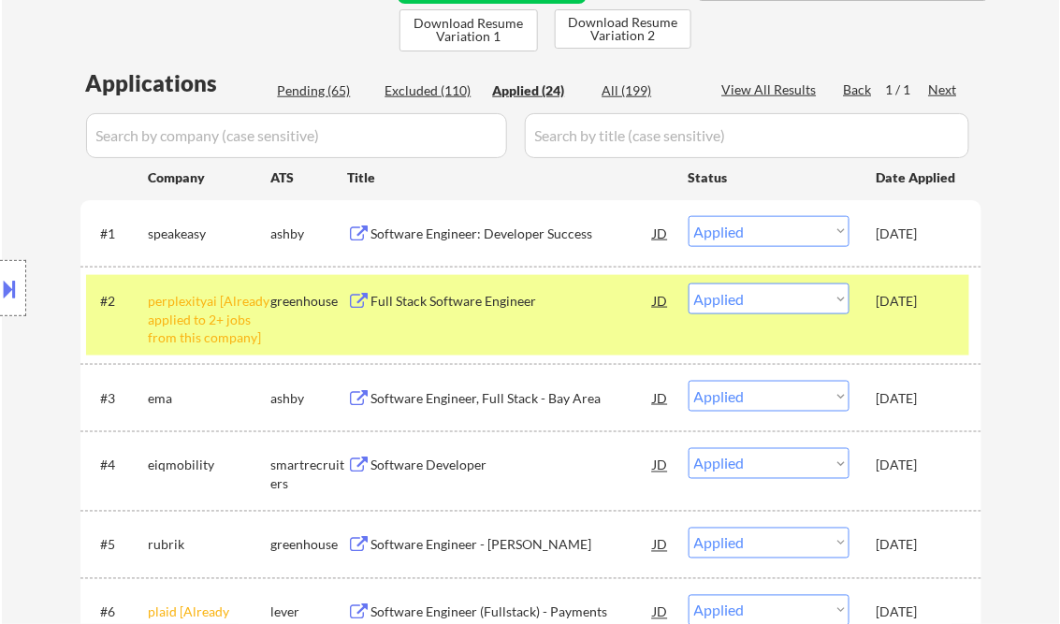
select select ""applied""
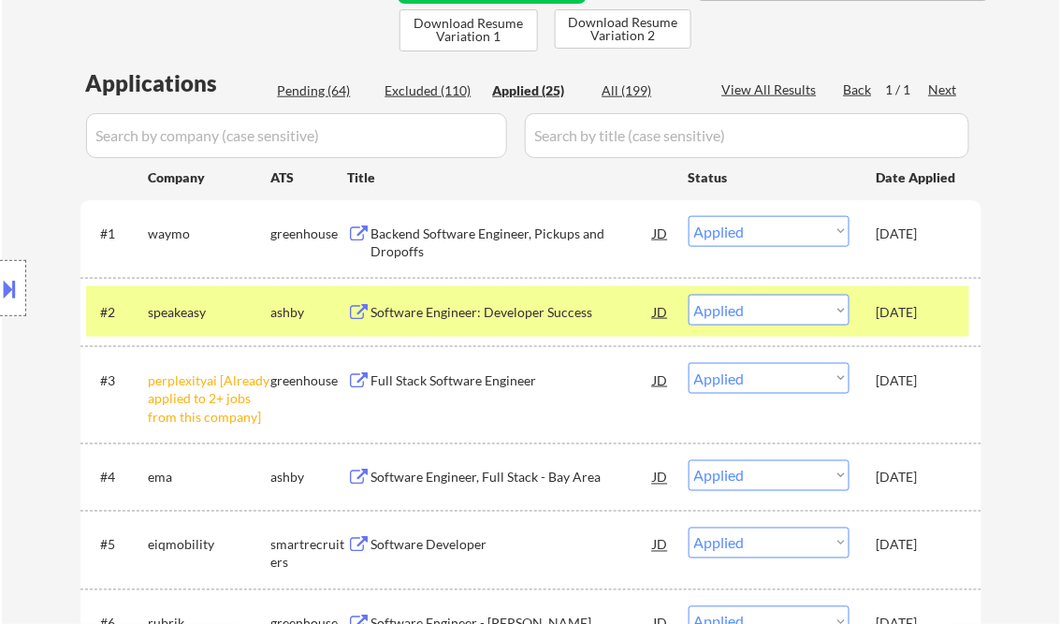
scroll to position [2214, 0]
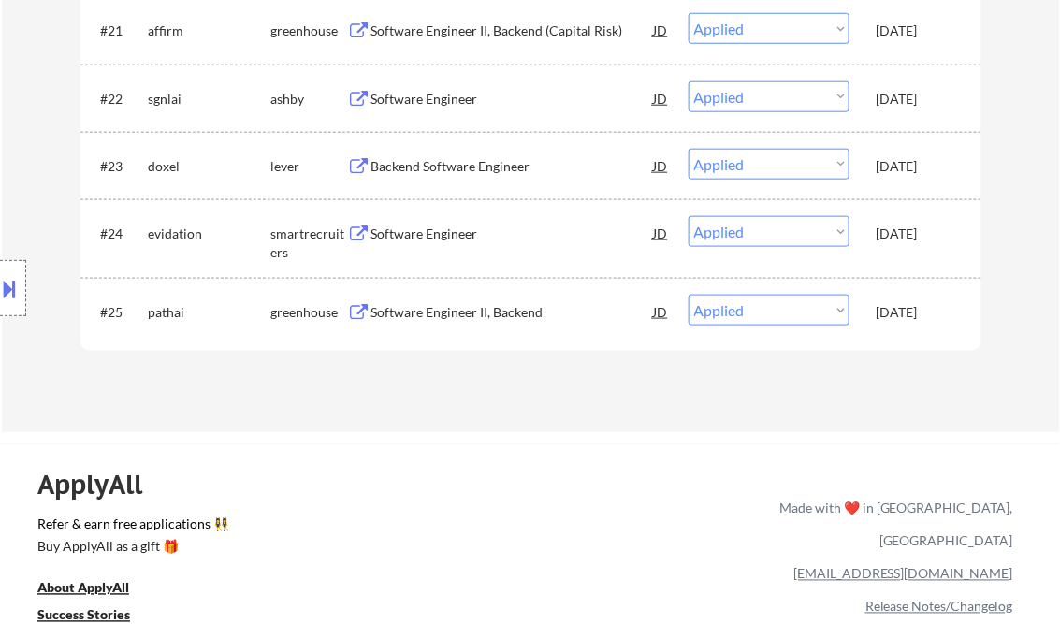
select select ""applied""
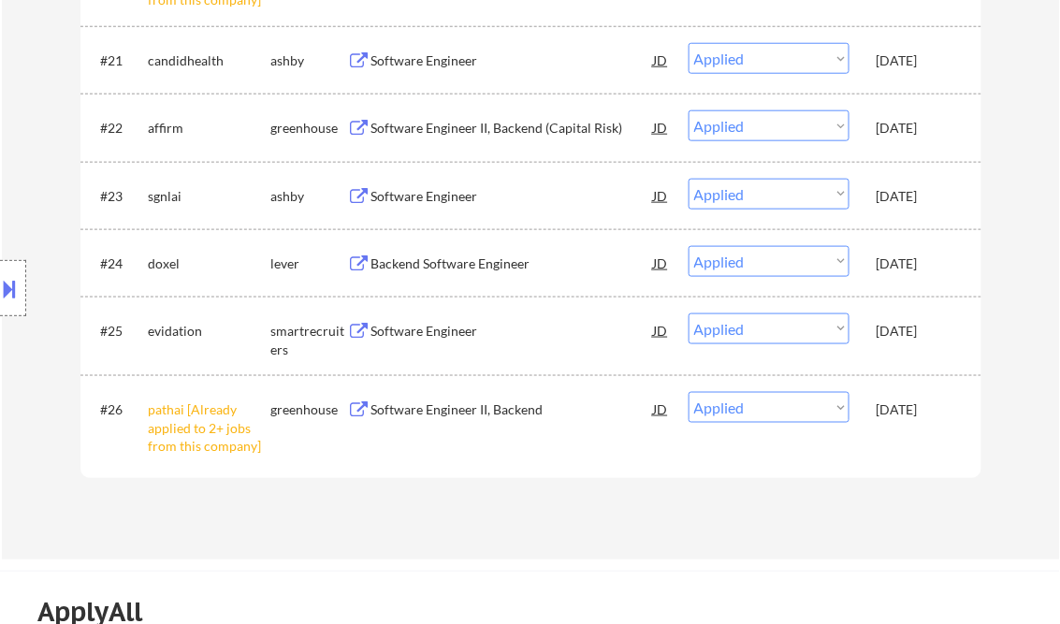
select select ""applied""
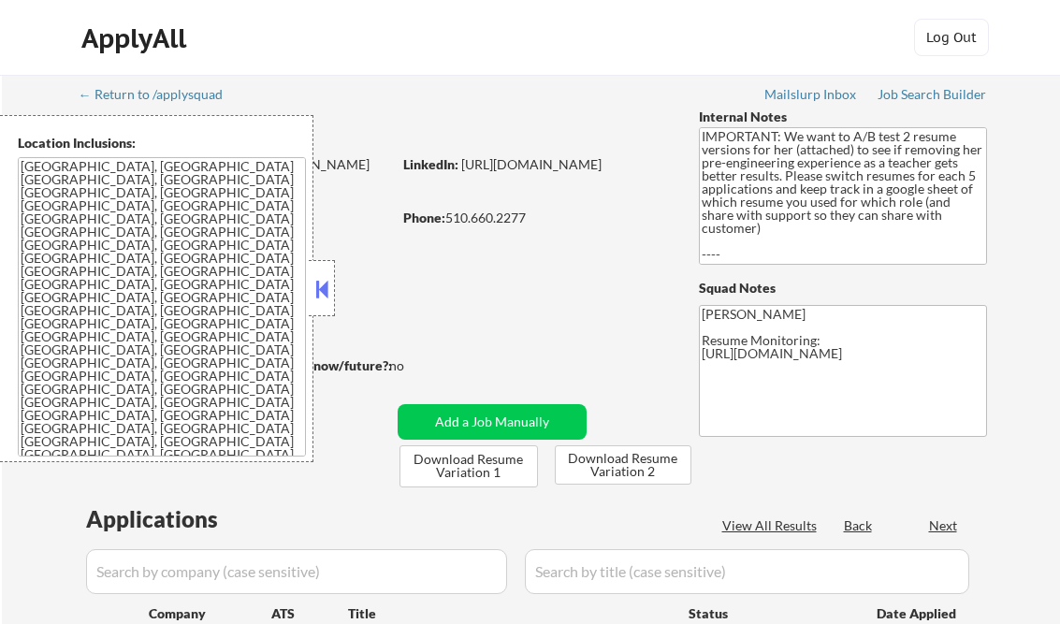
scroll to position [449, 0]
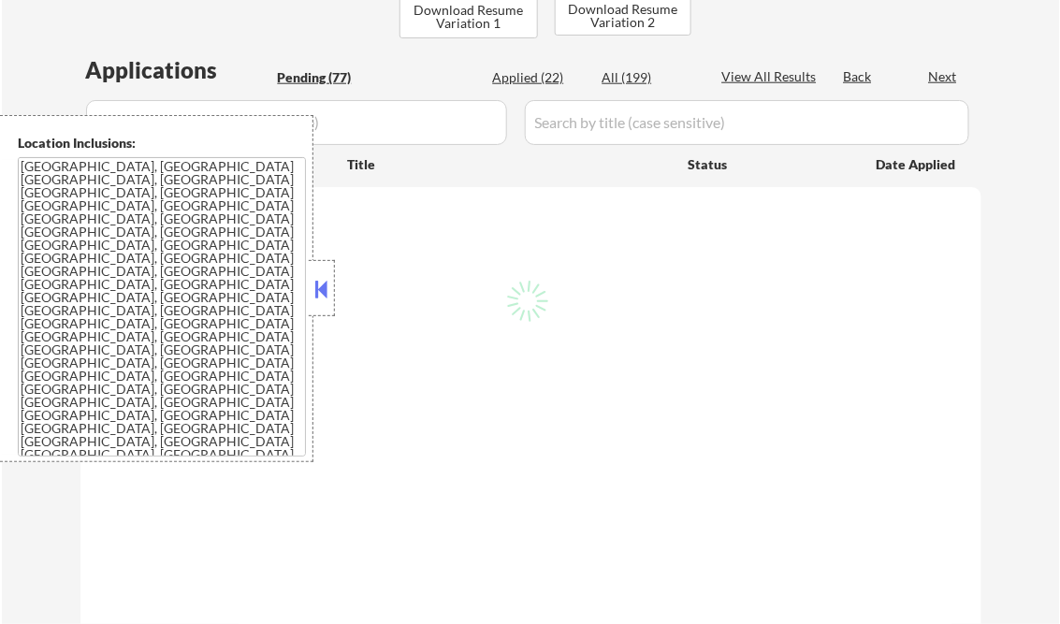
select select ""pending""
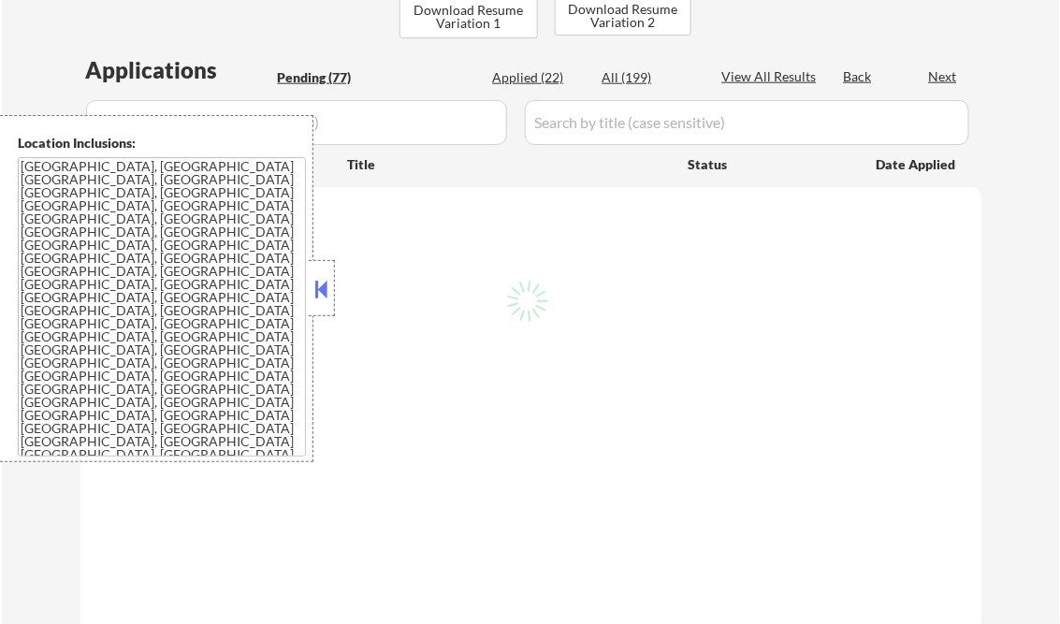
select select ""pending""
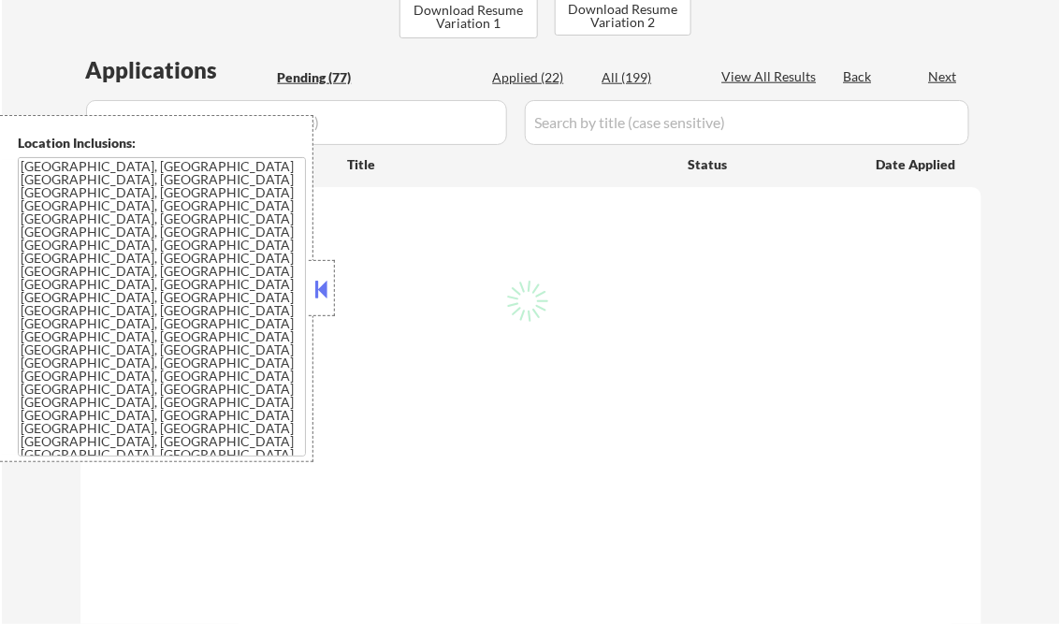
select select ""pending""
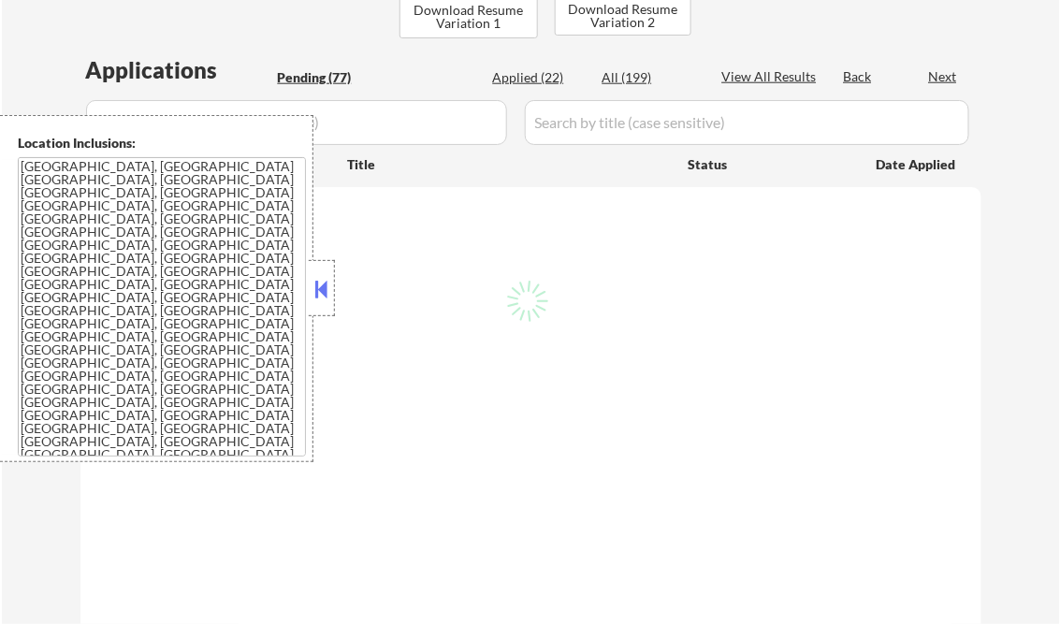
select select ""pending""
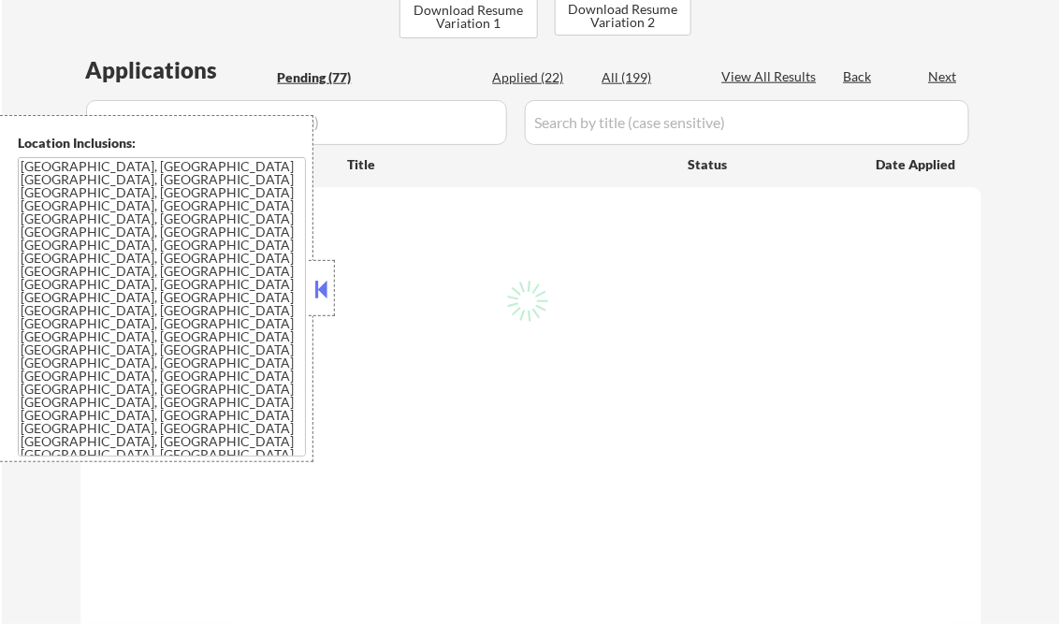
select select ""pending""
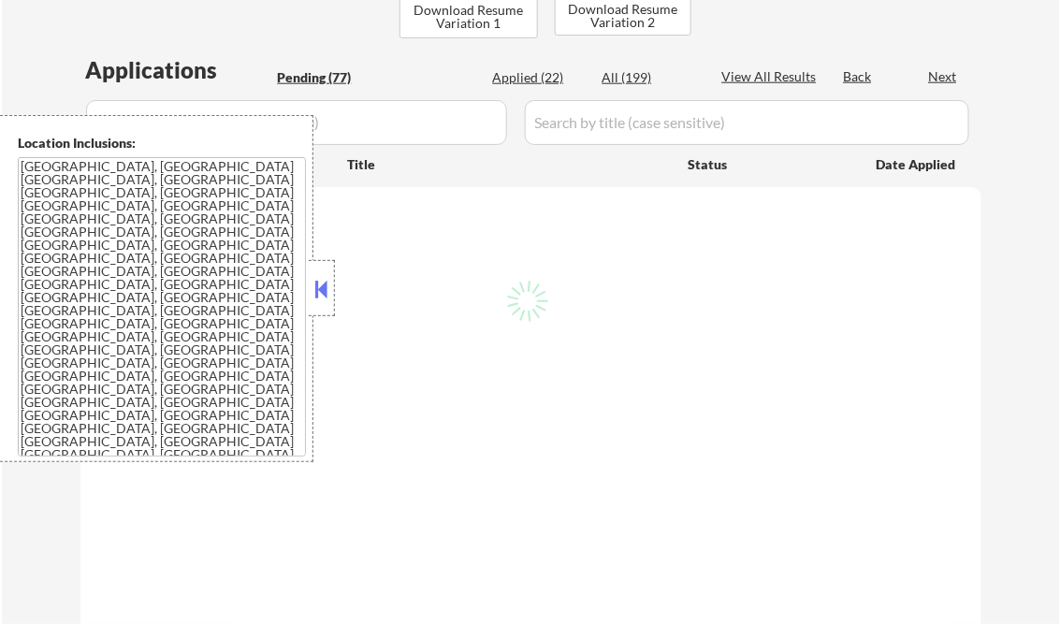
select select ""pending""
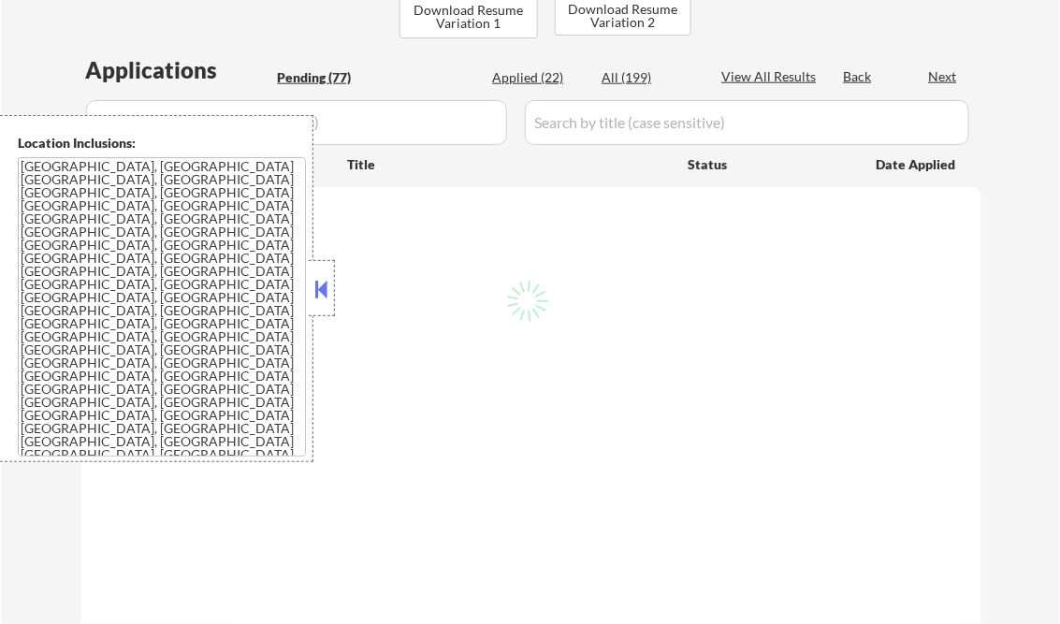
select select ""pending""
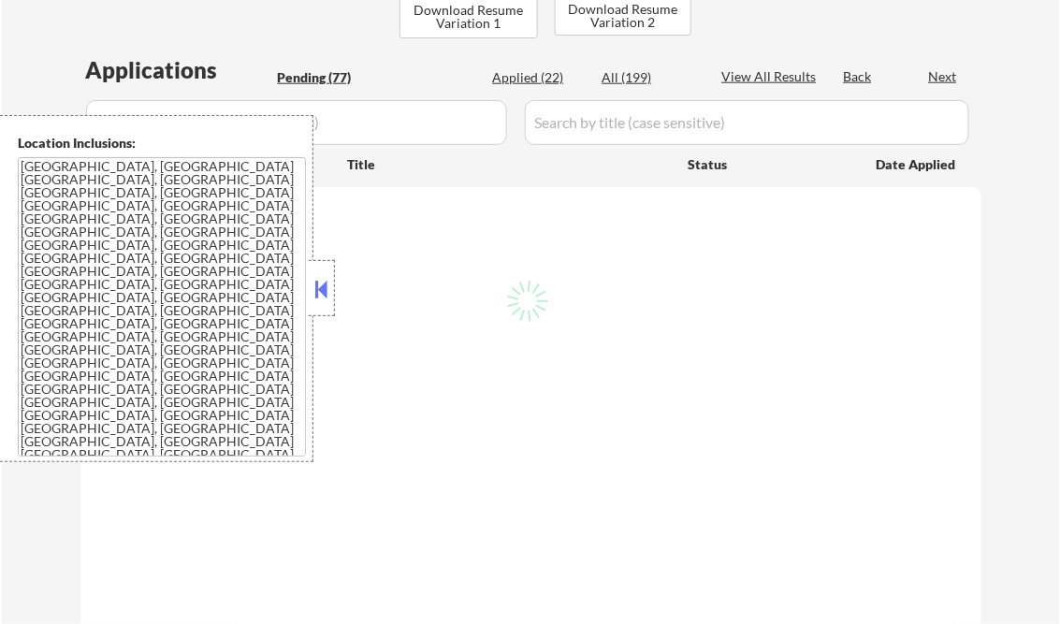
select select ""pending""
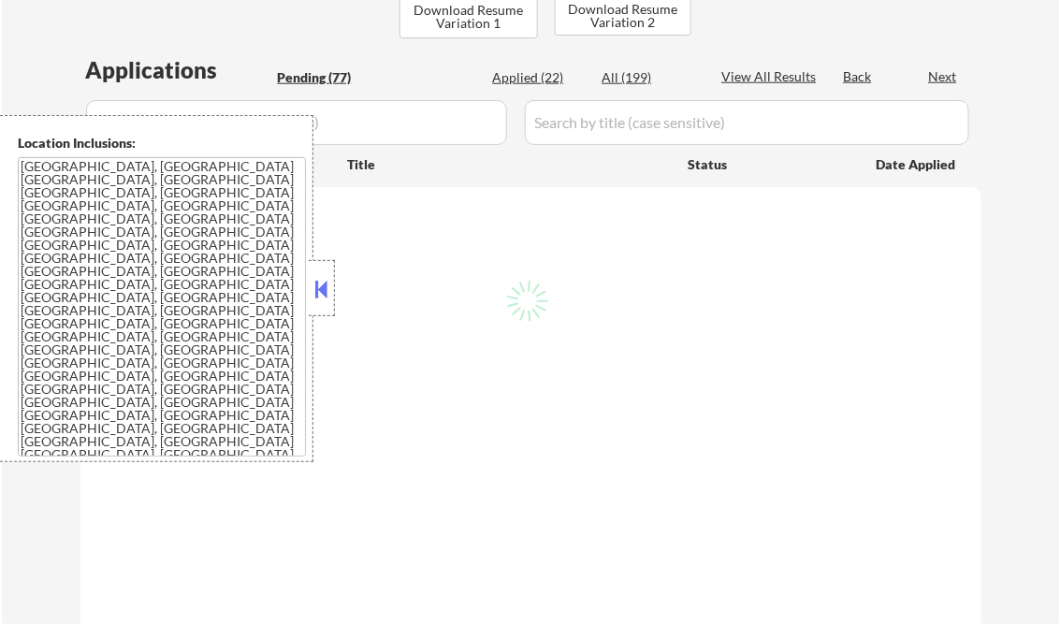
select select ""pending""
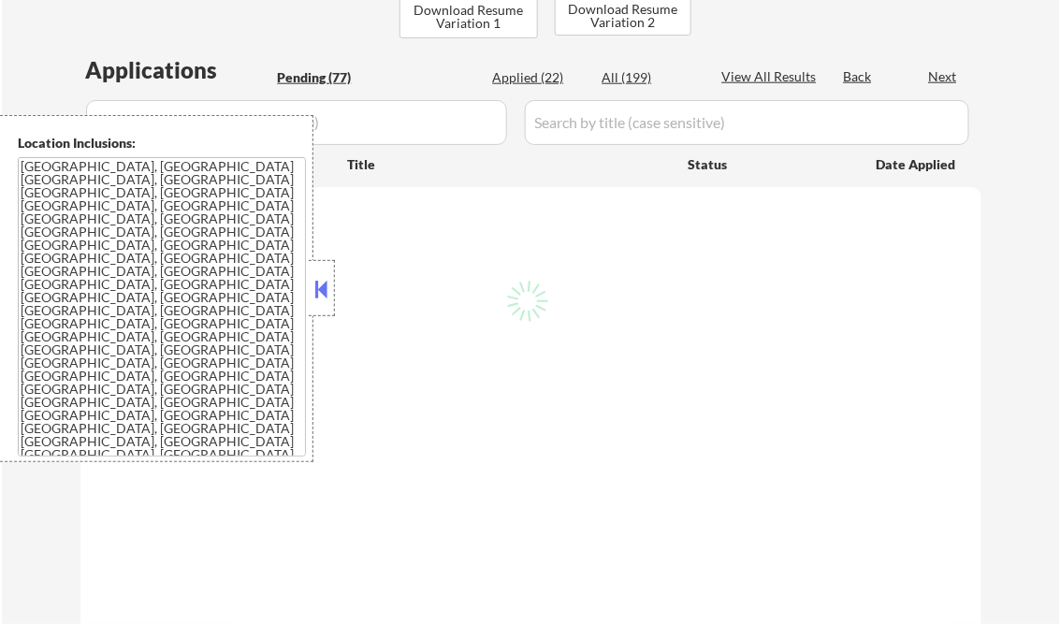
select select ""pending""
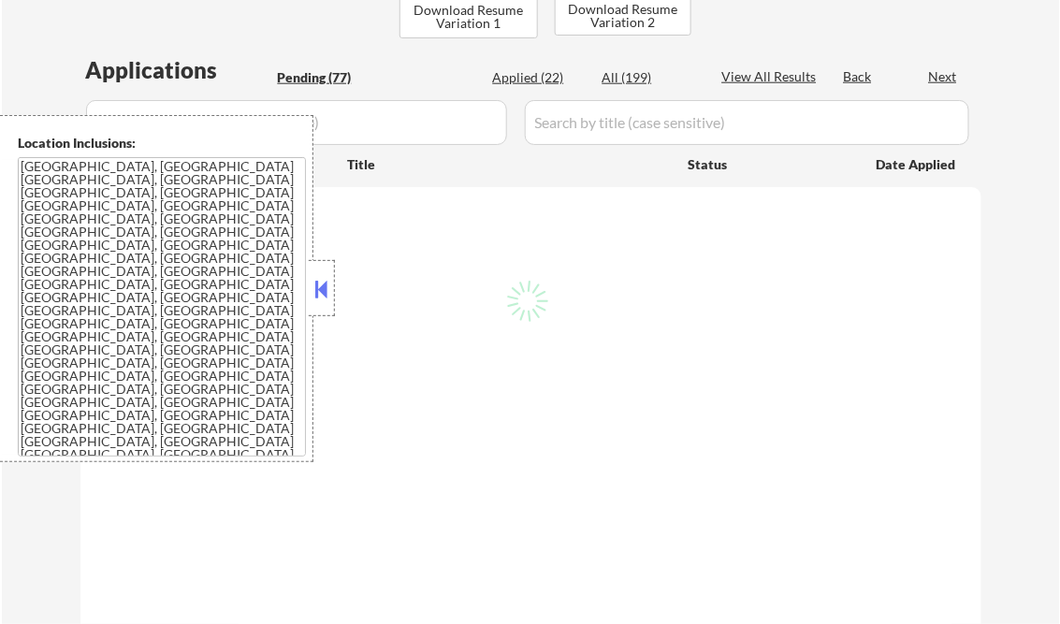
select select ""pending""
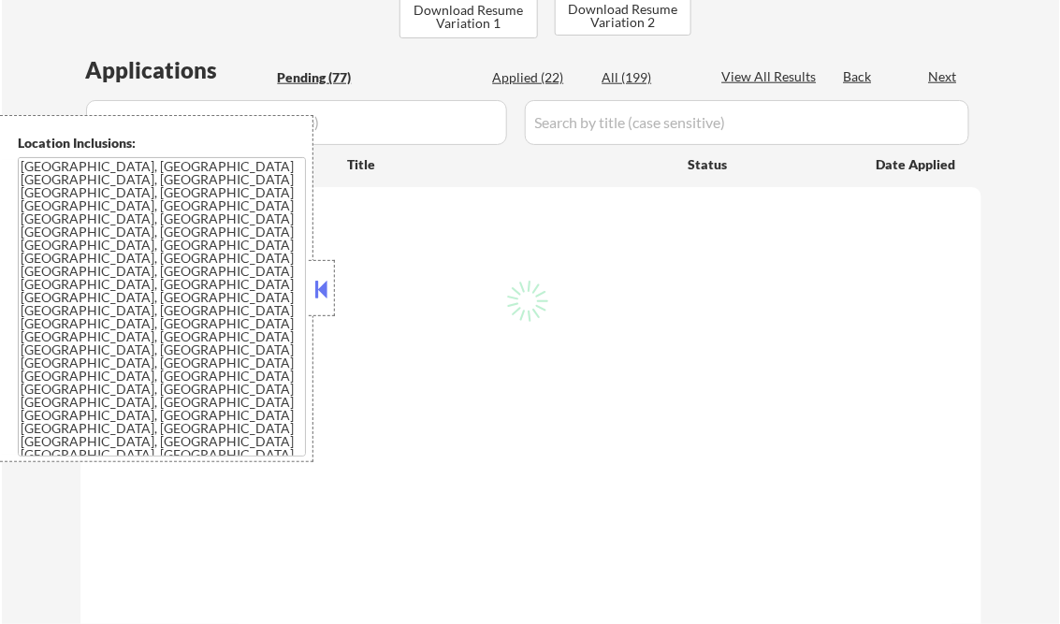
select select ""pending""
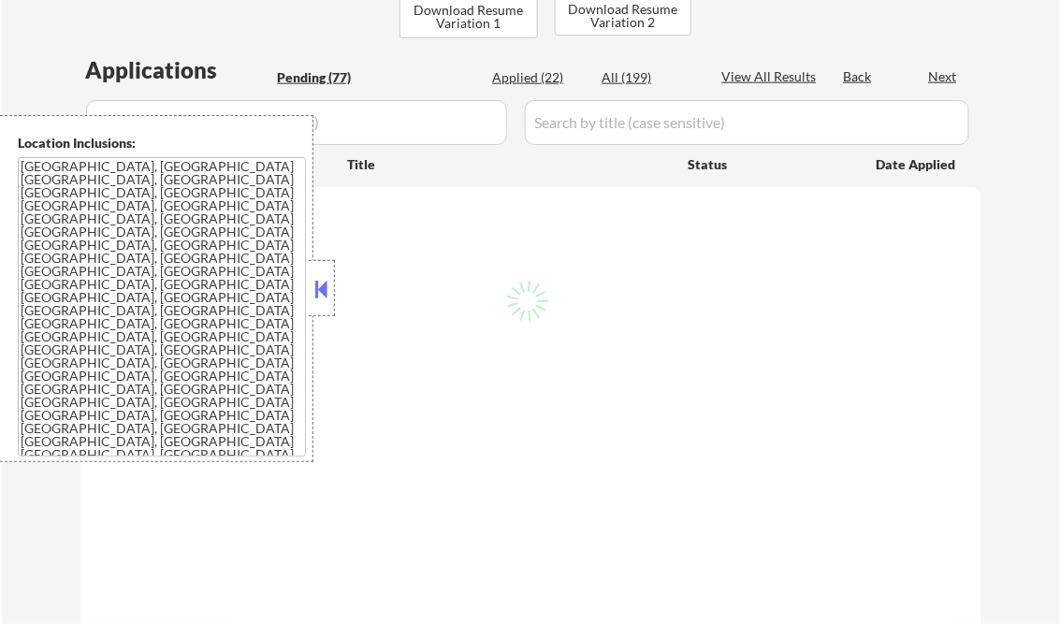
select select ""pending""
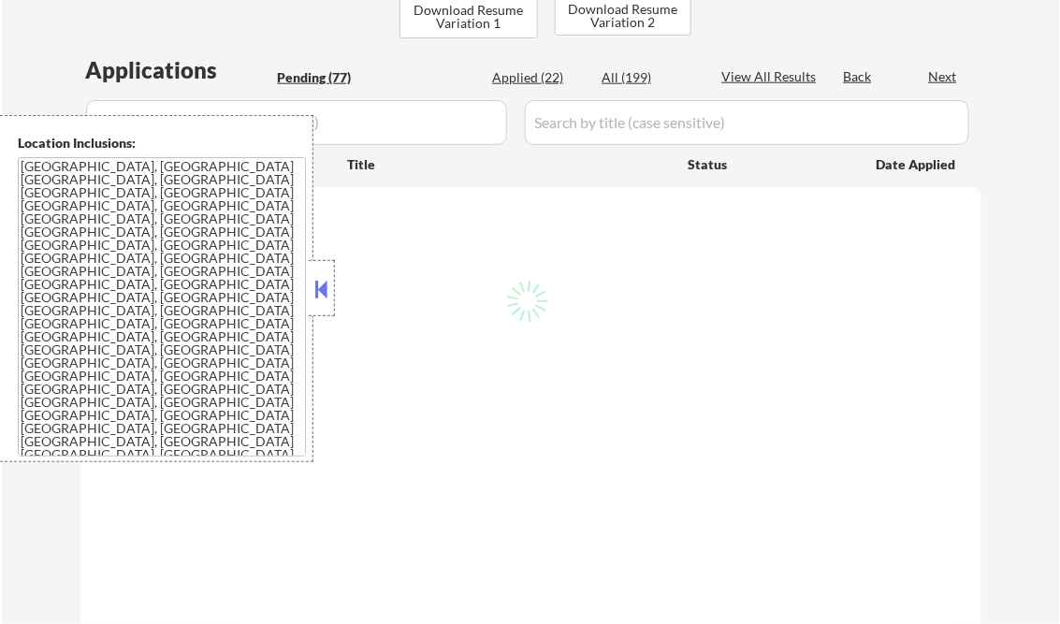
select select ""pending""
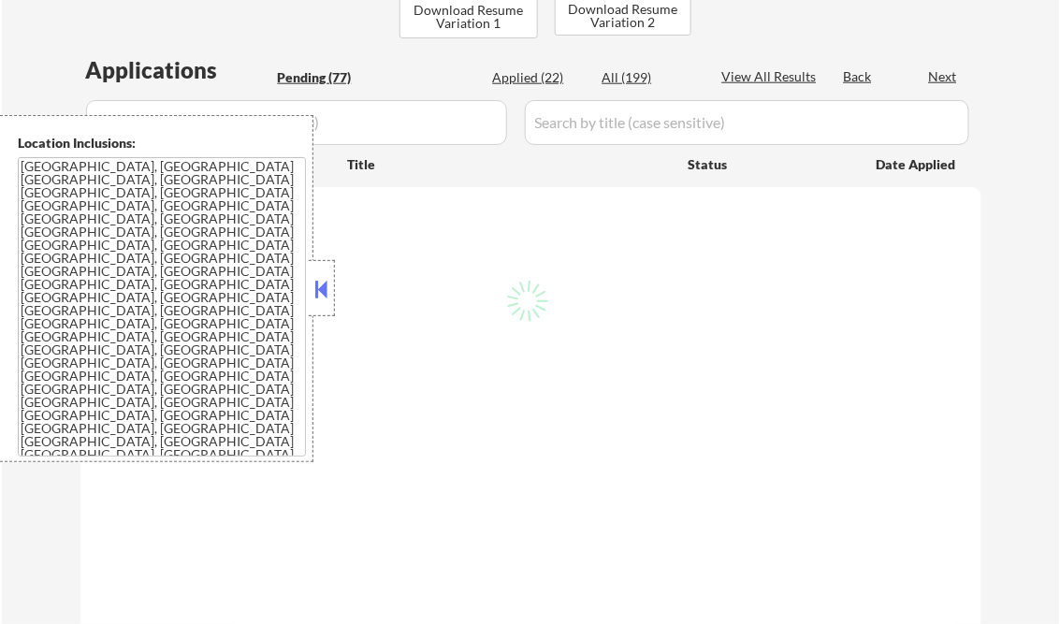
select select ""pending""
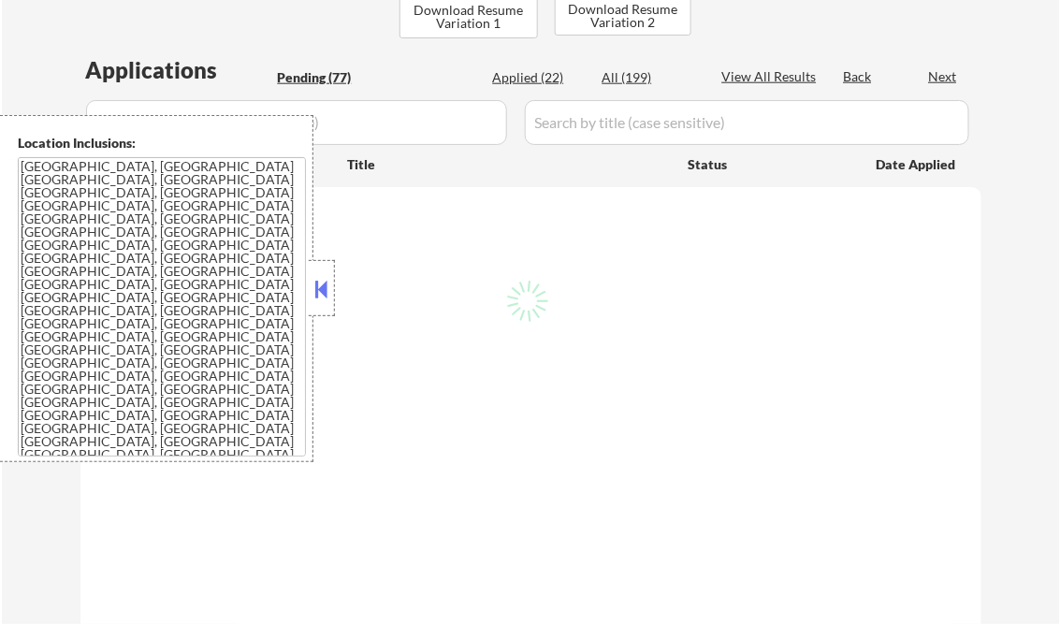
select select ""pending""
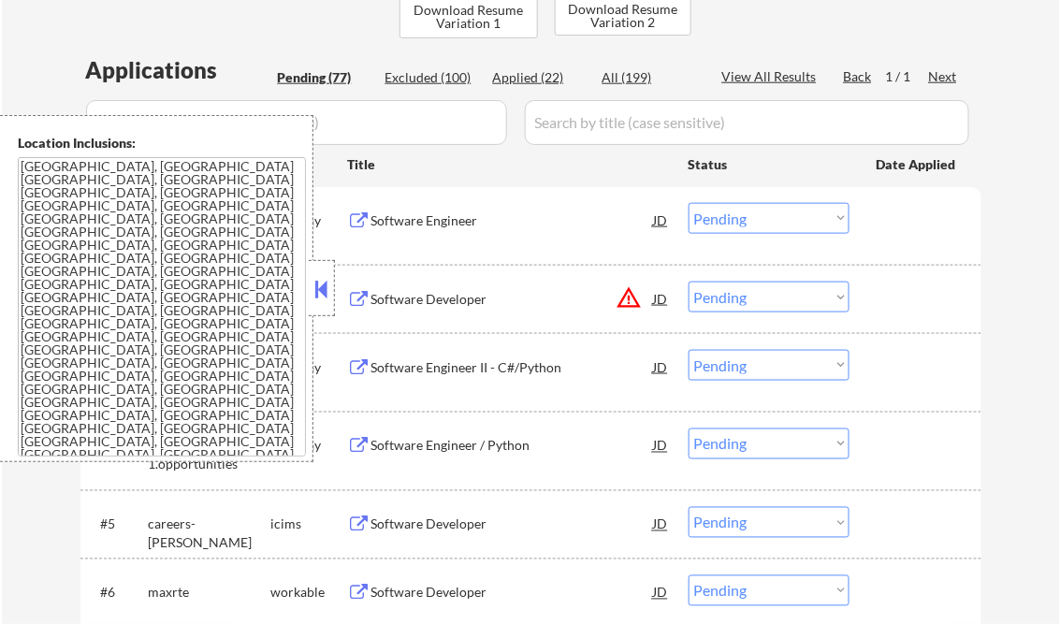
click at [316, 279] on button at bounding box center [322, 289] width 21 height 28
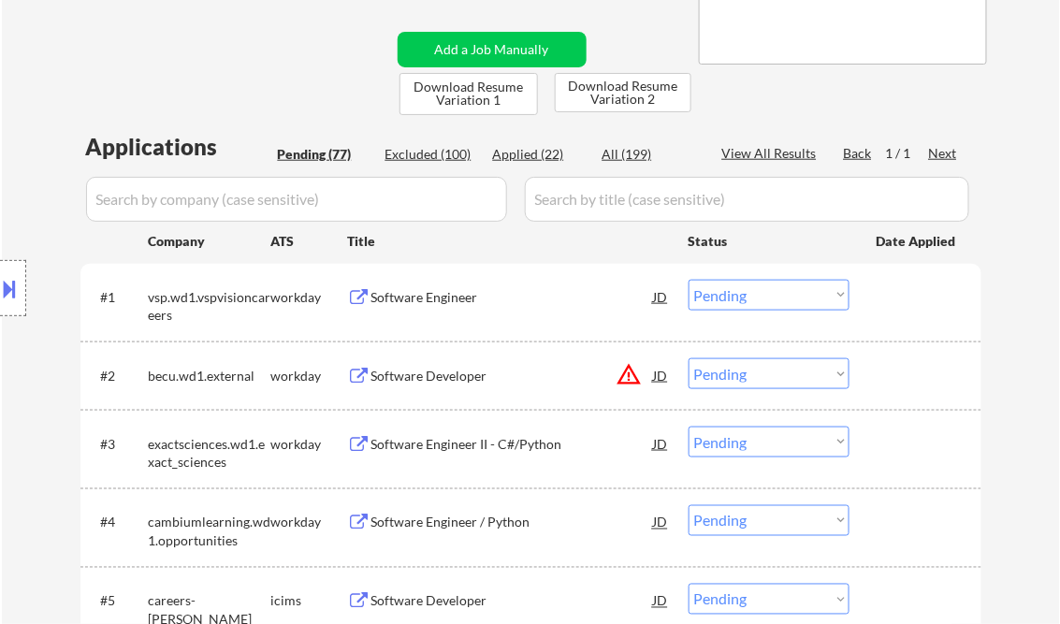
scroll to position [150, 0]
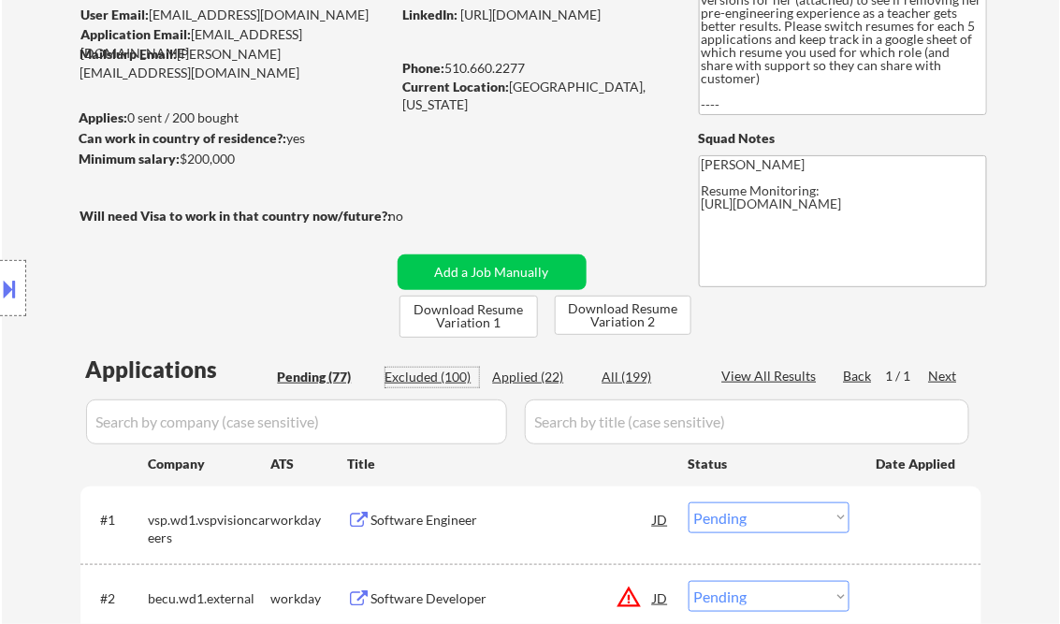
click at [447, 379] on div "Excluded (100)" at bounding box center [433, 377] width 94 height 19
select select ""excluded__salary_""
select select ""excluded__expired_""
select select ""excluded__salary_""
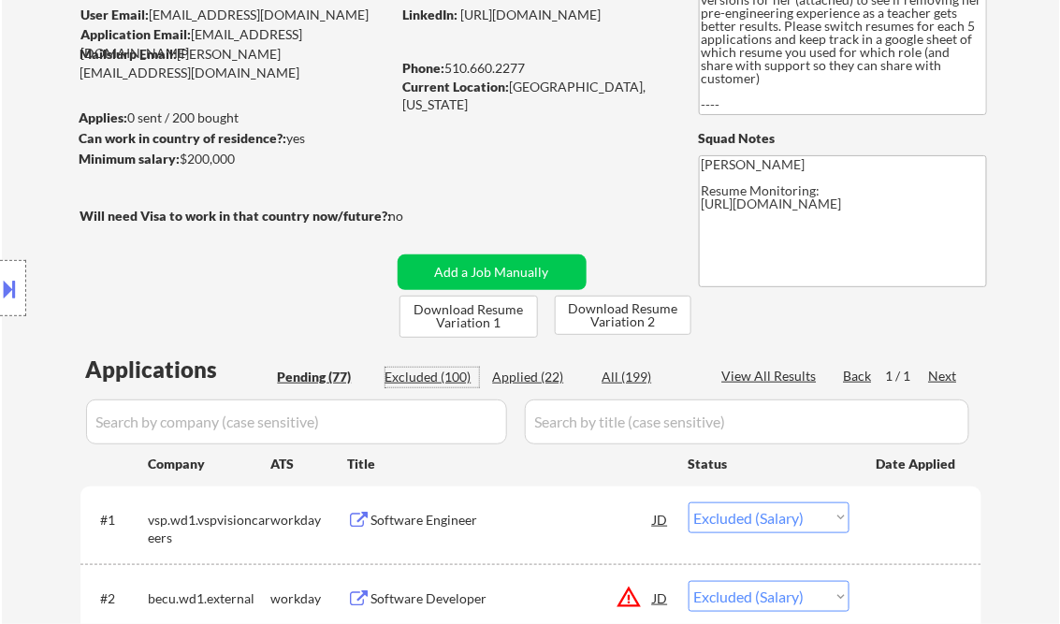
select select ""excluded__expired_""
select select ""excluded__salary_""
select select ""excluded__expired_""
select select ""excluded__bad_match_""
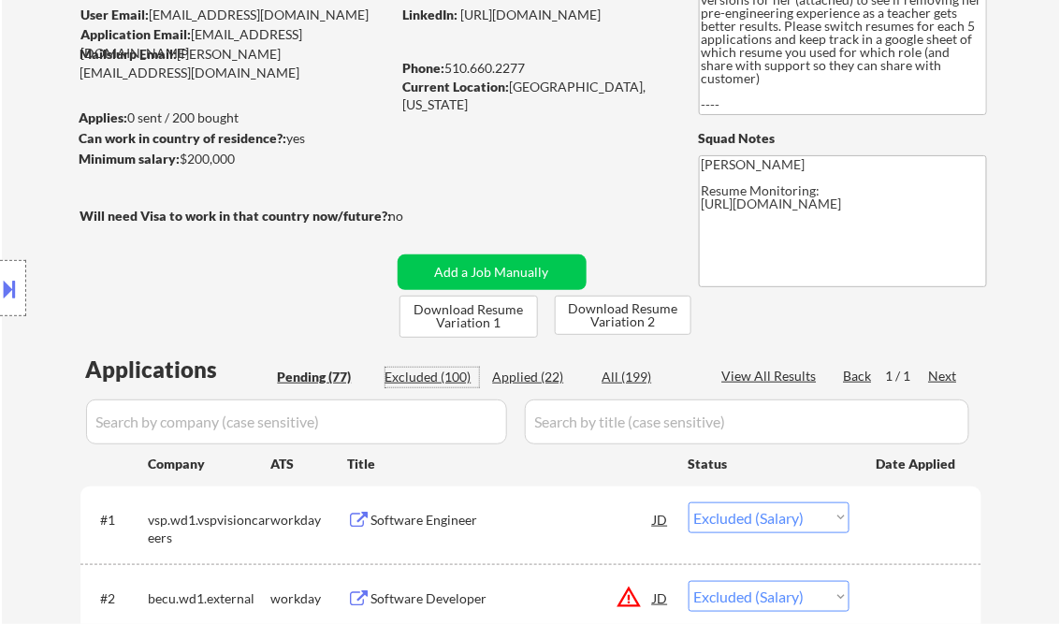
select select ""excluded__salary_""
select select ""excluded__expired_""
select select ""excluded__salary_""
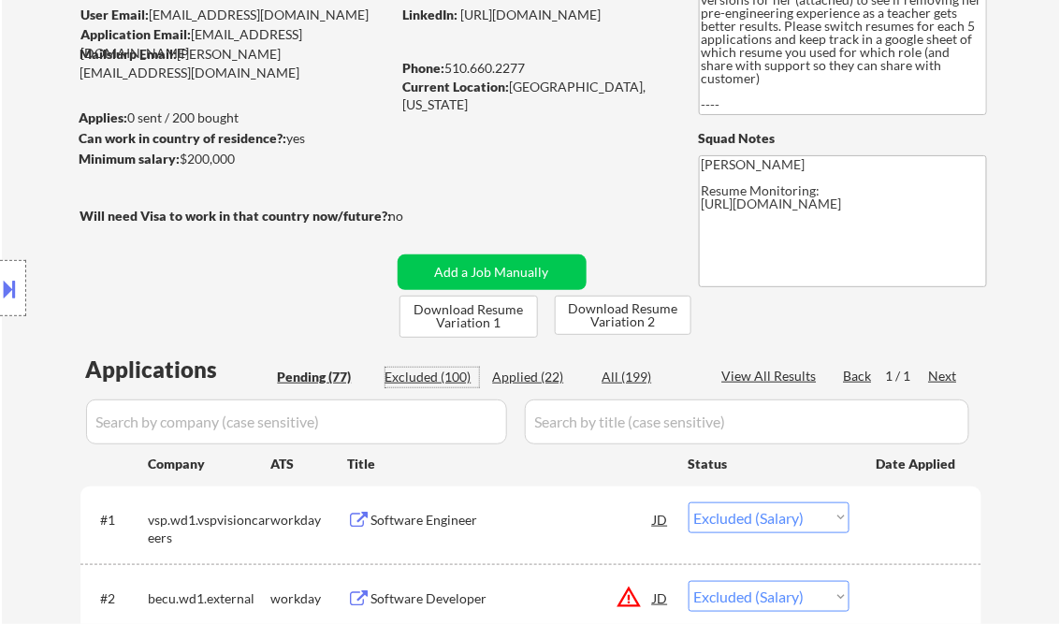
select select ""excluded__salary_""
select select ""excluded__other_""
select select ""excluded__location_""
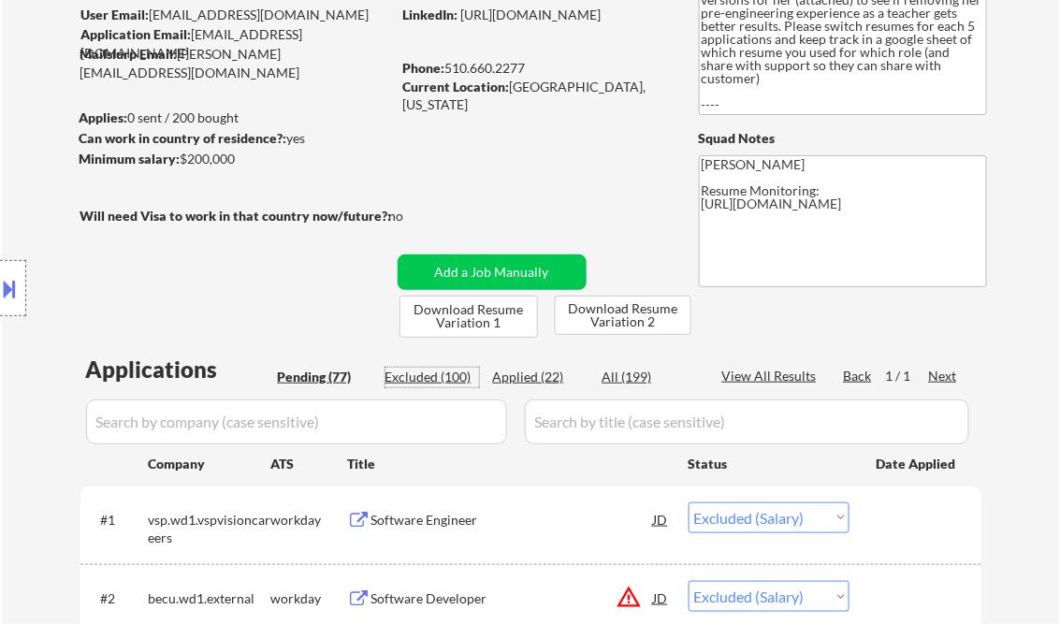
select select ""excluded__expired_""
select select ""excluded""
select select ""excluded__expired_""
select select ""excluded__salary_""
select select ""excluded__expired_""
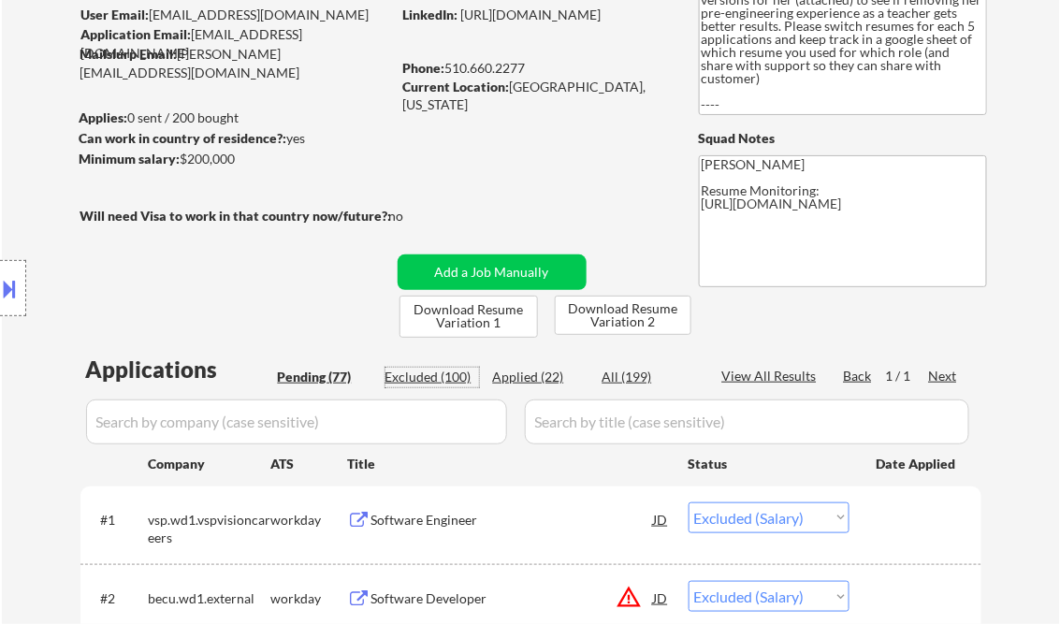
select select ""excluded__salary_""
select select ""excluded__expired_""
select select ""excluded__salary_""
select select ""excluded""
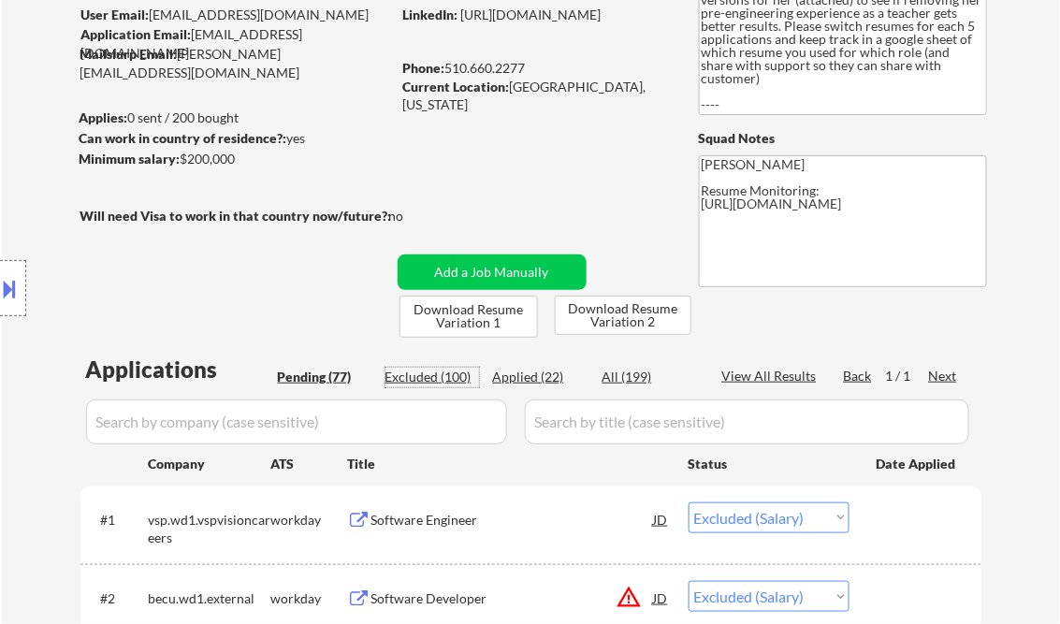
select select ""excluded__salary_""
select select ""excluded__bad_match_""
select select ""excluded__salary_""
select select ""excluded__bad_match_""
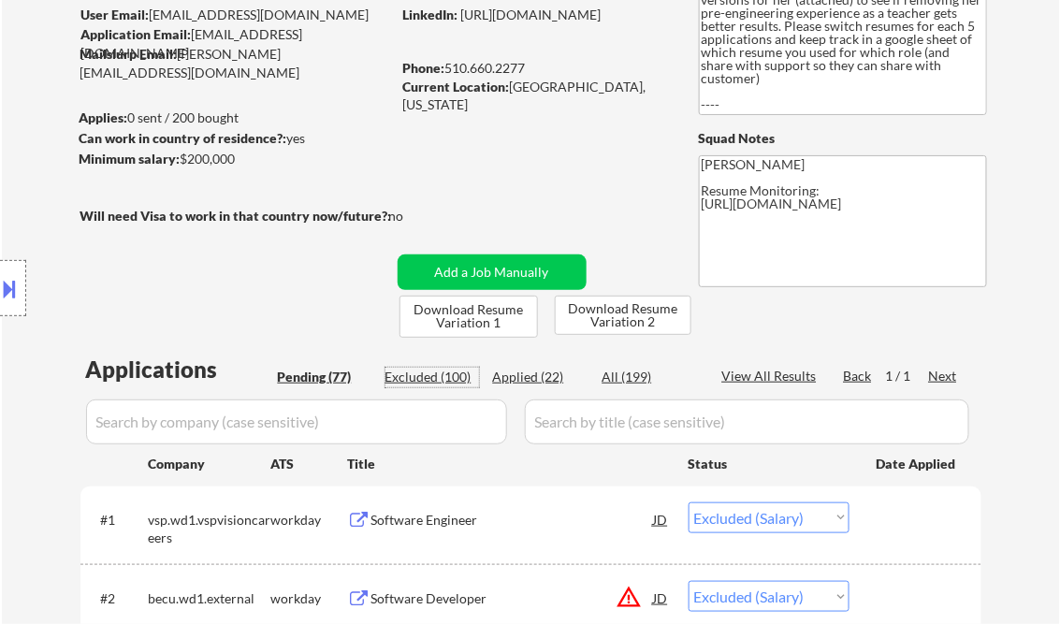
select select ""excluded__bad_match_""
select select ""excluded__expired_""
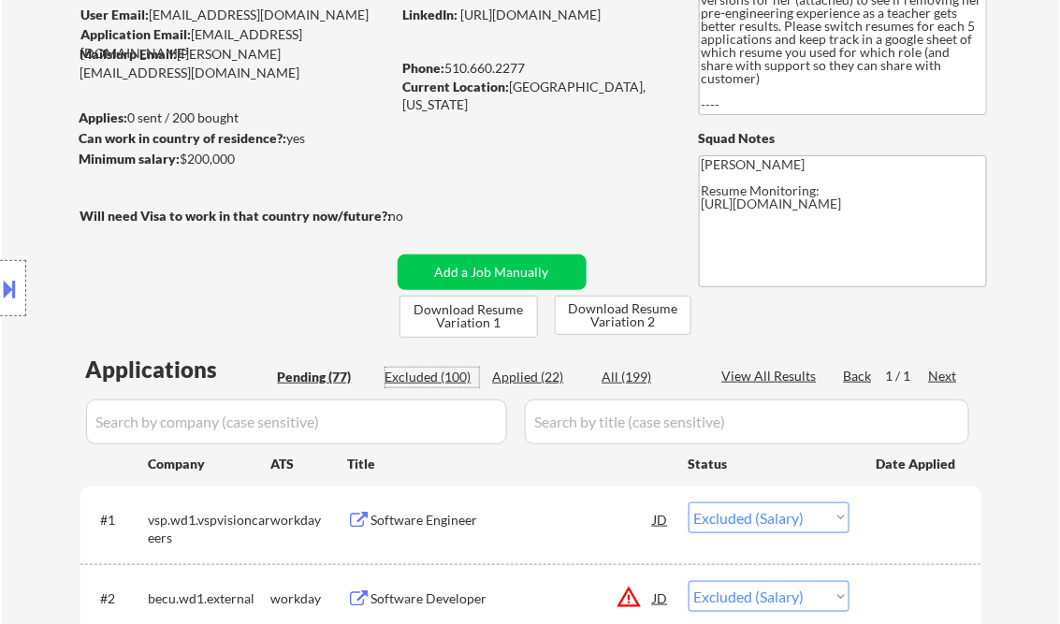
select select ""excluded__expired_""
select select ""excluded__salary_""
select select ""excluded__other_""
select select ""excluded__bad_match_""
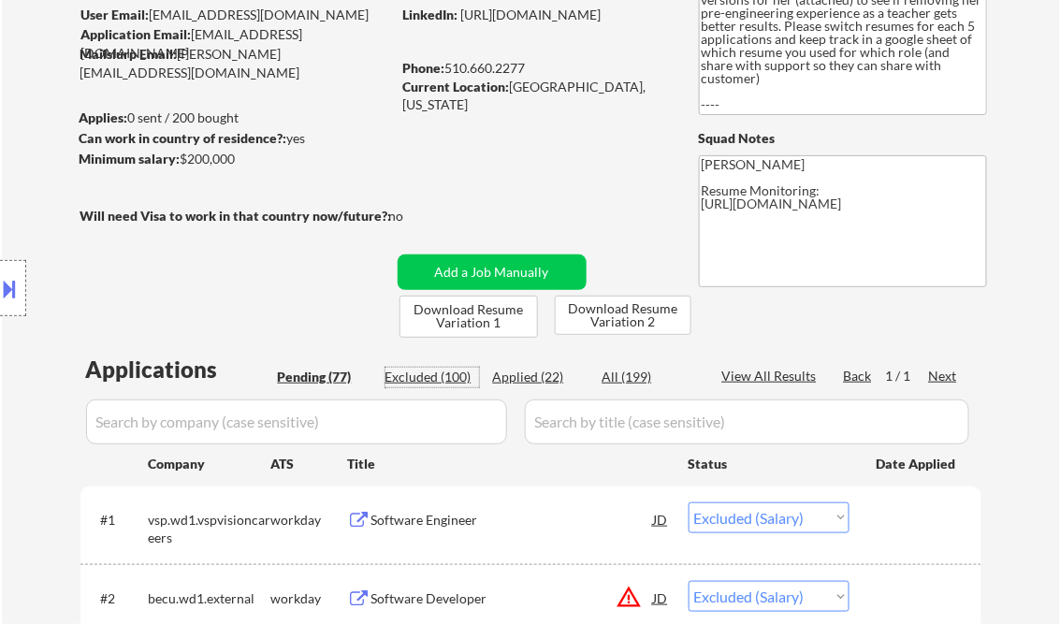
select select ""excluded__bad_match_""
select select ""excluded__salary_""
select select ""excluded__bad_match_""
select select ""excluded""
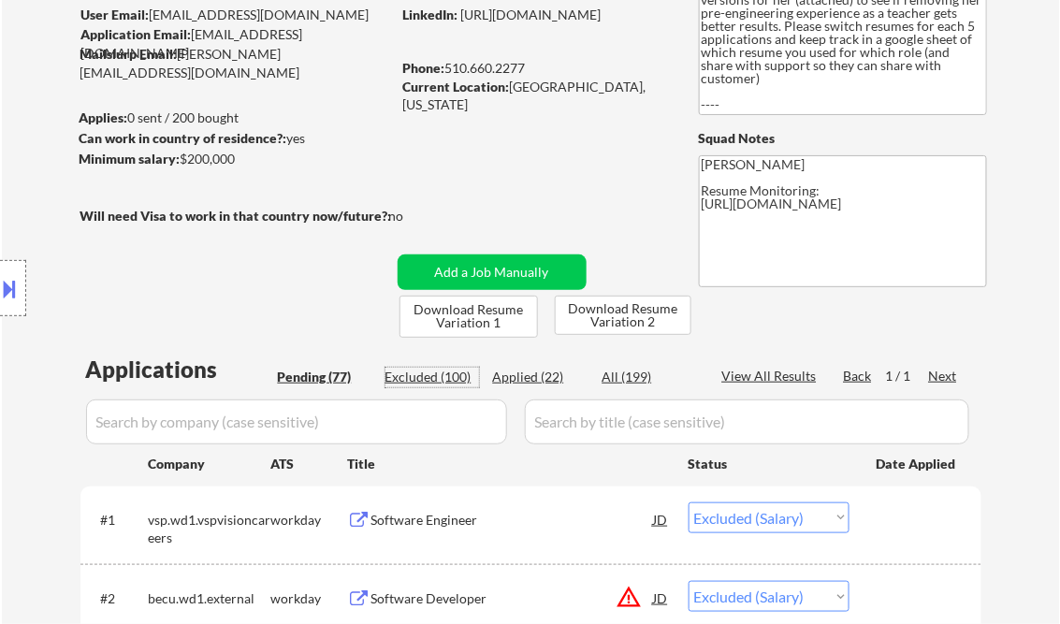
select select ""excluded__salary_""
select select ""excluded__expired_""
select select ""excluded__salary_""
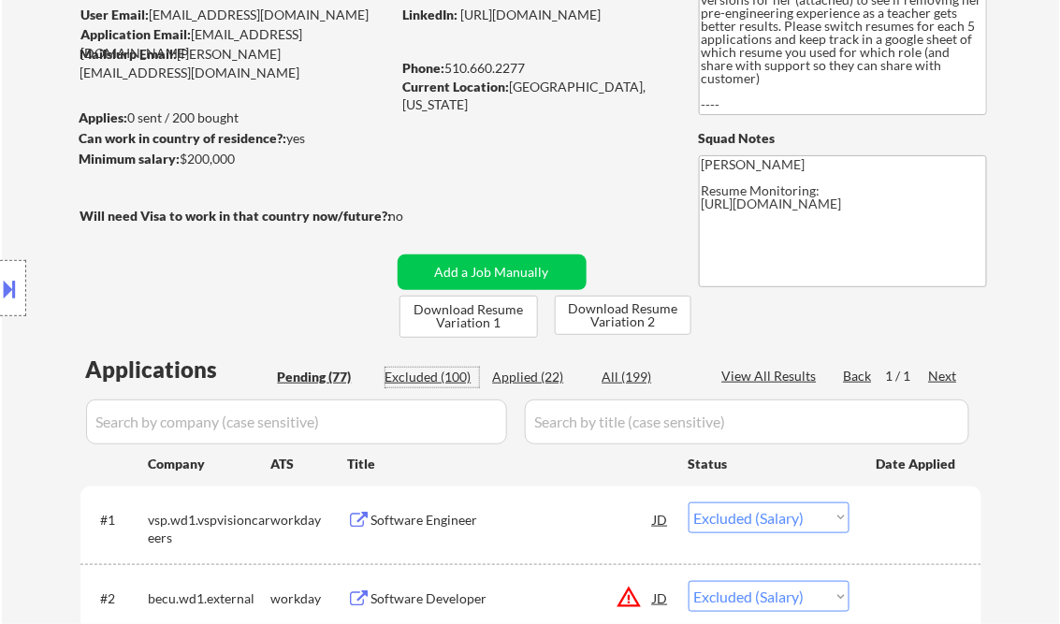
select select ""excluded__bad_match_""
select select ""excluded__salary_""
select select ""excluded__expired_""
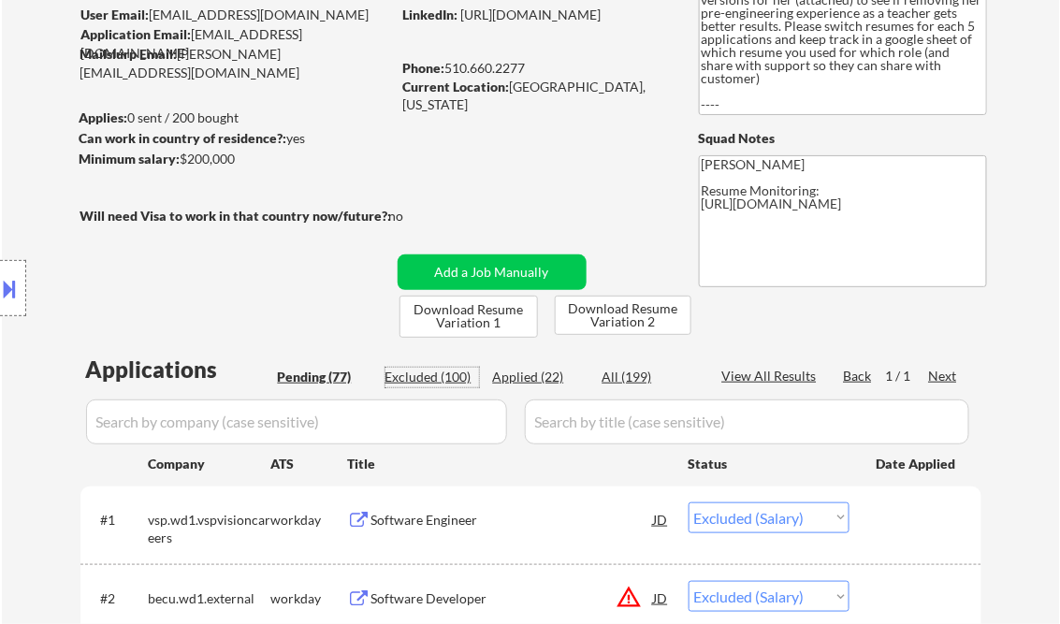
select select ""excluded__bad_match_""
select select ""excluded__salary_""
select select ""excluded__bad_match_""
select select ""excluded""
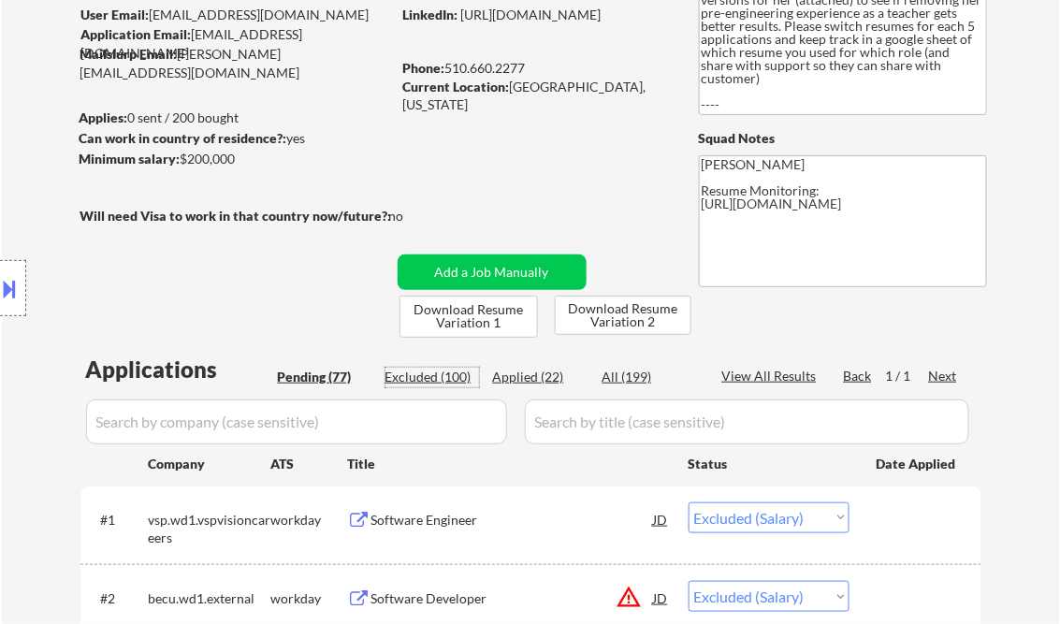
select select ""excluded__expired_""
select select ""excluded__salary_""
select select ""excluded__bad_match_""
select select ""excluded__expired_""
select select ""excluded__salary_""
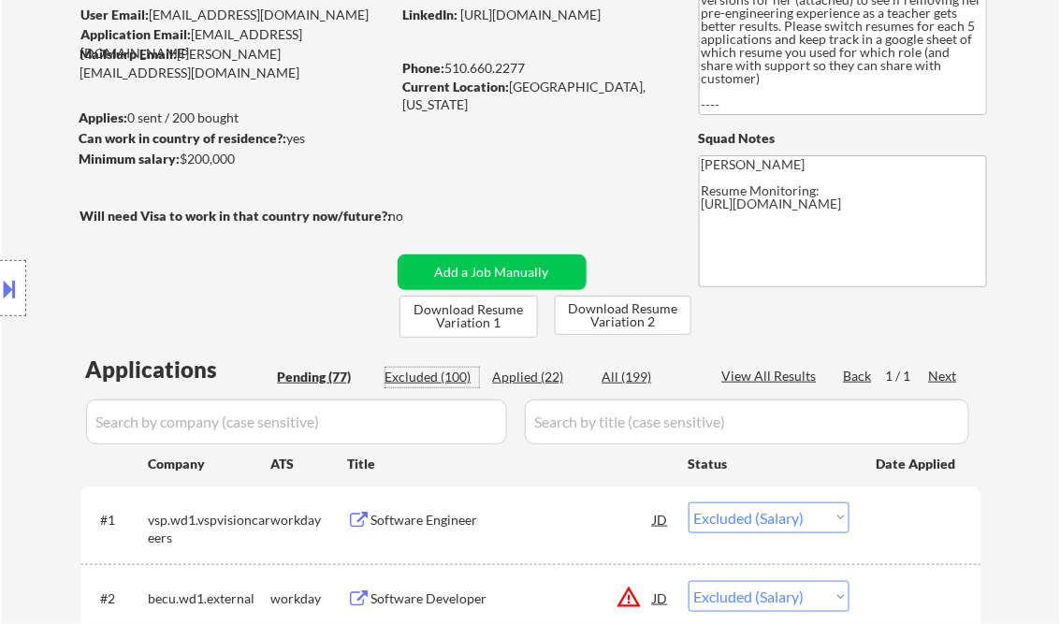
select select ""excluded__expired_""
select select ""excluded__bad_match_""
select select ""excluded__salary_""
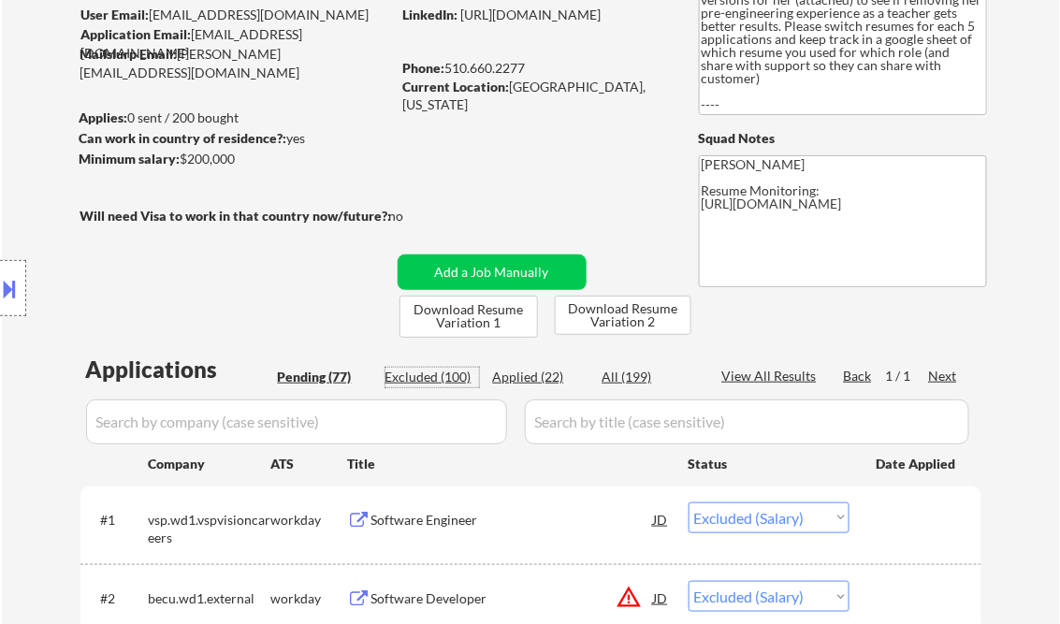
select select ""excluded__expired_""
select select ""excluded""
select select ""excluded__salary_""
select select ""excluded__location_""
select select ""excluded__salary_""
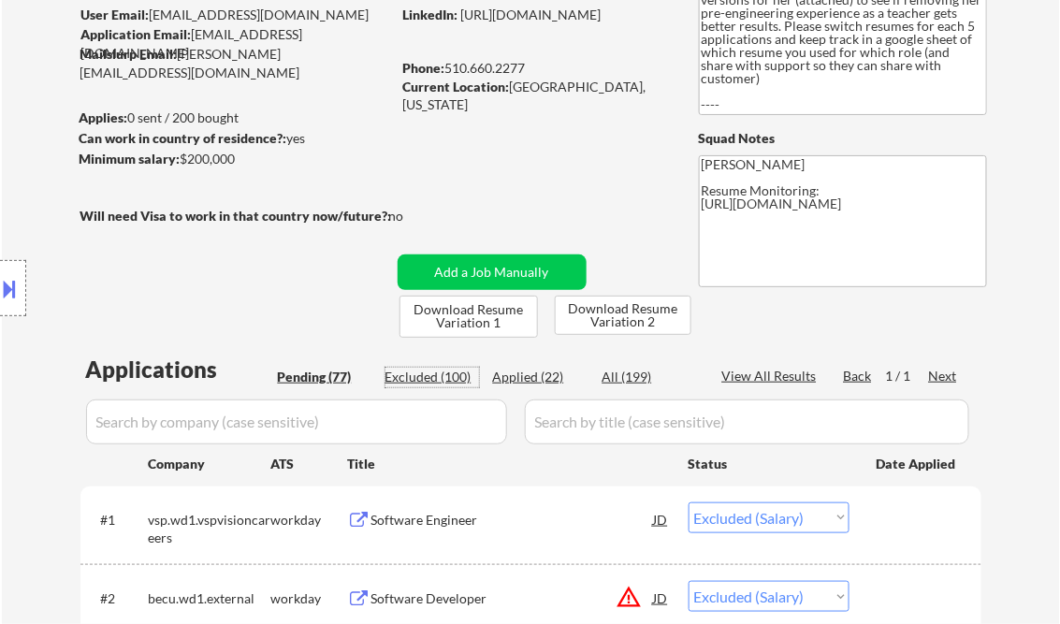
select select ""excluded__salary_""
select select ""excluded__bad_match_""
select select ""excluded""
select select ""excluded__expired_""
select select ""excluded__blocklist_""
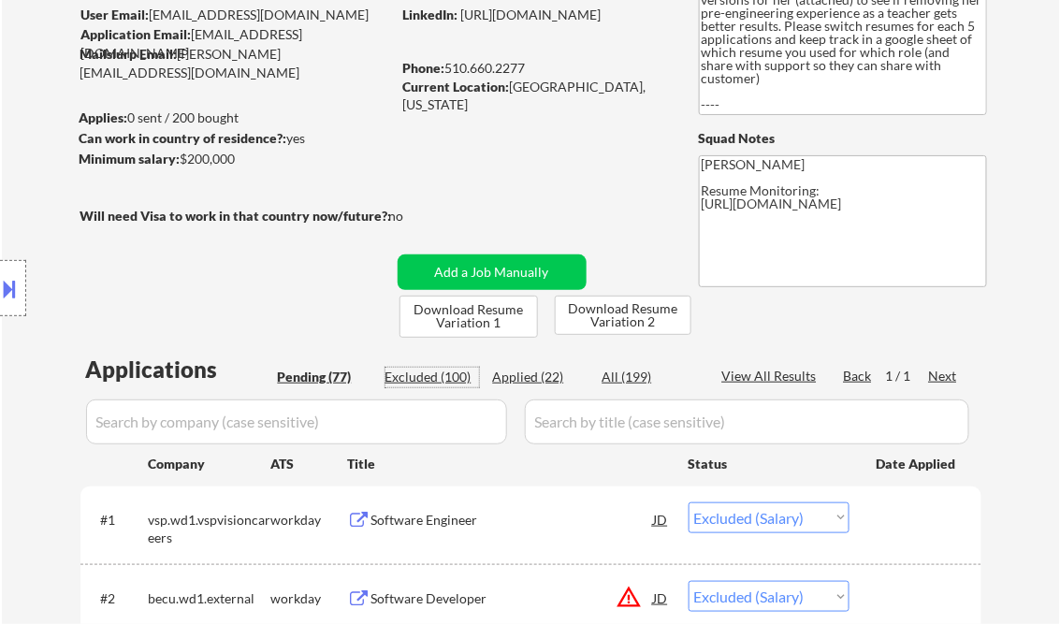
select select ""excluded__salary_""
select select ""excluded__location_""
select select ""excluded__bad_match_""
select select ""excluded__expired_""
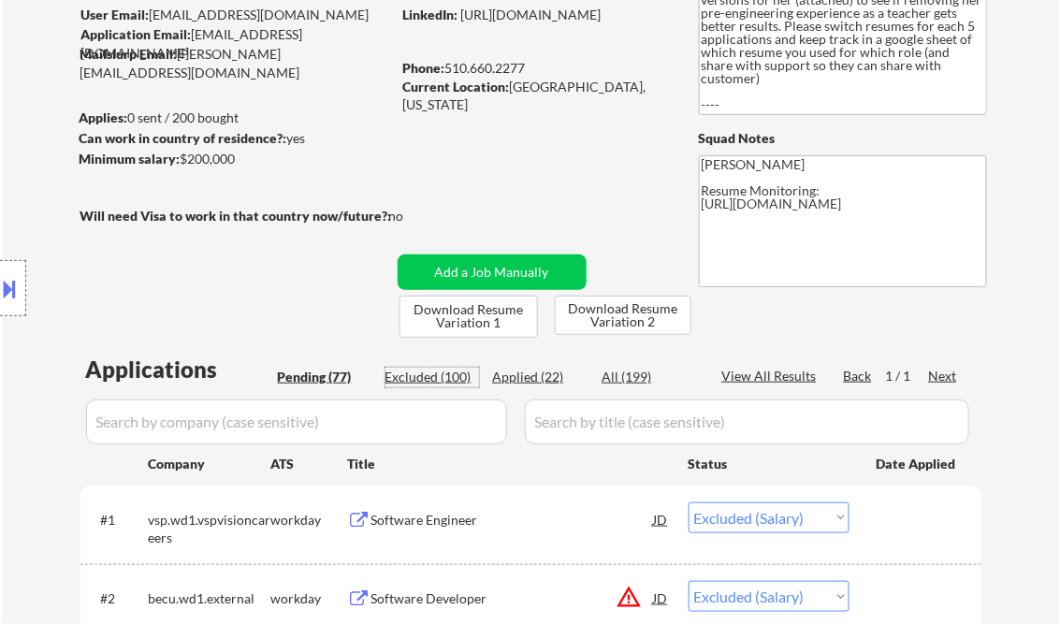
select select ""excluded__expired_""
select select ""excluded__bad_match_""
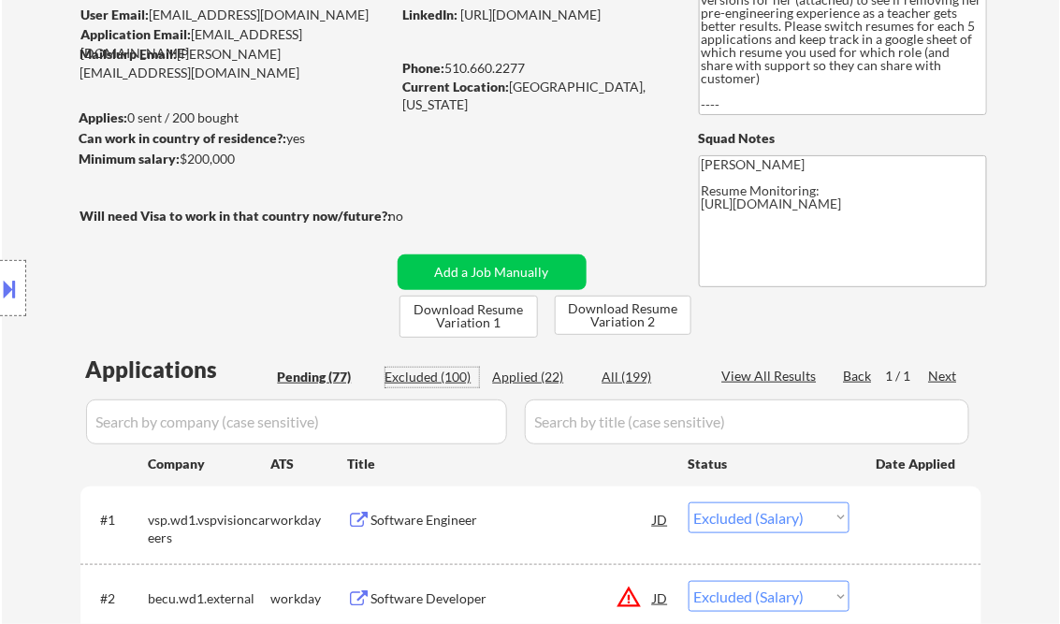
select select ""excluded__bad_match_""
select select ""excluded""
select select ""excluded__bad_match_""
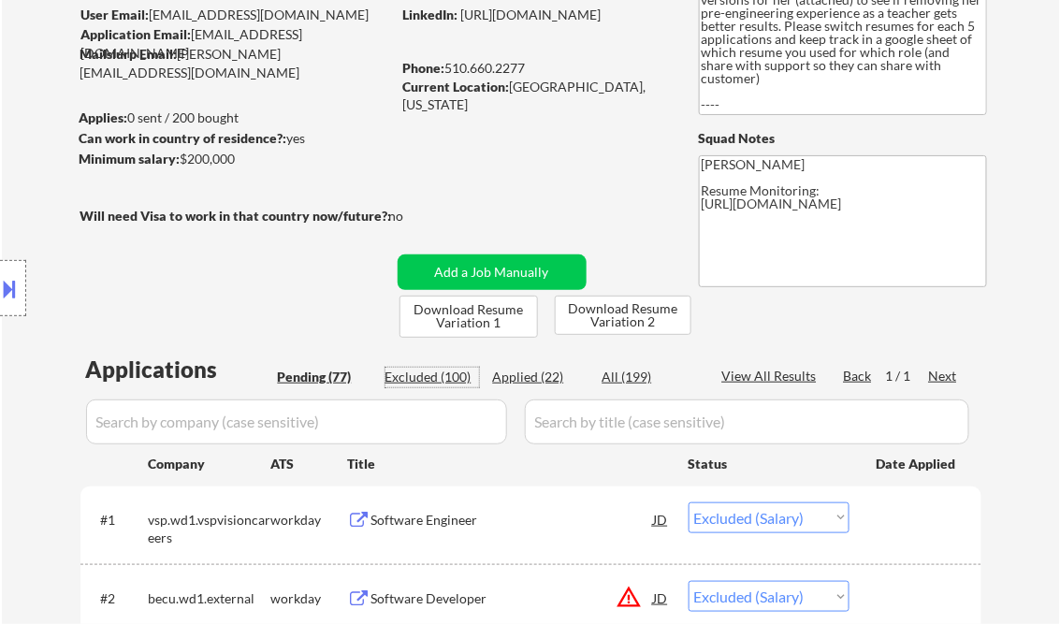
select select ""excluded__bad_match_""
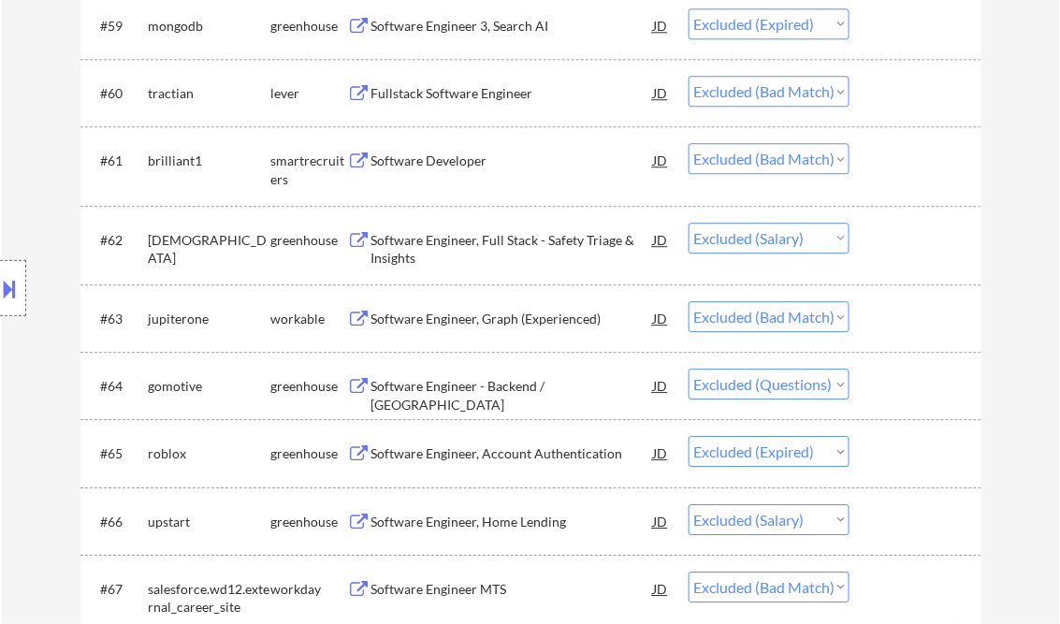
scroll to position [4716, 0]
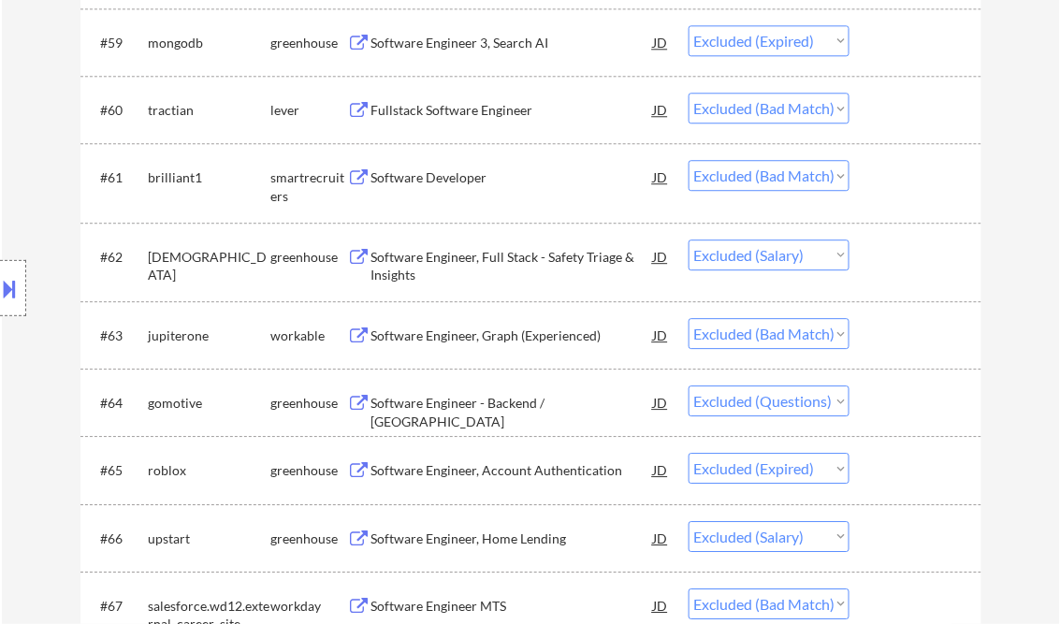
drag, startPoint x: 824, startPoint y: 175, endPoint x: 822, endPoint y: 187, distance: 12.5
click at [825, 176] on select "Choose an option... Pending Applied Excluded (Questions) Excluded (Expired) Exc…" at bounding box center [769, 175] width 161 height 31
click at [689, 160] on select "Choose an option... Pending Applied Excluded (Questions) Excluded (Expired) Exc…" at bounding box center [769, 175] width 161 height 31
click at [845, 107] on select "Choose an option... Pending Applied Excluded (Questions) Excluded (Expired) Exc…" at bounding box center [769, 108] width 161 height 31
select select ""excluded__salary_""
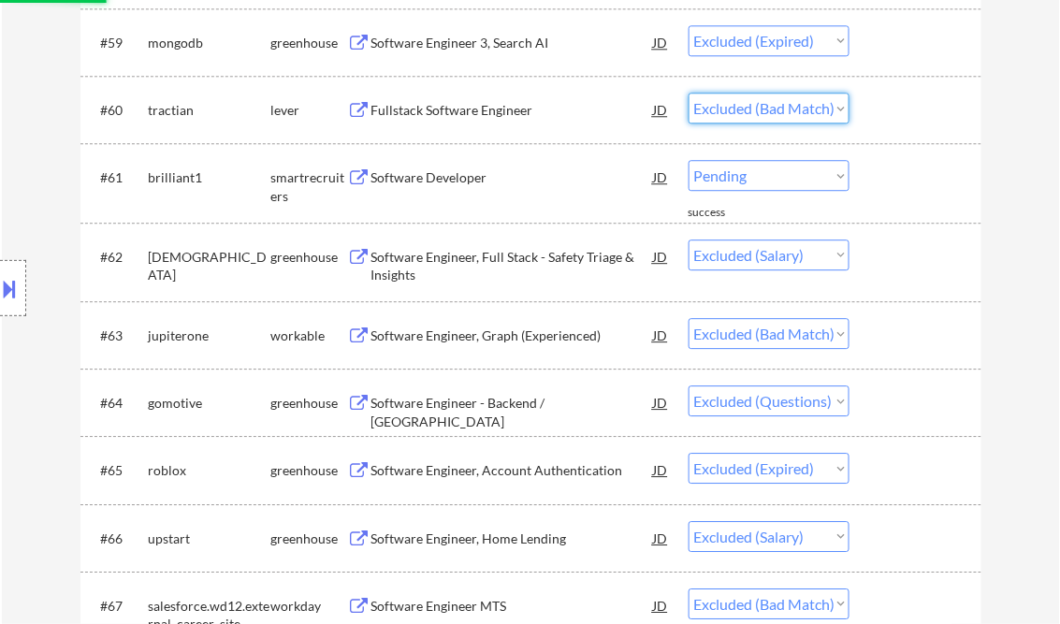
select select ""excluded__bad_match_""
select select ""excluded""
select select ""excluded__expired_""
select select ""excluded__salary_""
select select ""excluded__bad_match_""
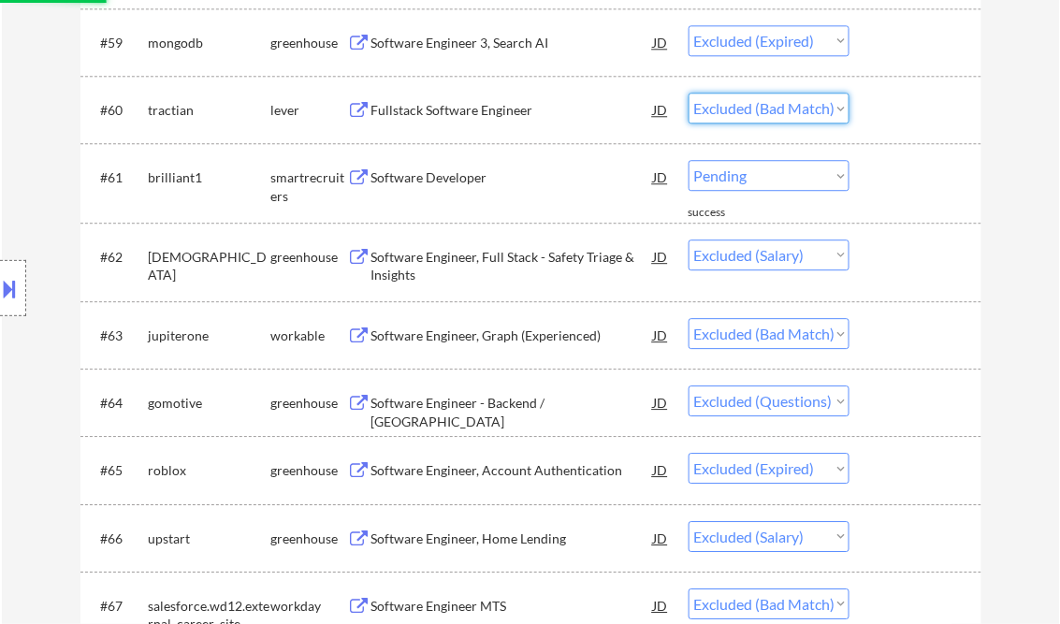
select select ""excluded__expired_""
select select ""excluded__salary_""
select select ""excluded__expired_""
select select ""excluded__bad_match_""
select select ""excluded__salary_""
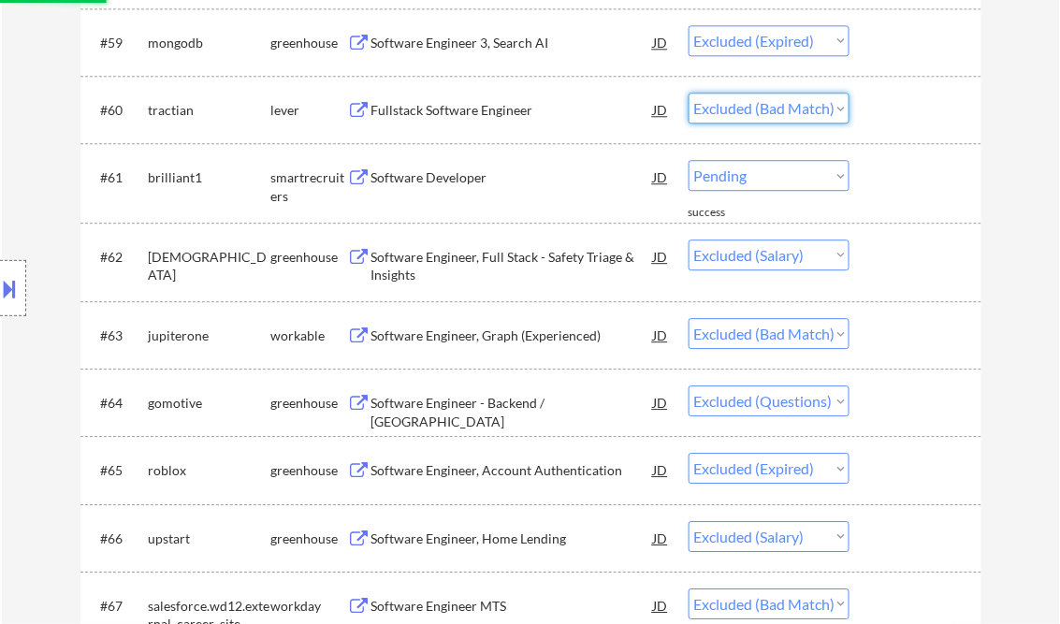
select select ""excluded__expired_""
select select ""excluded""
select select ""excluded__salary_""
select select ""excluded__location_""
select select ""excluded__salary_""
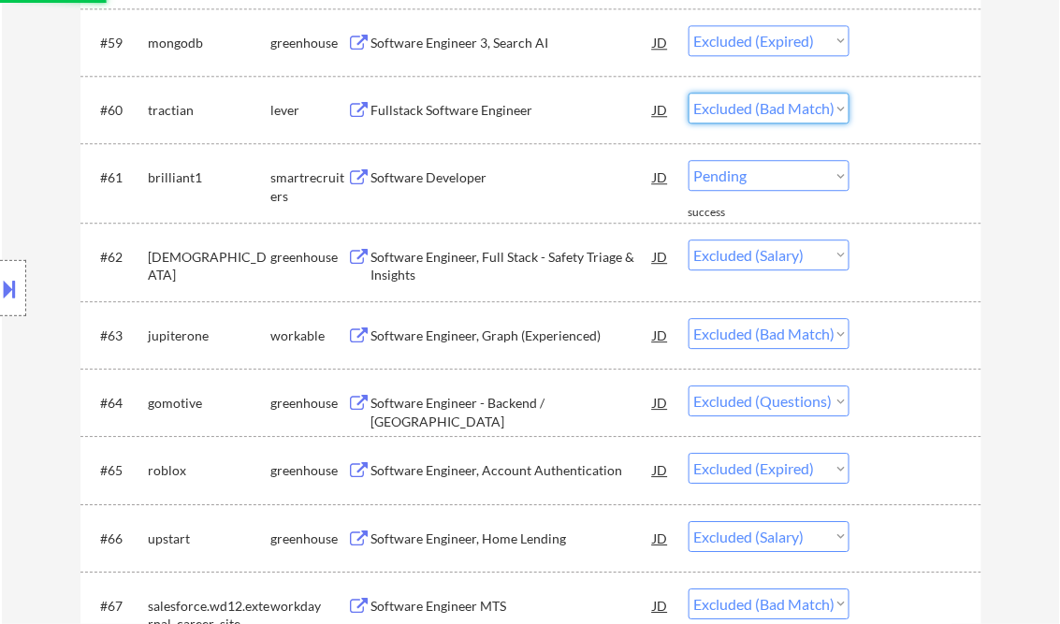
select select ""excluded__bad_match_""
select select ""excluded""
select select ""excluded__expired_""
select select ""excluded__blocklist_""
select select ""excluded__salary_""
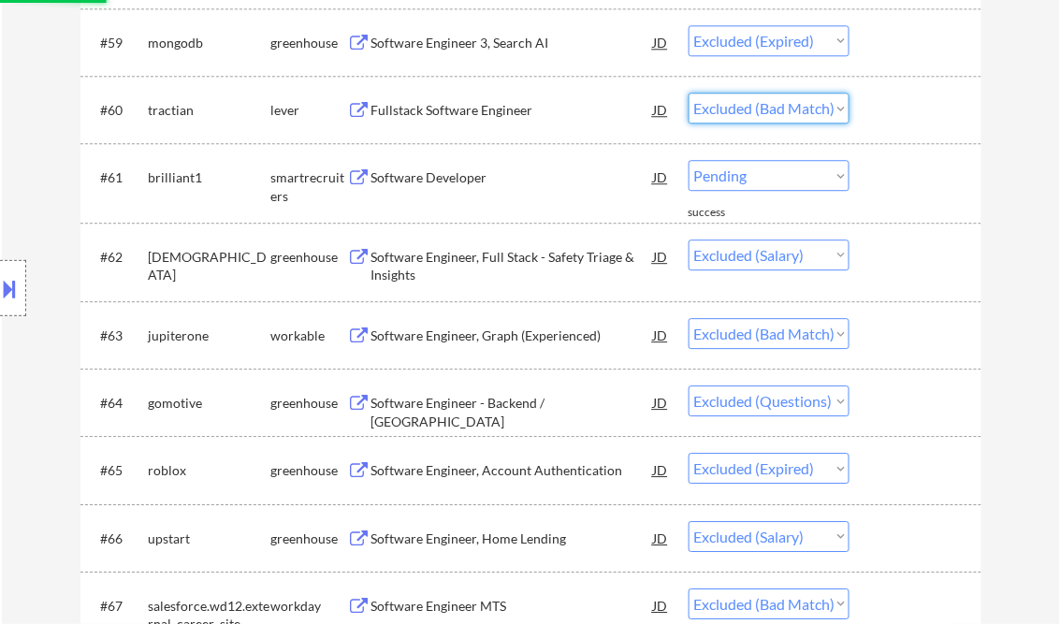
select select ""excluded__location_""
select select ""excluded__bad_match_""
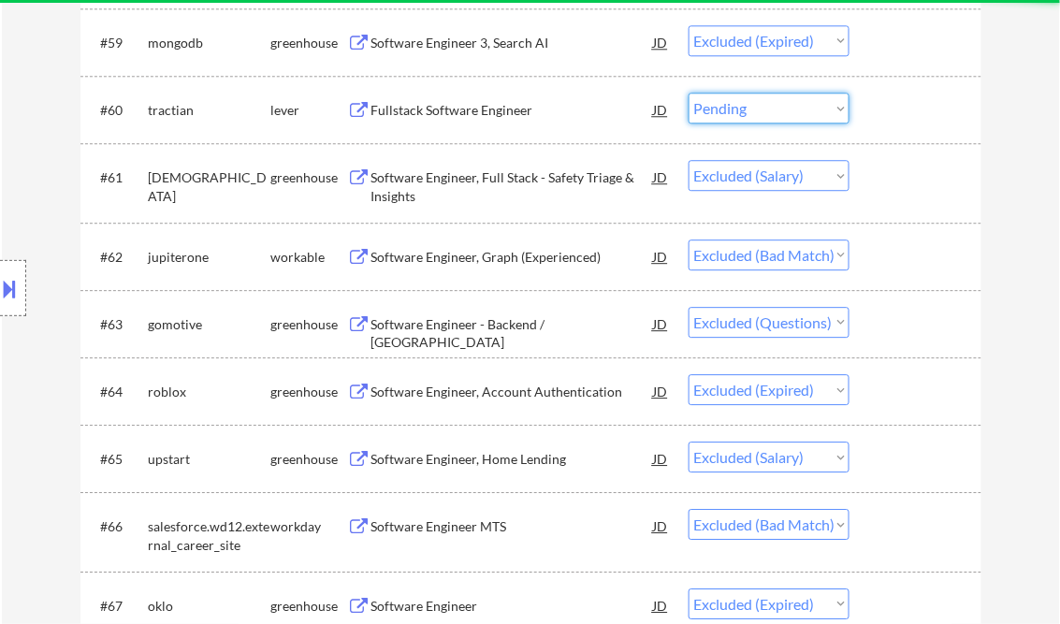
click at [689, 93] on select "Choose an option... Pending Applied Excluded (Questions) Excluded (Expired) Exc…" at bounding box center [769, 108] width 161 height 31
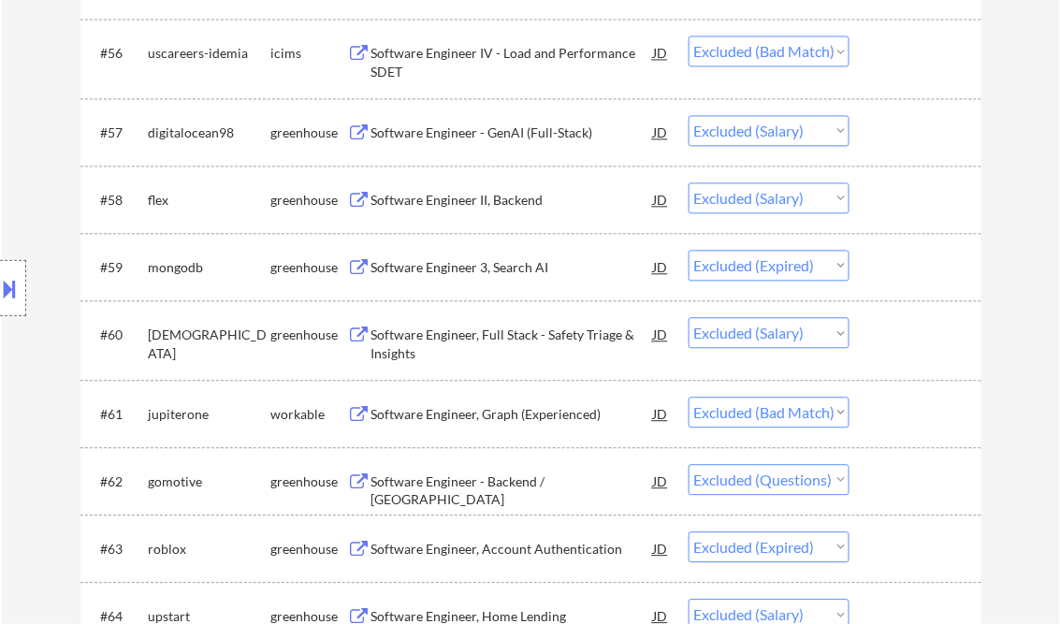
scroll to position [4342, 0]
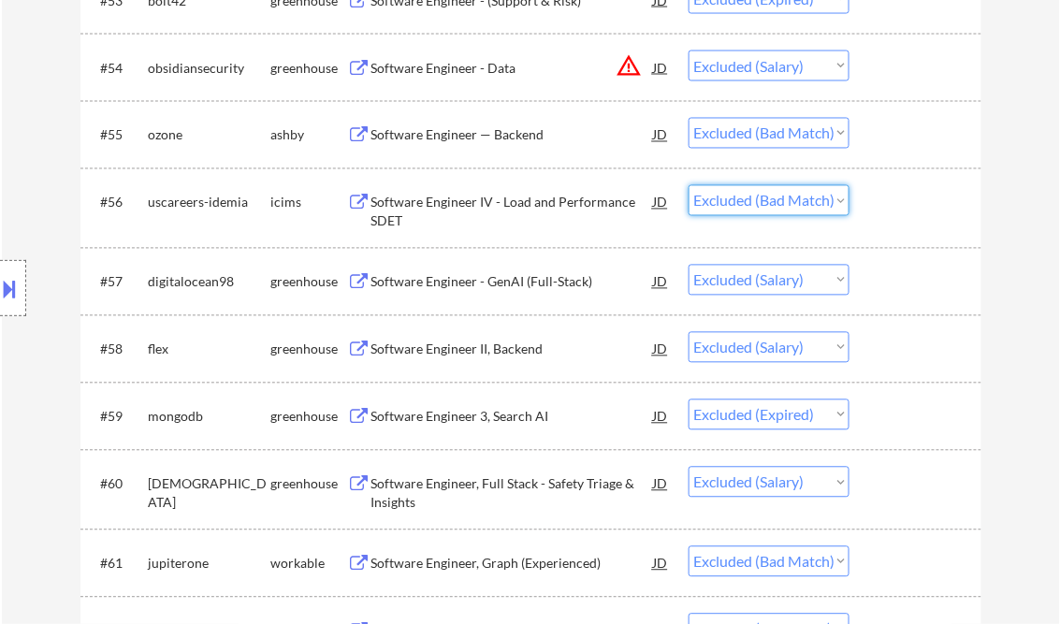
drag, startPoint x: 840, startPoint y: 199, endPoint x: 835, endPoint y: 208, distance: 10.1
click at [840, 199] on select "Choose an option... Pending Applied Excluded (Questions) Excluded (Expired) Exc…" at bounding box center [769, 200] width 161 height 31
click at [689, 185] on select "Choose an option... Pending Applied Excluded (Questions) Excluded (Expired) Exc…" at bounding box center [769, 200] width 161 height 31
click at [844, 138] on select "Choose an option... Pending Applied Excluded (Questions) Excluded (Expired) Exc…" at bounding box center [769, 133] width 161 height 31
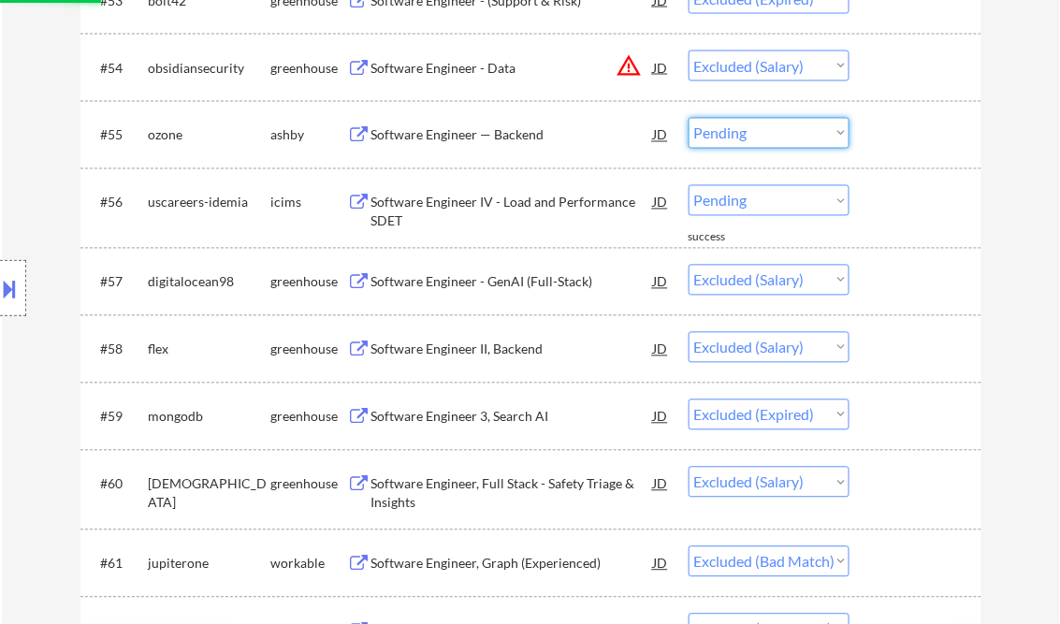
click at [689, 118] on select "Choose an option... Pending Applied Excluded (Questions) Excluded (Expired) Exc…" at bounding box center [769, 133] width 161 height 31
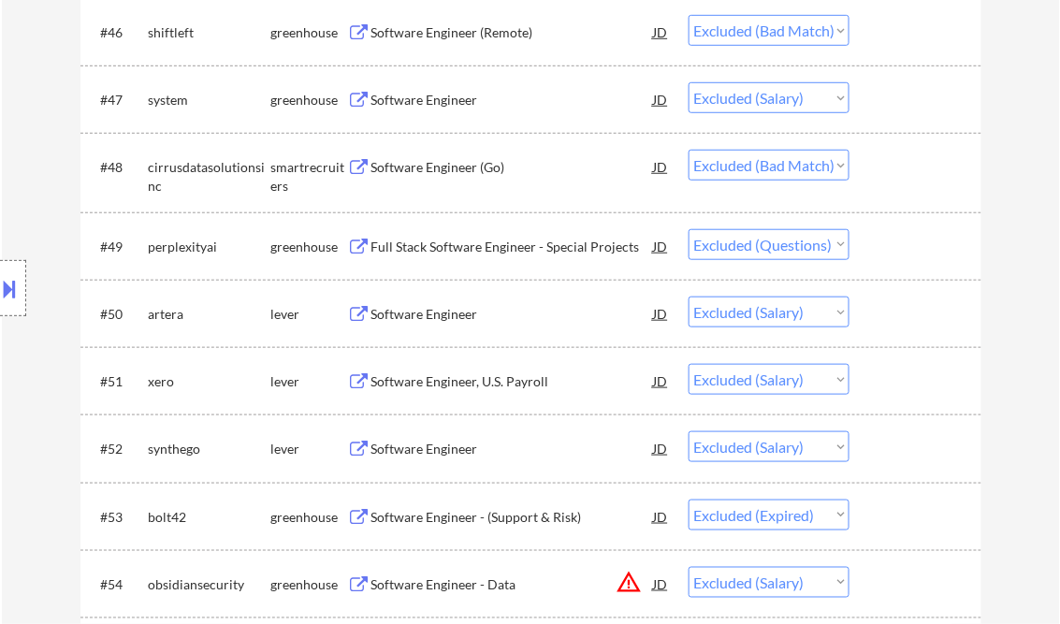
scroll to position [3743, 0]
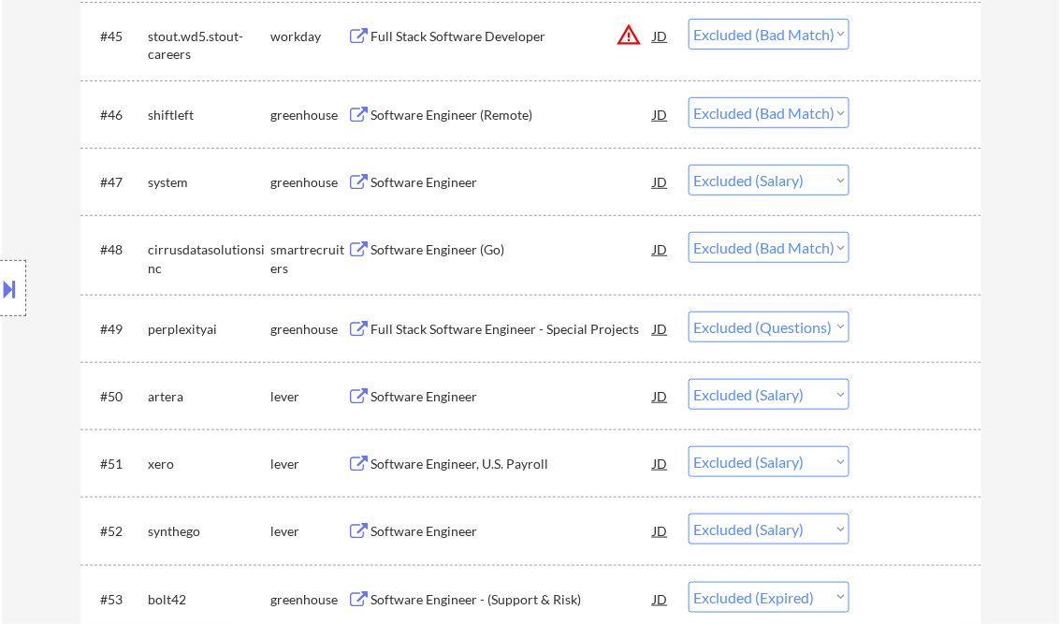
click at [830, 109] on select "Choose an option... Pending Applied Excluded (Questions) Excluded (Expired) Exc…" at bounding box center [769, 112] width 161 height 31
click at [689, 97] on select "Choose an option... Pending Applied Excluded (Questions) Excluded (Expired) Exc…" at bounding box center [769, 112] width 161 height 31
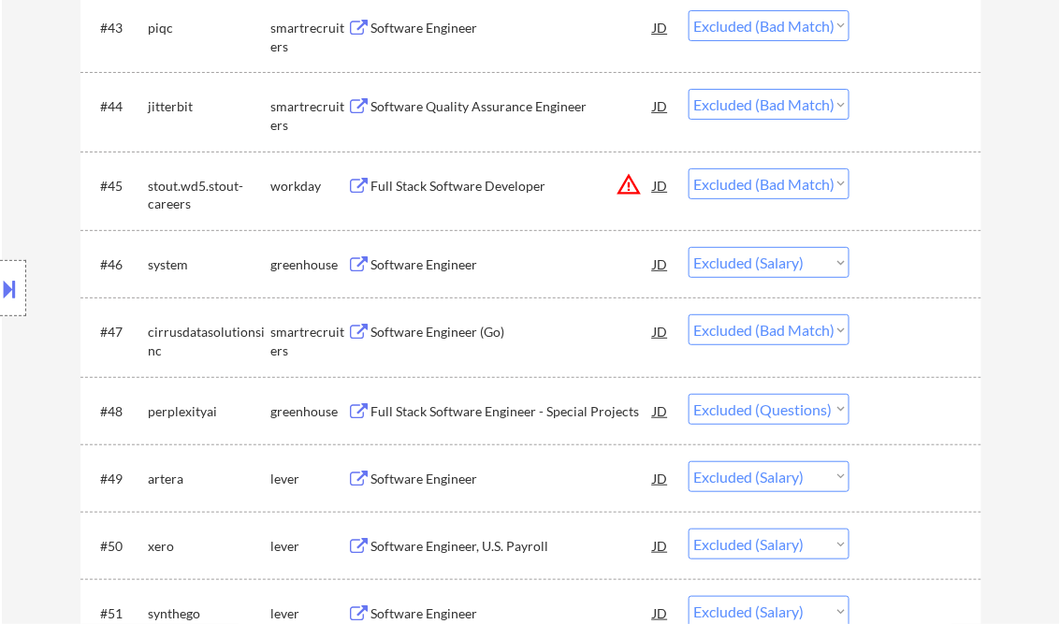
scroll to position [3518, 0]
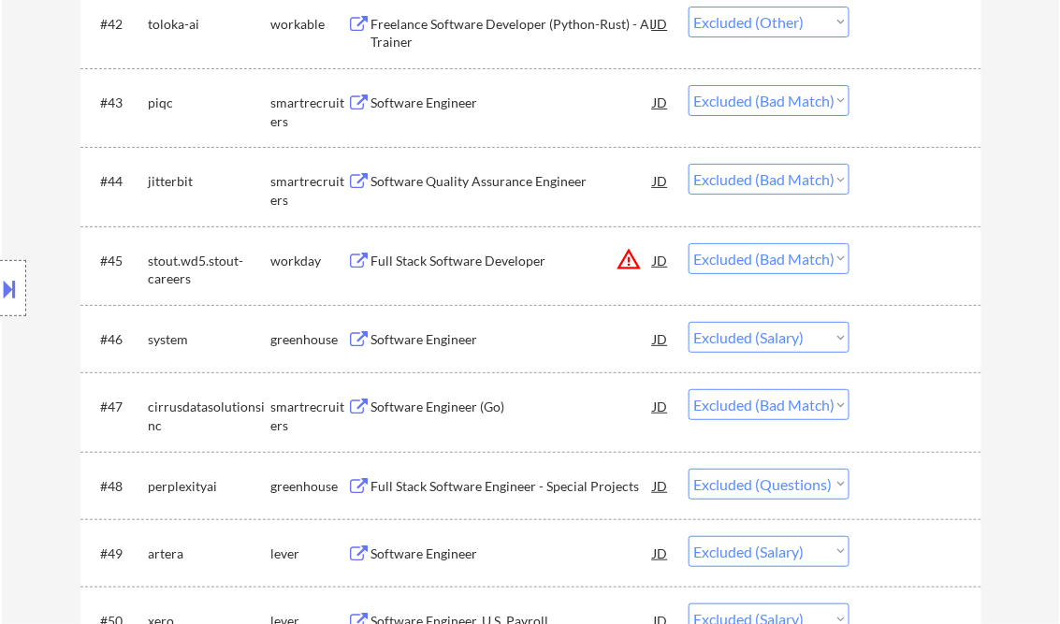
drag, startPoint x: 834, startPoint y: 101, endPoint x: 831, endPoint y: 118, distance: 17.1
click at [835, 101] on select "Choose an option... Pending Applied Excluded (Questions) Excluded (Expired) Exc…" at bounding box center [769, 100] width 161 height 31
click at [689, 85] on select "Choose an option... Pending Applied Excluded (Questions) Excluded (Expired) Exc…" at bounding box center [769, 100] width 161 height 31
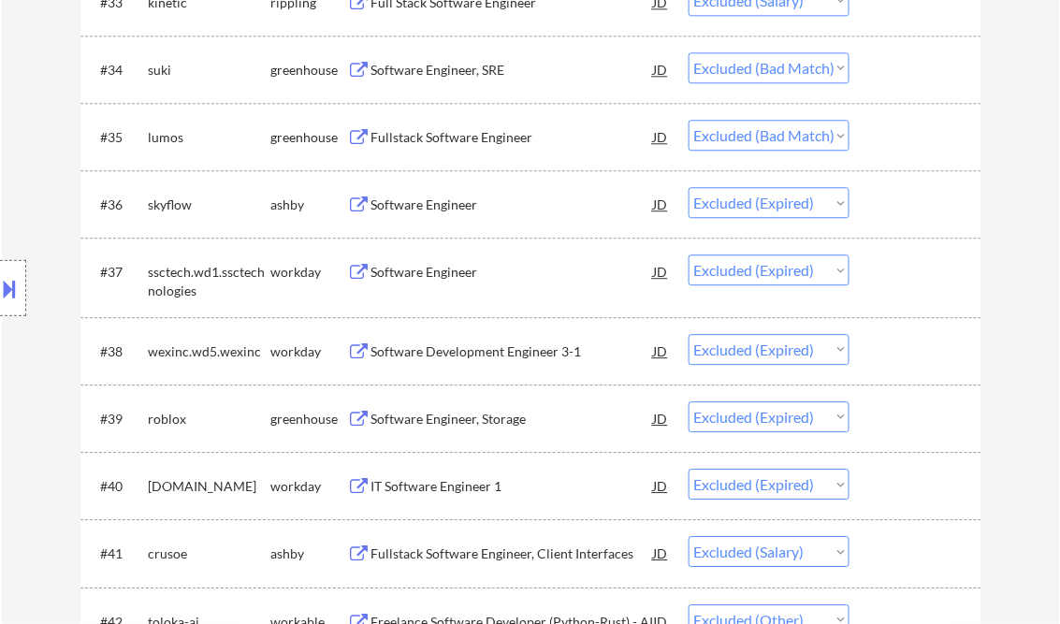
scroll to position [2845, 0]
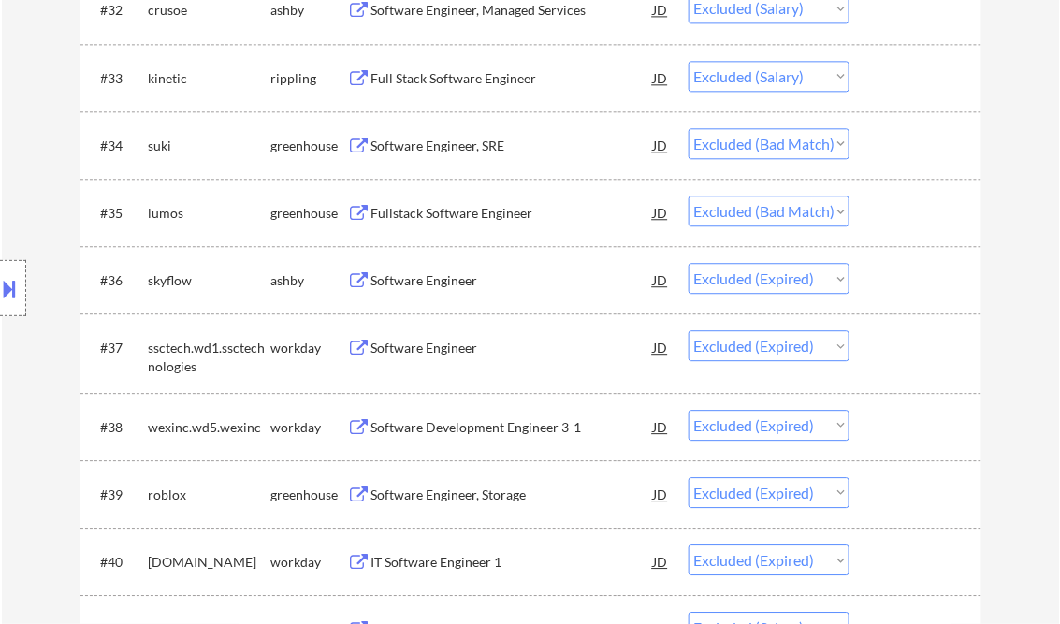
click at [834, 210] on select "Choose an option... Pending Applied Excluded (Questions) Excluded (Expired) Exc…" at bounding box center [769, 211] width 161 height 31
click at [689, 196] on select "Choose an option... Pending Applied Excluded (Questions) Excluded (Expired) Exc…" at bounding box center [769, 211] width 161 height 31
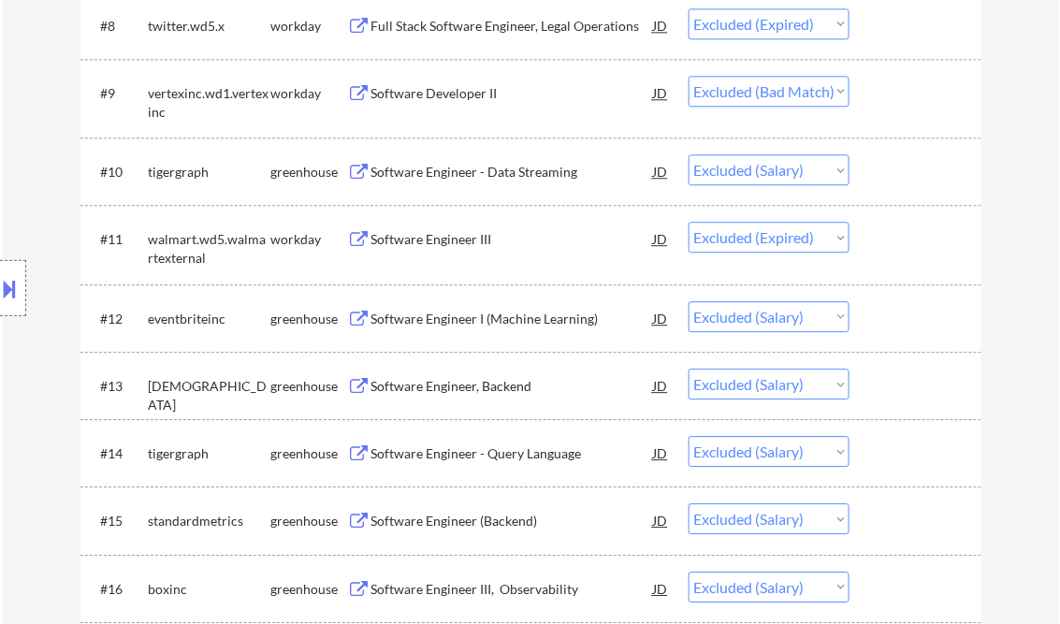
scroll to position [1123, 0]
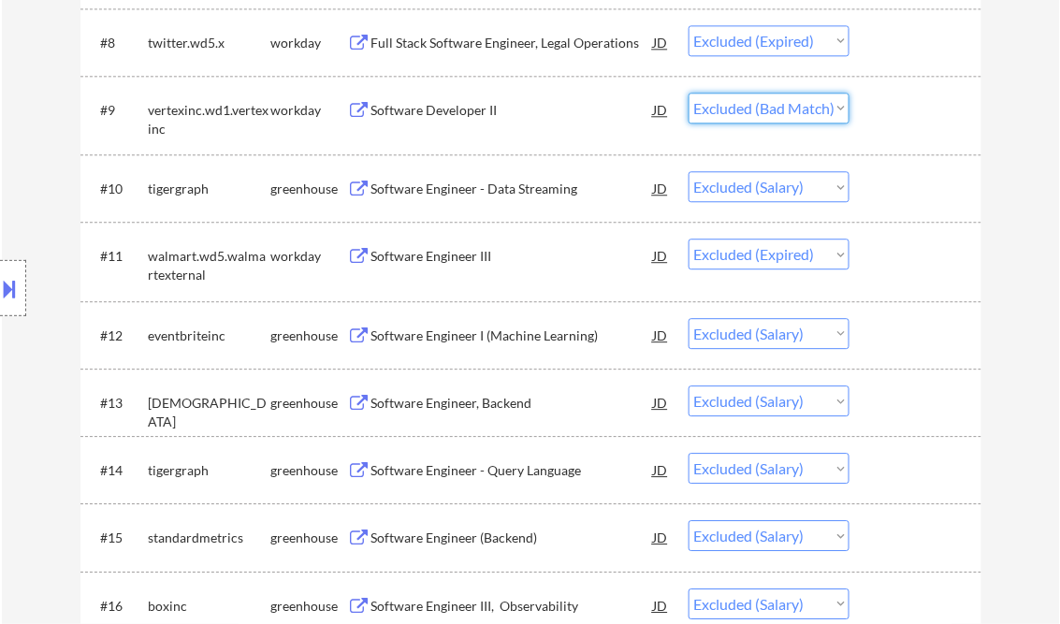
drag, startPoint x: 840, startPoint y: 111, endPoint x: 837, endPoint y: 123, distance: 11.6
click at [839, 111] on select "Choose an option... Pending Applied Excluded (Questions) Excluded (Expired) Exc…" at bounding box center [769, 108] width 161 height 31
click at [689, 93] on select "Choose an option... Pending Applied Excluded (Questions) Excluded (Expired) Exc…" at bounding box center [769, 108] width 161 height 31
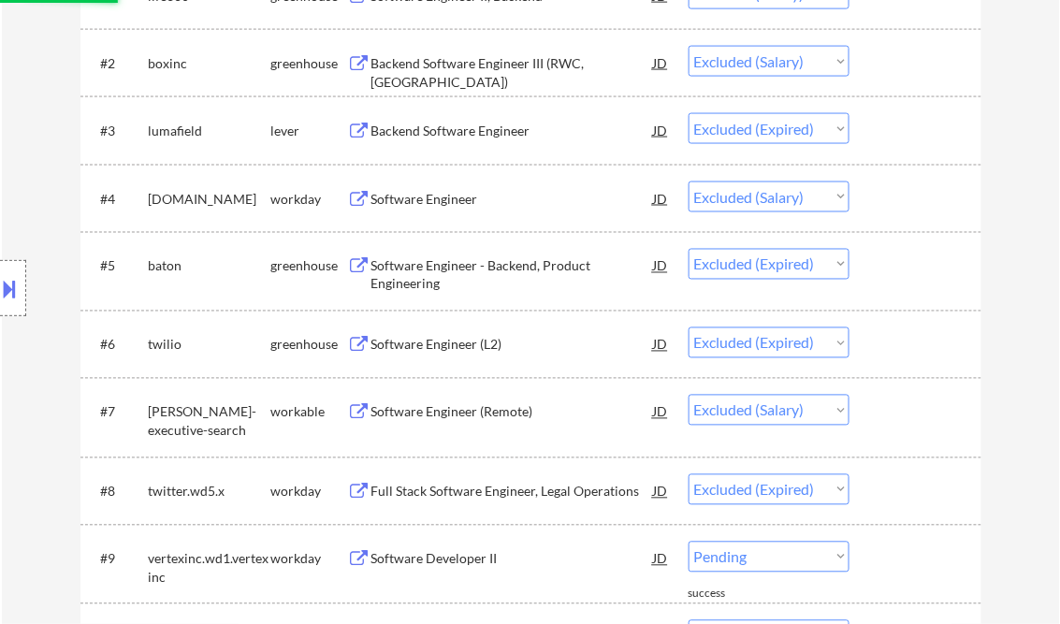
scroll to position [524, 0]
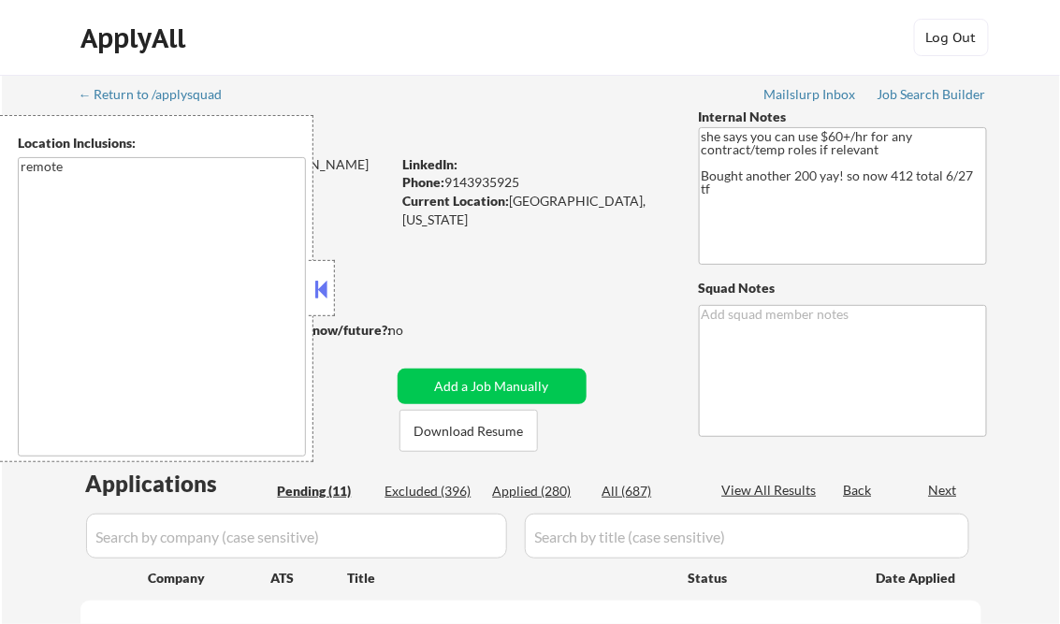
select select ""pending""
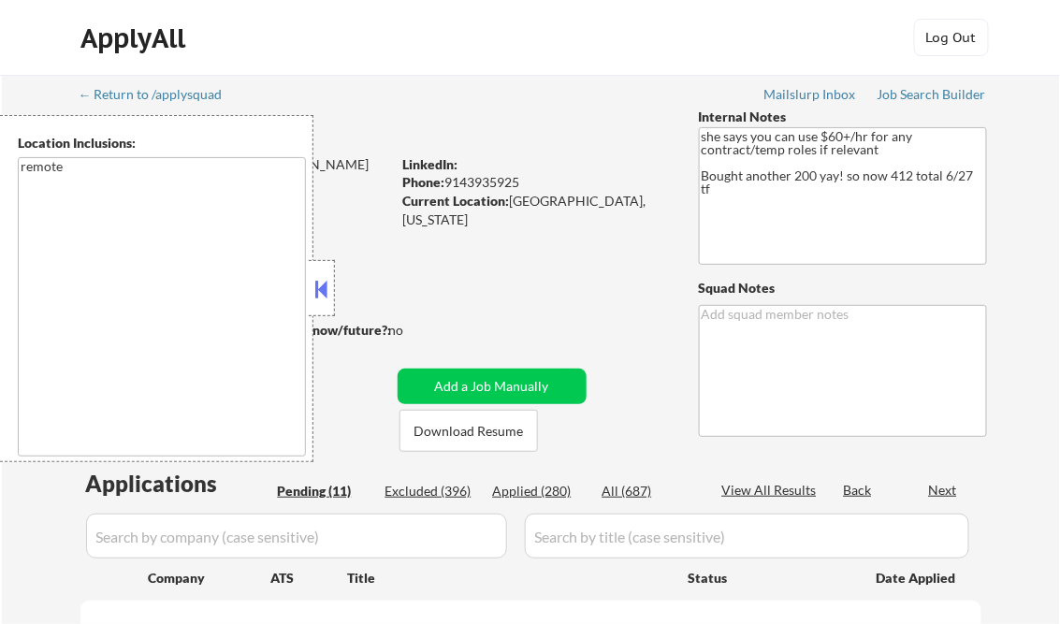
select select ""pending""
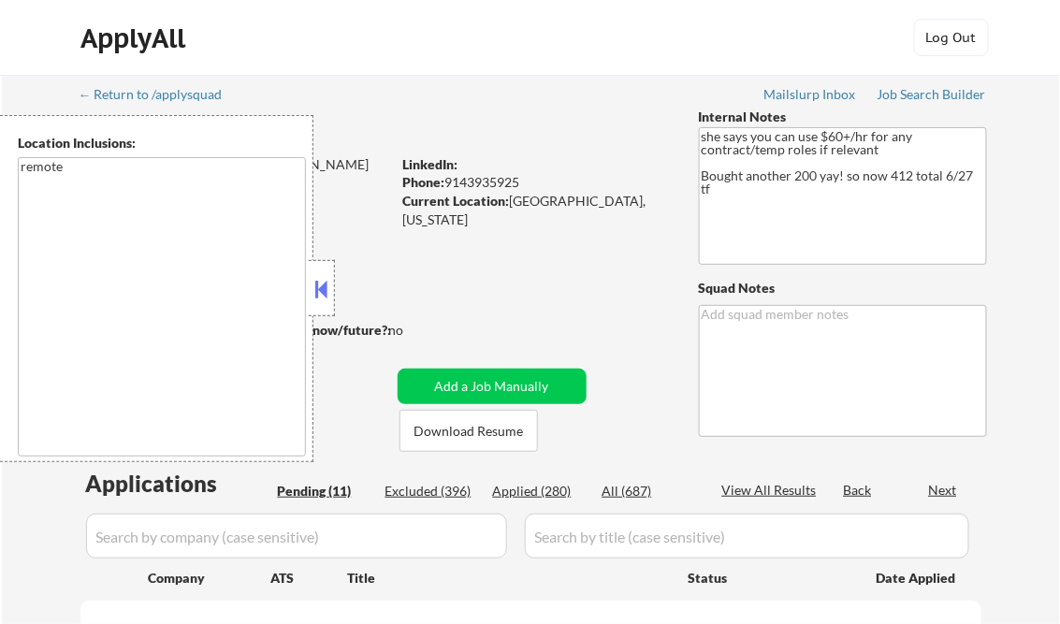
select select ""pending""
click at [326, 291] on button at bounding box center [322, 289] width 21 height 28
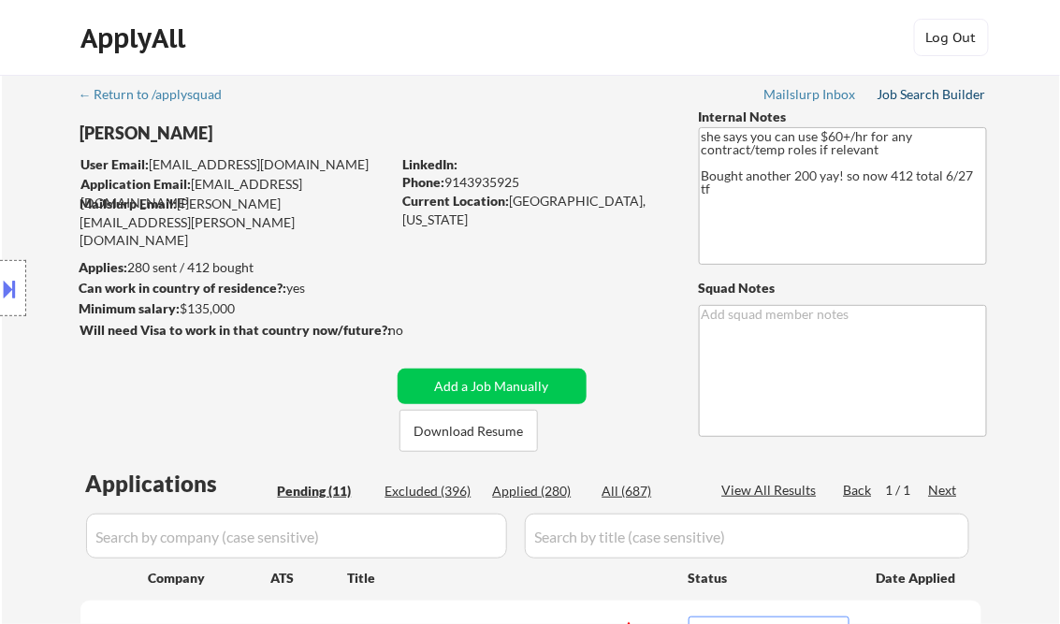
click at [917, 96] on div "Job Search Builder" at bounding box center [932, 94] width 109 height 13
click at [952, 89] on div "Job Search Builder" at bounding box center [932, 94] width 109 height 13
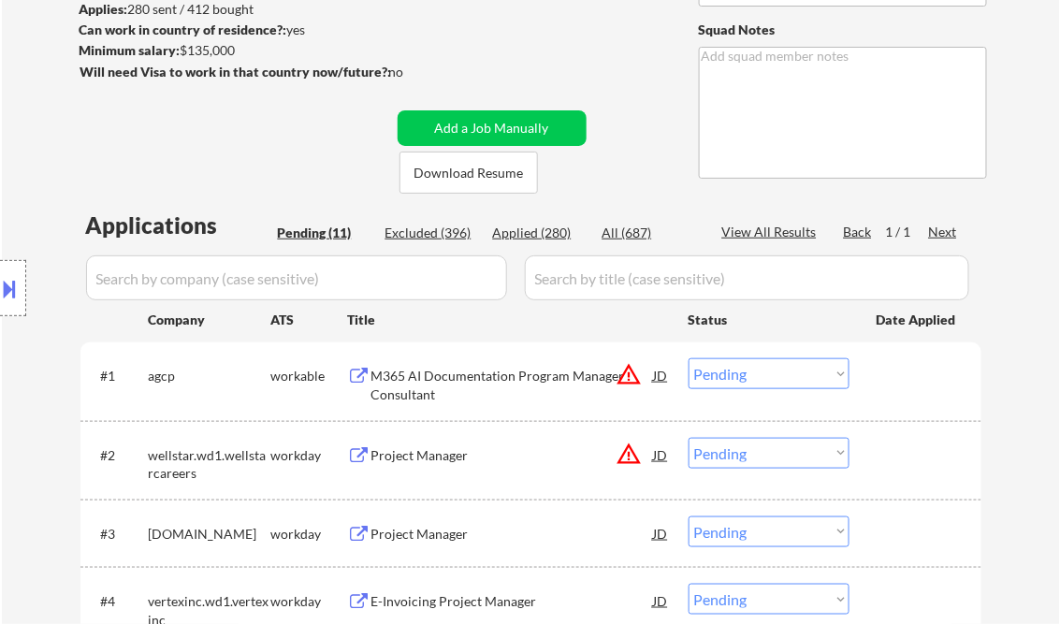
scroll to position [299, 0]
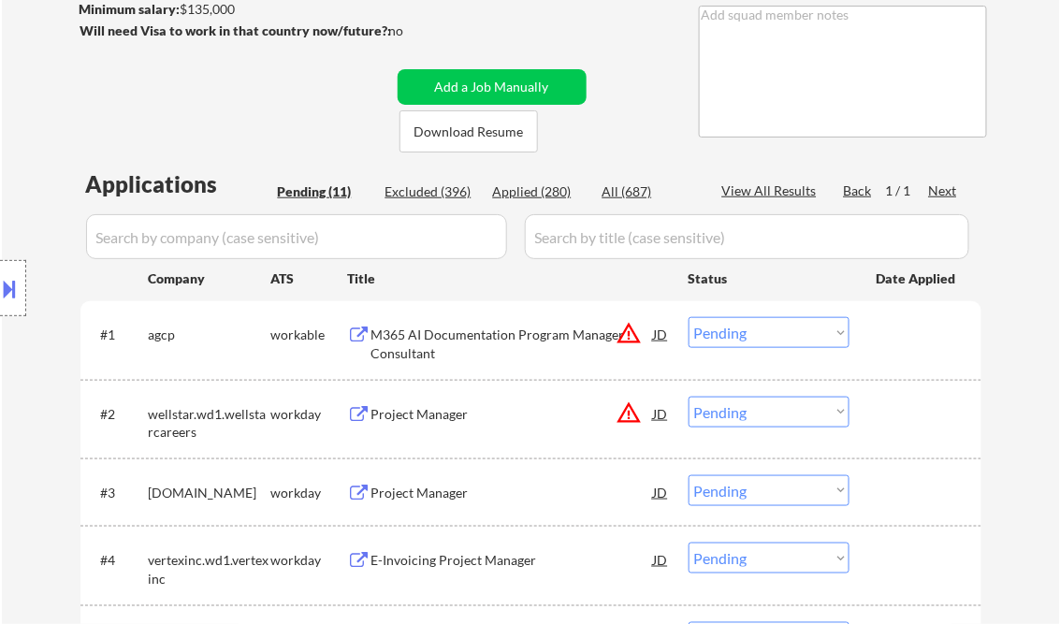
click at [487, 329] on div "M365 AI Documentation Program Manager Consultant" at bounding box center [512, 344] width 283 height 36
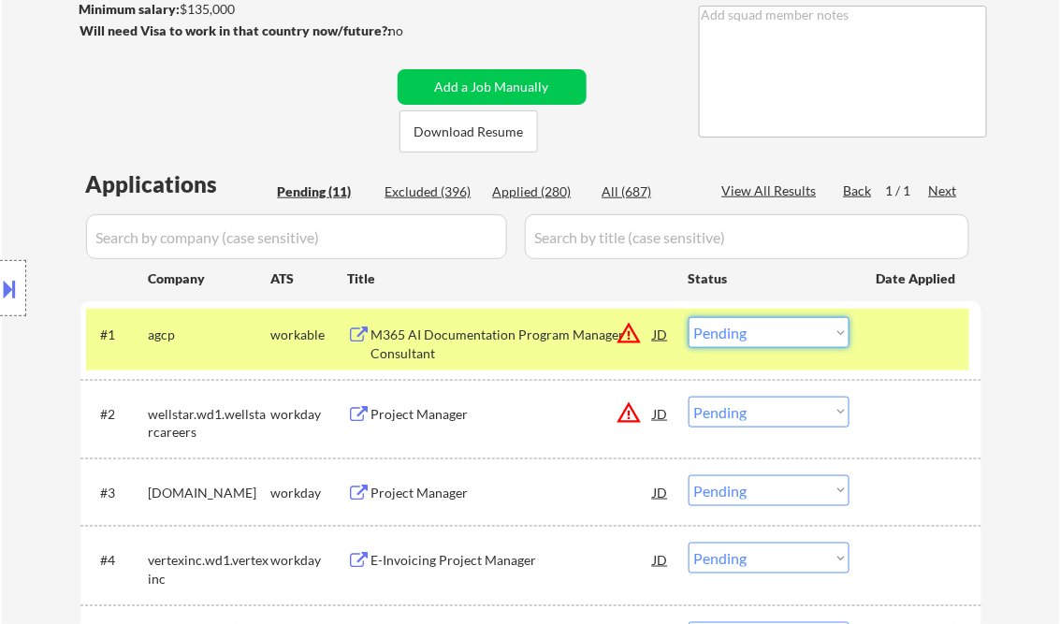
click at [762, 331] on select "Choose an option... Pending Applied Excluded (Questions) Excluded (Expired) Exc…" at bounding box center [769, 332] width 161 height 31
click at [689, 317] on select "Choose an option... Pending Applied Excluded (Questions) Excluded (Expired) Exc…" at bounding box center [769, 332] width 161 height 31
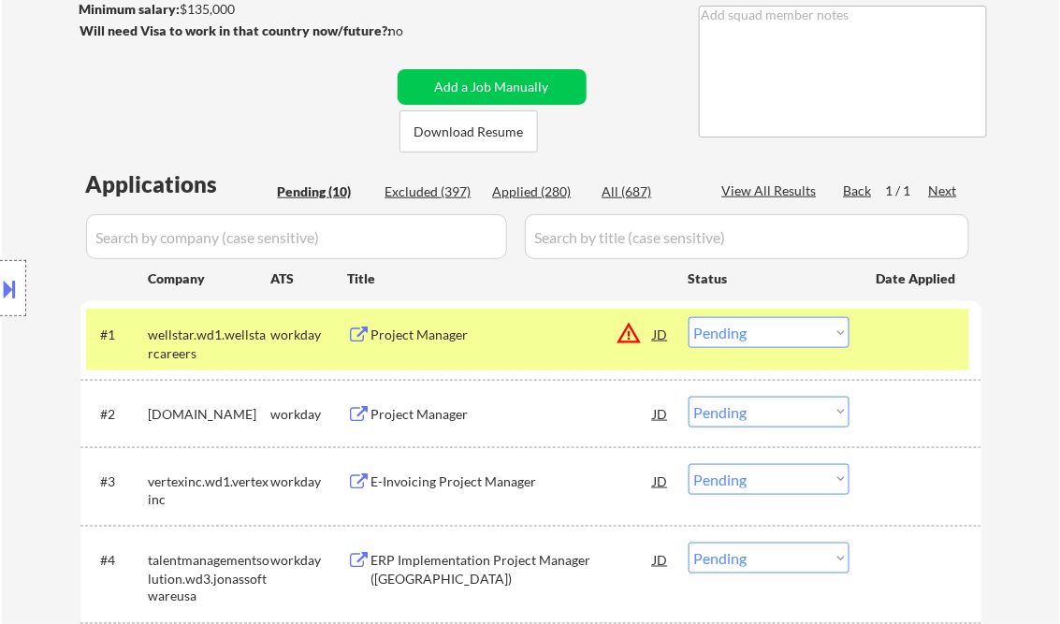
click at [460, 342] on div "Project Manager" at bounding box center [512, 335] width 283 height 19
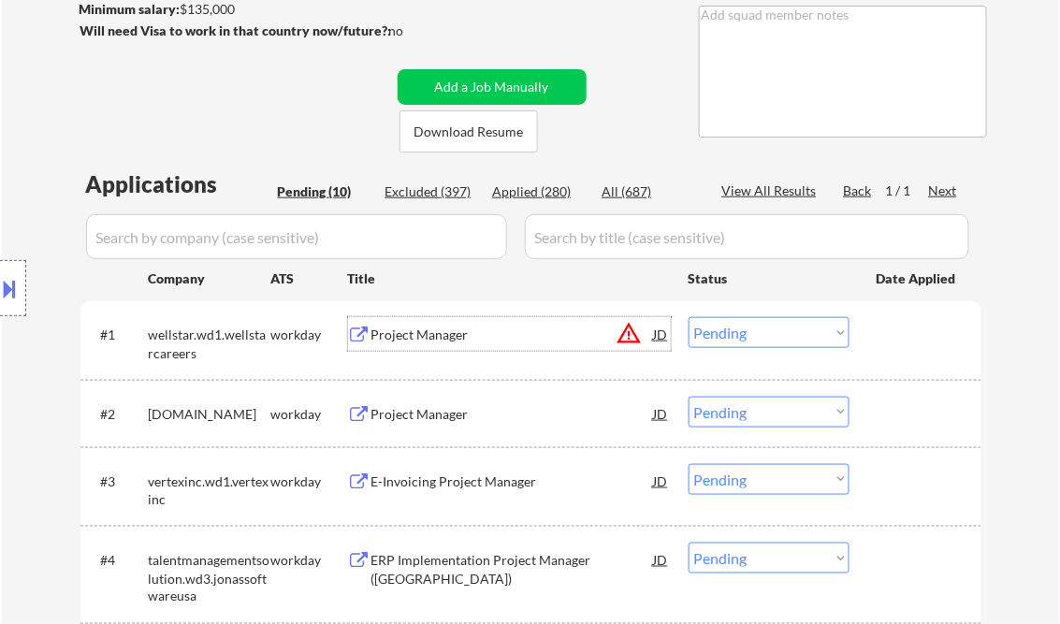
drag, startPoint x: 763, startPoint y: 332, endPoint x: 787, endPoint y: 348, distance: 29.1
click at [763, 332] on select "Choose an option... Pending Applied Excluded (Questions) Excluded (Expired) Exc…" at bounding box center [769, 332] width 161 height 31
click at [689, 317] on select "Choose an option... Pending Applied Excluded (Questions) Excluded (Expired) Exc…" at bounding box center [769, 332] width 161 height 31
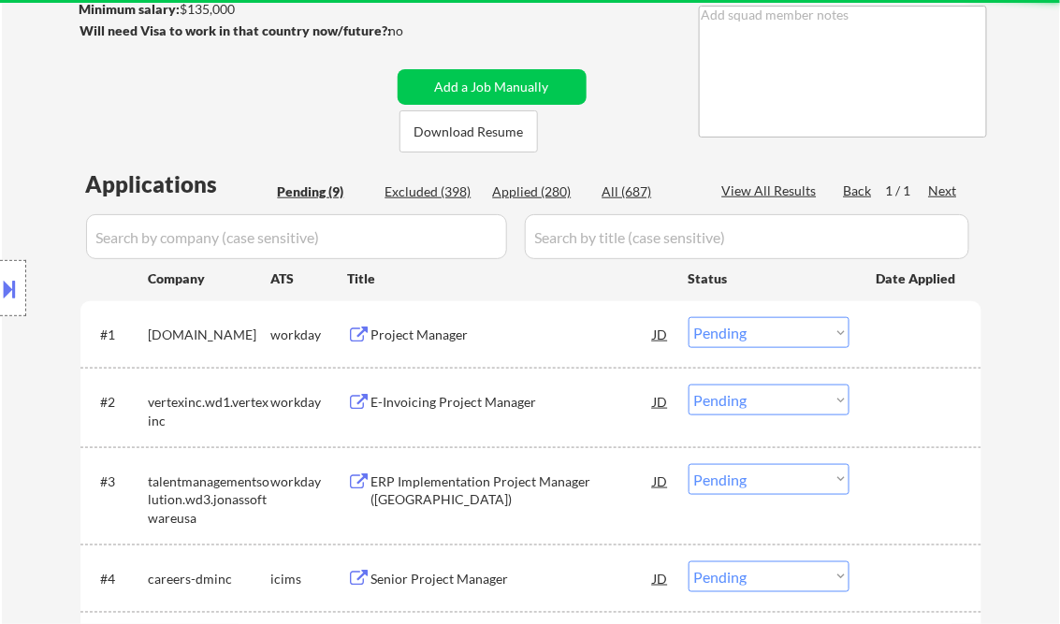
click at [421, 328] on div "Project Manager" at bounding box center [512, 335] width 283 height 19
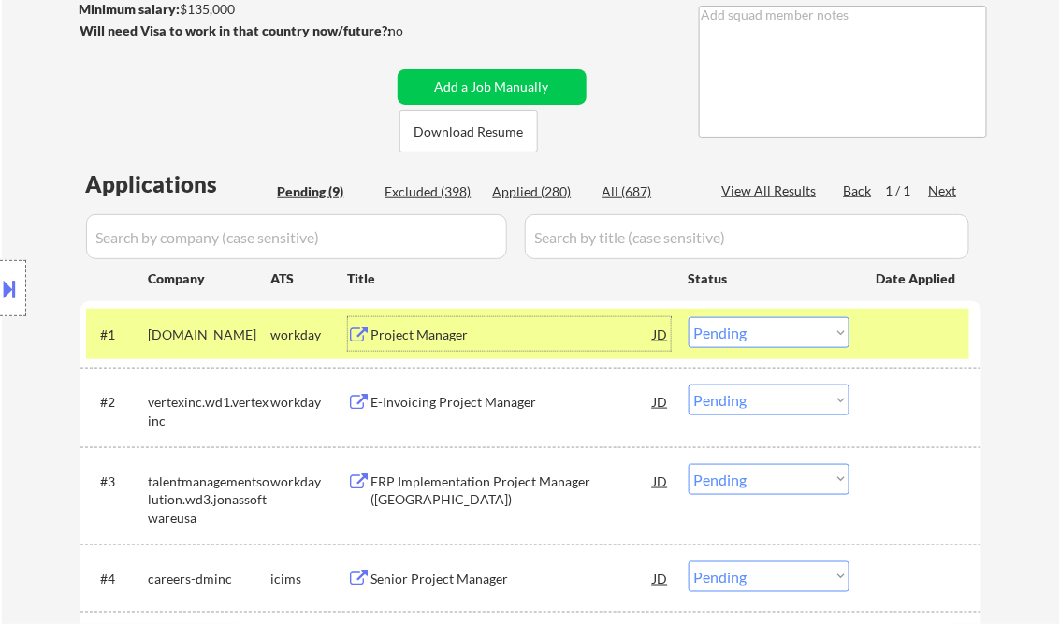
click at [784, 328] on select "Choose an option... Pending Applied Excluded (Questions) Excluded (Expired) Exc…" at bounding box center [769, 332] width 161 height 31
click at [689, 317] on select "Choose an option... Pending Applied Excluded (Questions) Excluded (Expired) Exc…" at bounding box center [769, 332] width 161 height 31
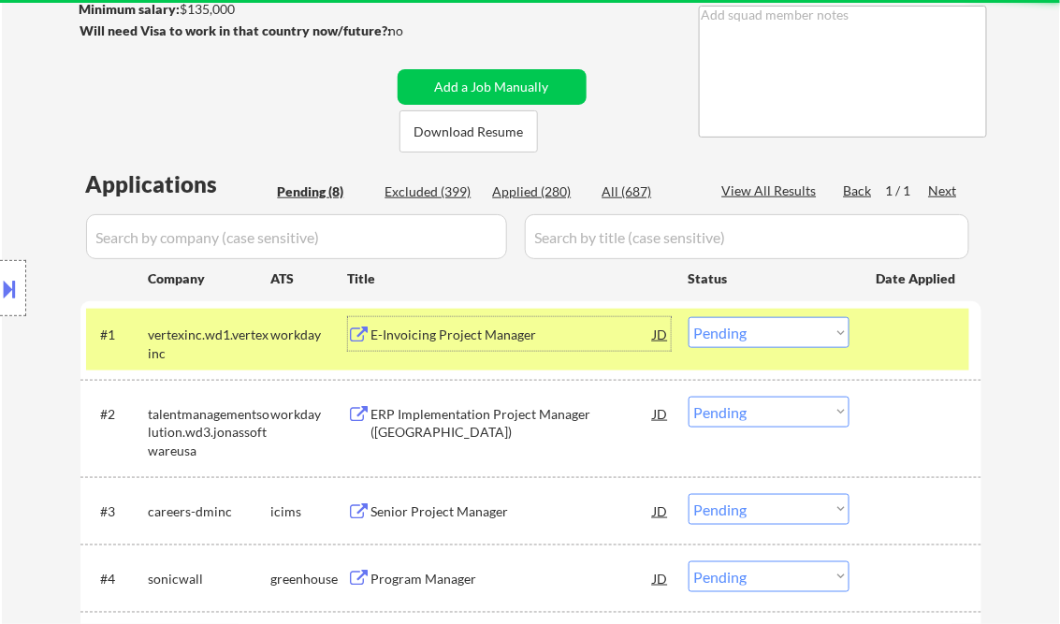
click at [438, 327] on div "E-Invoicing Project Manager" at bounding box center [512, 335] width 283 height 19
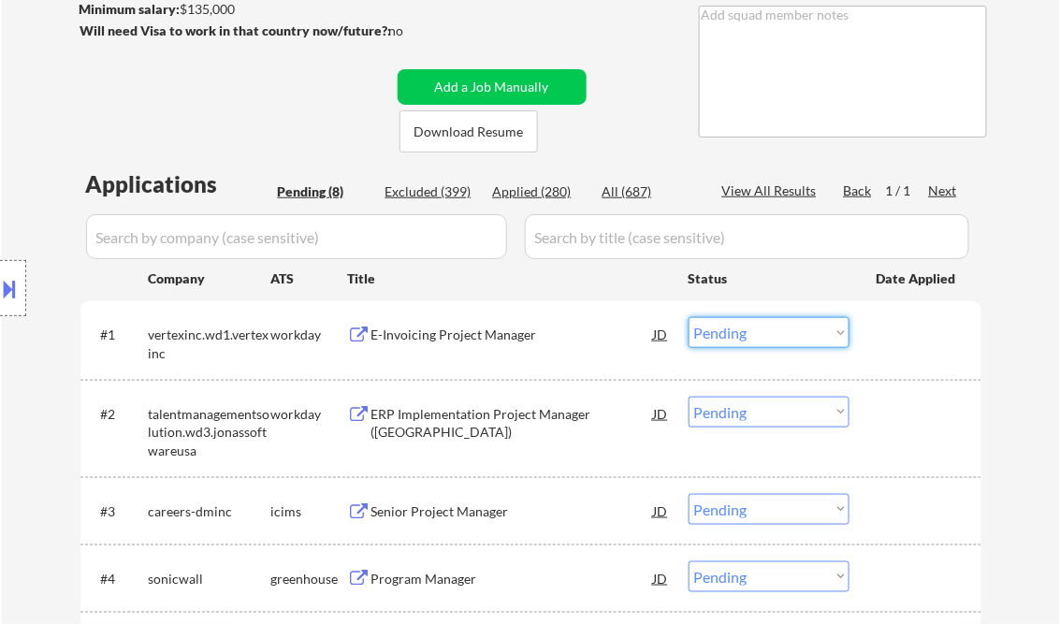
click at [758, 331] on select "Choose an option... Pending Applied Excluded (Questions) Excluded (Expired) Exc…" at bounding box center [769, 332] width 161 height 31
click at [689, 317] on select "Choose an option... Pending Applied Excluded (Questions) Excluded (Expired) Exc…" at bounding box center [769, 332] width 161 height 31
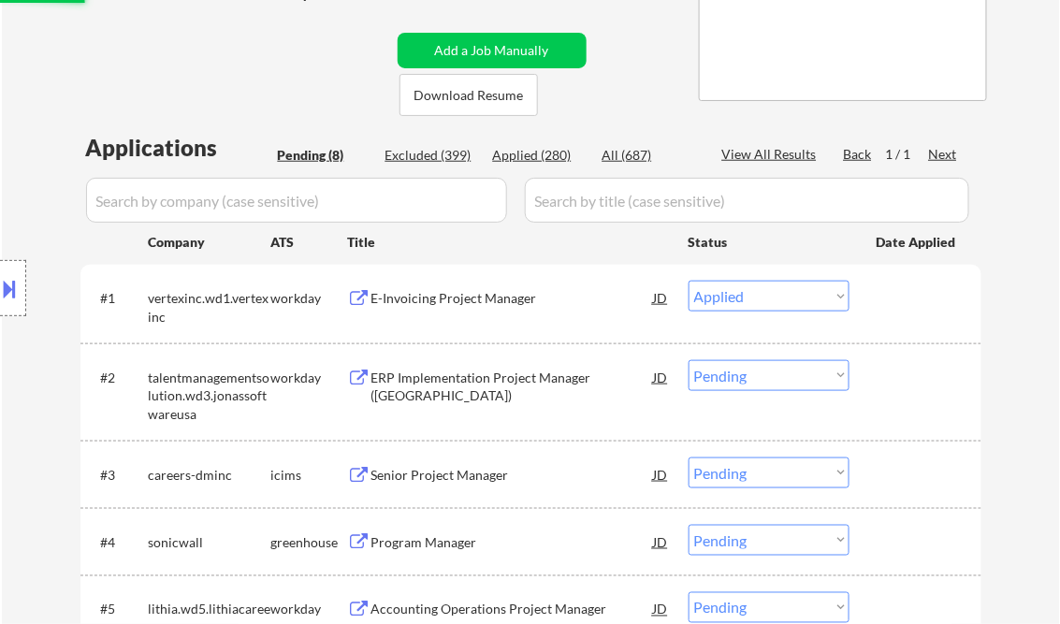
scroll to position [374, 0]
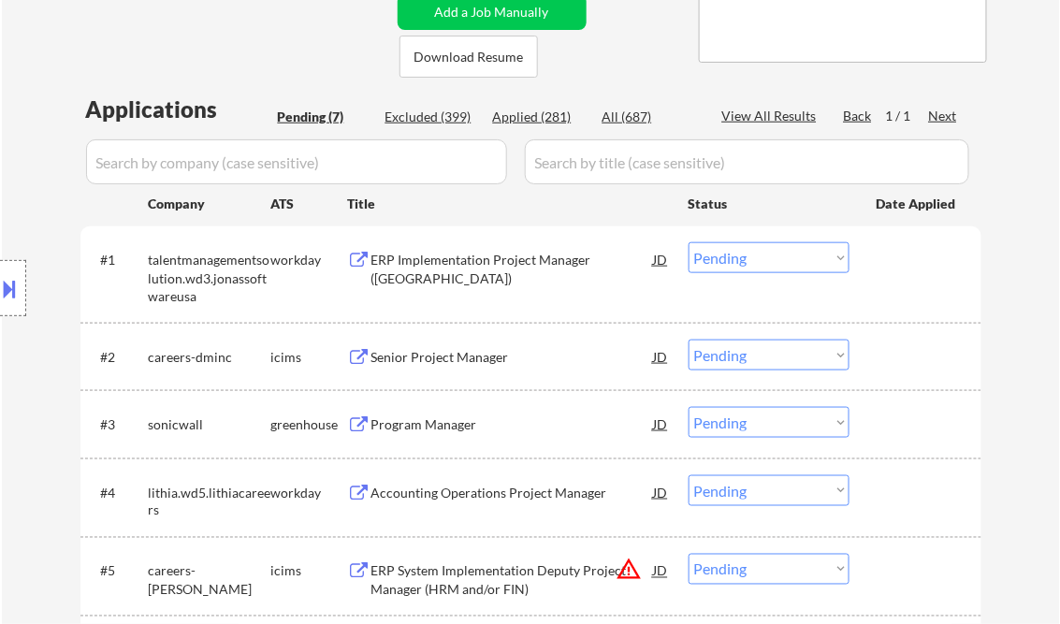
click at [455, 267] on div "ERP Implementation Project Manager ([GEOGRAPHIC_DATA])" at bounding box center [512, 269] width 283 height 36
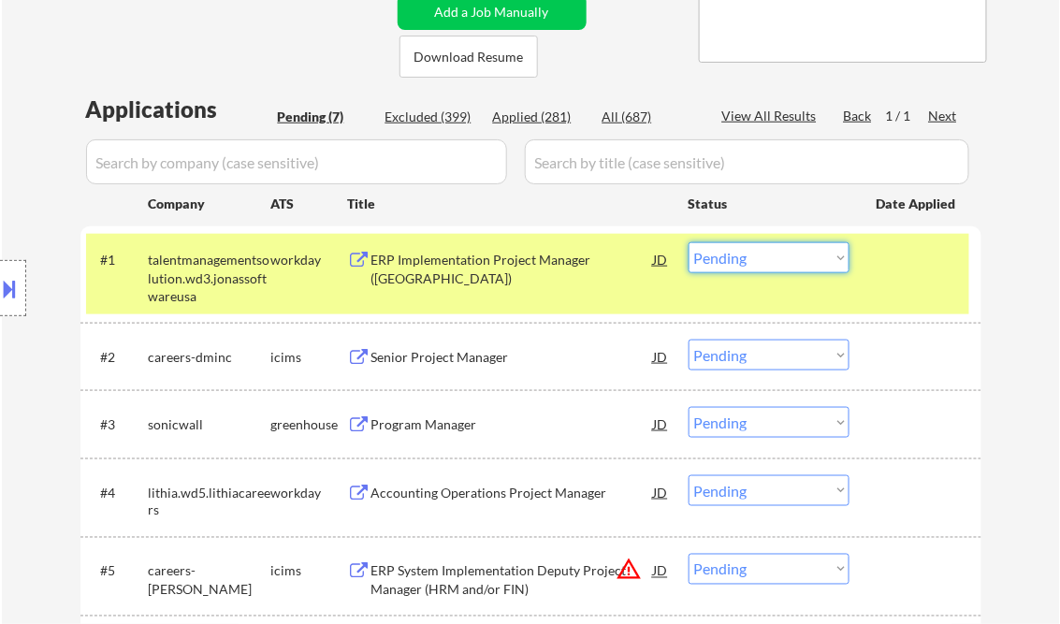
click at [764, 255] on select "Choose an option... Pending Applied Excluded (Questions) Excluded (Expired) Exc…" at bounding box center [769, 257] width 161 height 31
click at [689, 242] on select "Choose an option... Pending Applied Excluded (Questions) Excluded (Expired) Exc…" at bounding box center [769, 257] width 161 height 31
click at [478, 359] on div "Senior Project Manager" at bounding box center [512, 357] width 283 height 19
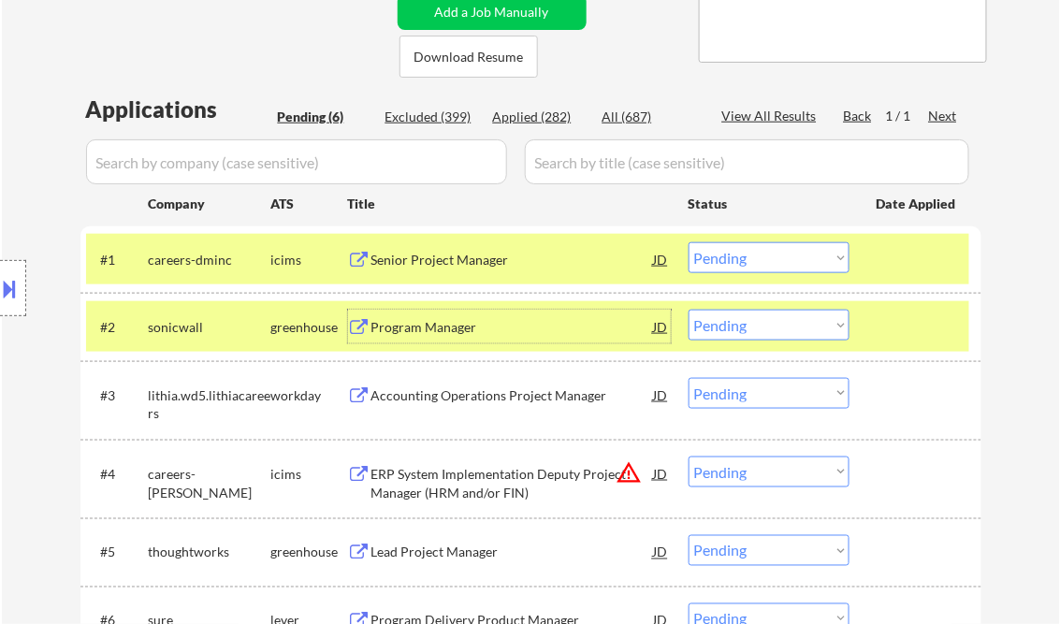
click at [769, 260] on select "Choose an option... Pending Applied Excluded (Questions) Excluded (Expired) Exc…" at bounding box center [769, 257] width 161 height 31
click at [689, 242] on select "Choose an option... Pending Applied Excluded (Questions) Excluded (Expired) Exc…" at bounding box center [769, 257] width 161 height 31
click at [453, 329] on div "Program Manager" at bounding box center [512, 327] width 283 height 19
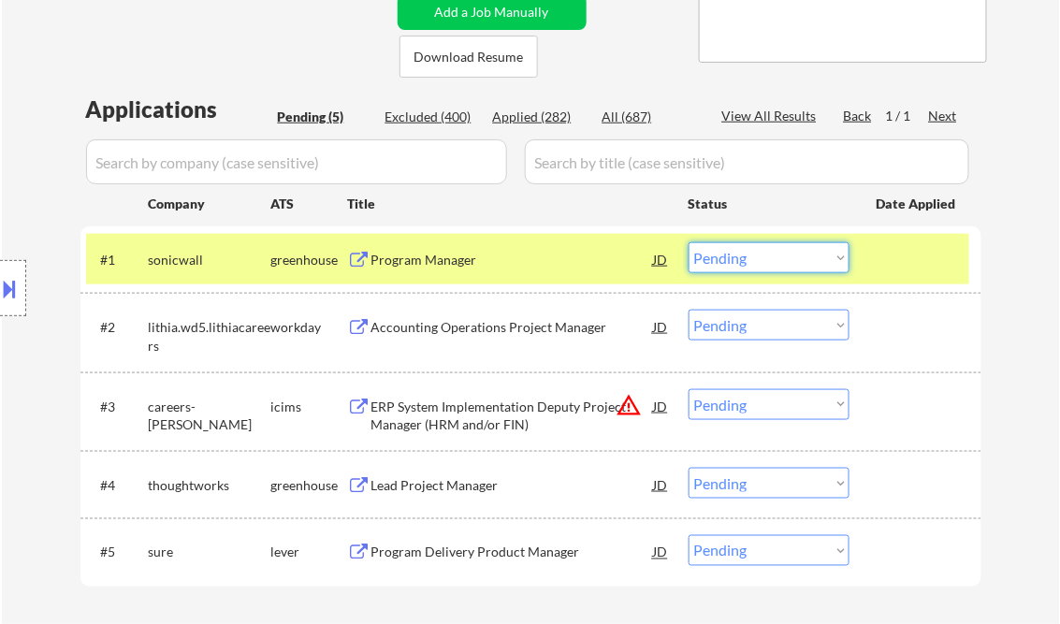
drag, startPoint x: 730, startPoint y: 261, endPoint x: 741, endPoint y: 272, distance: 15.9
click at [730, 261] on select "Choose an option... Pending Applied Excluded (Questions) Excluded (Expired) Exc…" at bounding box center [769, 257] width 161 height 31
click at [689, 242] on select "Choose an option... Pending Applied Excluded (Questions) Excluded (Expired) Exc…" at bounding box center [769, 257] width 161 height 31
click at [492, 326] on div "Accounting Operations Project Manager" at bounding box center [512, 327] width 283 height 19
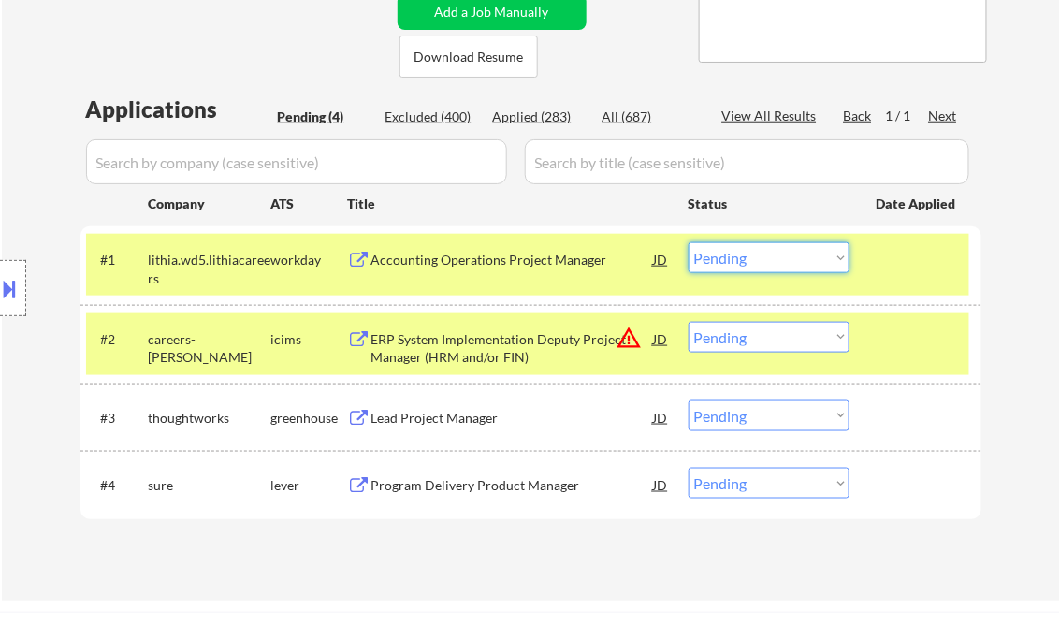
click at [770, 244] on select "Choose an option... Pending Applied Excluded (Questions) Excluded (Expired) Exc…" at bounding box center [769, 257] width 161 height 31
click at [689, 242] on select "Choose an option... Pending Applied Excluded (Questions) Excluded (Expired) Exc…" at bounding box center [769, 257] width 161 height 31
click at [455, 348] on div "ERP System Implementation Deputy Project Manager (HRM and/or FIN)" at bounding box center [512, 348] width 283 height 36
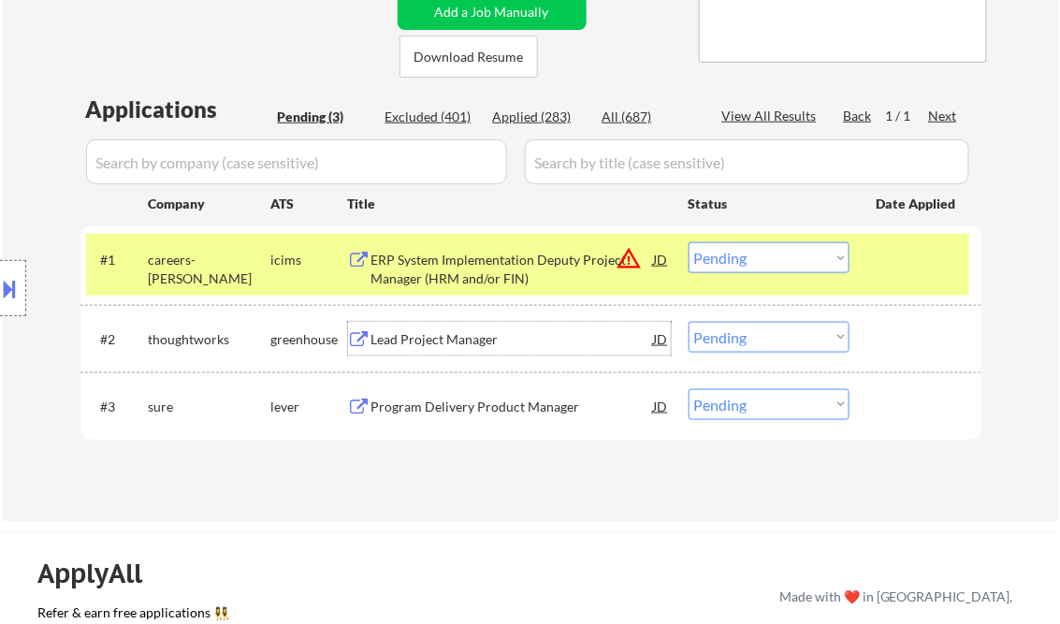
drag, startPoint x: 787, startPoint y: 260, endPoint x: 800, endPoint y: 273, distance: 18.5
click at [787, 260] on select "Choose an option... Pending Applied Excluded (Questions) Excluded (Expired) Exc…" at bounding box center [769, 257] width 161 height 31
click at [689, 242] on select "Choose an option... Pending Applied Excluded (Questions) Excluded (Expired) Exc…" at bounding box center [769, 257] width 161 height 31
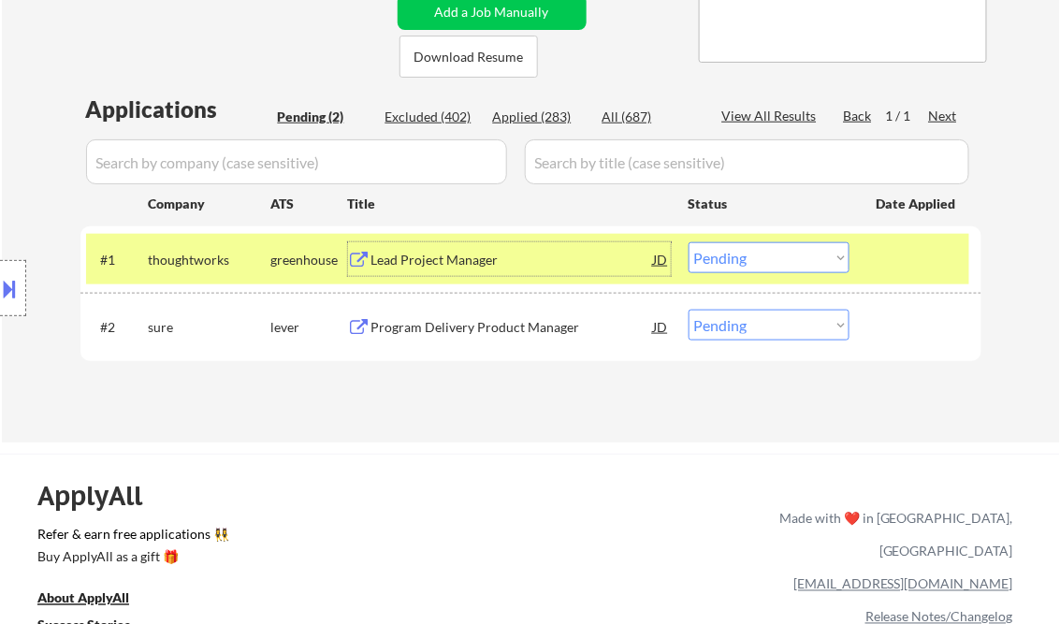
click at [441, 266] on div "Lead Project Manager" at bounding box center [512, 260] width 283 height 19
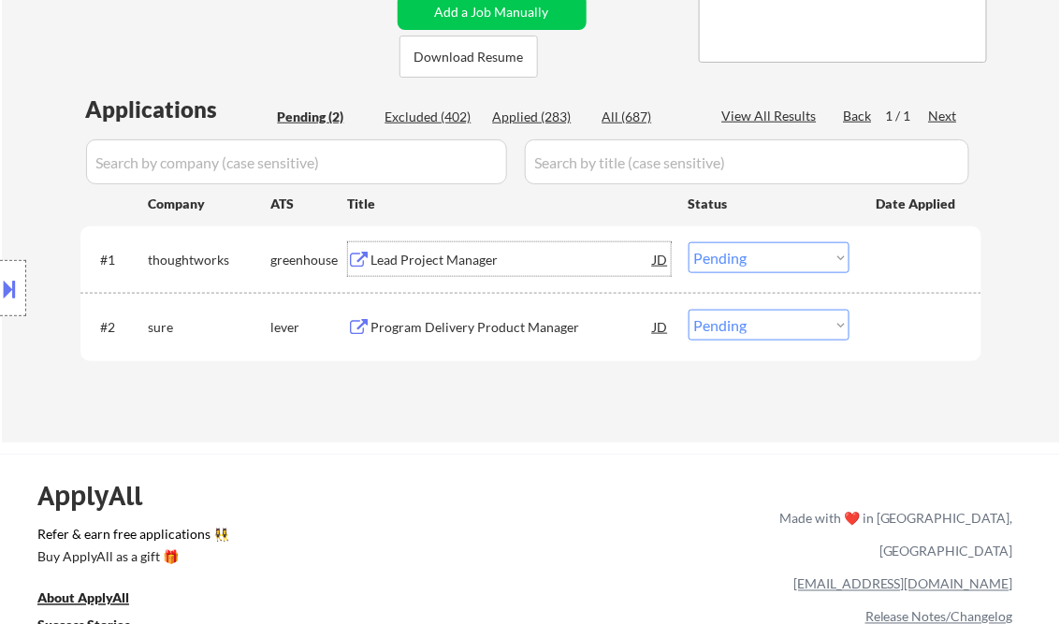
click at [752, 255] on select "Choose an option... Pending Applied Excluded (Questions) Excluded (Expired) Exc…" at bounding box center [769, 257] width 161 height 31
click at [689, 242] on select "Choose an option... Pending Applied Excluded (Questions) Excluded (Expired) Exc…" at bounding box center [769, 257] width 161 height 31
click at [468, 329] on div "Program Delivery Product Manager" at bounding box center [512, 327] width 283 height 19
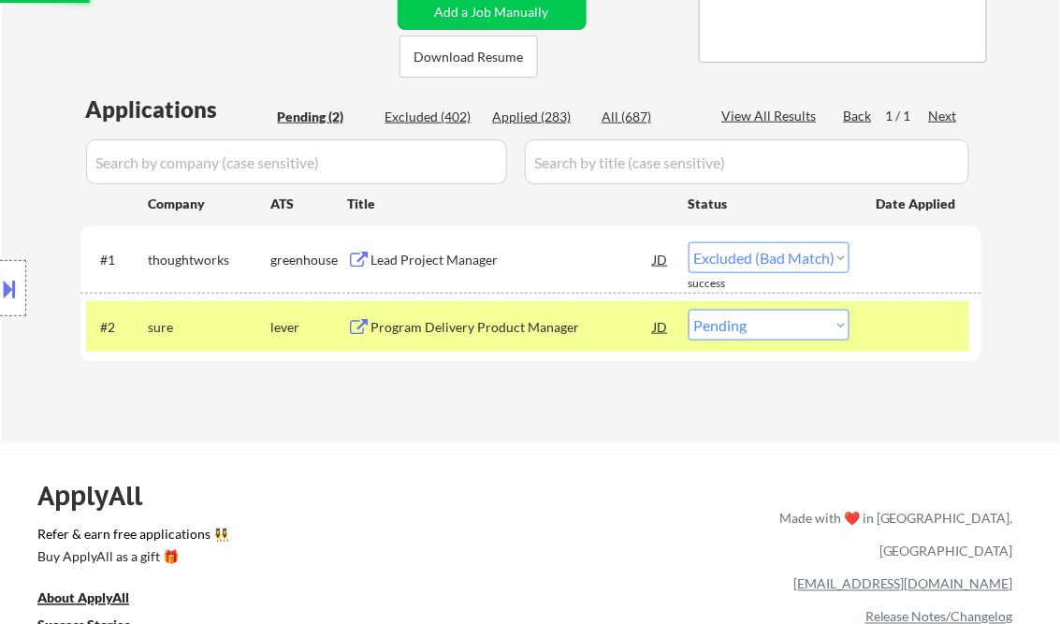
select select ""pending""
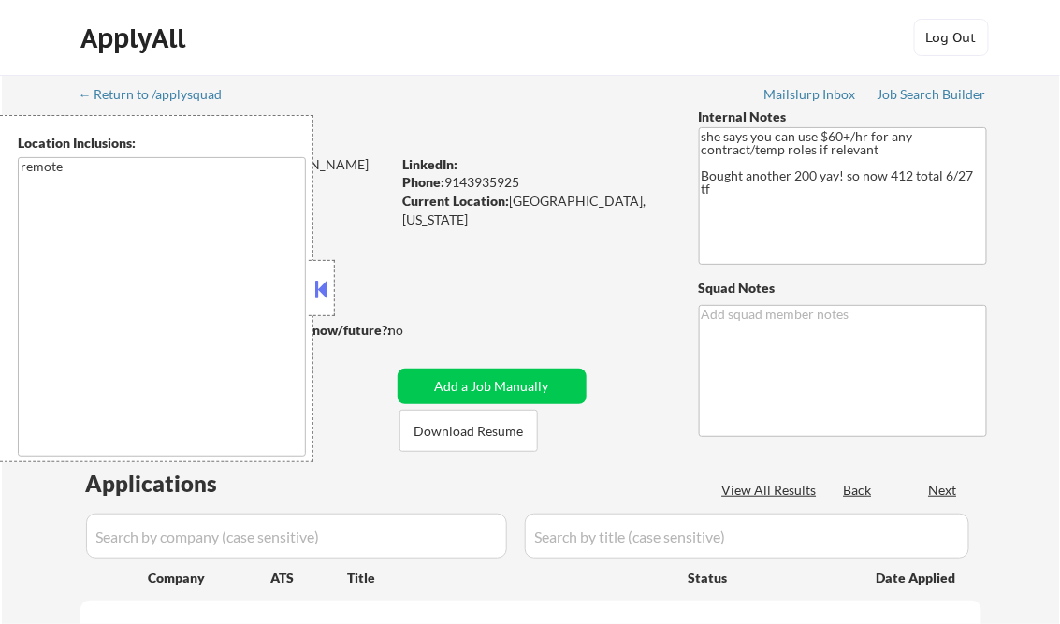
select select ""pending""
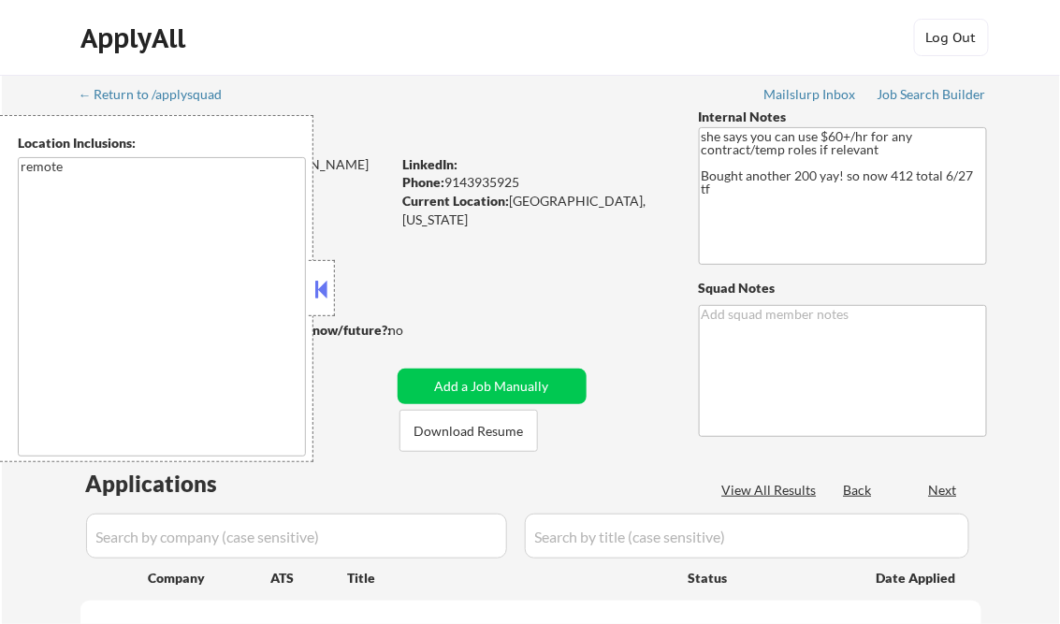
select select ""pending""
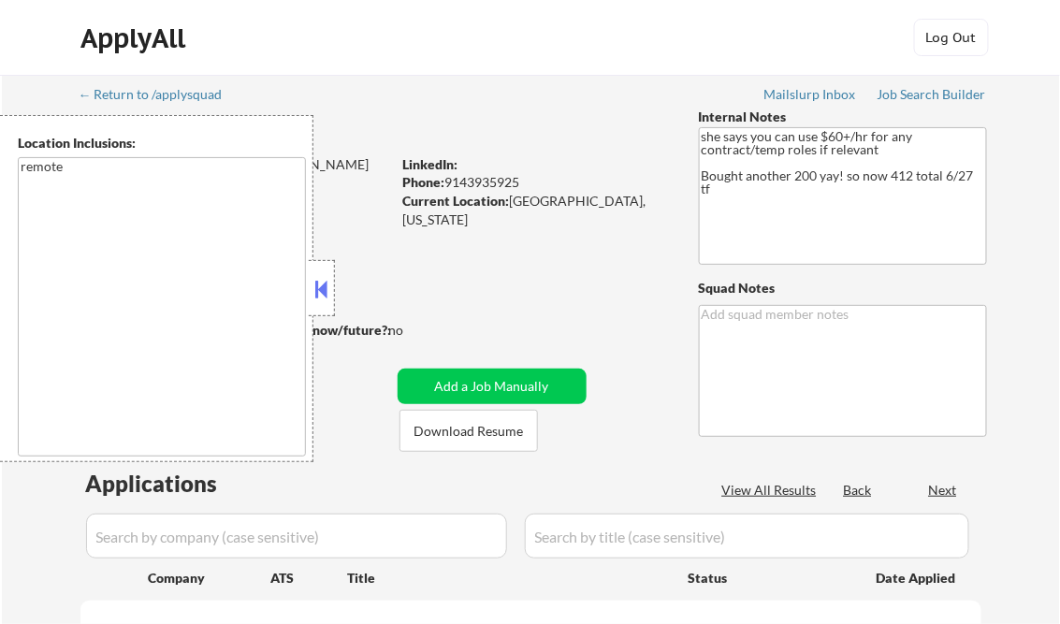
select select ""pending""
click at [313, 290] on button at bounding box center [322, 289] width 21 height 28
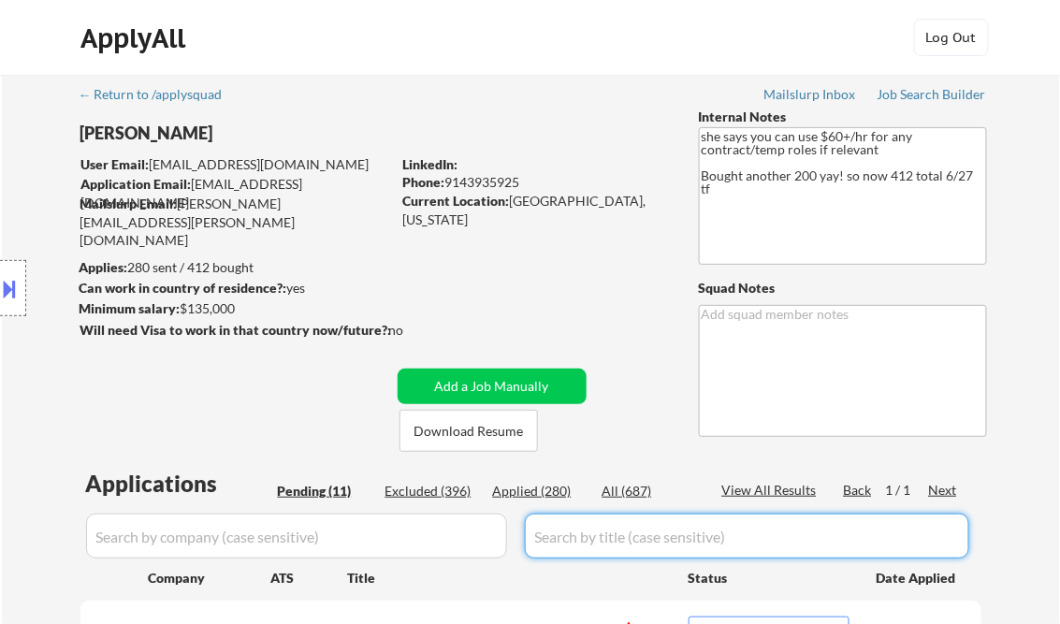
click at [533, 488] on div "Applied (280)" at bounding box center [540, 491] width 94 height 19
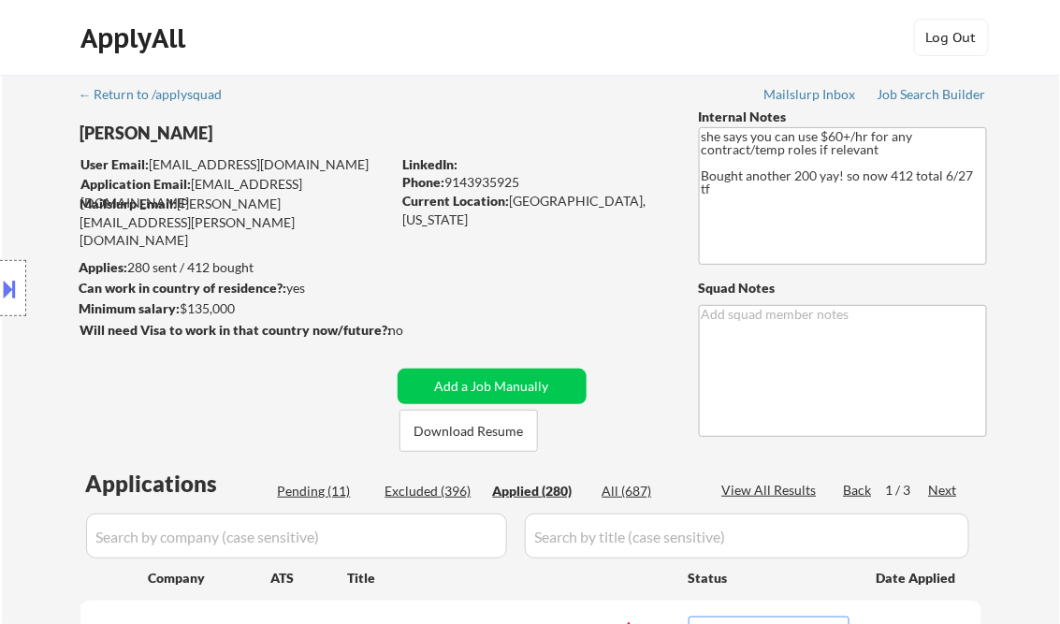
click at [785, 492] on div "View All Results" at bounding box center [772, 490] width 100 height 19
select select ""applied""
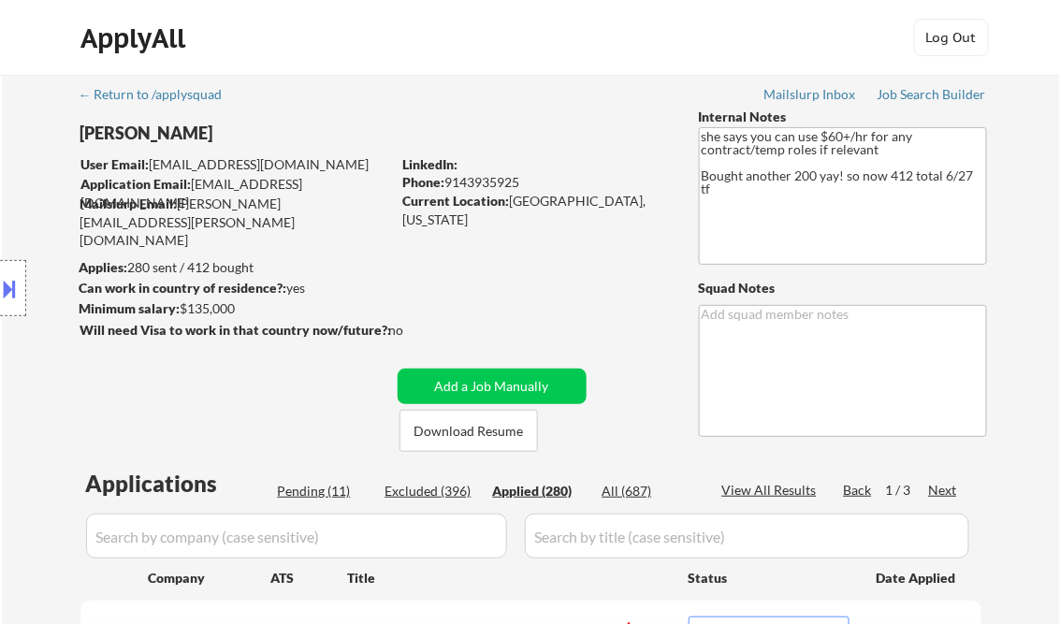
select select ""applied""
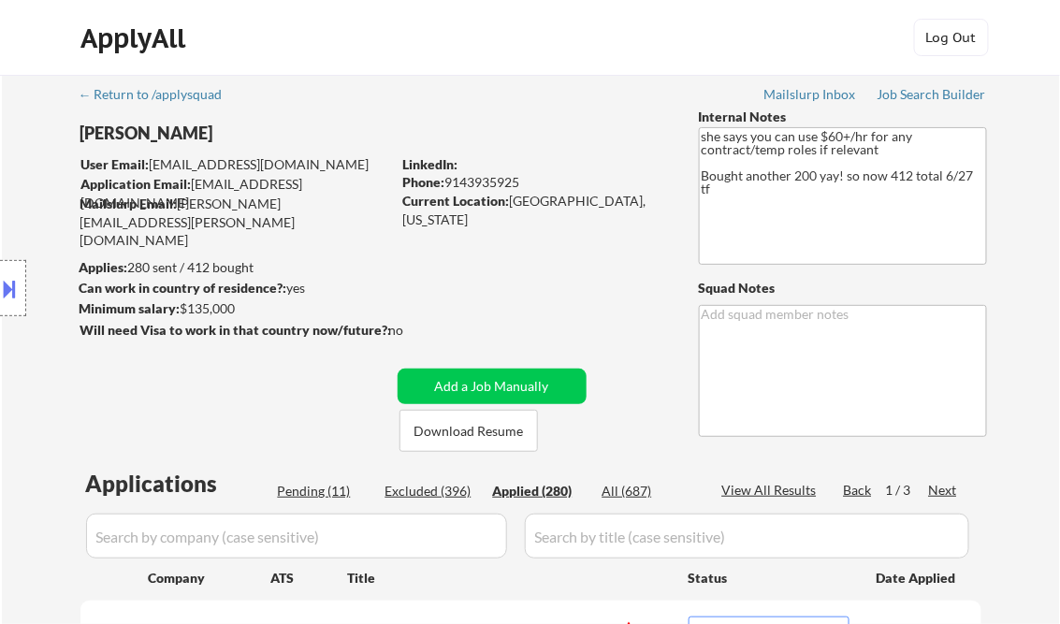
select select ""applied""
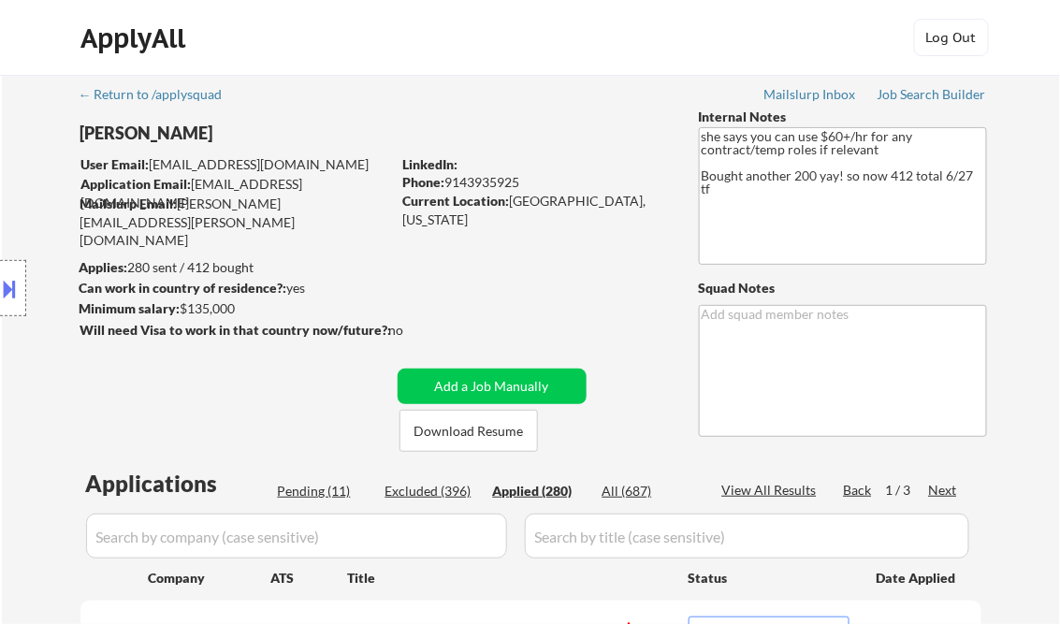
select select ""applied""
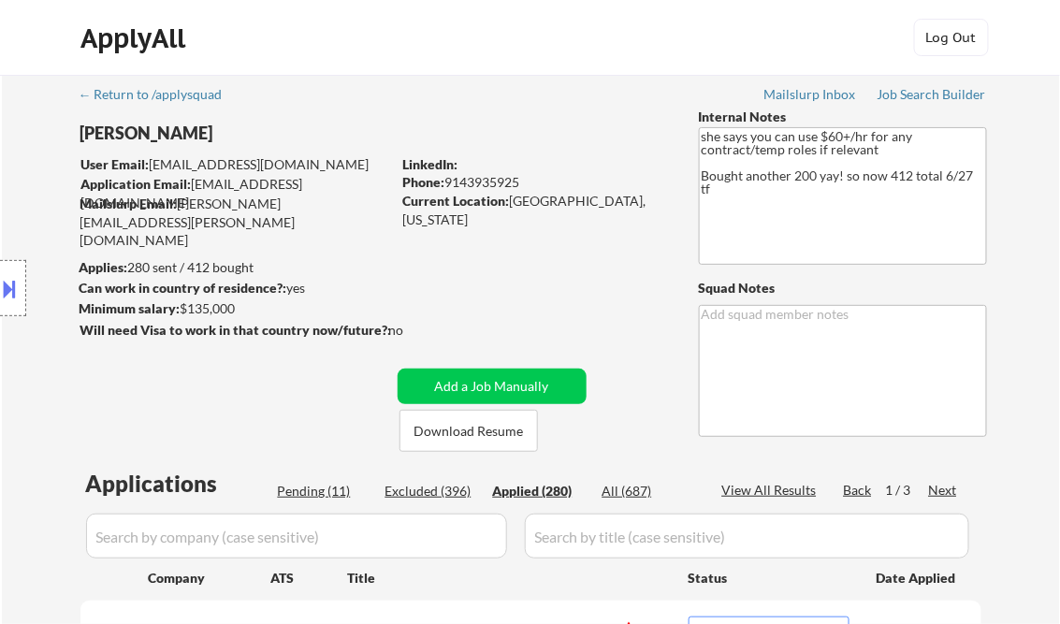
select select ""applied""
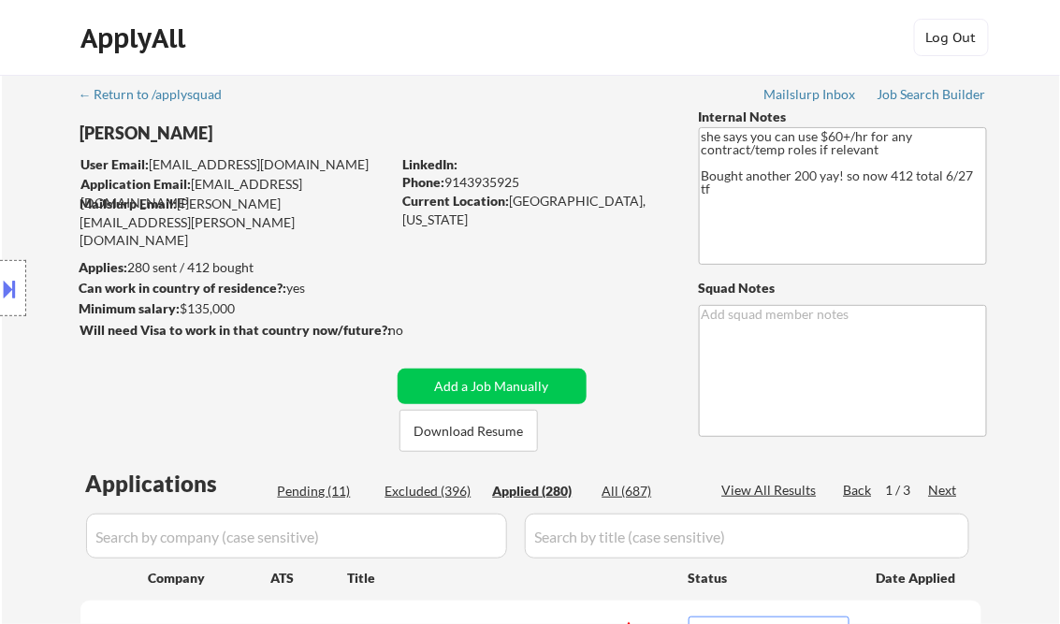
select select ""applied""
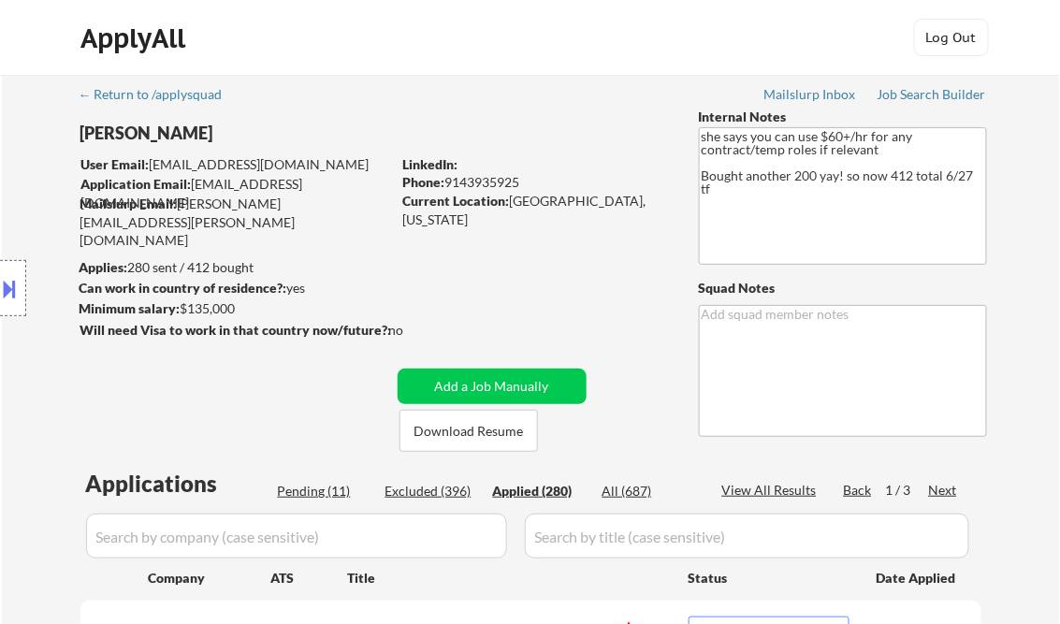
select select ""applied""
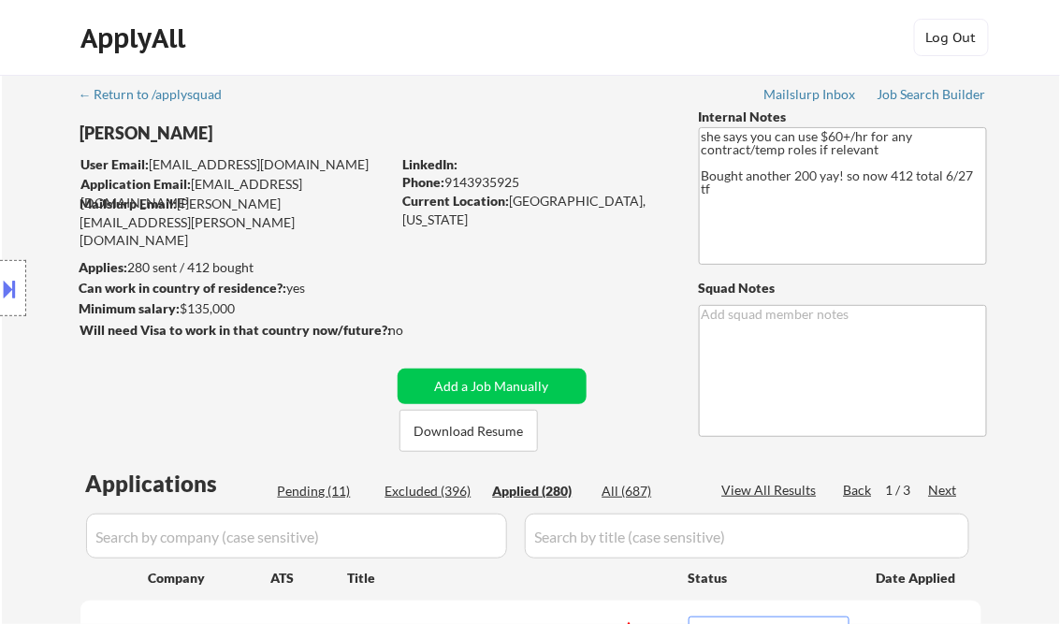
select select ""applied""
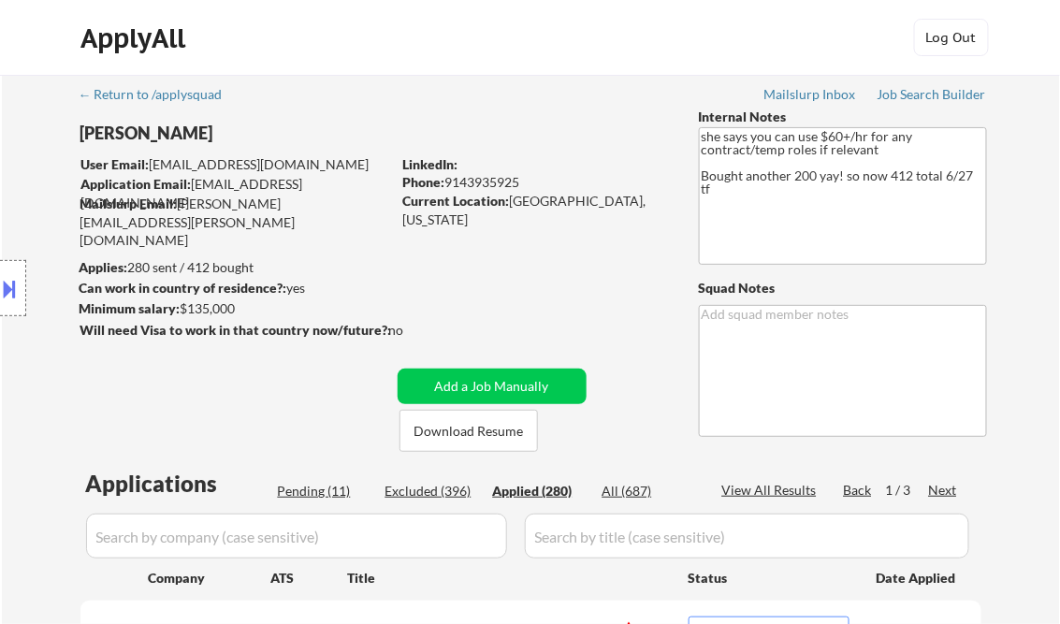
select select ""applied""
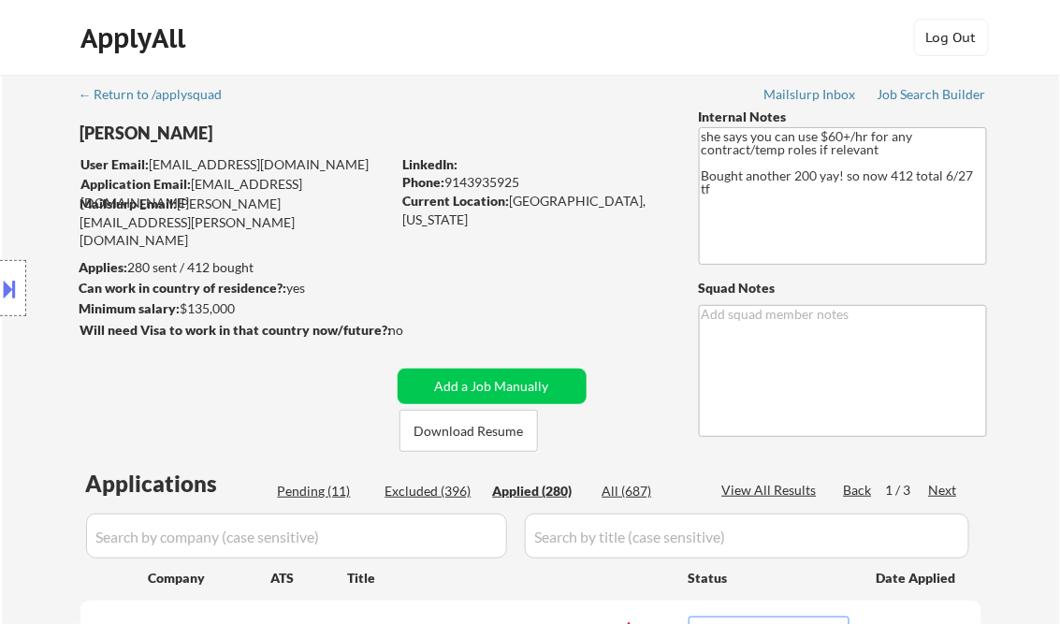
select select ""applied""
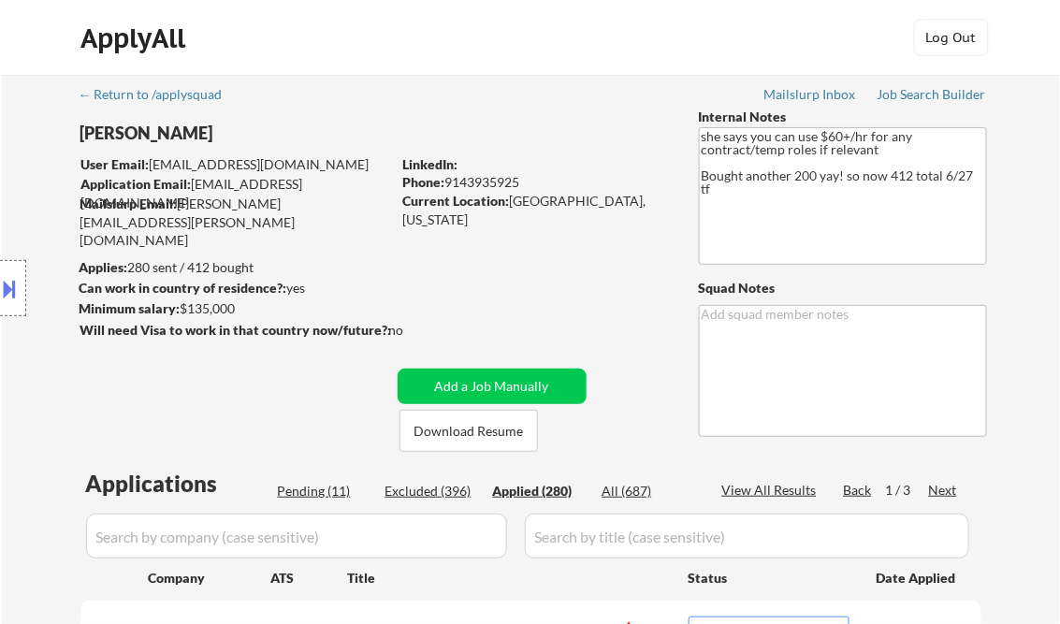
select select ""applied""
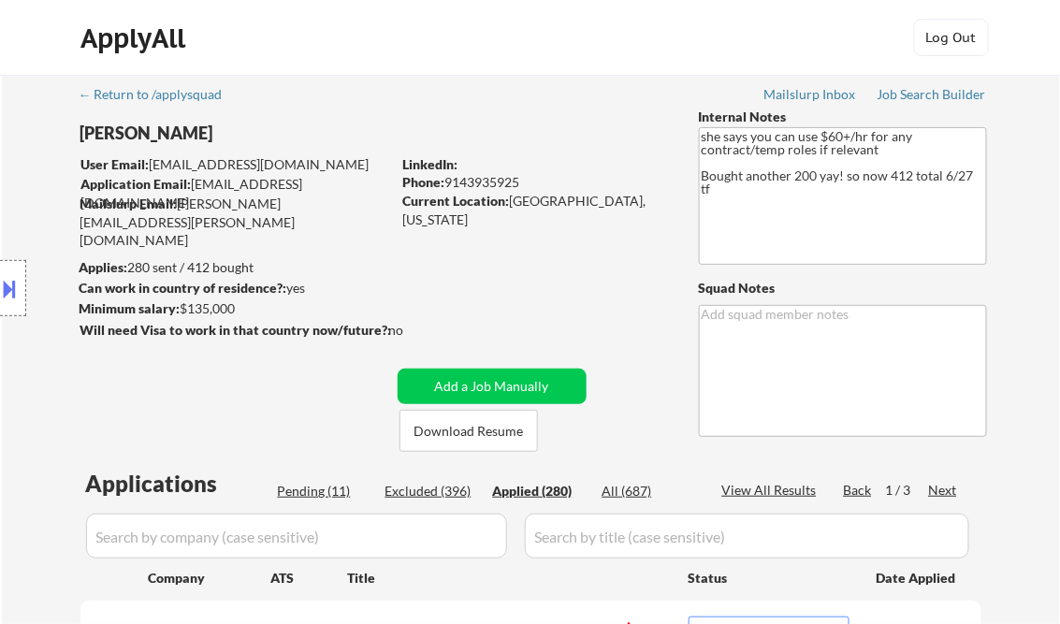
select select ""applied""
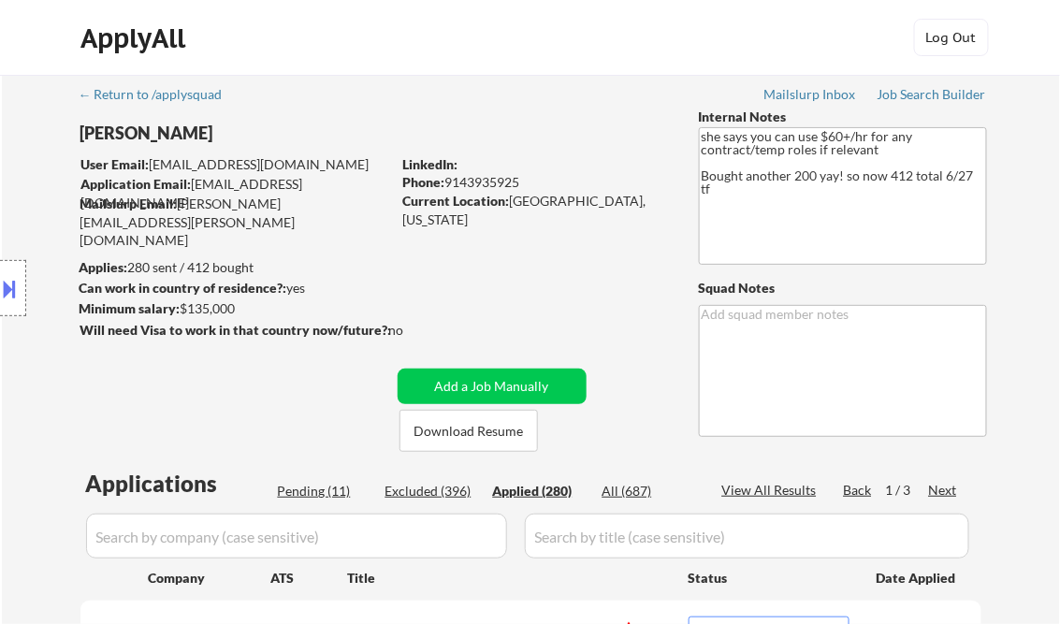
select select ""applied""
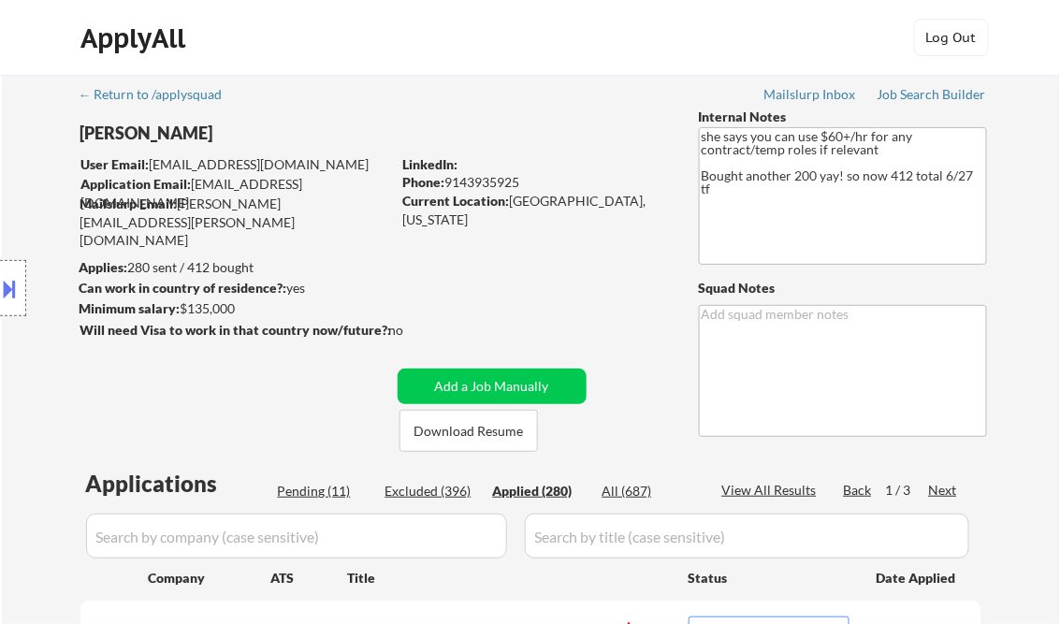
select select ""applied""
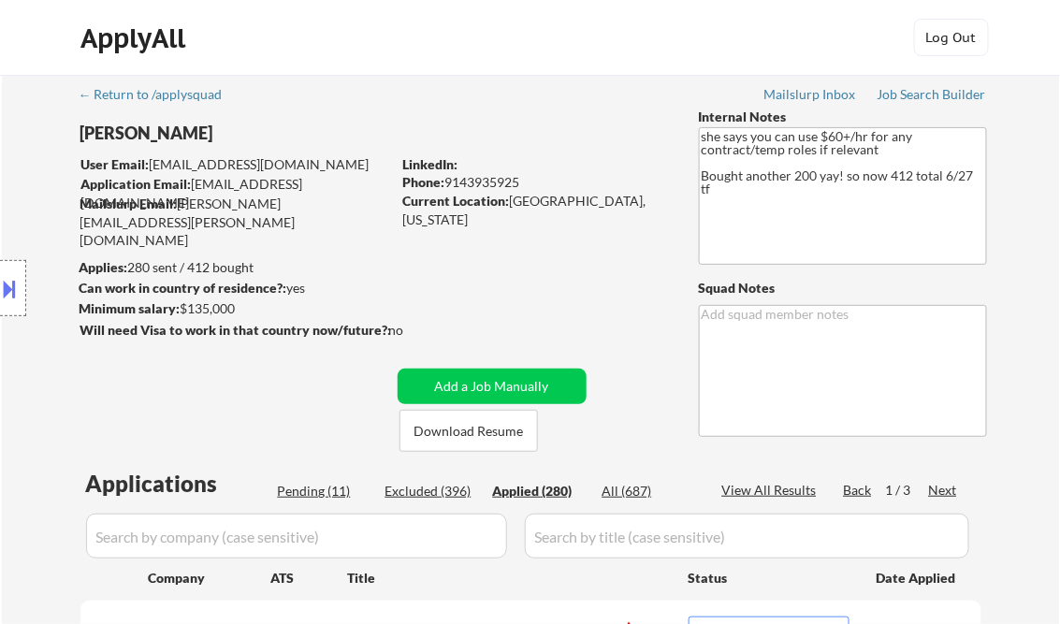
select select ""applied""
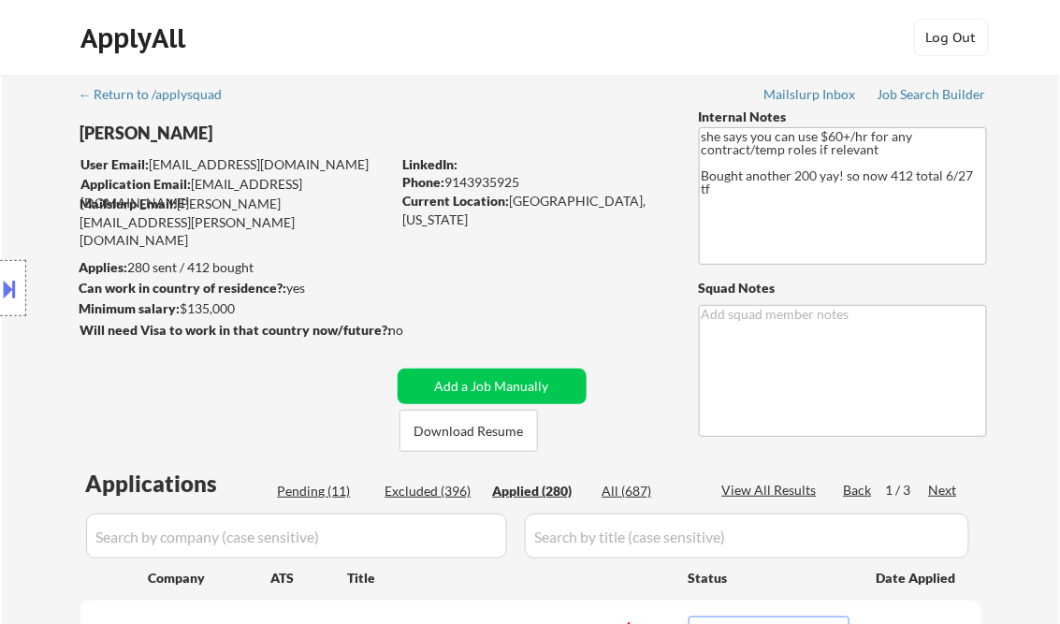
select select ""applied""
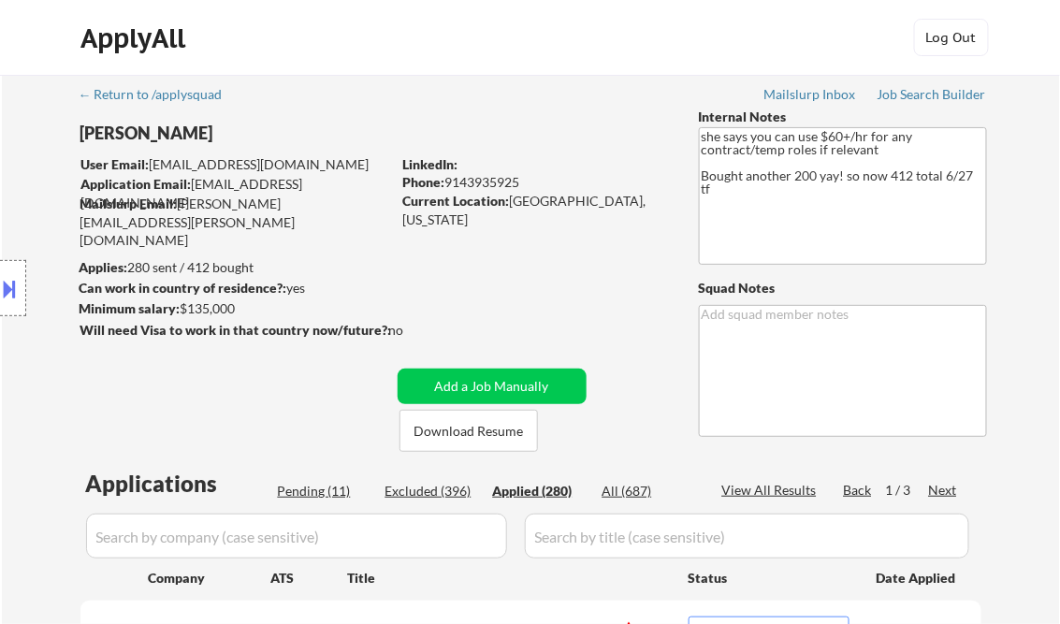
select select ""applied""
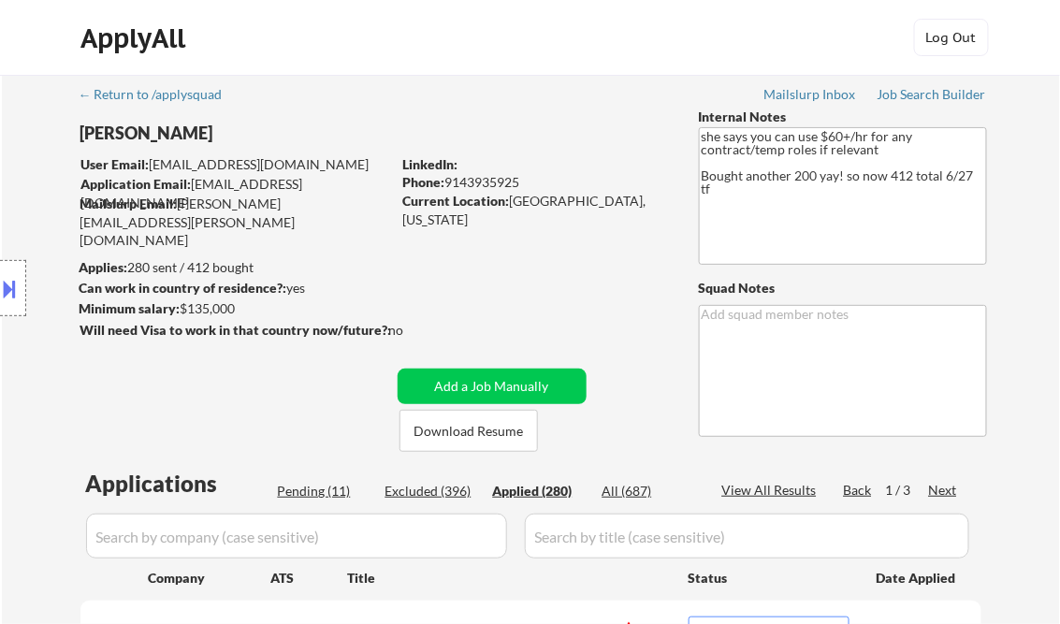
select select ""applied""
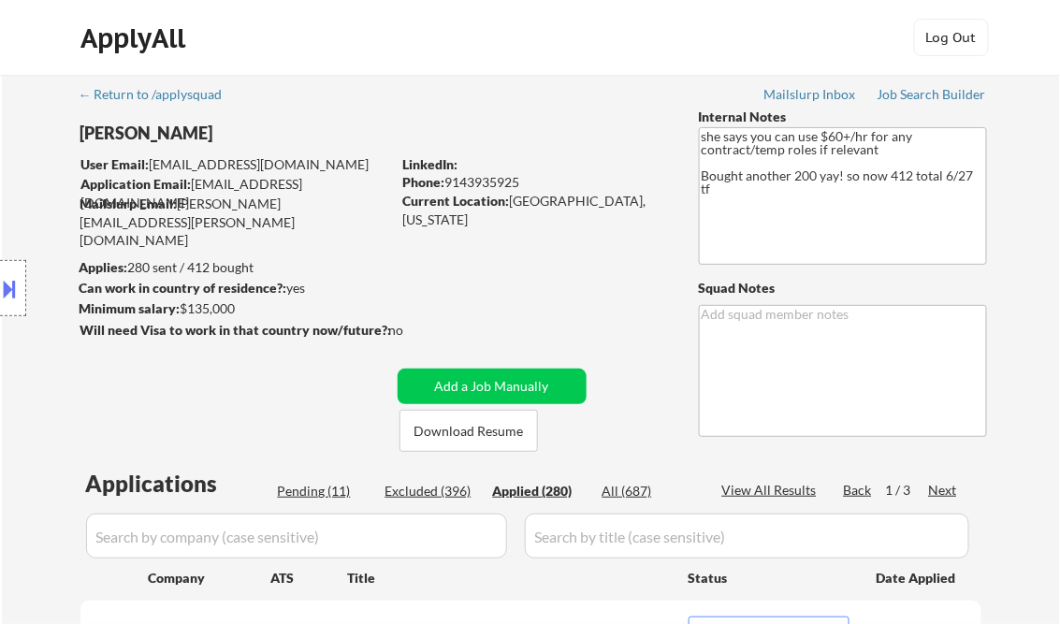
select select ""applied""
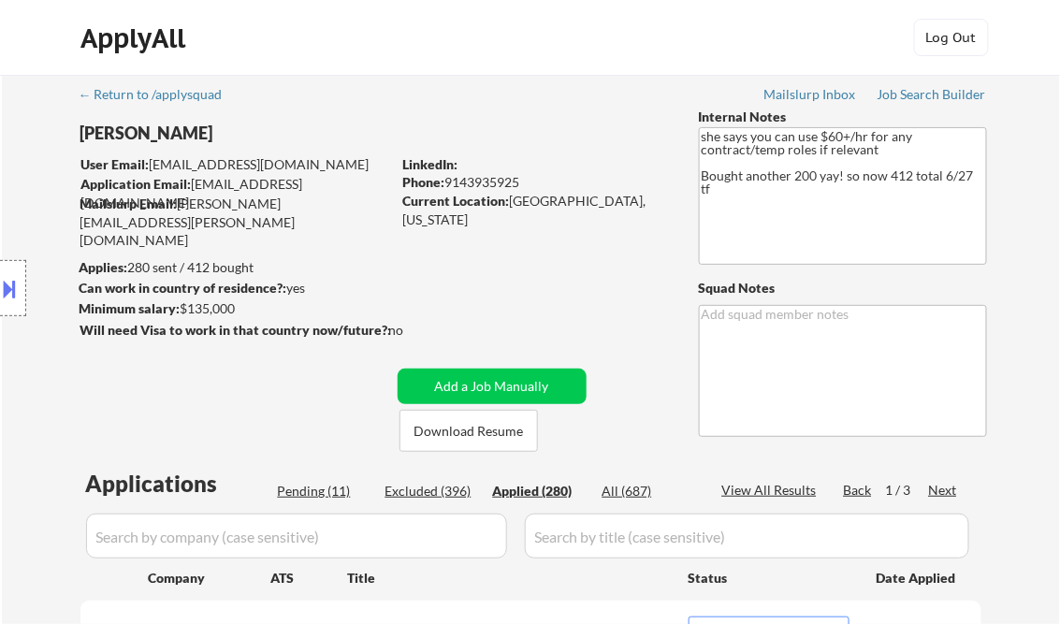
select select ""applied""
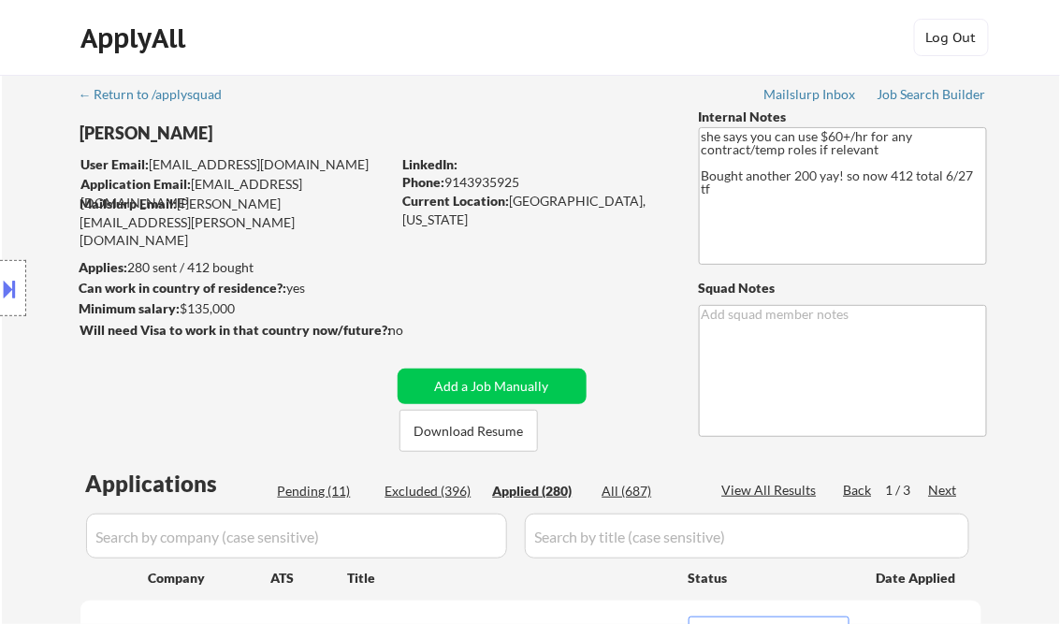
select select ""applied""
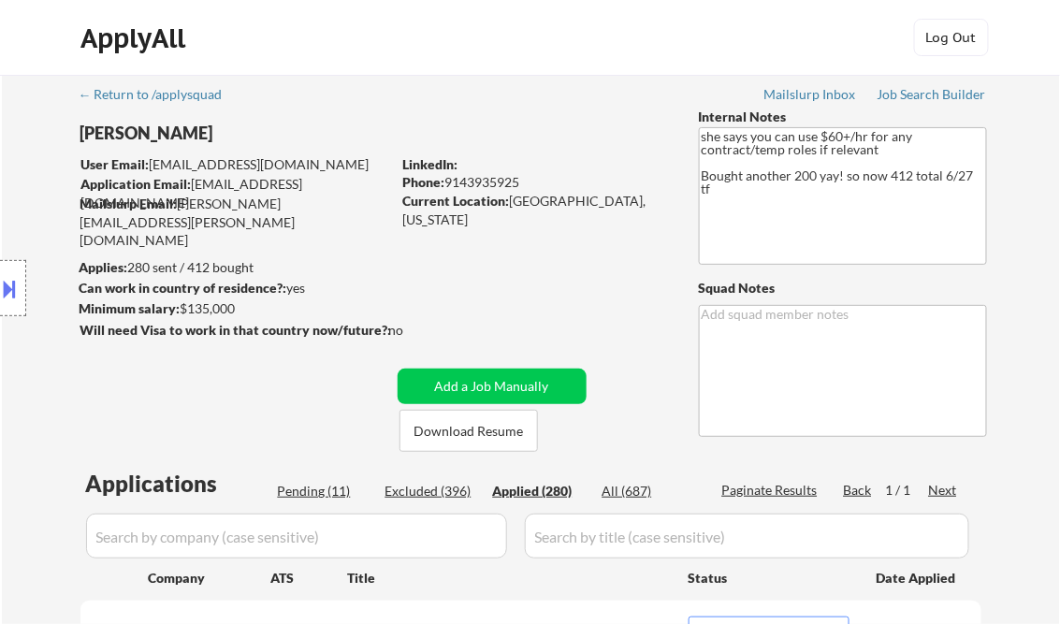
select select ""applied""
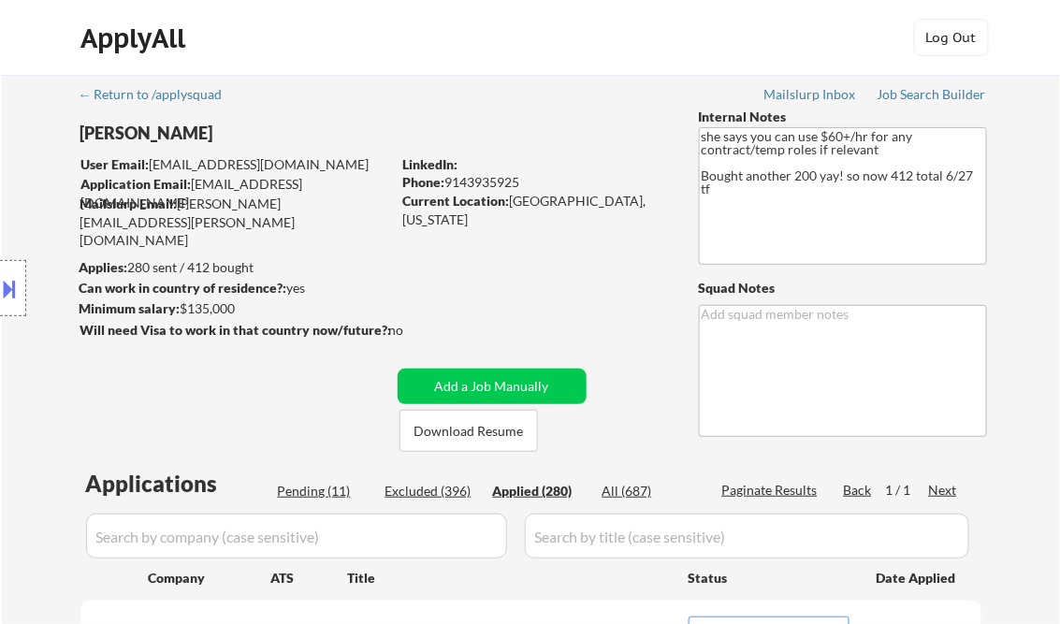
select select ""applied""
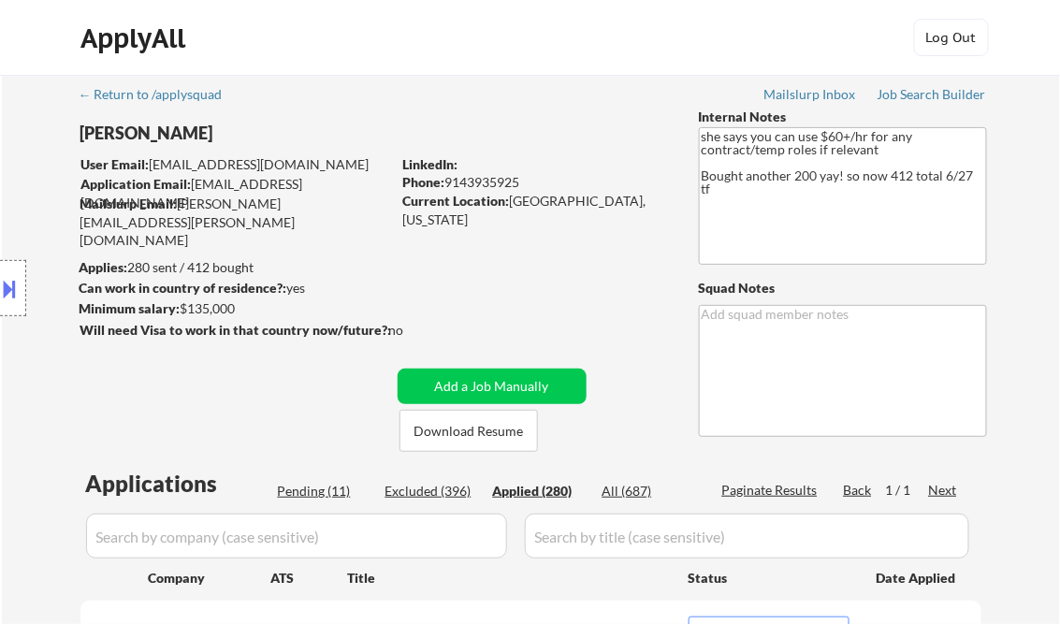
select select ""applied""
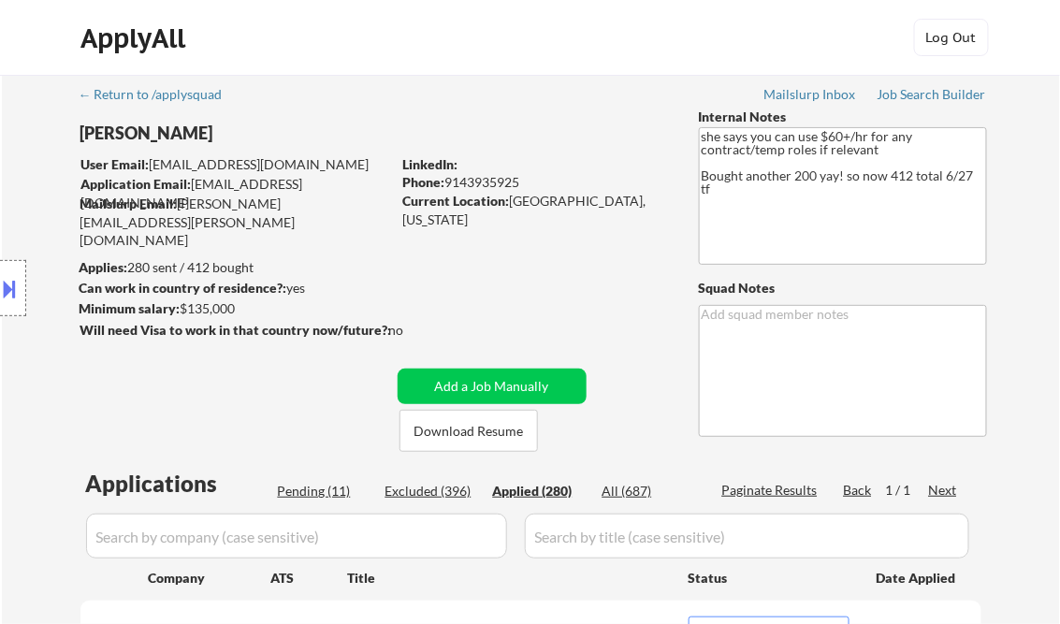
select select ""applied""
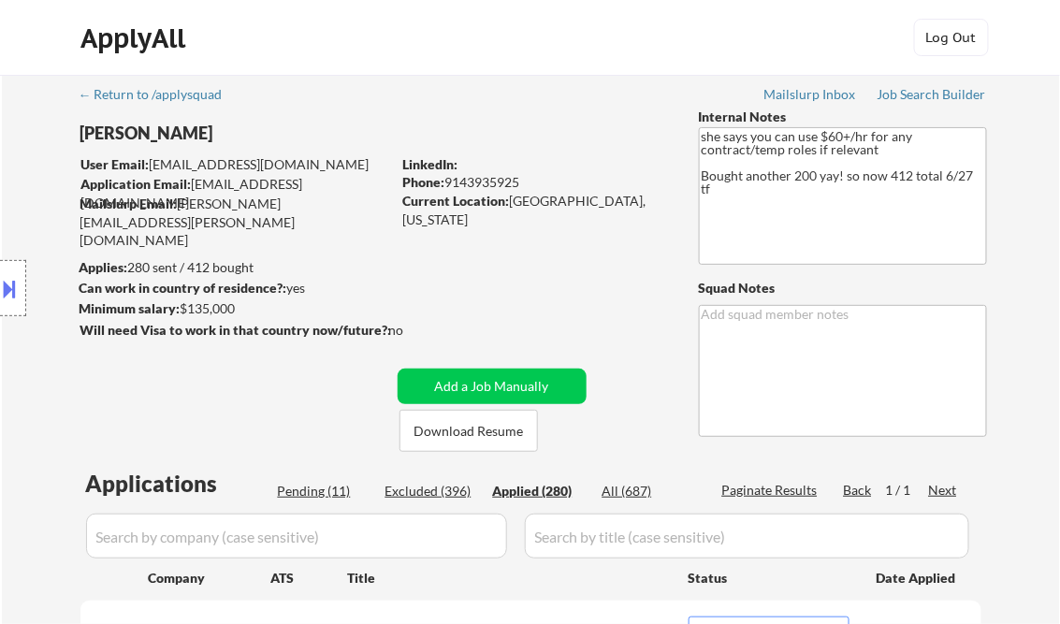
select select ""applied""
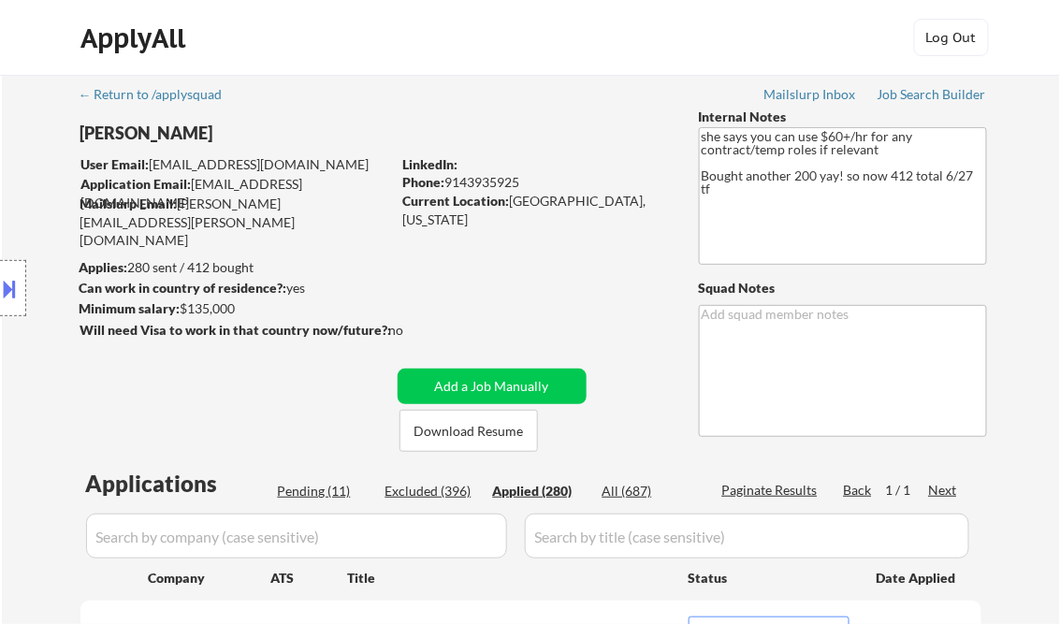
select select ""applied""
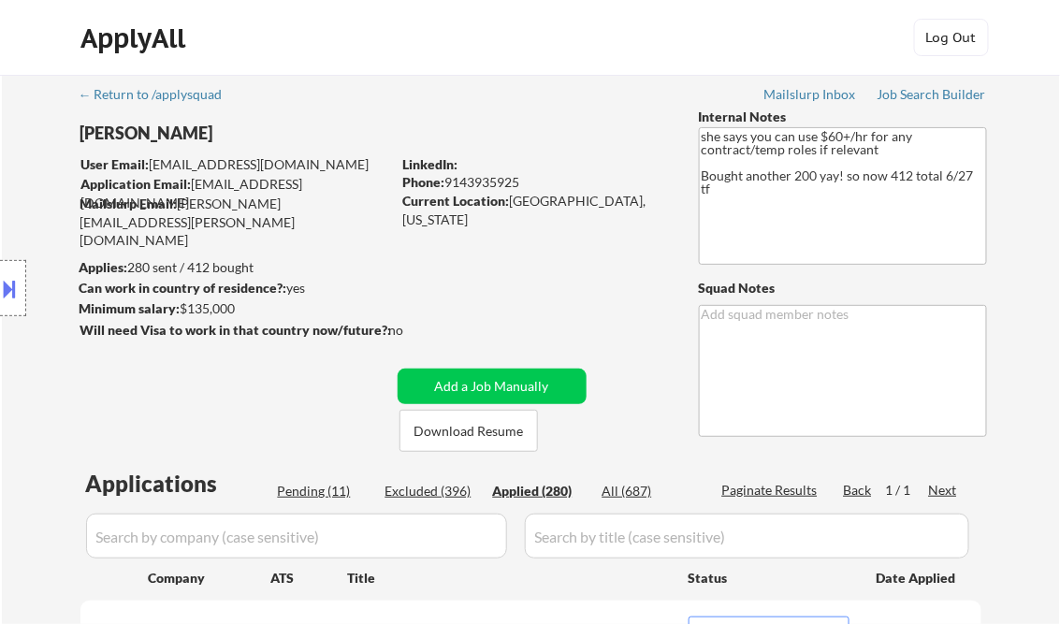
select select ""applied""
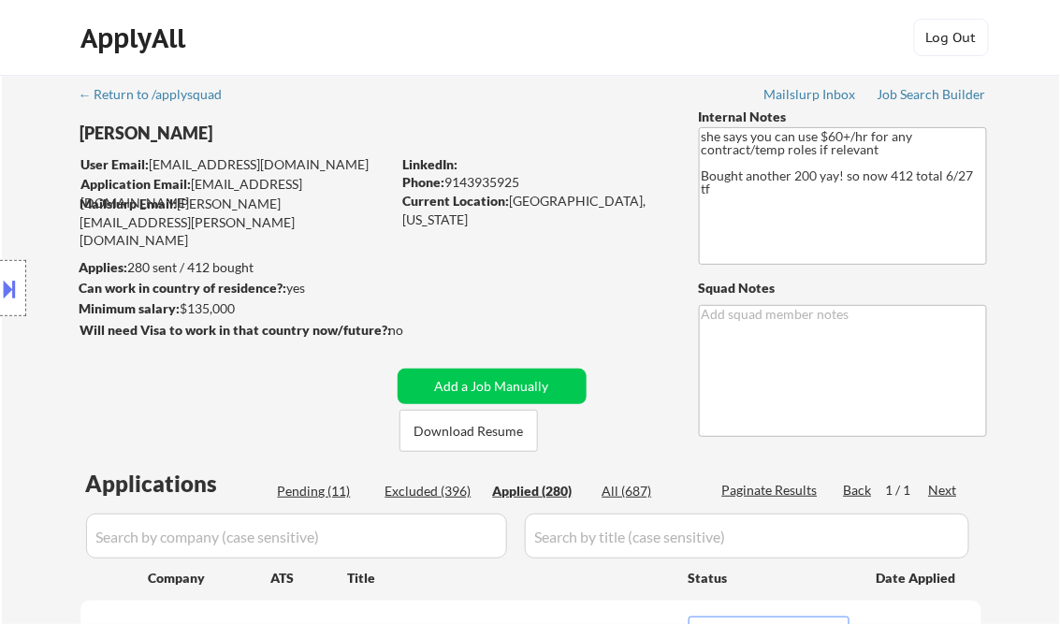
select select ""applied""
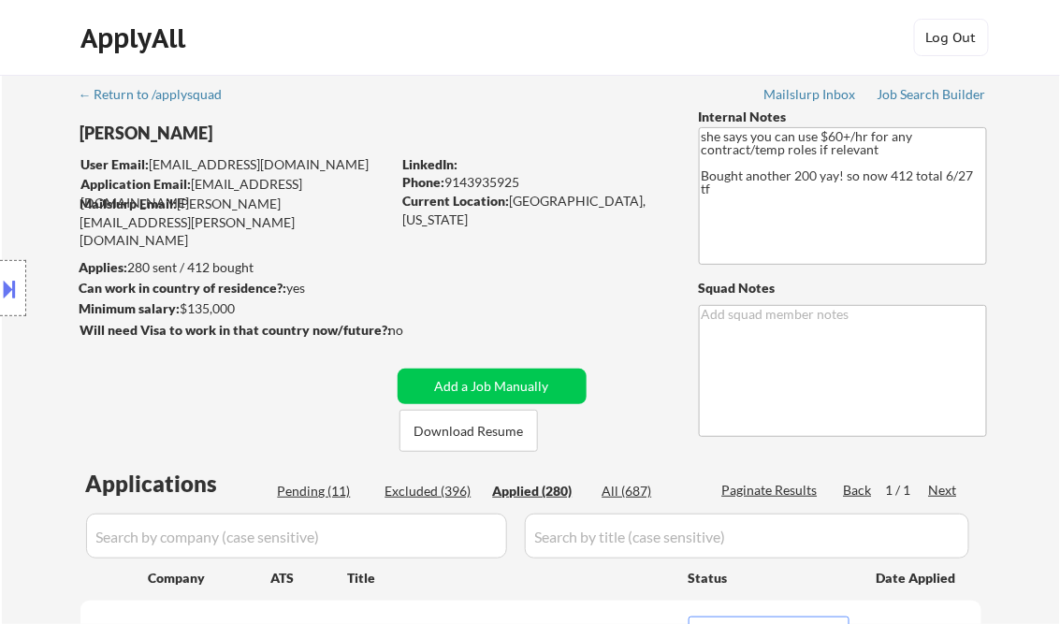
select select ""applied""
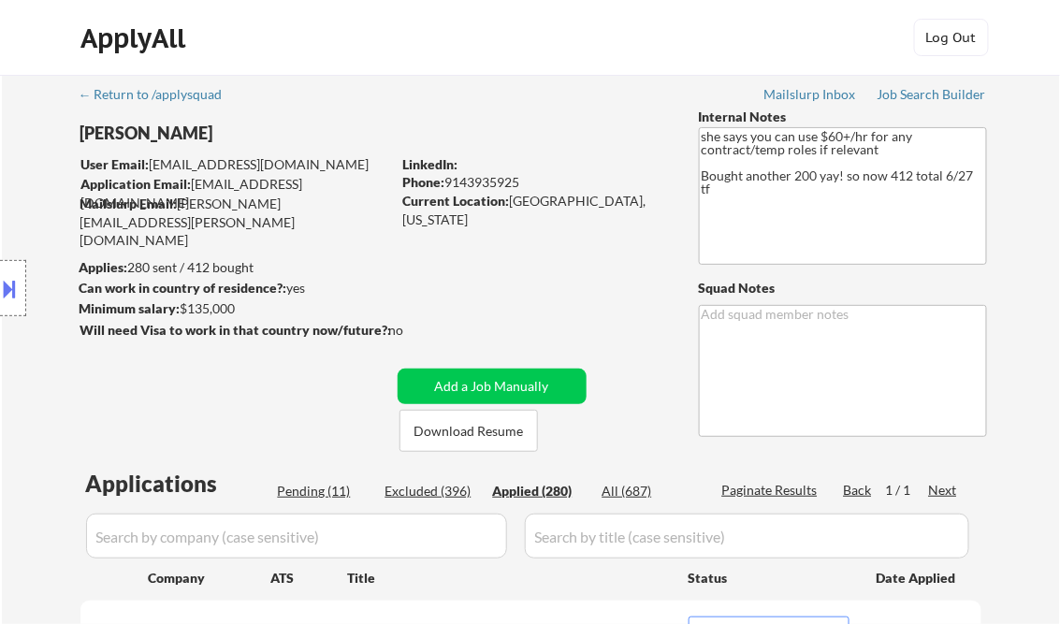
select select ""applied""
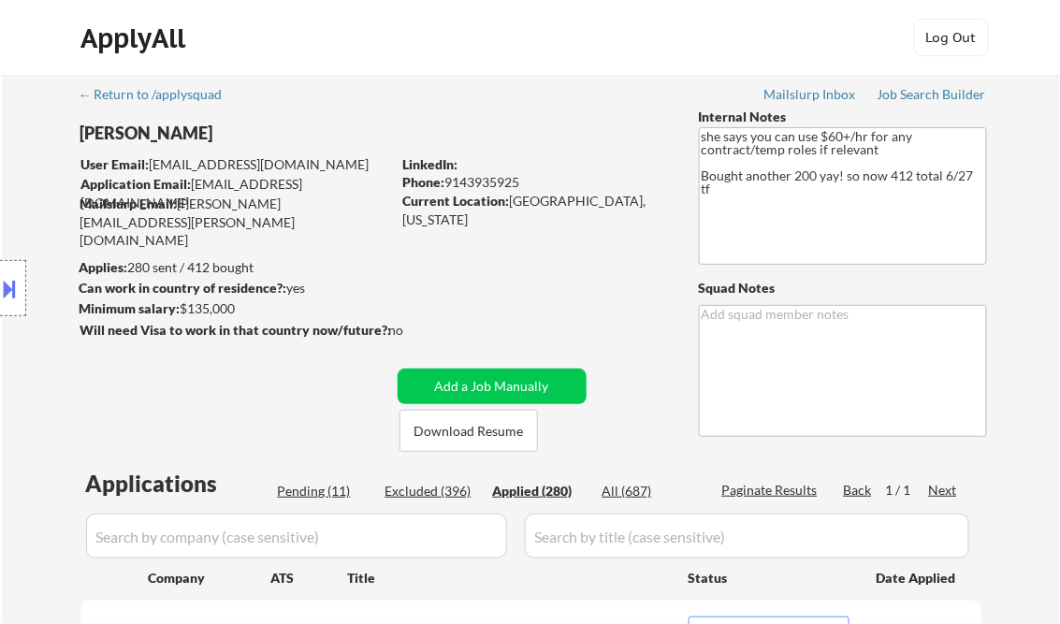
select select ""applied""
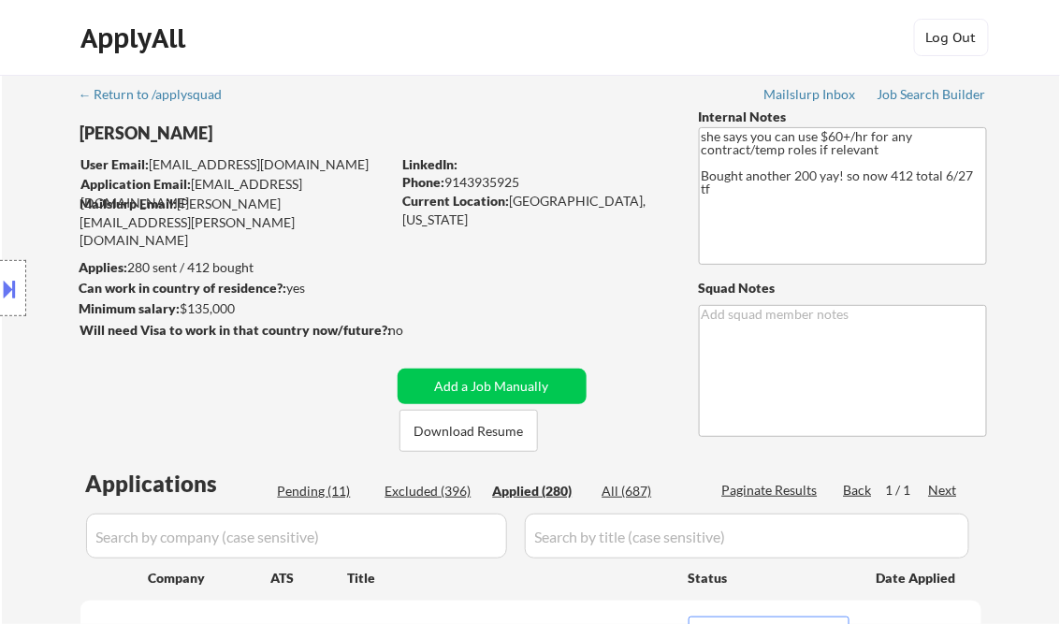
select select ""applied""
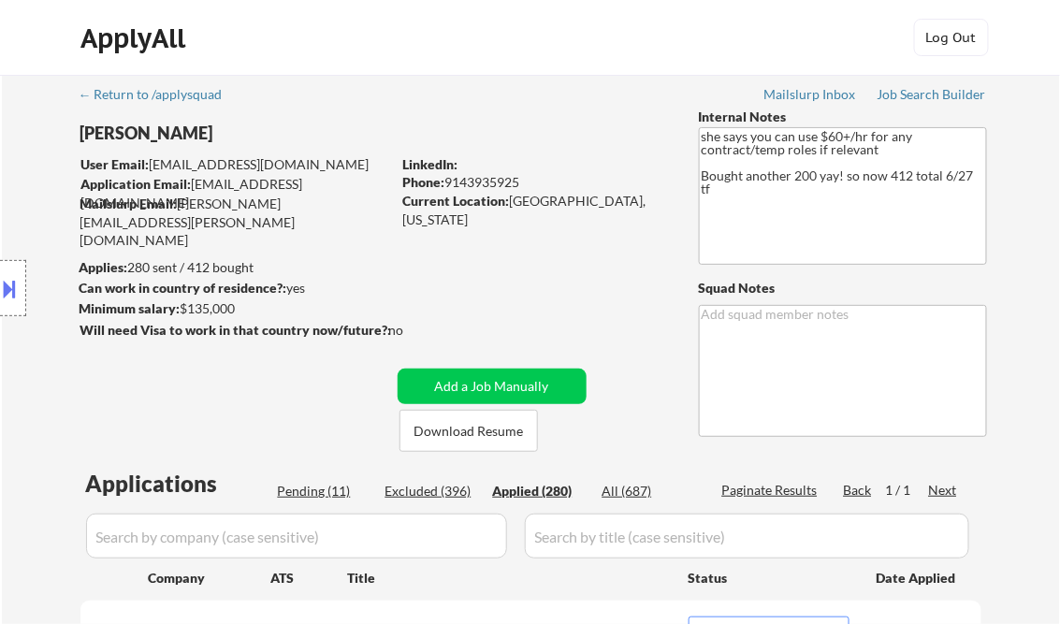
select select ""applied""
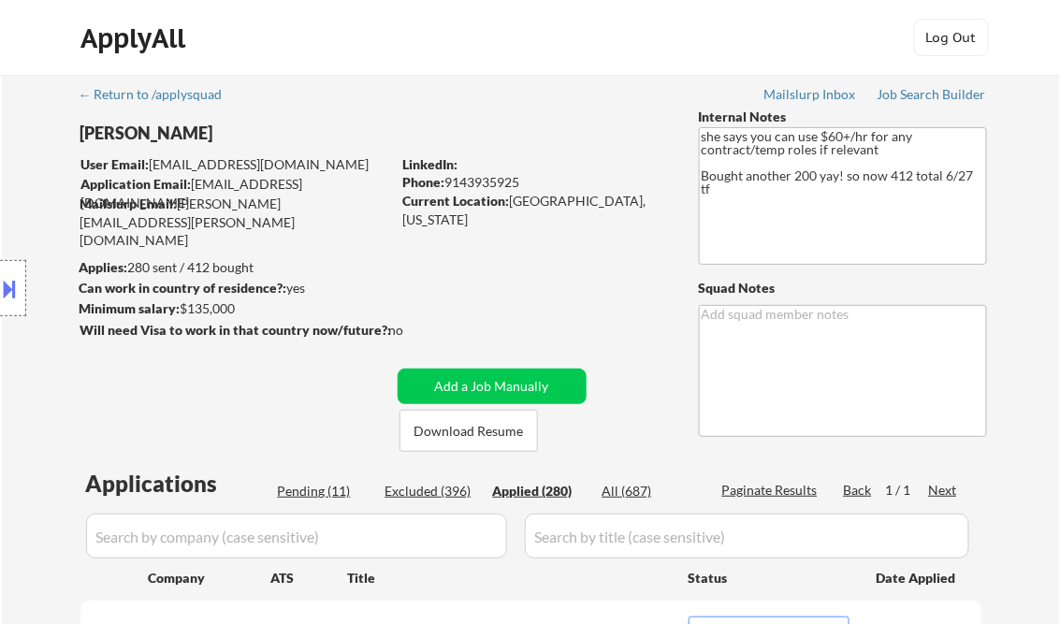
select select ""applied""
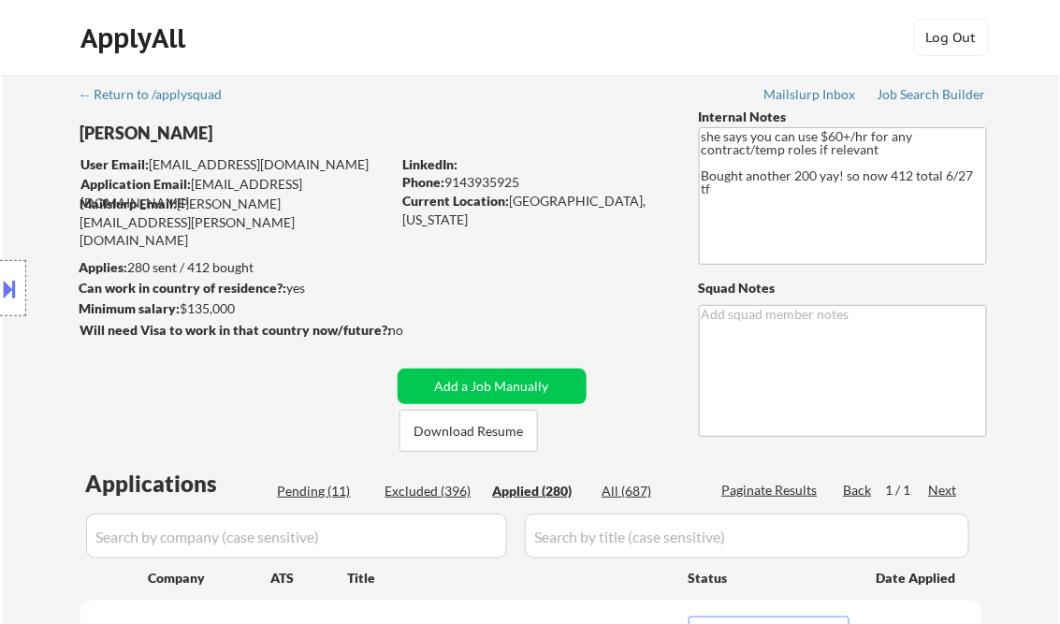
select select ""applied""
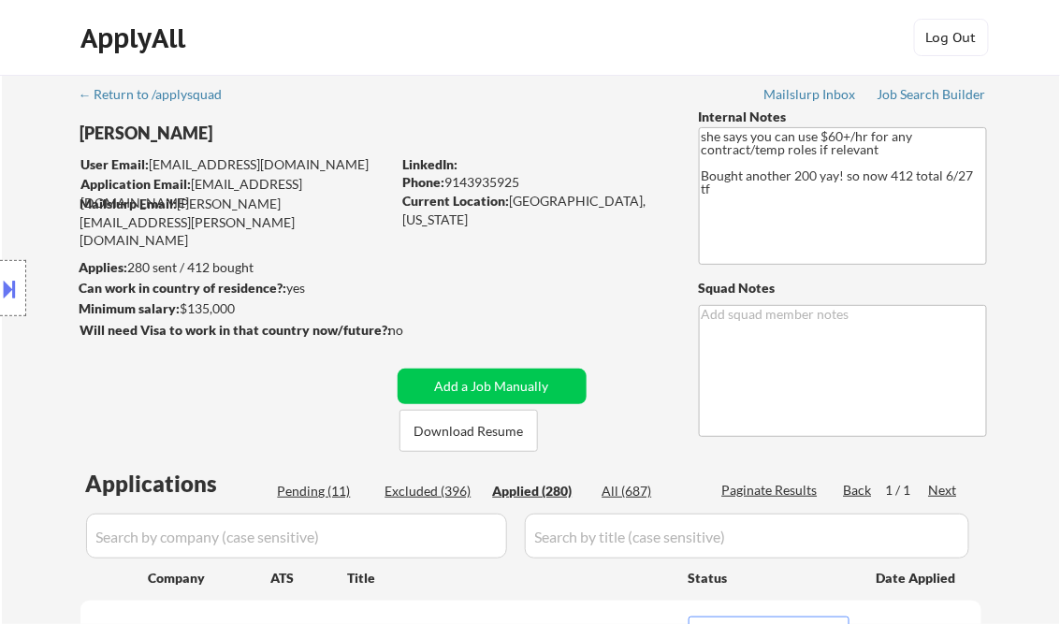
select select ""applied""
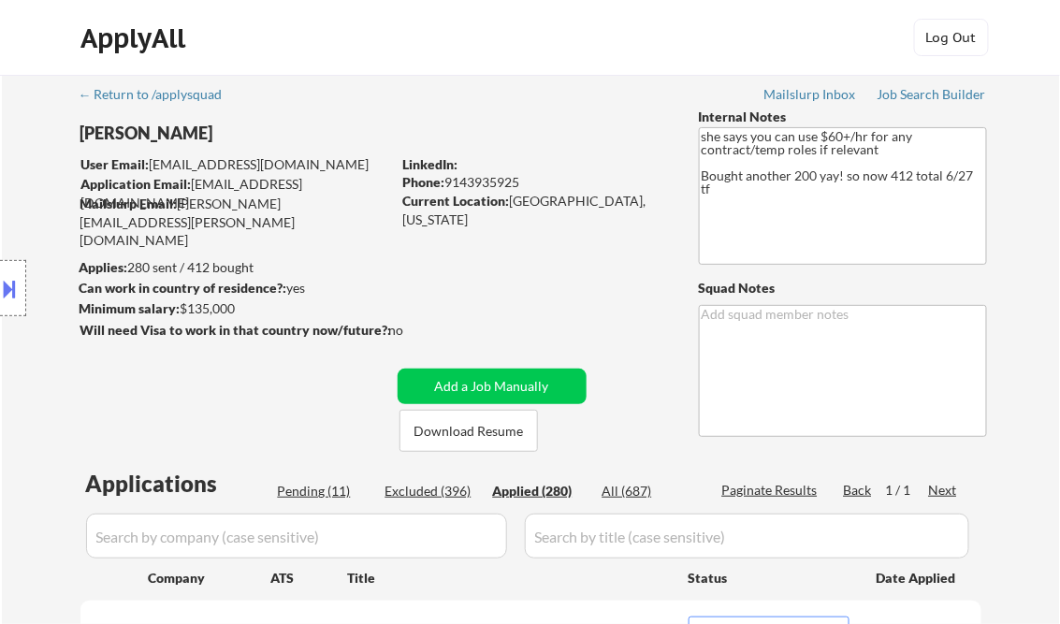
select select ""applied""
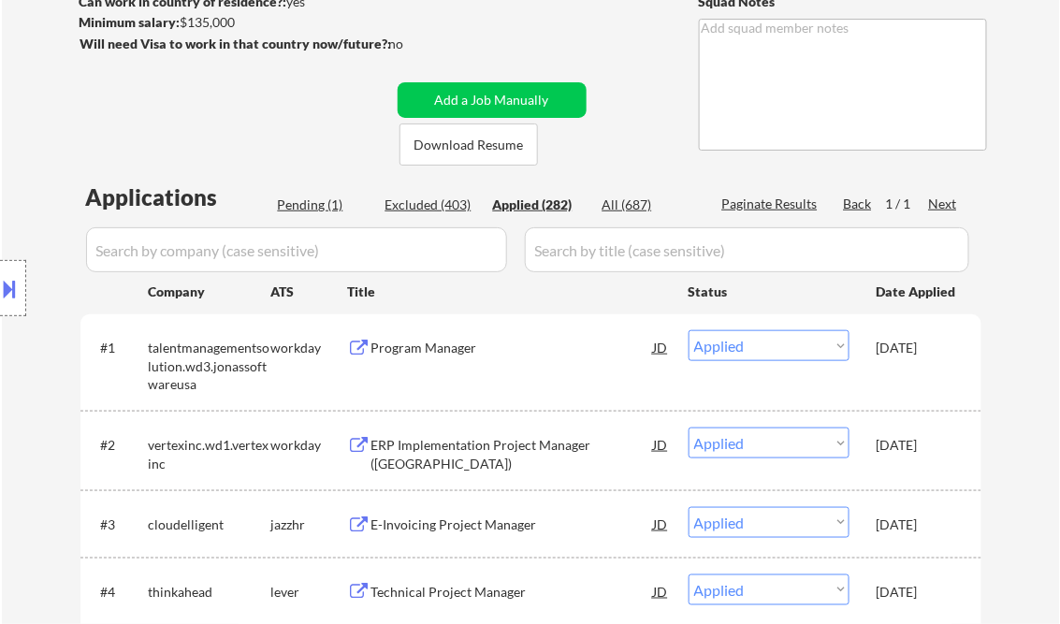
scroll to position [374, 0]
